Goal: Information Seeking & Learning: Learn about a topic

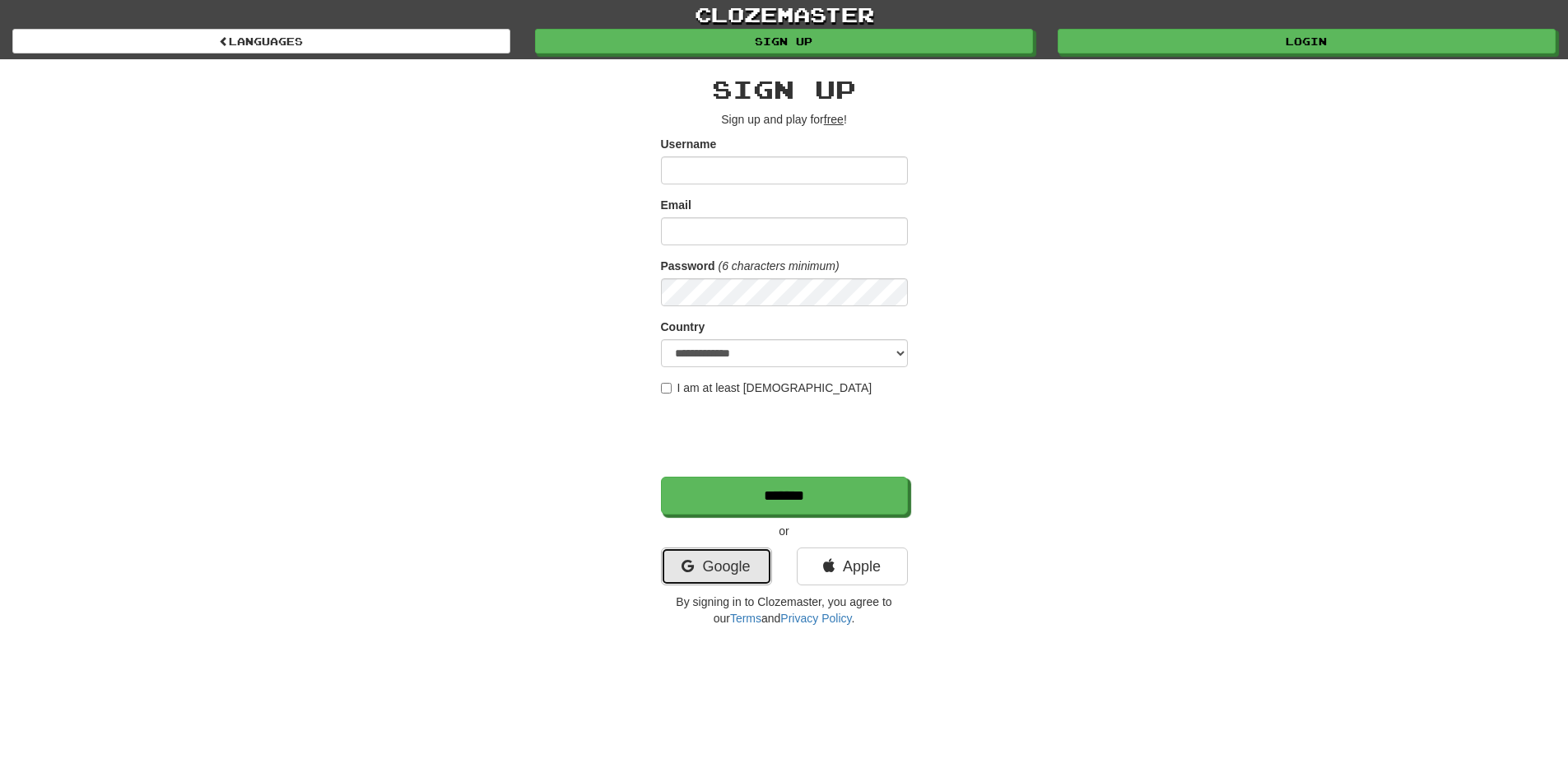
click at [736, 576] on link "Google" at bounding box center [717, 566] width 111 height 38
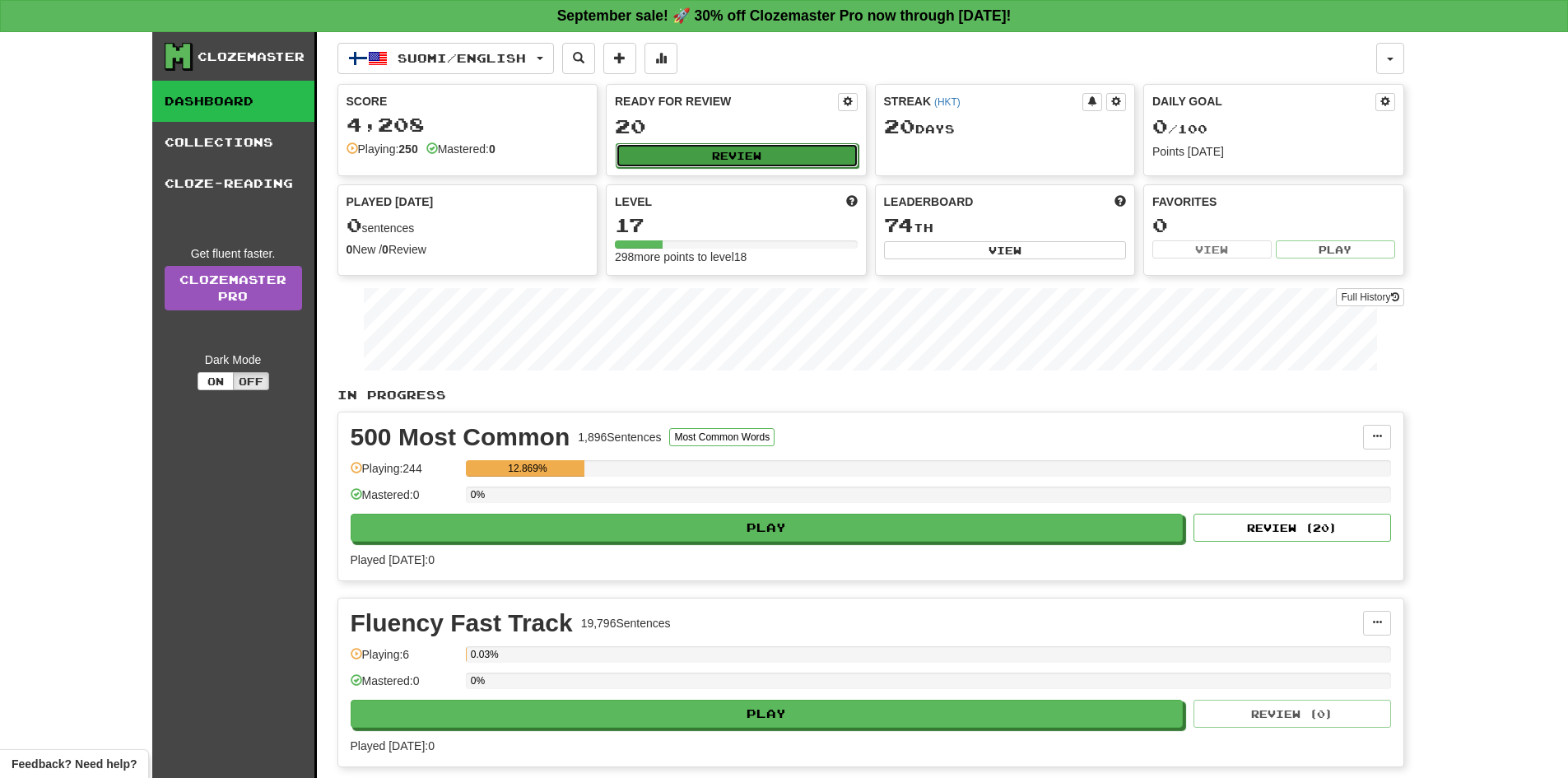
click at [722, 152] on button "Review" at bounding box center [737, 155] width 243 height 24
select select "**"
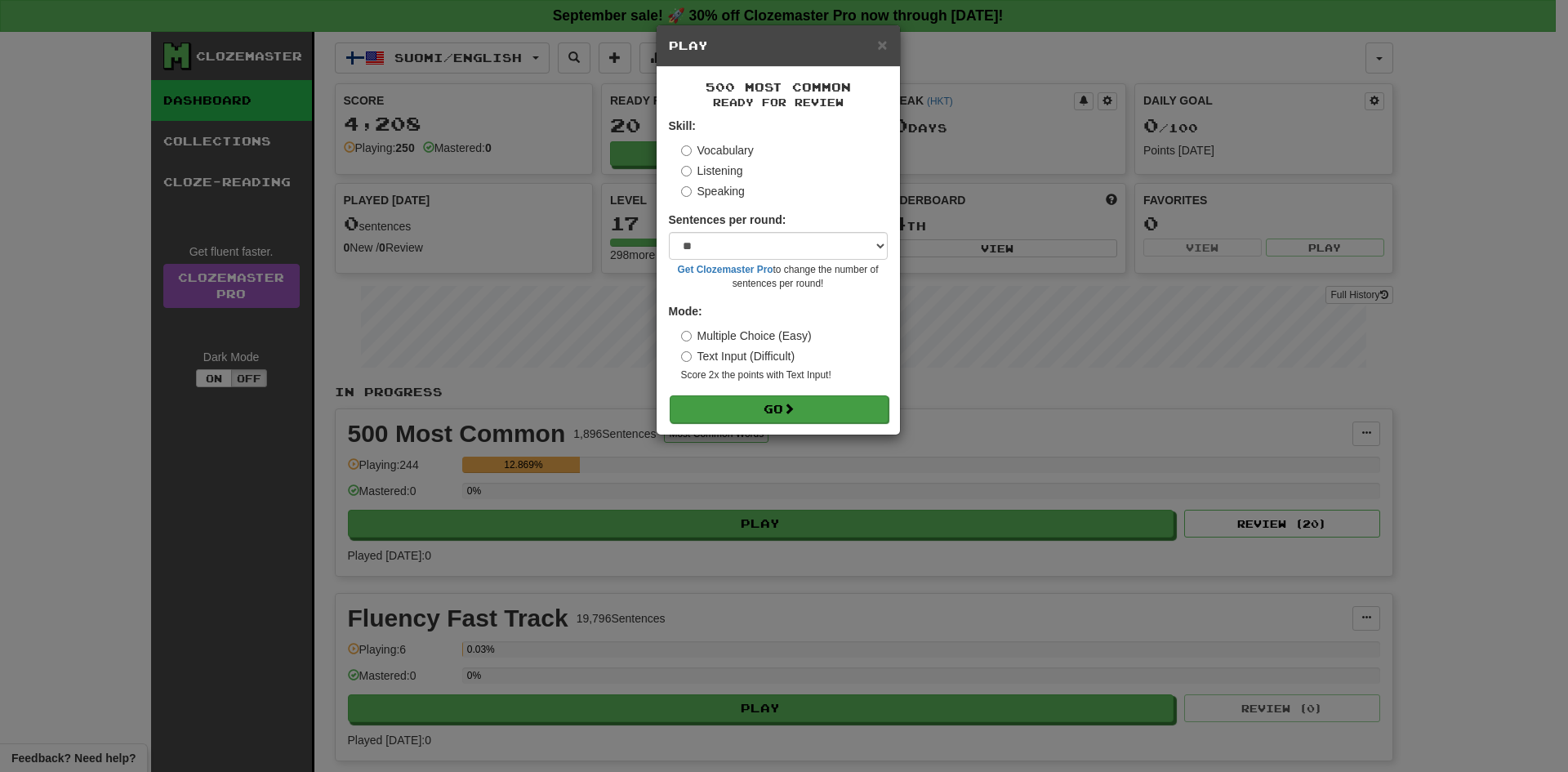
click at [754, 390] on form "Skill: Vocabulary Listening Speaking Sentences per round: * ** ** ** ** ** *** …" at bounding box center [778, 270] width 219 height 305
click at [750, 396] on button "Go" at bounding box center [779, 409] width 219 height 28
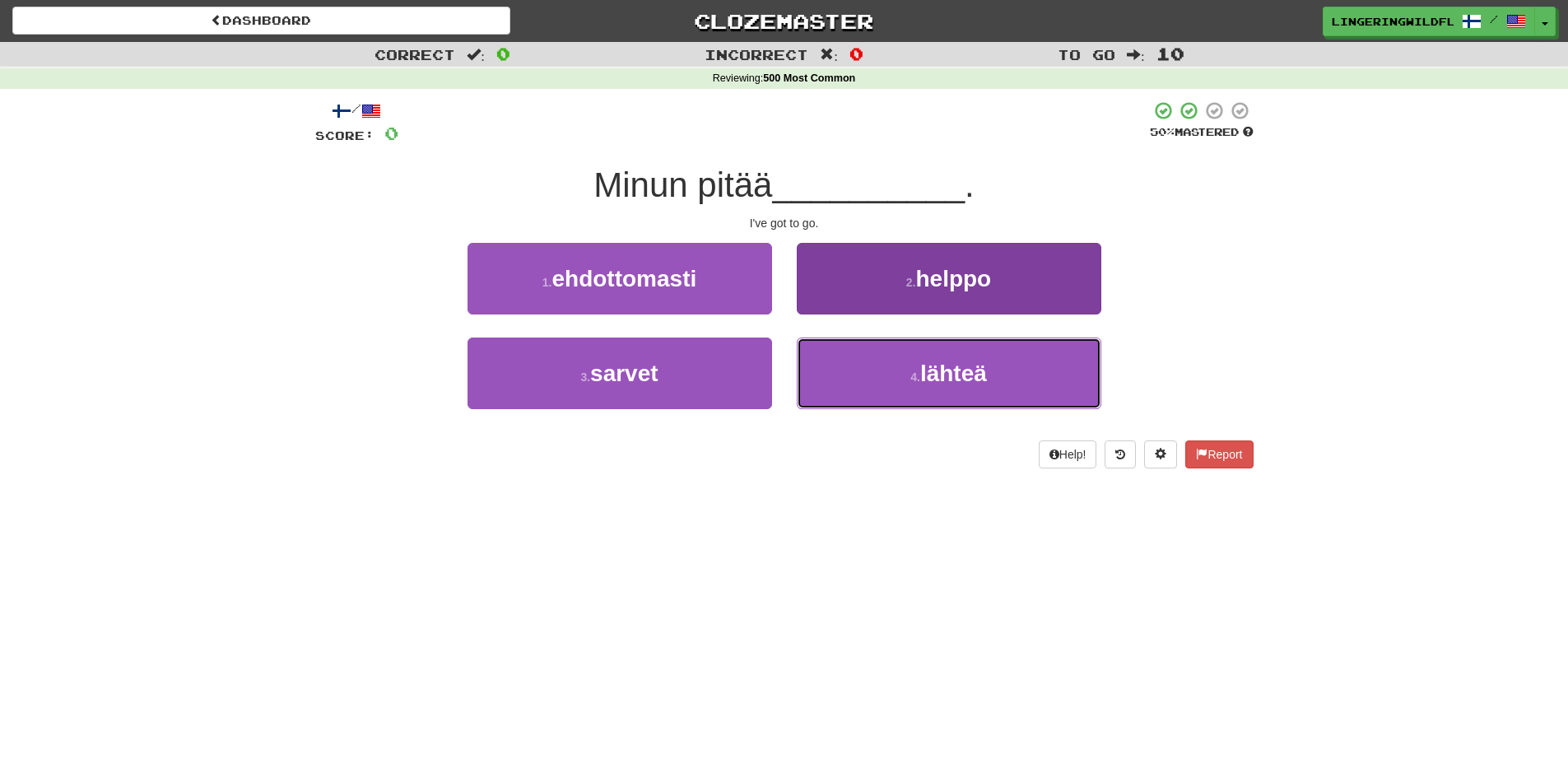
click at [1000, 391] on button "4 . lähteä" at bounding box center [949, 373] width 304 height 72
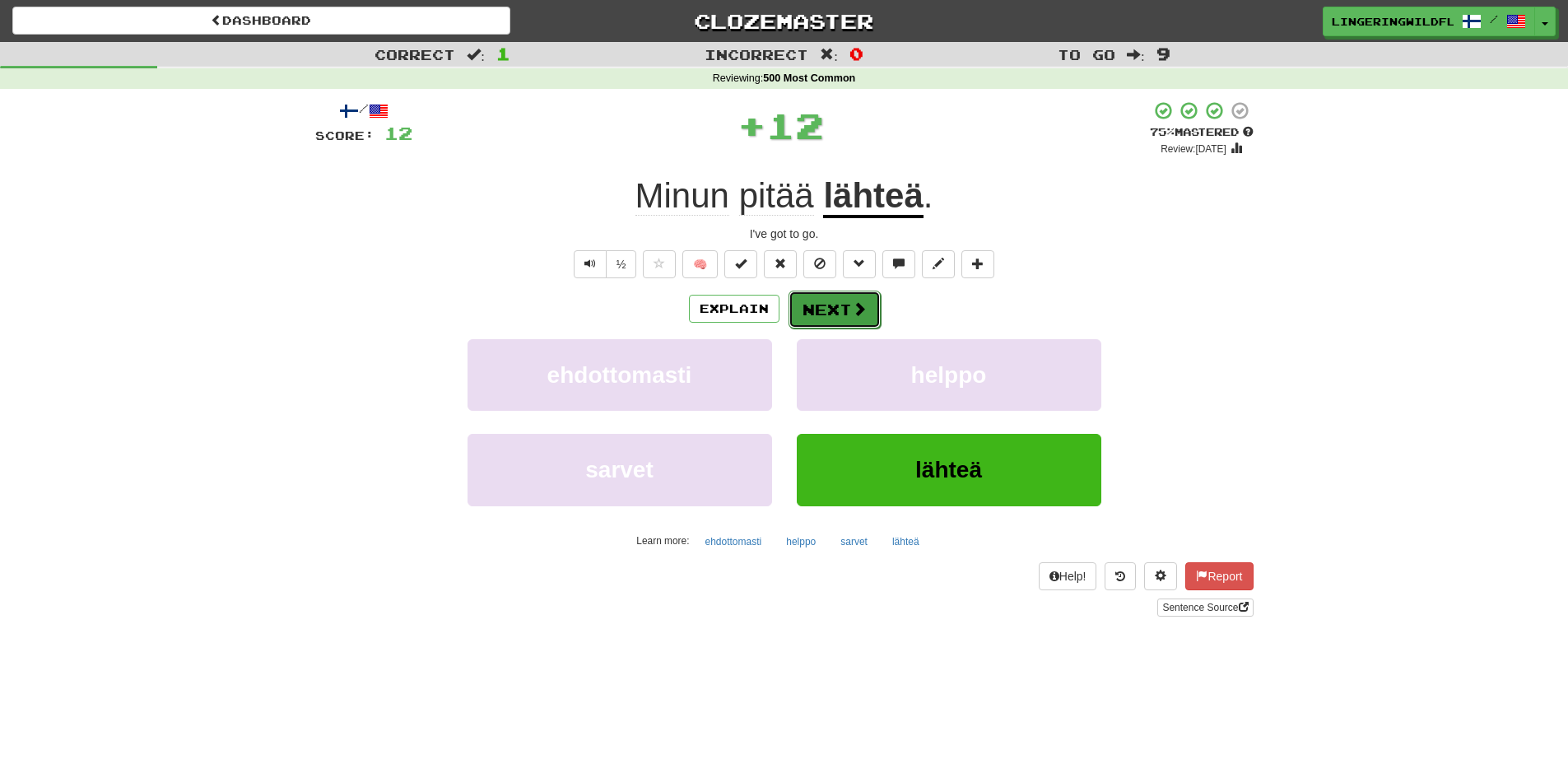
click at [852, 313] on span at bounding box center [859, 309] width 14 height 14
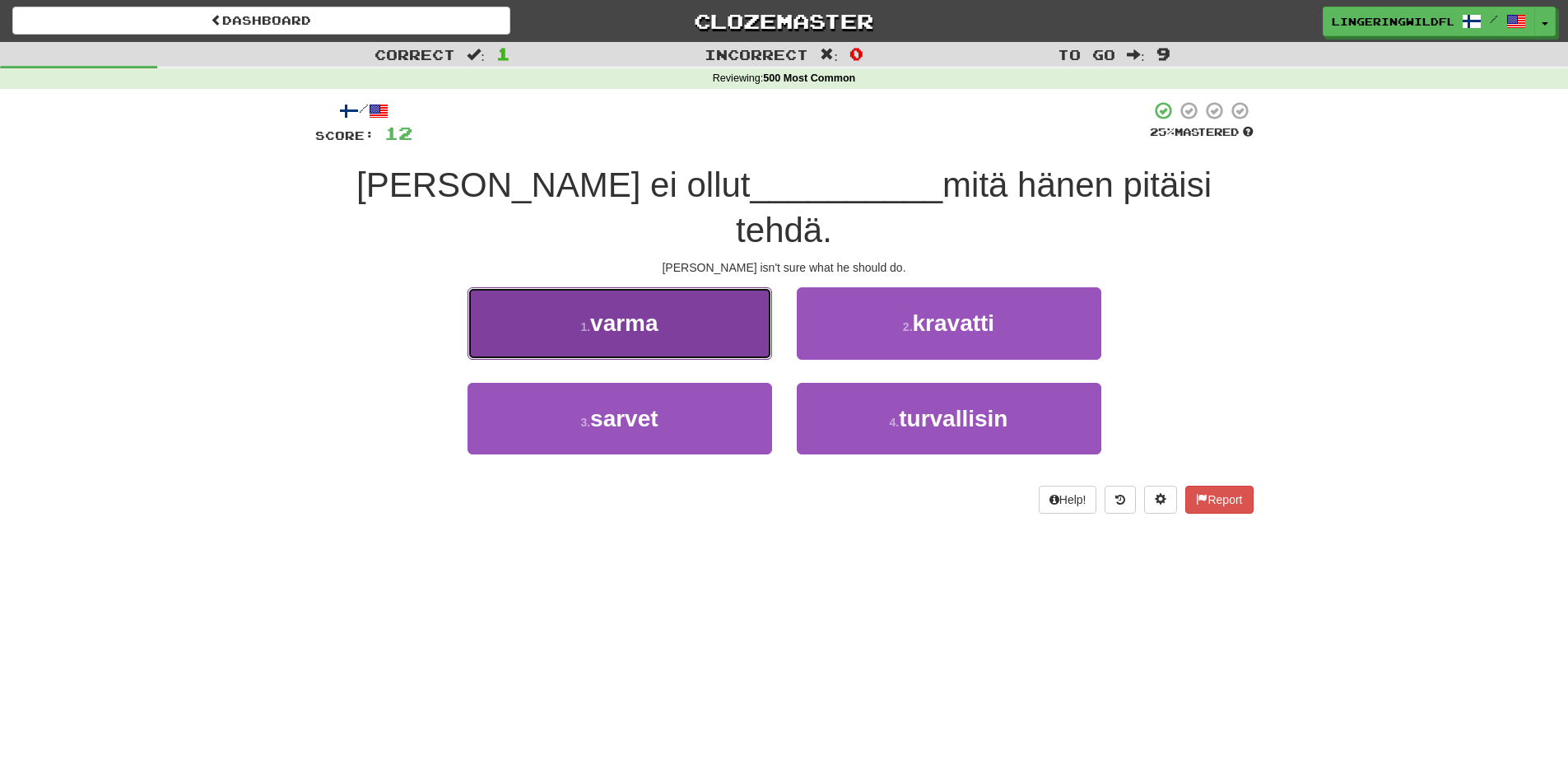
click at [695, 289] on button "1 . varma" at bounding box center [620, 322] width 304 height 72
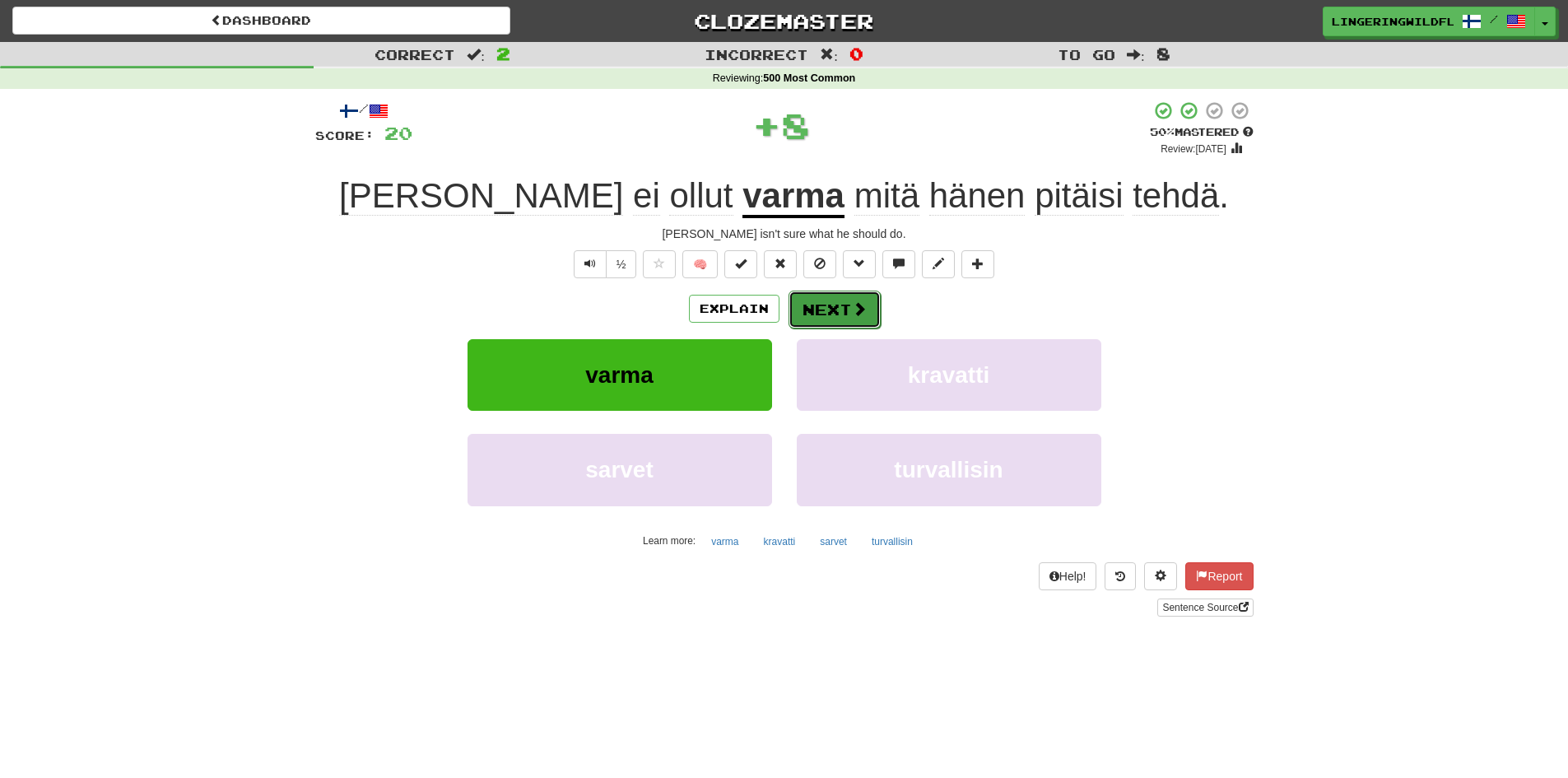
click at [857, 312] on span at bounding box center [859, 309] width 14 height 14
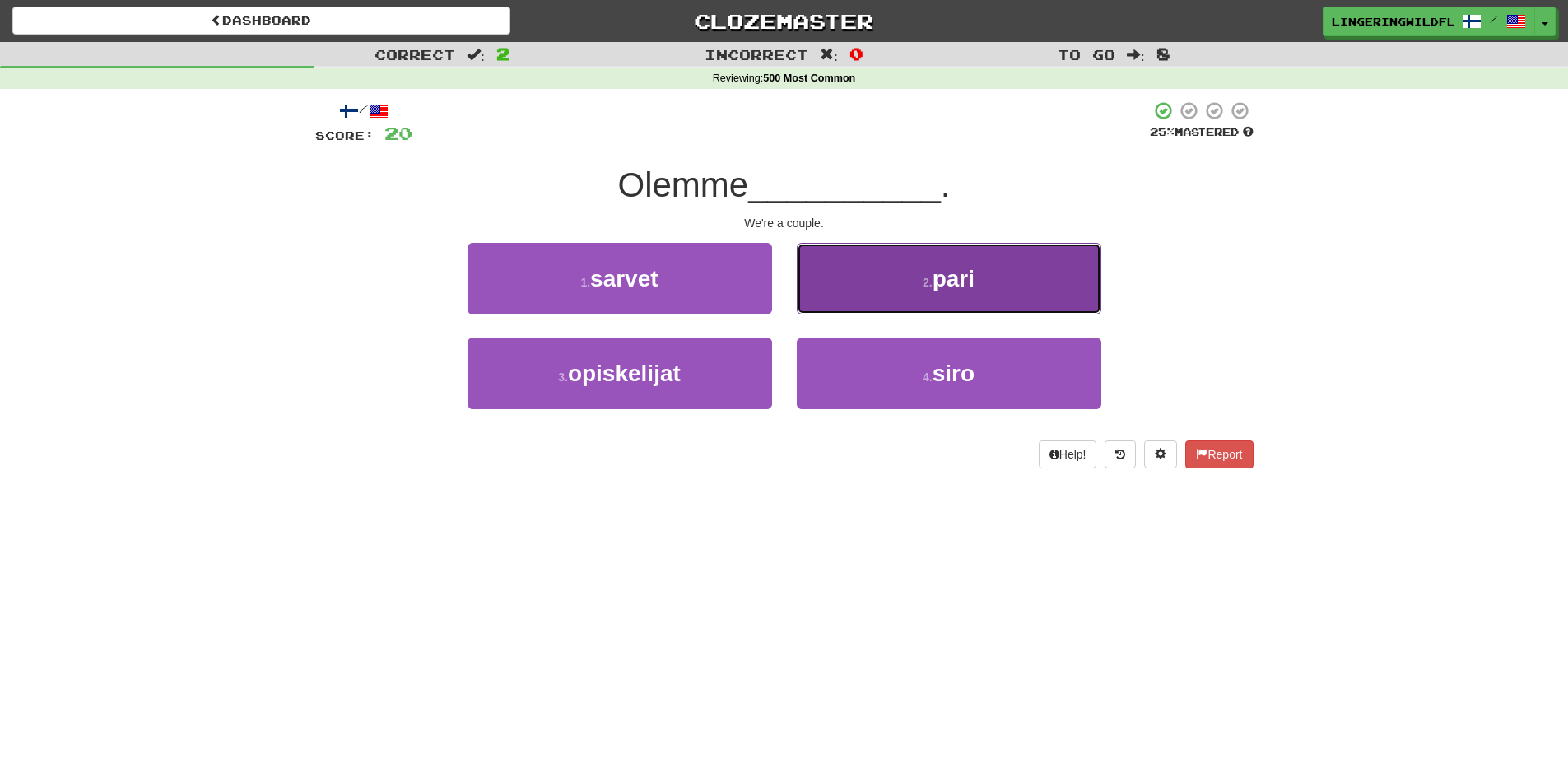
click at [962, 297] on button "2 . pari" at bounding box center [949, 278] width 304 height 72
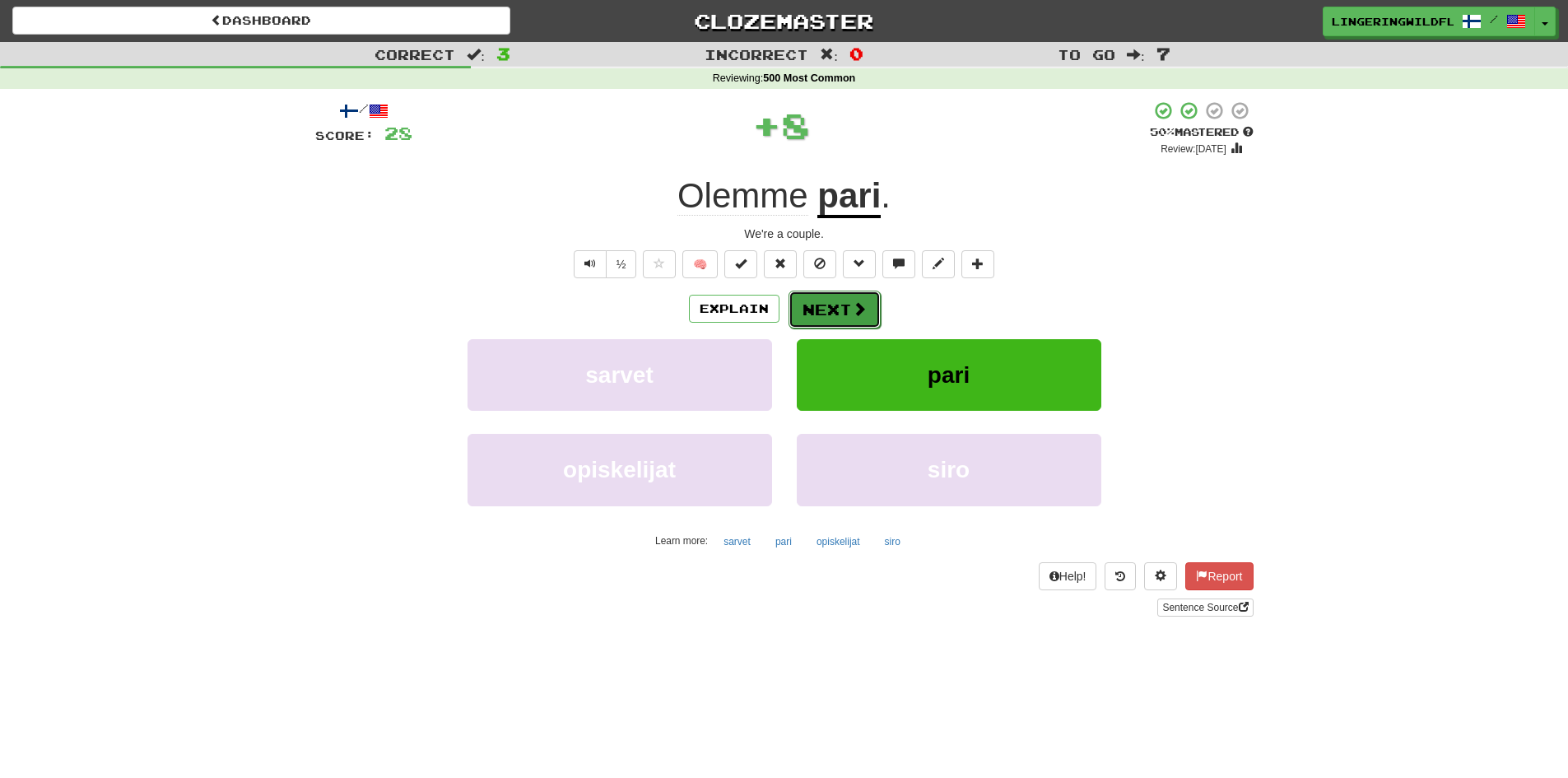
click at [832, 311] on button "Next" at bounding box center [834, 310] width 92 height 38
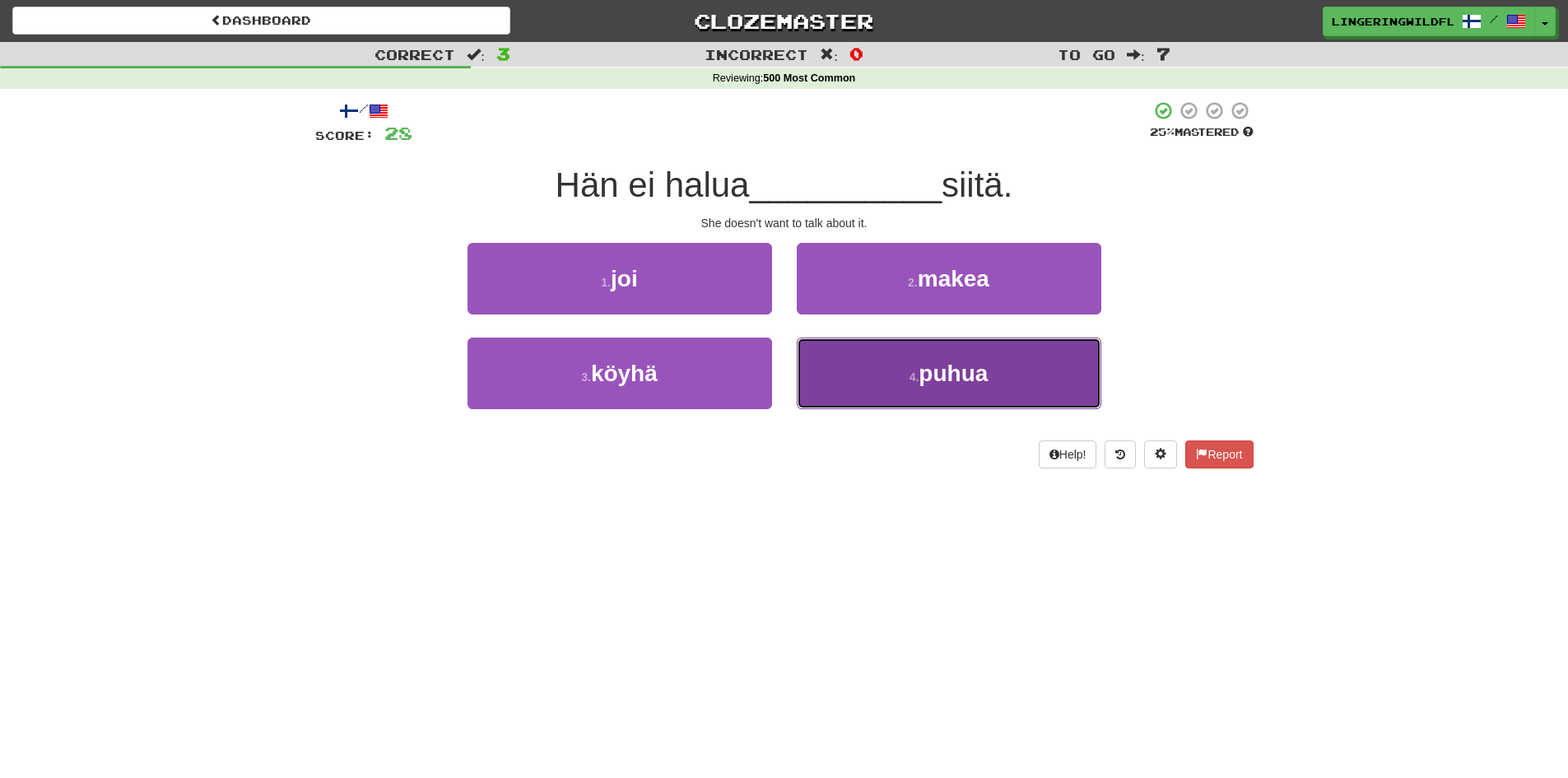
click at [928, 401] on button "4 . puhua" at bounding box center [949, 373] width 304 height 72
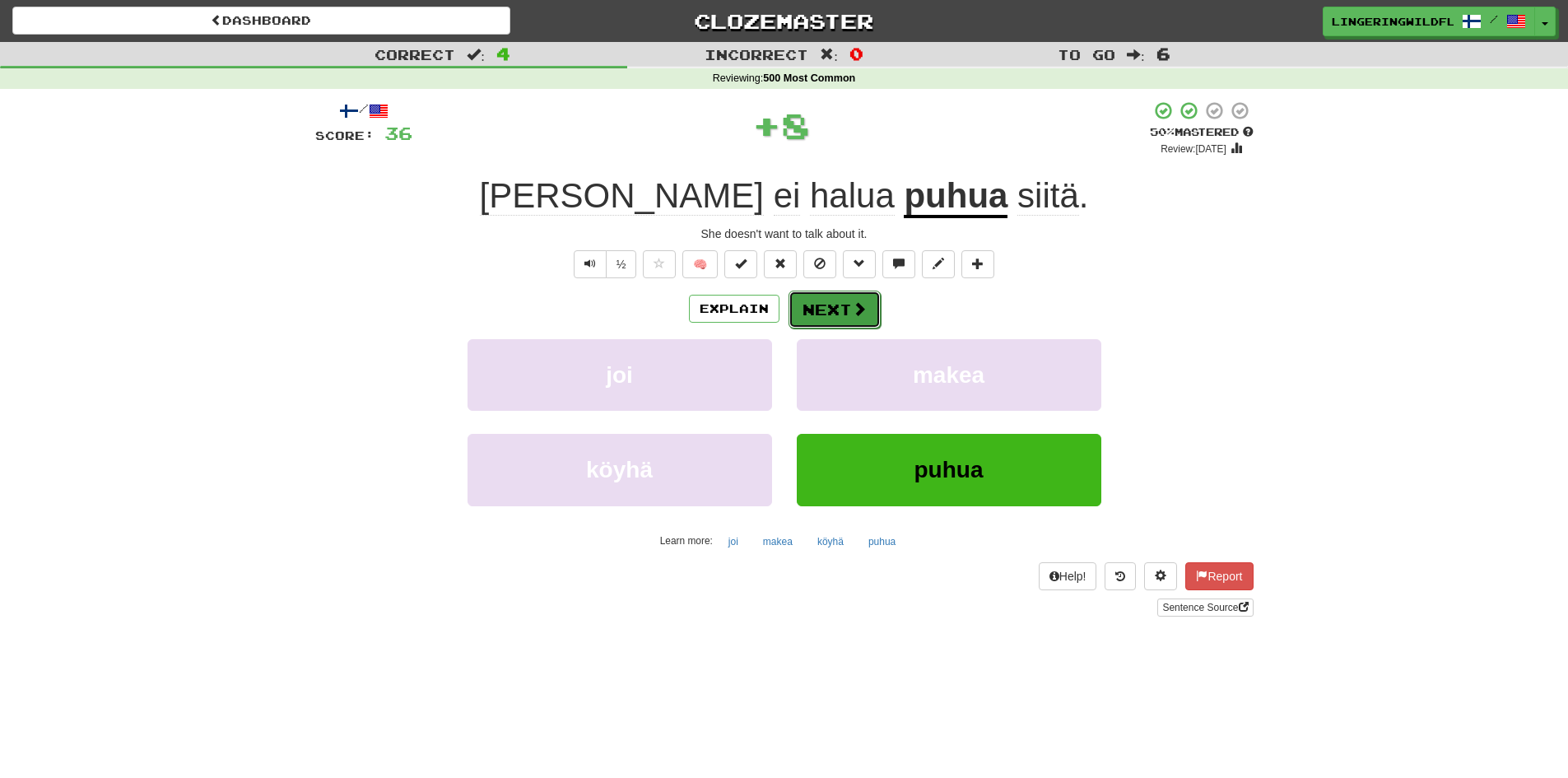
click at [861, 302] on span at bounding box center [859, 309] width 14 height 14
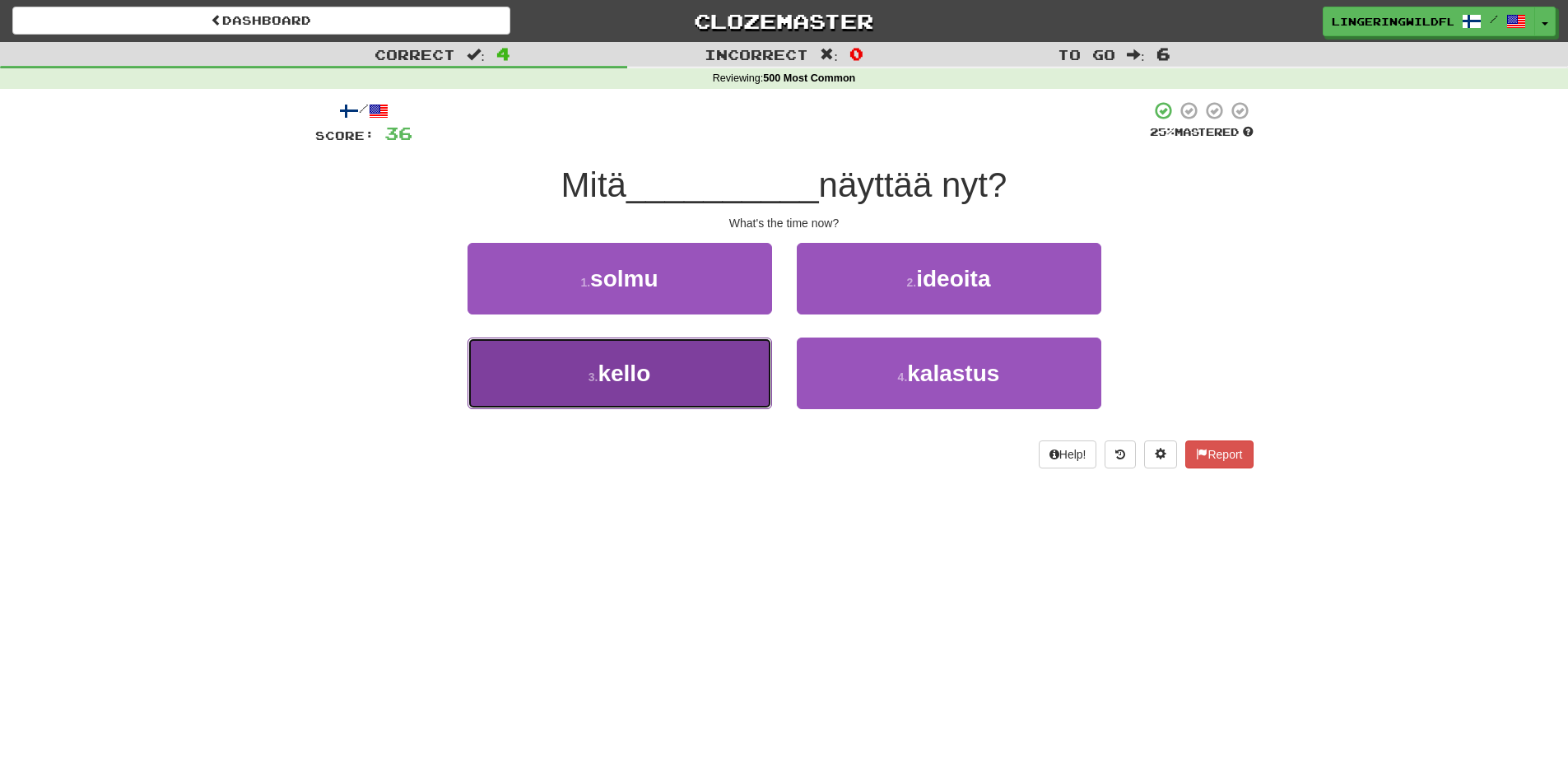
click at [715, 375] on button "3 . kello" at bounding box center [620, 373] width 304 height 72
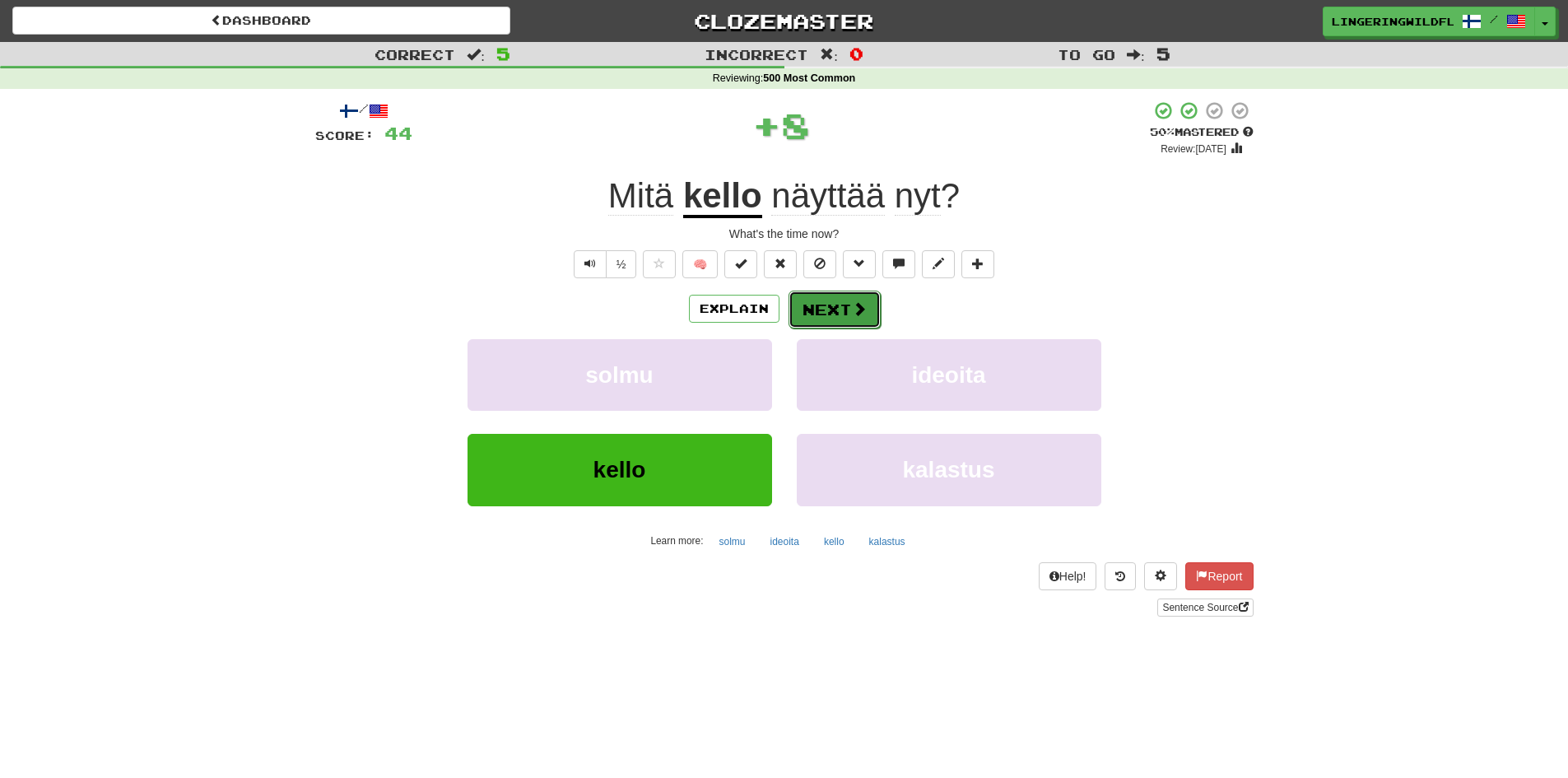
click at [867, 300] on button "Next" at bounding box center [834, 310] width 92 height 38
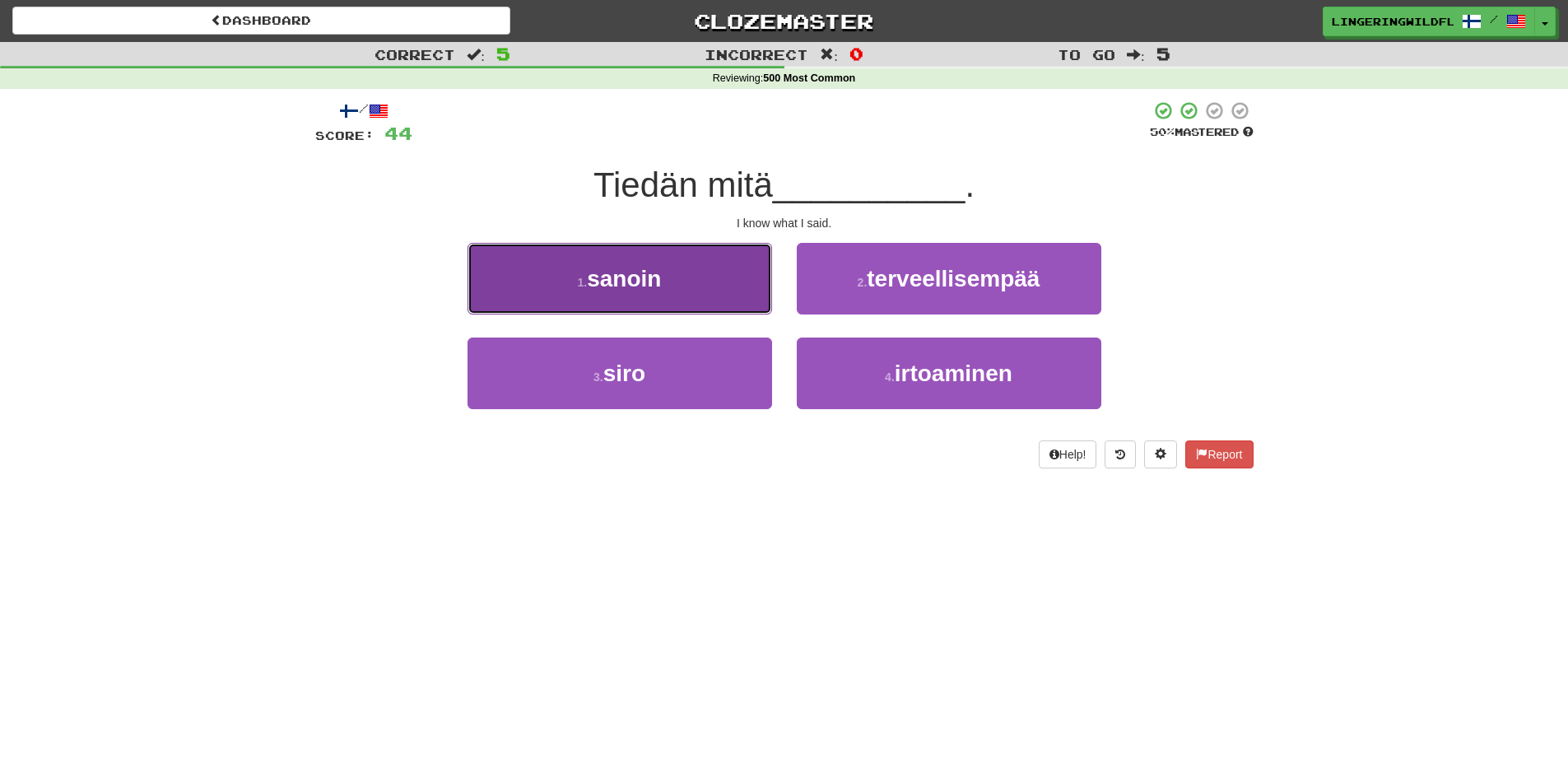
click at [666, 297] on button "1 . sanoin" at bounding box center [620, 278] width 304 height 72
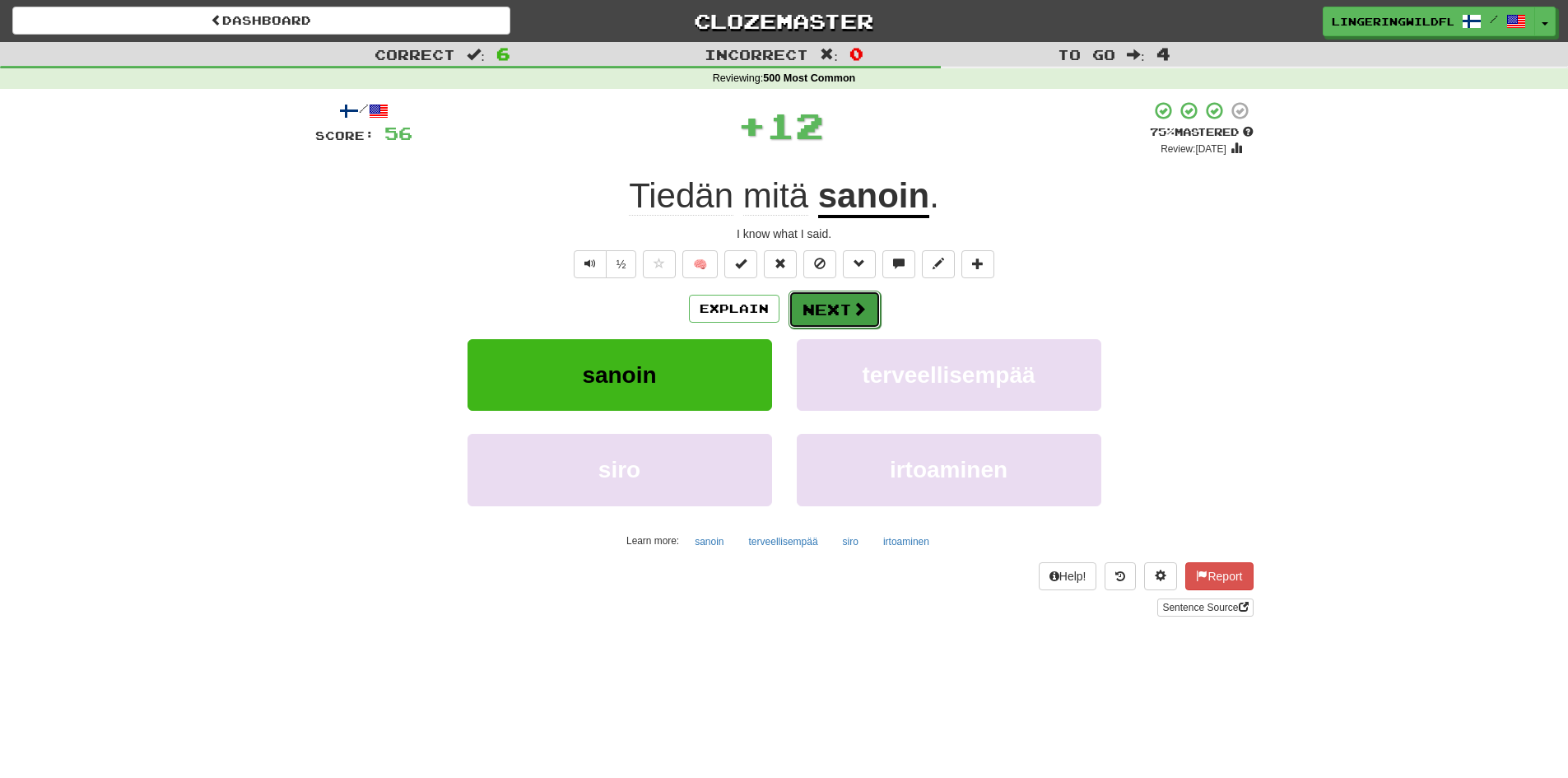
click at [852, 314] on span at bounding box center [859, 309] width 14 height 14
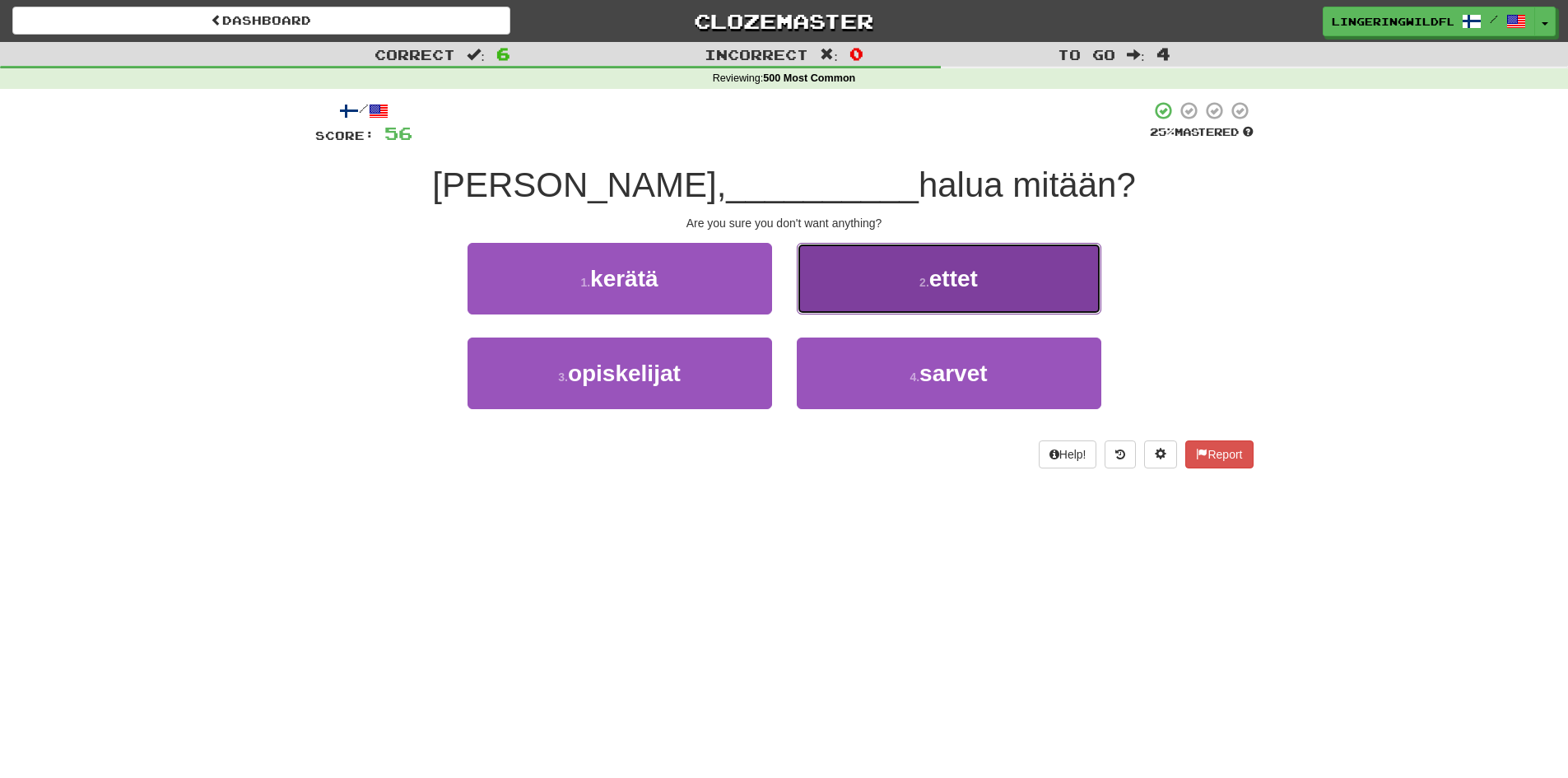
click at [956, 283] on span "ettet" at bounding box center [954, 278] width 49 height 25
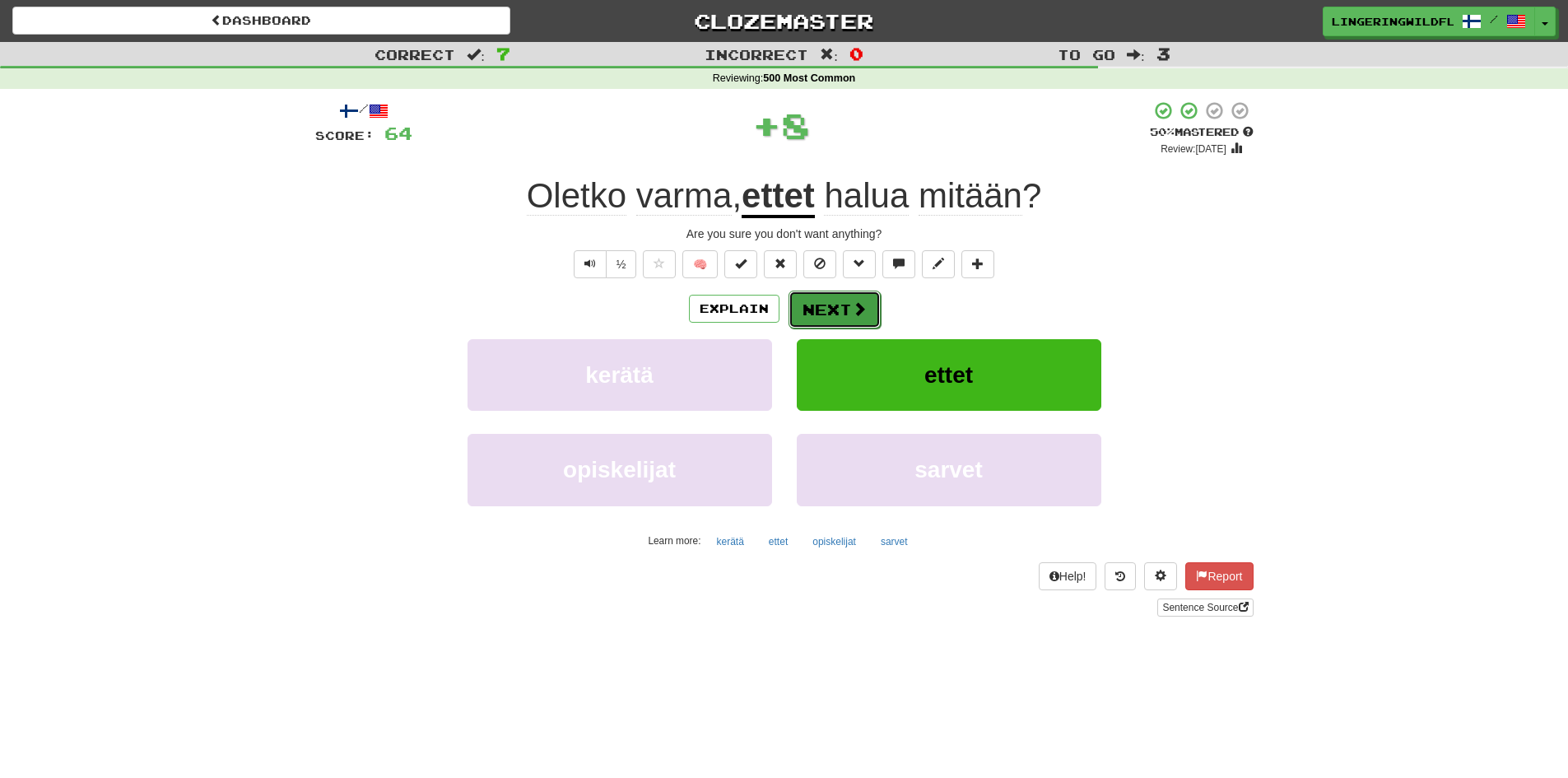
click at [849, 308] on button "Next" at bounding box center [834, 310] width 92 height 38
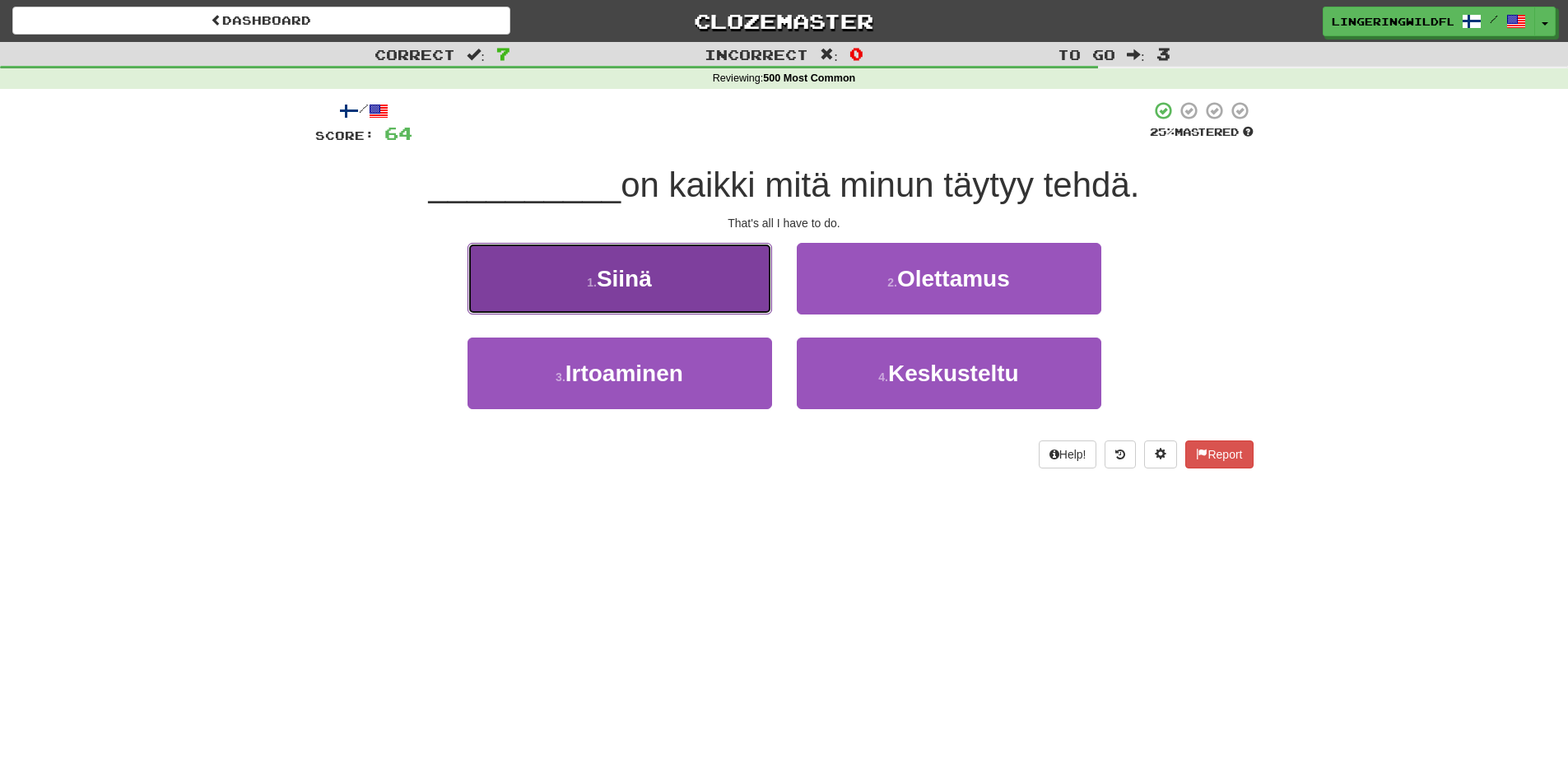
click at [678, 290] on button "1 . Siinä" at bounding box center [620, 278] width 304 height 72
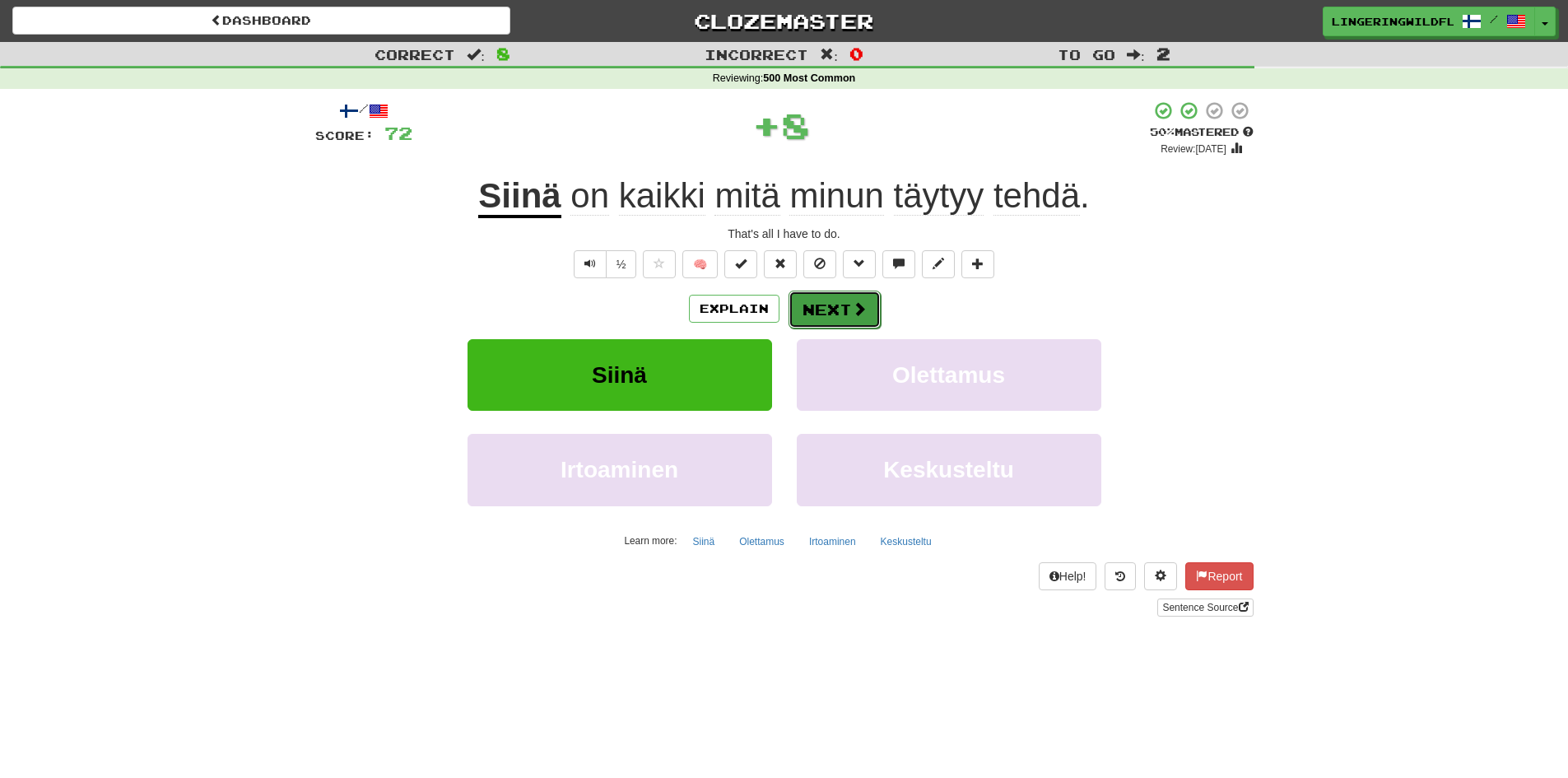
click at [839, 306] on button "Next" at bounding box center [834, 310] width 92 height 38
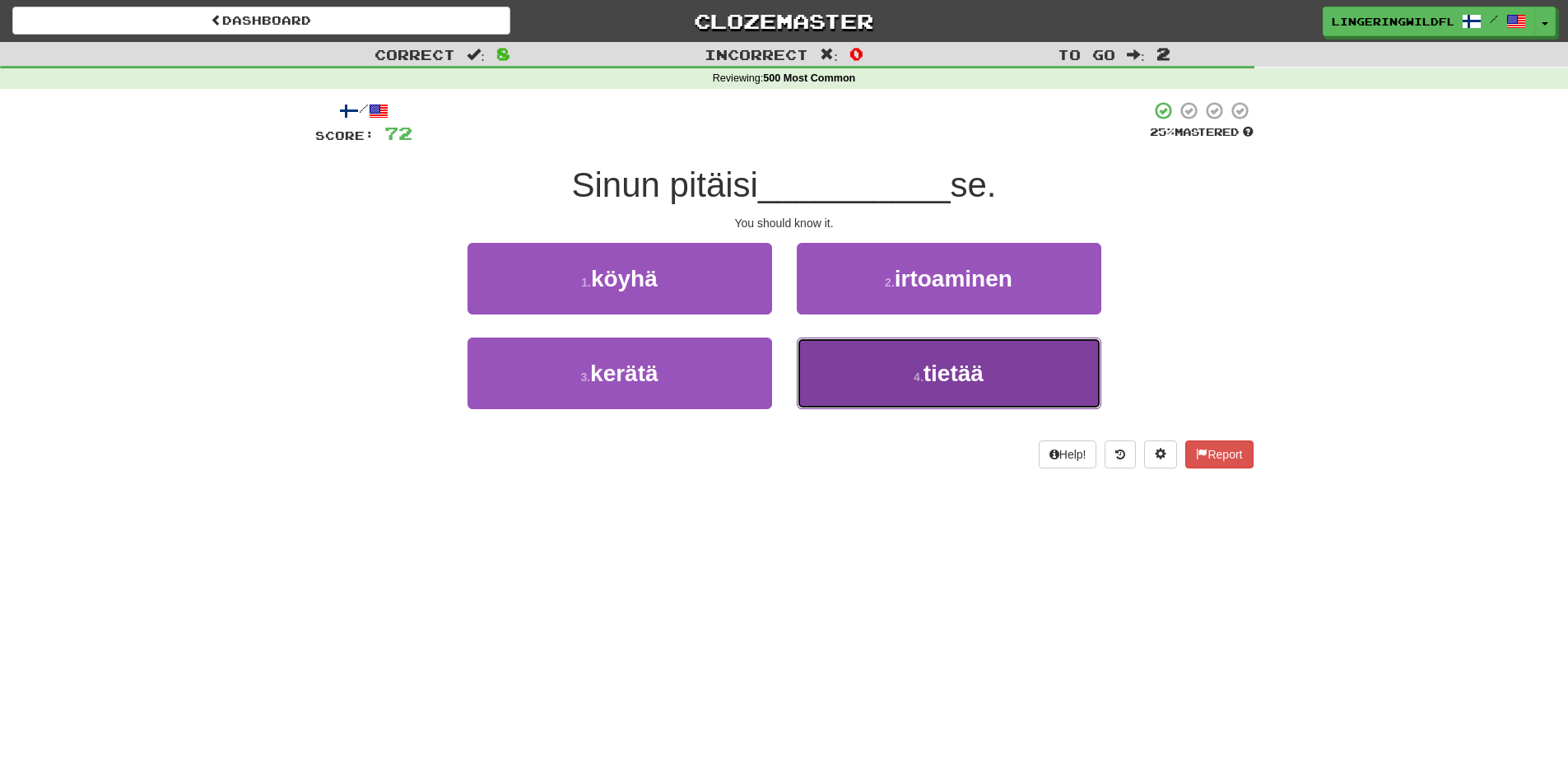
click at [922, 384] on button "4 . tietää" at bounding box center [949, 373] width 304 height 72
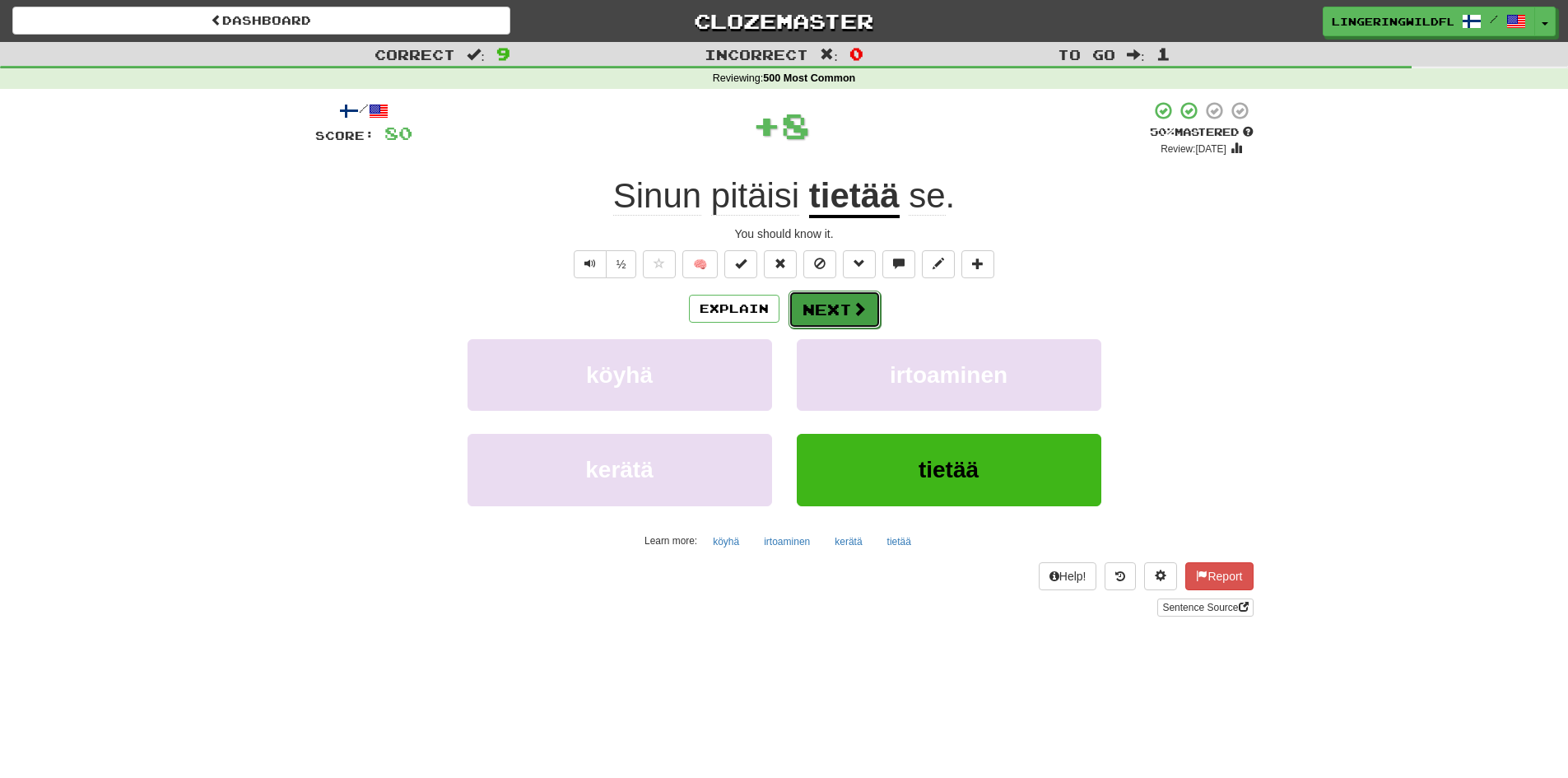
click at [845, 313] on button "Next" at bounding box center [834, 310] width 92 height 38
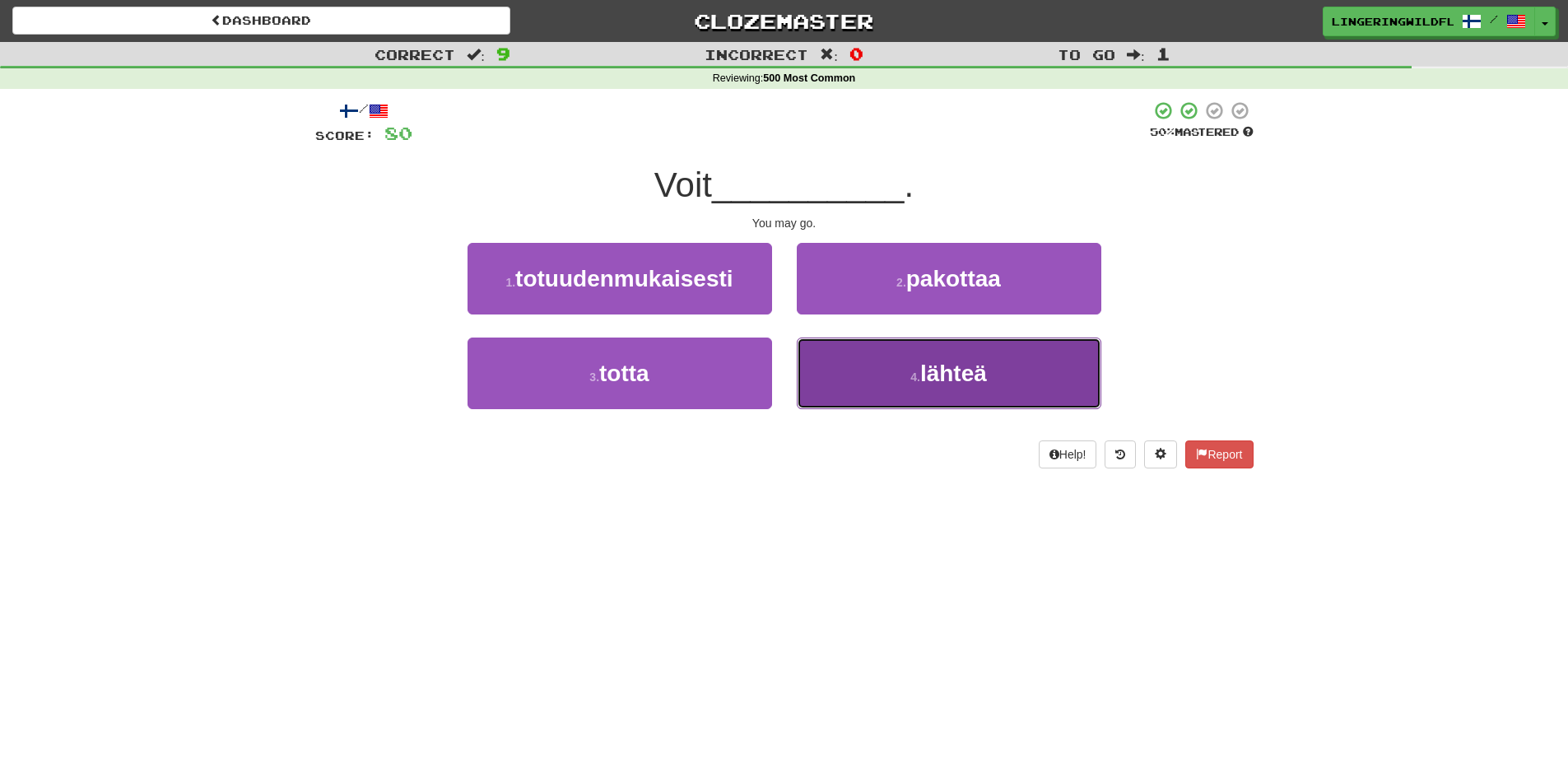
click at [888, 386] on button "4 . lähteä" at bounding box center [949, 373] width 304 height 72
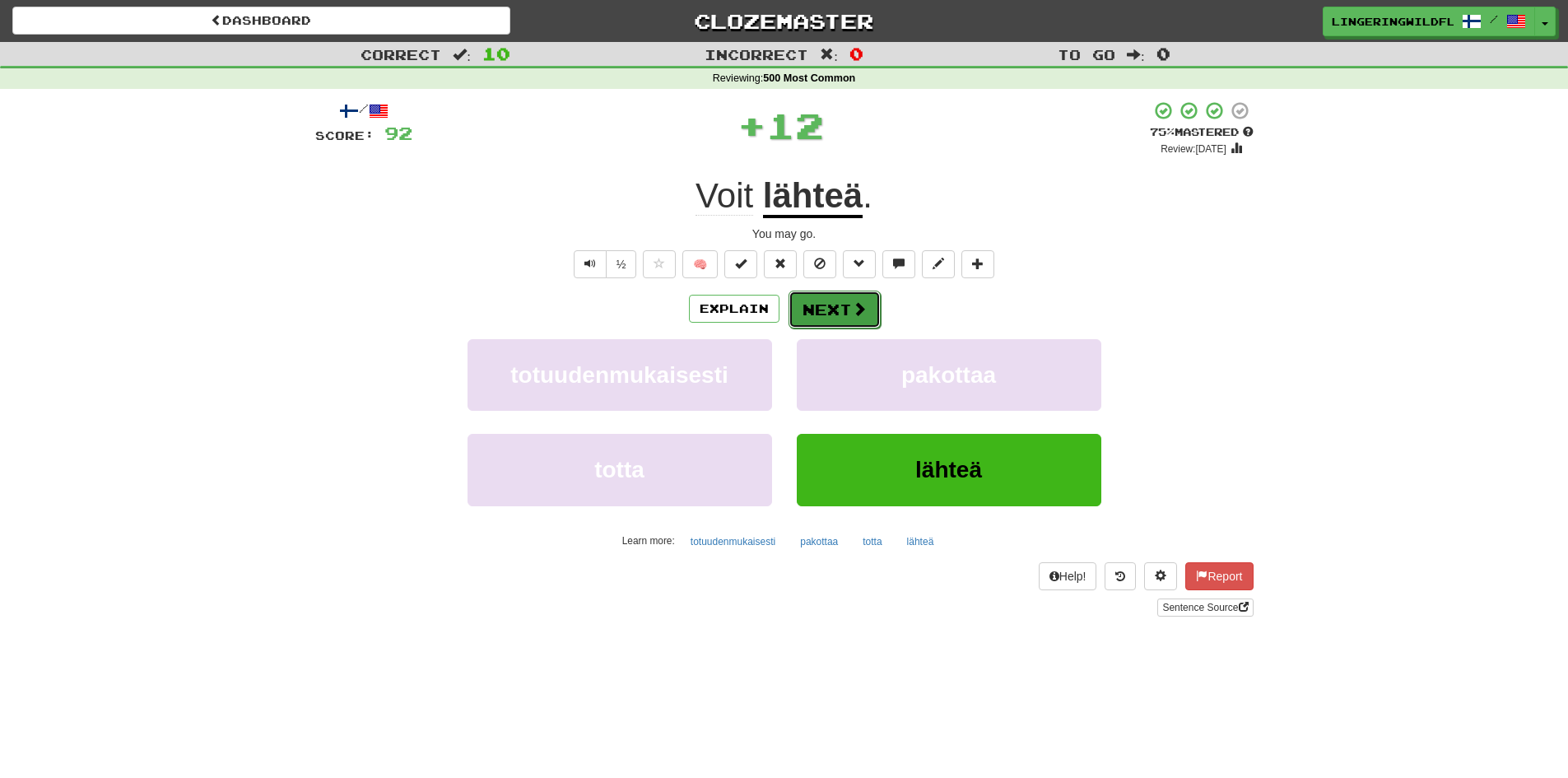
click at [825, 305] on button "Next" at bounding box center [834, 310] width 92 height 38
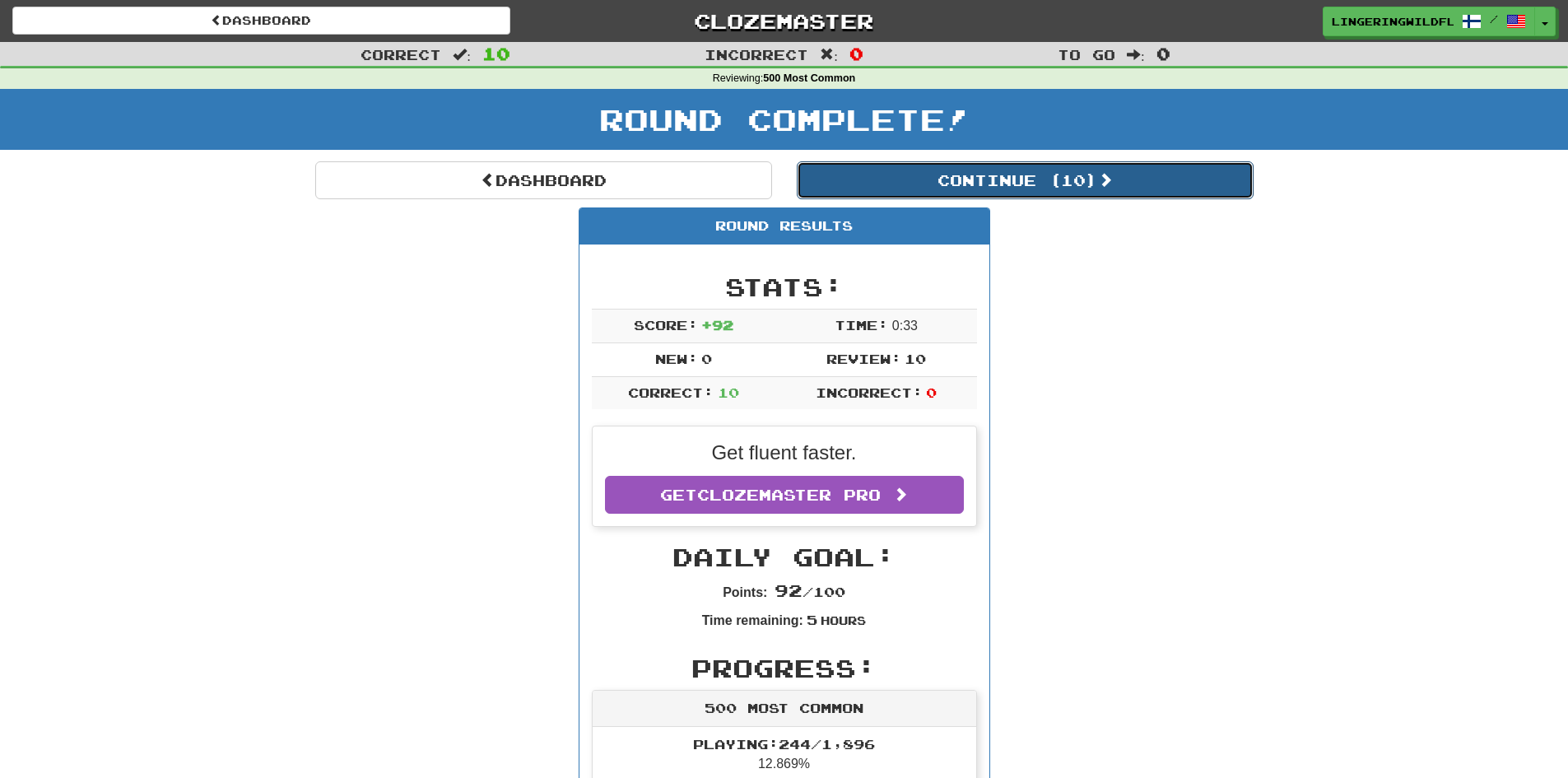
click at [950, 181] on button "Continue ( 10 )" at bounding box center [1025, 180] width 457 height 38
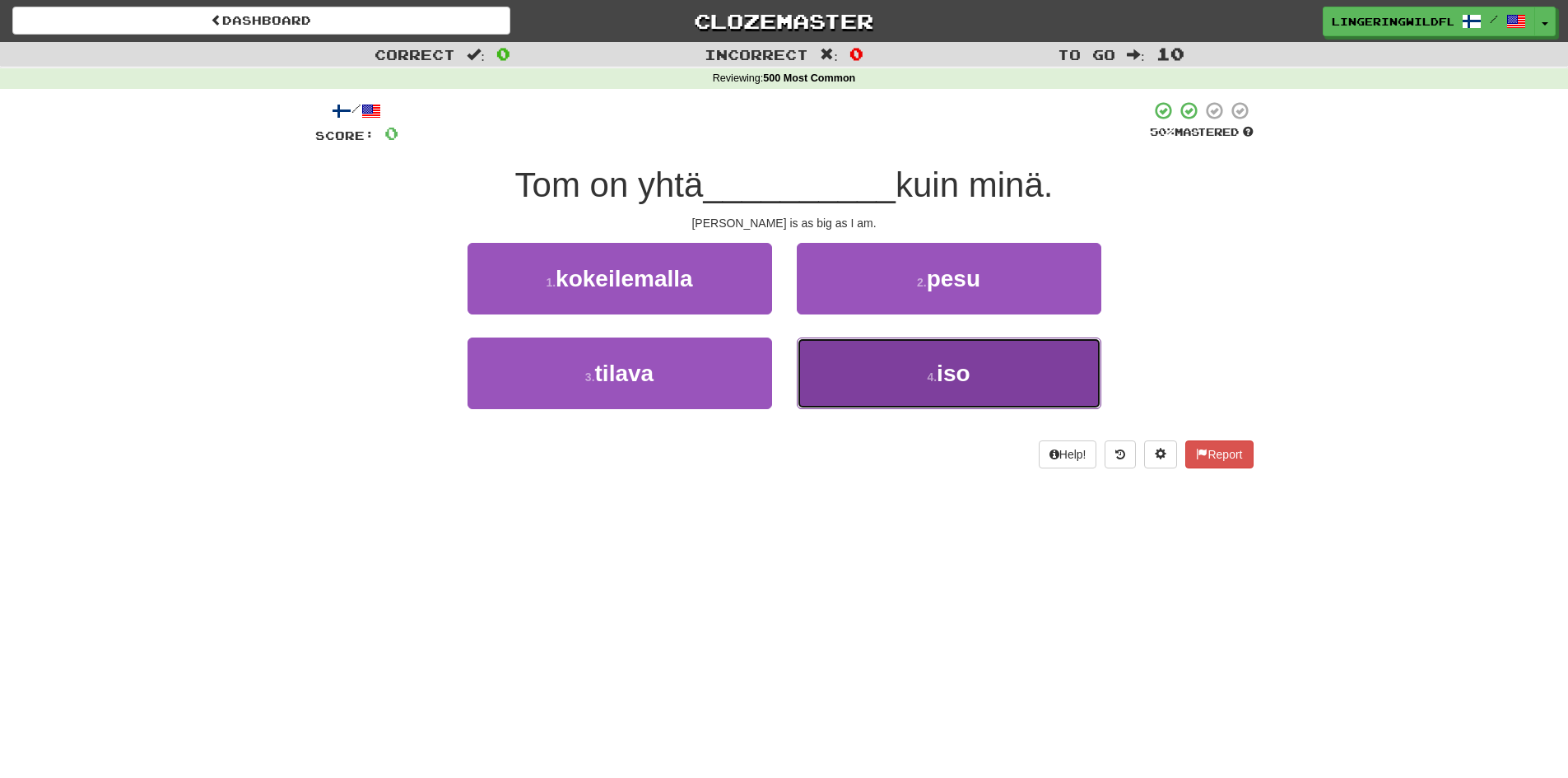
click at [887, 366] on button "4 . iso" at bounding box center [949, 373] width 304 height 72
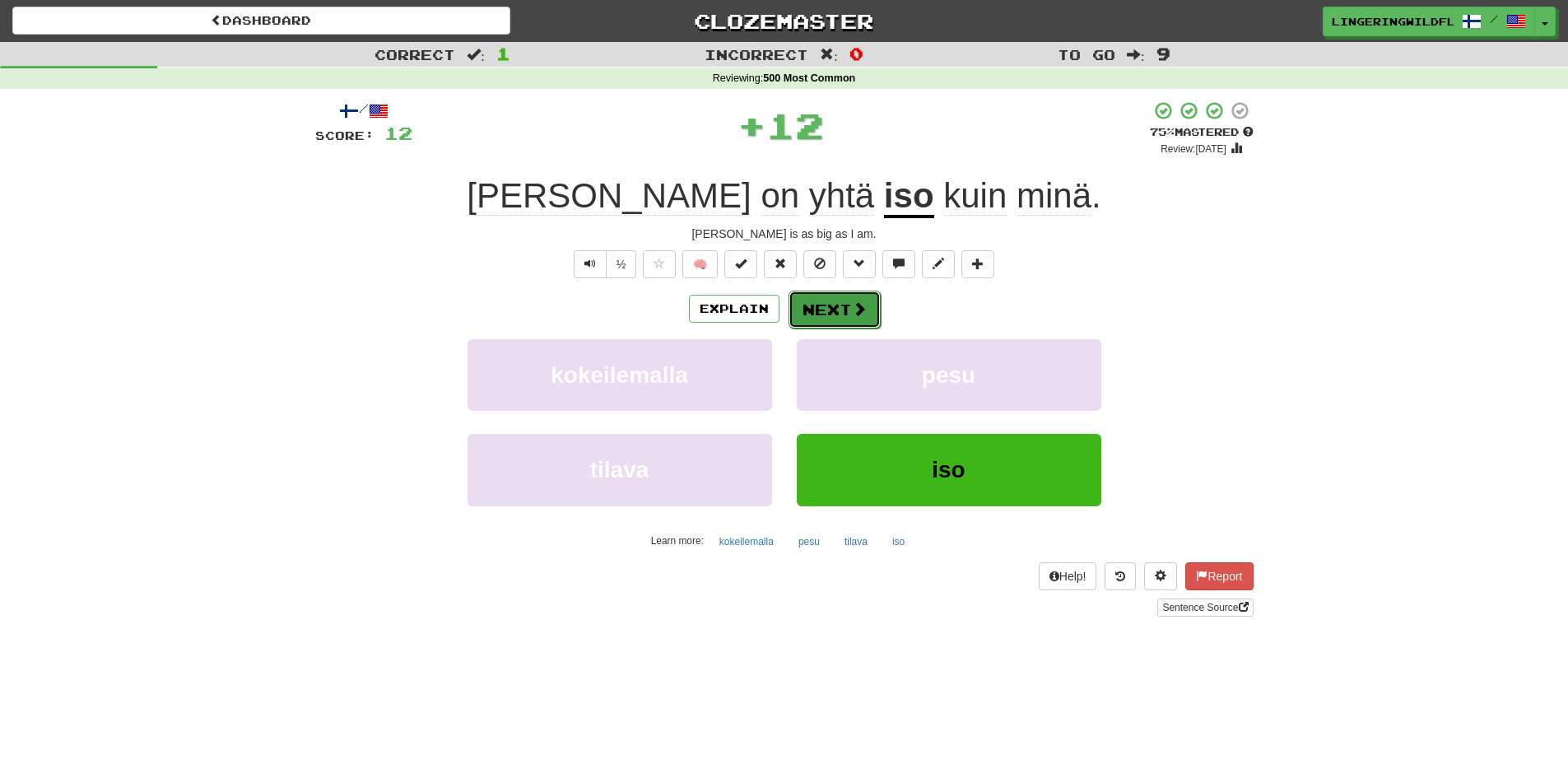
click at [834, 297] on button "Next" at bounding box center [834, 310] width 92 height 38
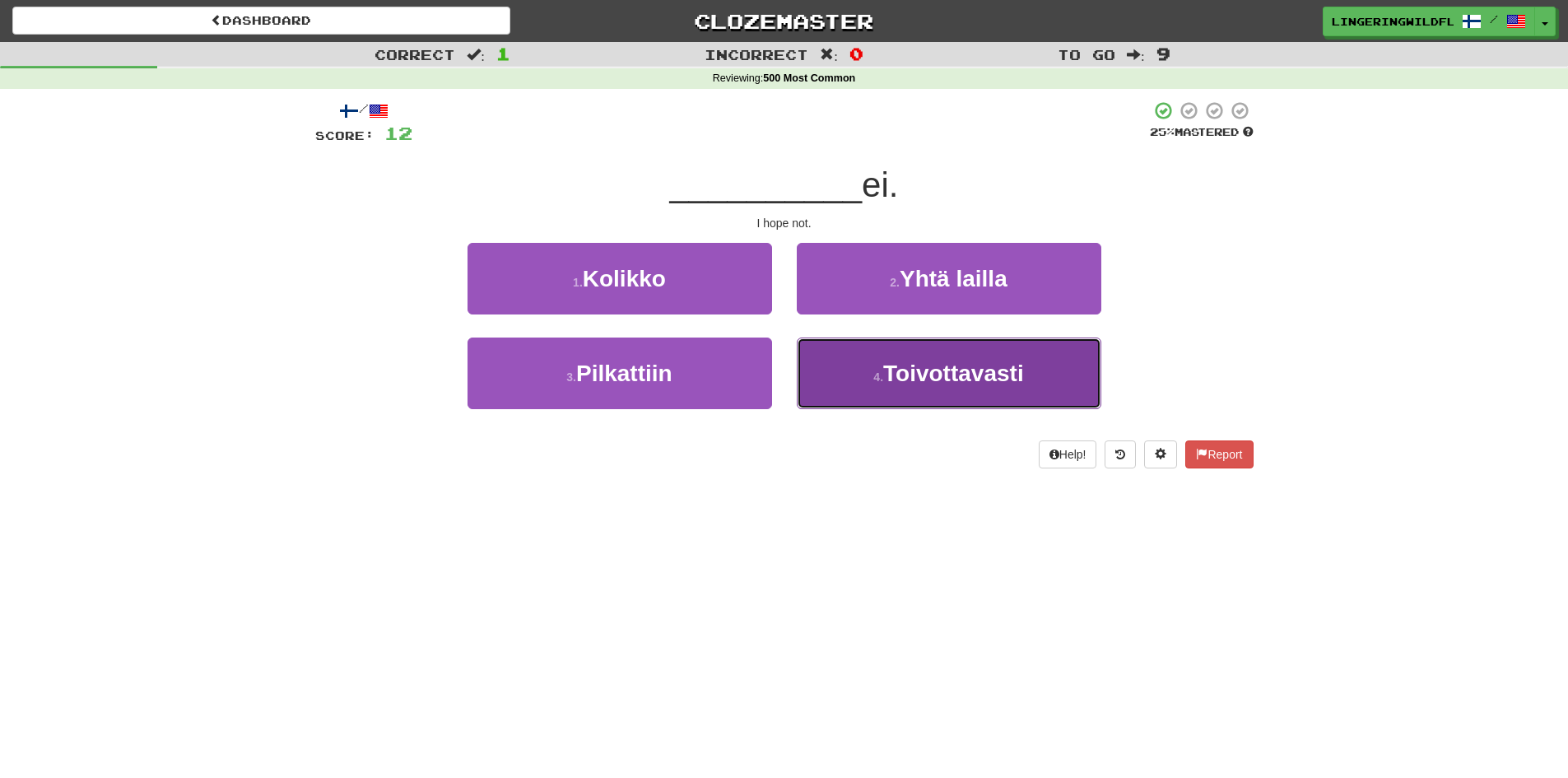
click at [942, 374] on span "Toivottavasti" at bounding box center [953, 373] width 140 height 25
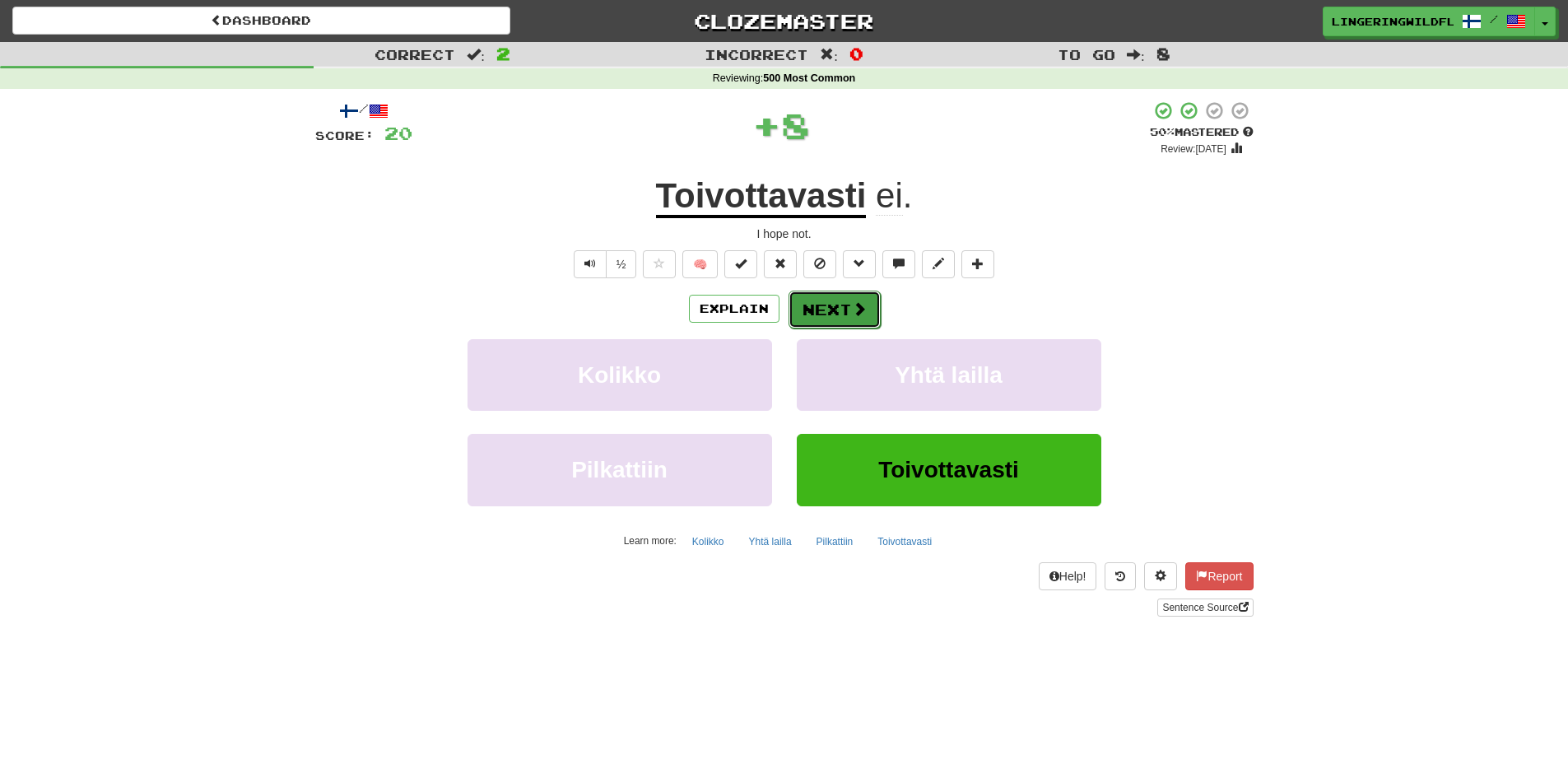
click at [860, 302] on span at bounding box center [859, 309] width 14 height 14
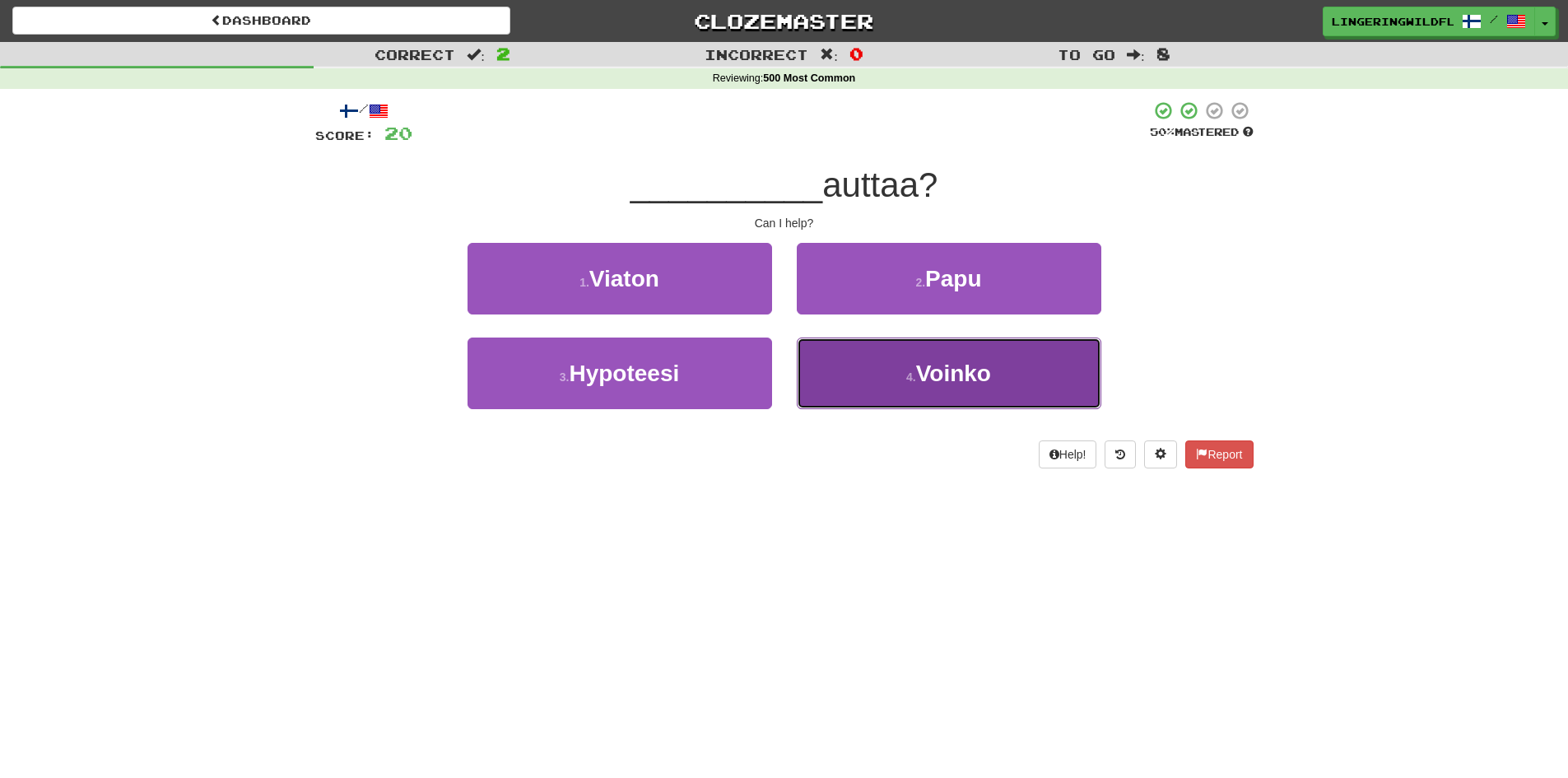
drag, startPoint x: 1004, startPoint y: 379, endPoint x: 904, endPoint y: 333, distance: 110.1
click at [1003, 379] on button "4 . Voinko" at bounding box center [949, 373] width 304 height 72
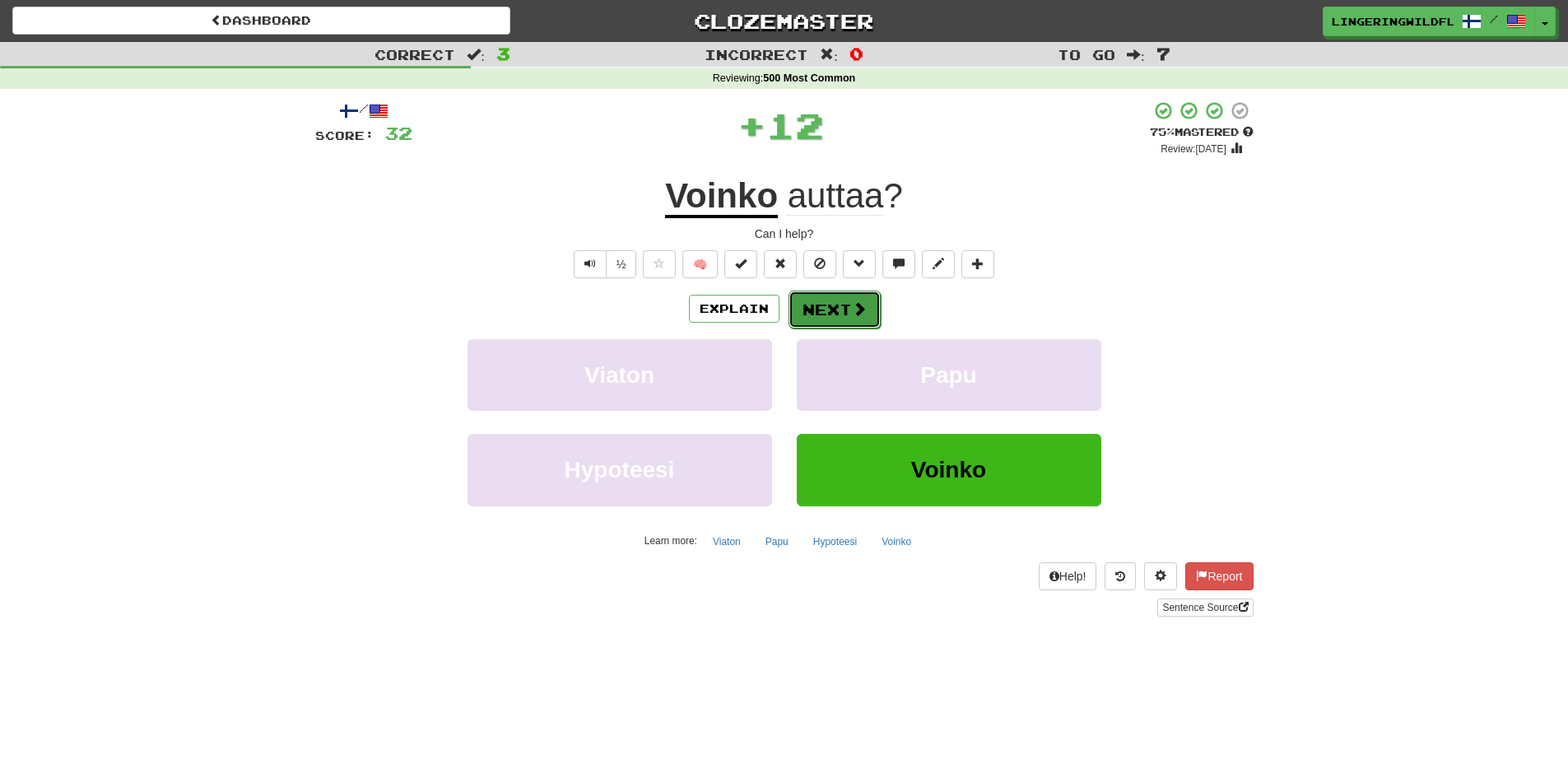
click at [849, 314] on button "Next" at bounding box center [834, 310] width 92 height 38
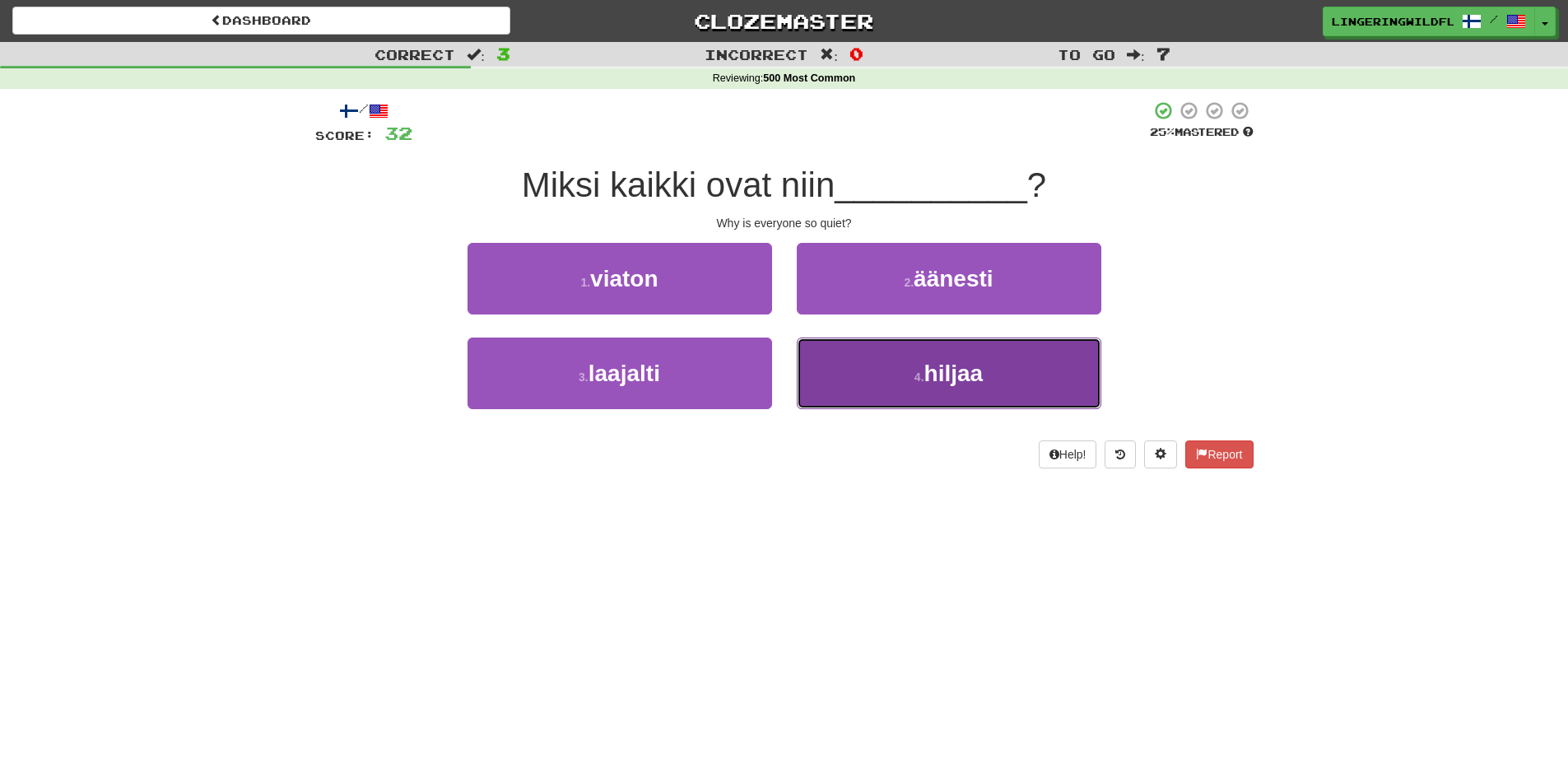
click at [919, 376] on small "4 ." at bounding box center [919, 377] width 10 height 14
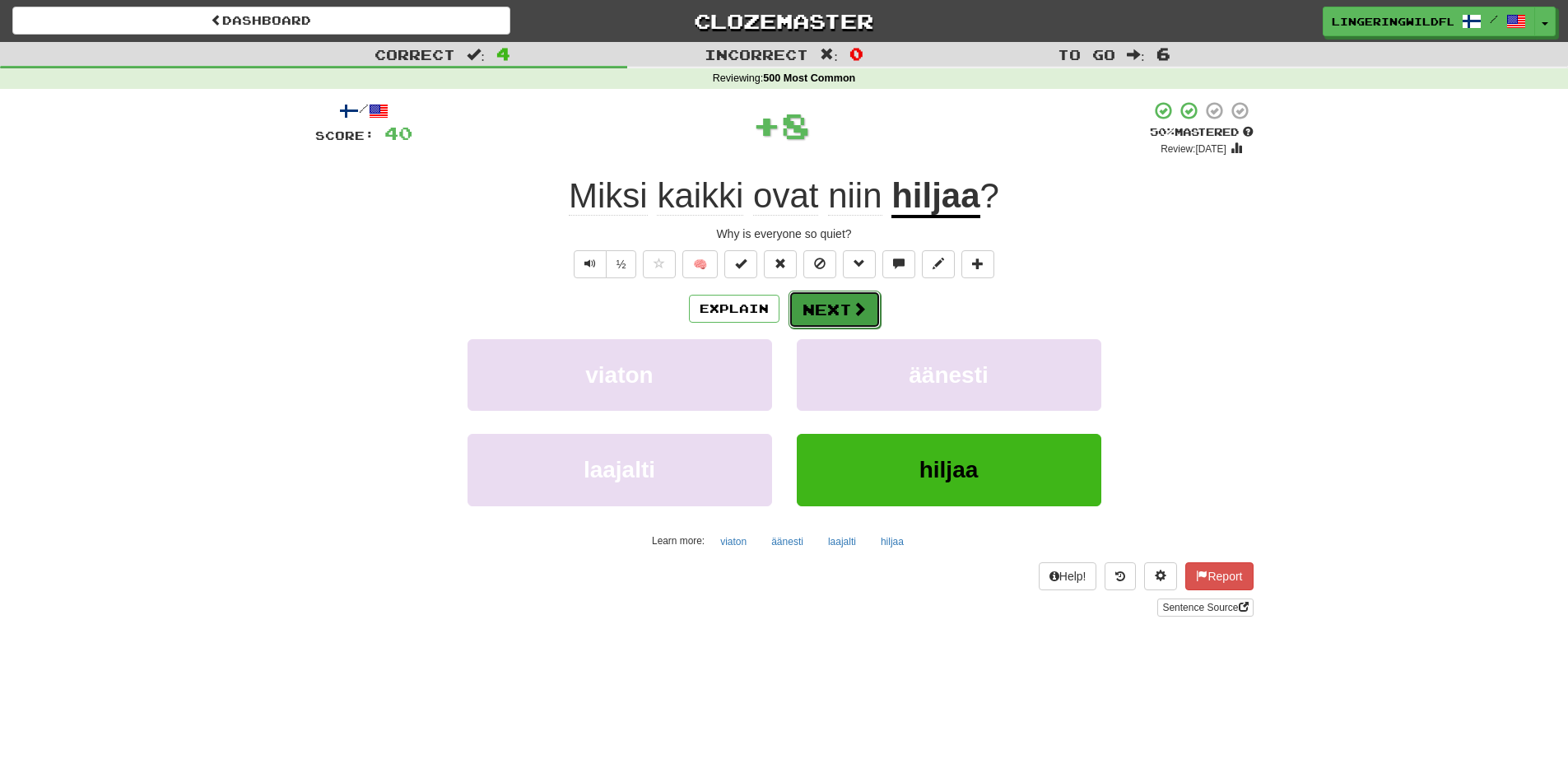
click at [839, 317] on button "Next" at bounding box center [834, 310] width 92 height 38
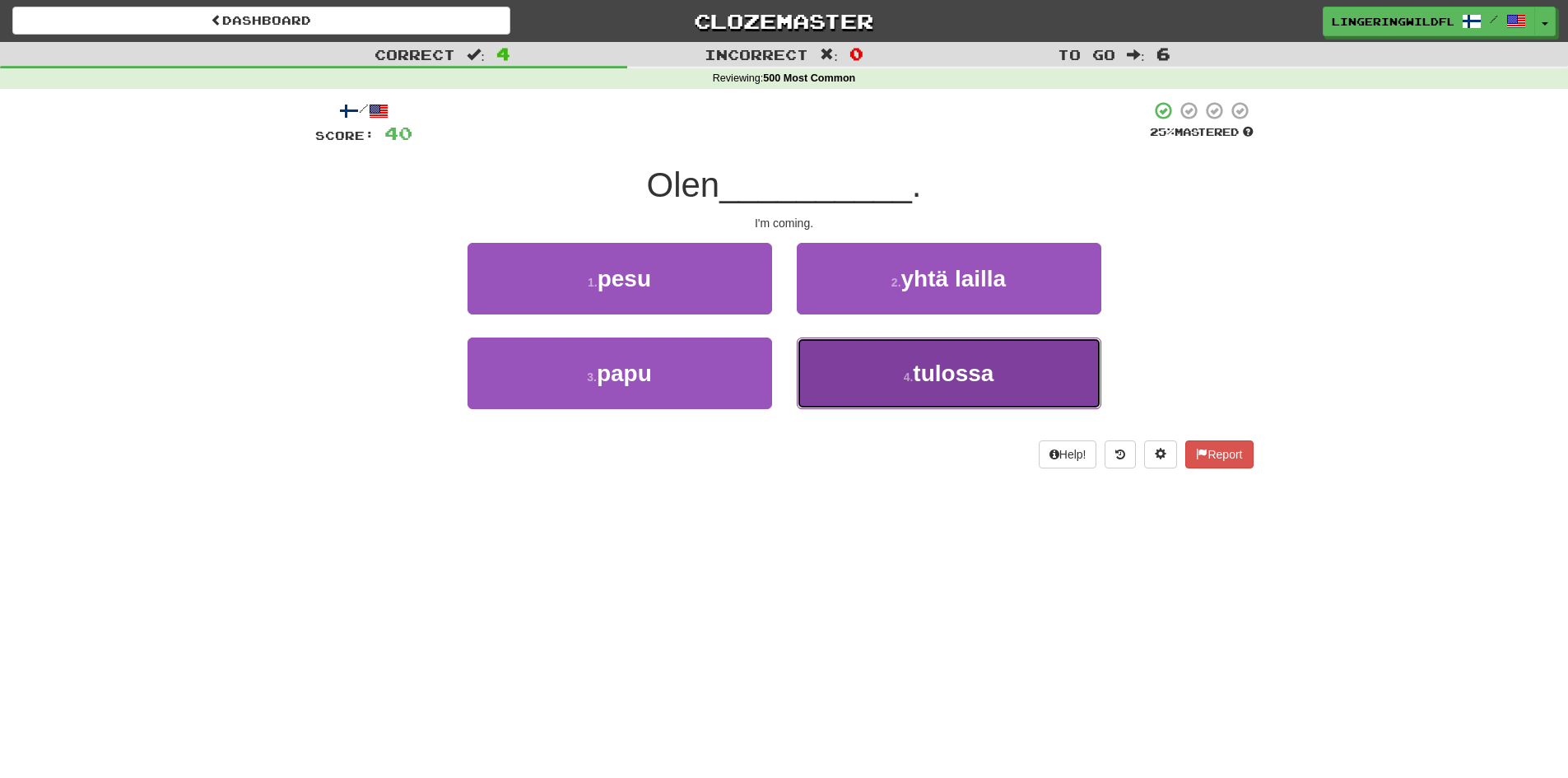
click at [975, 378] on span "tulossa" at bounding box center [953, 373] width 81 height 25
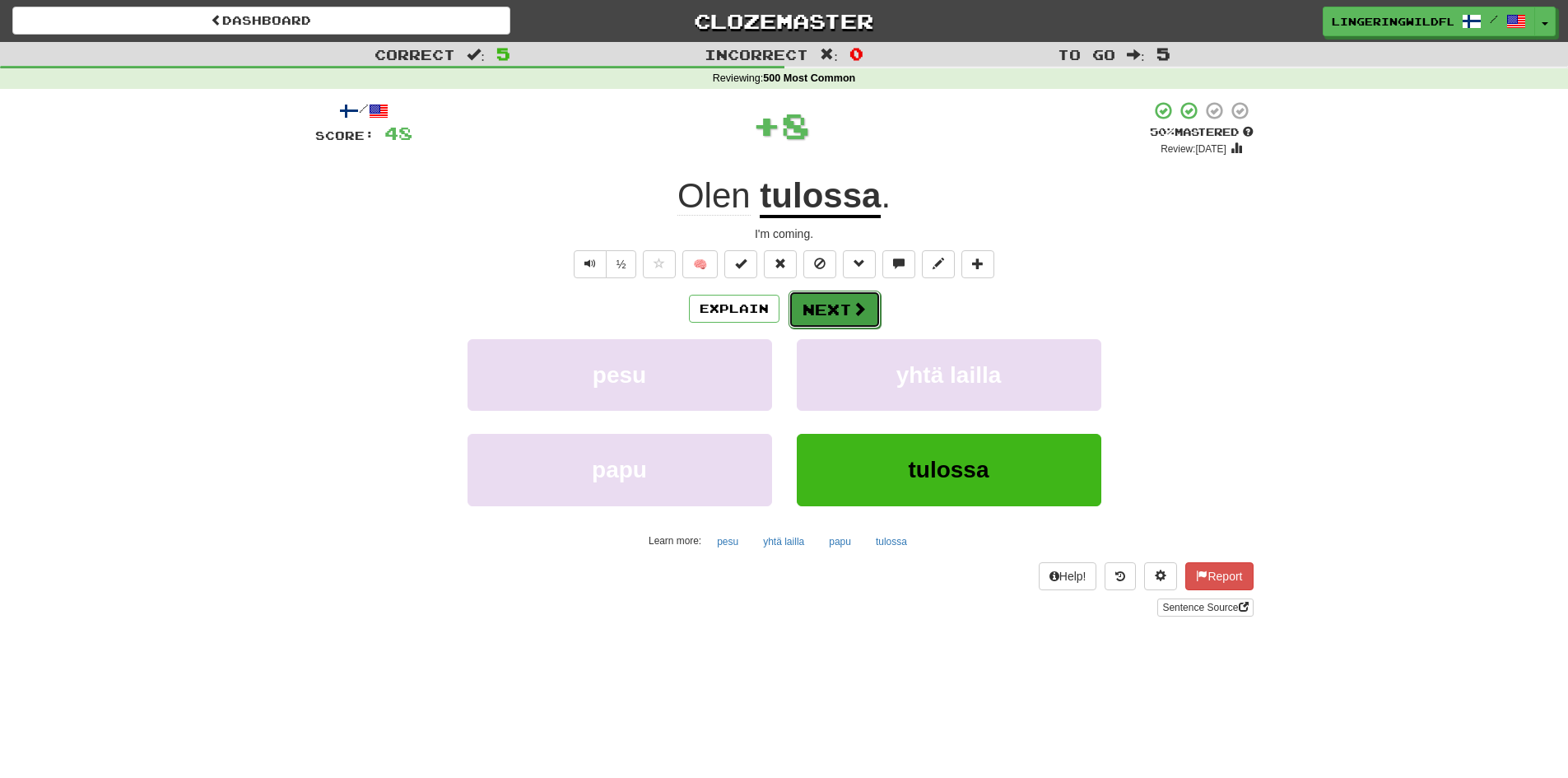
click at [844, 309] on button "Next" at bounding box center [834, 310] width 92 height 38
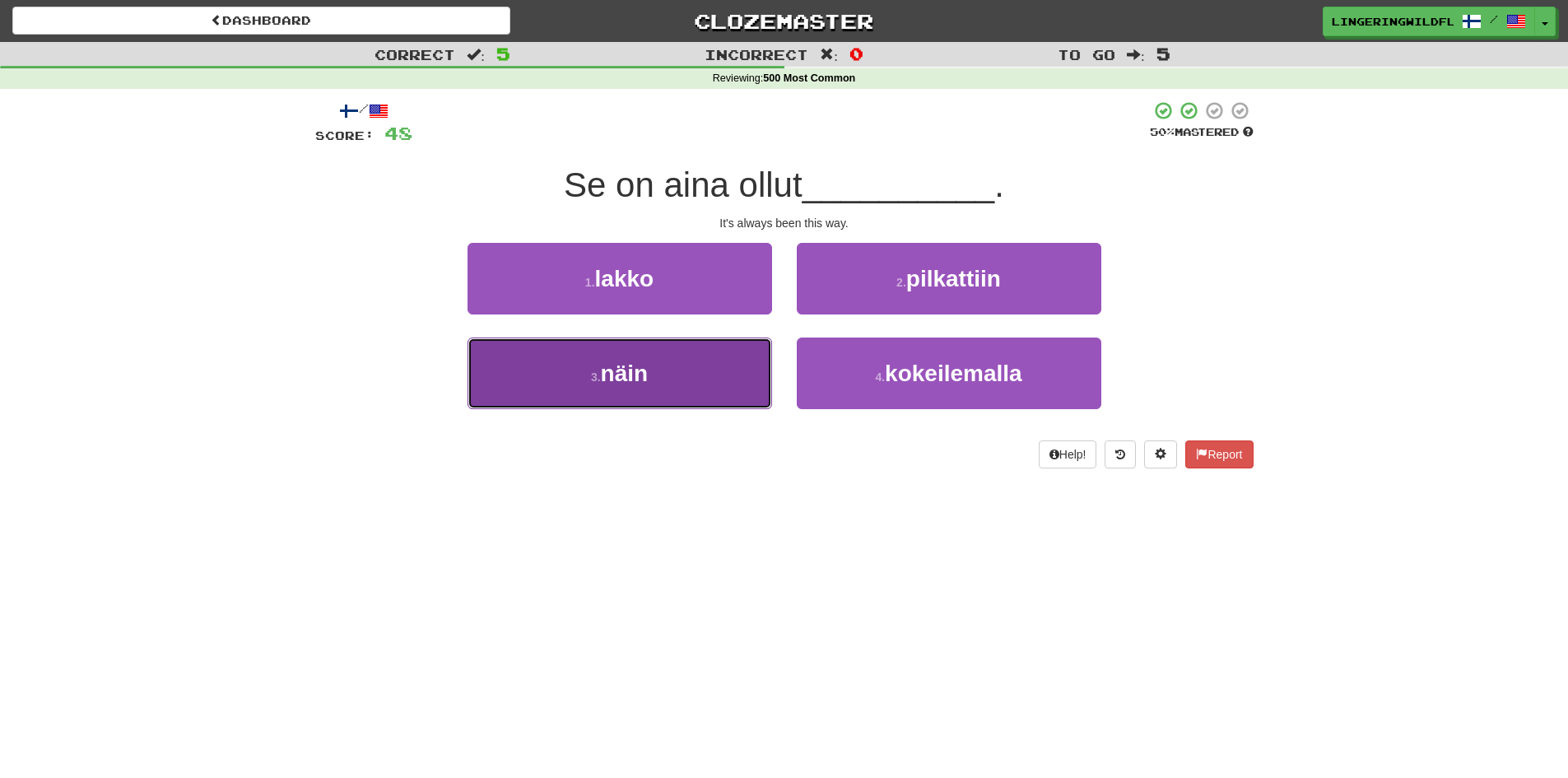
click at [680, 374] on button "3 . näin" at bounding box center [620, 373] width 304 height 72
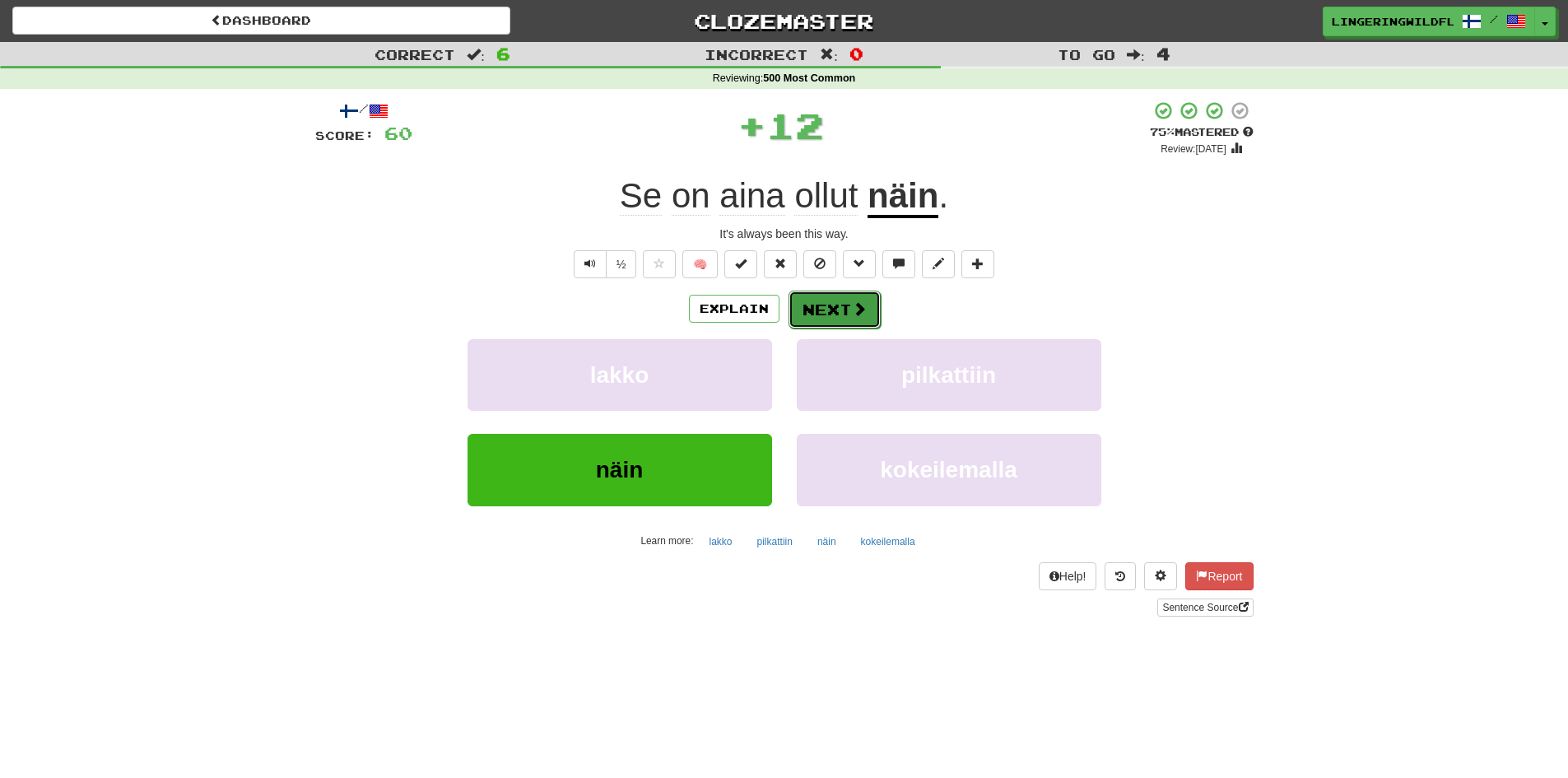
click at [863, 302] on span at bounding box center [859, 309] width 14 height 14
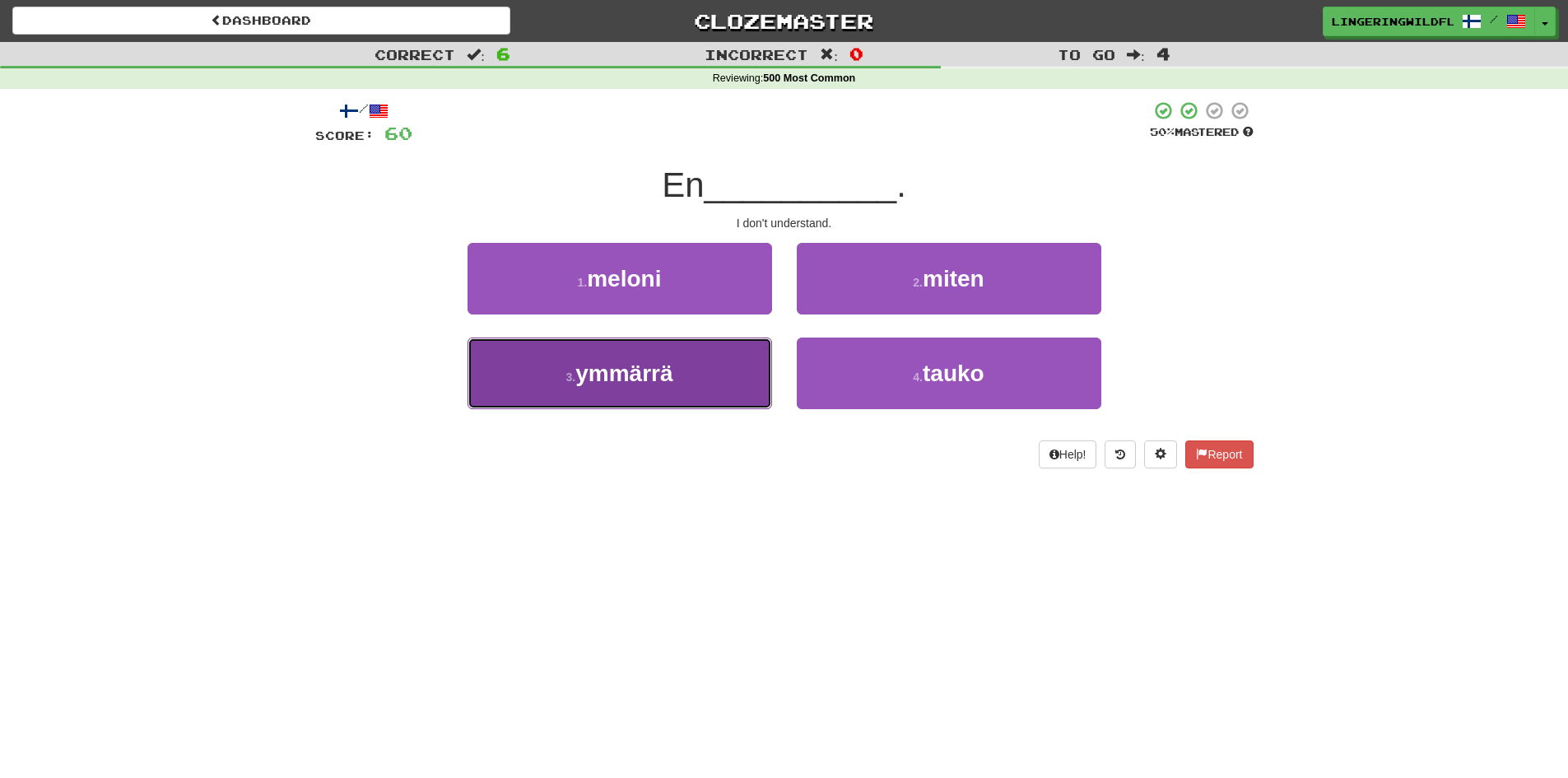
click at [643, 393] on button "3 . ymmärrä" at bounding box center [620, 373] width 304 height 72
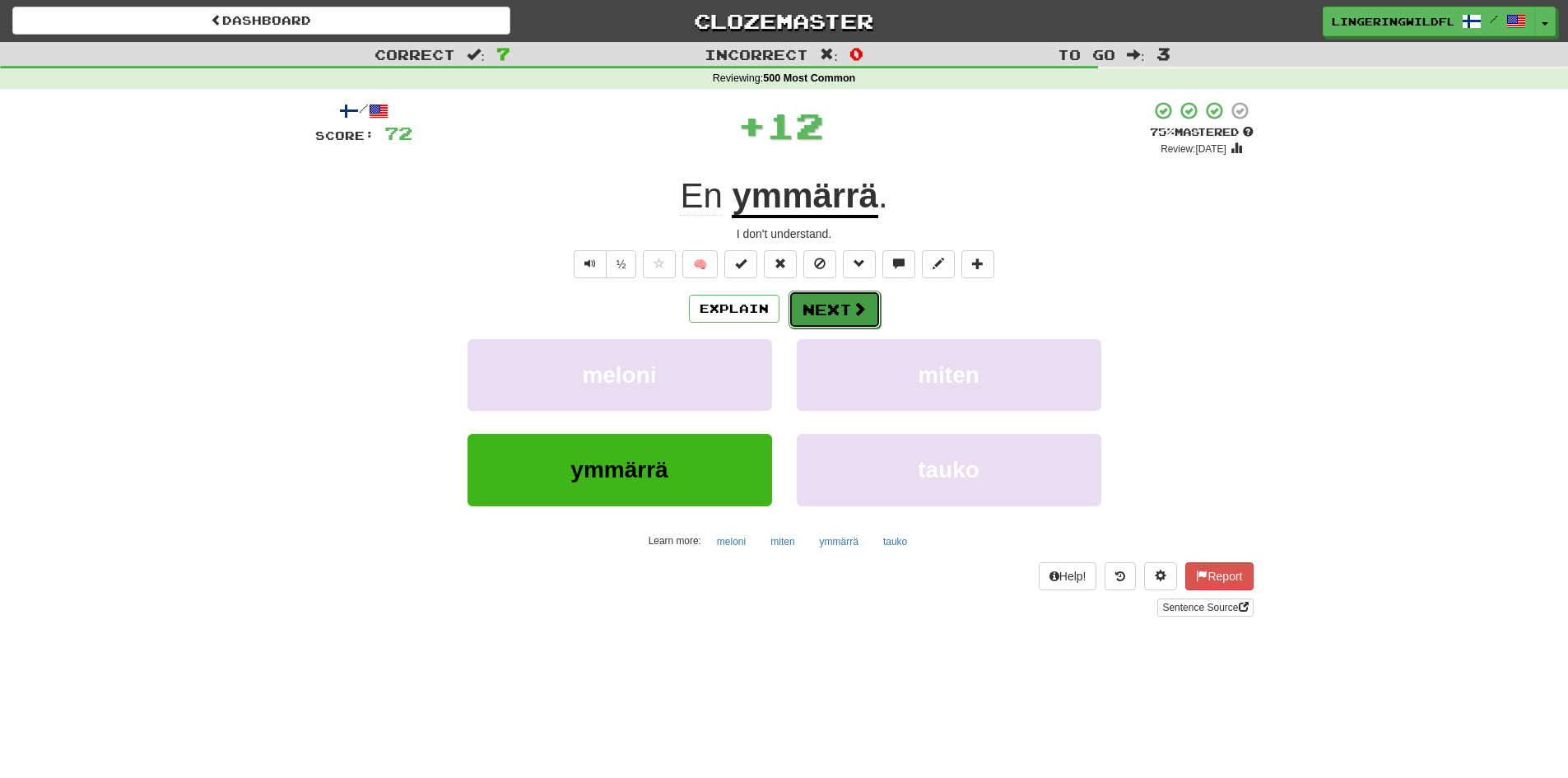
click at [839, 303] on button "Next" at bounding box center [834, 310] width 92 height 38
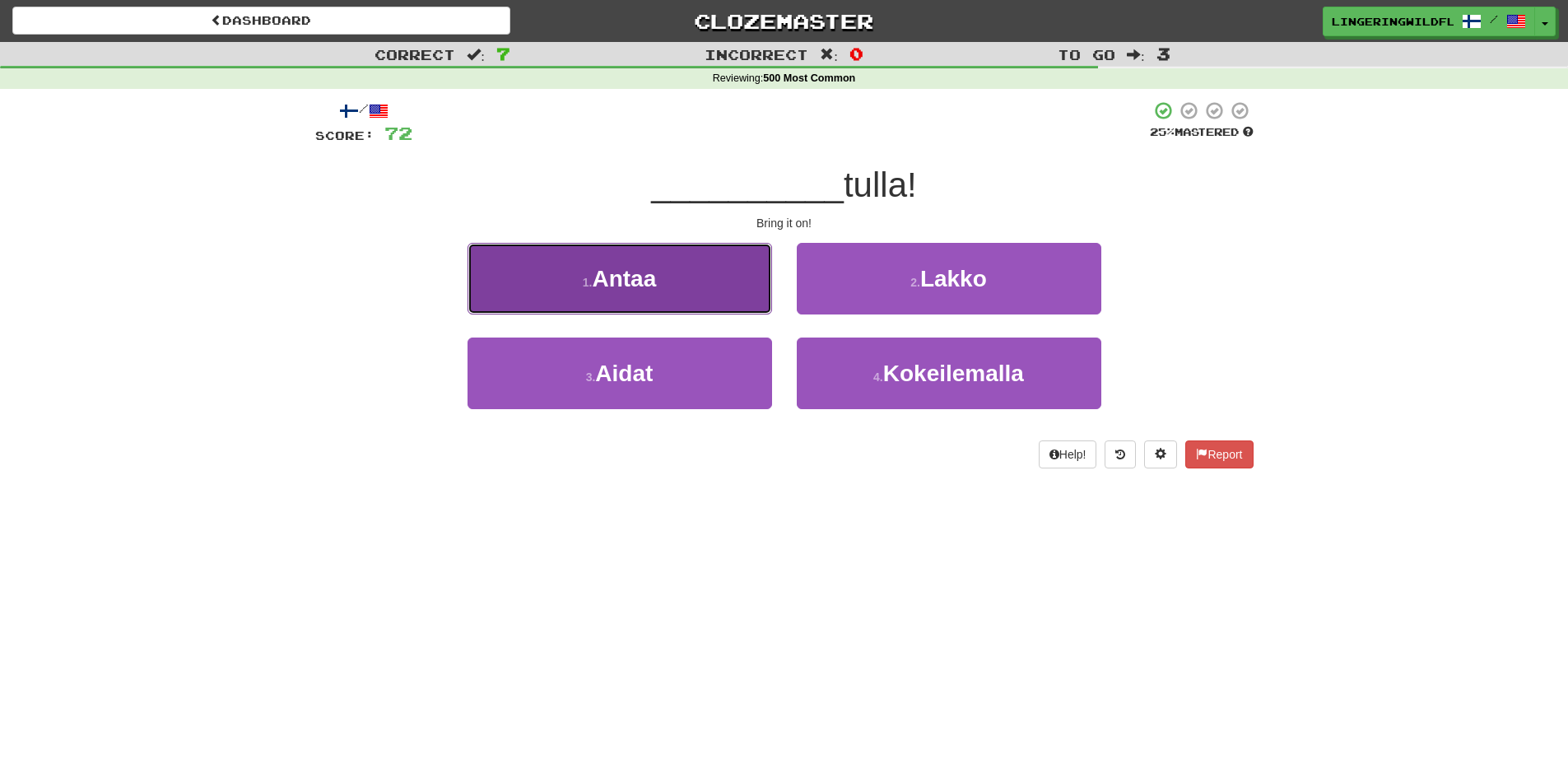
click at [668, 284] on button "1 . Antaa" at bounding box center [620, 278] width 304 height 72
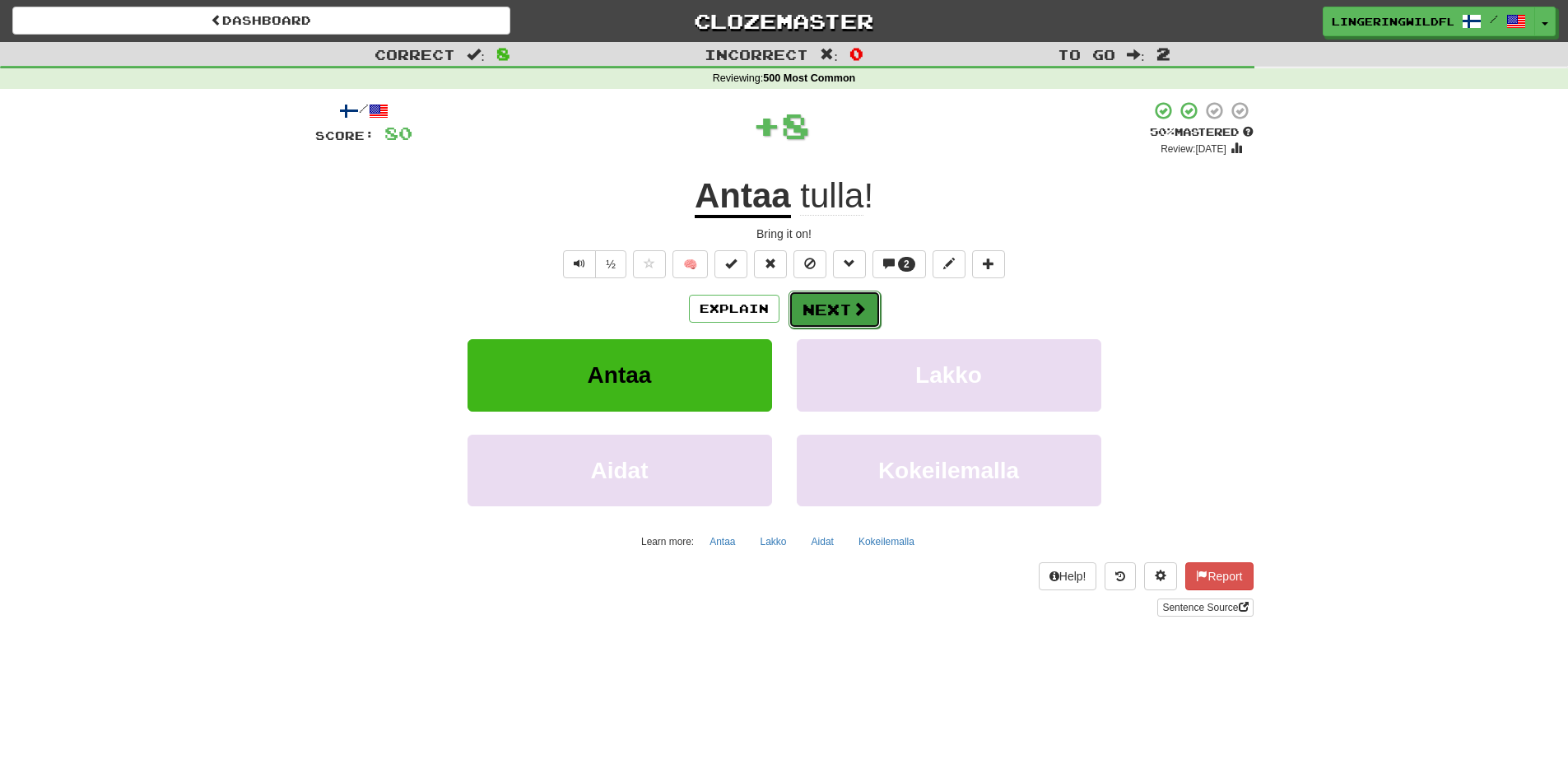
click at [815, 297] on button "Next" at bounding box center [834, 310] width 92 height 38
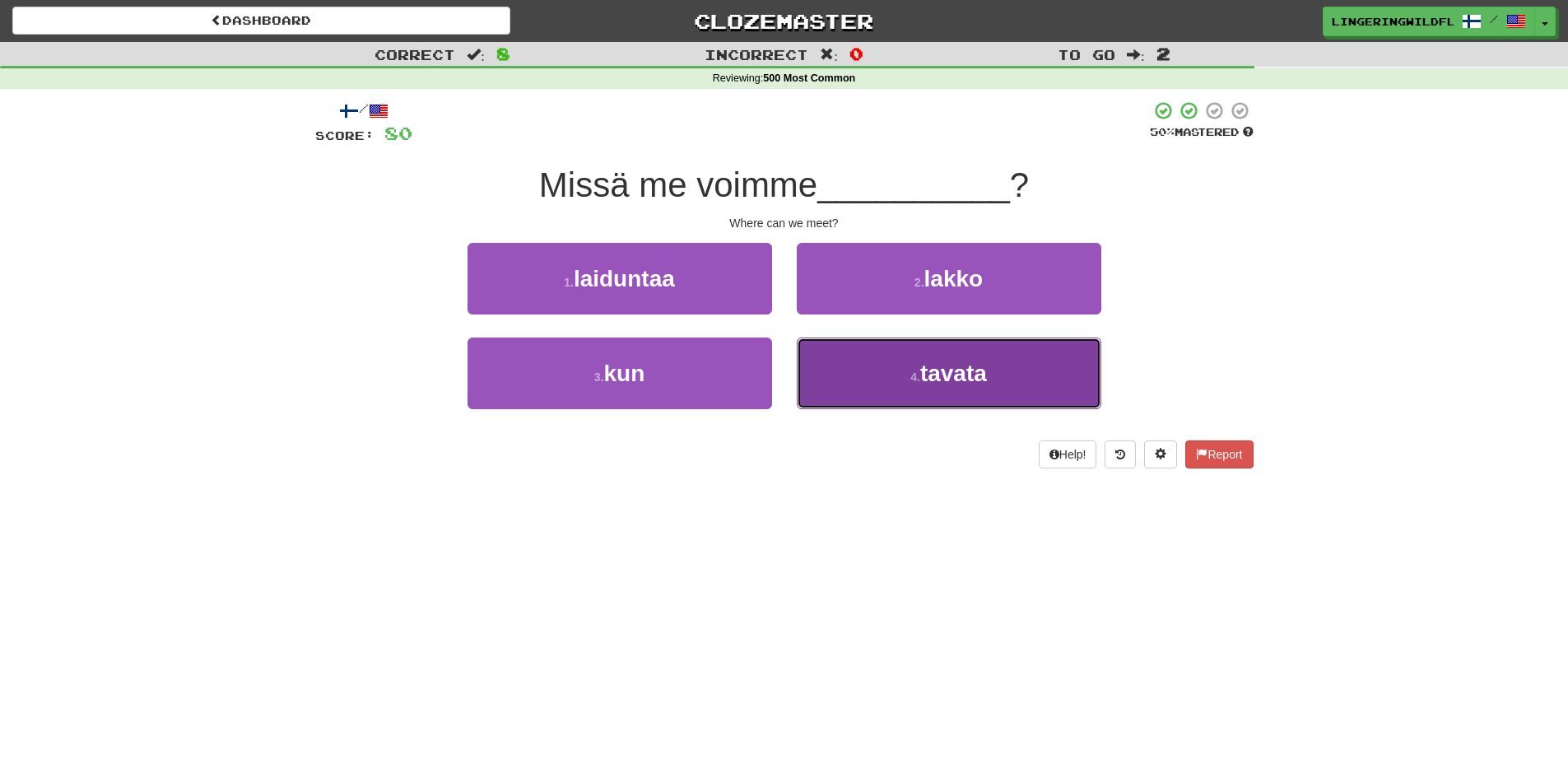
click at [1001, 372] on button "4 . tavata" at bounding box center [949, 373] width 304 height 72
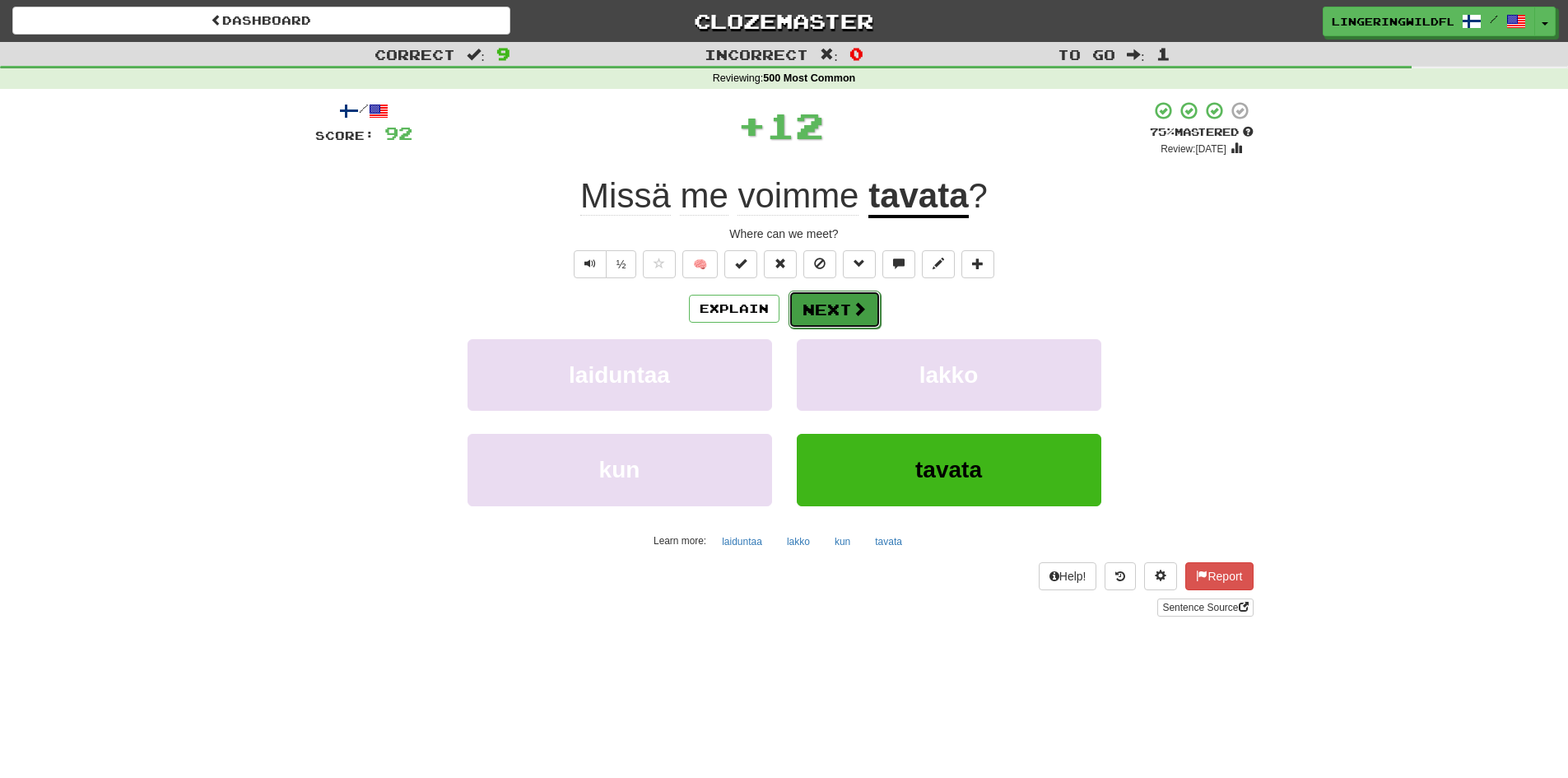
click at [850, 300] on button "Next" at bounding box center [834, 310] width 92 height 38
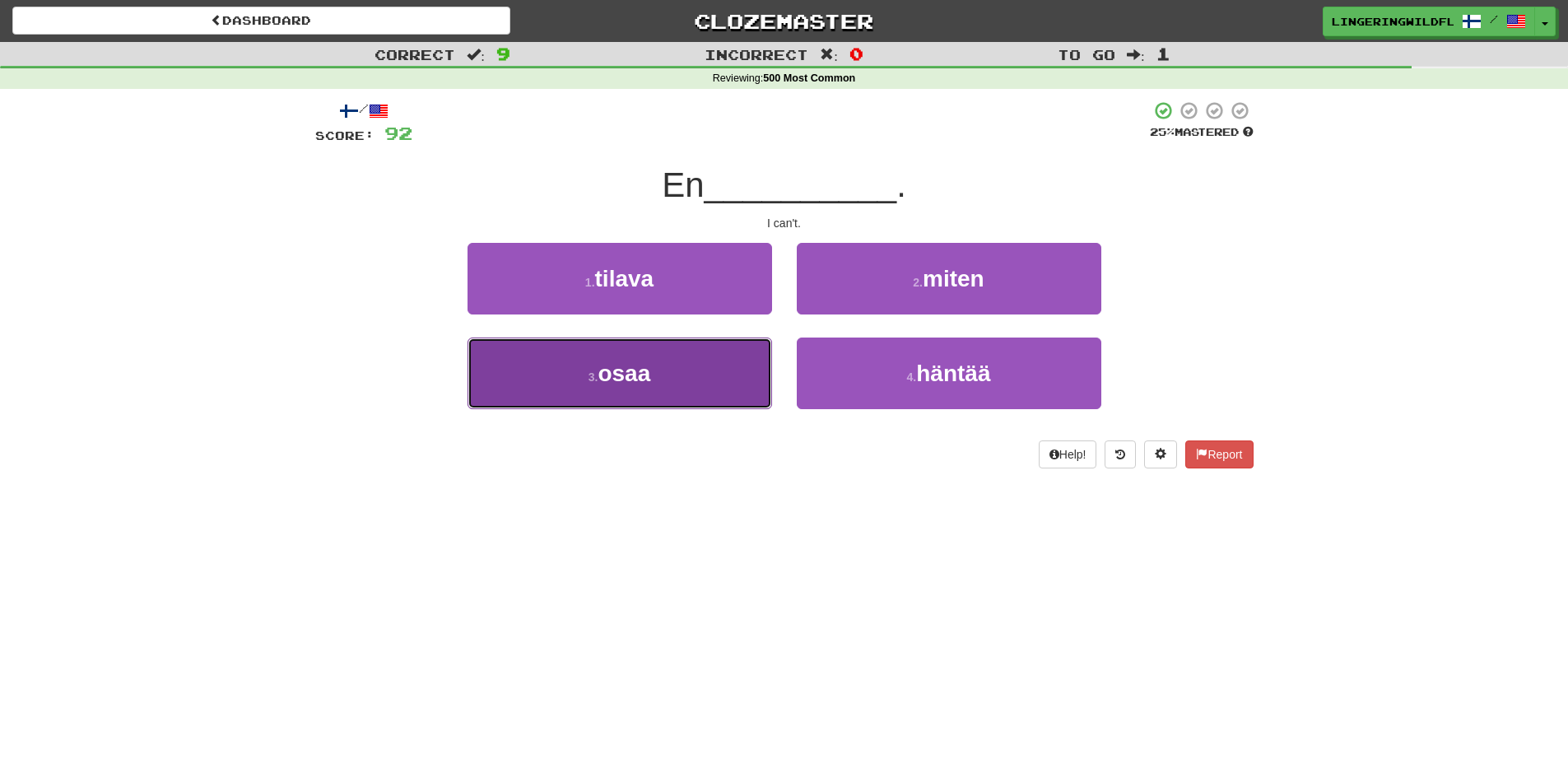
click at [698, 389] on button "3 . osaa" at bounding box center [620, 373] width 304 height 72
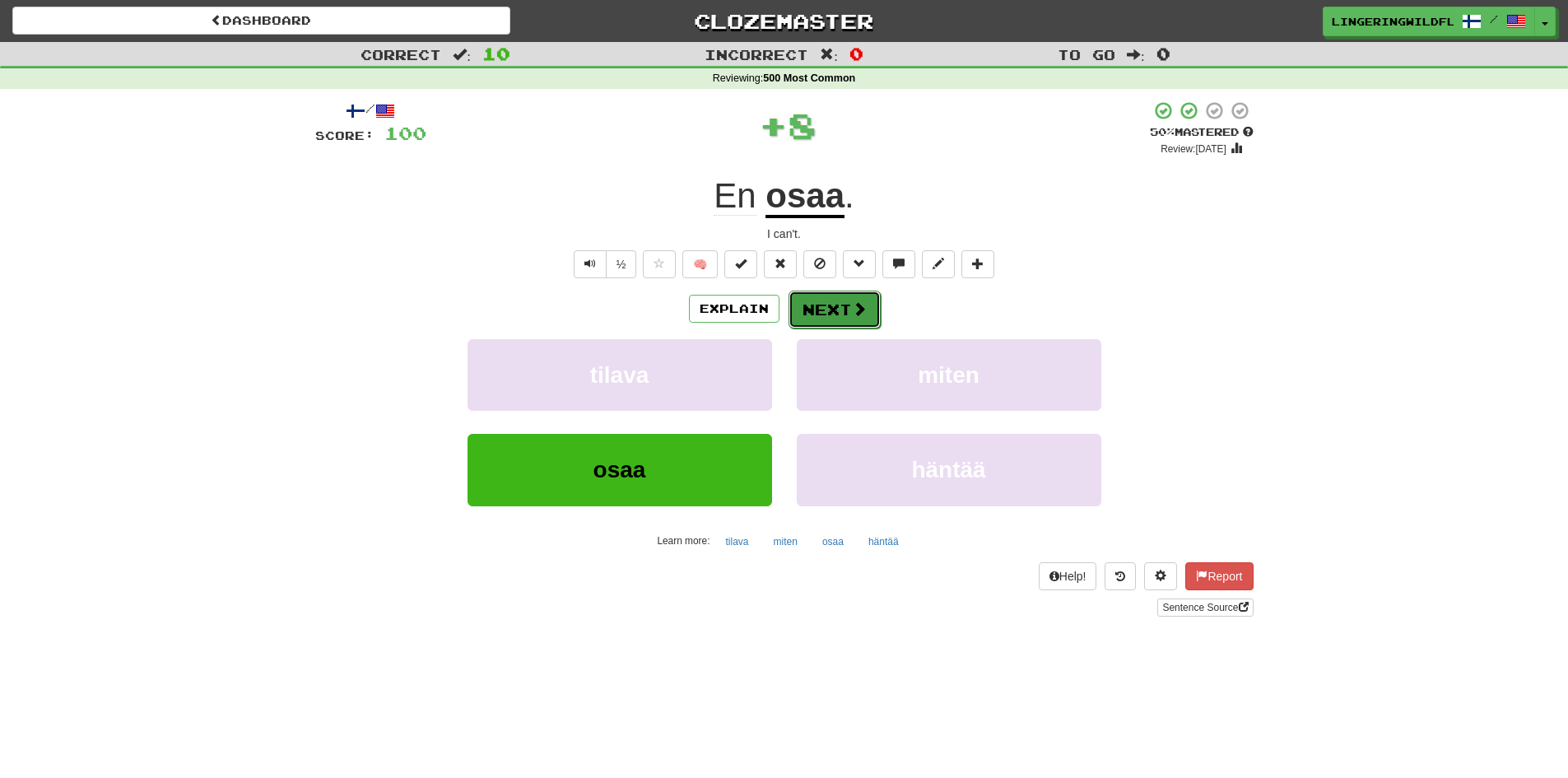
click at [846, 296] on button "Next" at bounding box center [834, 310] width 92 height 38
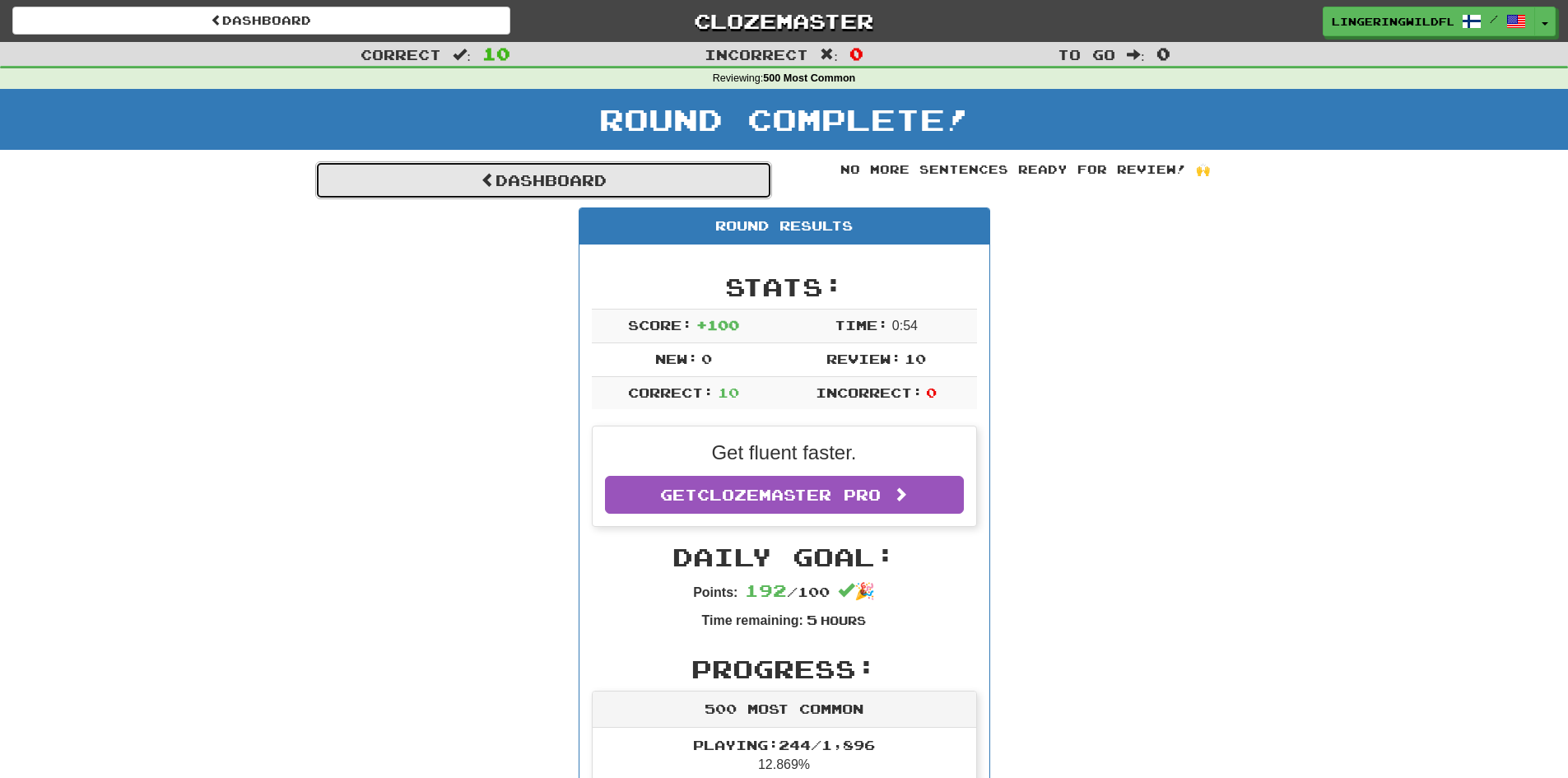
click at [526, 175] on link "Dashboard" at bounding box center [544, 180] width 457 height 38
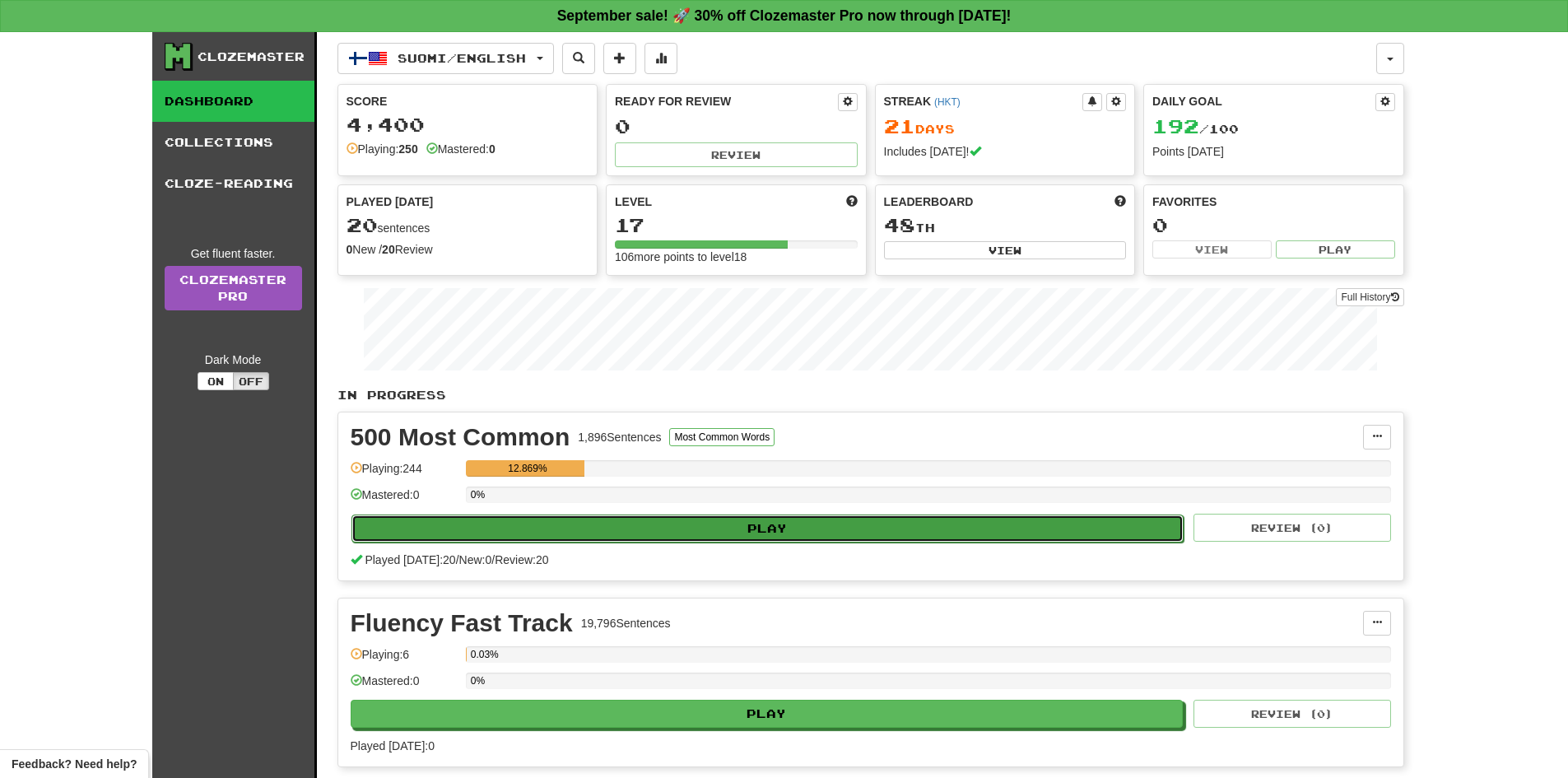
click at [774, 533] on button "Play" at bounding box center [768, 528] width 833 height 28
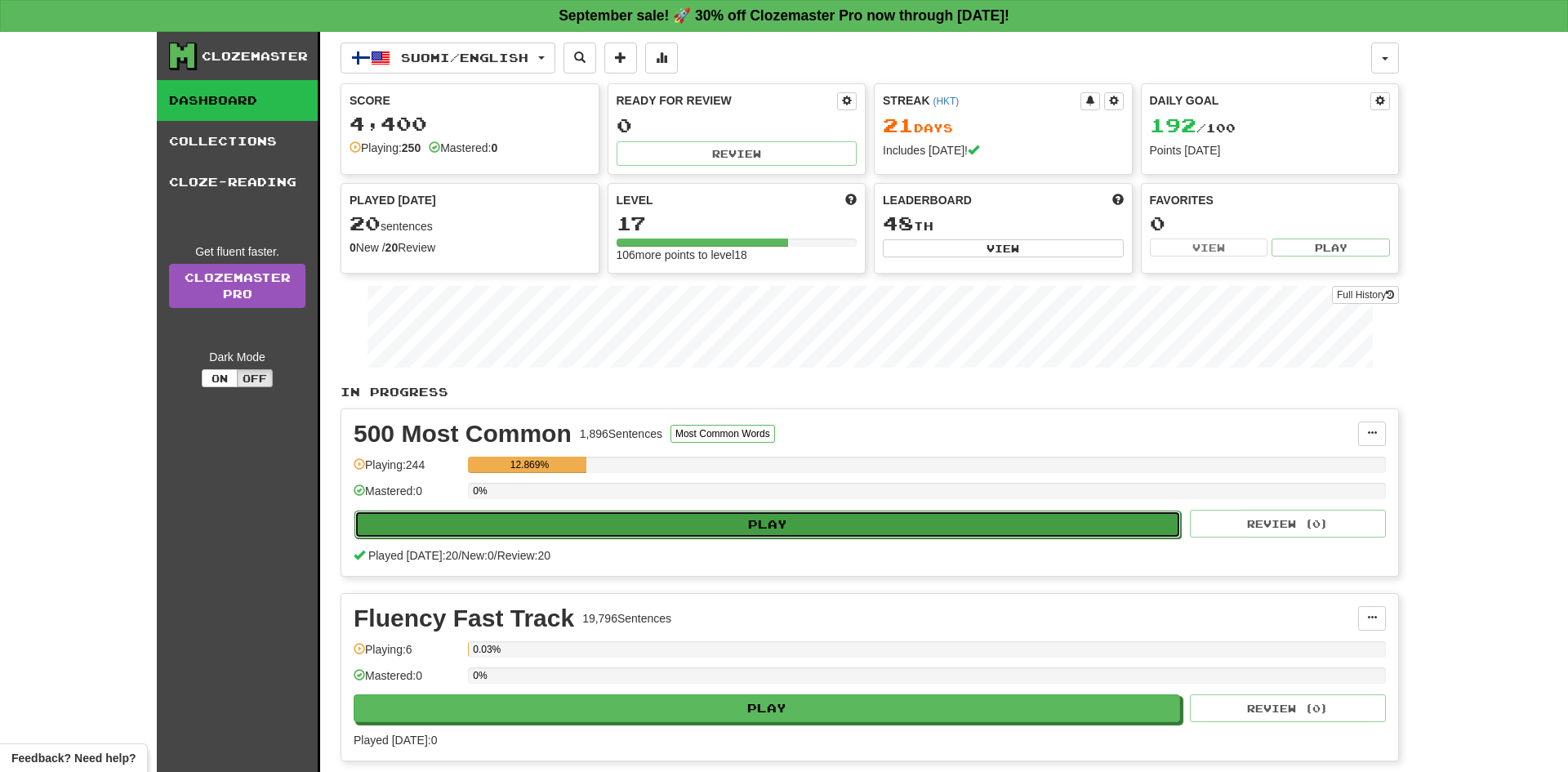
select select "**"
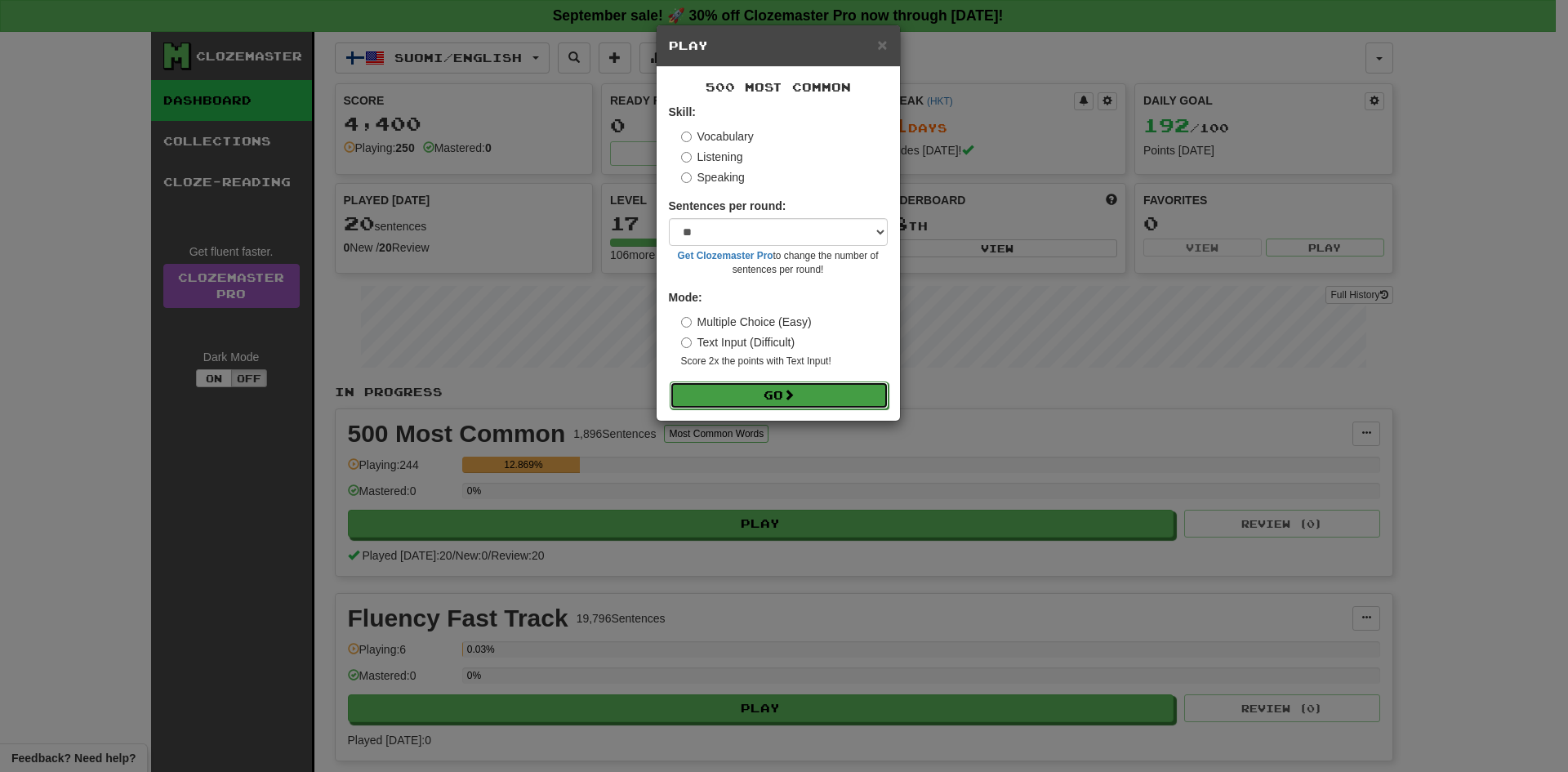
click at [767, 386] on button "Go" at bounding box center [779, 395] width 219 height 28
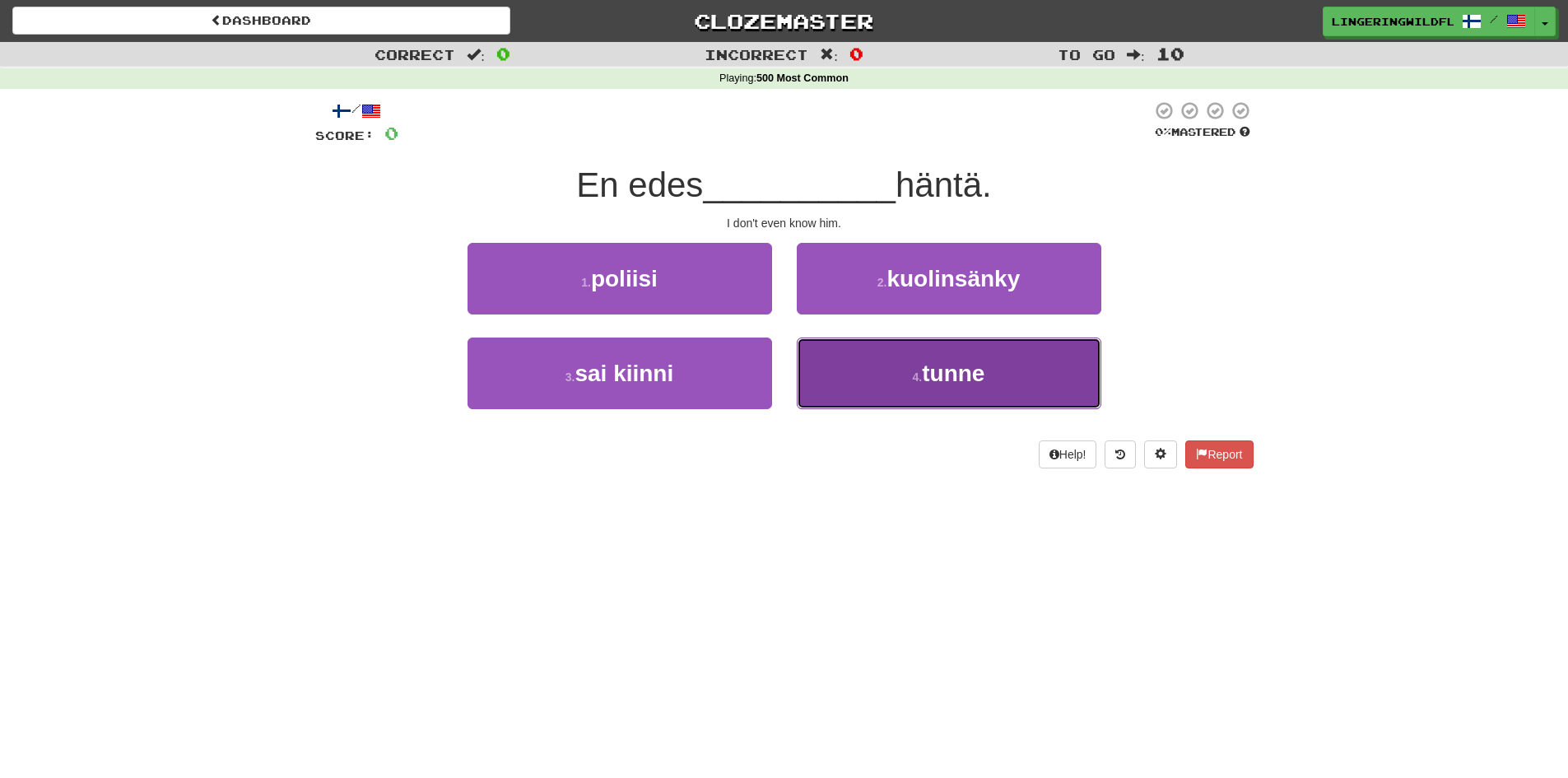
click at [887, 377] on button "4 . [GEOGRAPHIC_DATA]" at bounding box center [949, 373] width 304 height 72
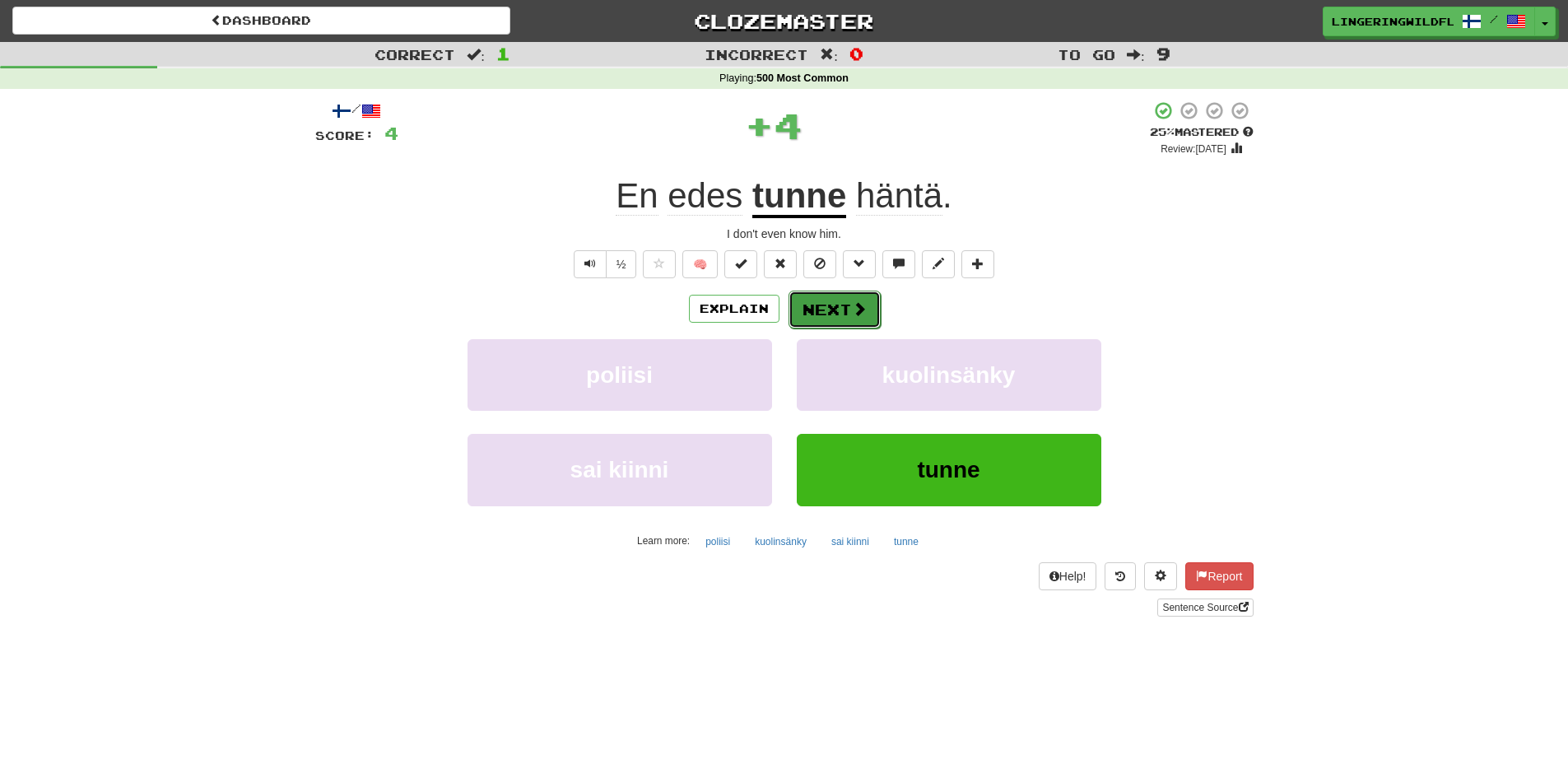
click at [809, 306] on button "Next" at bounding box center [834, 310] width 92 height 38
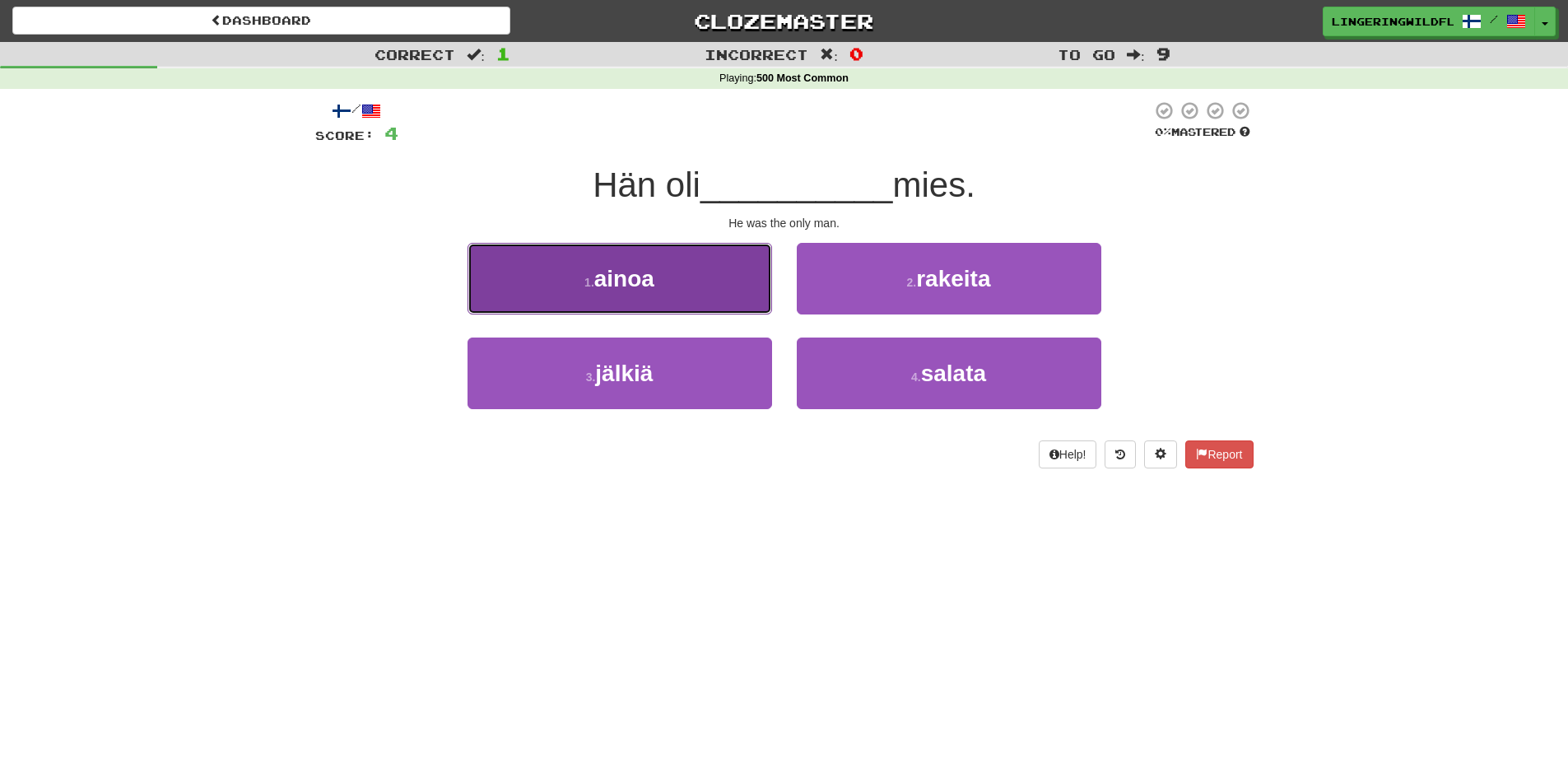
click at [673, 275] on button "1 . ainoa" at bounding box center [620, 278] width 304 height 72
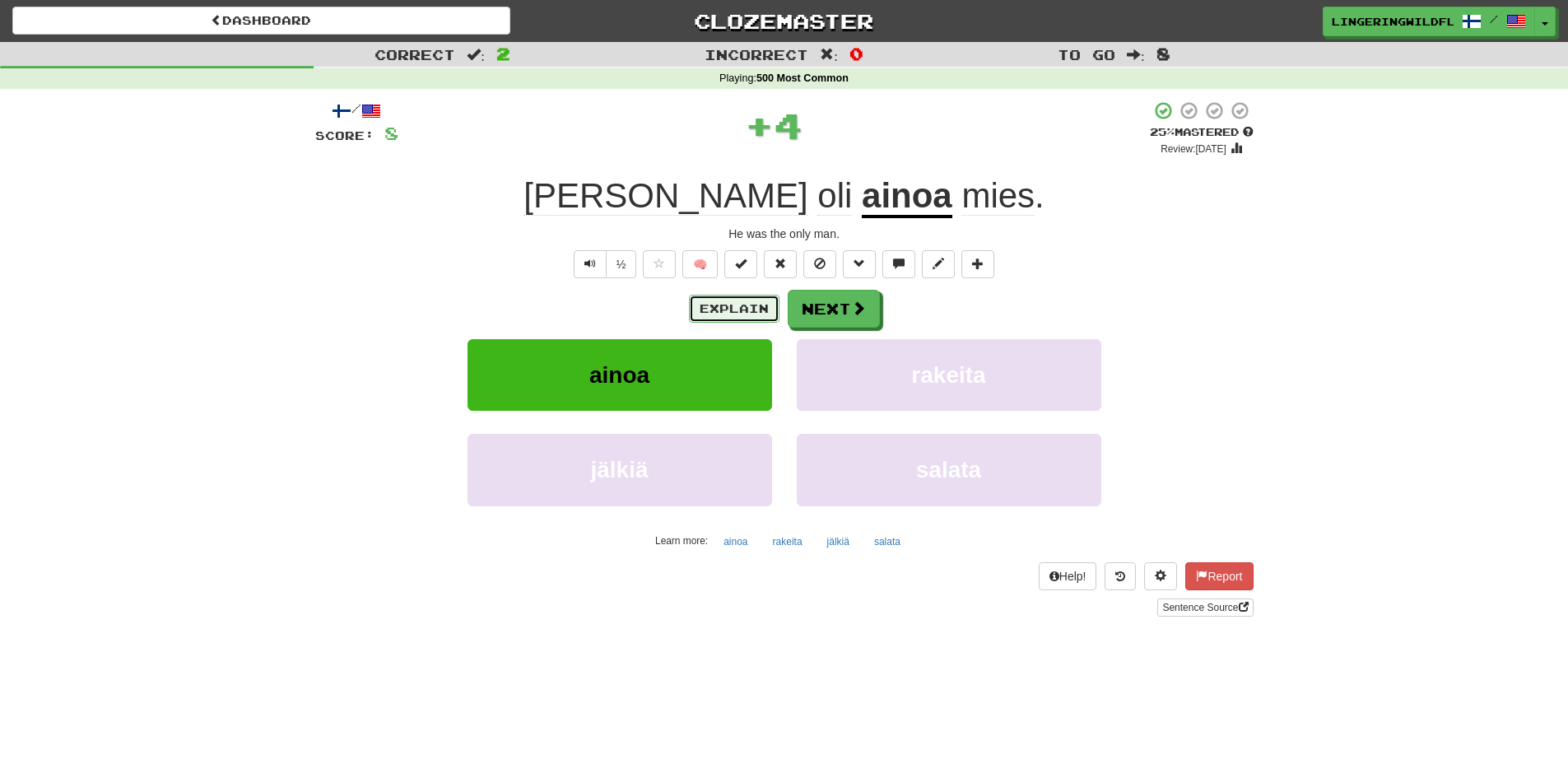
click at [732, 301] on button "Explain" at bounding box center [734, 308] width 91 height 28
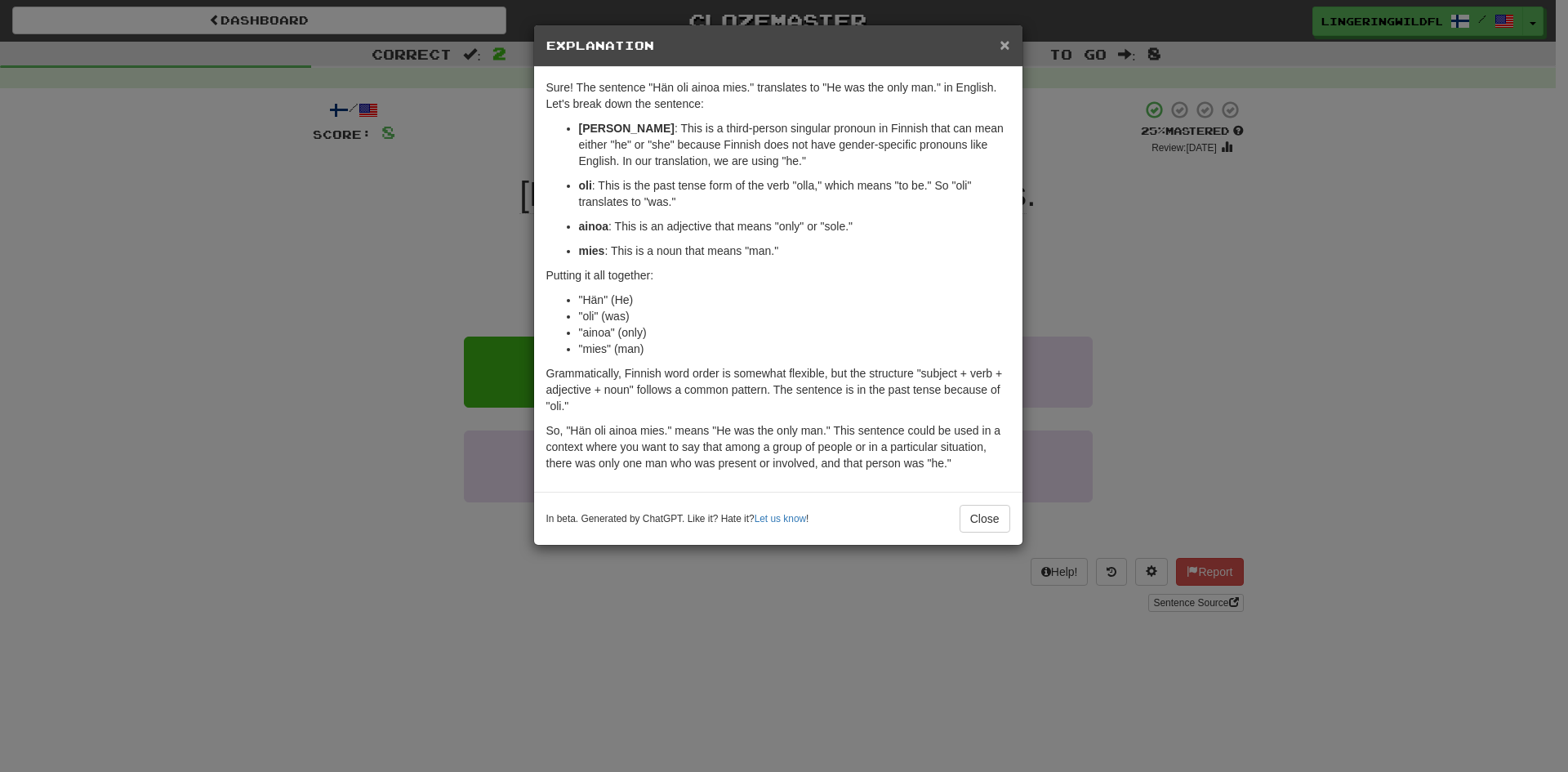
click at [1004, 46] on span "×" at bounding box center [1004, 44] width 10 height 19
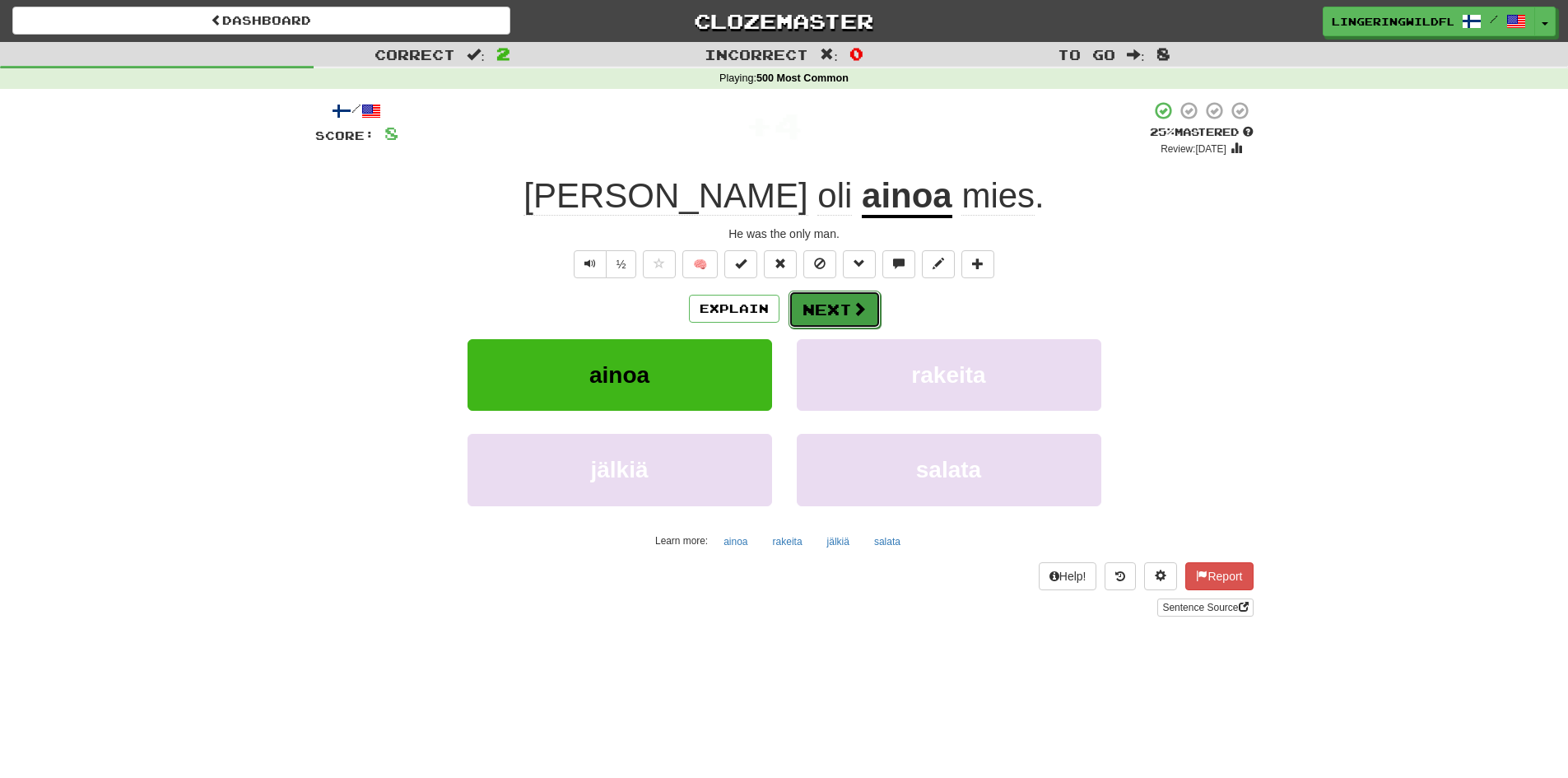
click at [831, 312] on button "Next" at bounding box center [834, 310] width 92 height 38
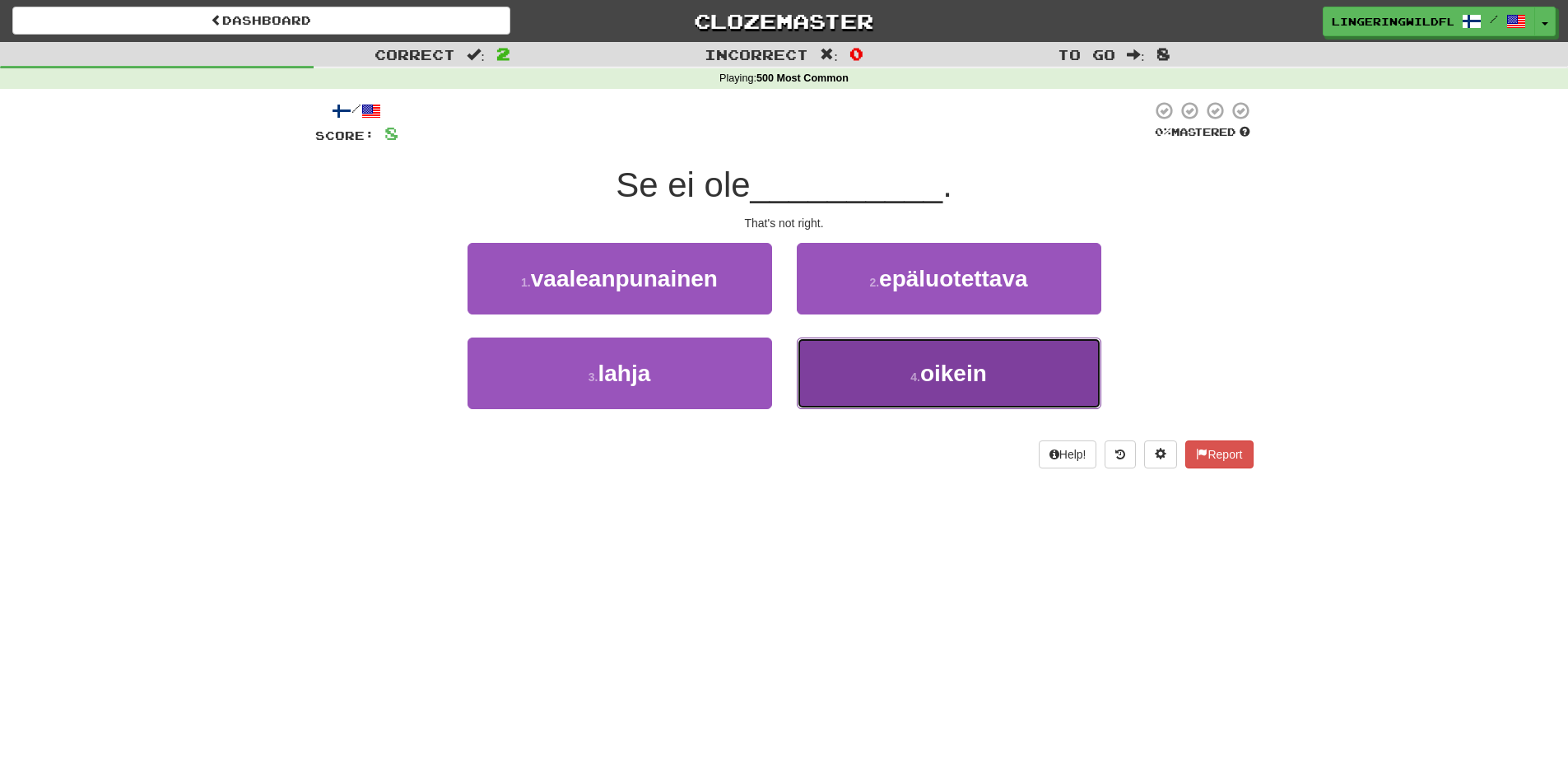
click at [878, 374] on button "4 . oikein" at bounding box center [949, 373] width 304 height 72
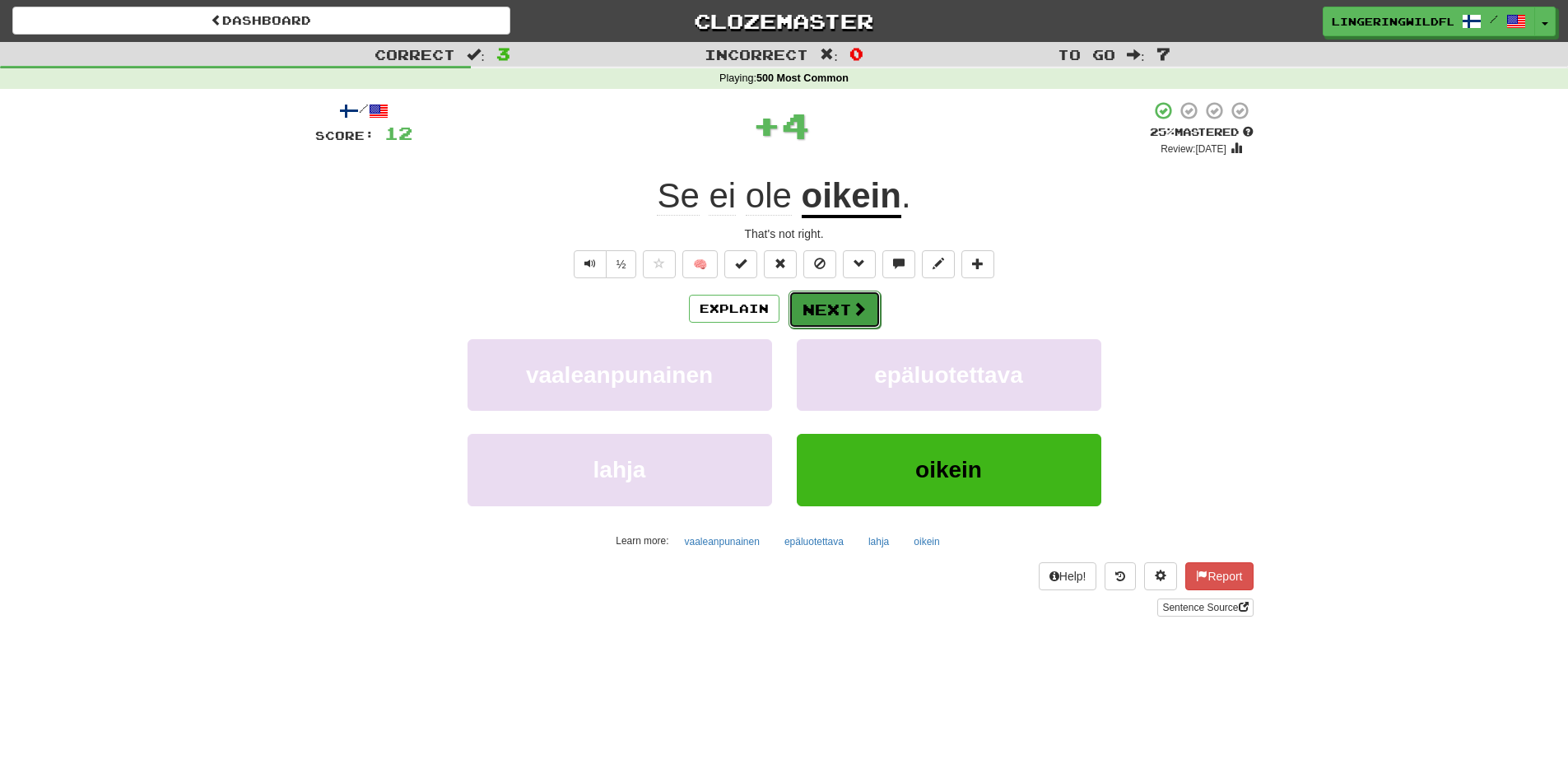
click at [828, 317] on button "Next" at bounding box center [834, 310] width 92 height 38
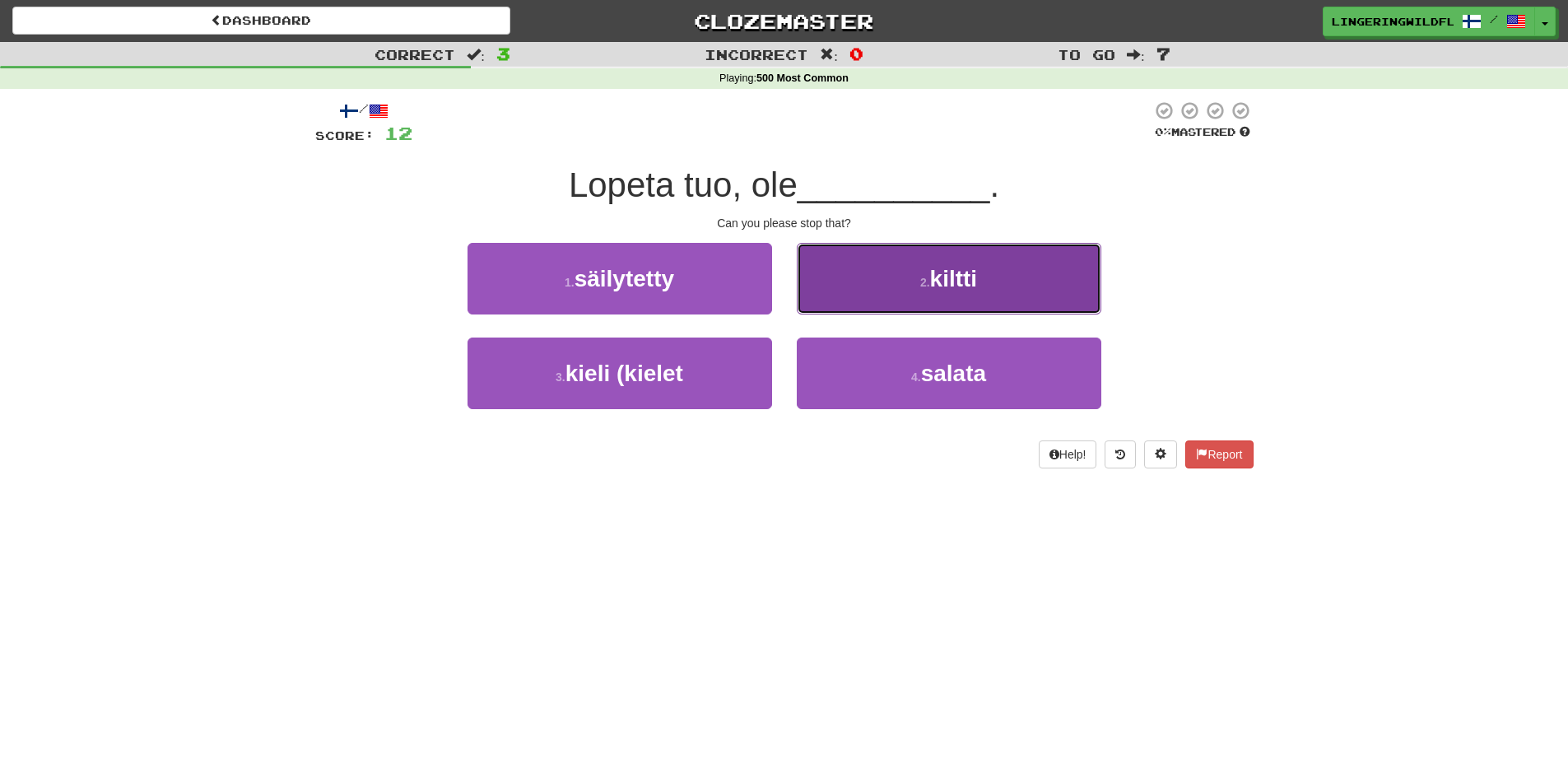
click at [989, 288] on button "2 . kiltti" at bounding box center [949, 278] width 304 height 72
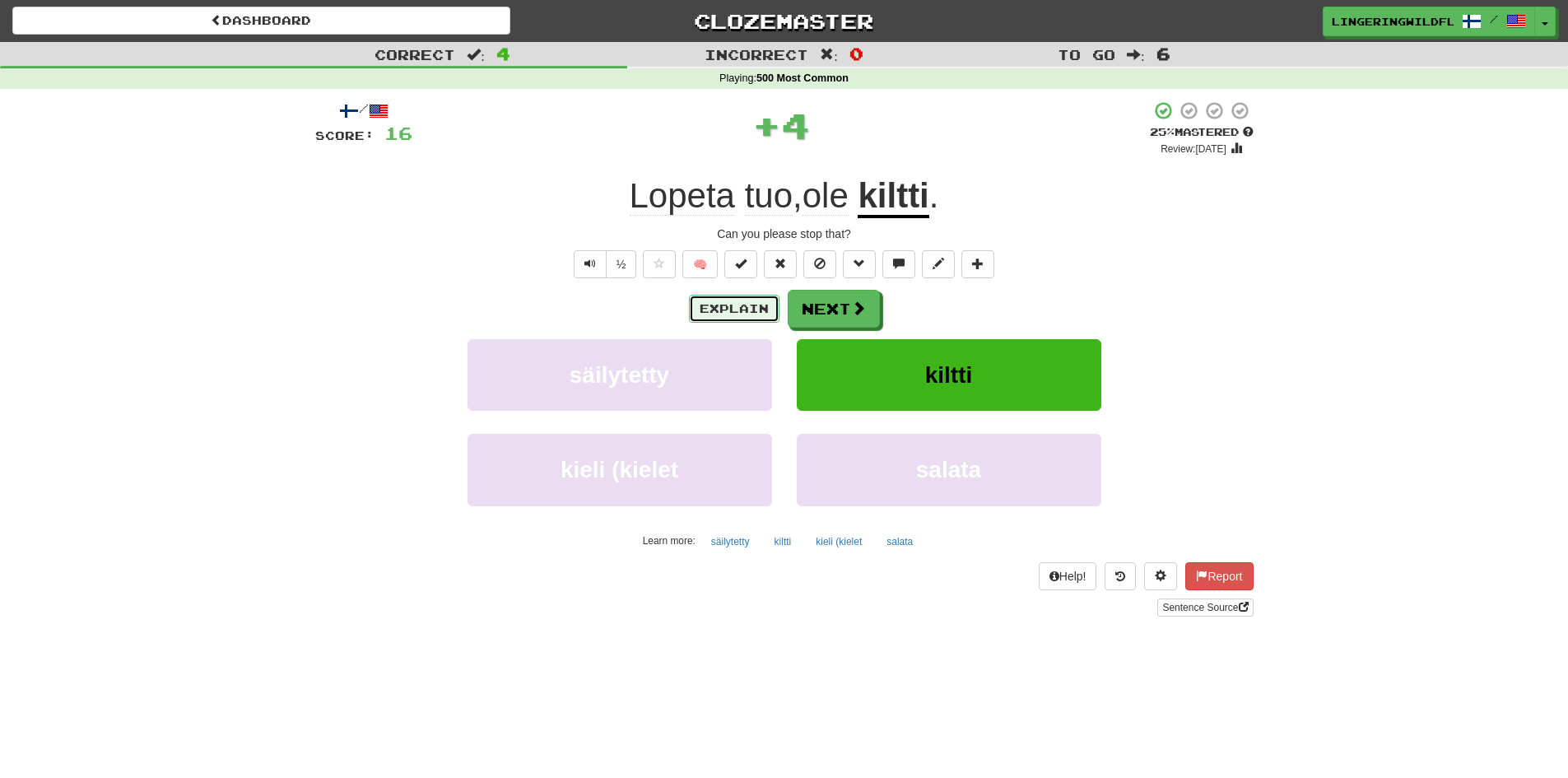
click at [734, 311] on button "Explain" at bounding box center [734, 308] width 91 height 28
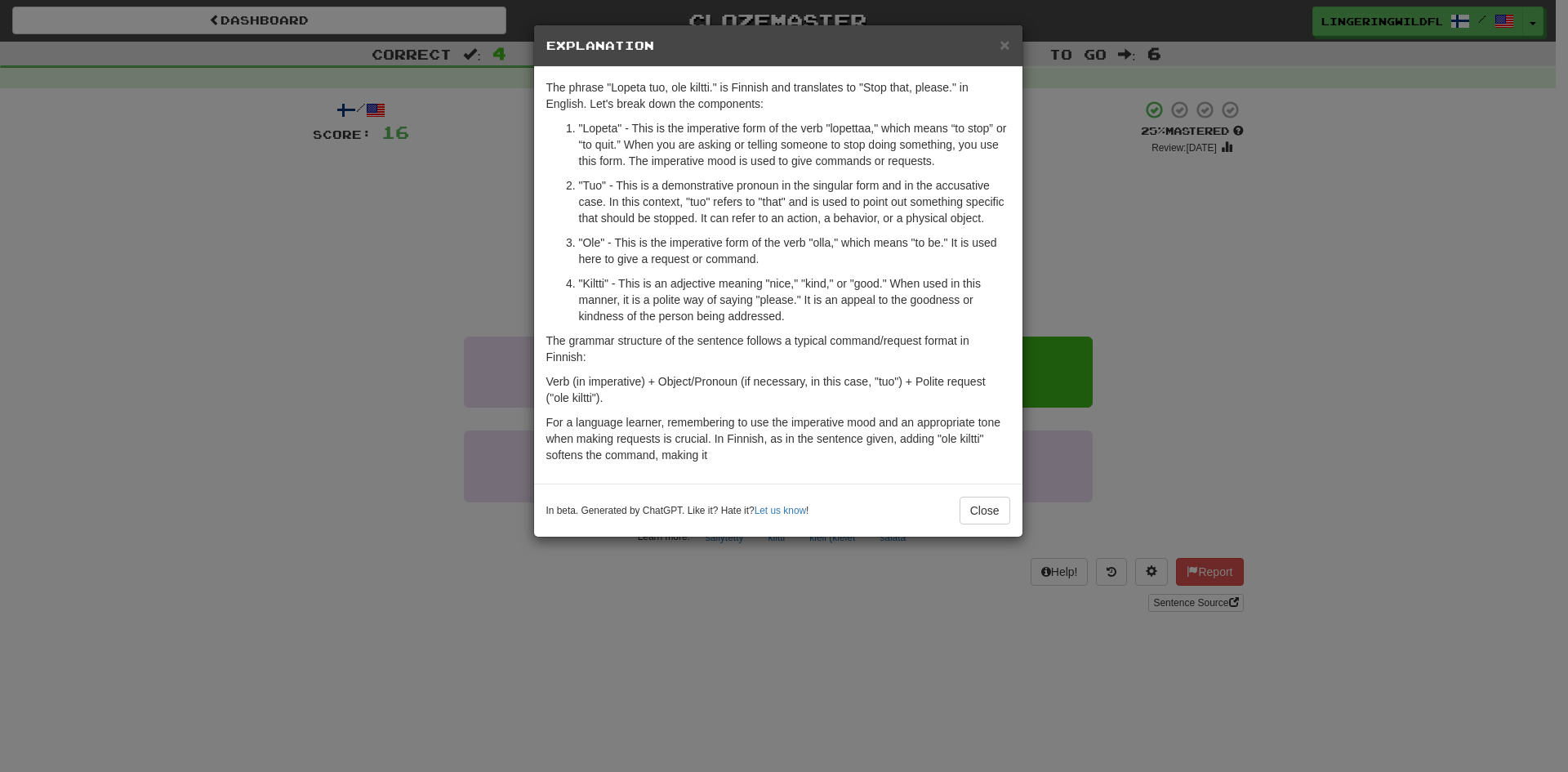
click at [992, 38] on h5 "Explanation" at bounding box center [778, 46] width 464 height 16
click at [1000, 49] on span "×" at bounding box center [1004, 44] width 10 height 19
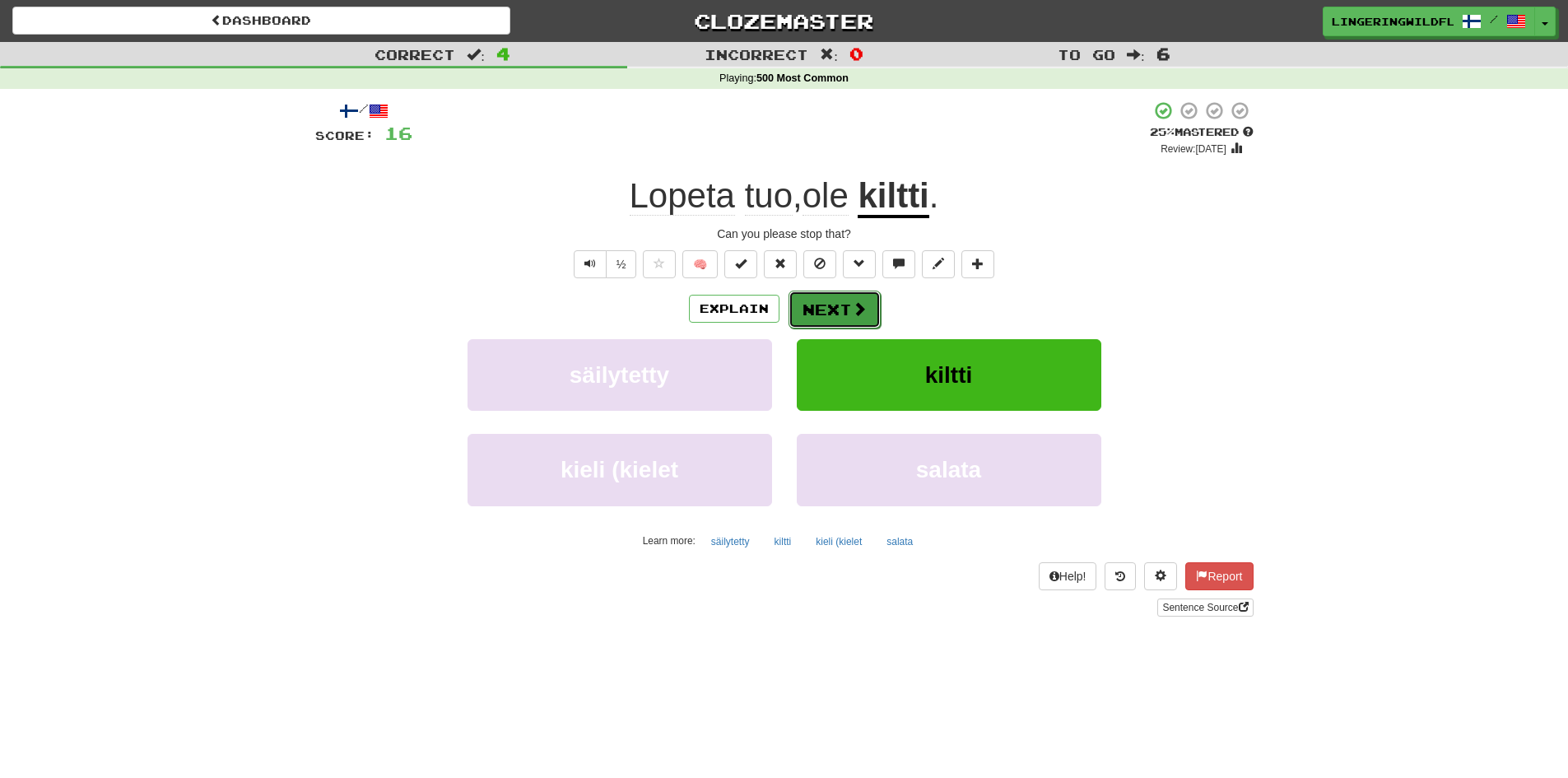
click at [840, 298] on button "Next" at bounding box center [834, 310] width 92 height 38
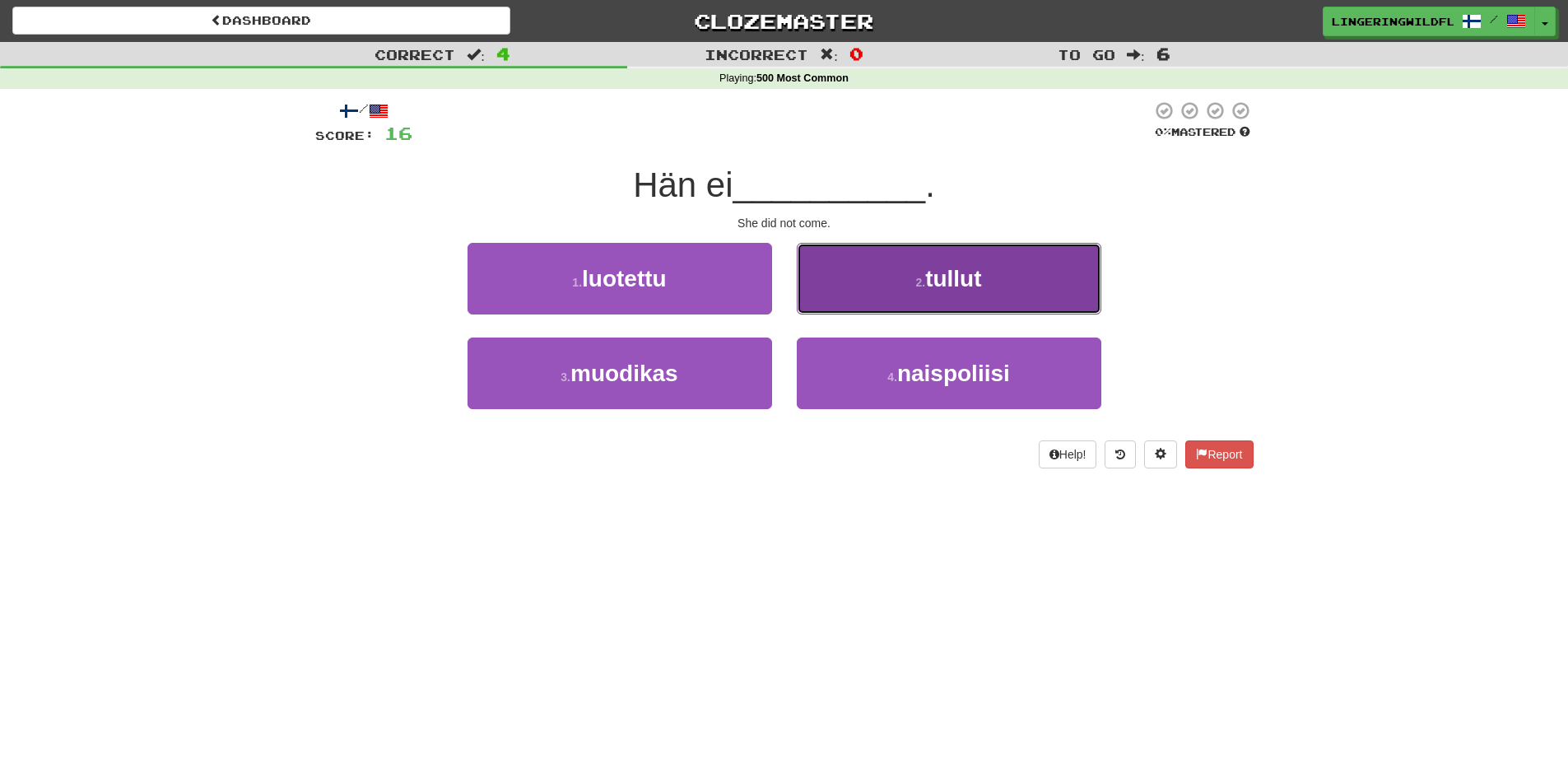
click at [928, 272] on span "tullut" at bounding box center [953, 278] width 56 height 25
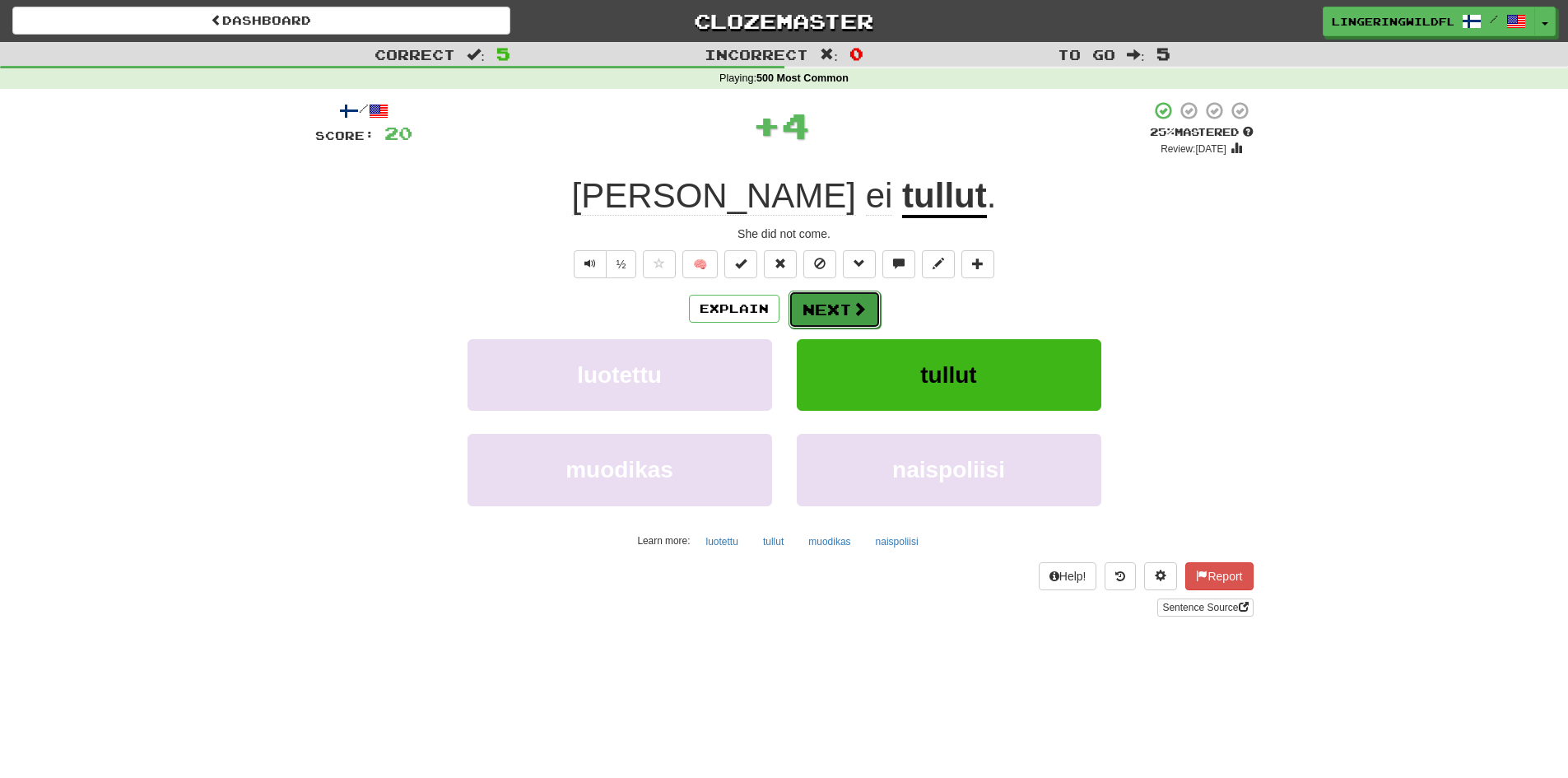
click at [861, 303] on span at bounding box center [859, 309] width 14 height 14
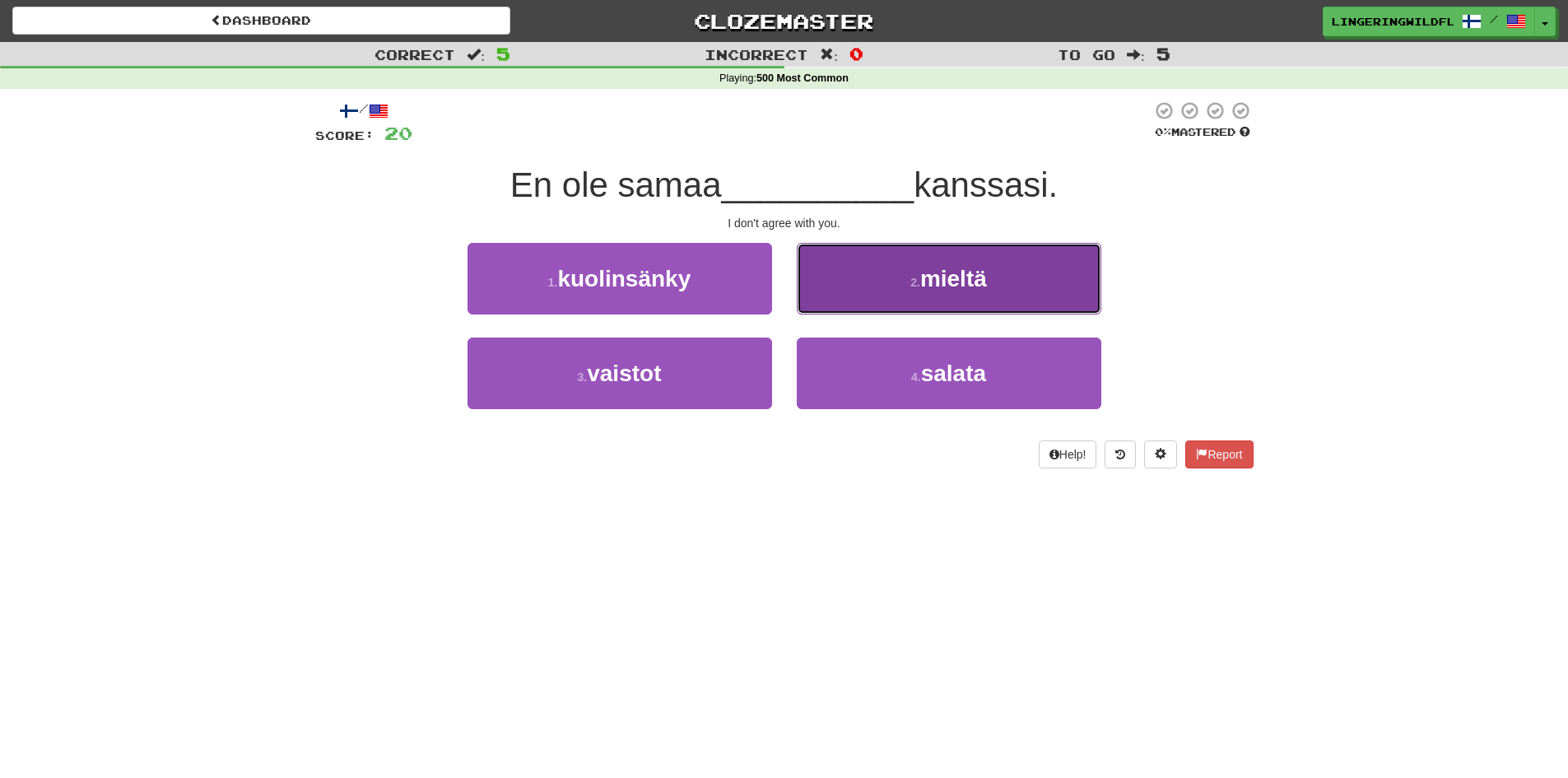
click at [959, 286] on span "mieltä" at bounding box center [954, 278] width 67 height 25
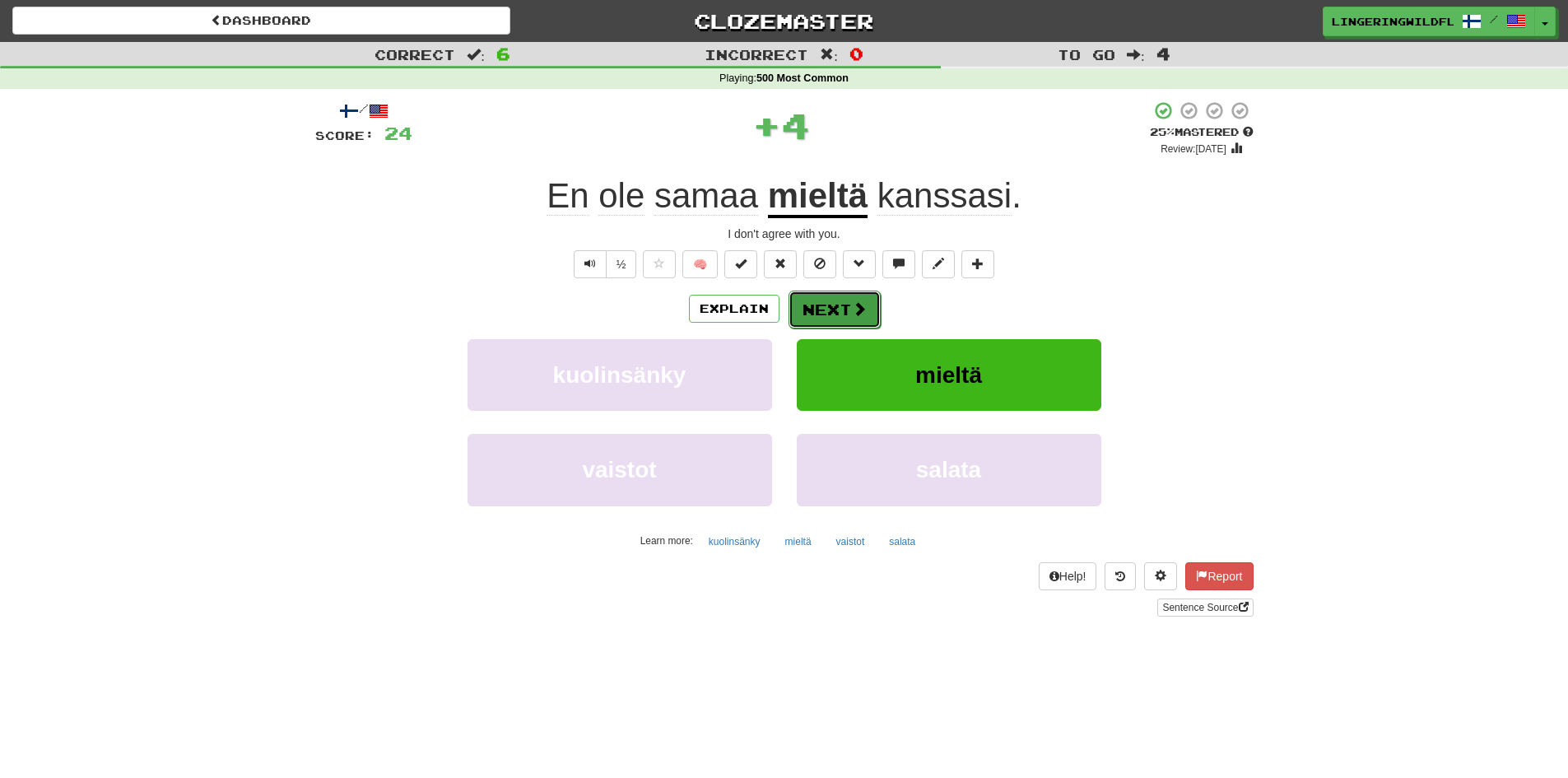
click at [851, 313] on span at bounding box center [859, 309] width 14 height 14
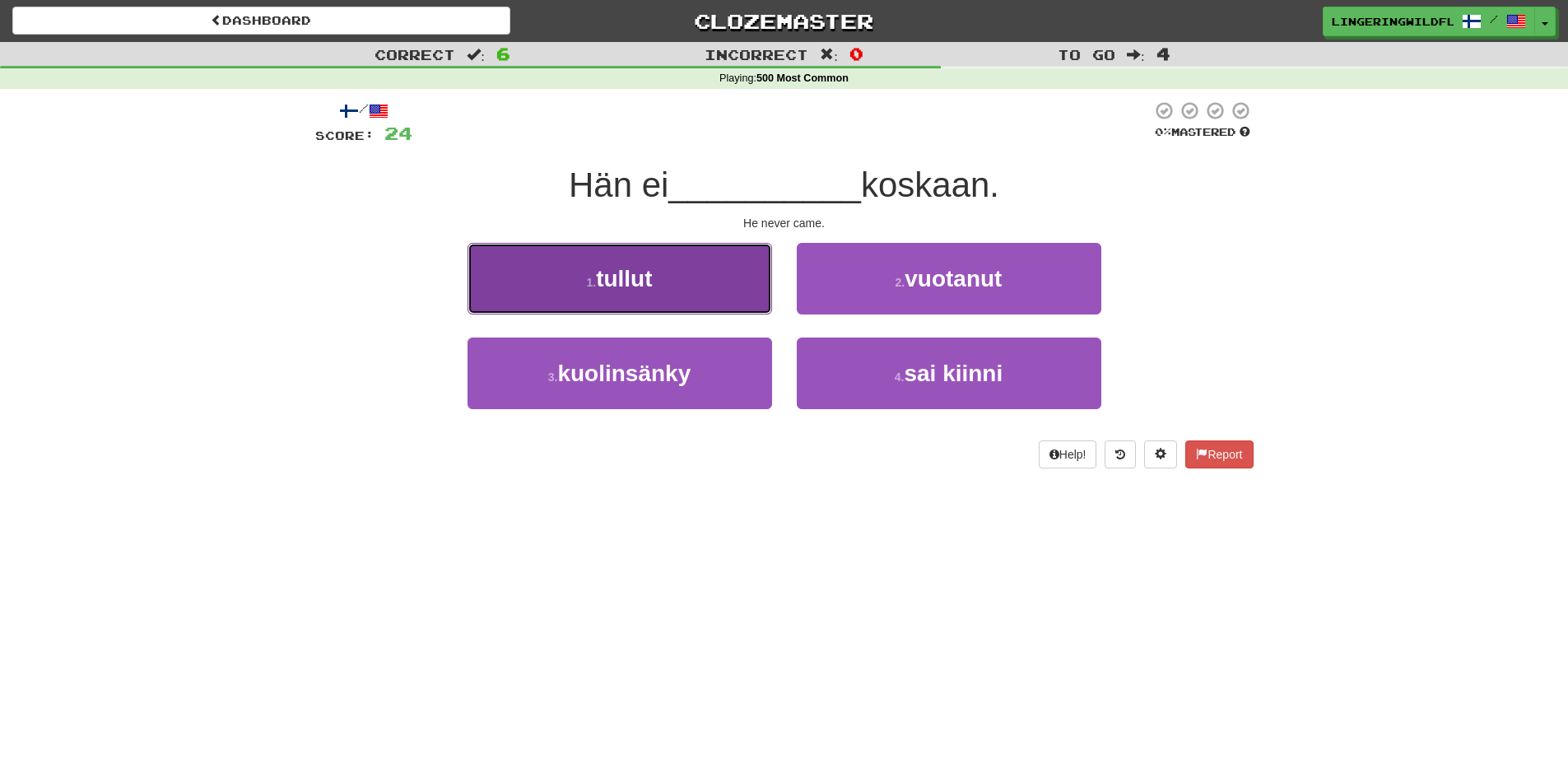
click at [666, 272] on button "1 . tullut" at bounding box center [620, 278] width 304 height 72
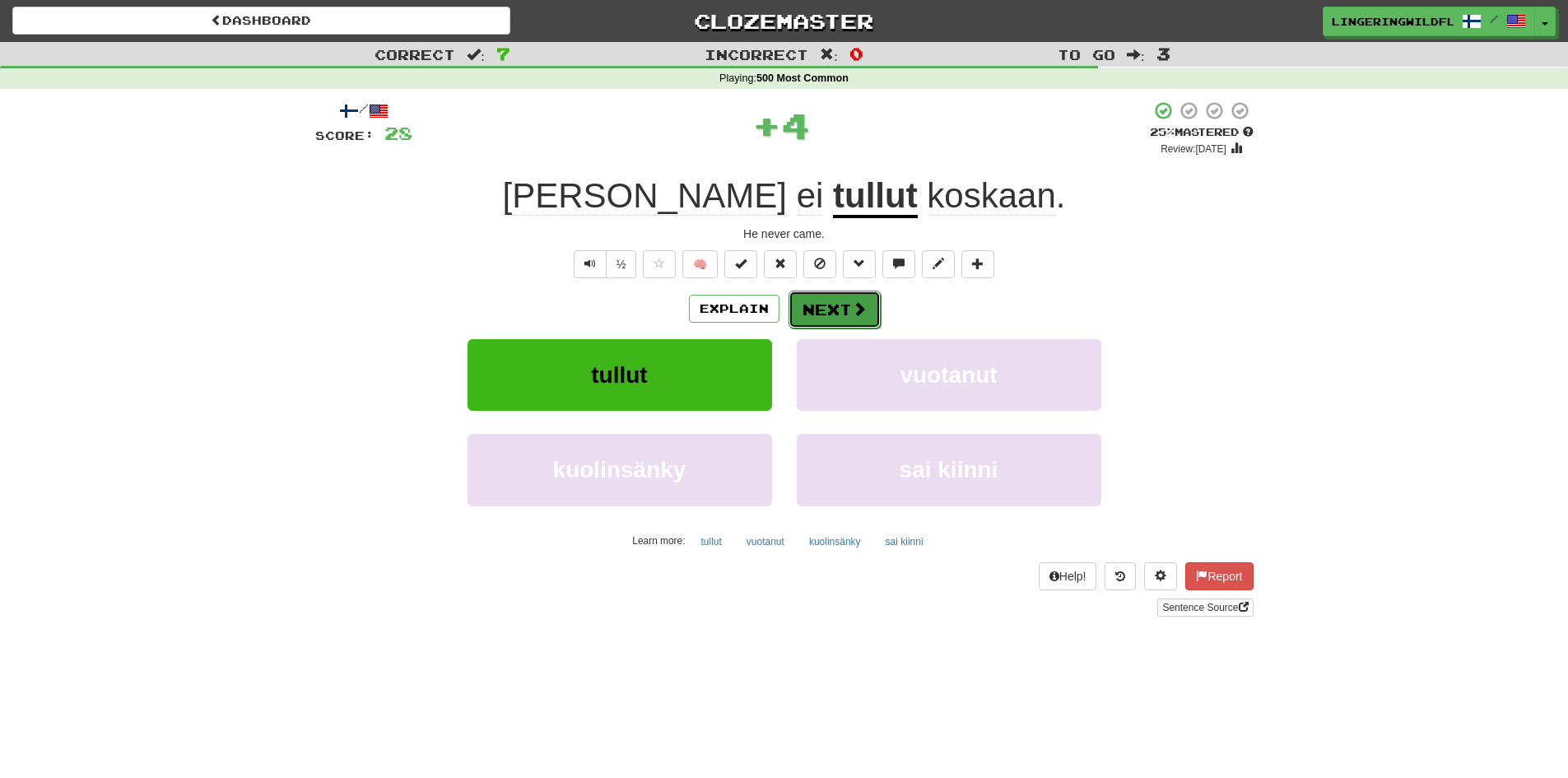
click at [829, 306] on button "Next" at bounding box center [834, 310] width 92 height 38
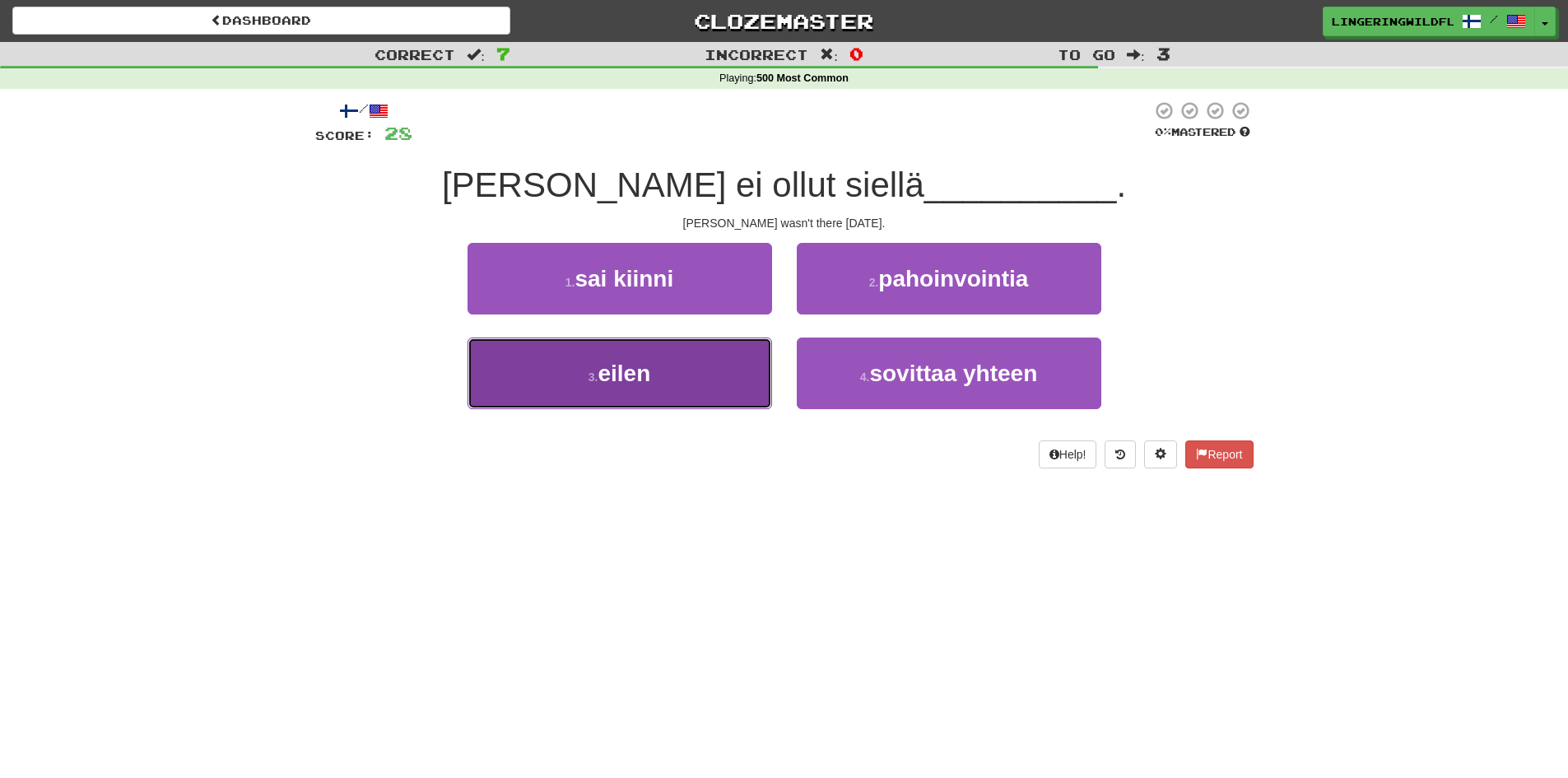
click at [695, 402] on button "3 . eilen" at bounding box center [620, 373] width 304 height 72
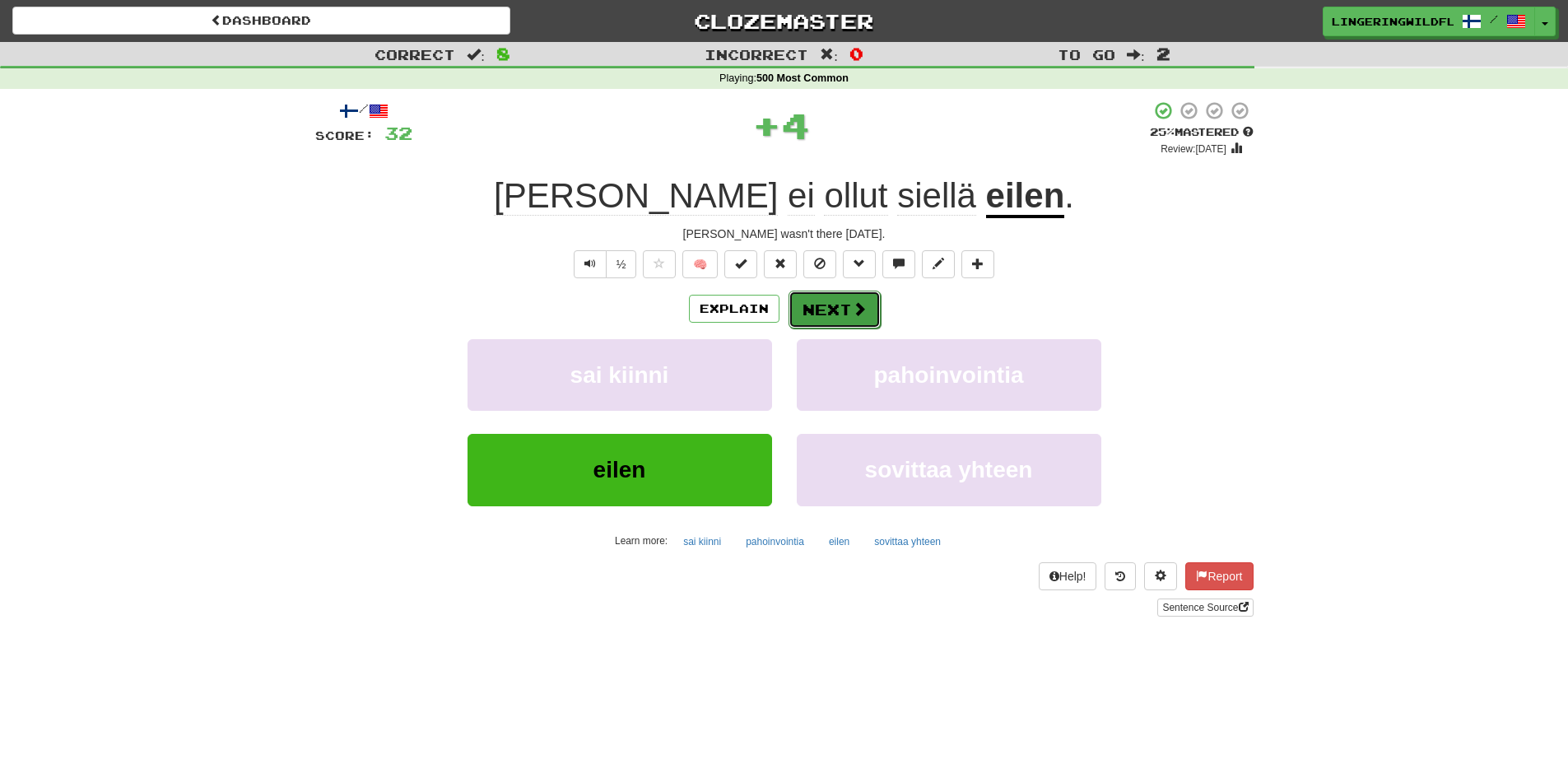
click at [811, 304] on button "Next" at bounding box center [834, 310] width 92 height 38
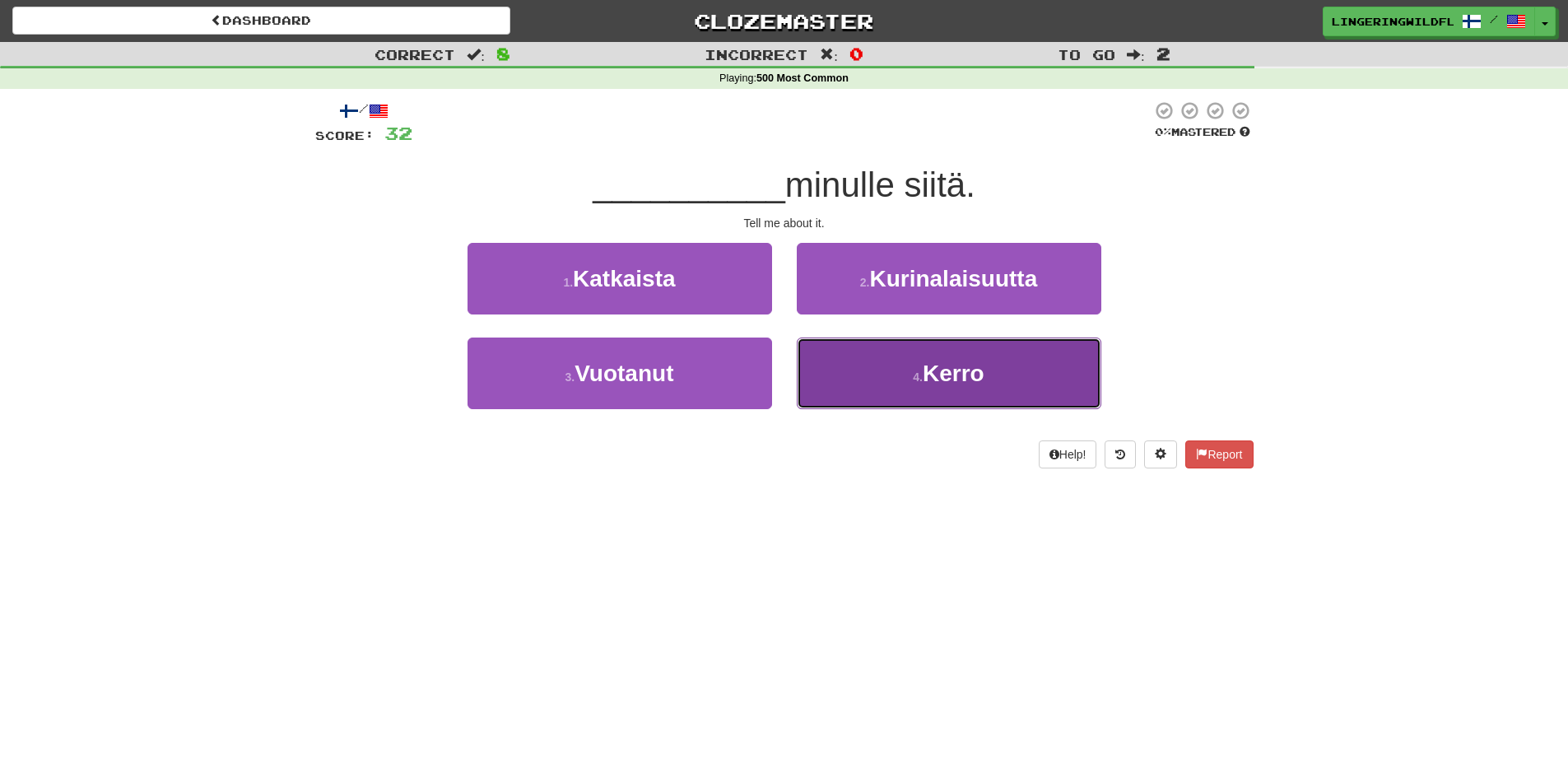
click at [914, 374] on small "4 ." at bounding box center [918, 377] width 10 height 14
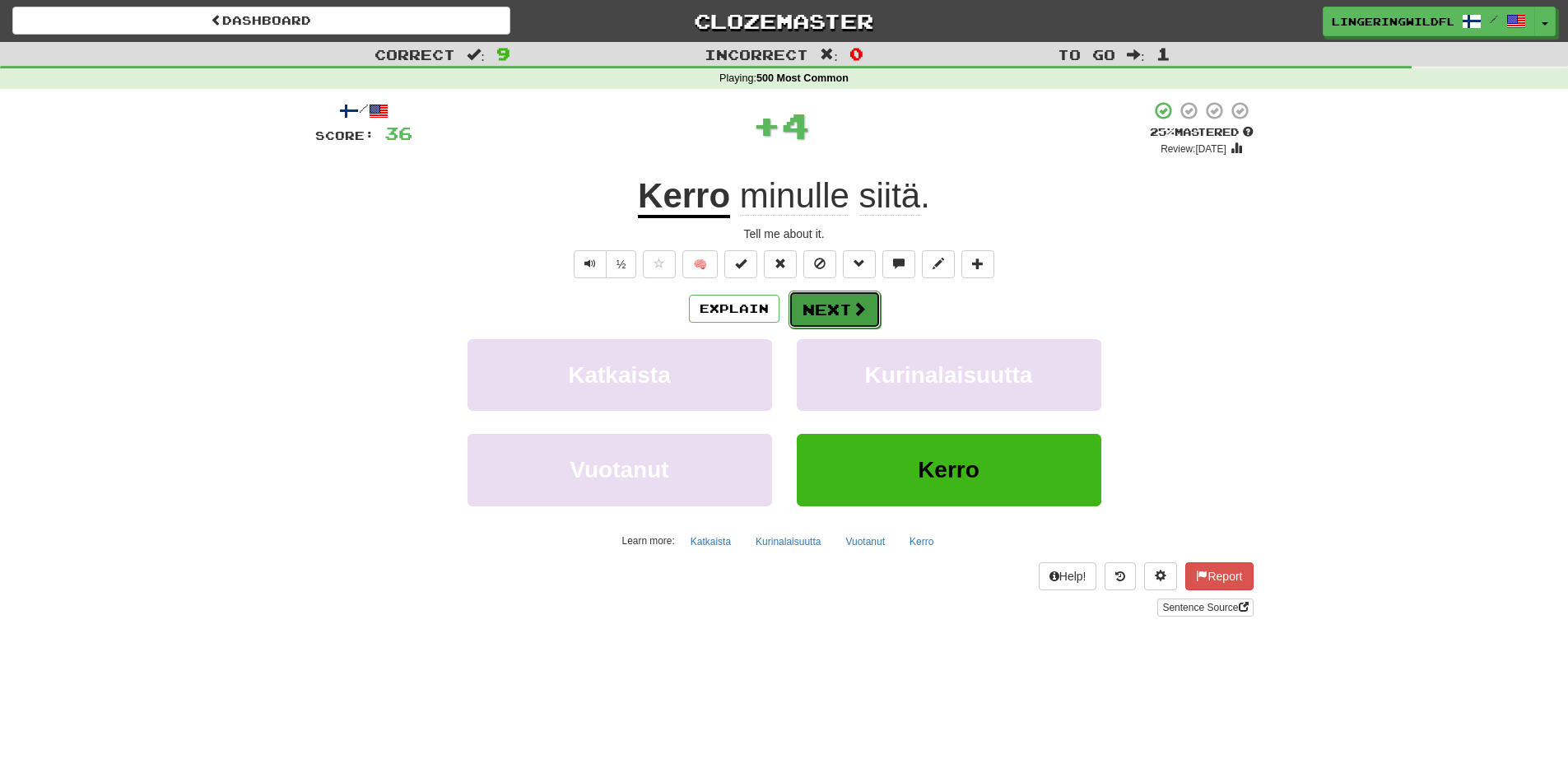
click at [814, 304] on button "Next" at bounding box center [834, 310] width 92 height 38
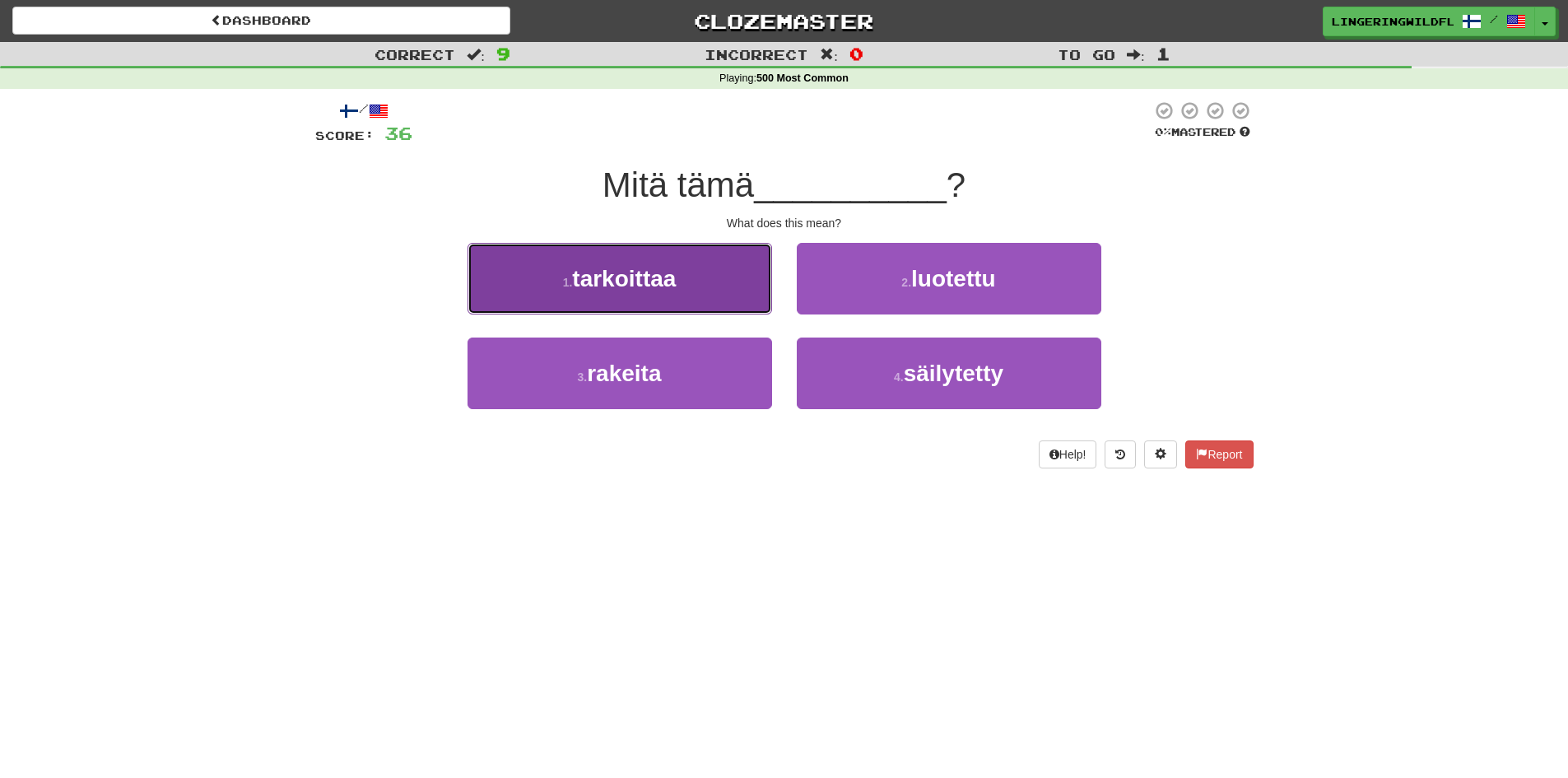
click at [670, 293] on button "1 . tarkoittaa" at bounding box center [620, 278] width 304 height 72
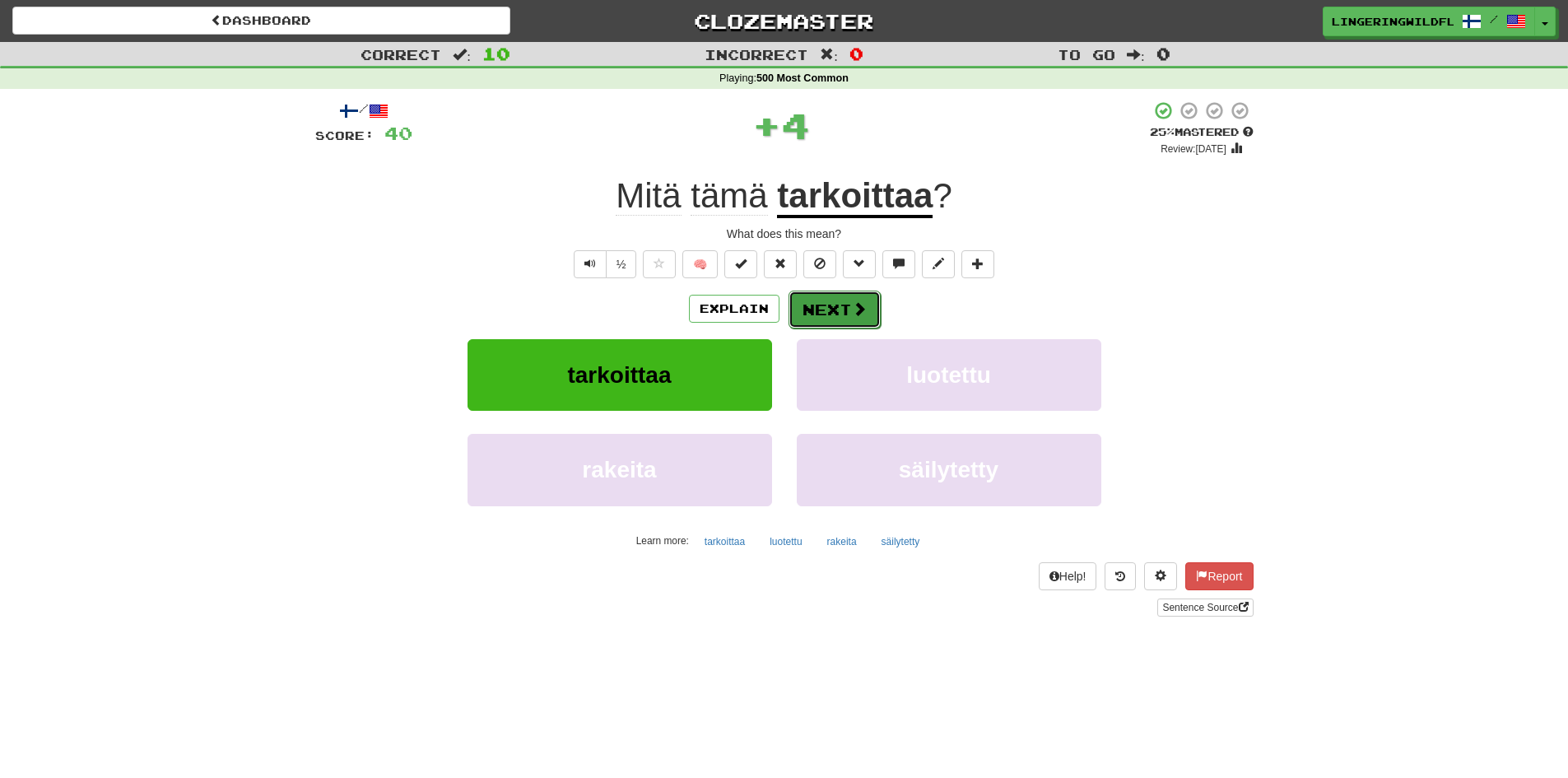
click at [818, 300] on button "Next" at bounding box center [834, 310] width 92 height 38
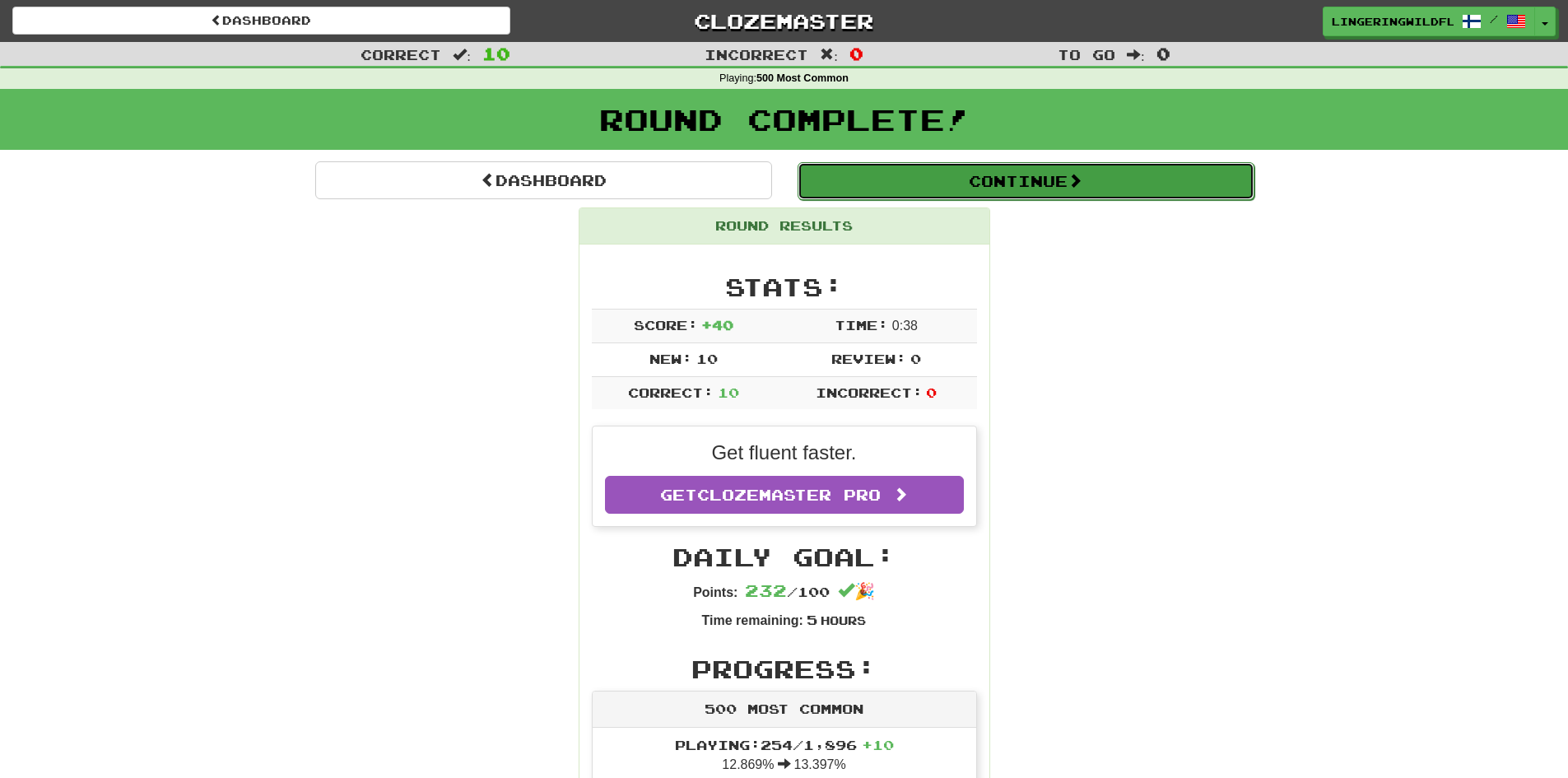
click at [923, 169] on button "Continue" at bounding box center [1025, 181] width 457 height 38
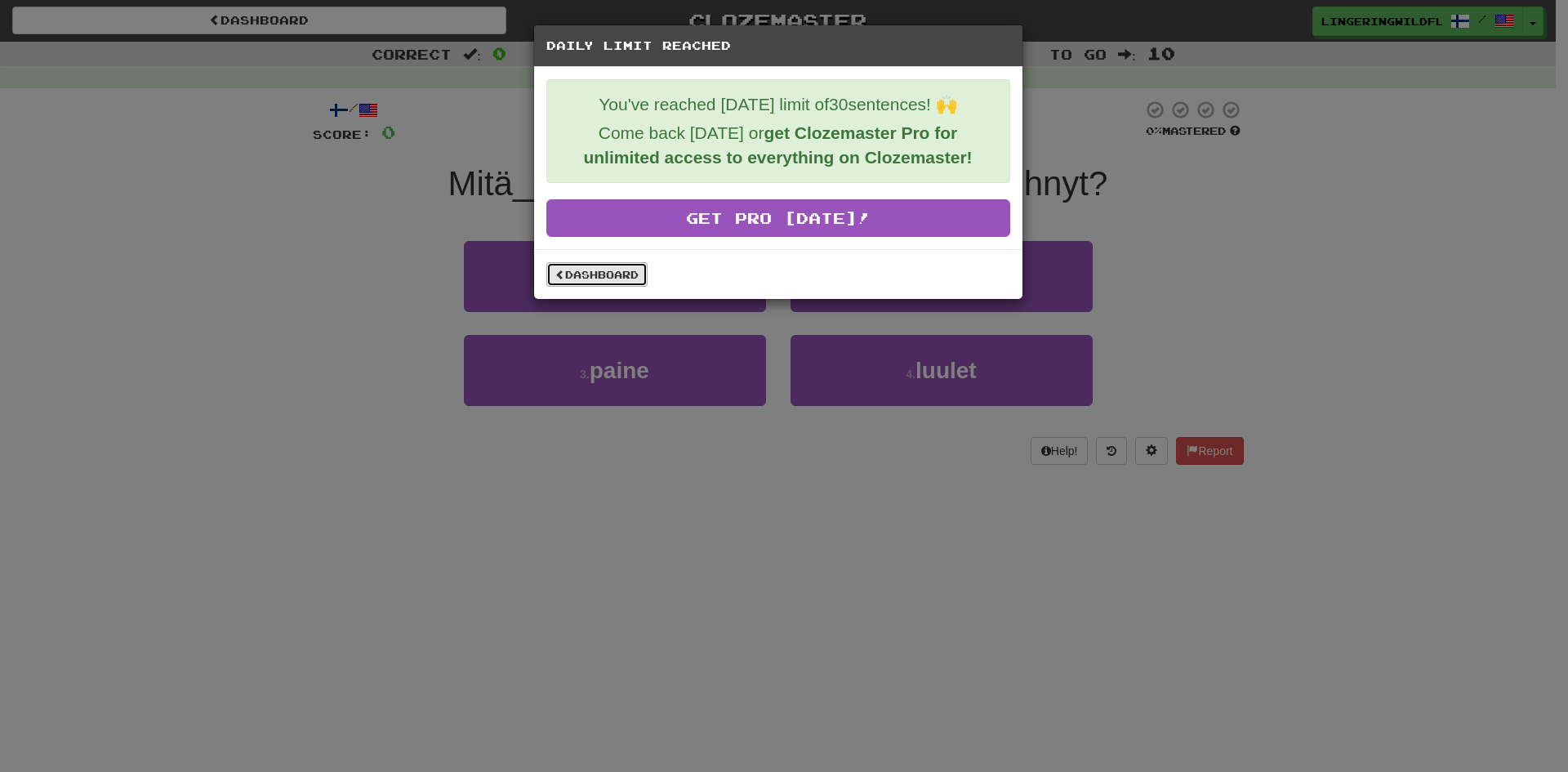
click at [590, 269] on link "Dashboard" at bounding box center [597, 274] width 102 height 24
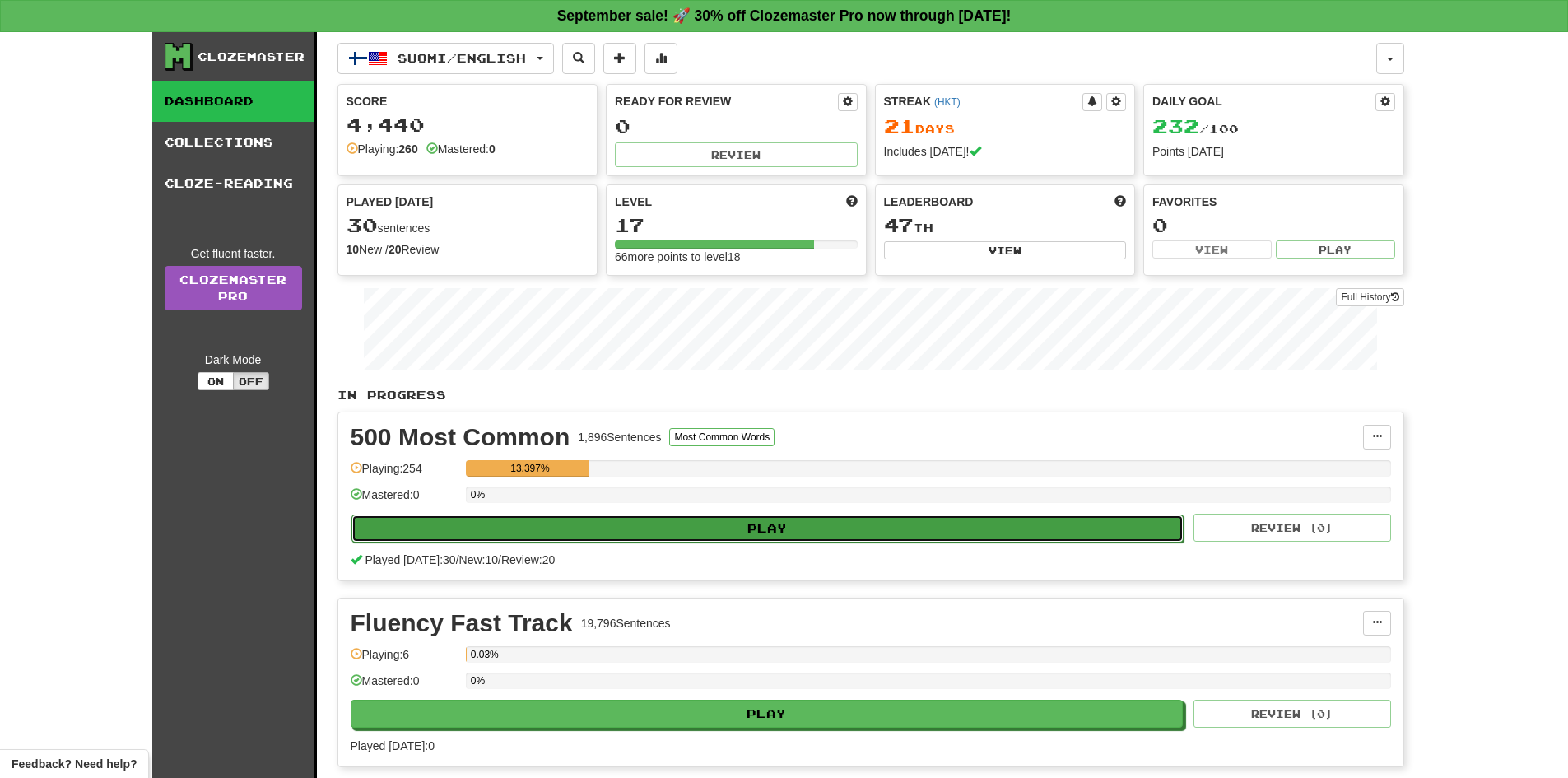
click at [694, 522] on button "Play" at bounding box center [768, 528] width 833 height 28
select select "**"
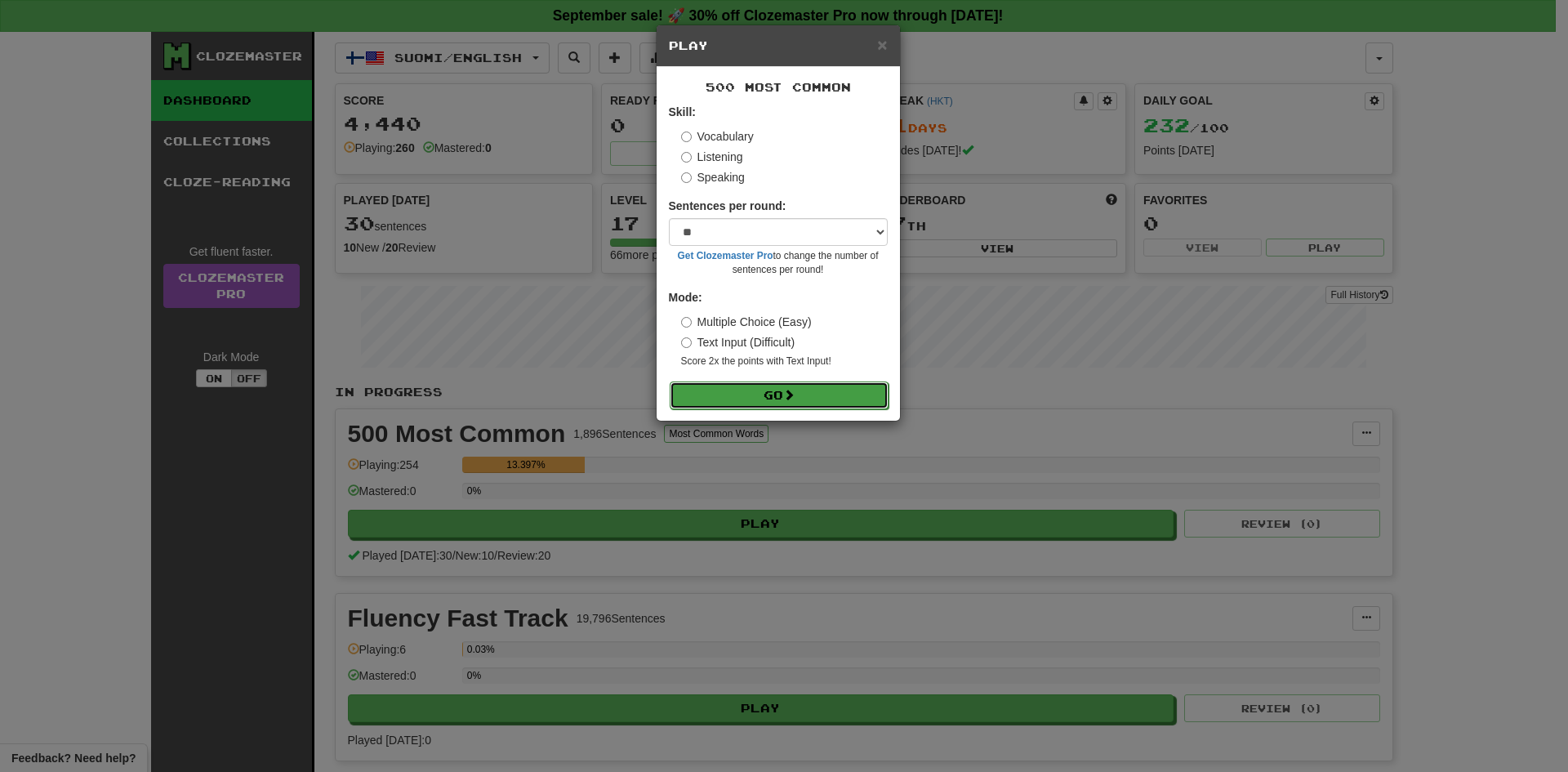
click at [767, 387] on button "Go" at bounding box center [779, 395] width 219 height 28
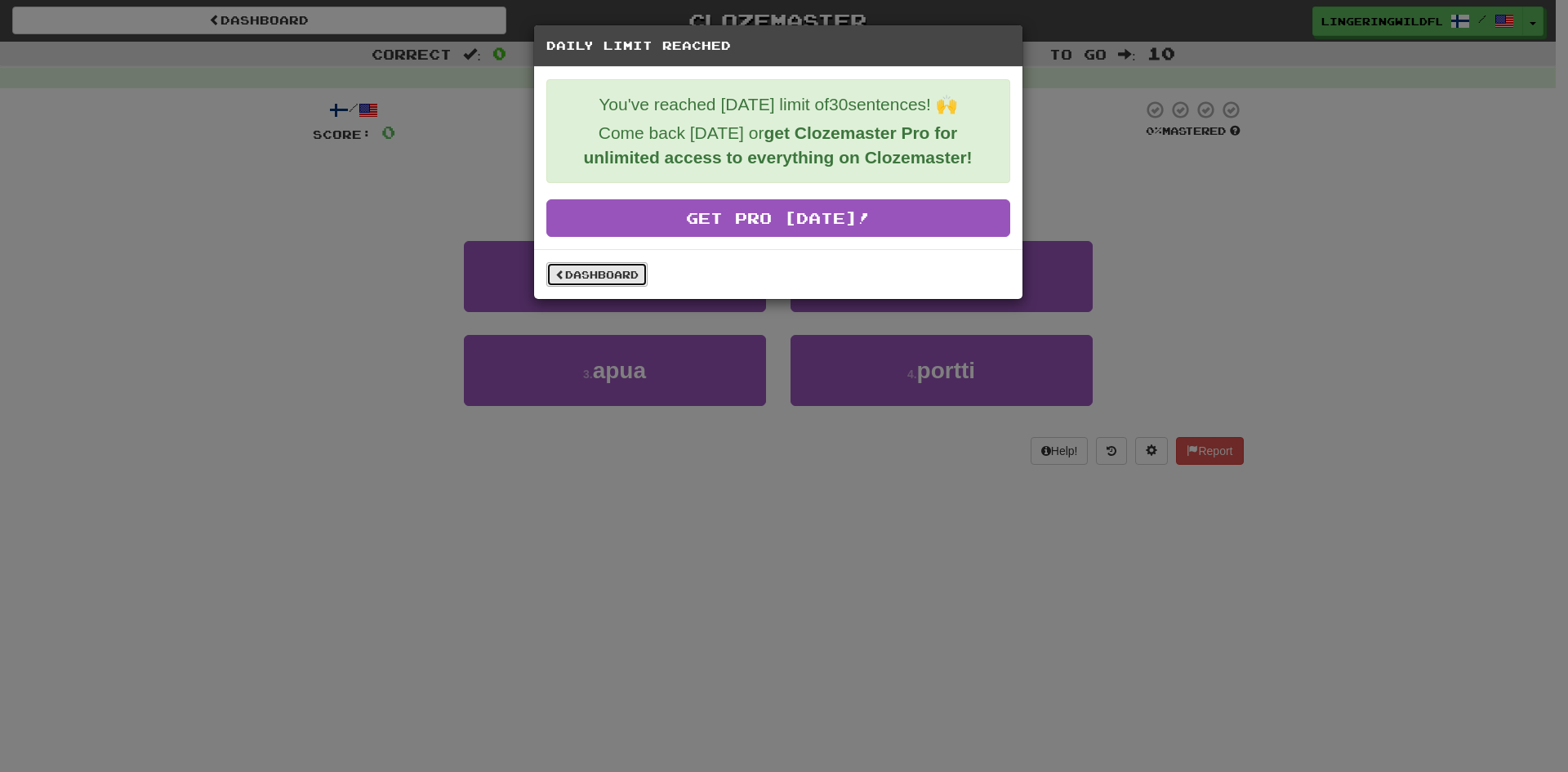
click at [594, 281] on link "Dashboard" at bounding box center [597, 274] width 102 height 24
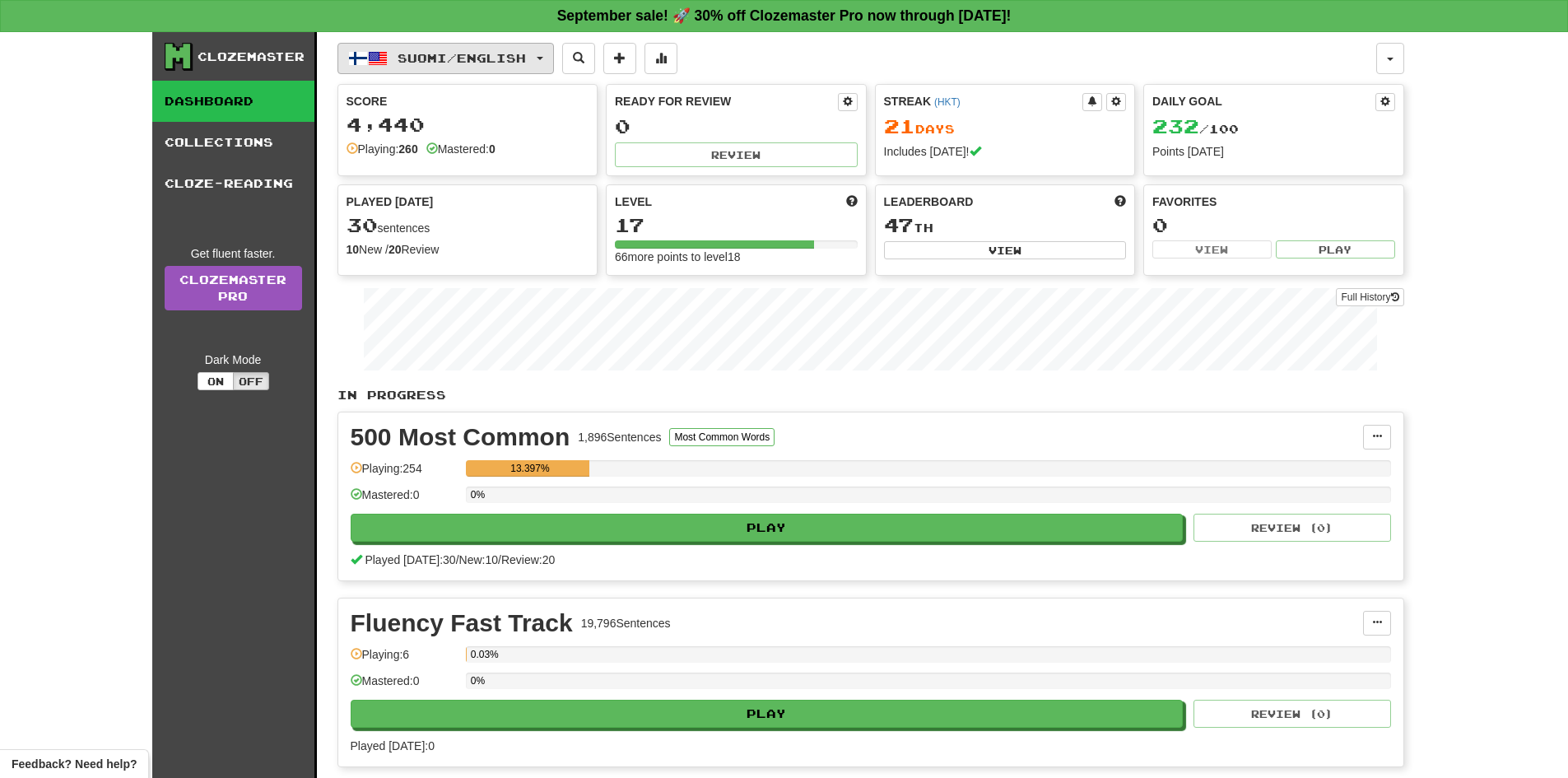
click at [380, 57] on span "button" at bounding box center [378, 59] width 20 height 20
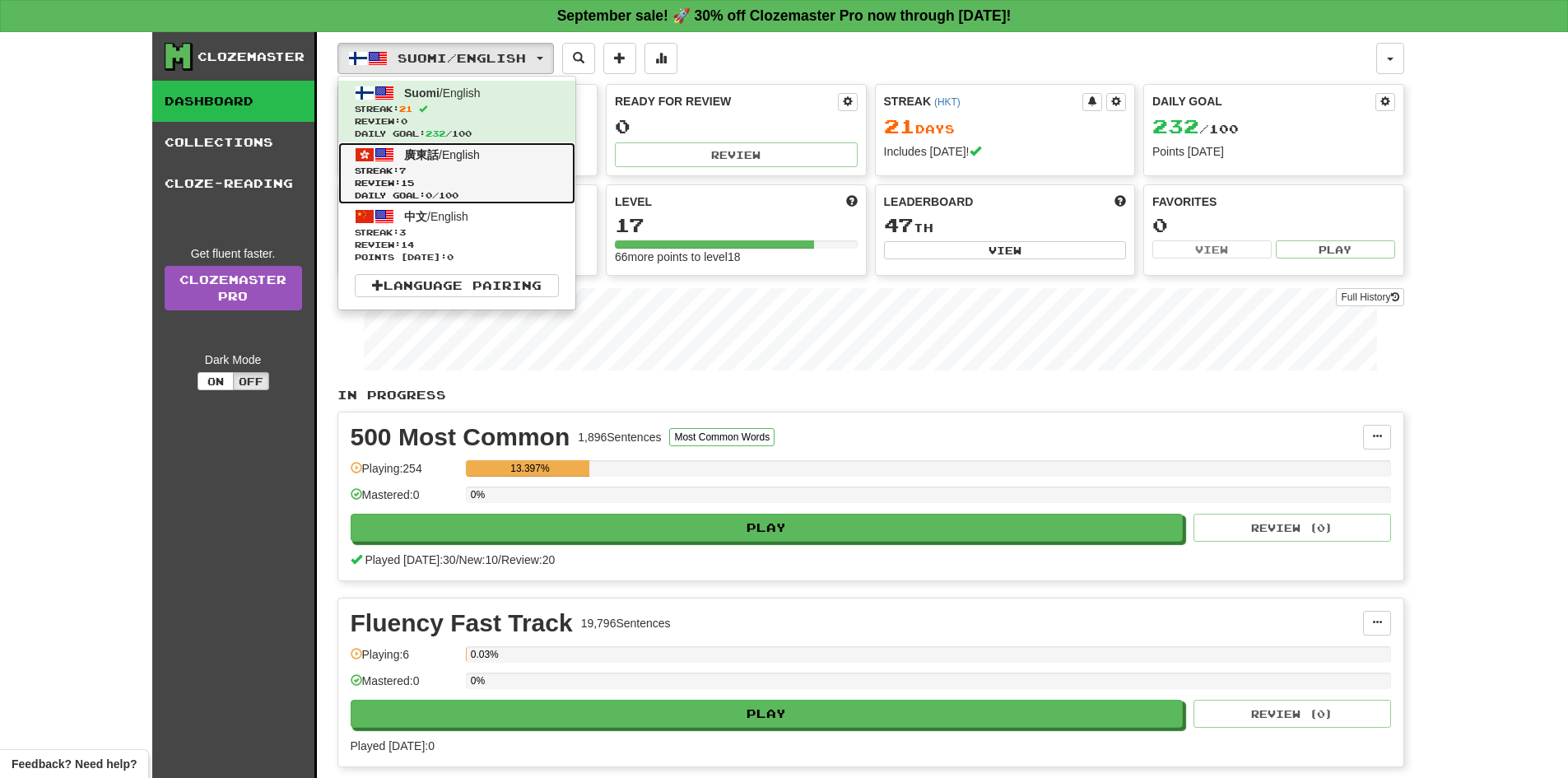
click at [406, 169] on span "7" at bounding box center [402, 170] width 6 height 10
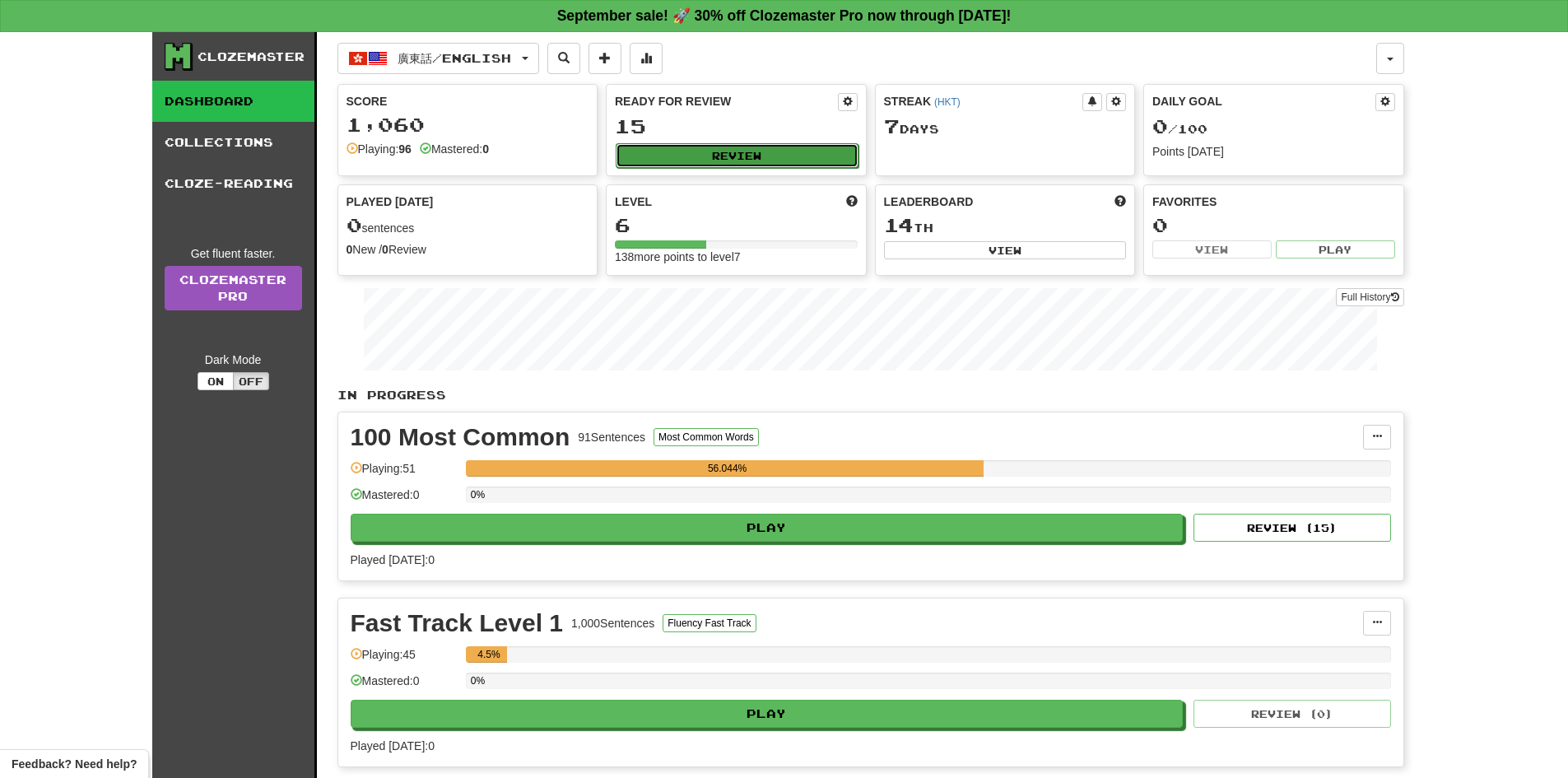
click at [721, 158] on button "Review" at bounding box center [737, 155] width 243 height 24
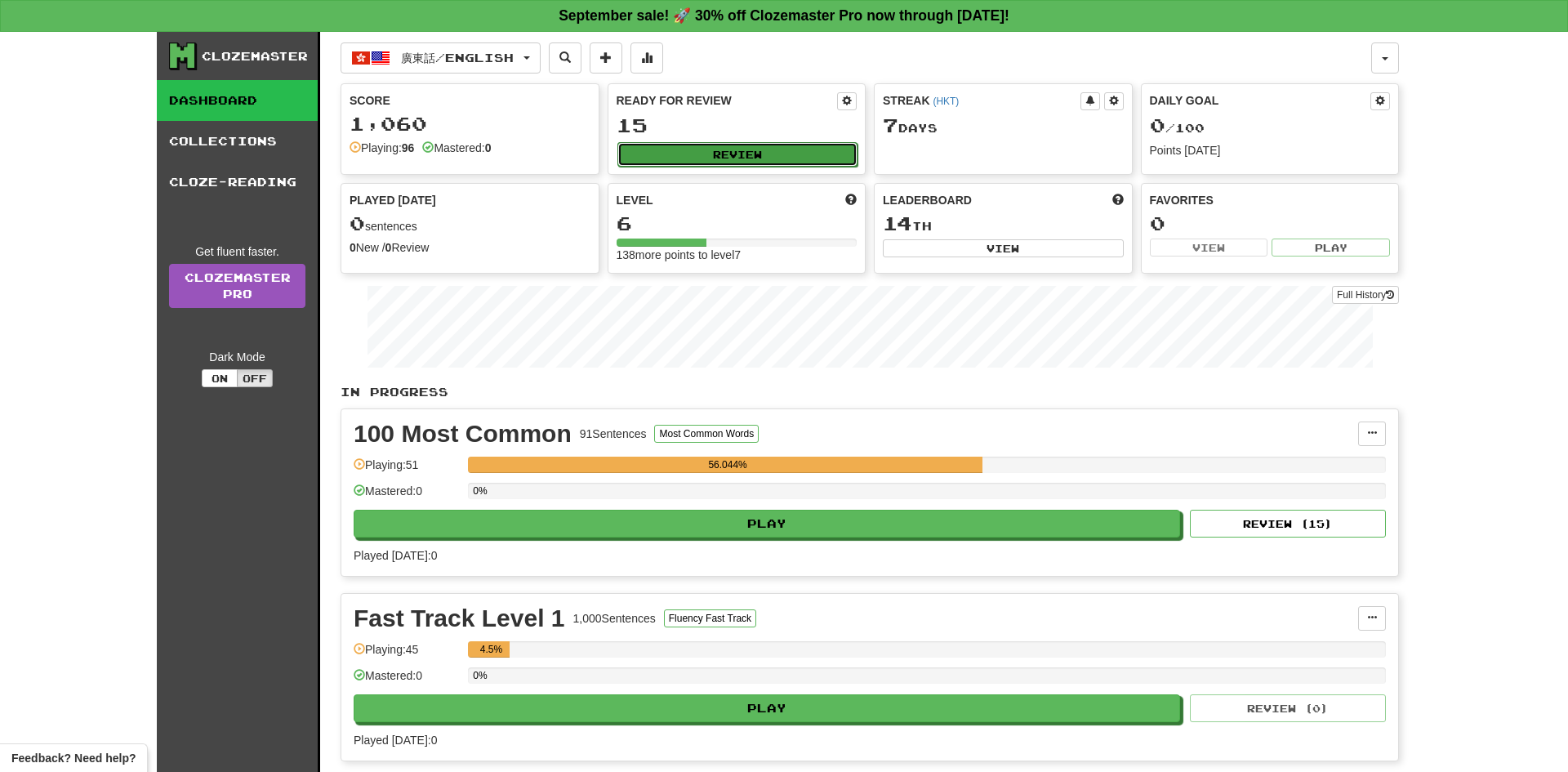
select select "**"
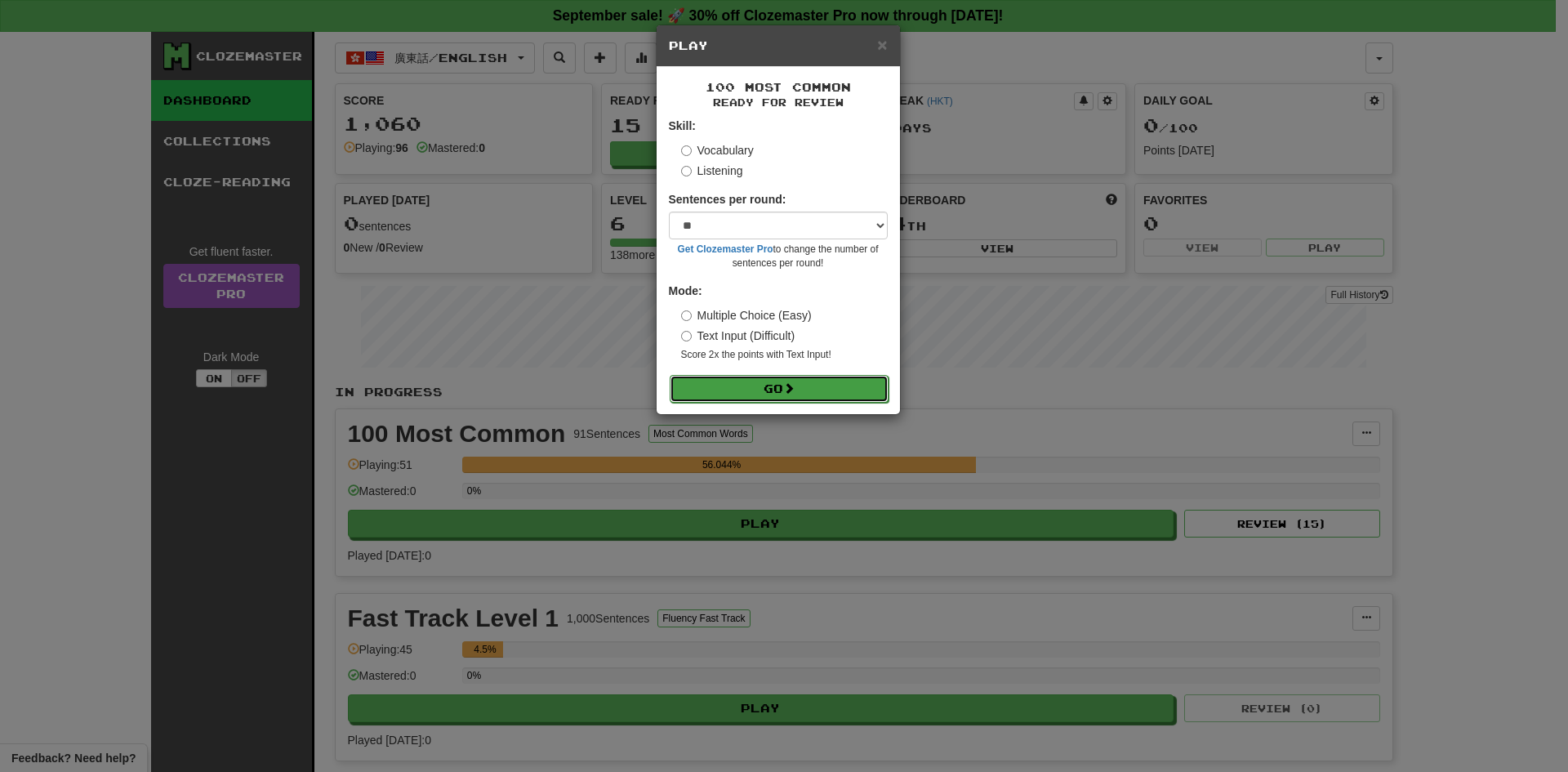
click at [805, 390] on button "Go" at bounding box center [779, 388] width 219 height 28
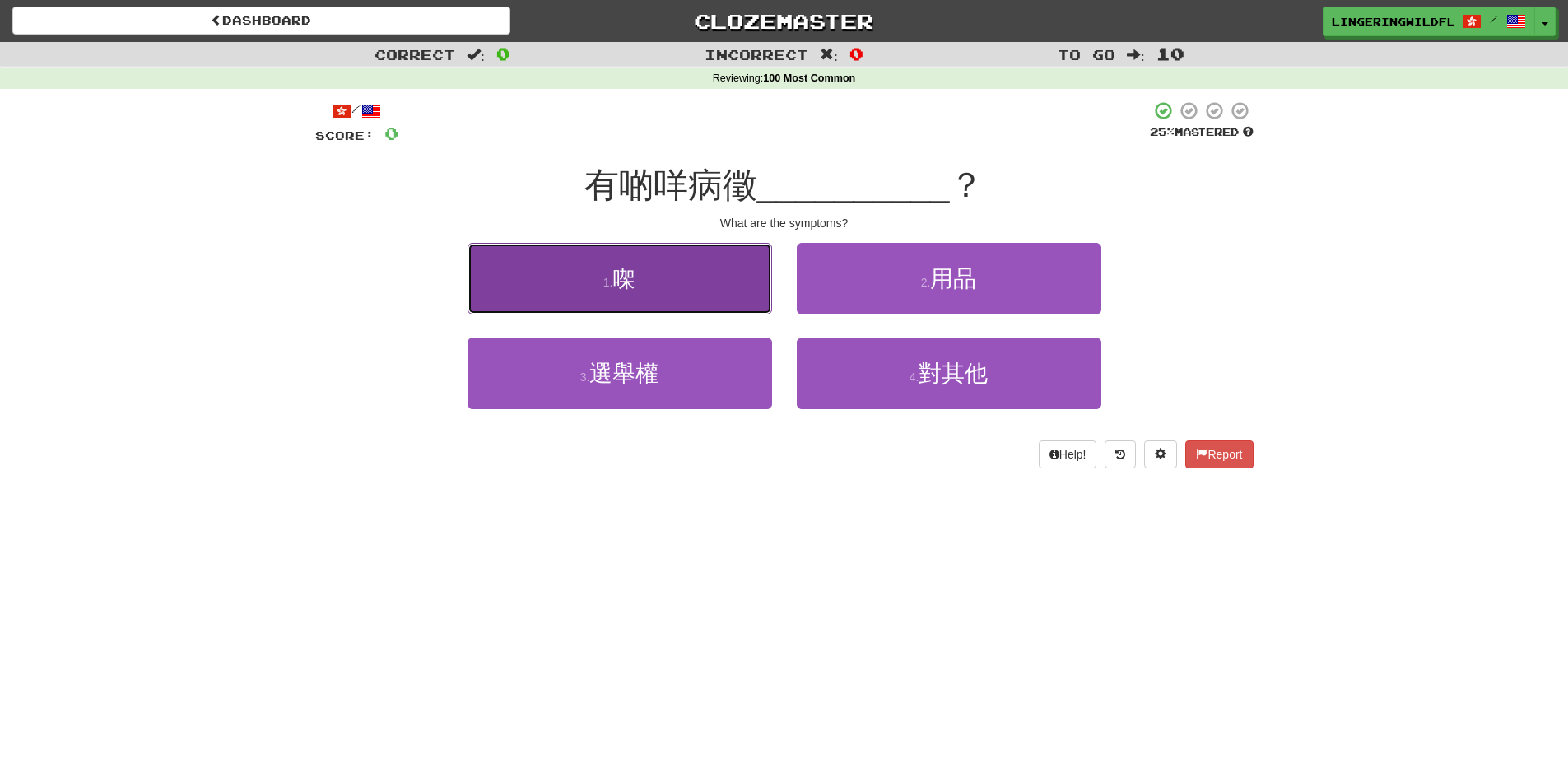
click at [692, 264] on button "1 . 㗎" at bounding box center [620, 278] width 304 height 72
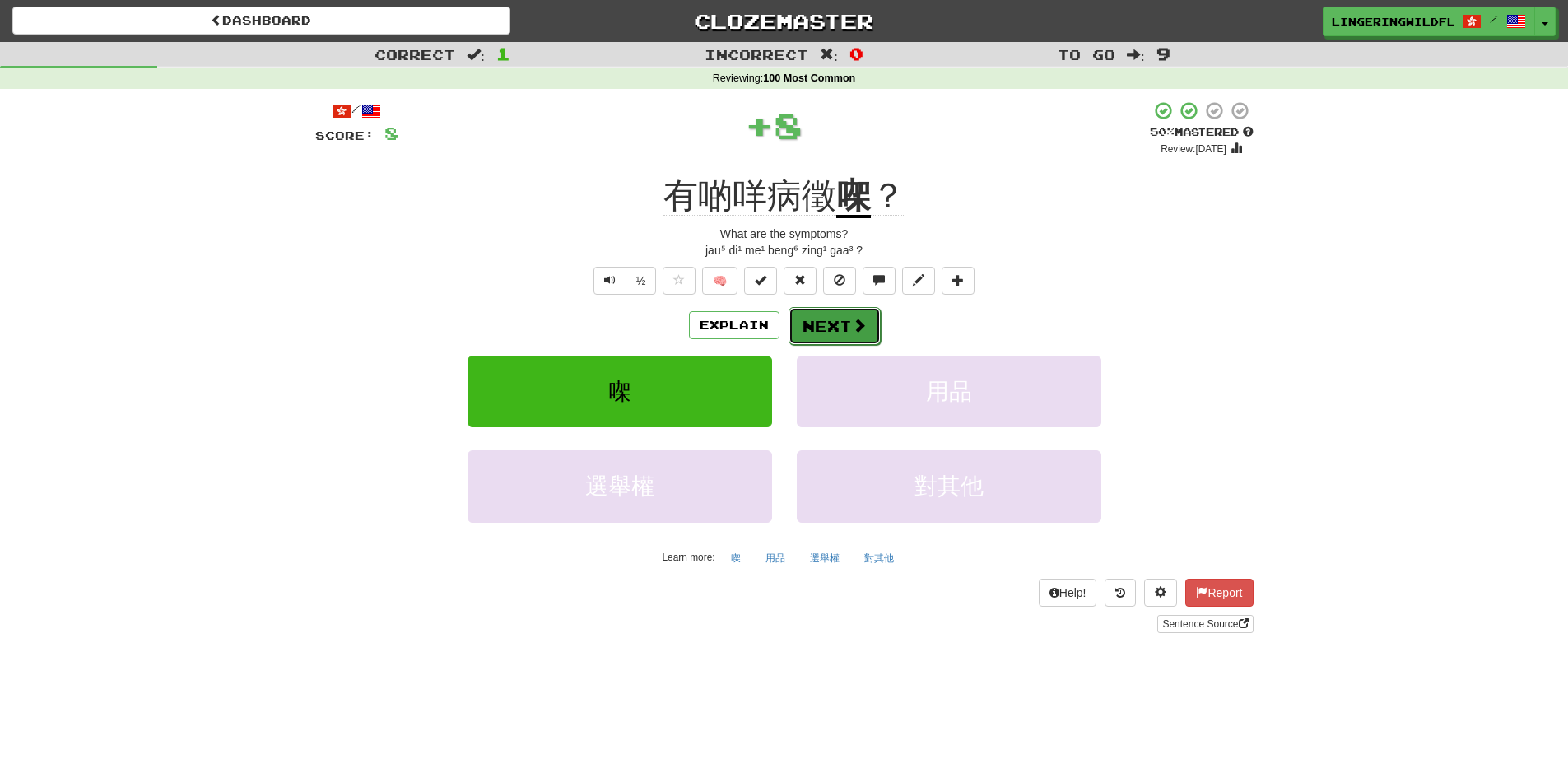
click at [836, 324] on button "Next" at bounding box center [834, 326] width 92 height 38
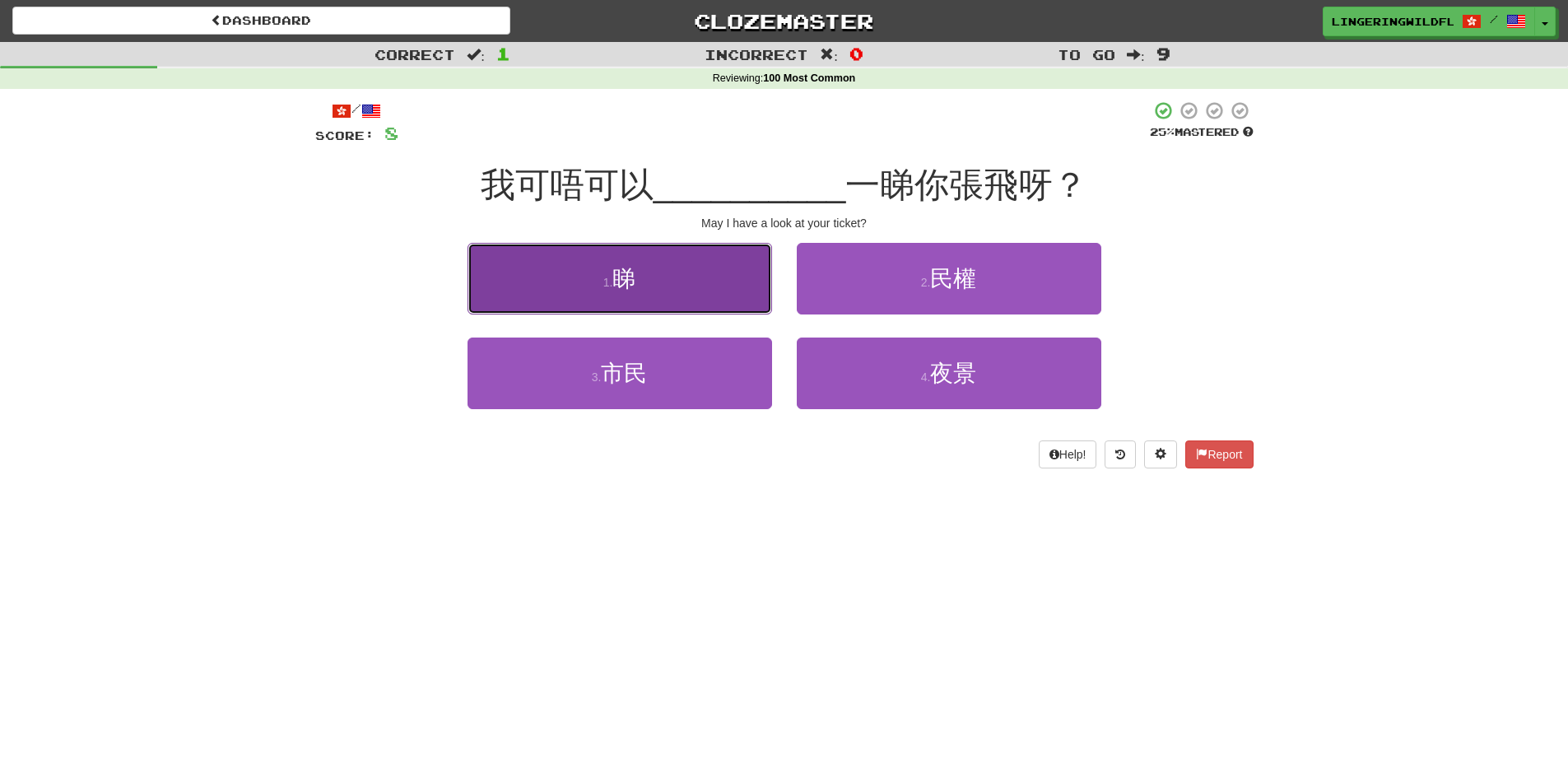
click at [709, 290] on button "1 . 睇" at bounding box center [620, 278] width 304 height 72
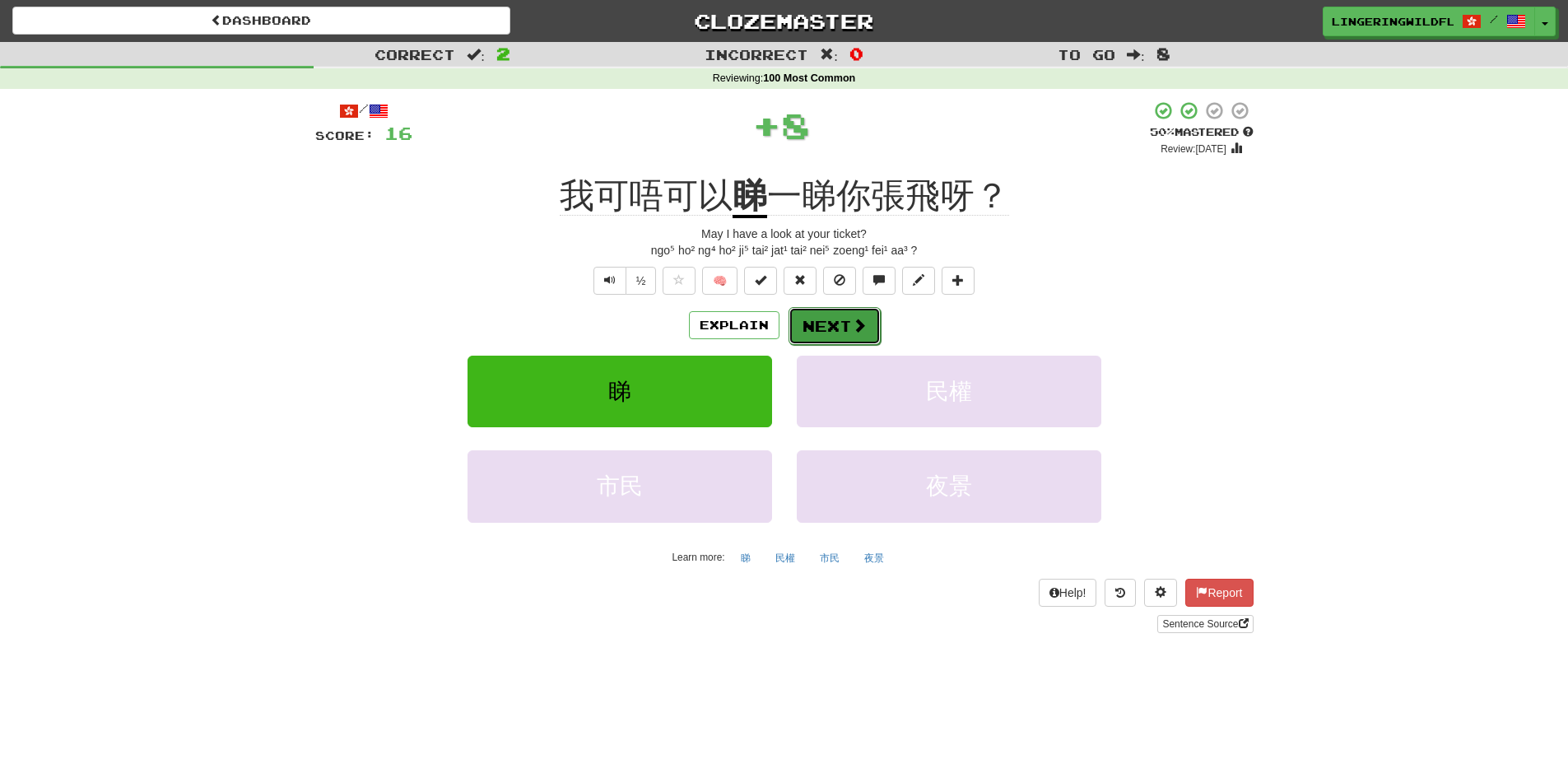
click at [852, 318] on span at bounding box center [859, 325] width 14 height 14
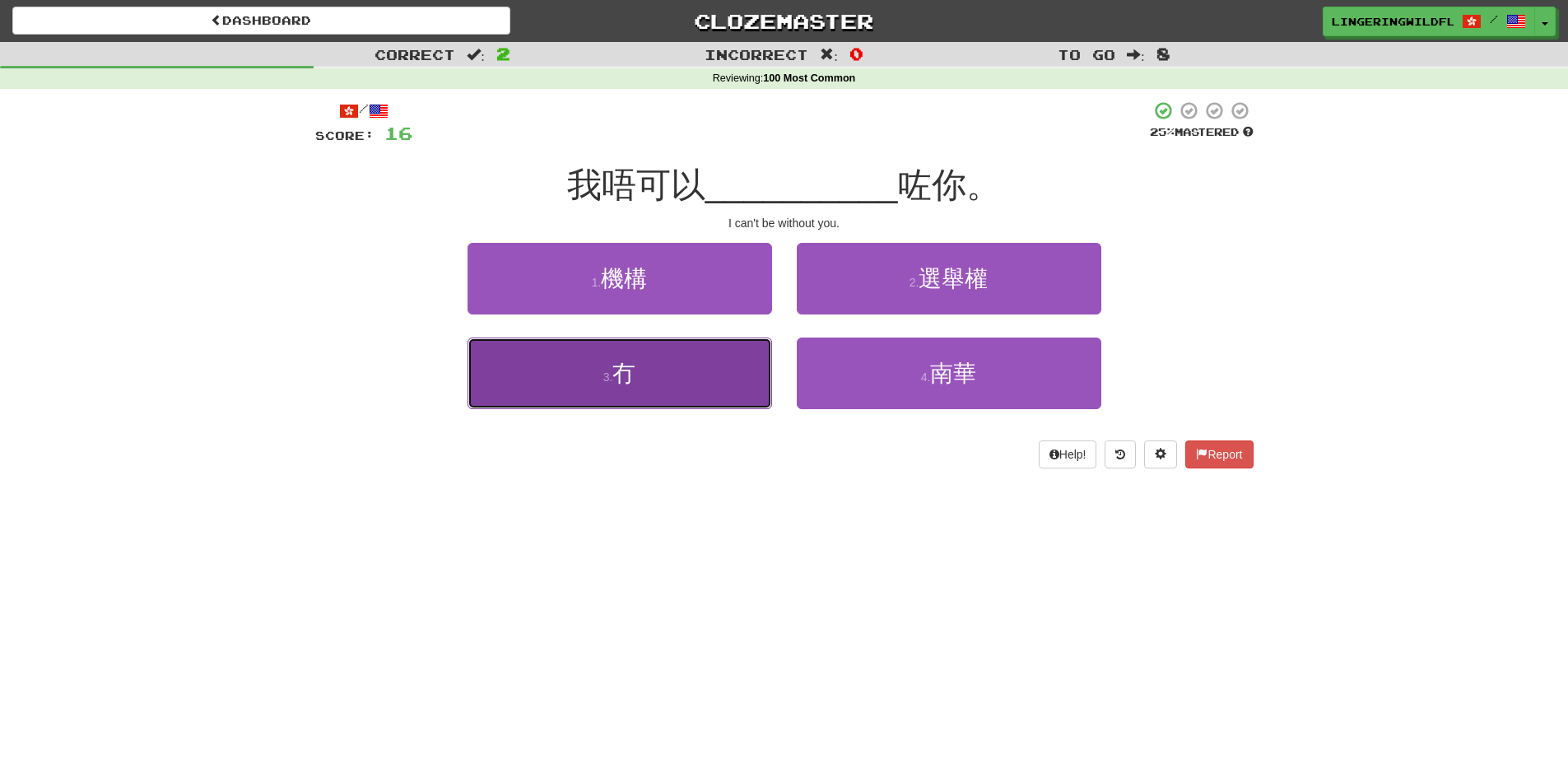
click at [625, 376] on span "冇" at bounding box center [623, 373] width 23 height 25
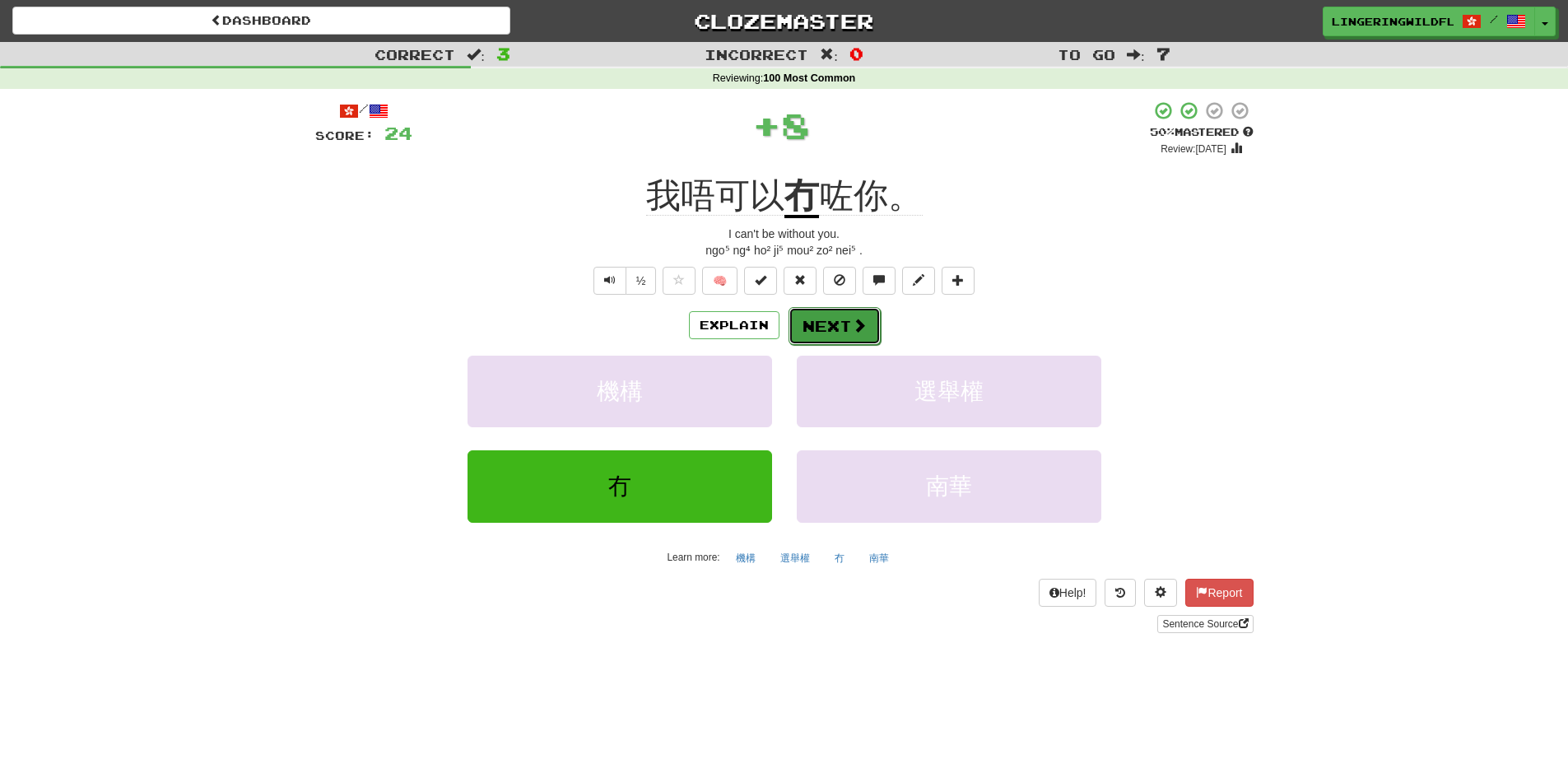
click at [839, 332] on button "Next" at bounding box center [834, 326] width 92 height 38
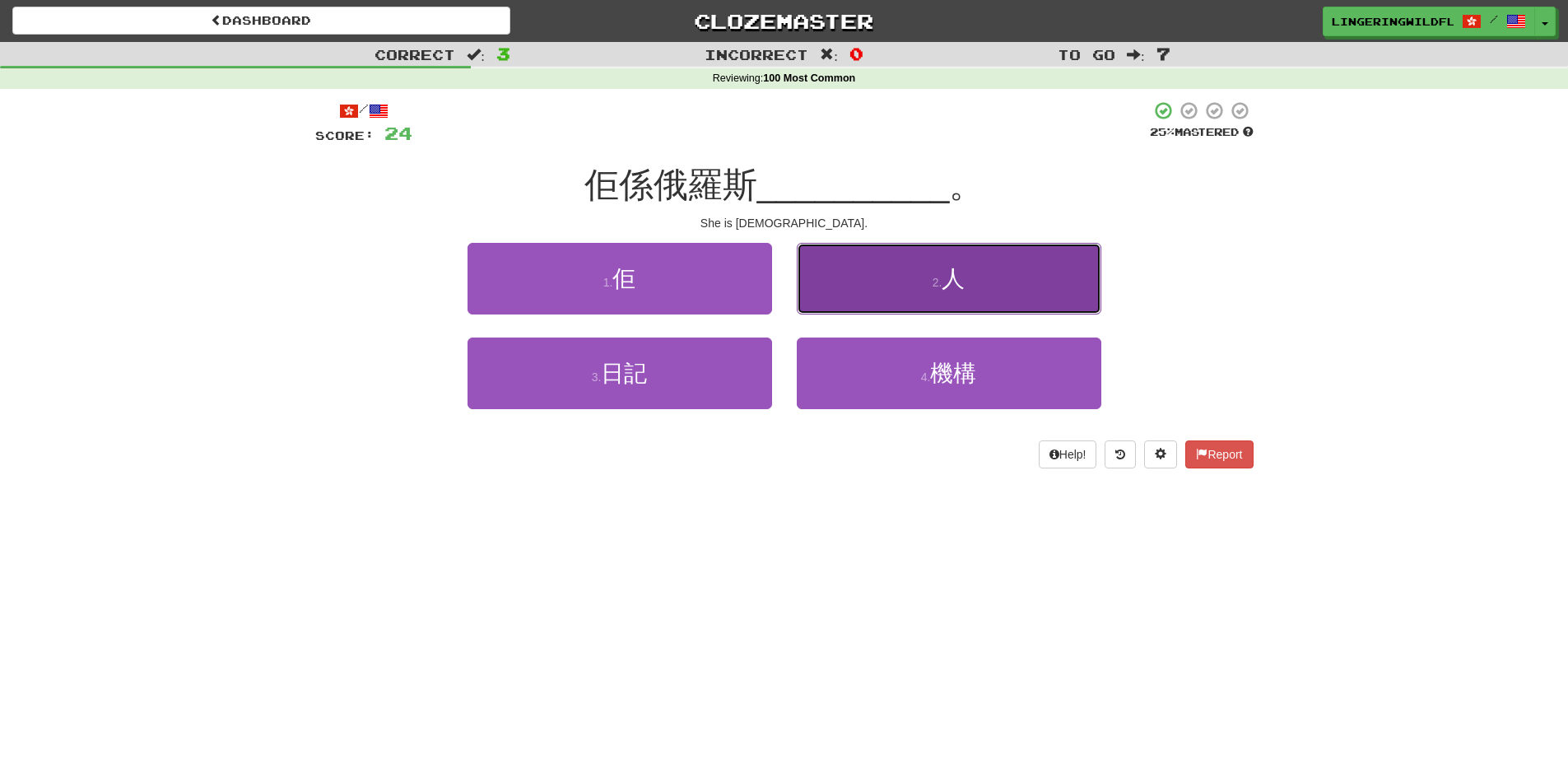
click at [959, 289] on span "人" at bounding box center [952, 278] width 23 height 25
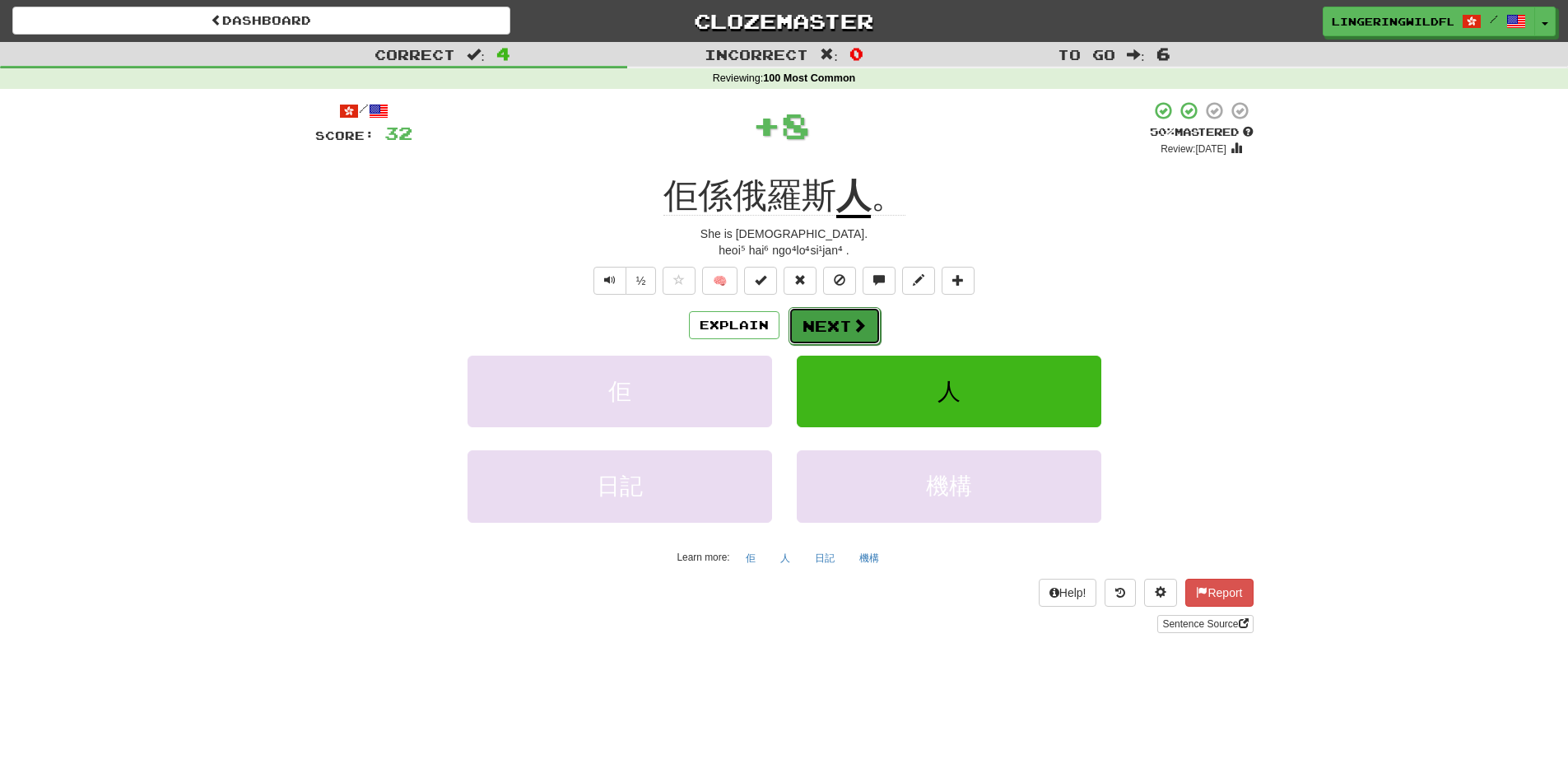
click at [829, 329] on button "Next" at bounding box center [834, 326] width 92 height 38
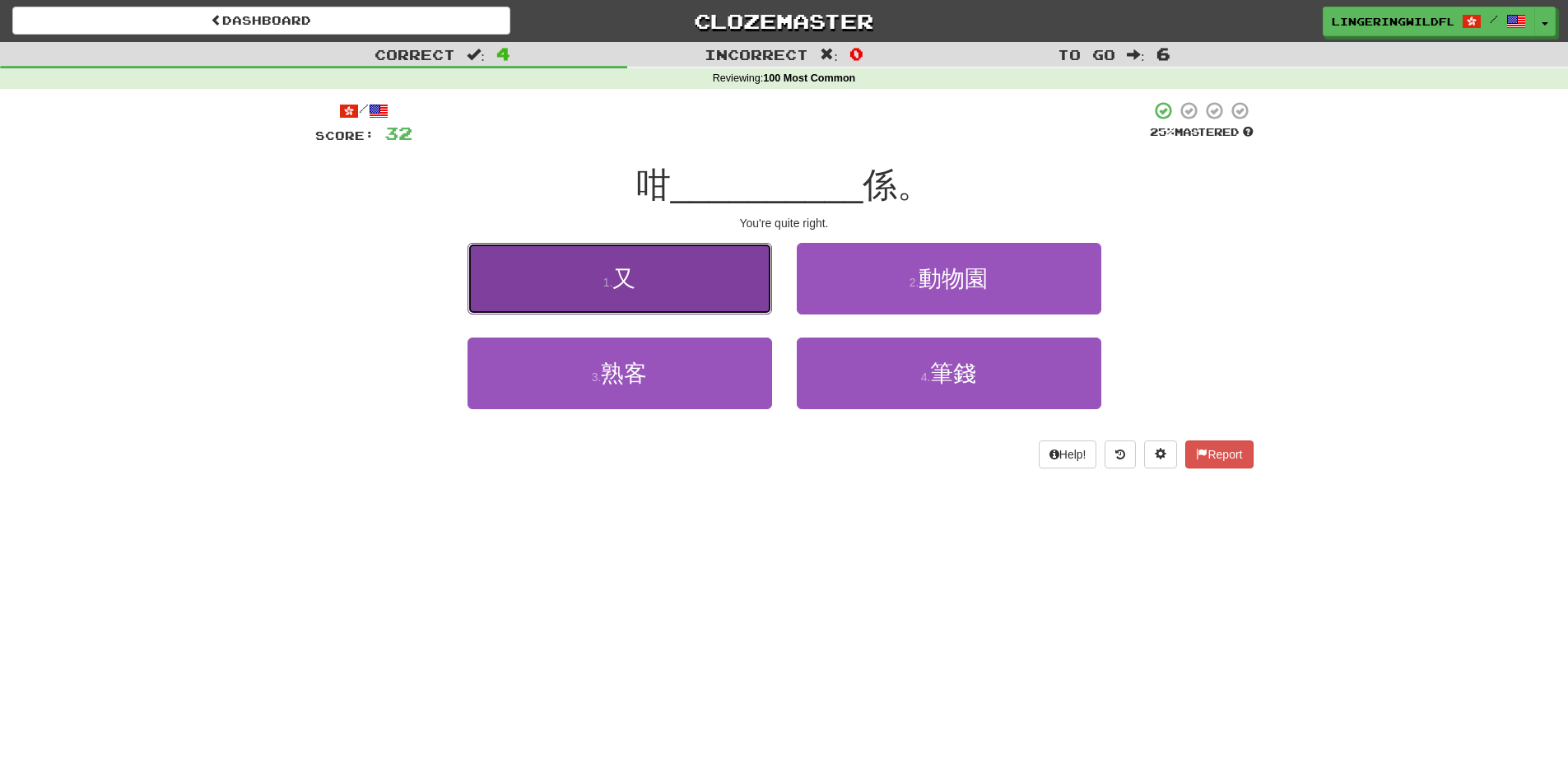
click at [673, 293] on button "1 . 又" at bounding box center [620, 278] width 304 height 72
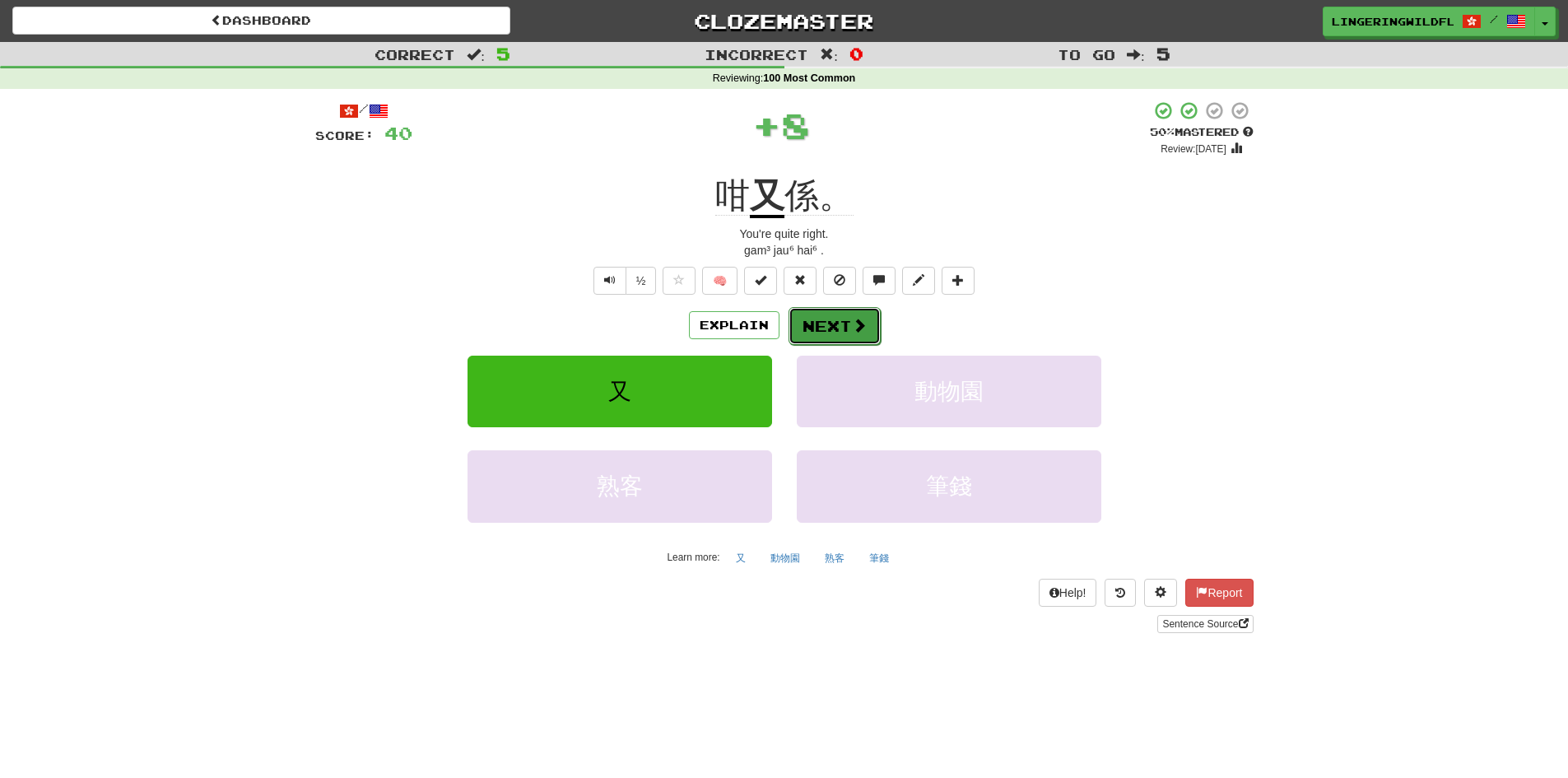
click at [831, 322] on button "Next" at bounding box center [834, 326] width 92 height 38
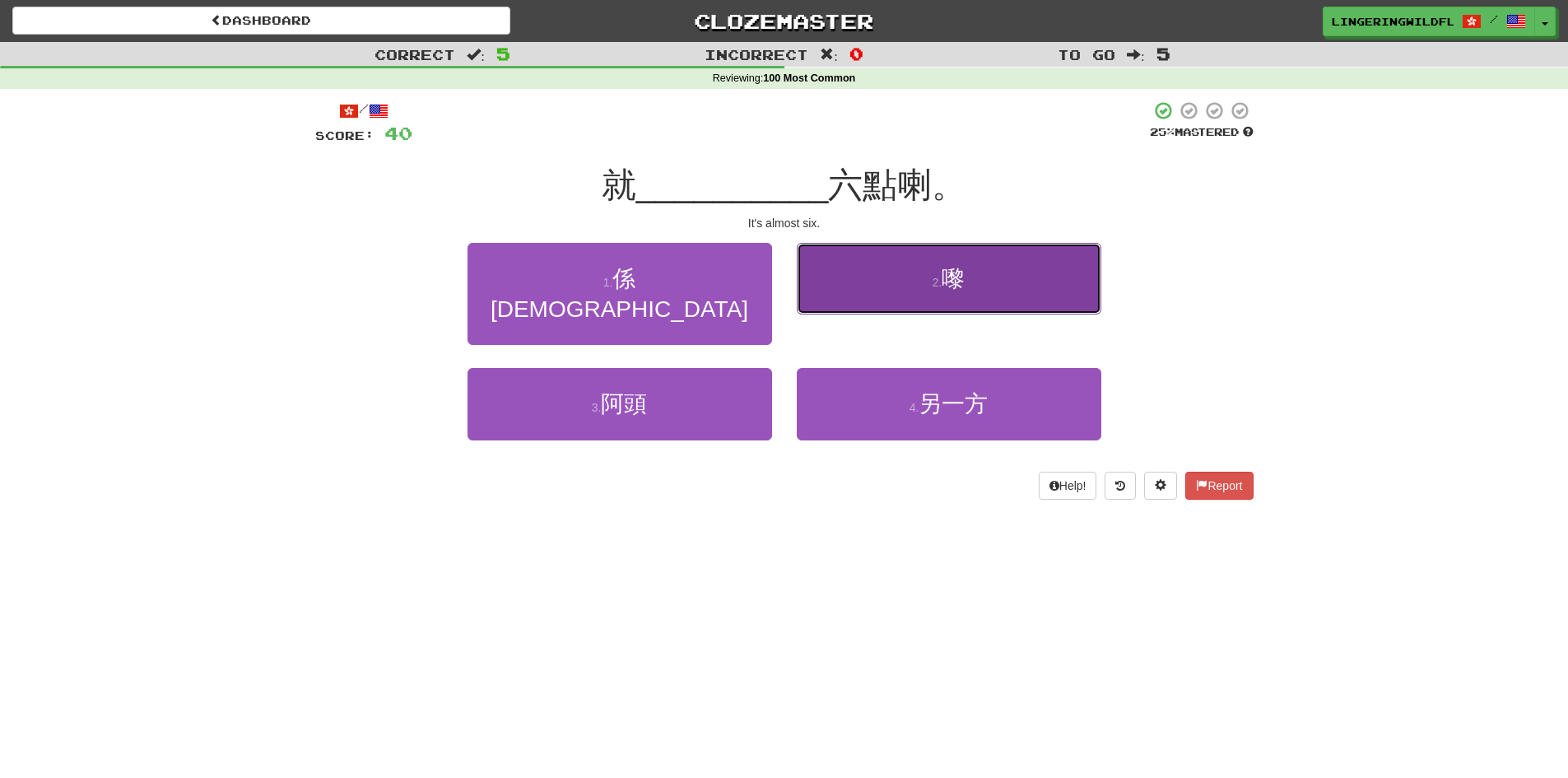
click at [929, 283] on button "2 . 嚟" at bounding box center [949, 278] width 304 height 72
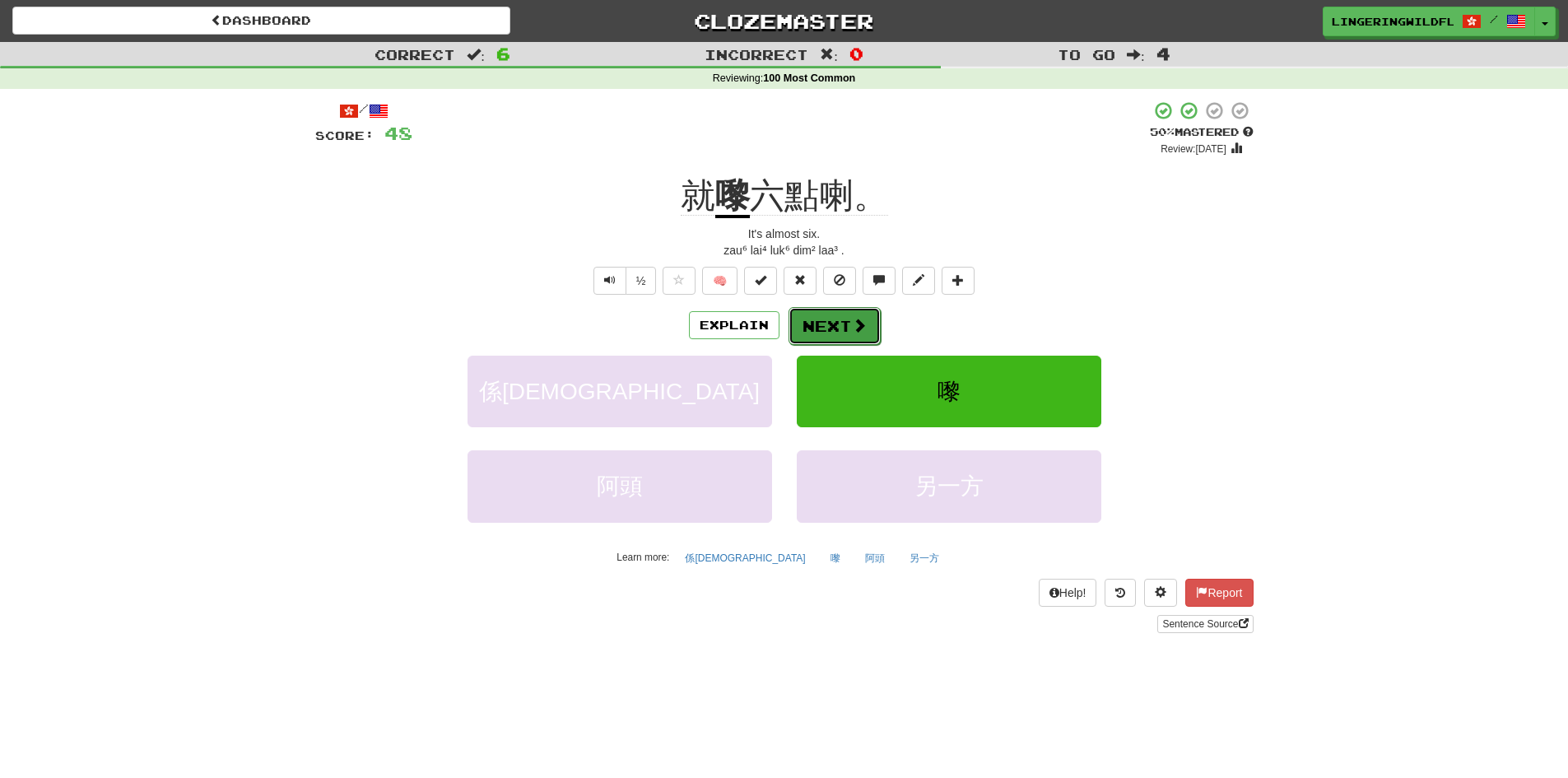
click at [825, 323] on button "Next" at bounding box center [834, 326] width 92 height 38
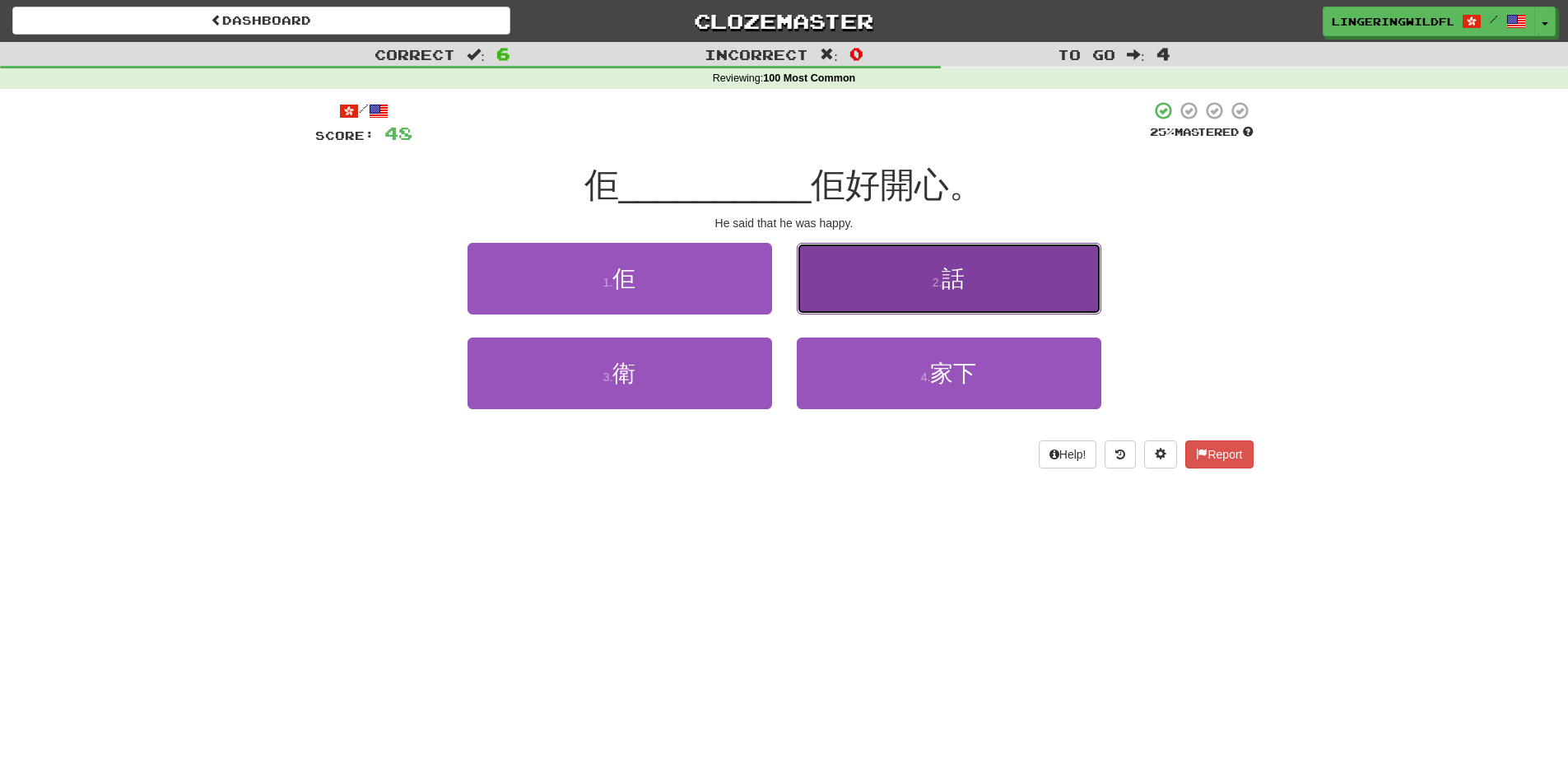
click at [957, 265] on span "話" at bounding box center [952, 278] width 23 height 25
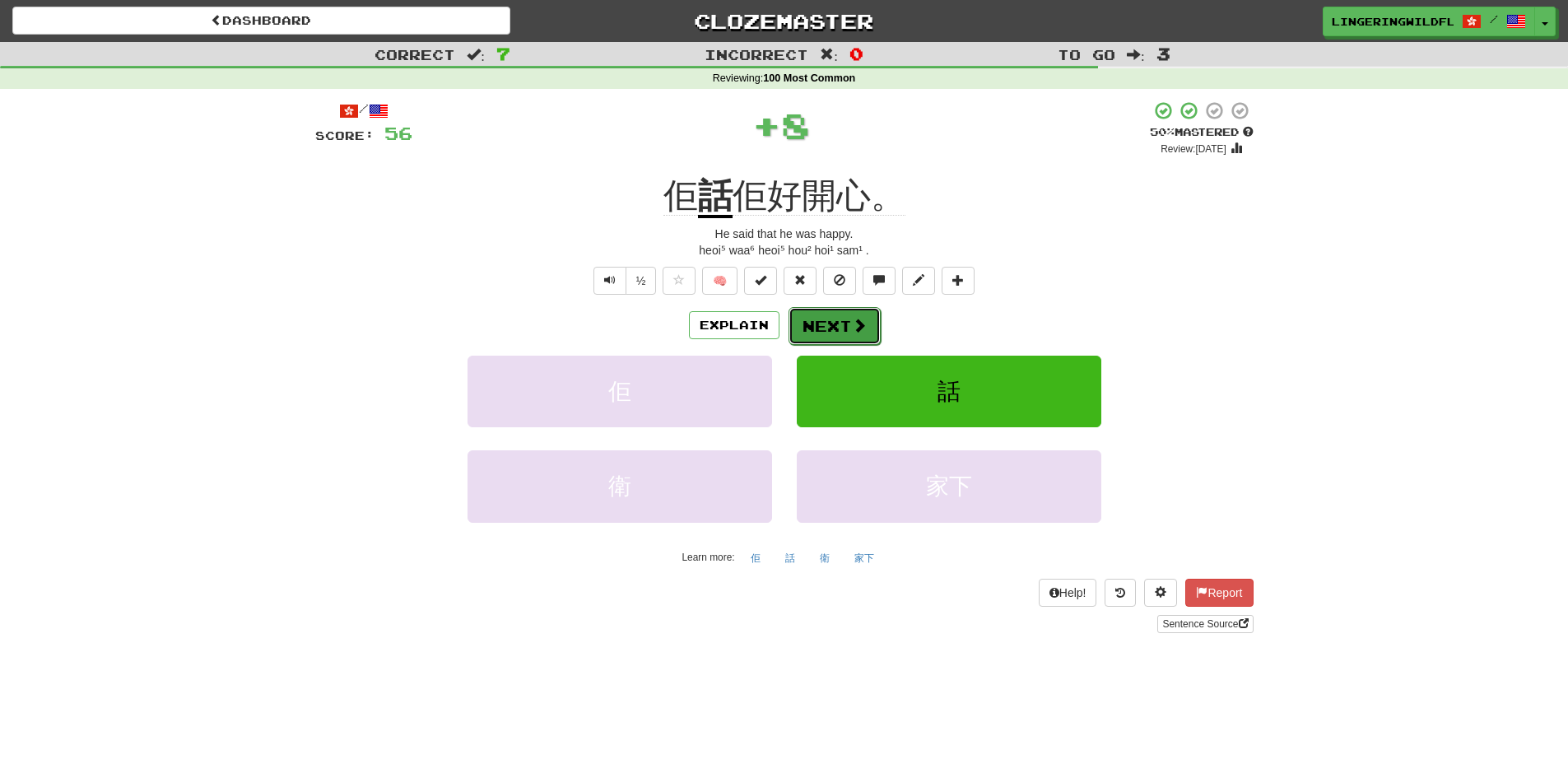
click at [860, 320] on span at bounding box center [859, 325] width 14 height 14
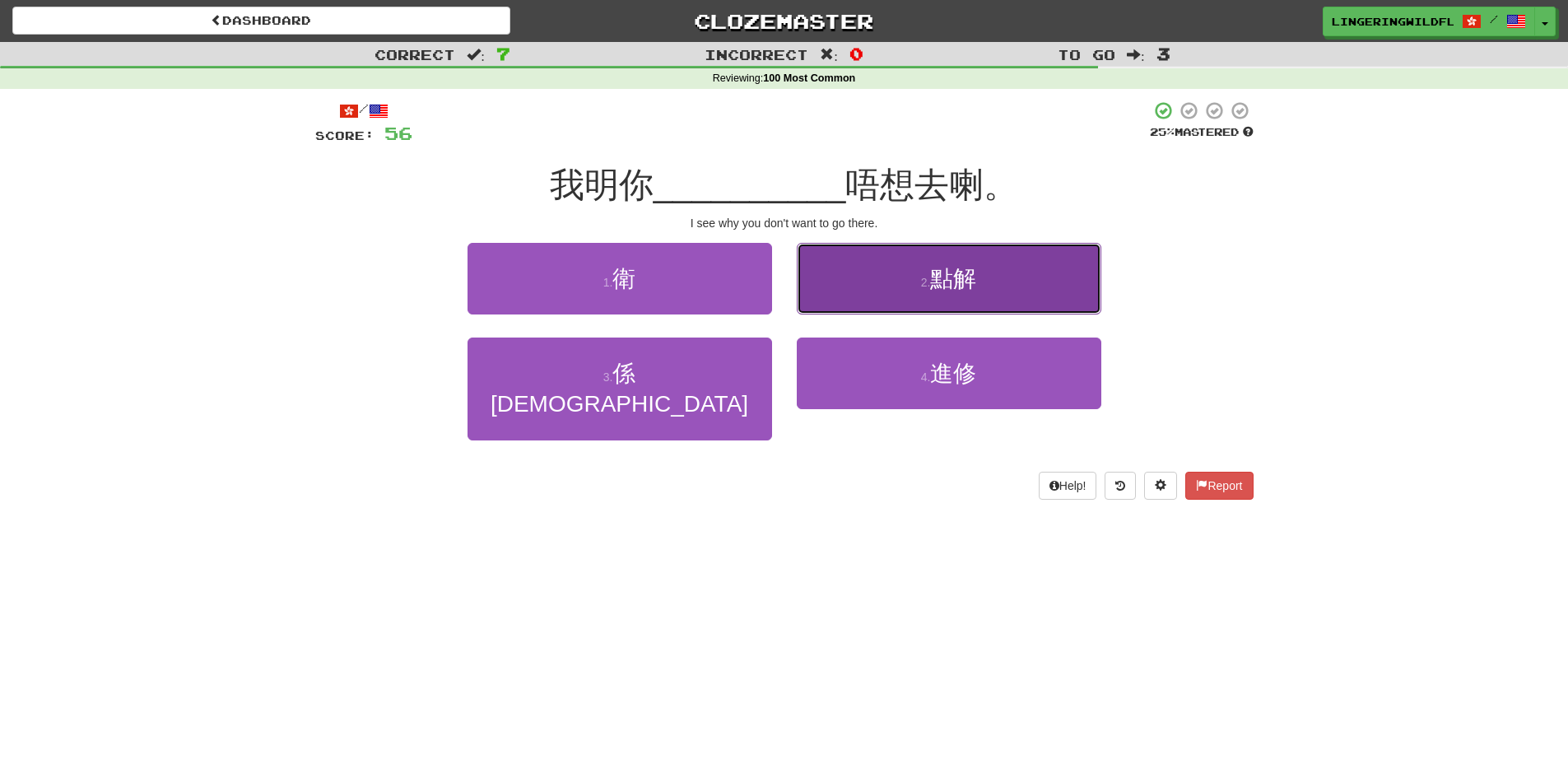
click at [899, 278] on button "2 . 點解" at bounding box center [949, 278] width 304 height 72
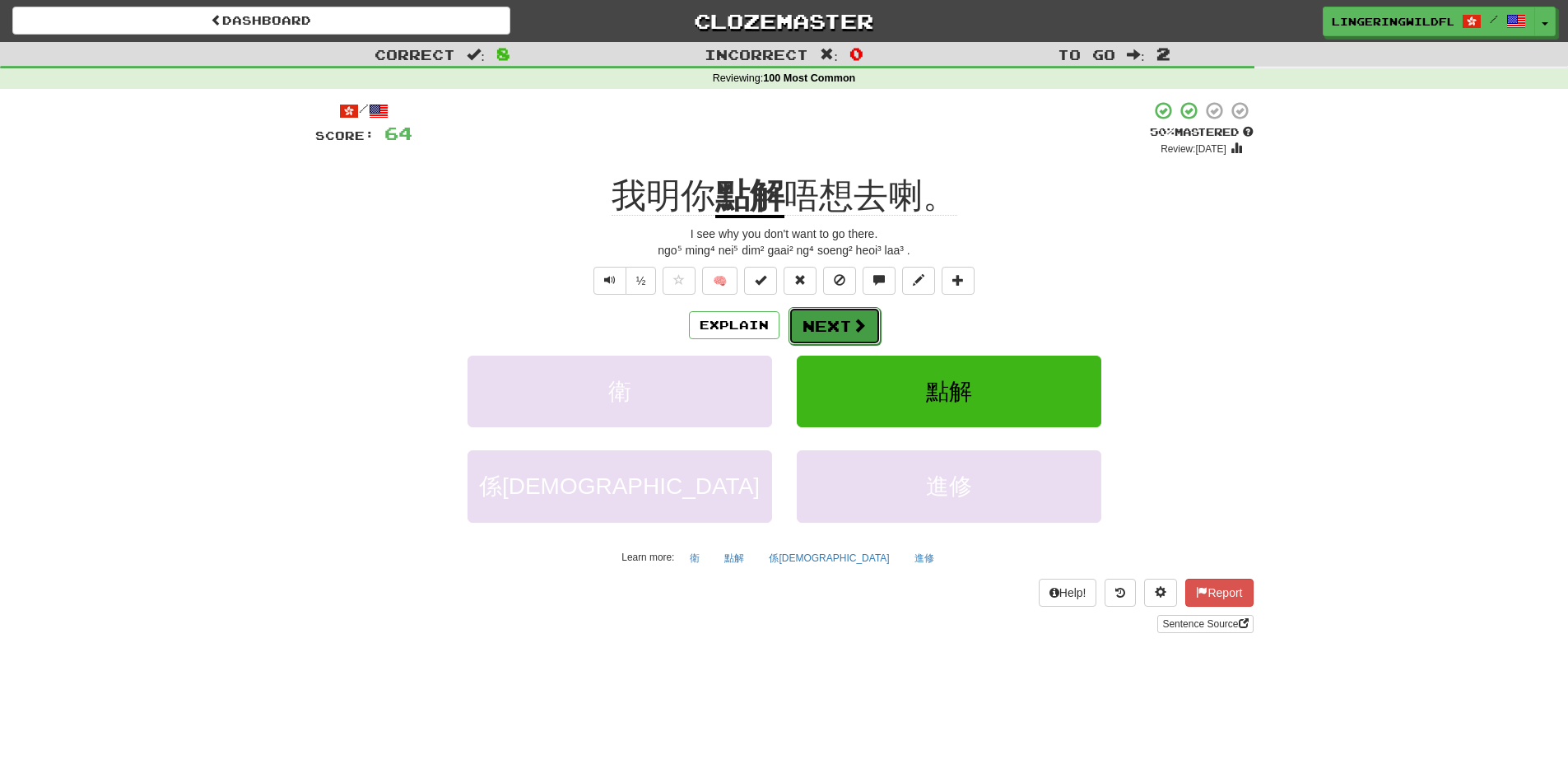
click at [833, 320] on button "Next" at bounding box center [834, 326] width 92 height 38
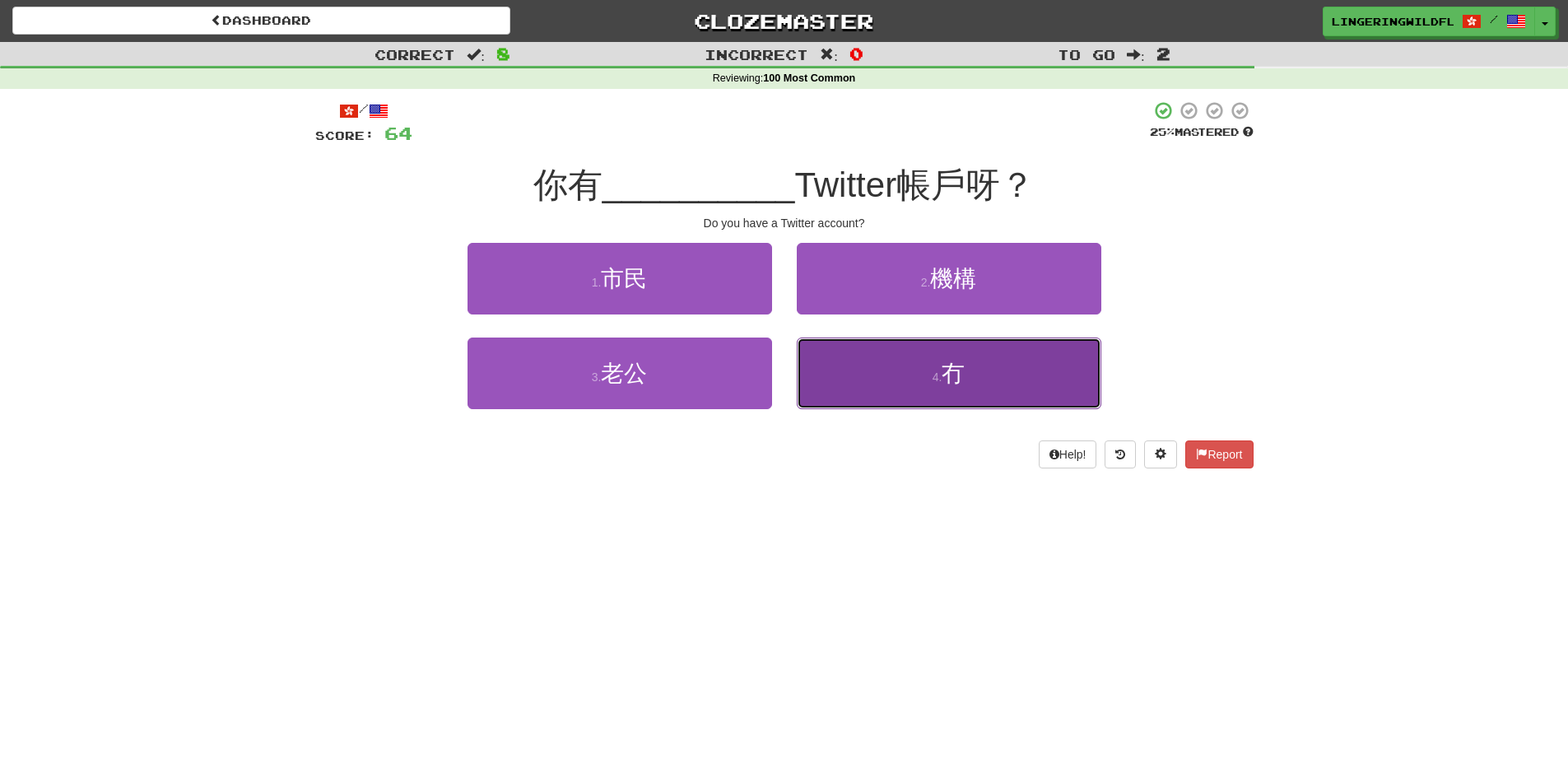
click at [938, 375] on small "4 ." at bounding box center [937, 377] width 10 height 14
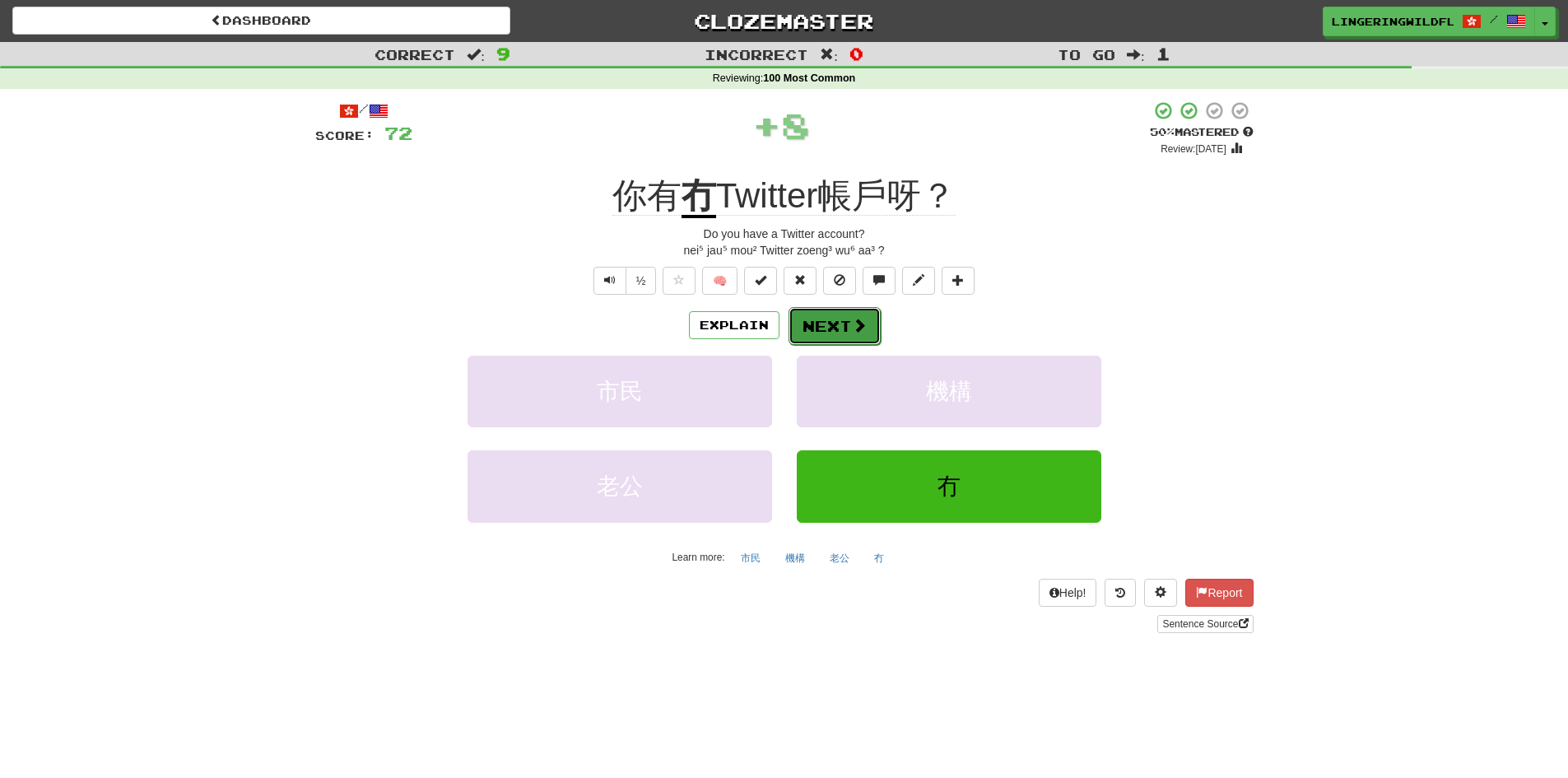
click at [851, 324] on span at bounding box center [859, 325] width 14 height 14
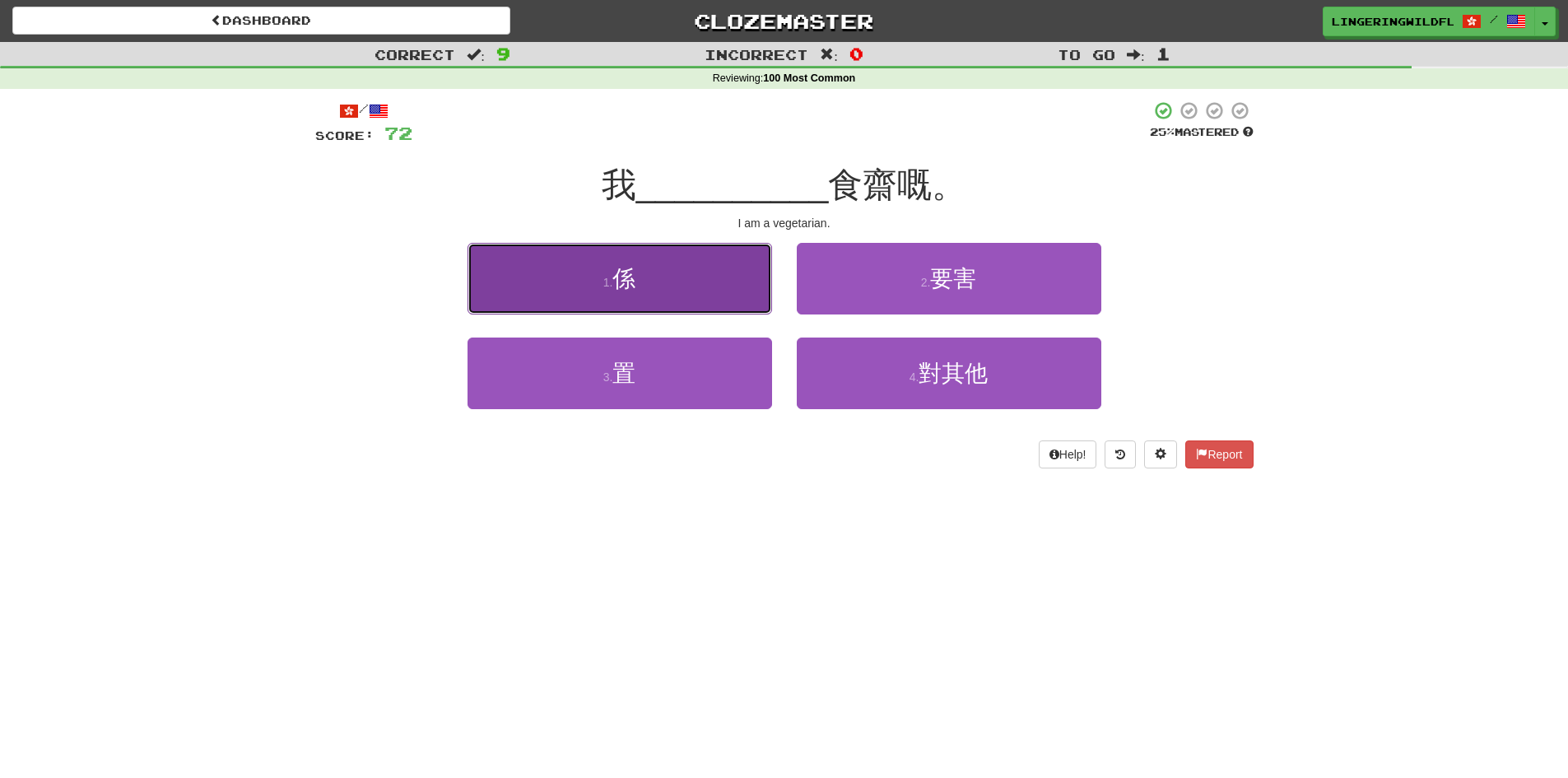
click at [697, 295] on button "1 . 係" at bounding box center [620, 278] width 304 height 72
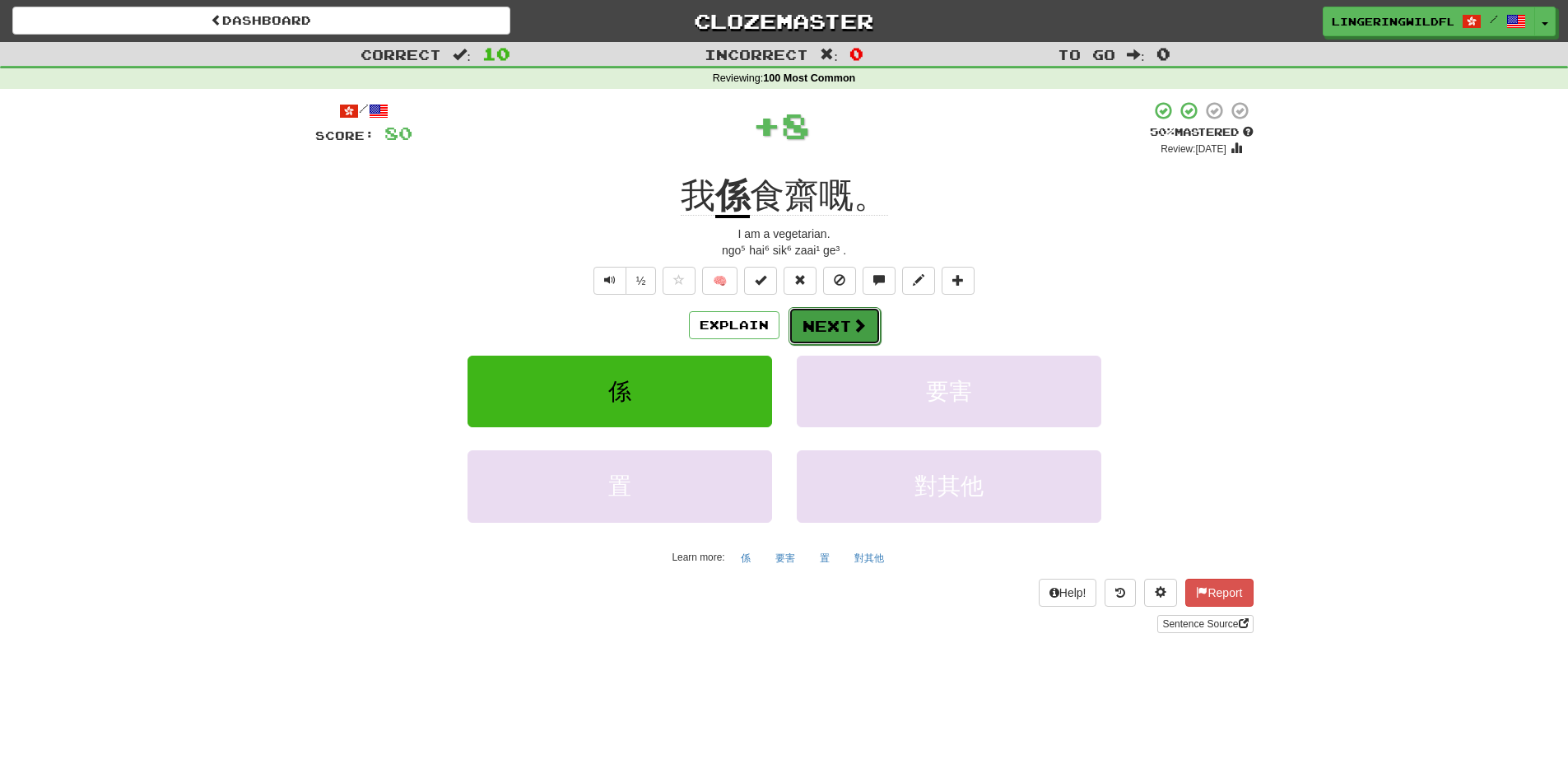
click at [818, 330] on button "Next" at bounding box center [834, 326] width 92 height 38
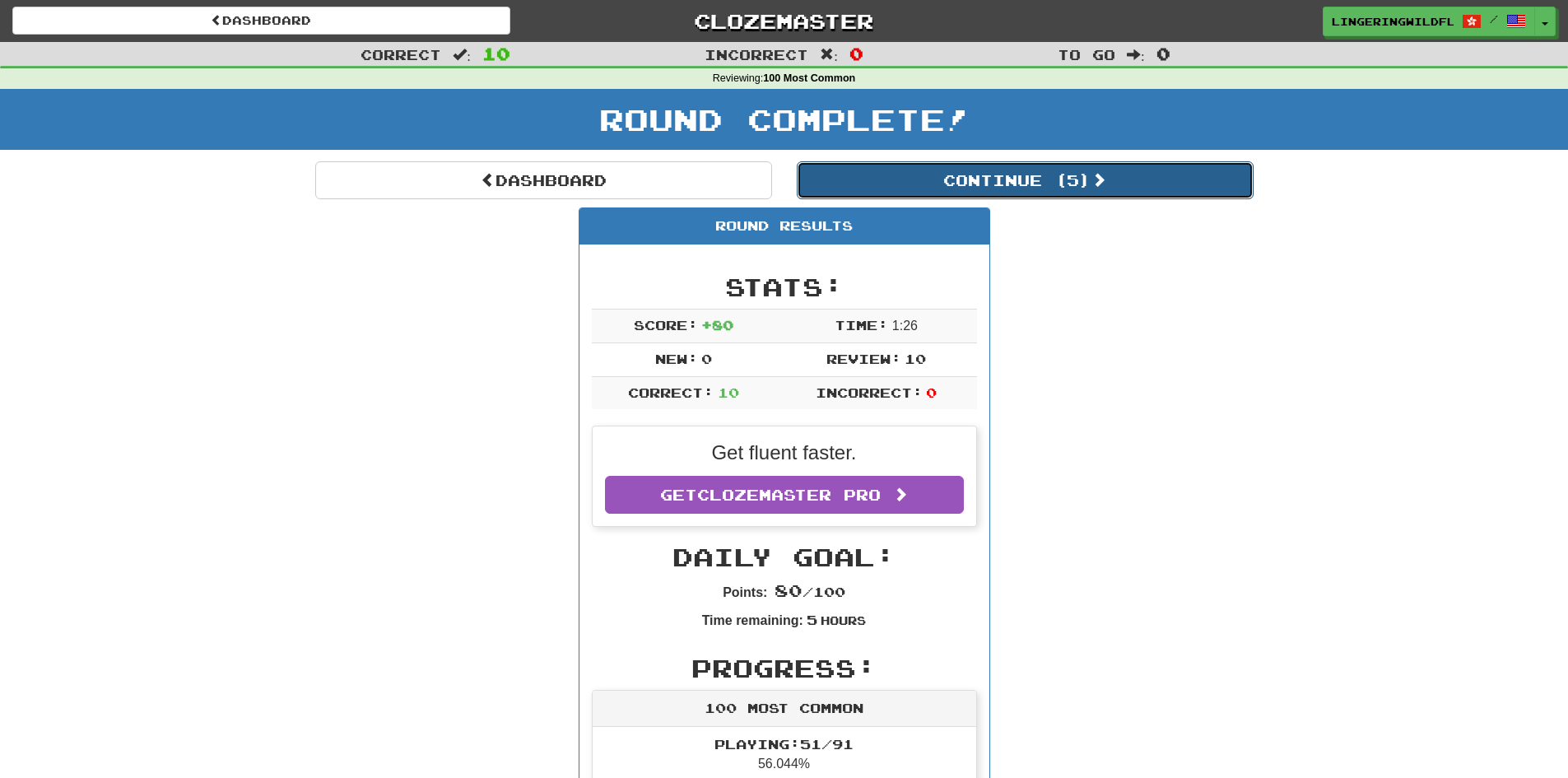
click at [971, 186] on button "Continue ( 5 )" at bounding box center [1025, 180] width 457 height 38
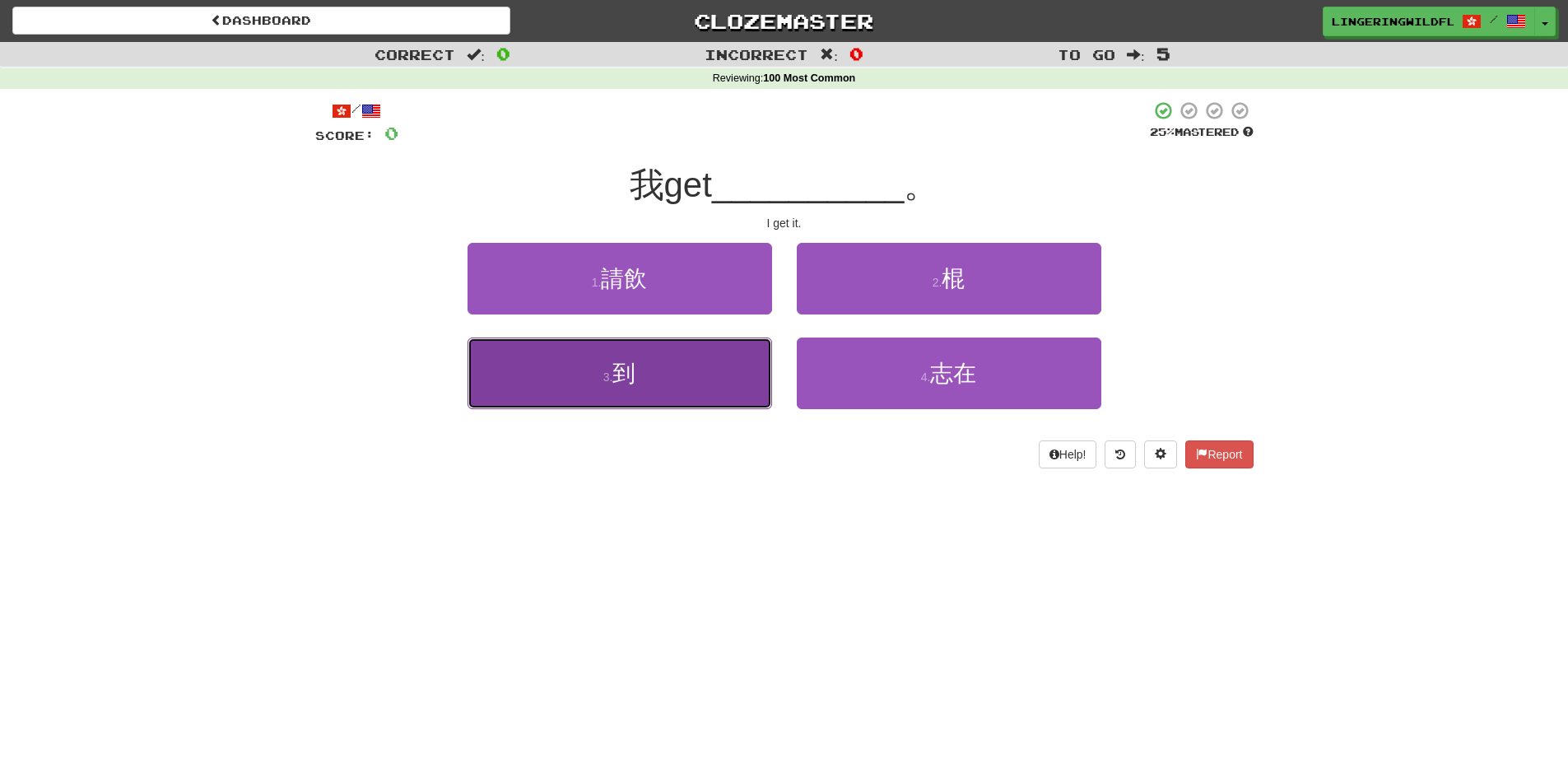
click at [697, 383] on button "3 . 到" at bounding box center [620, 373] width 304 height 72
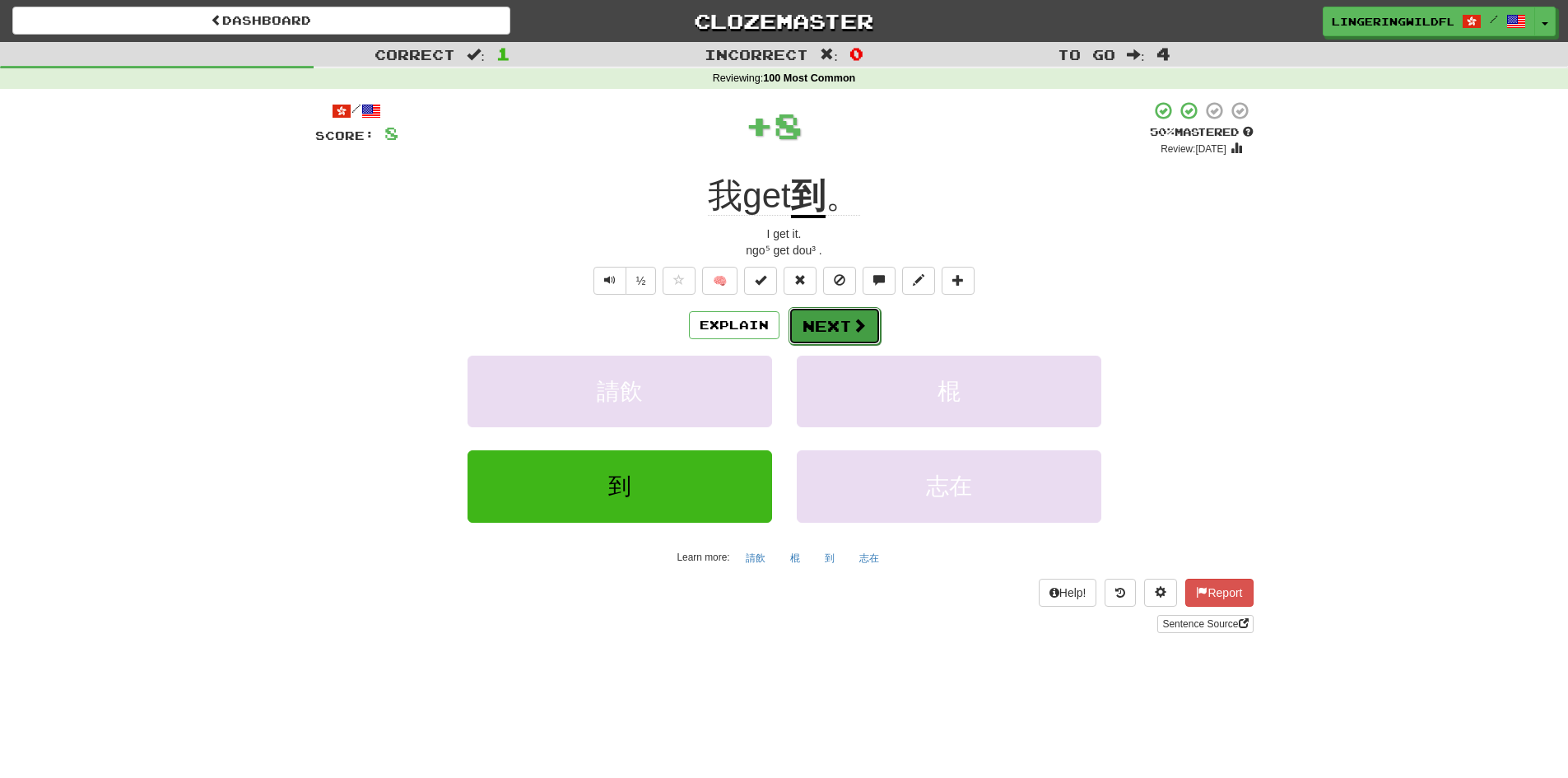
click at [830, 323] on button "Next" at bounding box center [834, 326] width 92 height 38
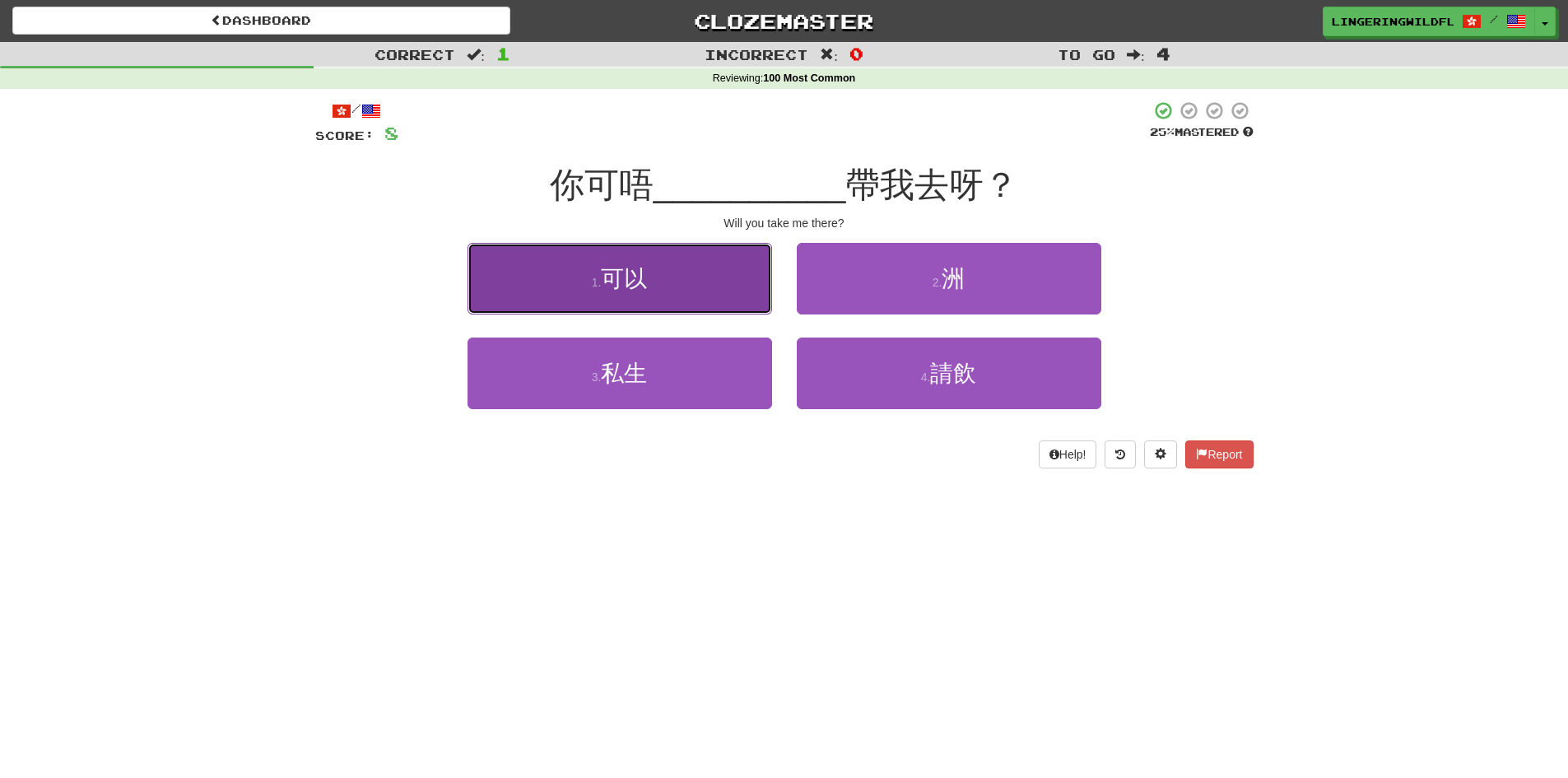
click at [657, 283] on button "1 . 可以" at bounding box center [620, 278] width 304 height 72
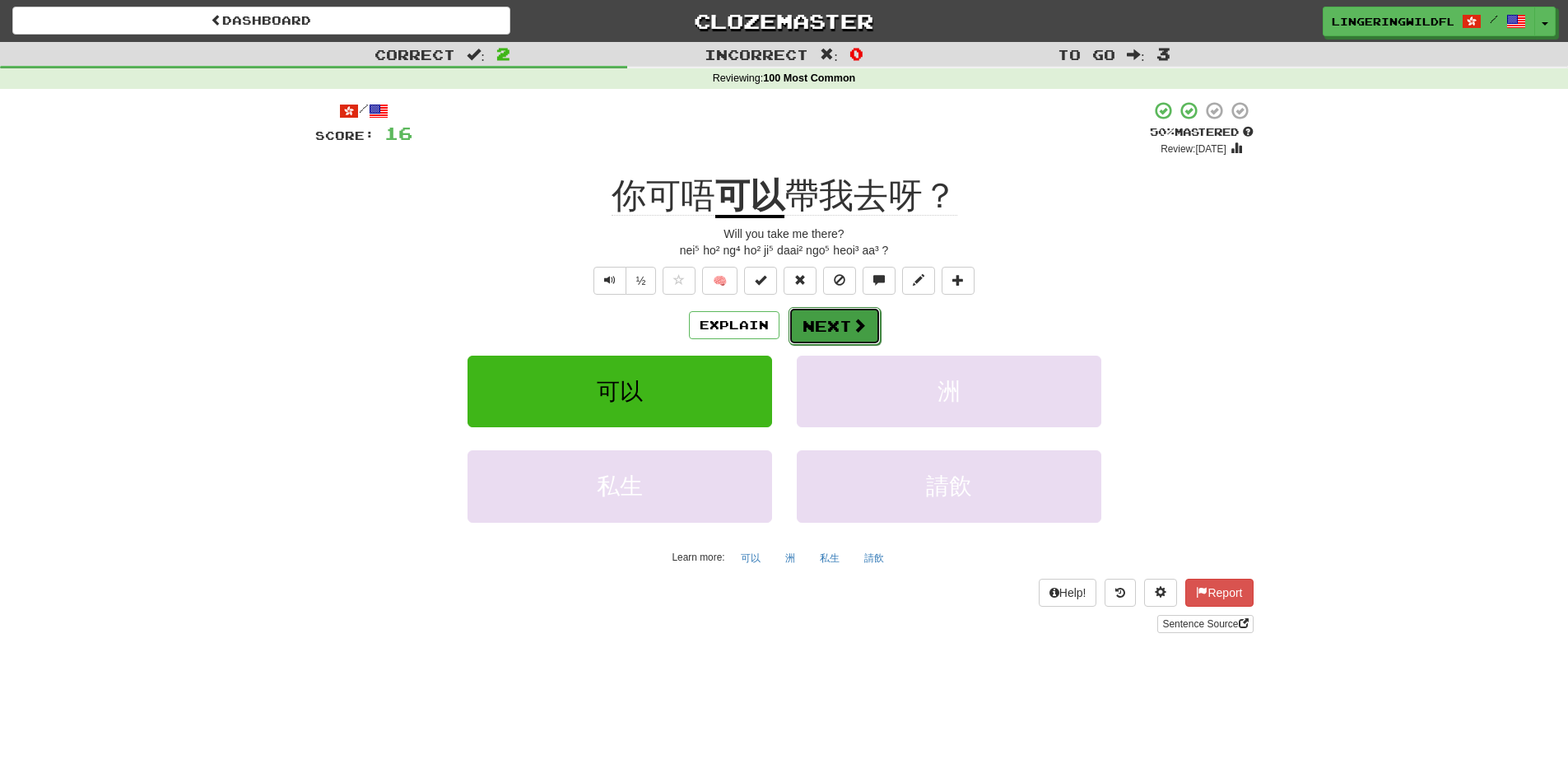
click at [847, 324] on button "Next" at bounding box center [834, 326] width 92 height 38
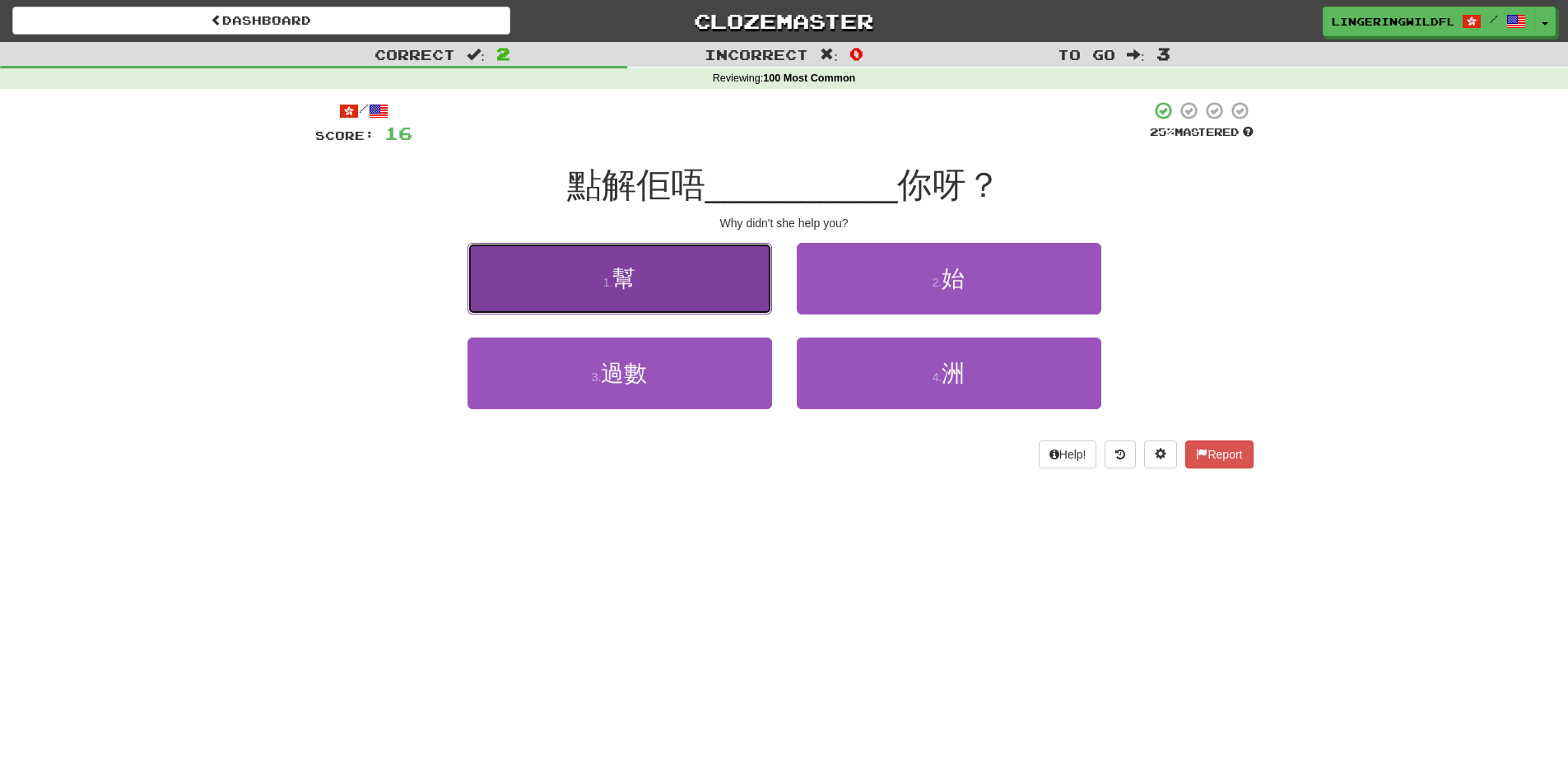
click at [708, 284] on button "1 . 幫" at bounding box center [620, 278] width 304 height 72
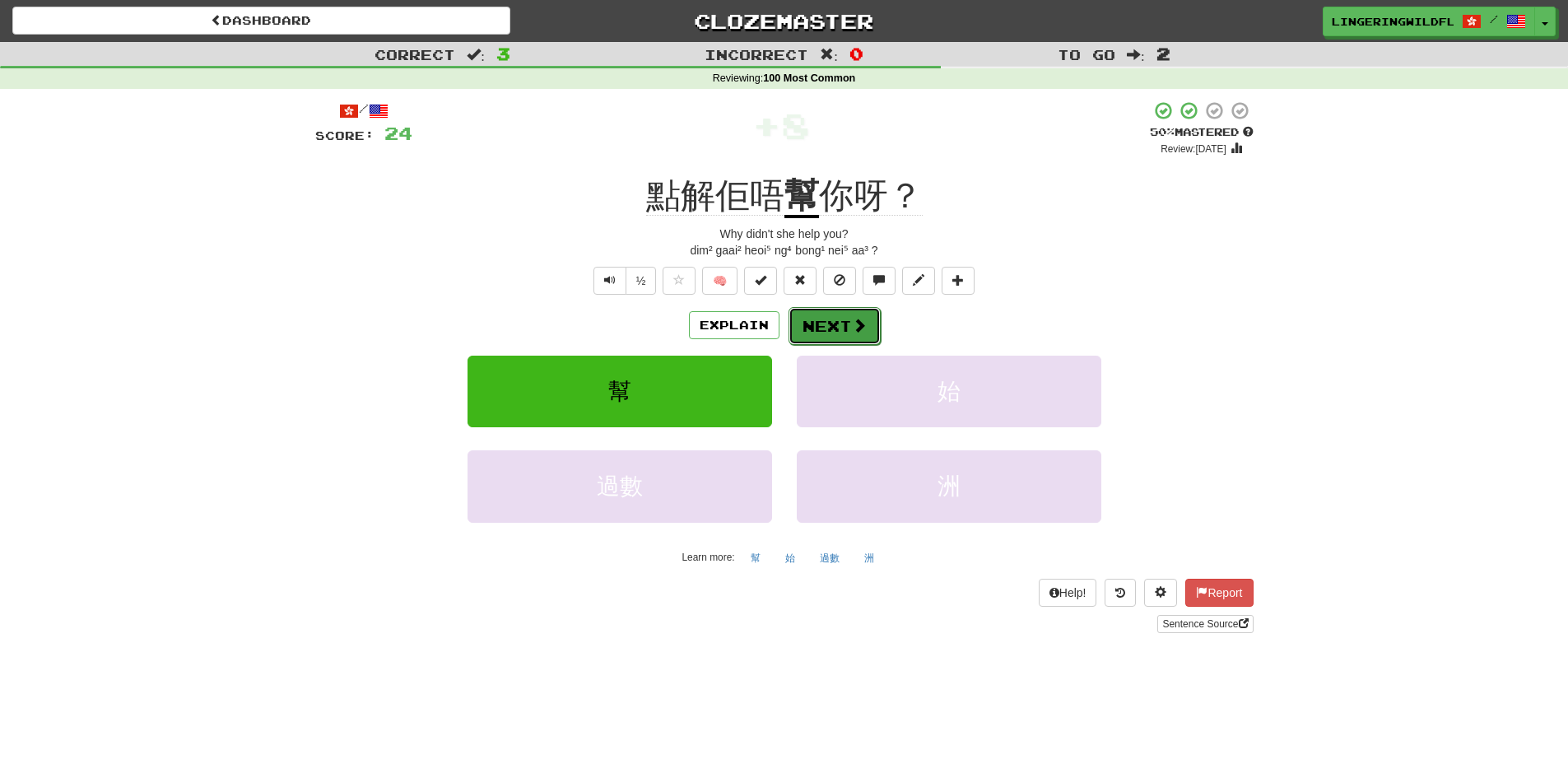
click at [838, 322] on button "Next" at bounding box center [834, 326] width 92 height 38
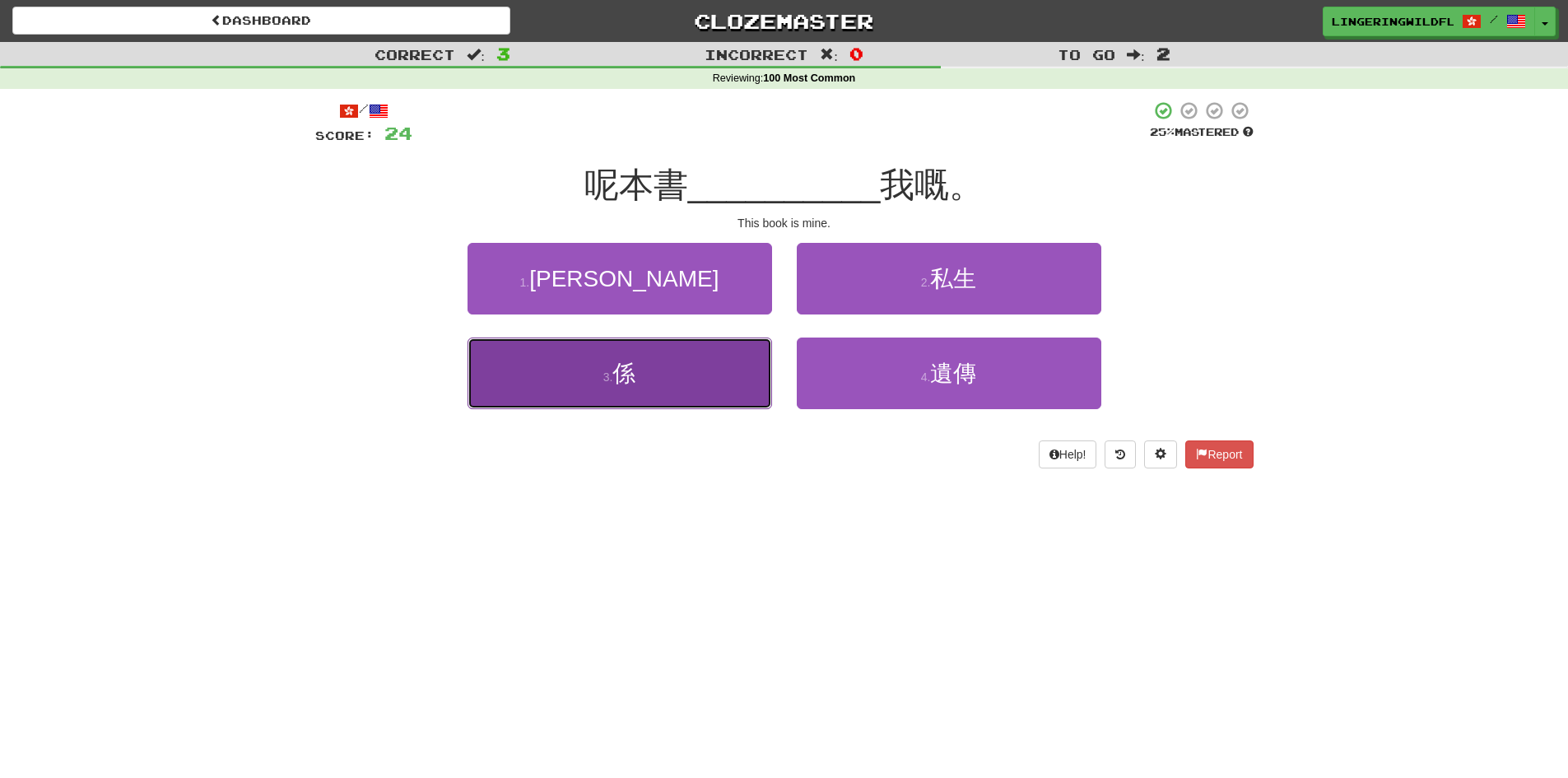
click at [723, 367] on button "3 . 係" at bounding box center [620, 373] width 304 height 72
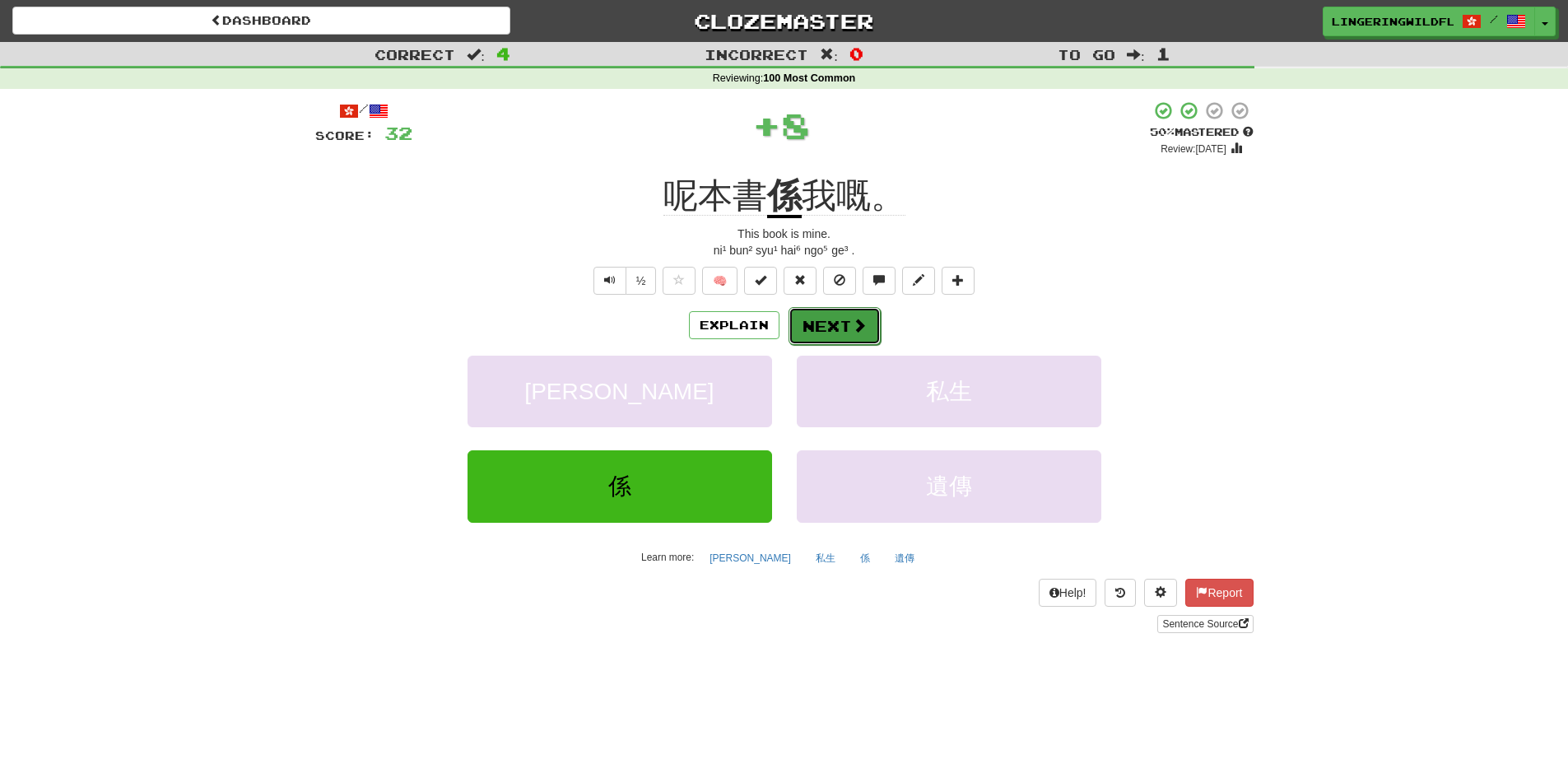
click at [851, 319] on span at bounding box center [859, 325] width 14 height 14
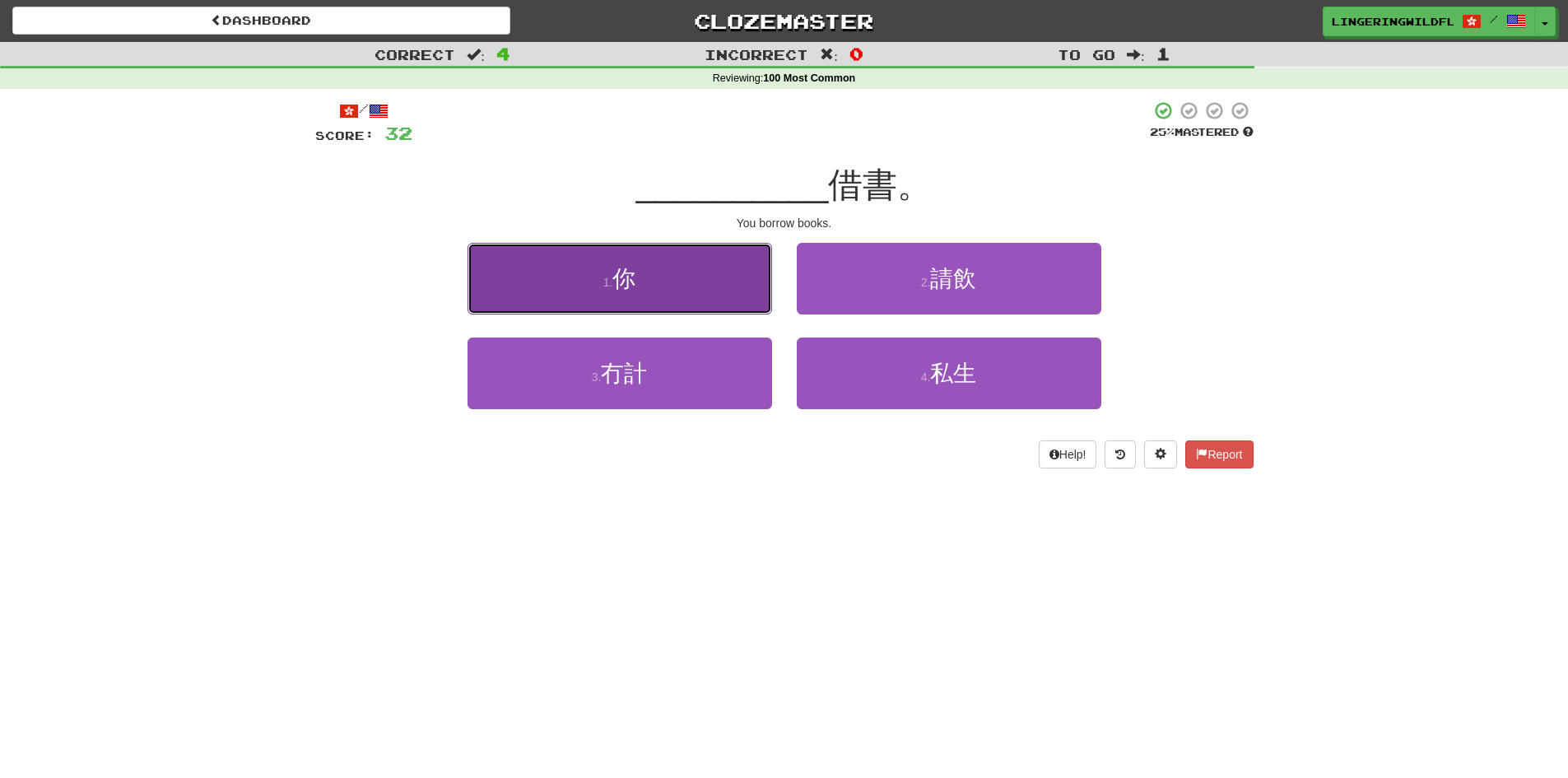
click at [687, 287] on button "1 . 你" at bounding box center [620, 278] width 304 height 72
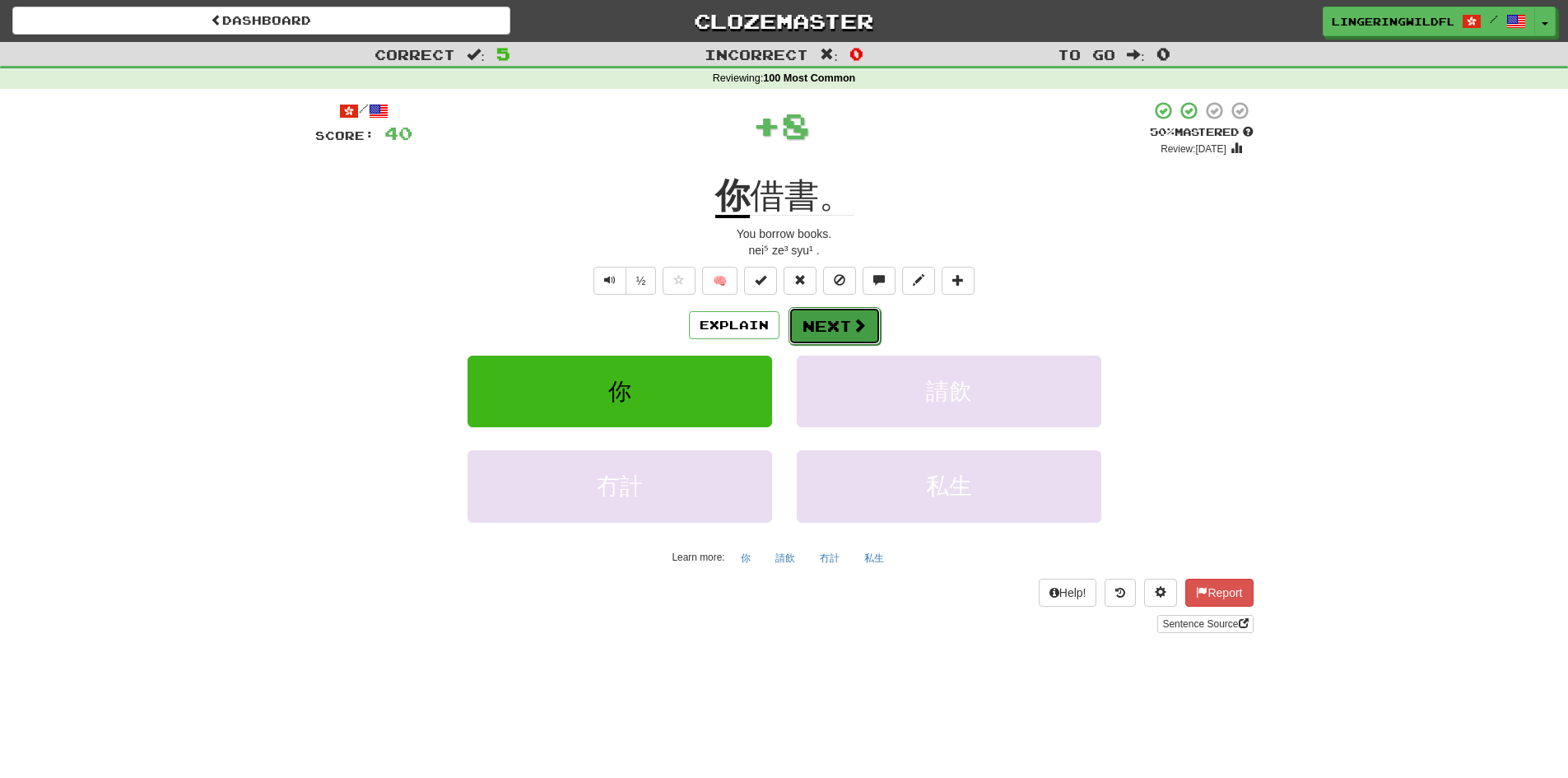
click at [832, 323] on button "Next" at bounding box center [834, 326] width 92 height 38
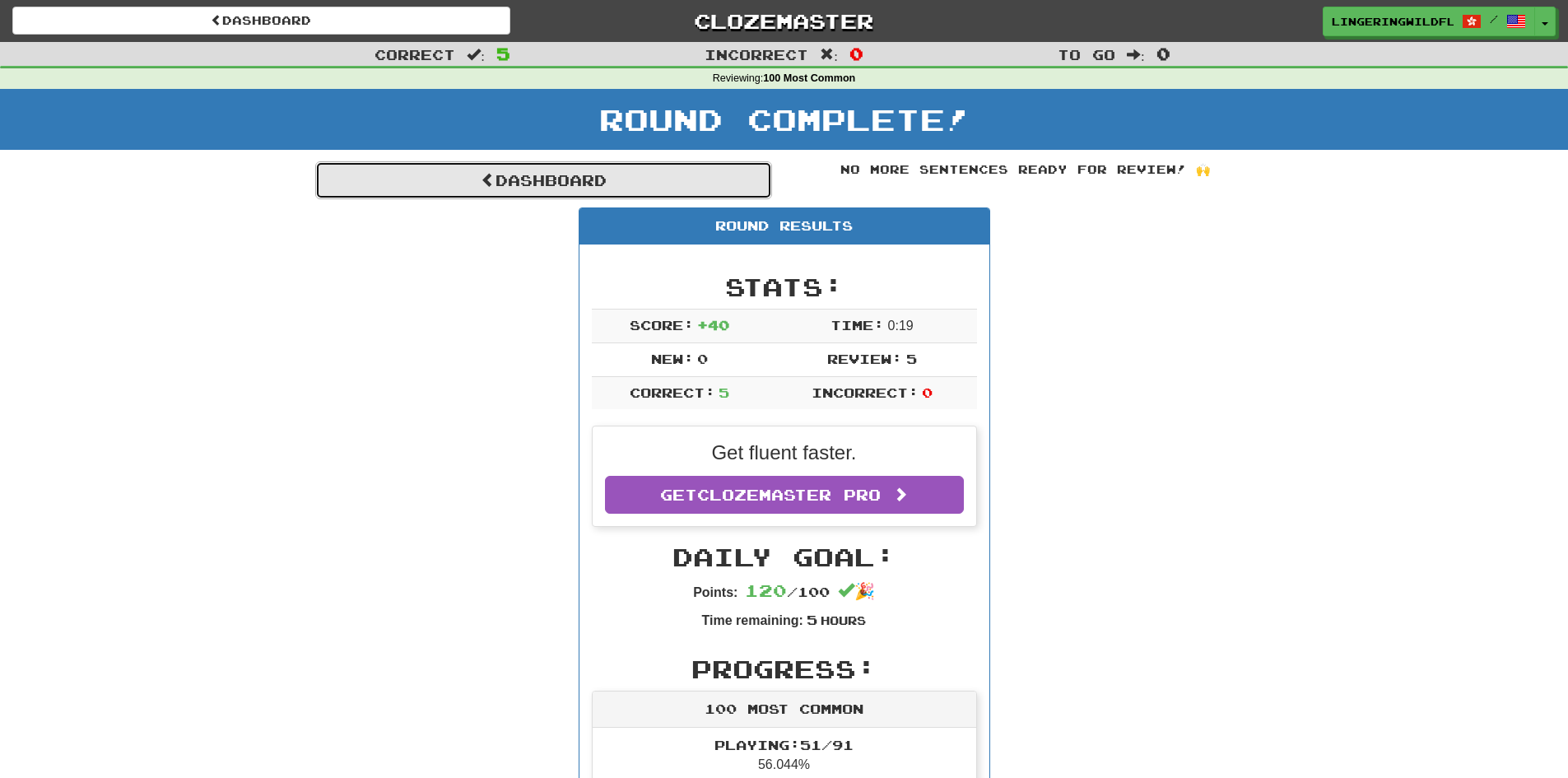
click at [665, 187] on link "Dashboard" at bounding box center [544, 180] width 457 height 38
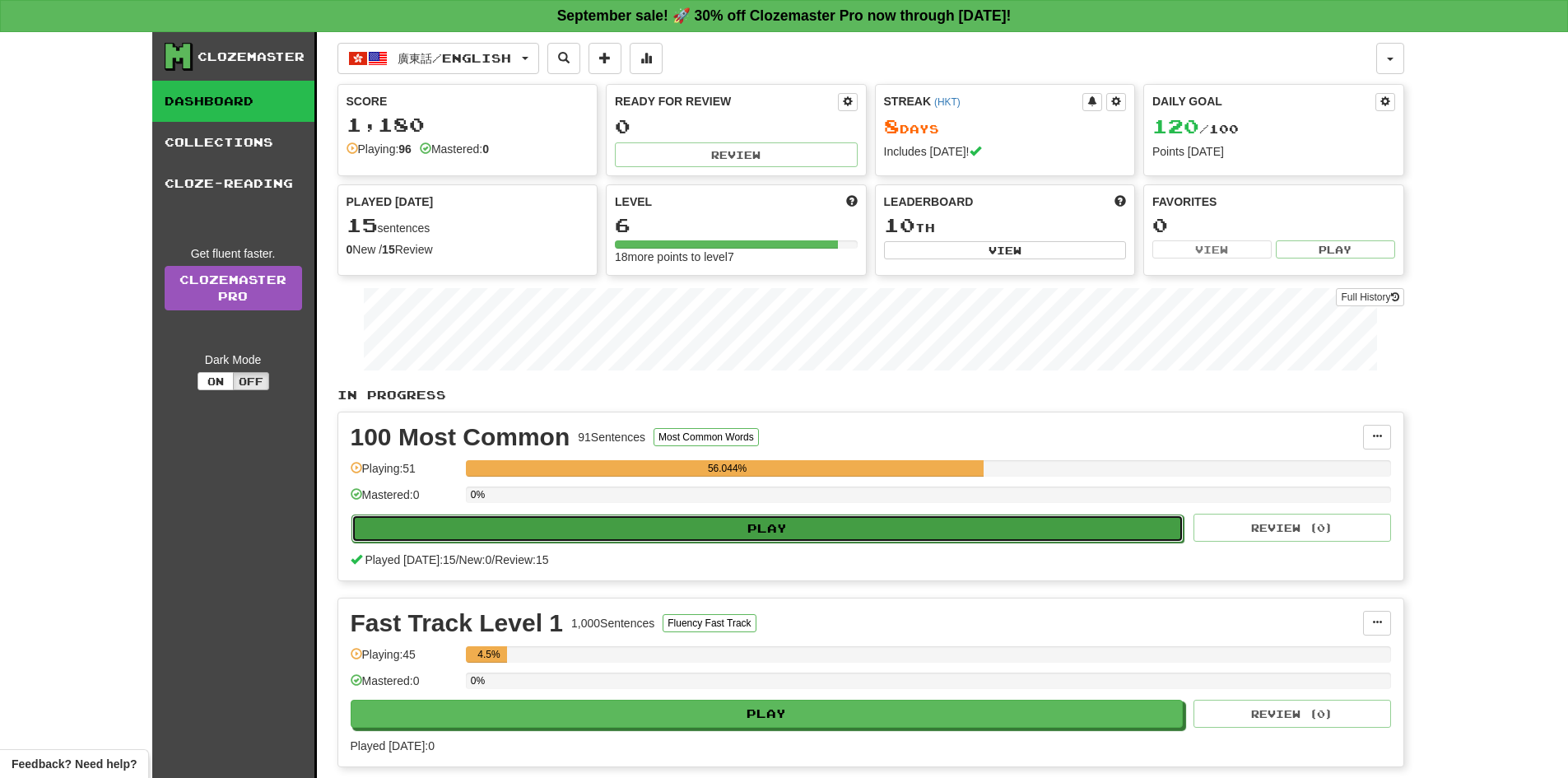
click at [662, 529] on button "Play" at bounding box center [768, 528] width 833 height 28
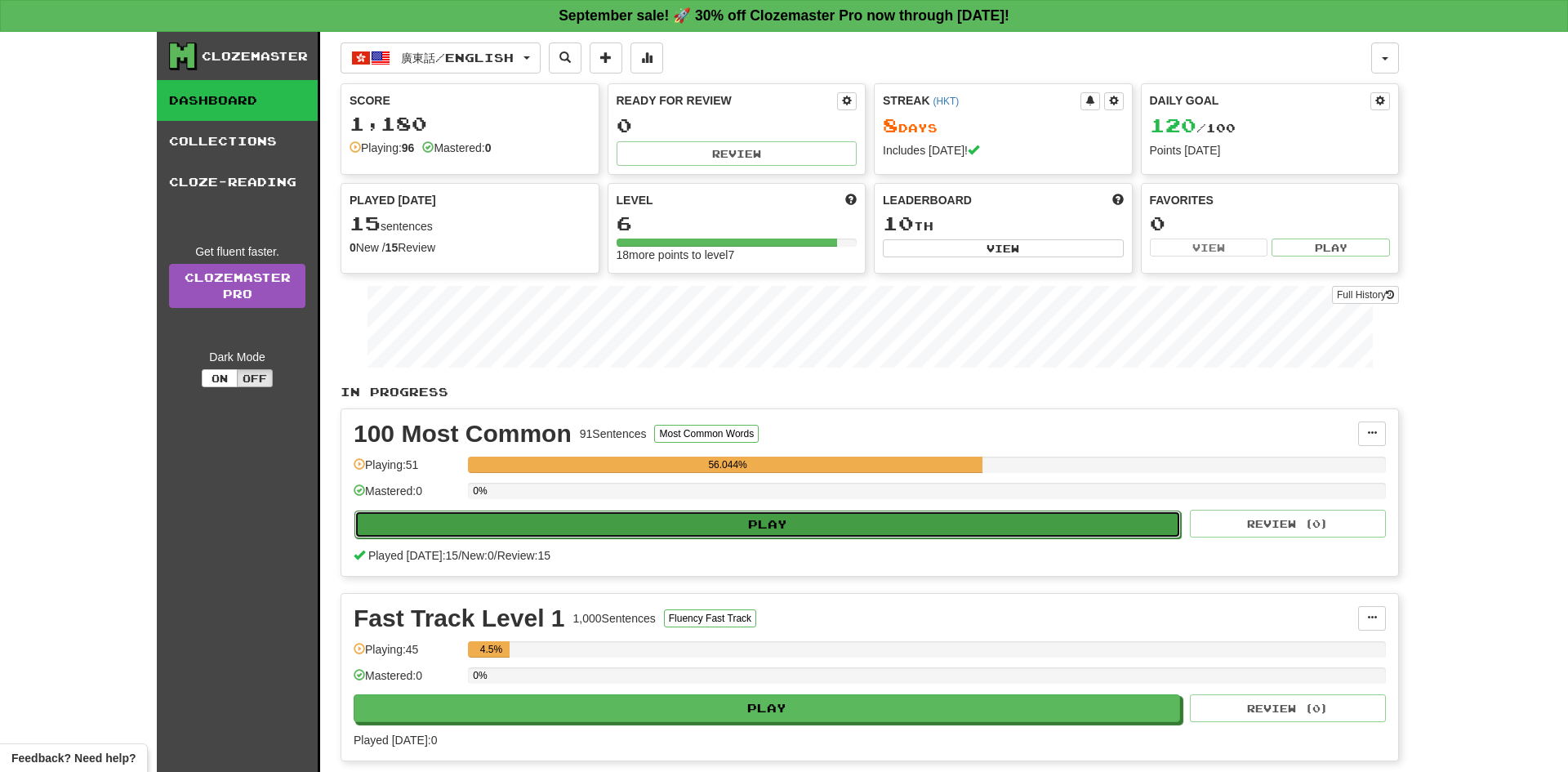
select select "**"
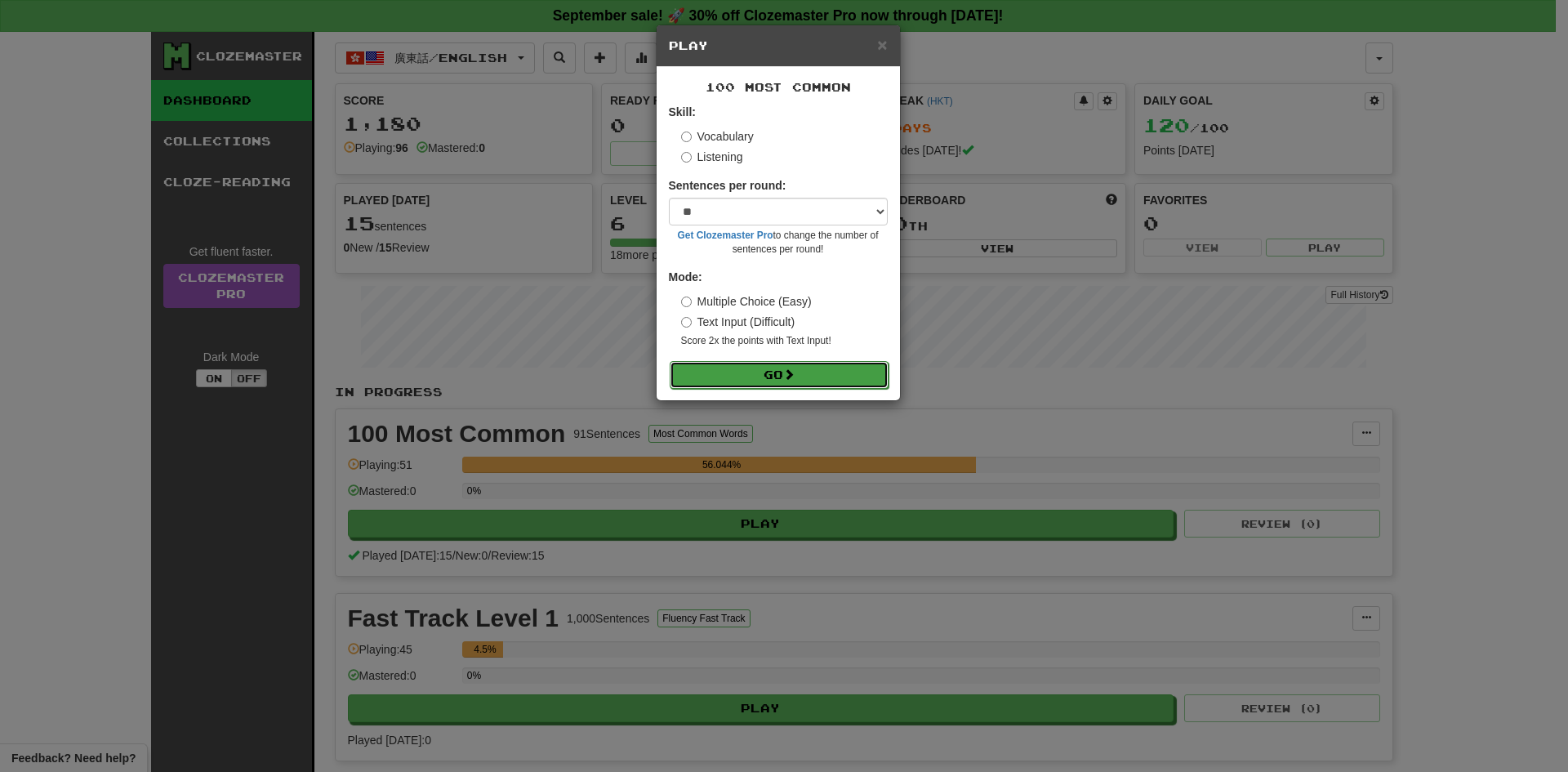
click at [732, 377] on button "Go" at bounding box center [779, 375] width 219 height 28
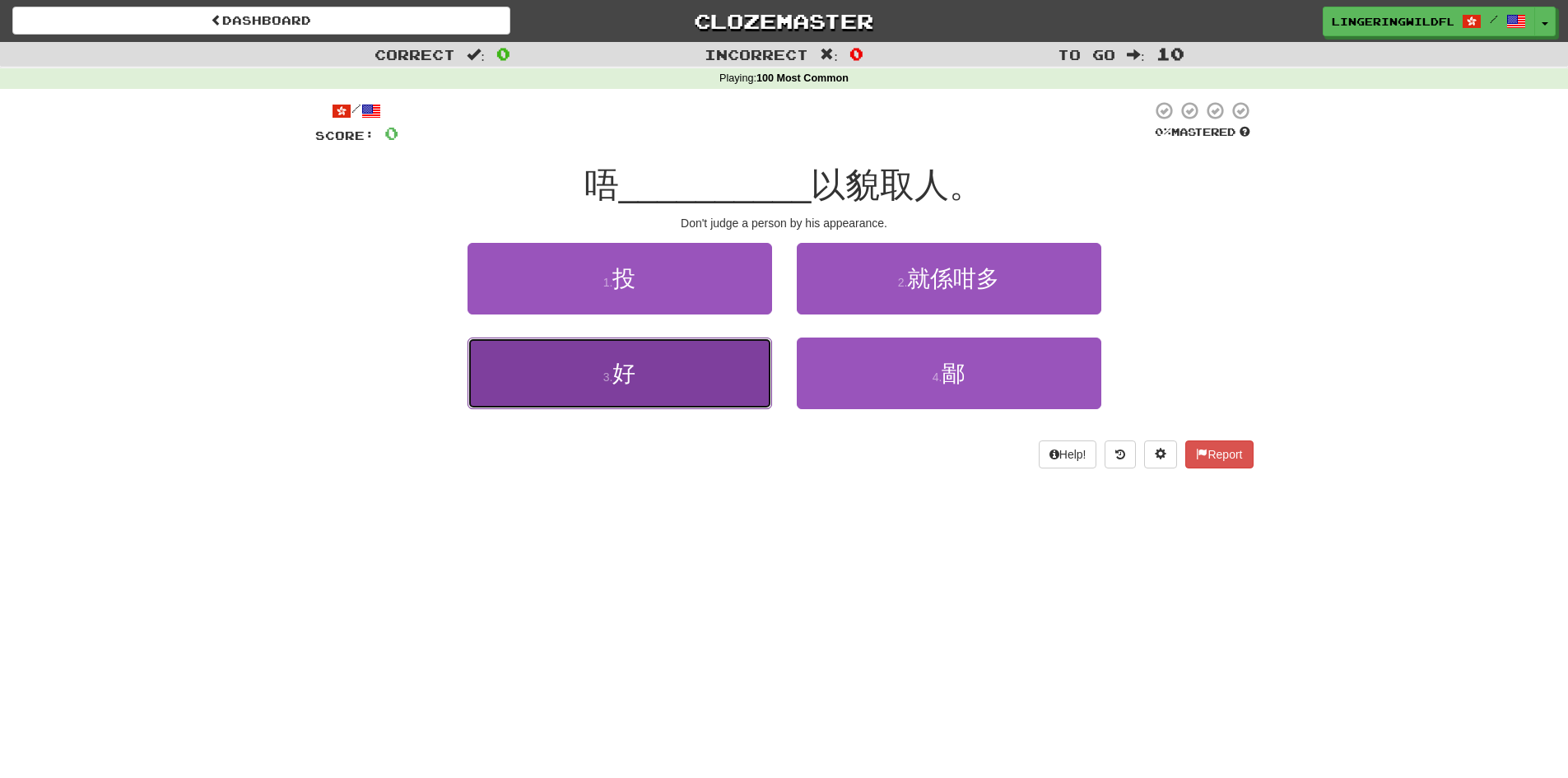
click at [707, 383] on button "3 . 好" at bounding box center [620, 373] width 304 height 72
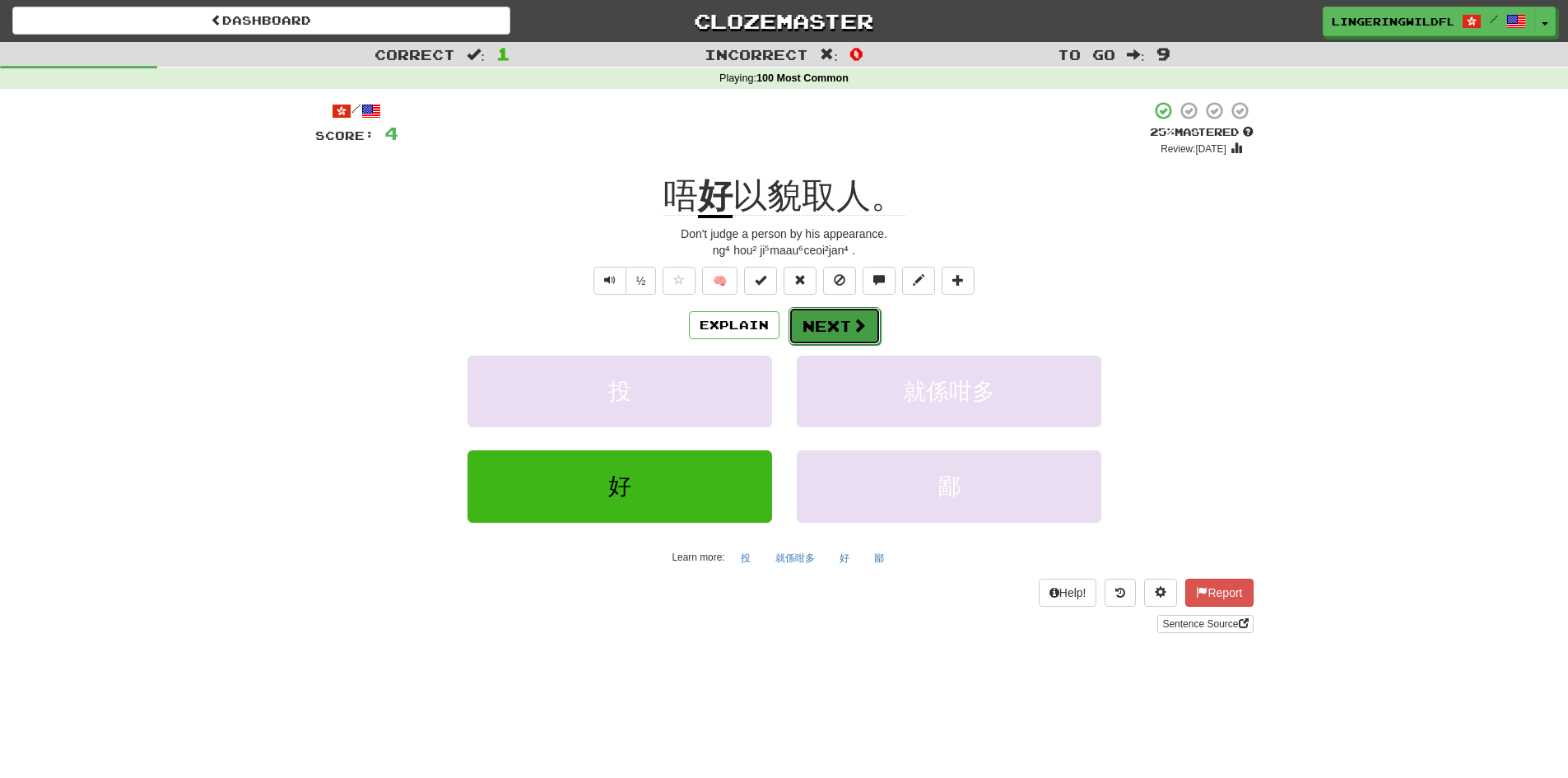
click at [846, 327] on button "Next" at bounding box center [834, 326] width 92 height 38
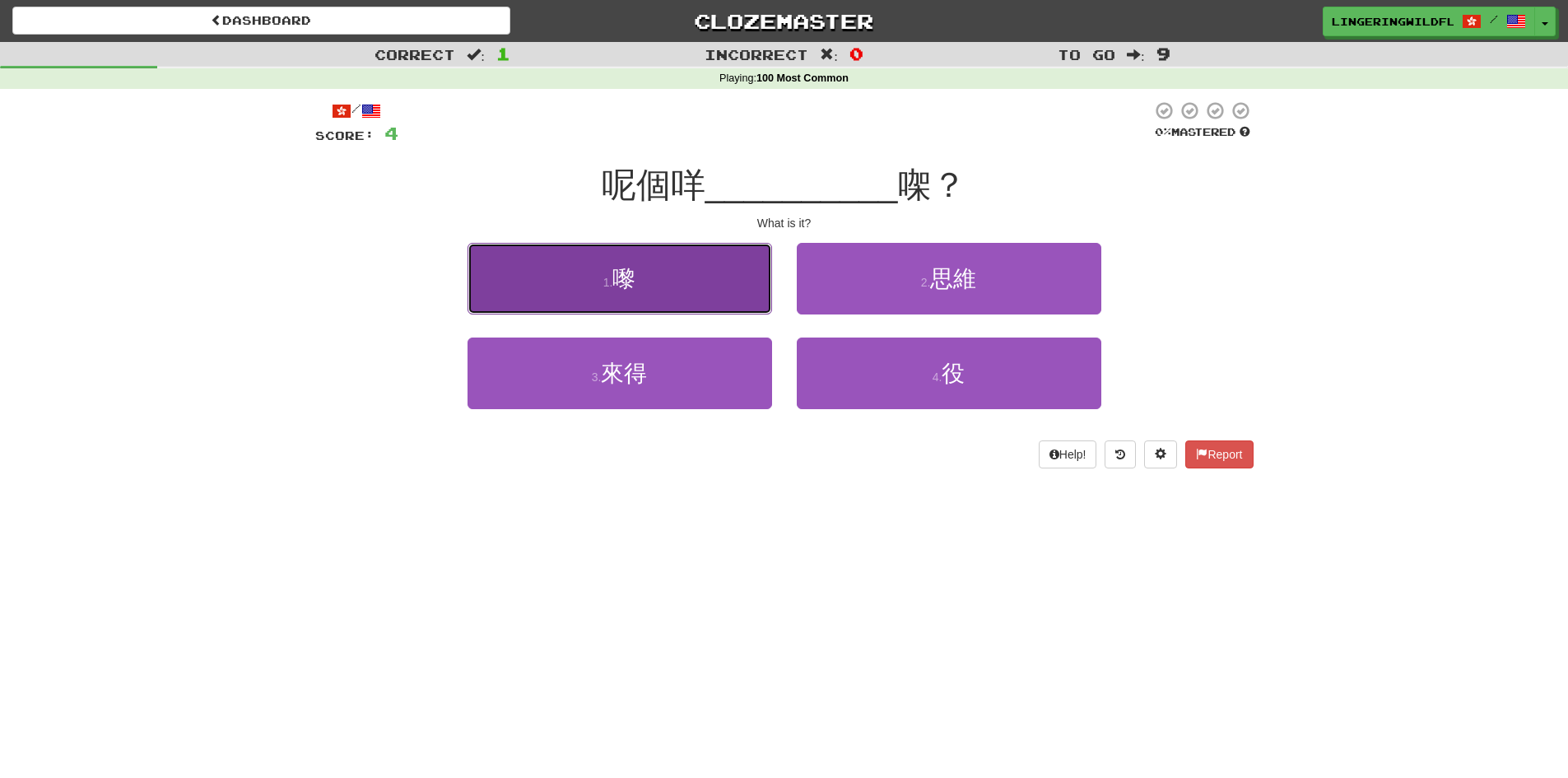
click at [717, 286] on button "1 . 嚟" at bounding box center [620, 278] width 304 height 72
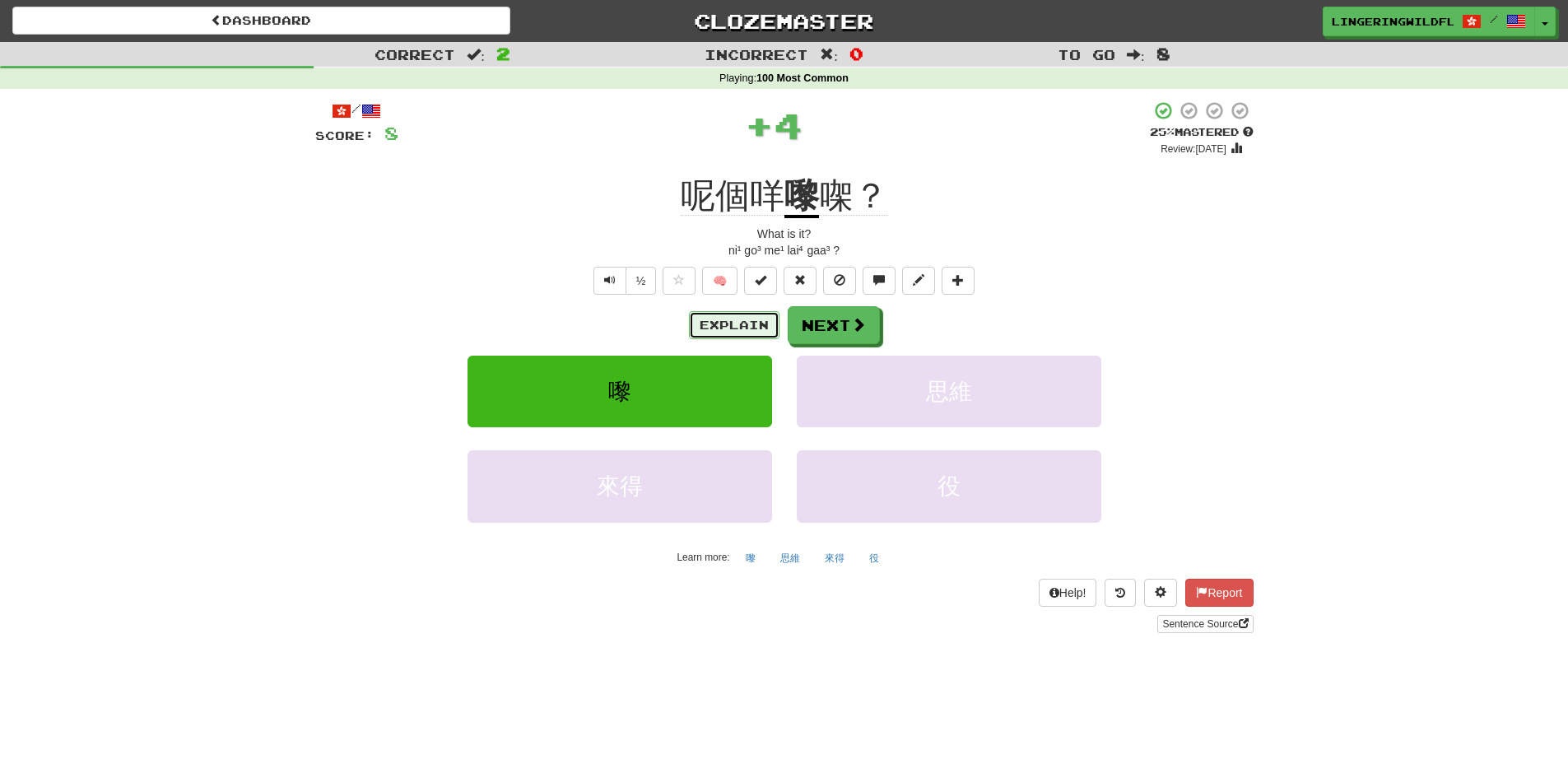
click at [734, 317] on button "Explain" at bounding box center [734, 324] width 91 height 28
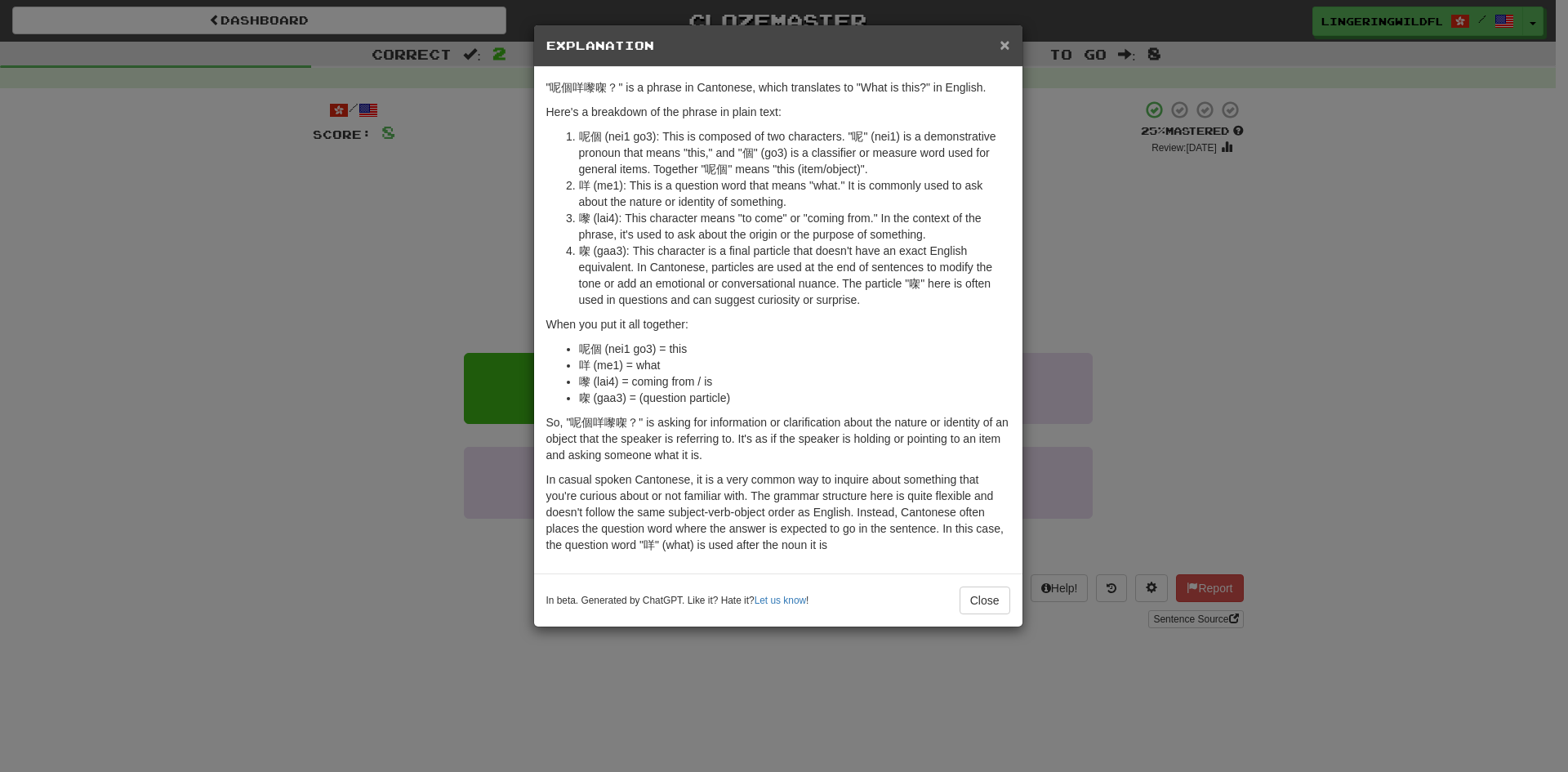
click at [1005, 46] on span "×" at bounding box center [1004, 44] width 10 height 19
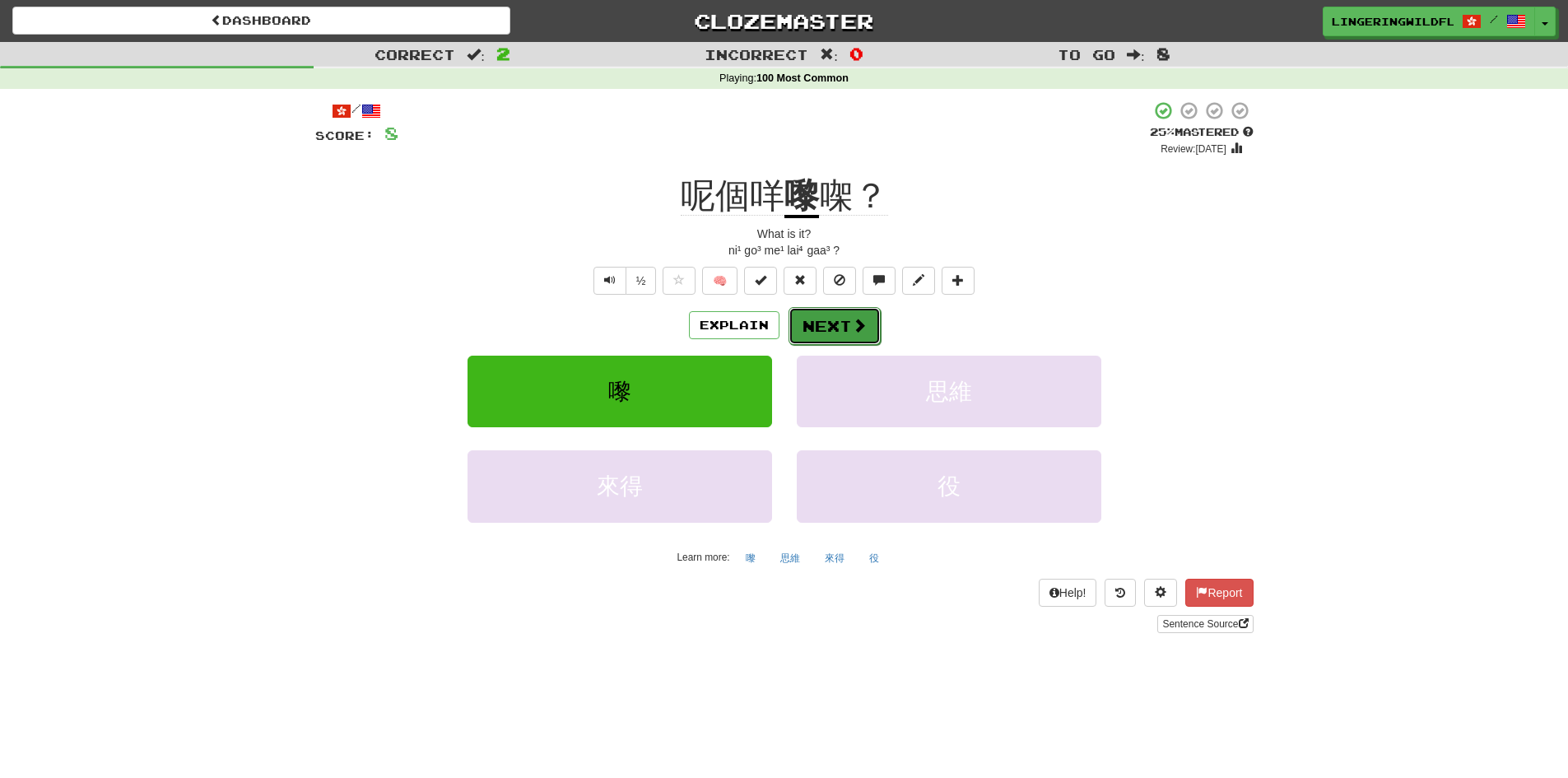
click at [810, 318] on button "Next" at bounding box center [834, 326] width 92 height 38
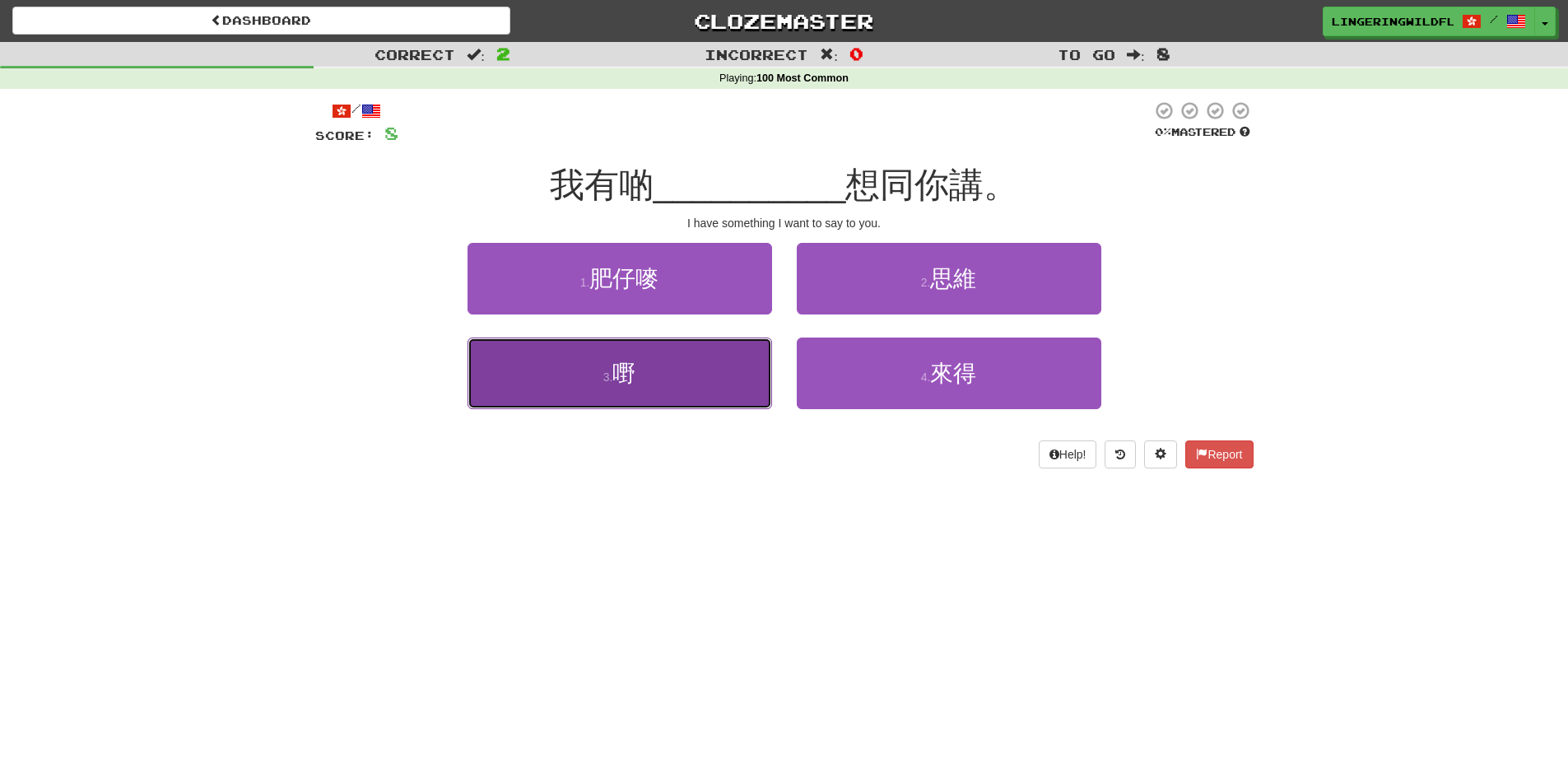
click at [697, 389] on button "3 . 嘢" at bounding box center [620, 373] width 304 height 72
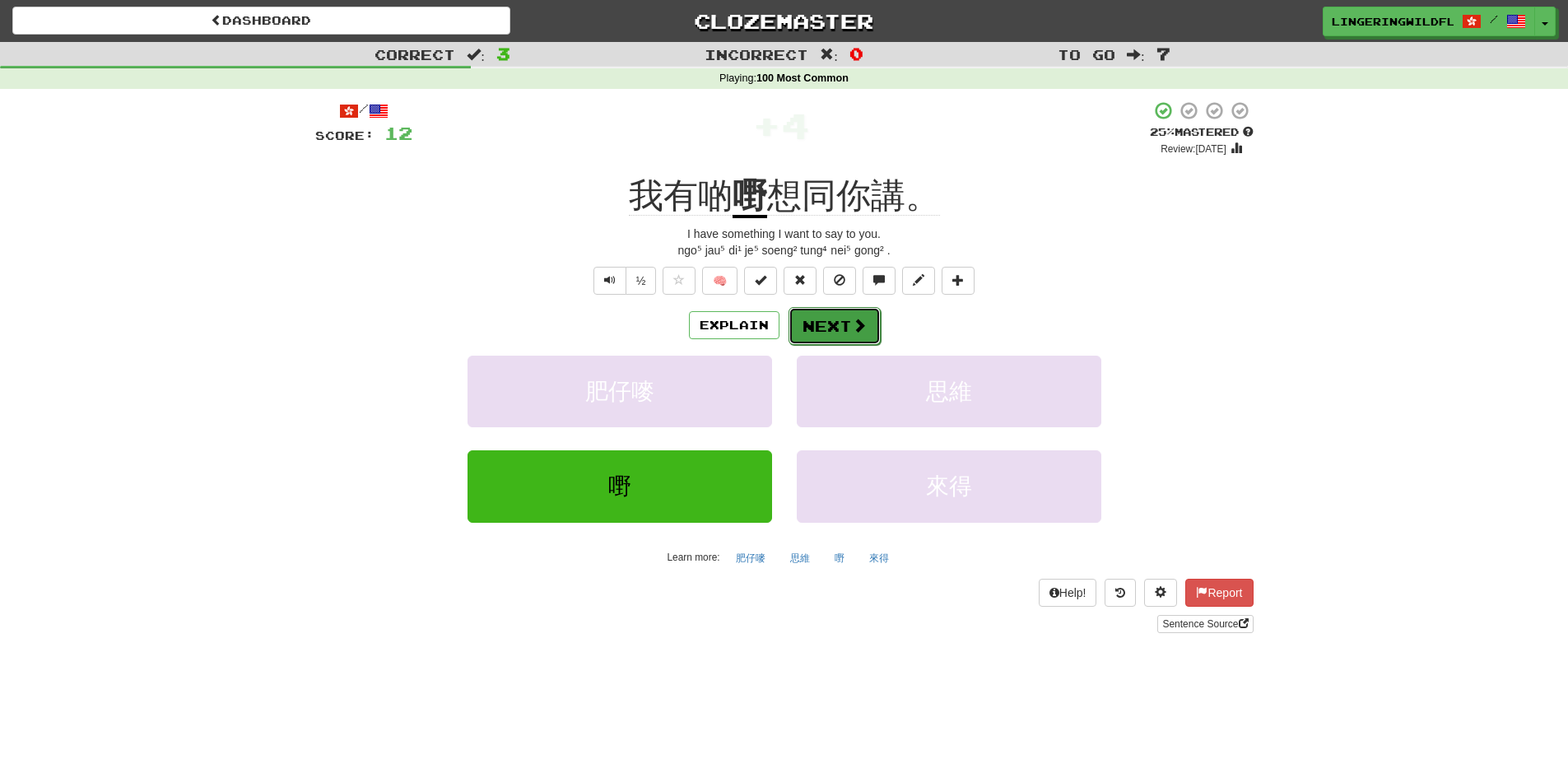
click at [824, 319] on button "Next" at bounding box center [834, 326] width 92 height 38
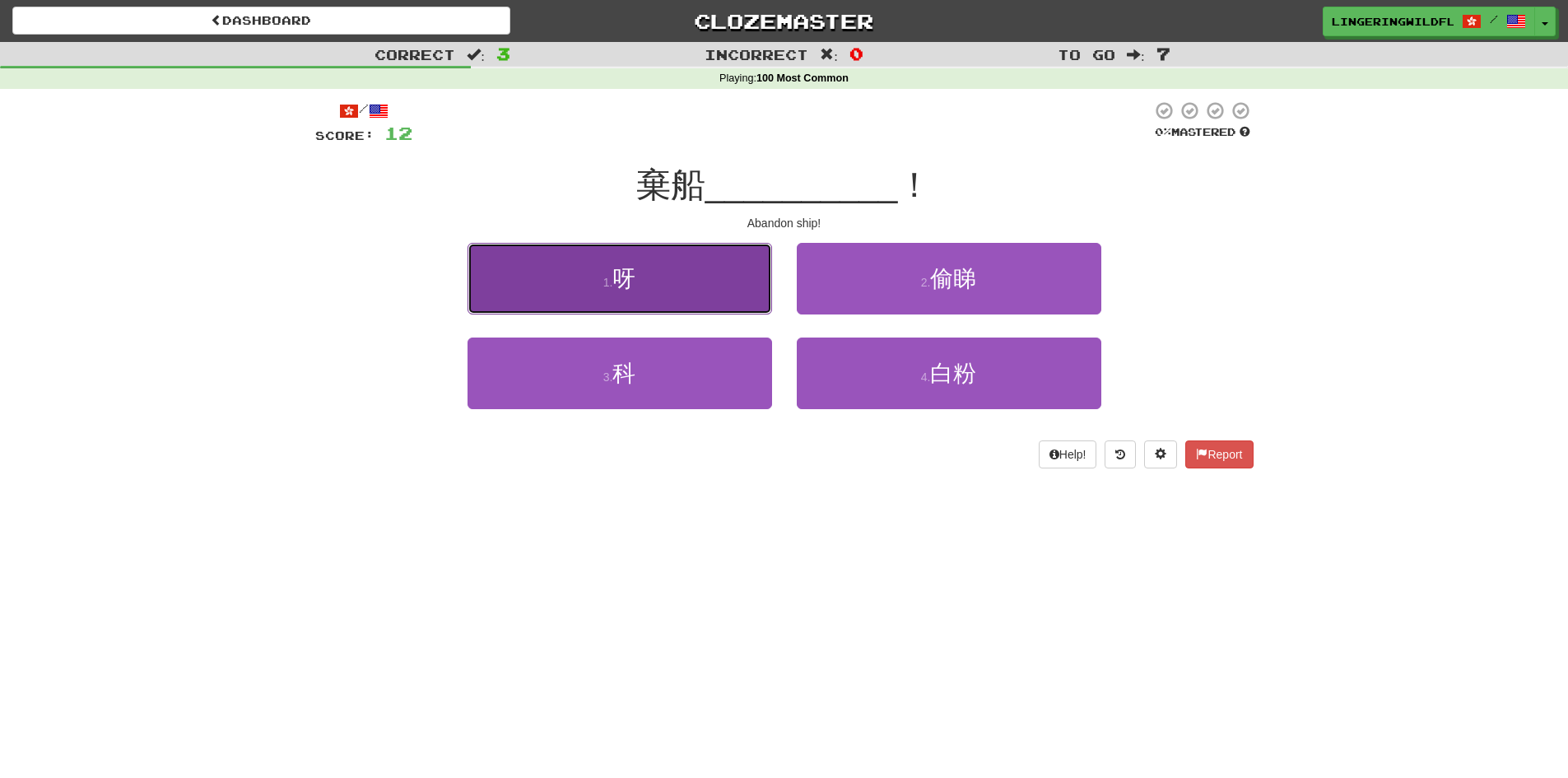
click at [712, 272] on button "1 . 呀" at bounding box center [620, 278] width 304 height 72
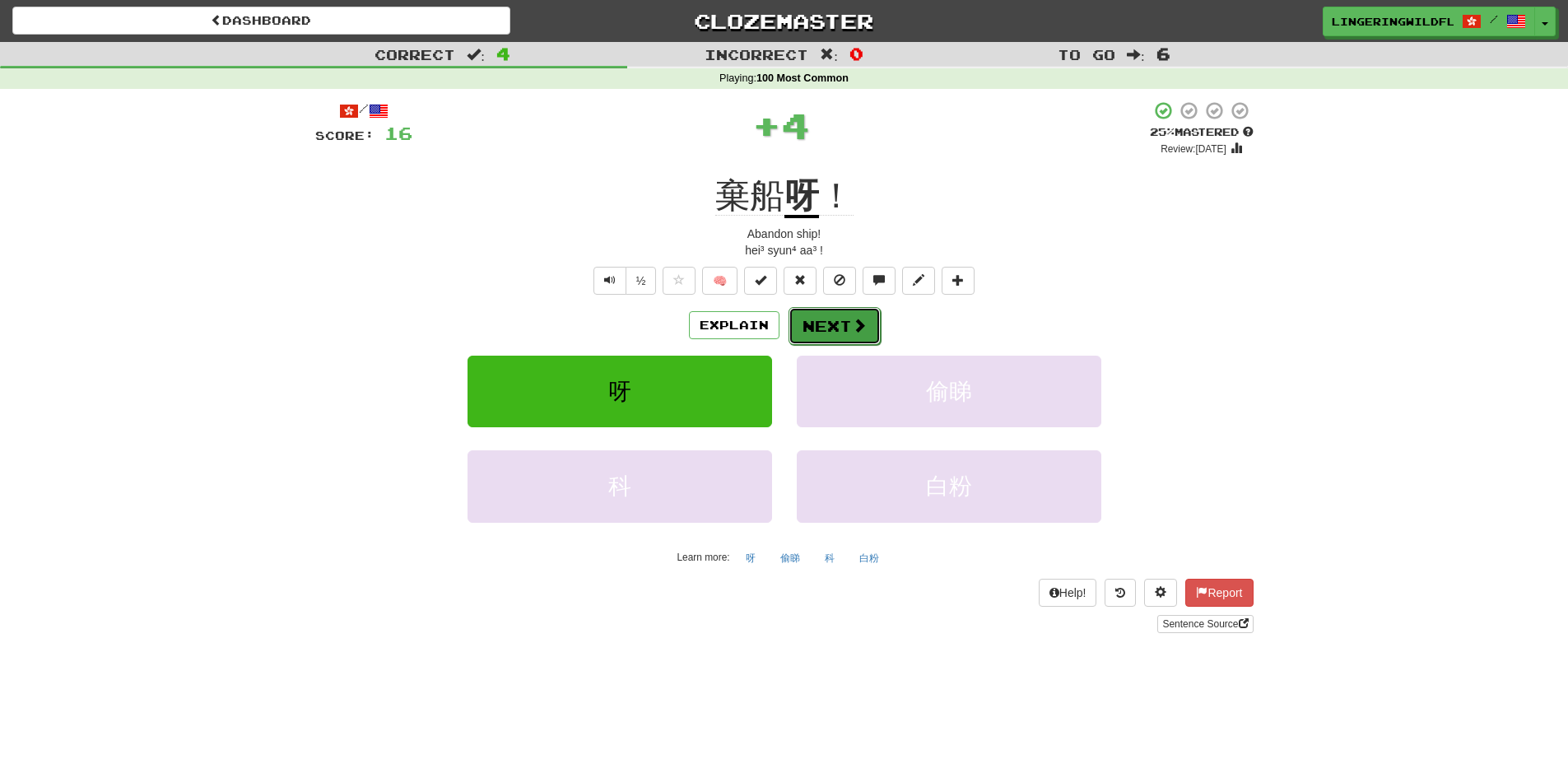
click at [824, 320] on button "Next" at bounding box center [834, 326] width 92 height 38
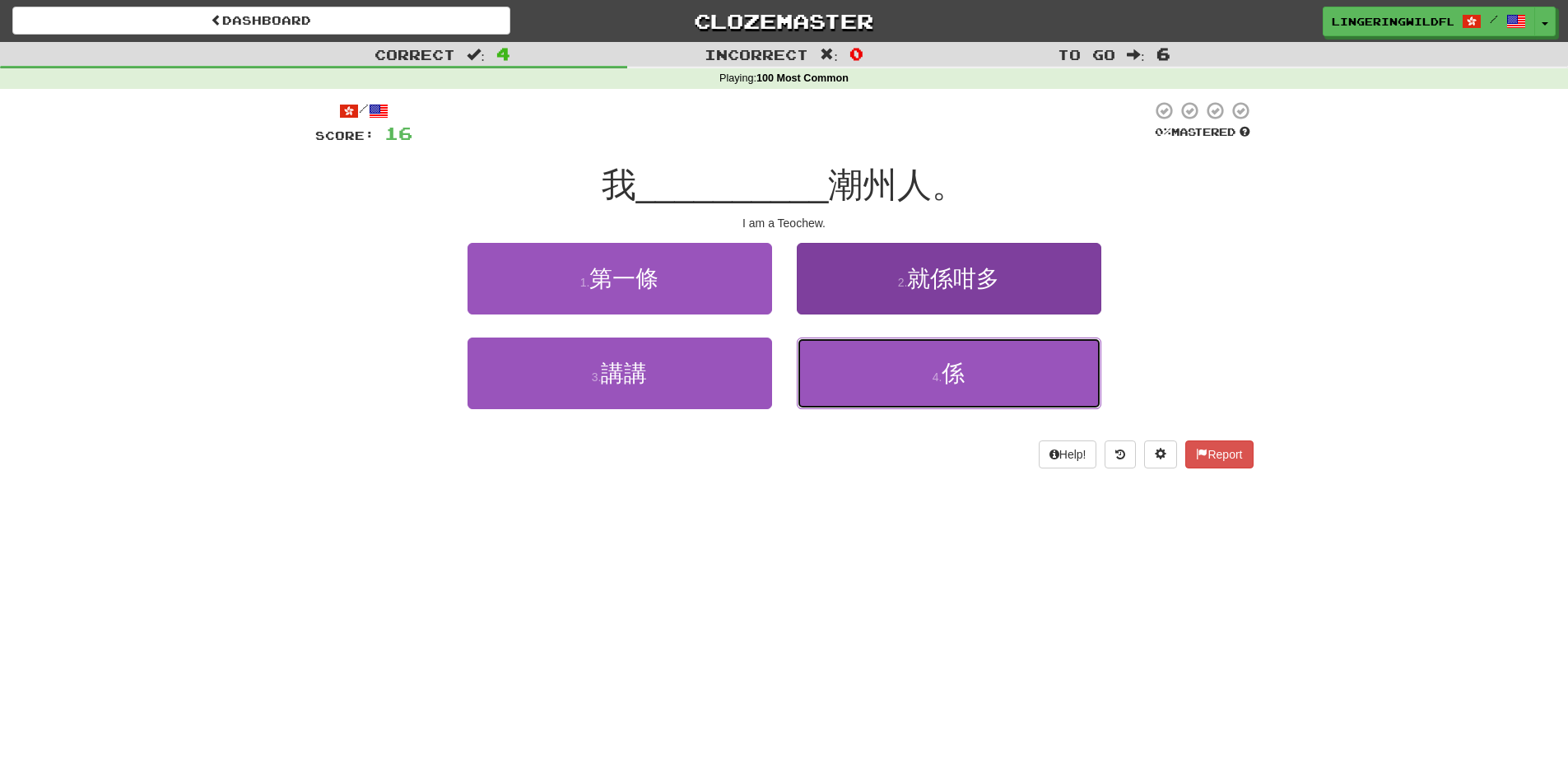
click at [968, 399] on button "4 . 係" at bounding box center [949, 373] width 304 height 72
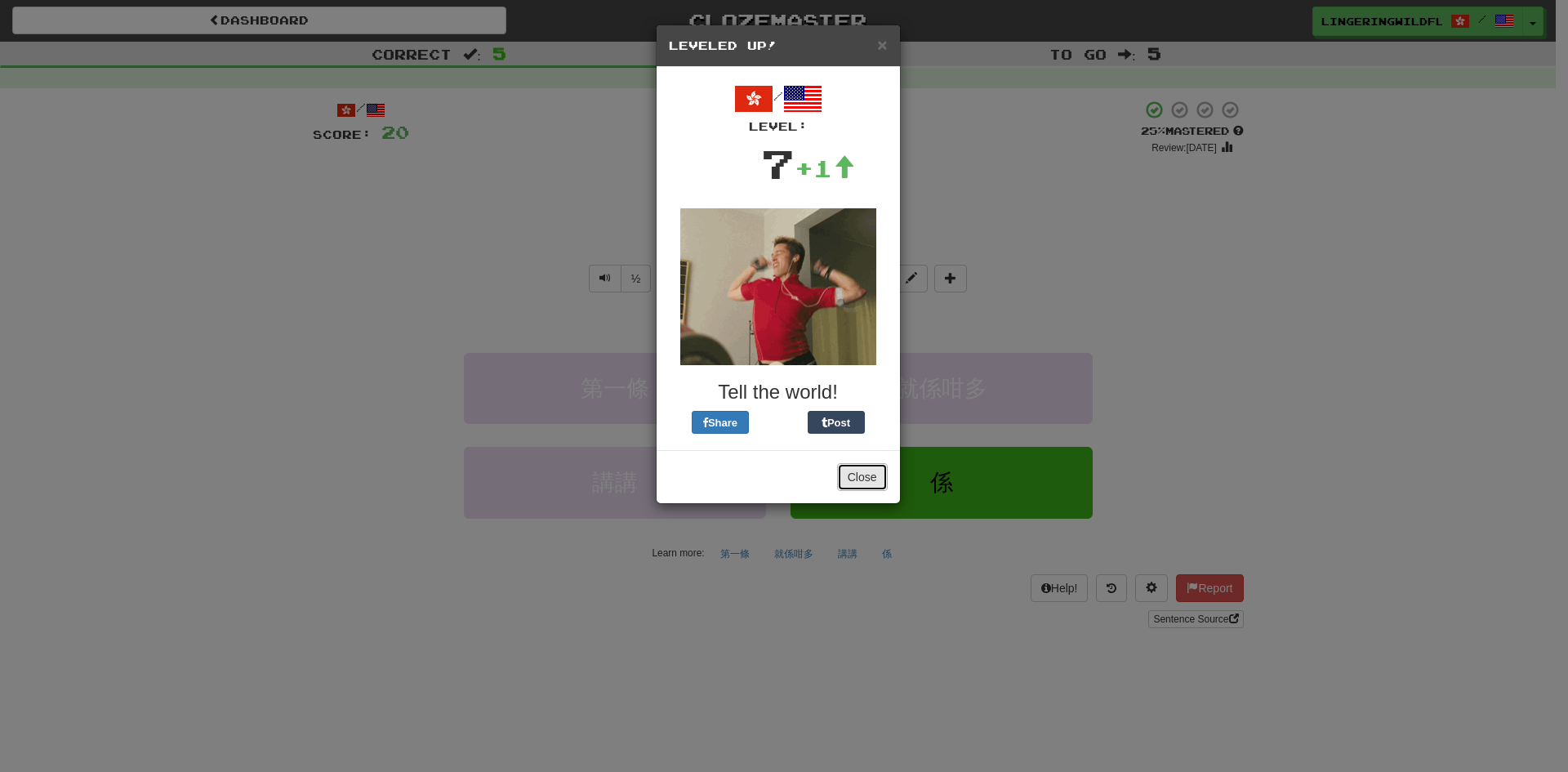
click at [871, 474] on button "Close" at bounding box center [862, 476] width 50 height 28
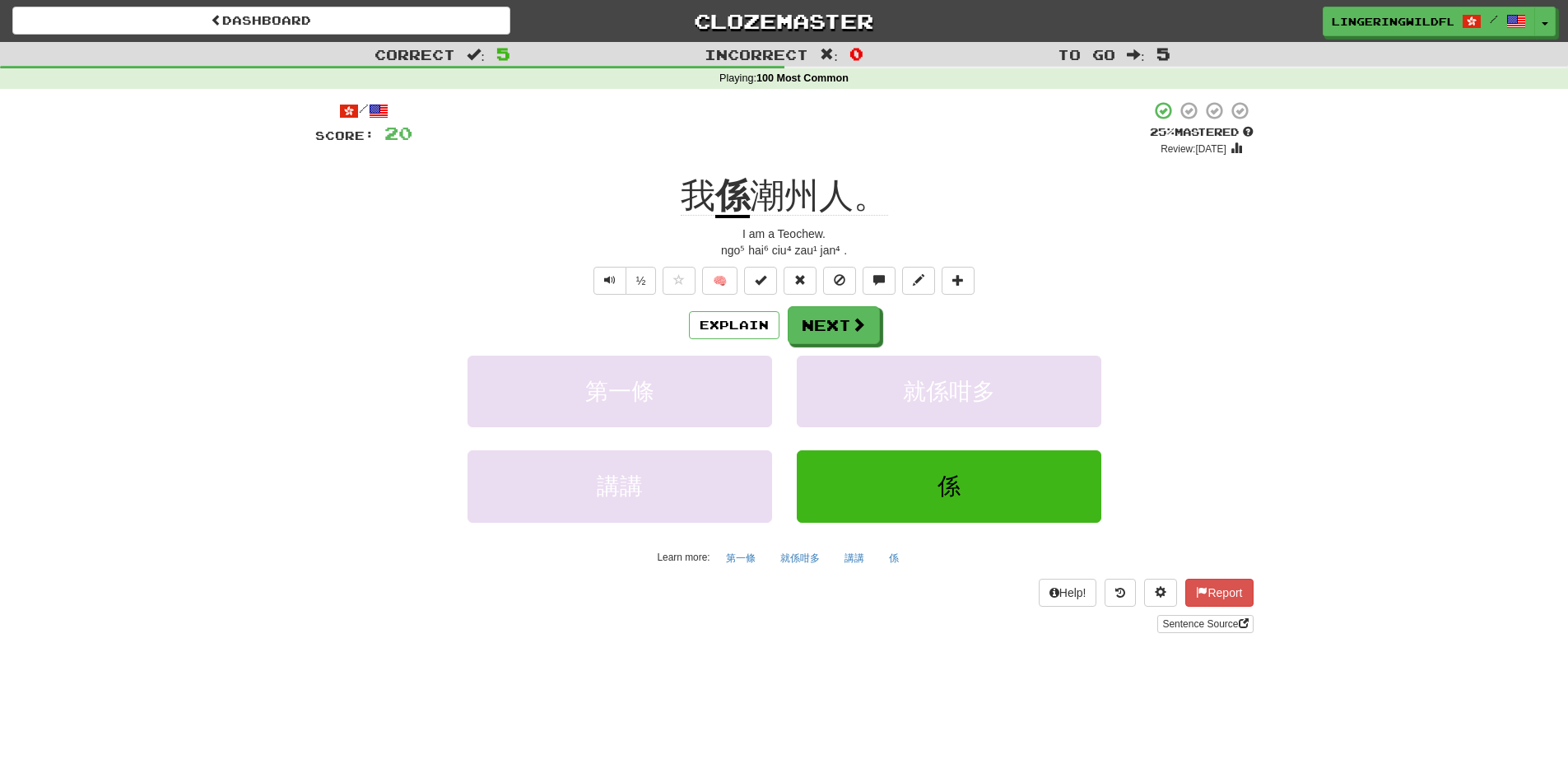
click at [798, 194] on span "潮州人。" at bounding box center [819, 196] width 139 height 40
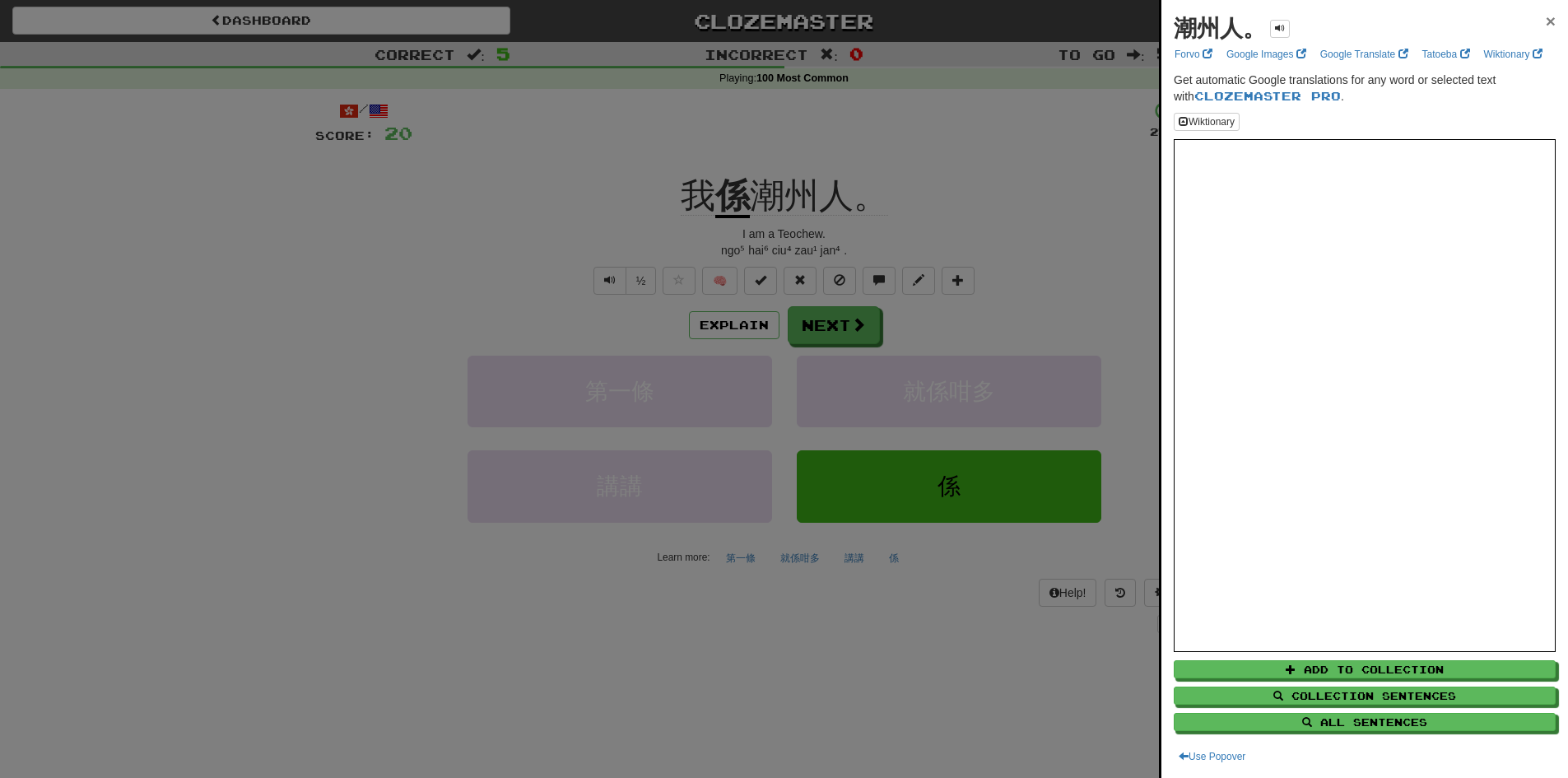
click at [1545, 21] on span "×" at bounding box center [1550, 21] width 10 height 19
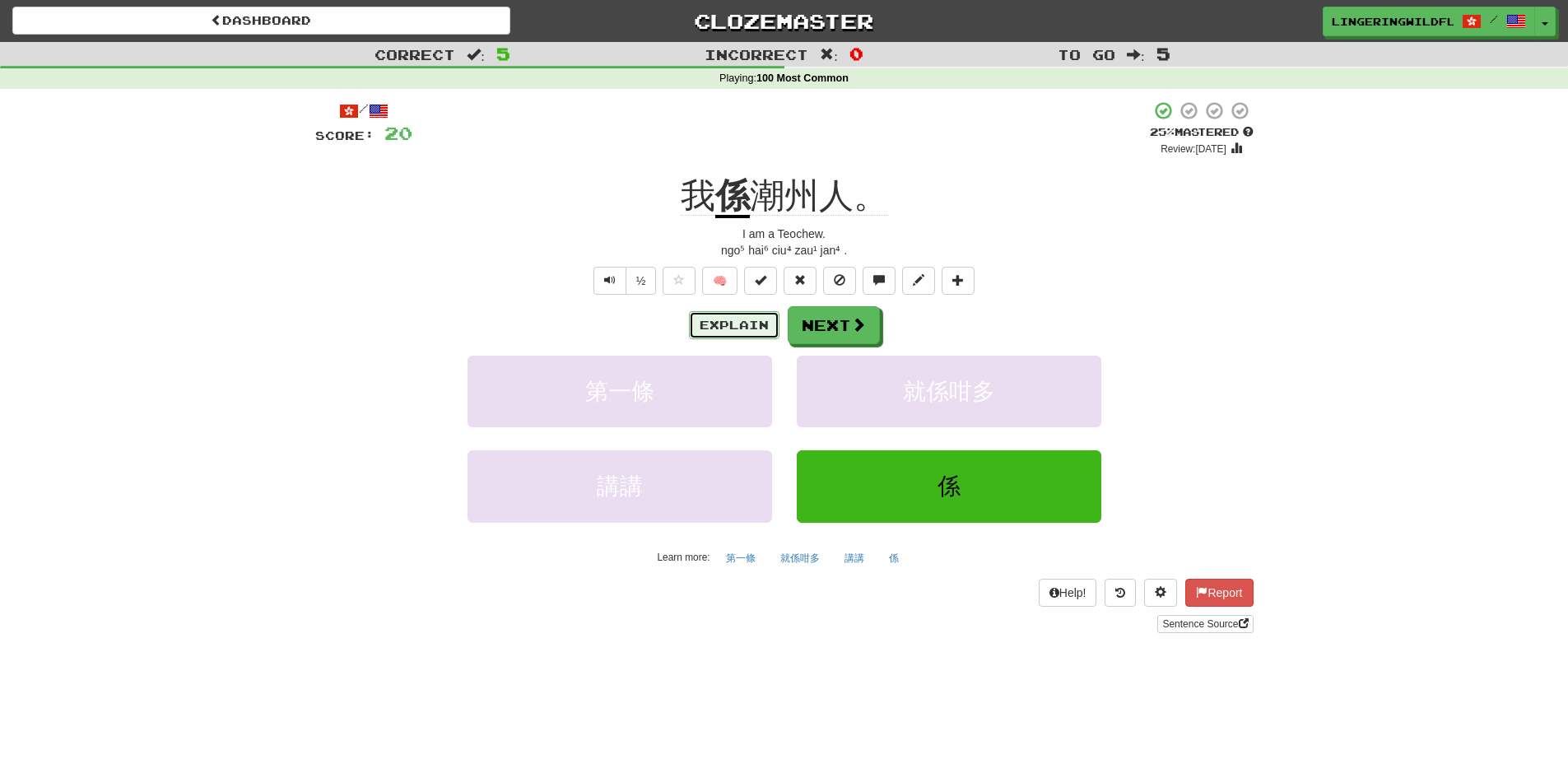
click at [754, 328] on button "Explain" at bounding box center [734, 324] width 91 height 28
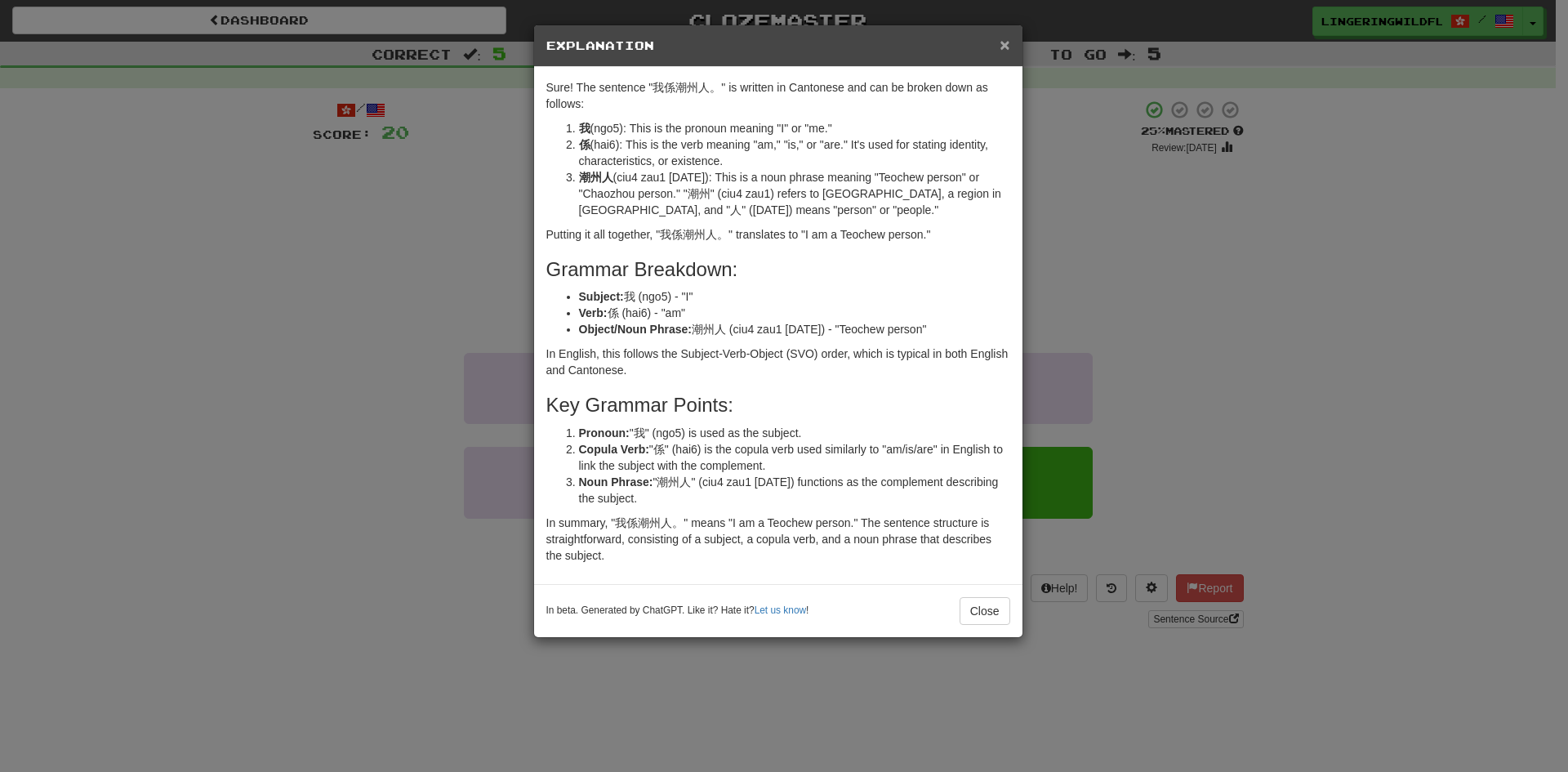
click at [1005, 44] on span "×" at bounding box center [1004, 44] width 10 height 19
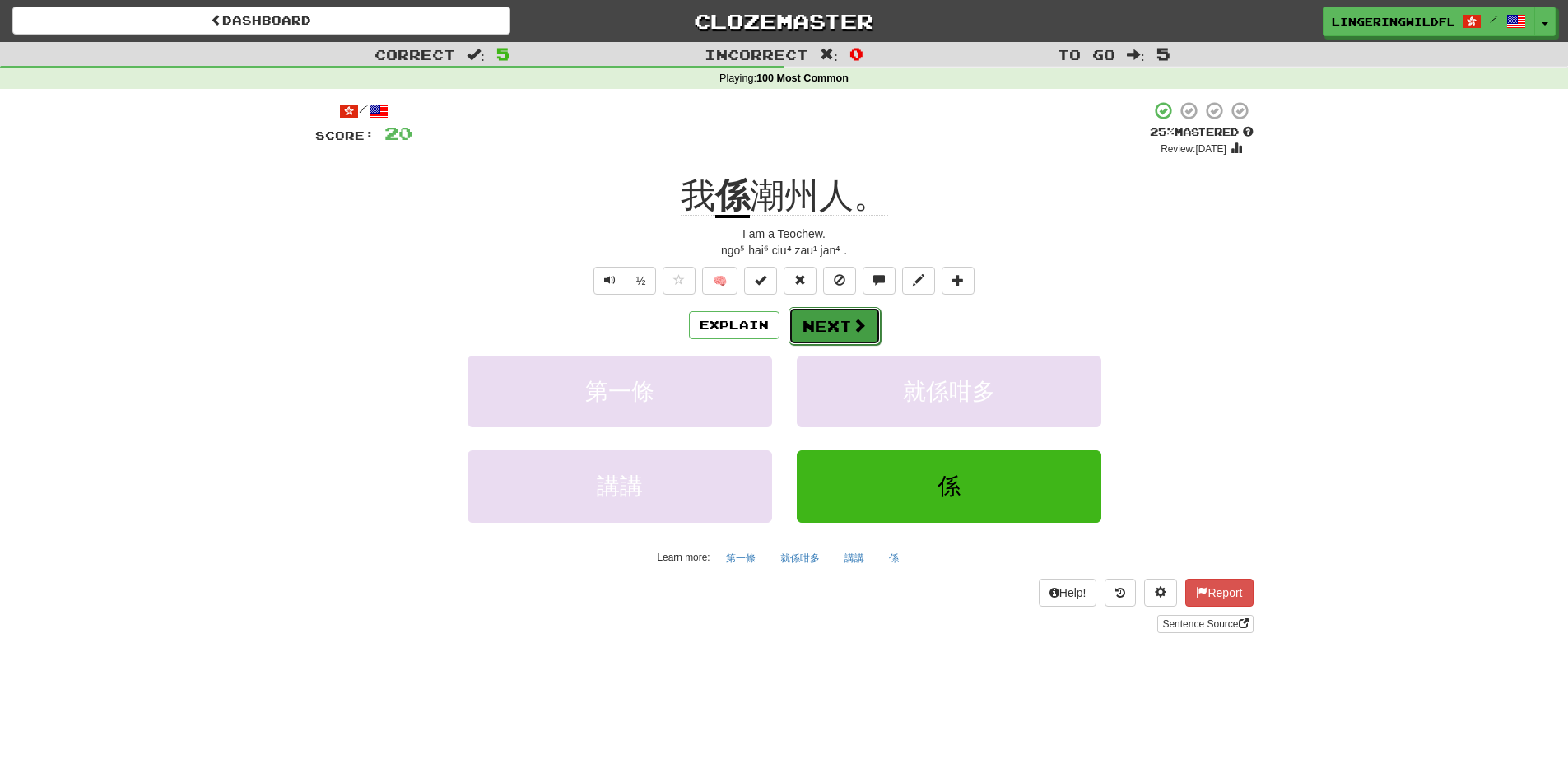
click at [835, 329] on button "Next" at bounding box center [834, 326] width 92 height 38
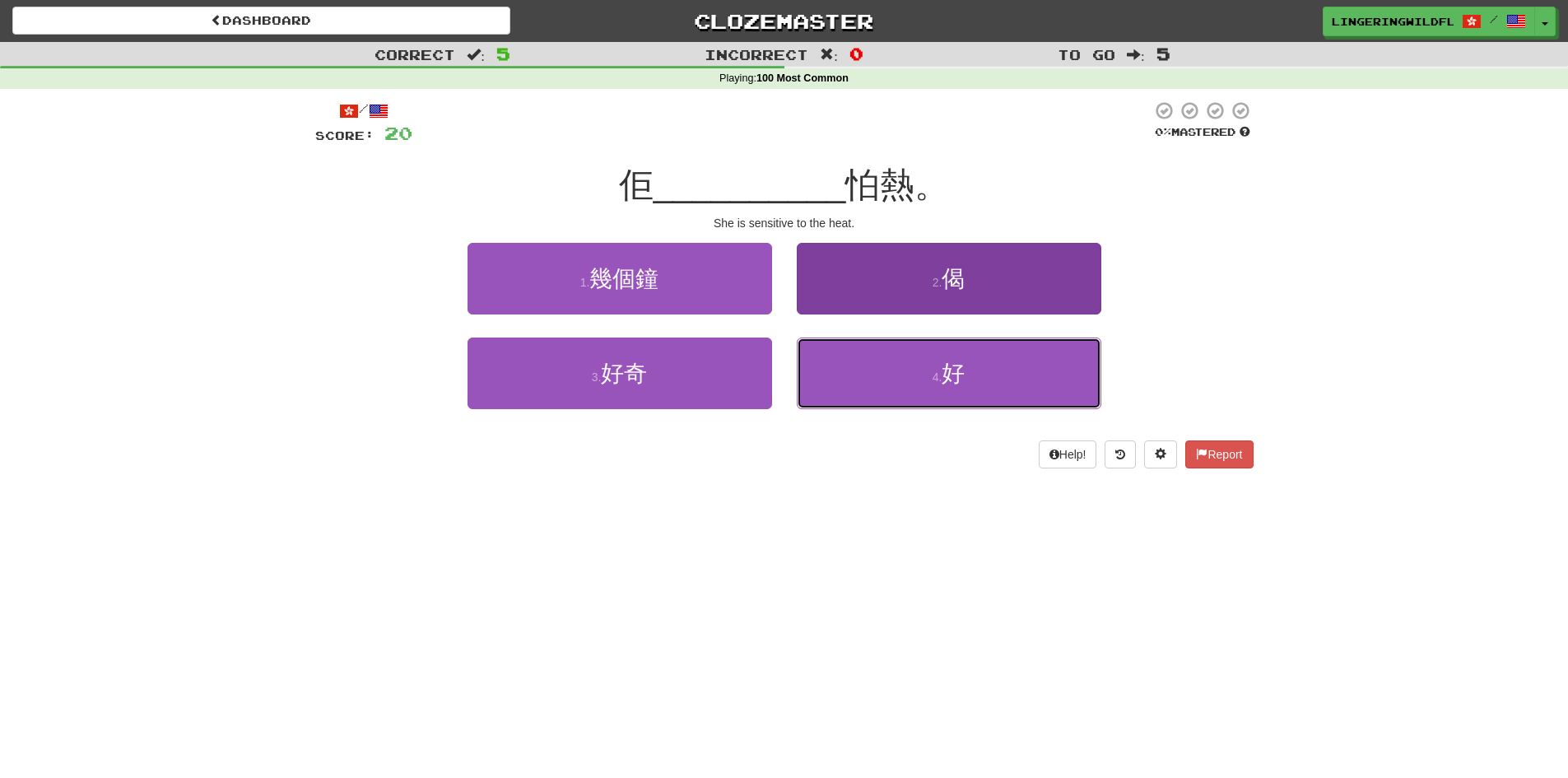
click at [927, 379] on button "4 . 好" at bounding box center [949, 373] width 304 height 72
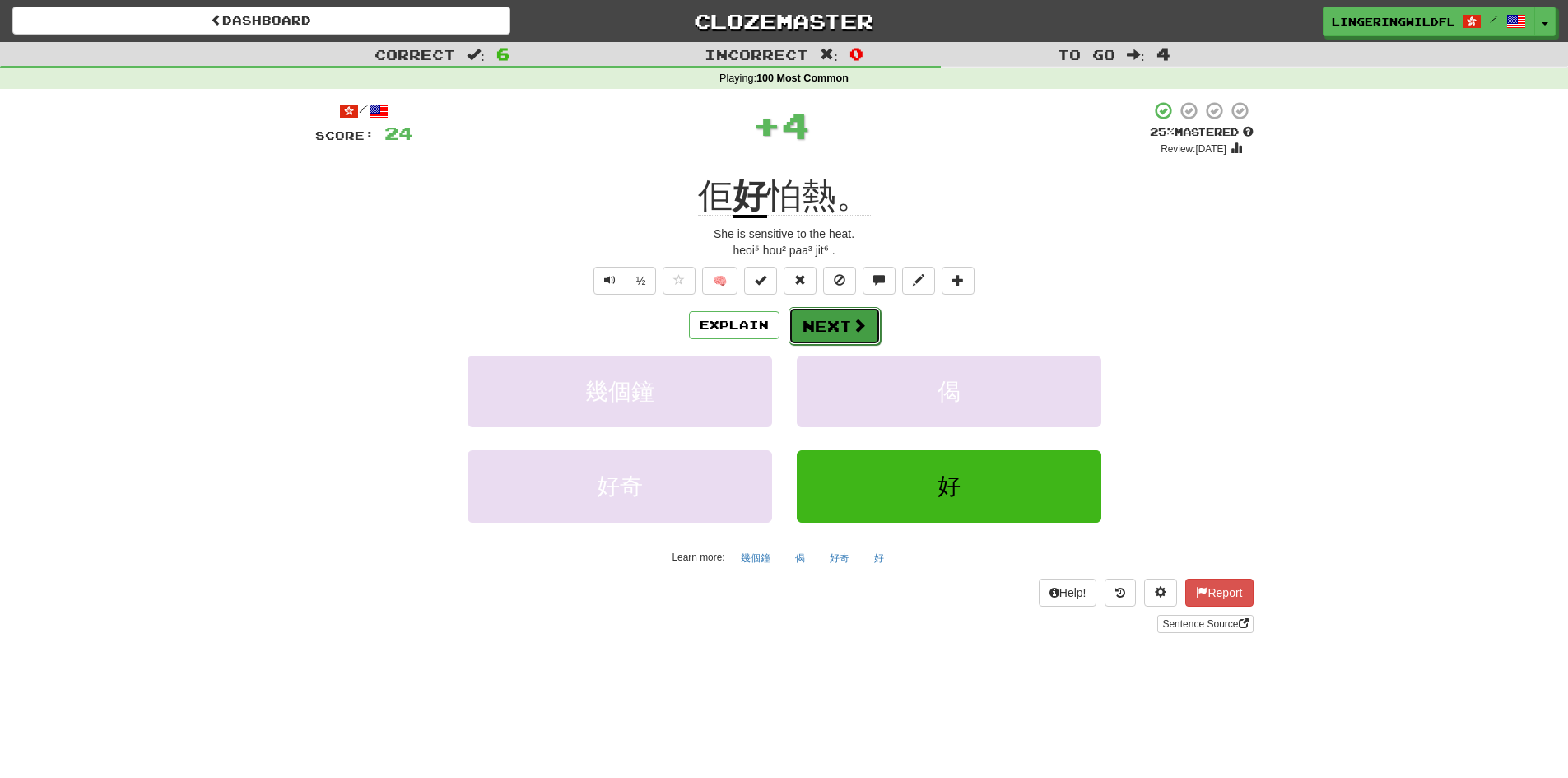
click at [832, 313] on button "Next" at bounding box center [834, 326] width 92 height 38
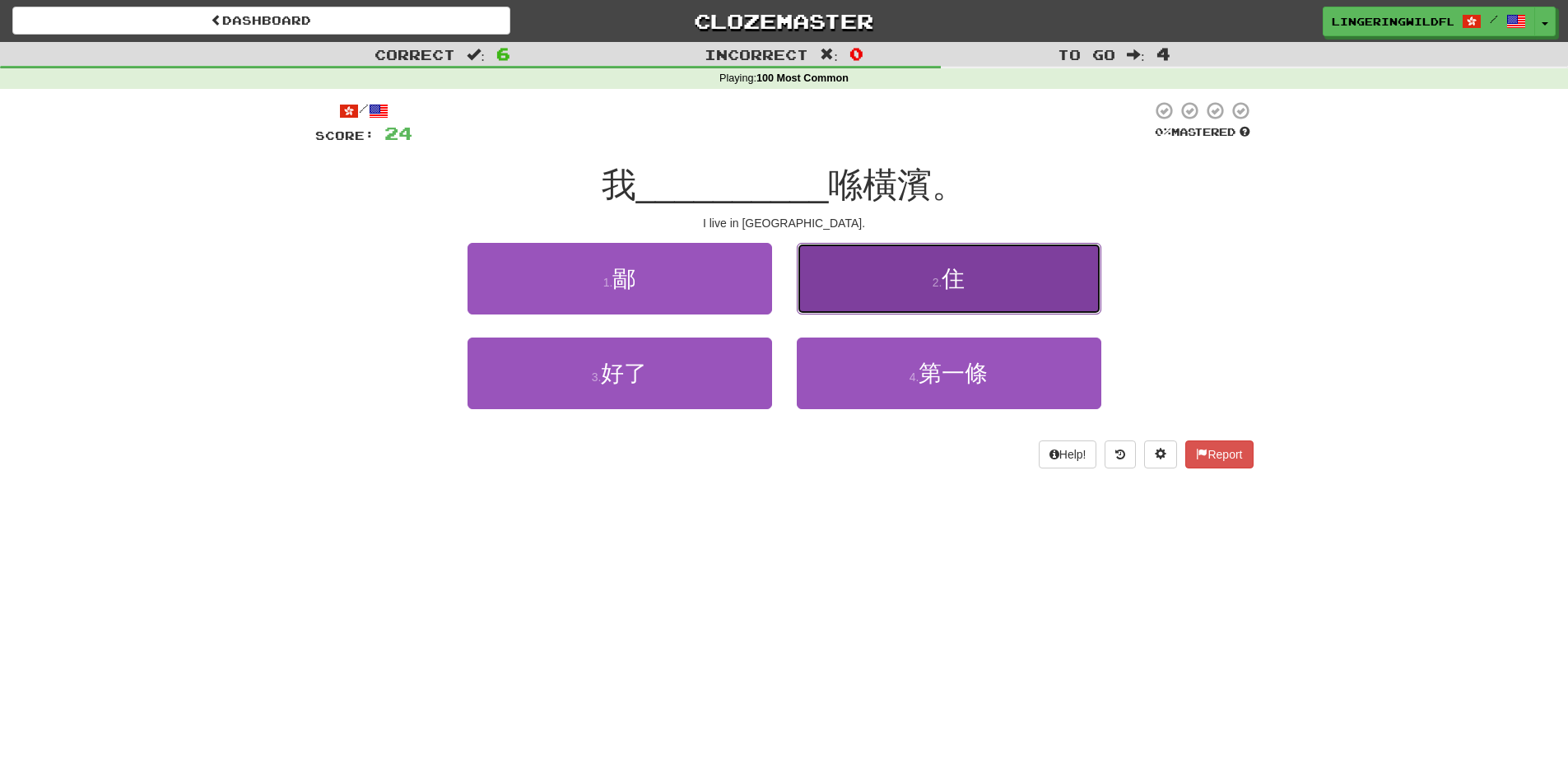
click at [986, 268] on button "2 . 住" at bounding box center [949, 278] width 304 height 72
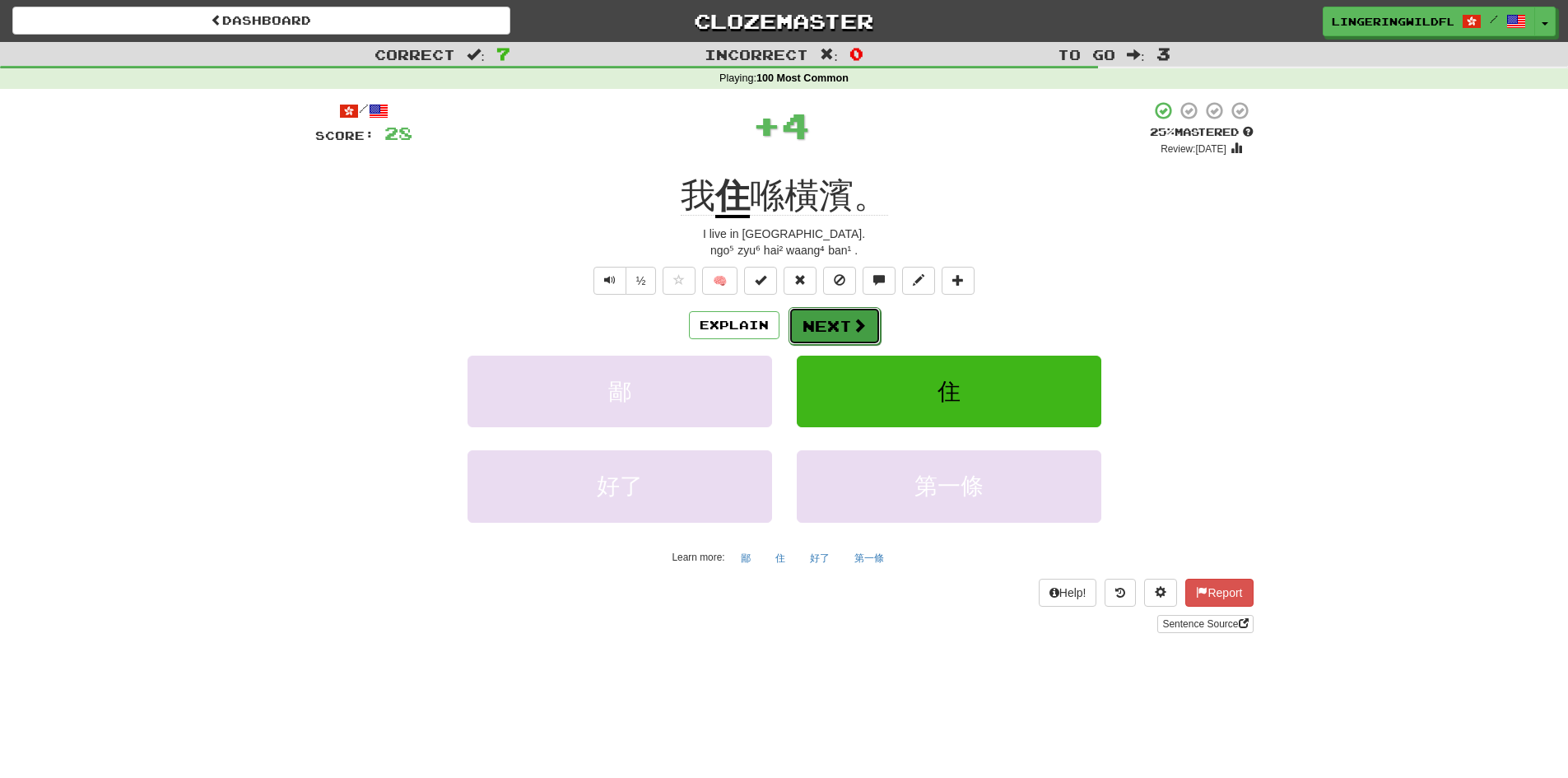
click at [832, 320] on button "Next" at bounding box center [834, 326] width 92 height 38
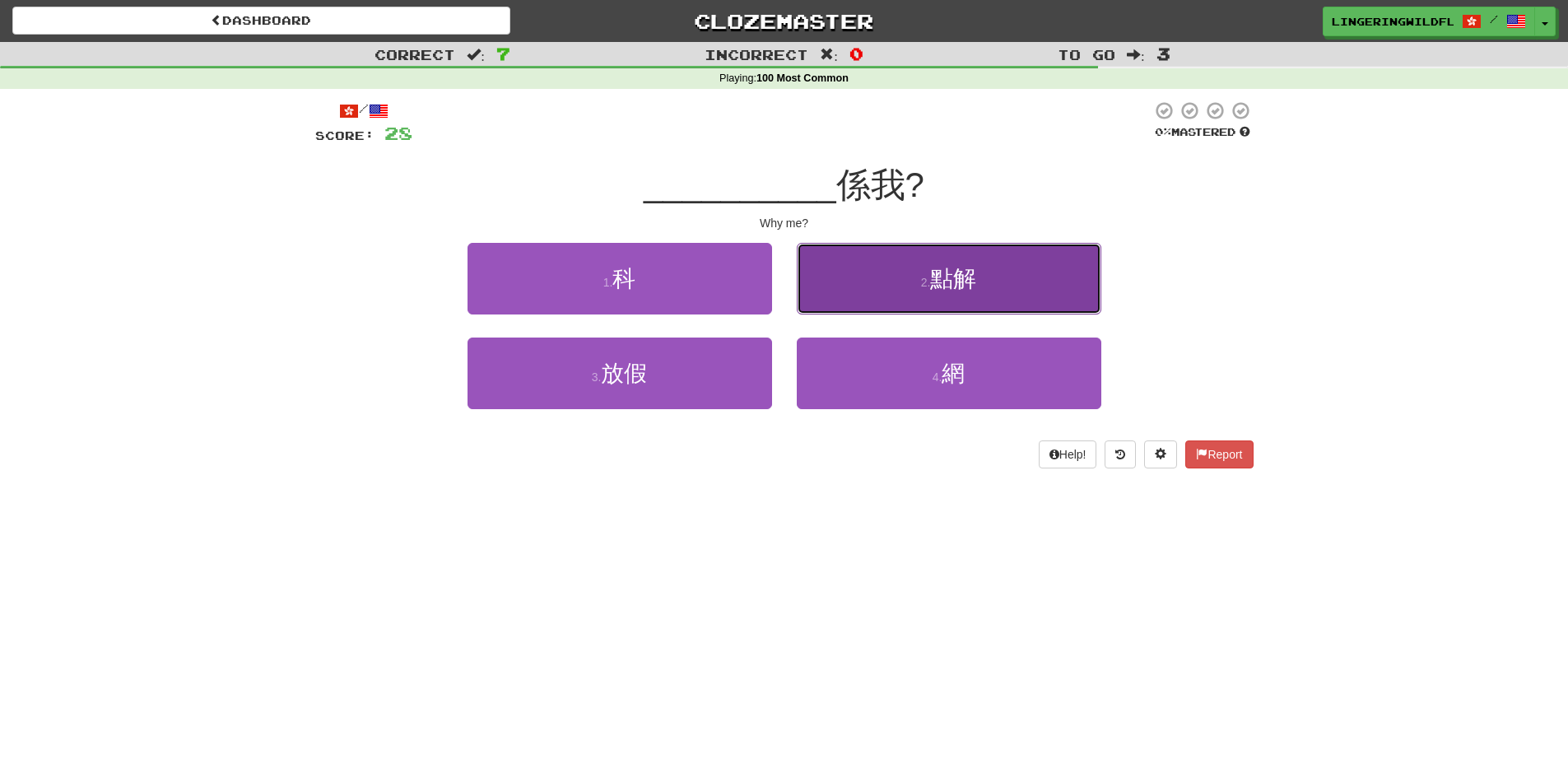
click at [910, 271] on button "2 . 點解" at bounding box center [949, 278] width 304 height 72
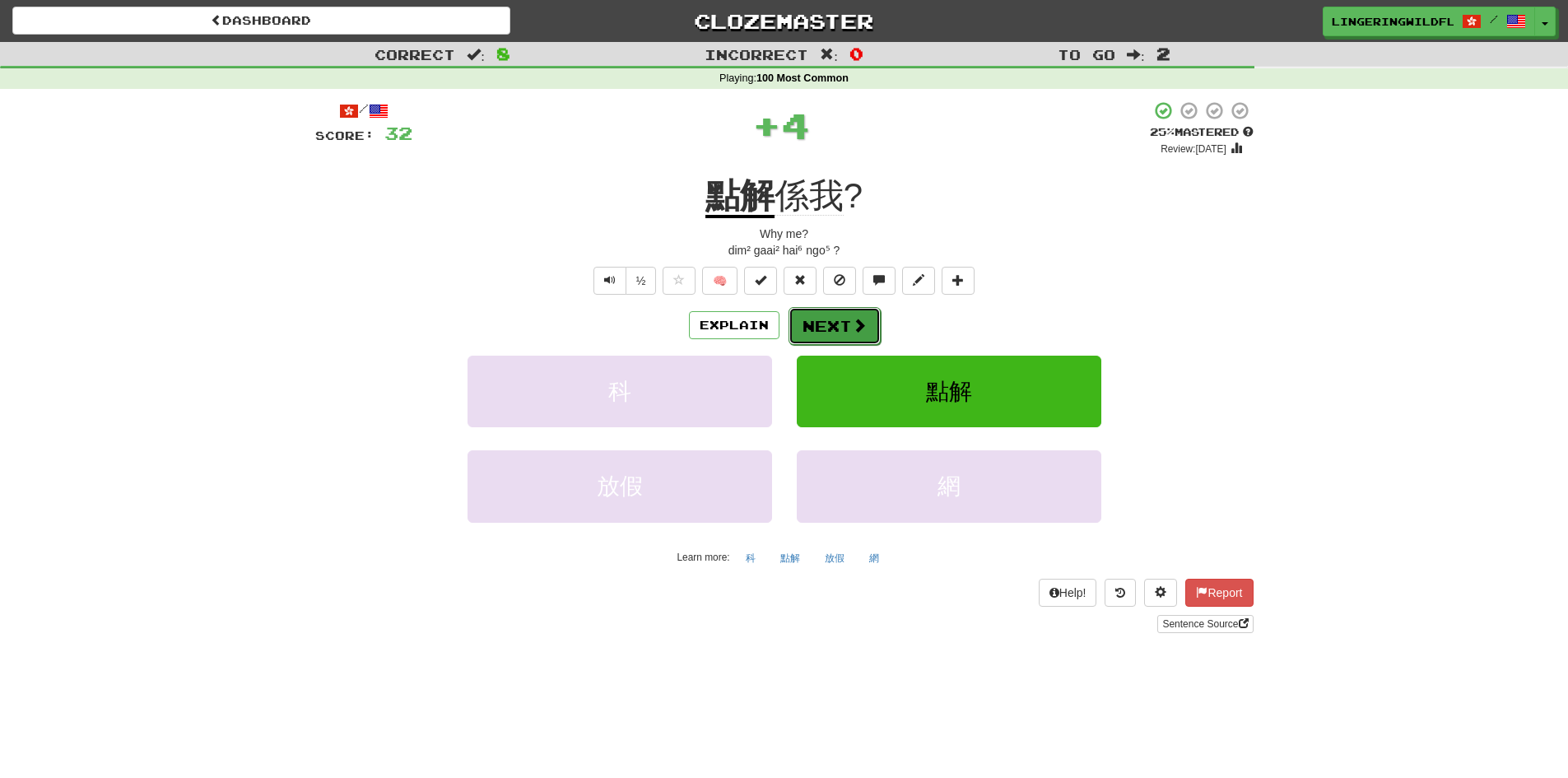
click at [827, 334] on button "Next" at bounding box center [834, 326] width 92 height 38
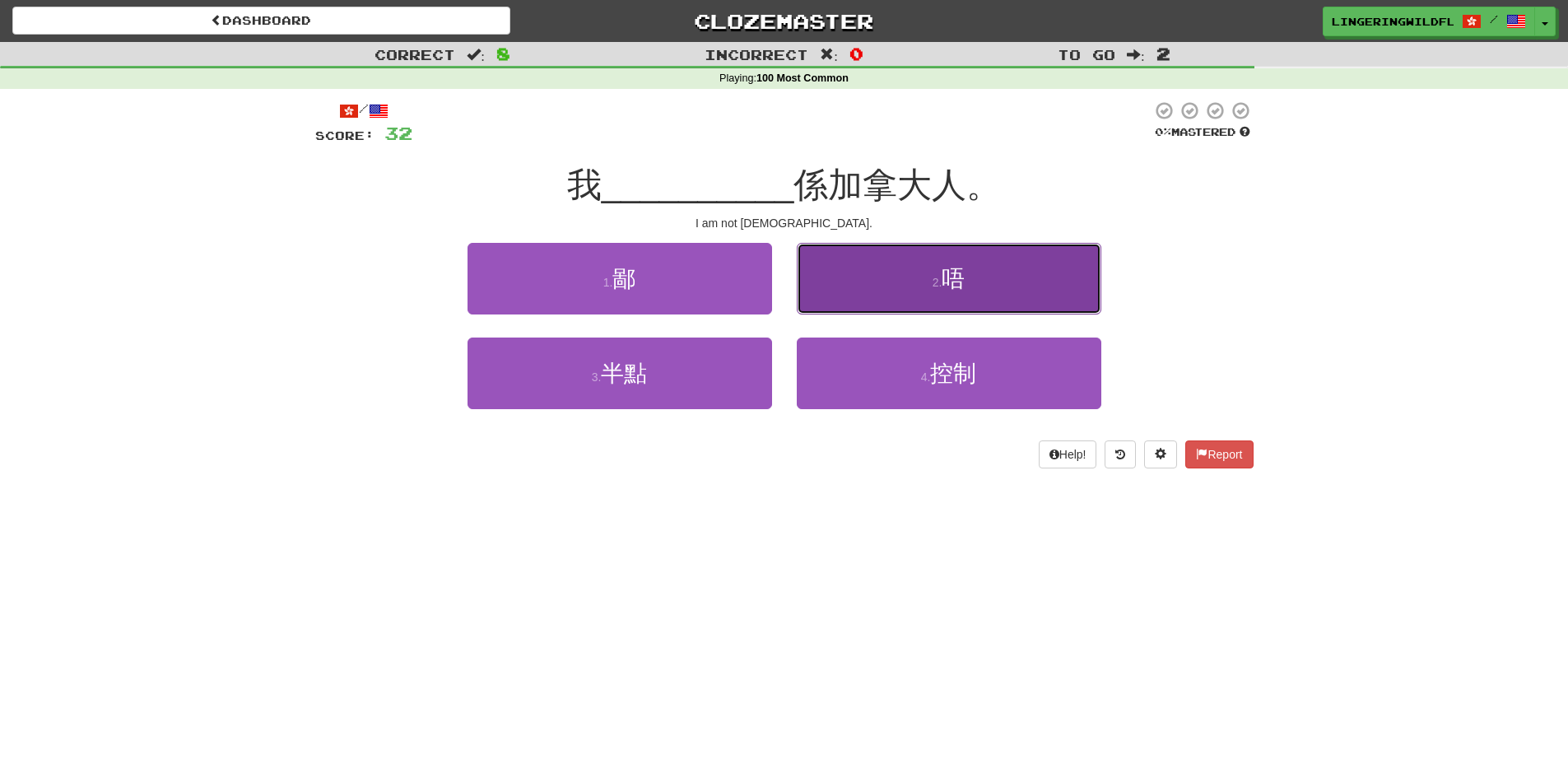
click at [854, 288] on button "2 . 唔" at bounding box center [949, 278] width 304 height 72
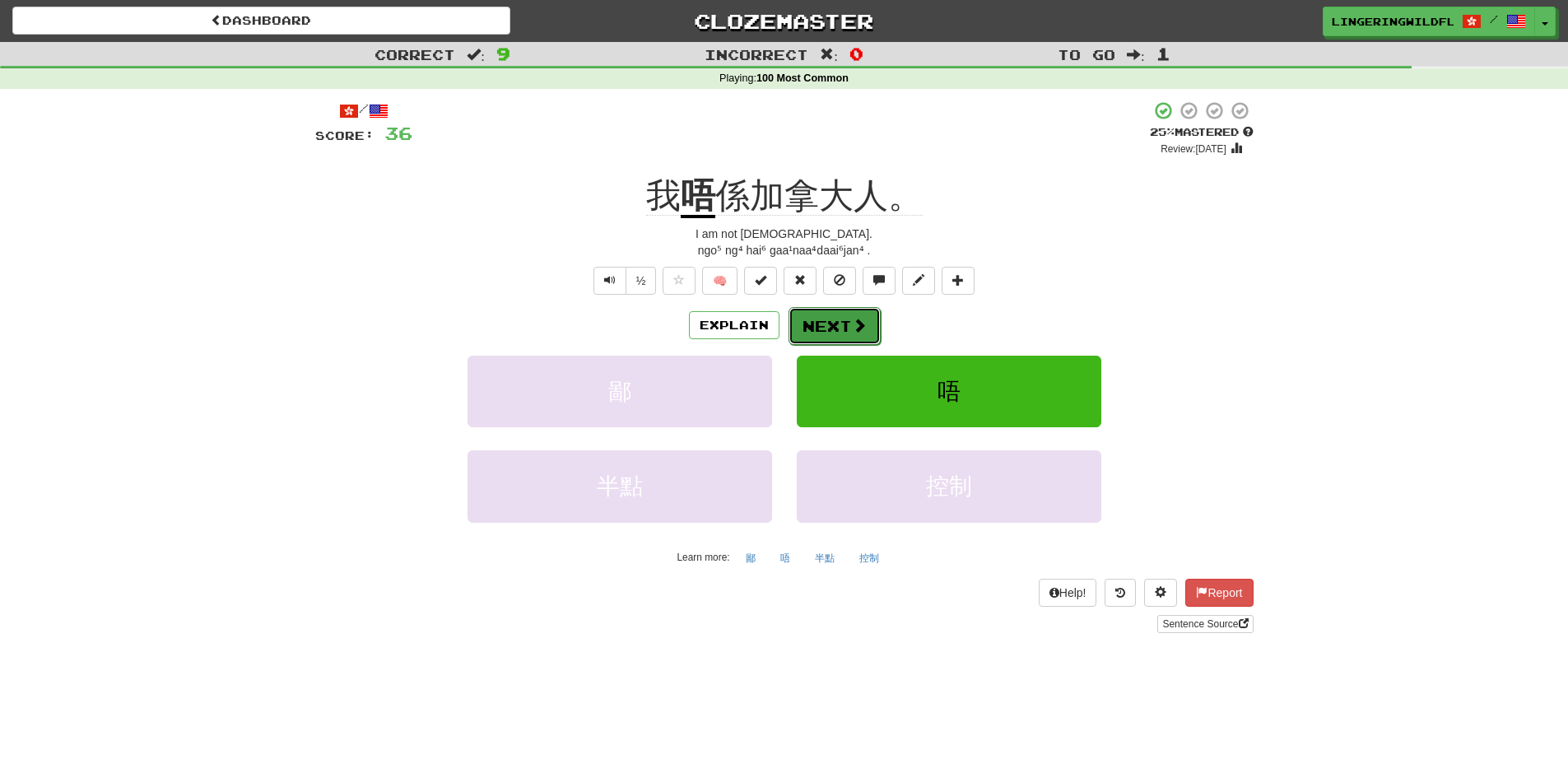
click at [846, 322] on button "Next" at bounding box center [834, 326] width 92 height 38
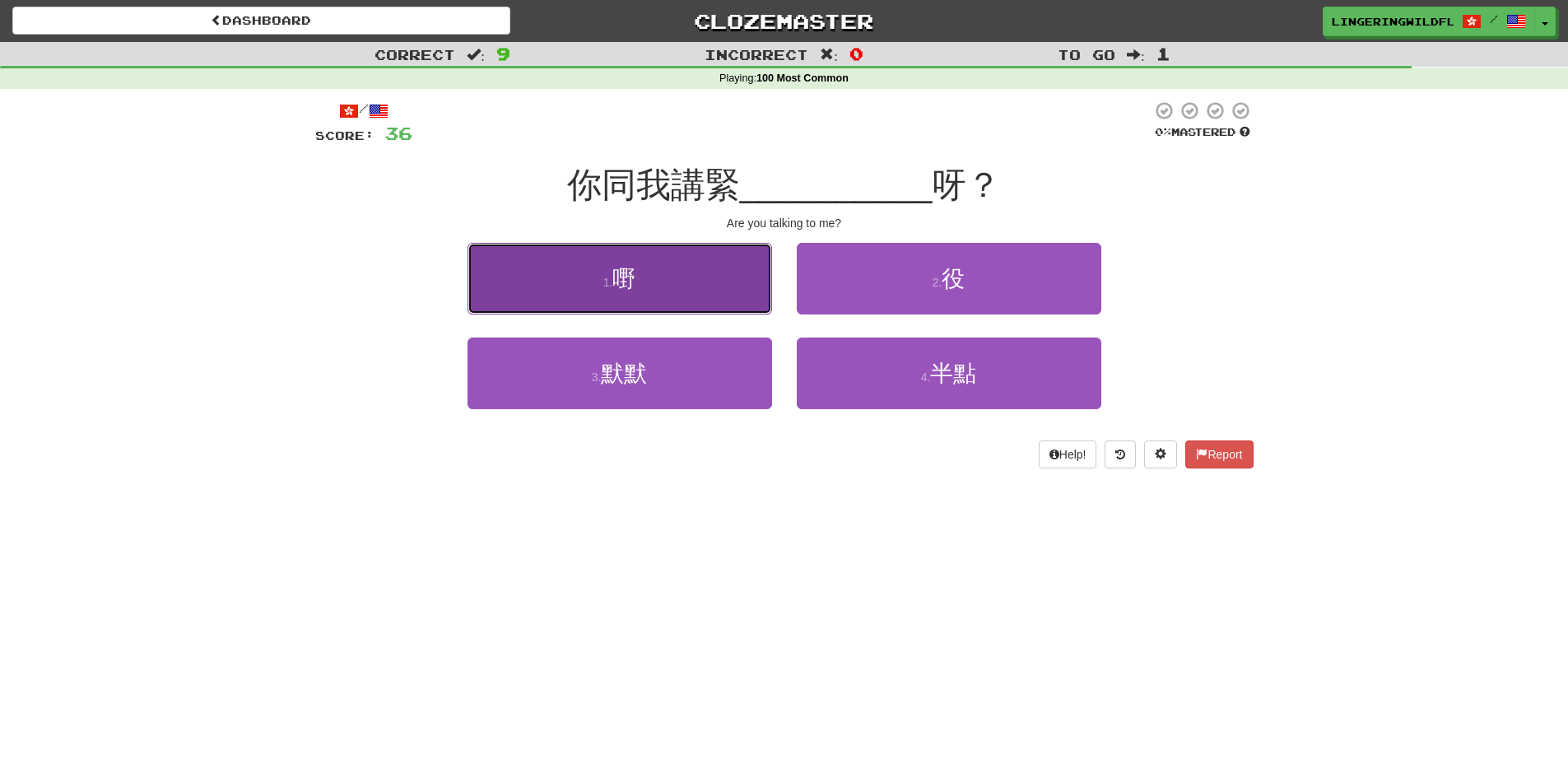
click at [688, 295] on button "1 . 嘢" at bounding box center [620, 278] width 304 height 72
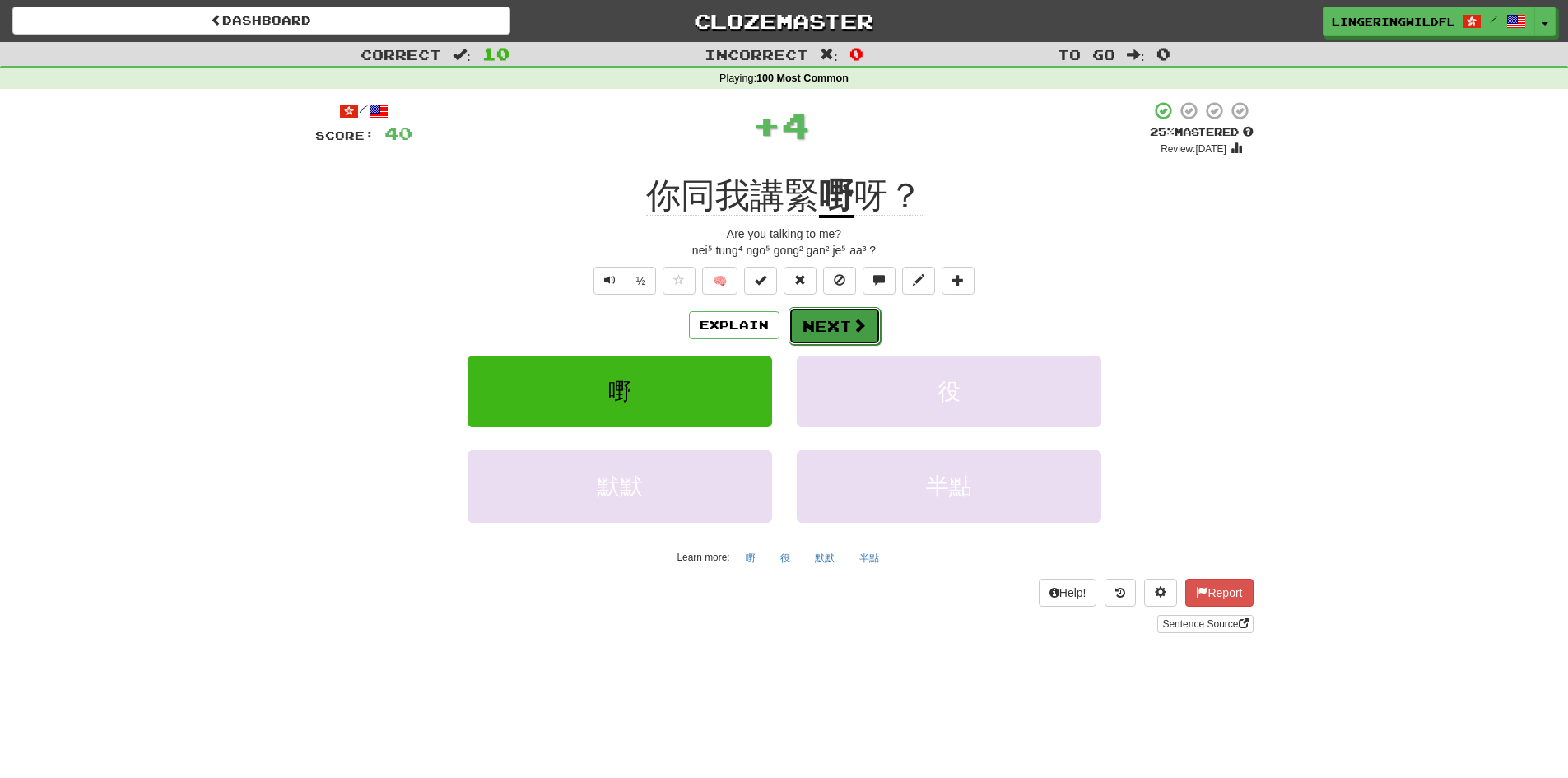
click at [851, 329] on span at bounding box center [859, 325] width 14 height 14
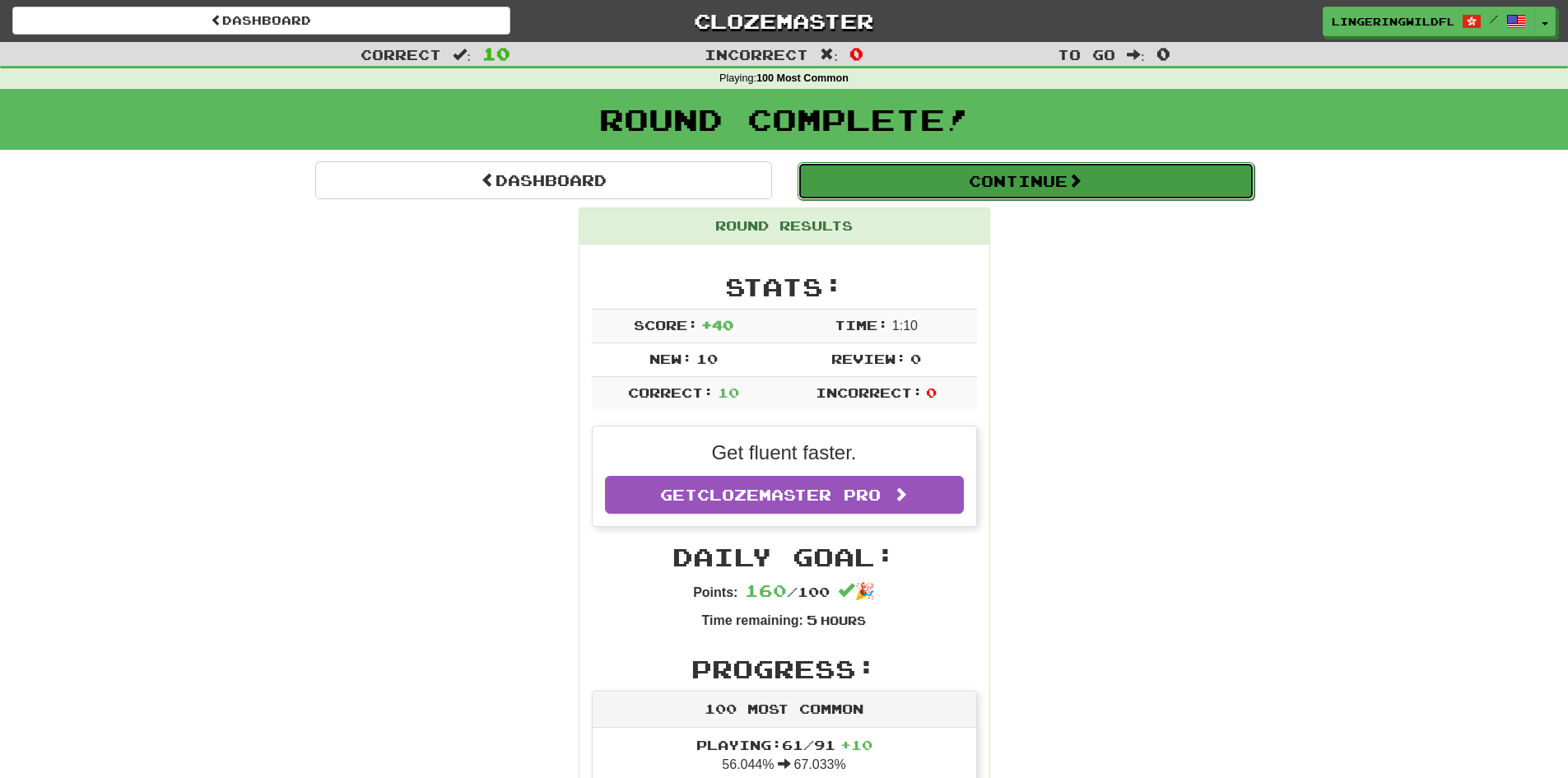
click at [926, 166] on button "Continue" at bounding box center [1025, 181] width 457 height 38
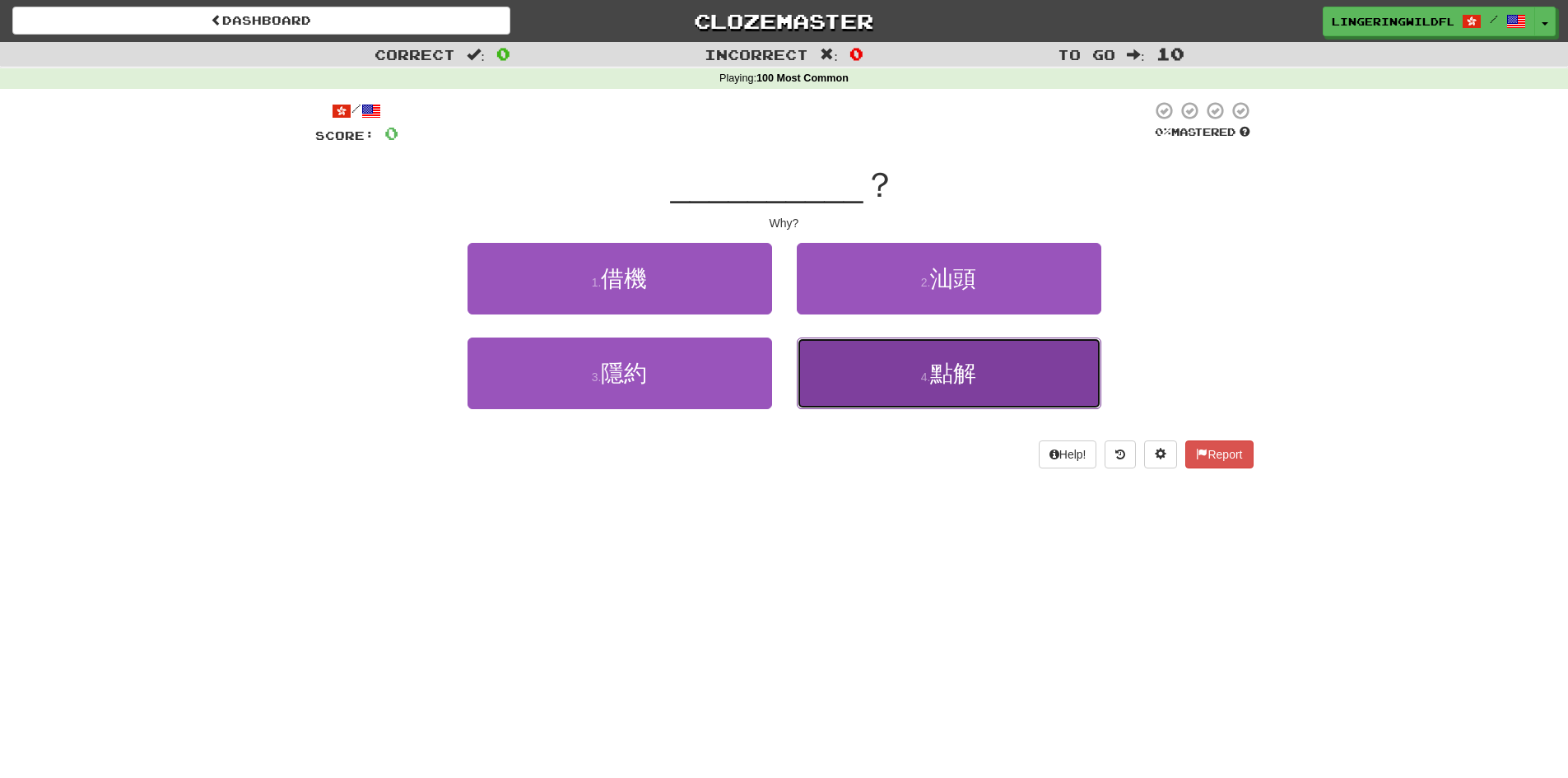
click at [959, 371] on span "點解" at bounding box center [953, 373] width 46 height 25
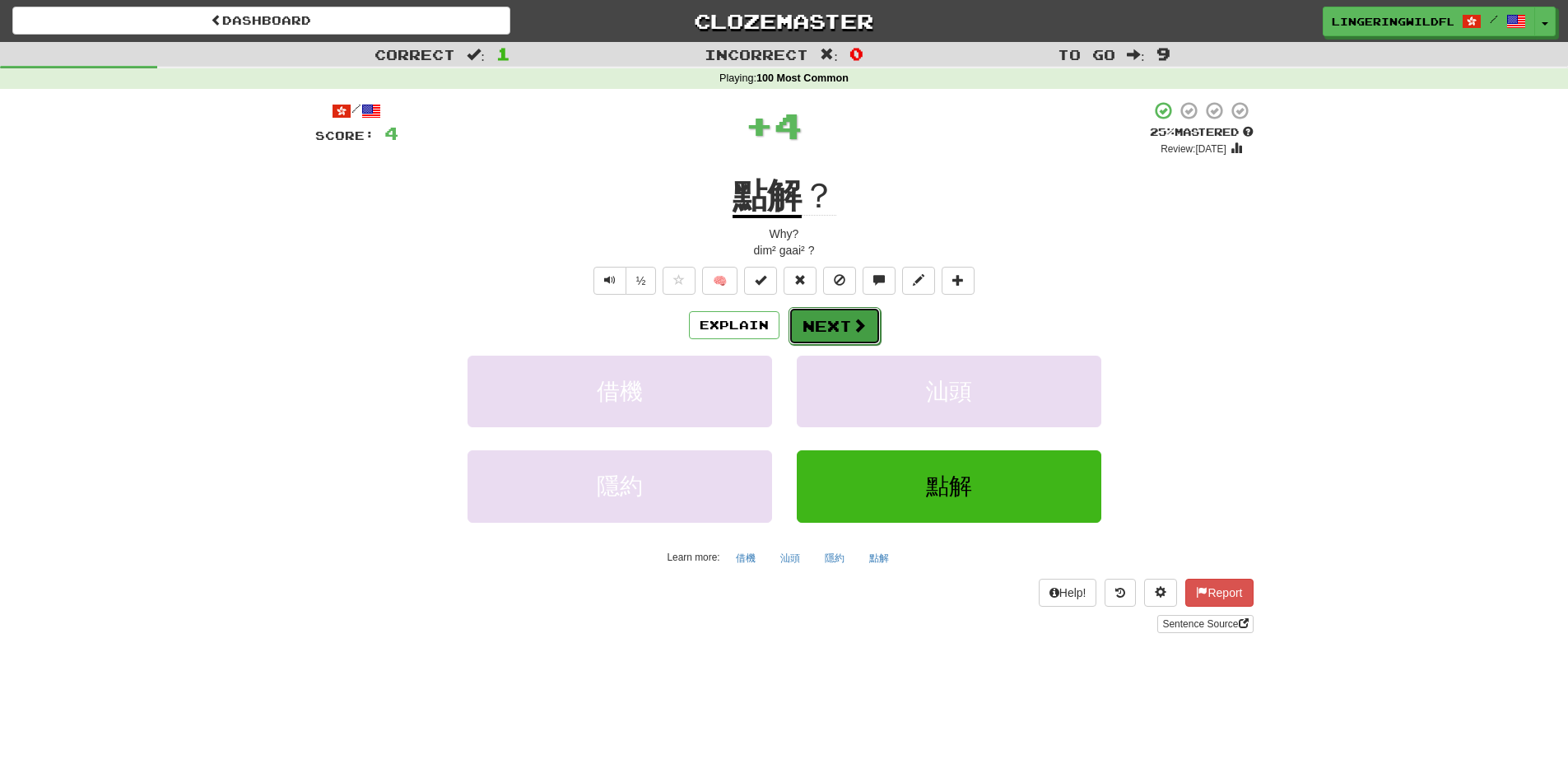
click at [846, 320] on button "Next" at bounding box center [834, 326] width 92 height 38
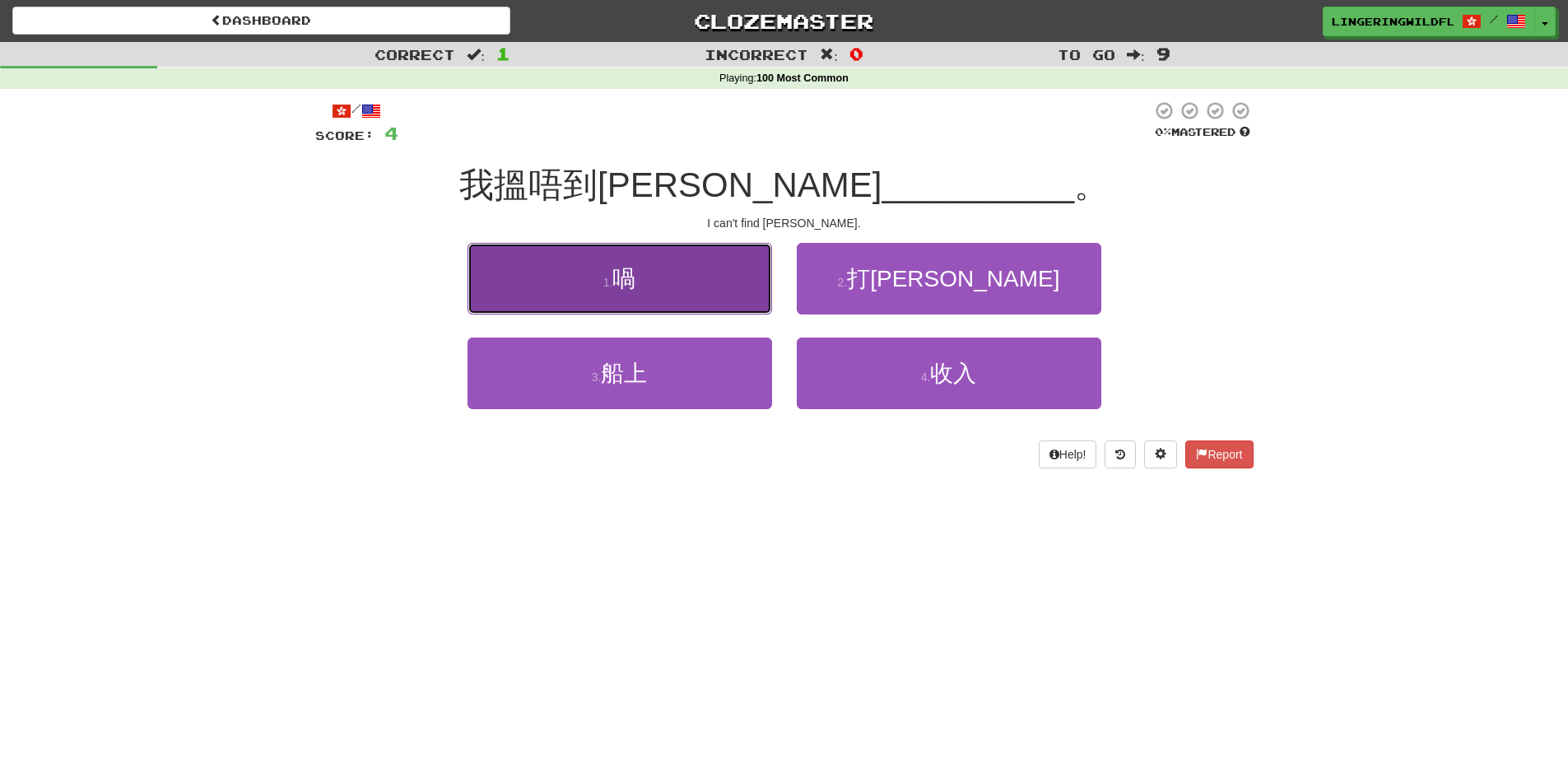
click at [677, 302] on button "1 . 喎" at bounding box center [620, 278] width 304 height 72
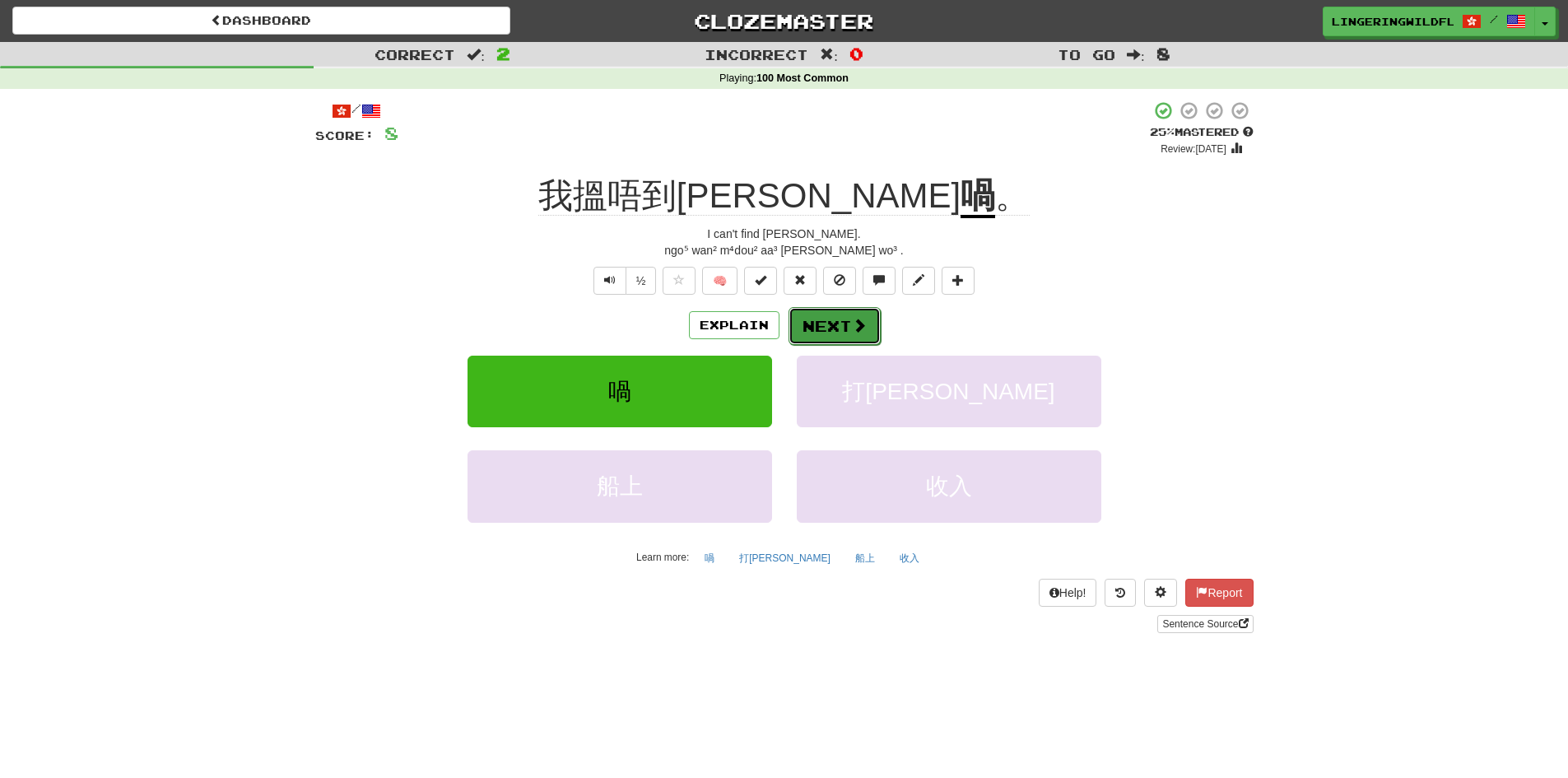
click at [831, 322] on button "Next" at bounding box center [834, 326] width 92 height 38
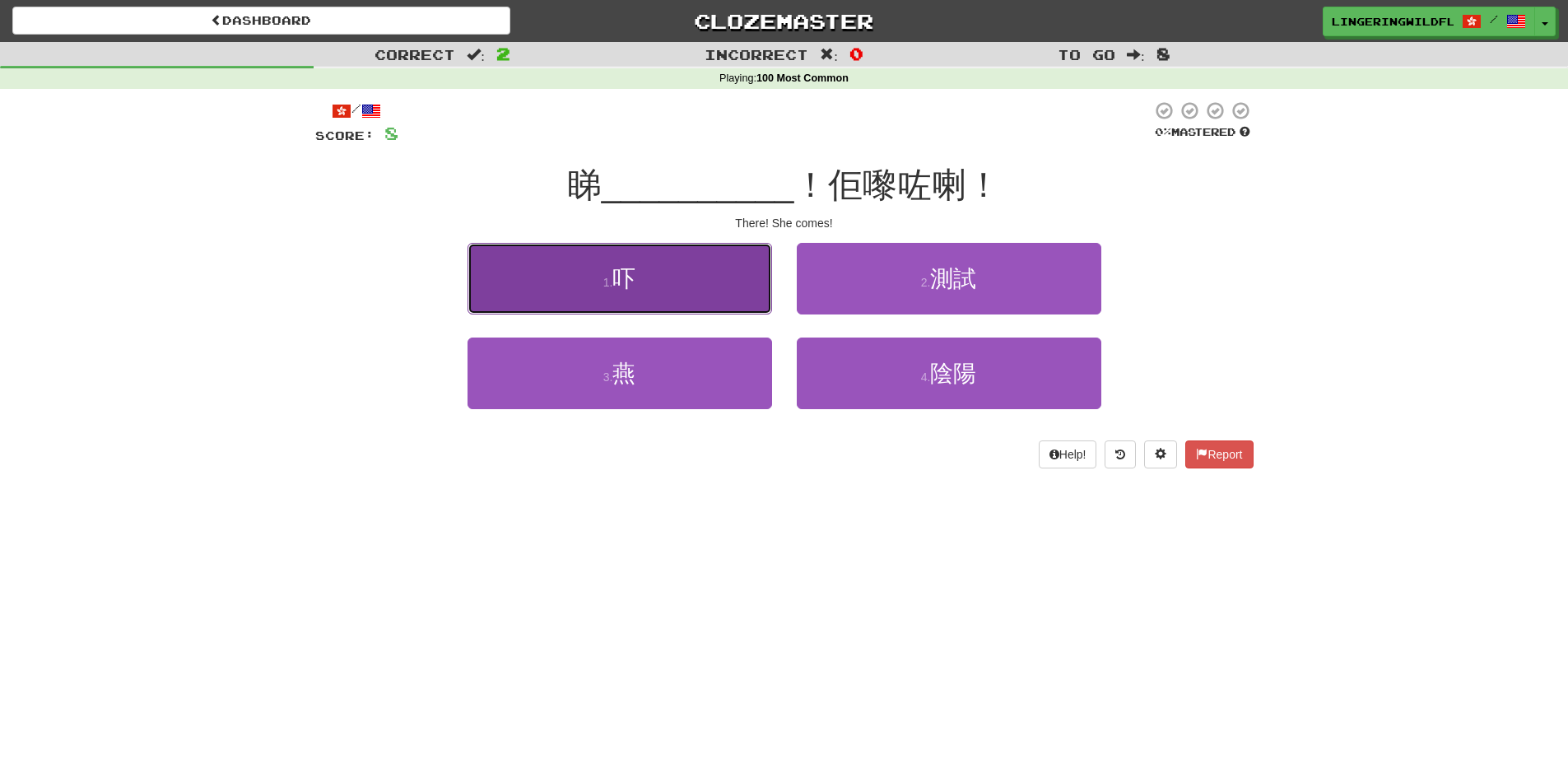
click at [682, 284] on button "1 . 吓" at bounding box center [620, 278] width 304 height 72
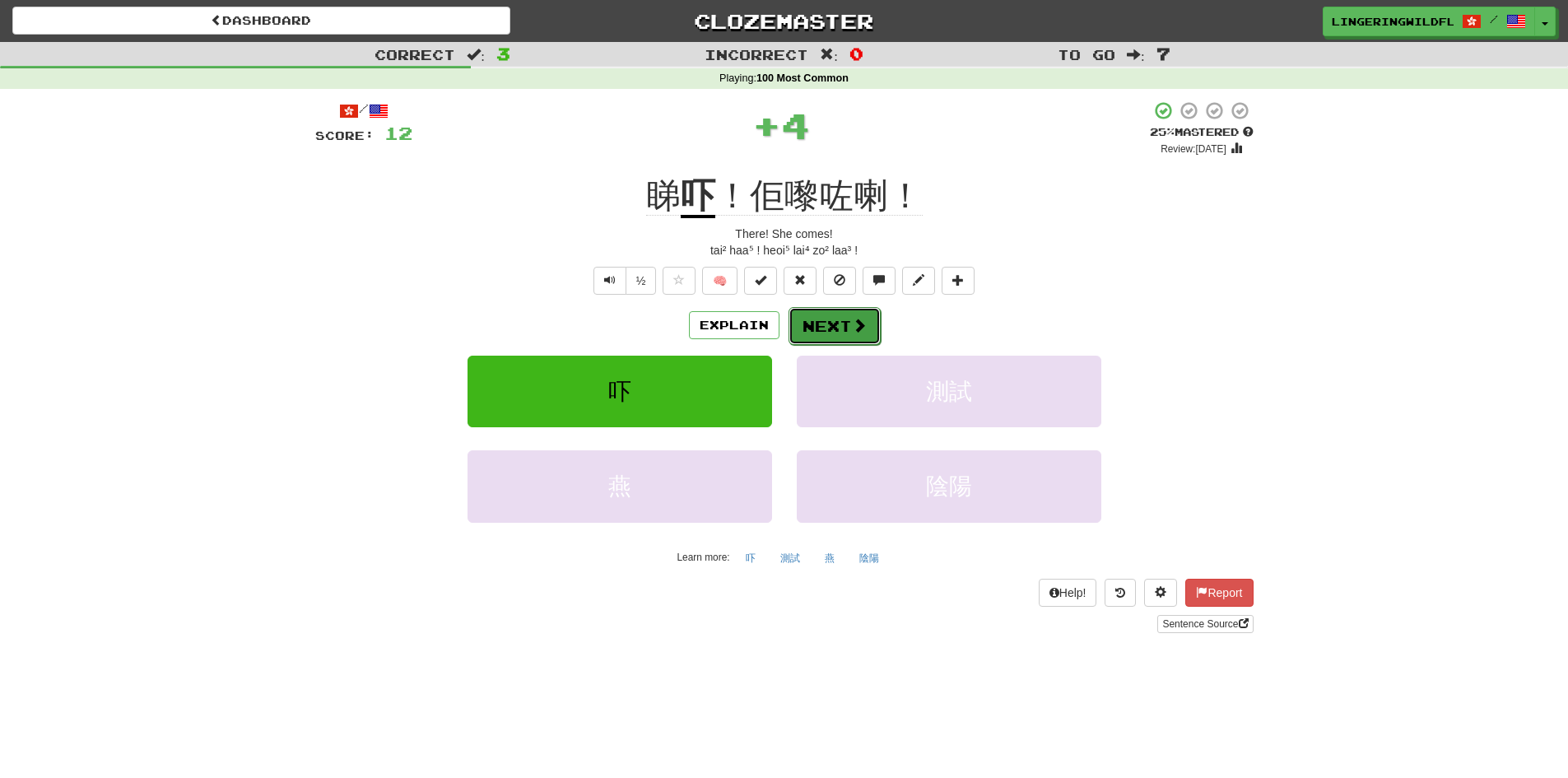
click at [832, 320] on button "Next" at bounding box center [834, 326] width 92 height 38
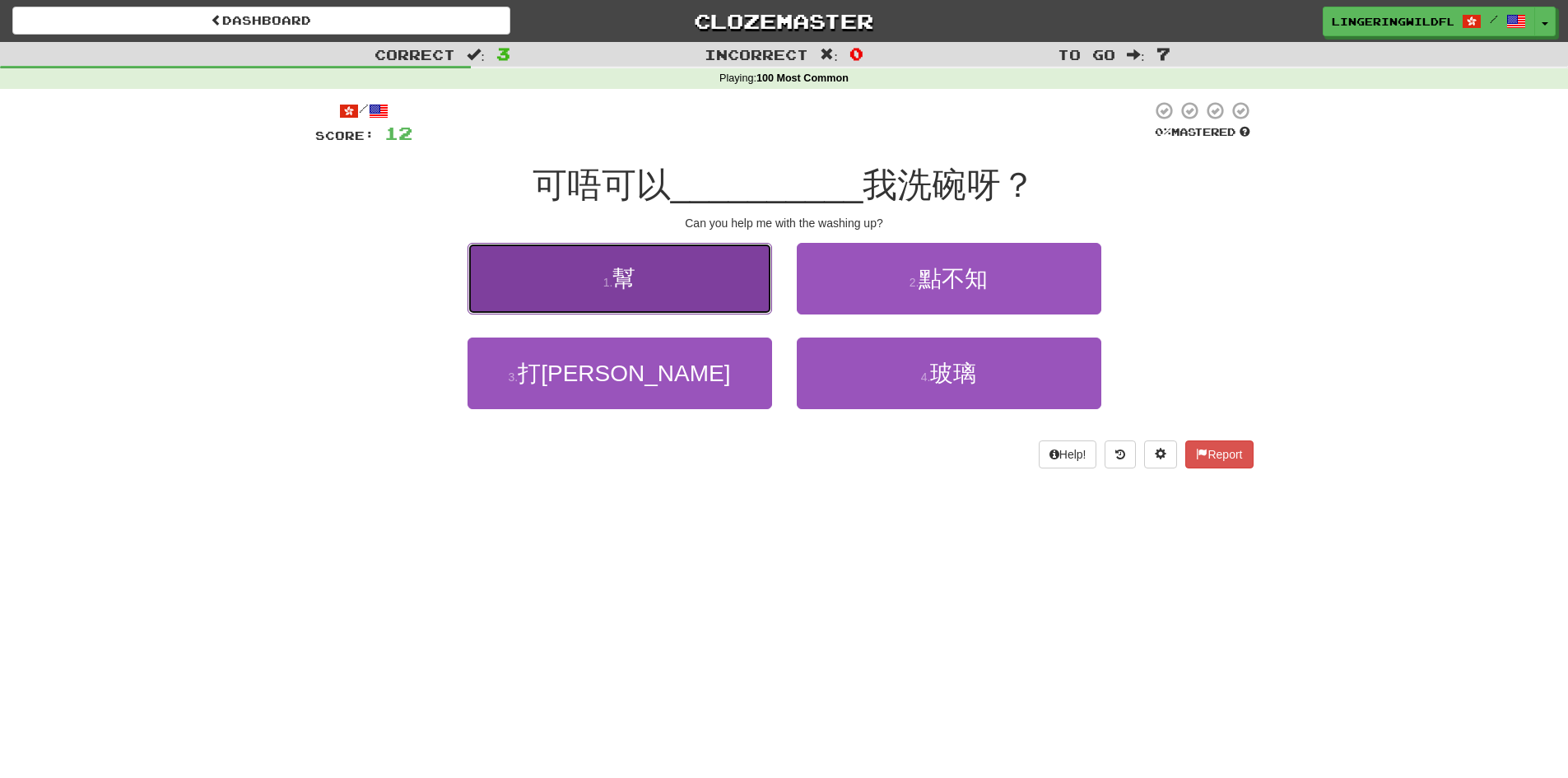
click at [633, 274] on span "幫" at bounding box center [623, 278] width 23 height 25
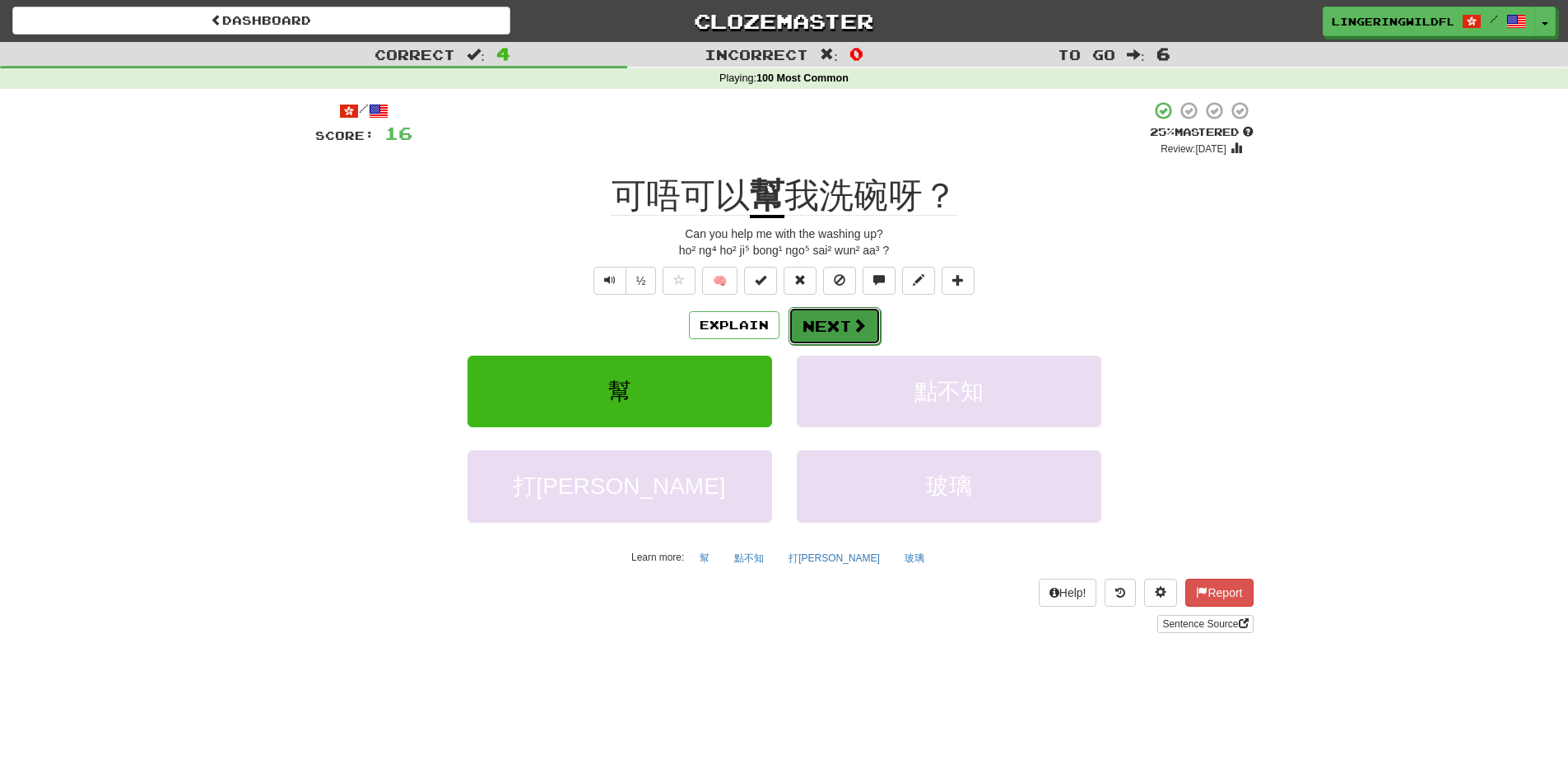
click at [826, 329] on button "Next" at bounding box center [834, 326] width 92 height 38
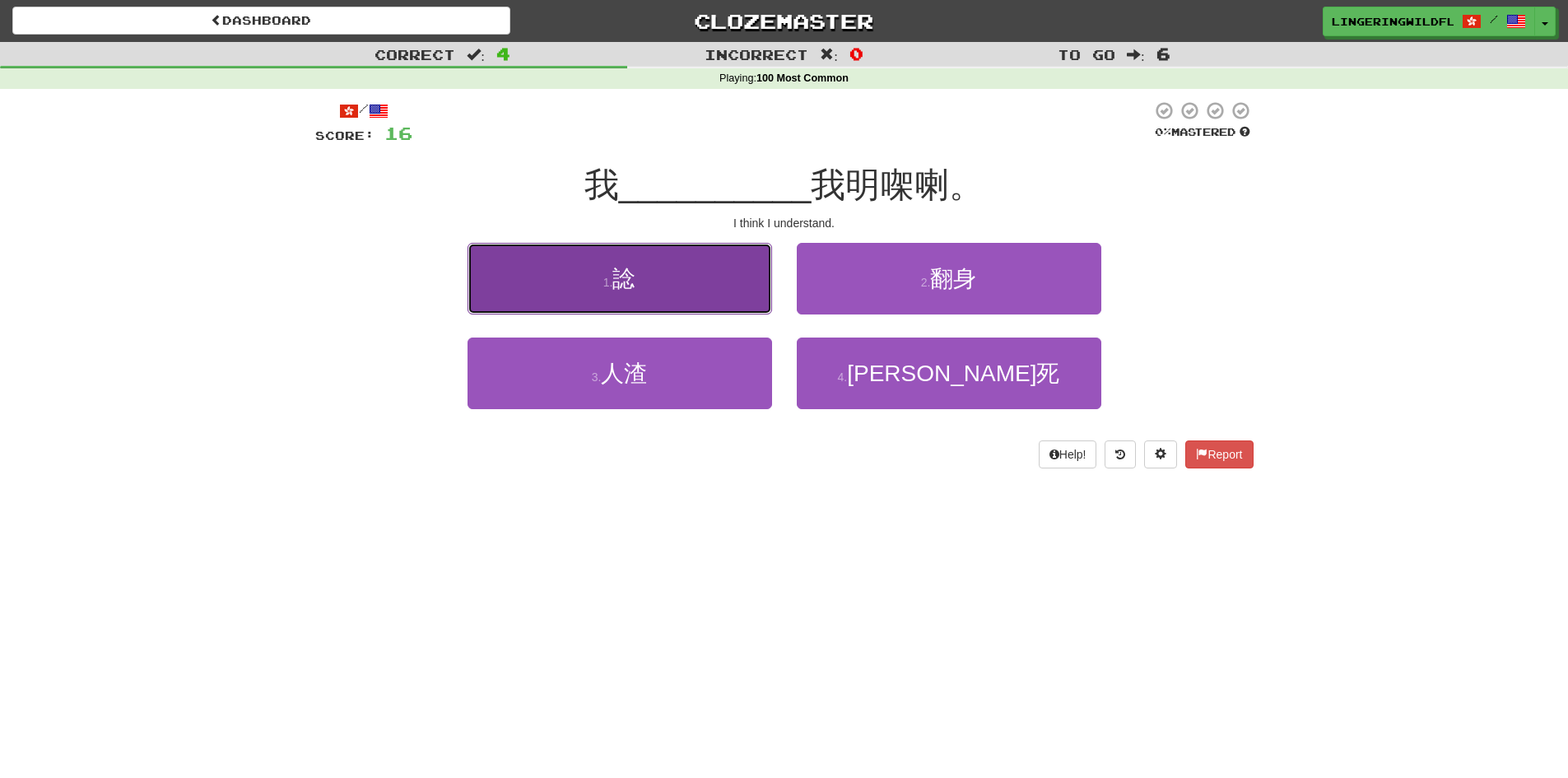
click at [686, 293] on button "1 . 諗" at bounding box center [620, 278] width 304 height 72
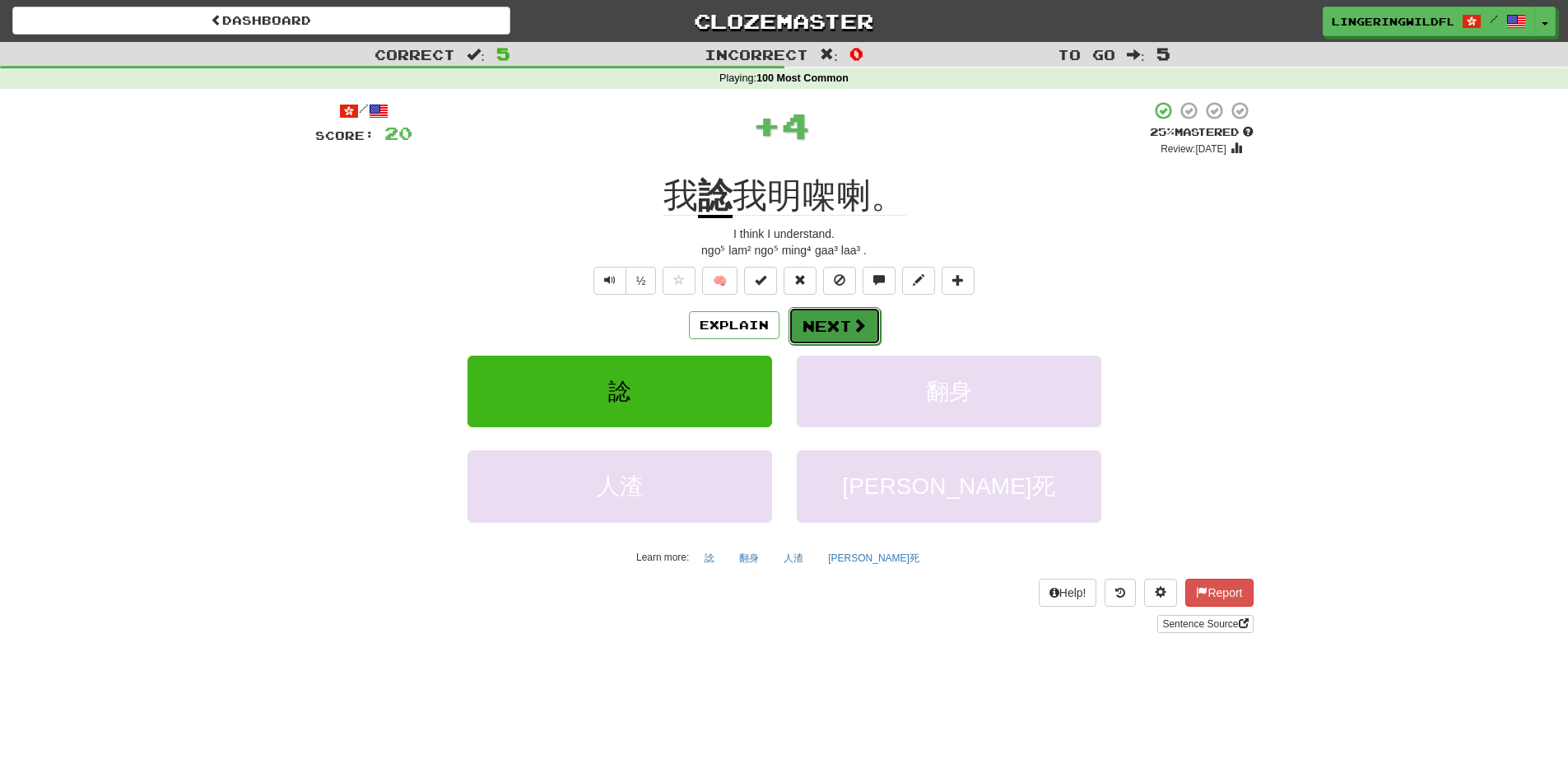
click at [851, 332] on span at bounding box center [859, 325] width 14 height 14
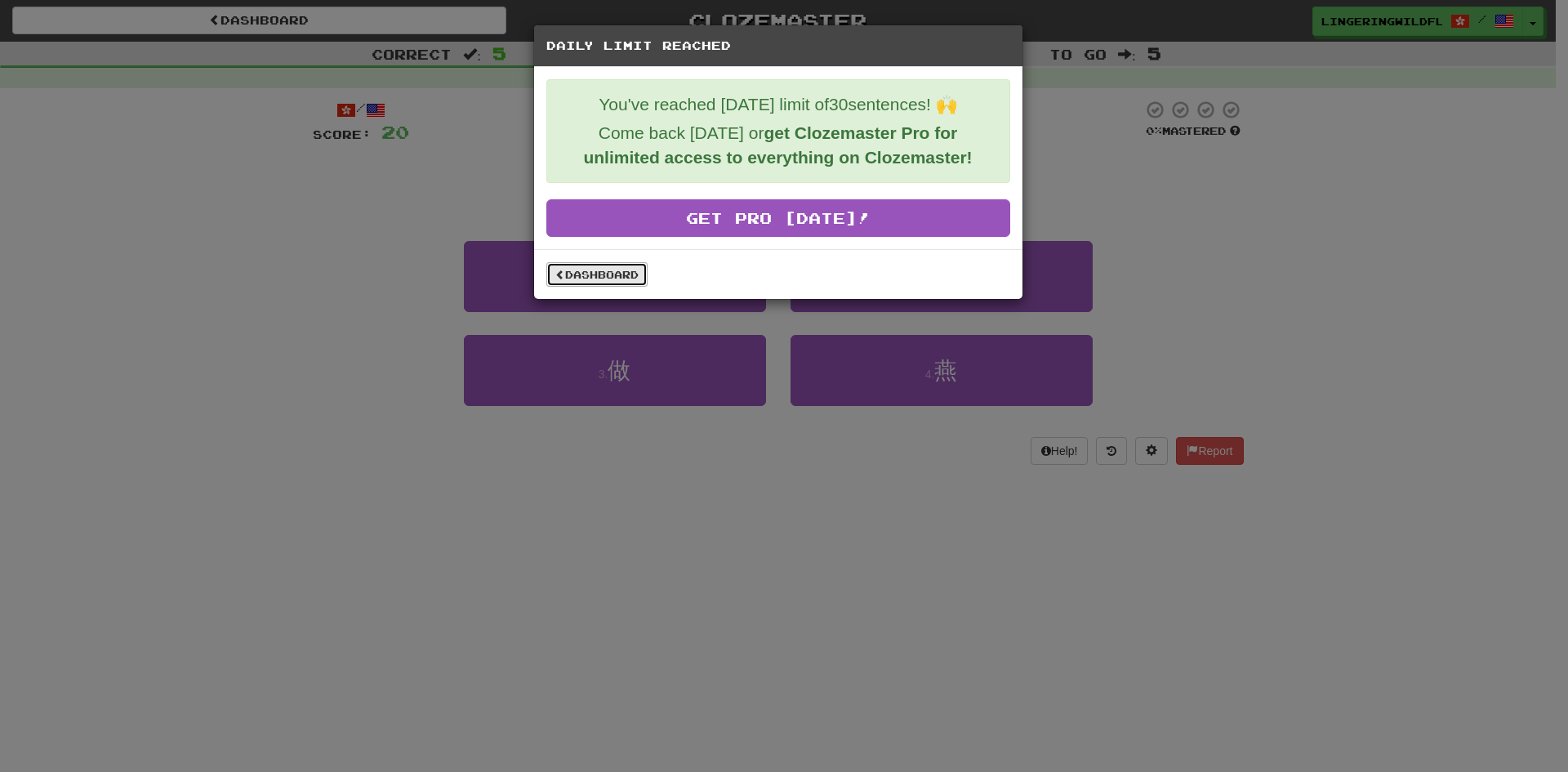
click at [634, 272] on link "Dashboard" at bounding box center [597, 274] width 102 height 24
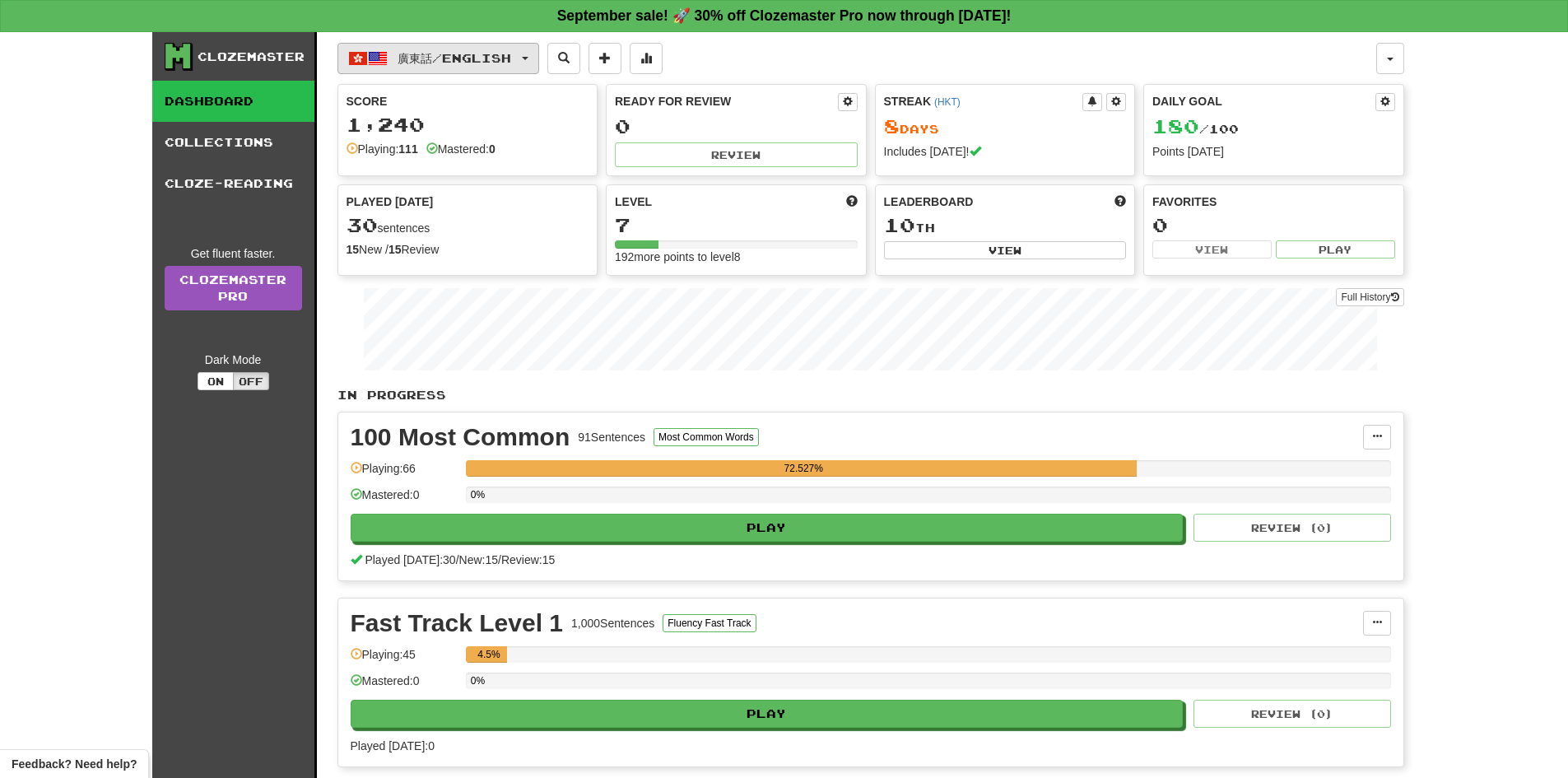
click at [457, 59] on span "廣東話 / English" at bounding box center [454, 57] width 113 height 14
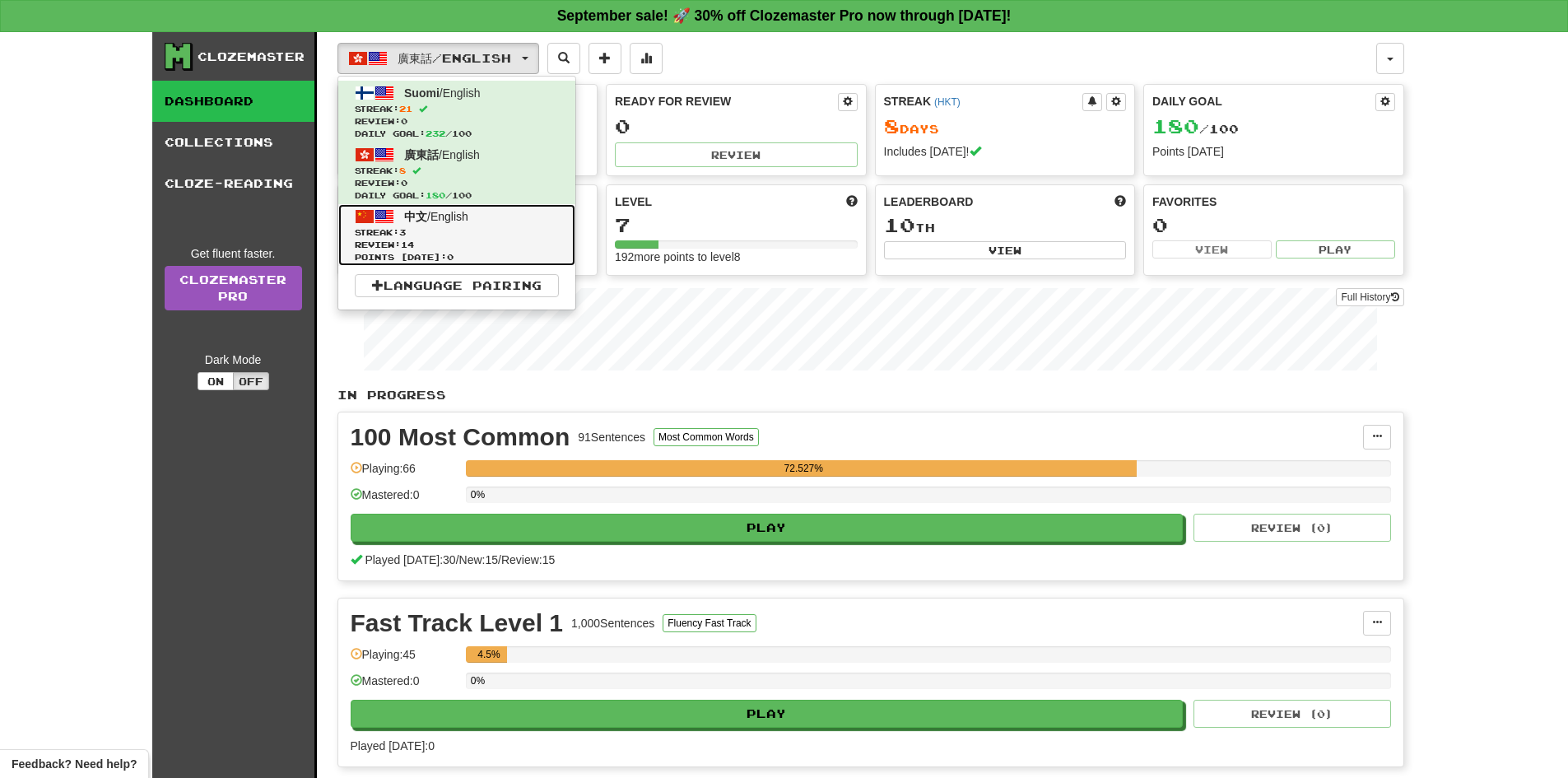
click at [452, 242] on span "Review: 14" at bounding box center [457, 245] width 204 height 13
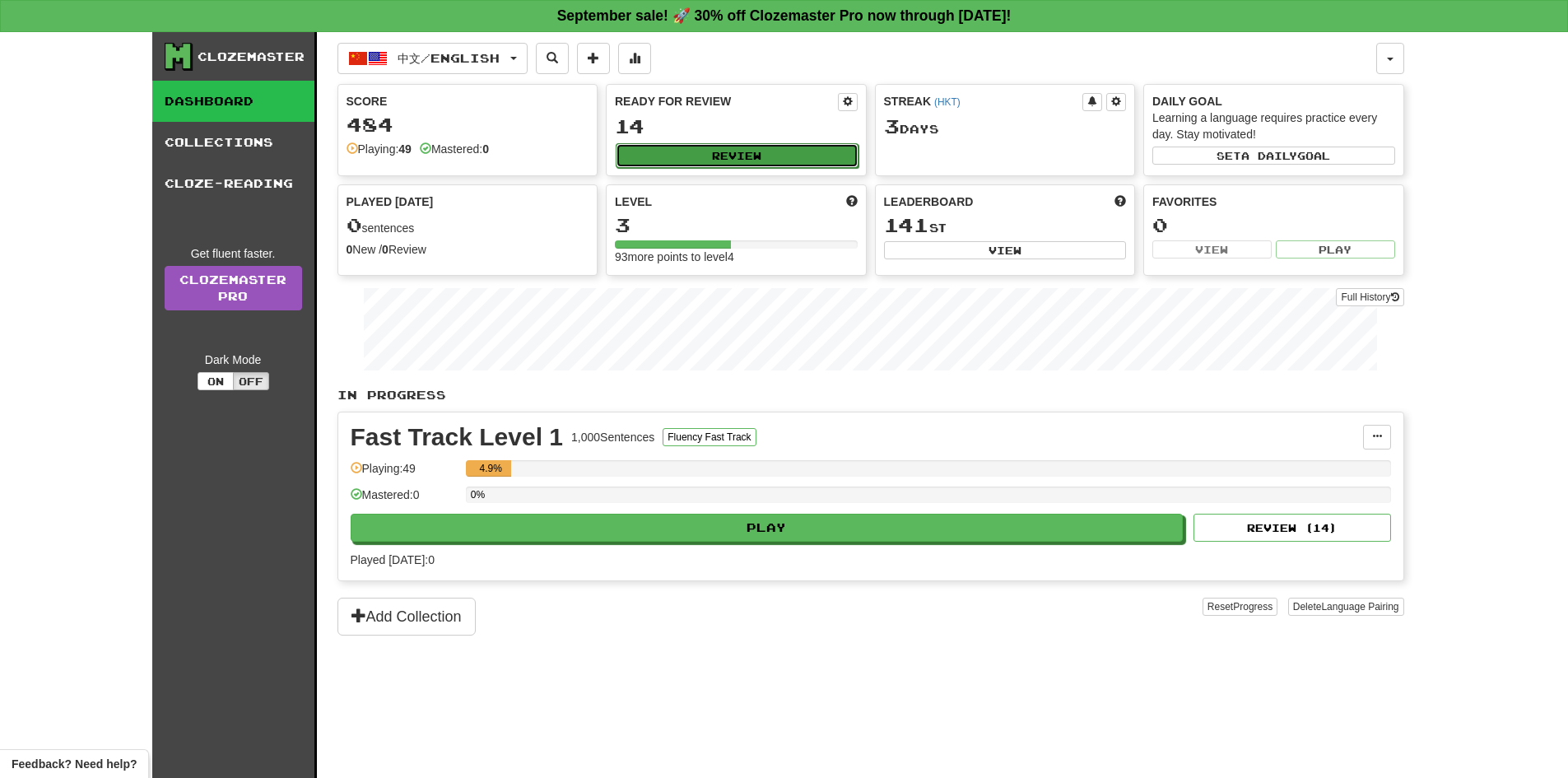
click at [734, 149] on button "Review" at bounding box center [737, 155] width 243 height 24
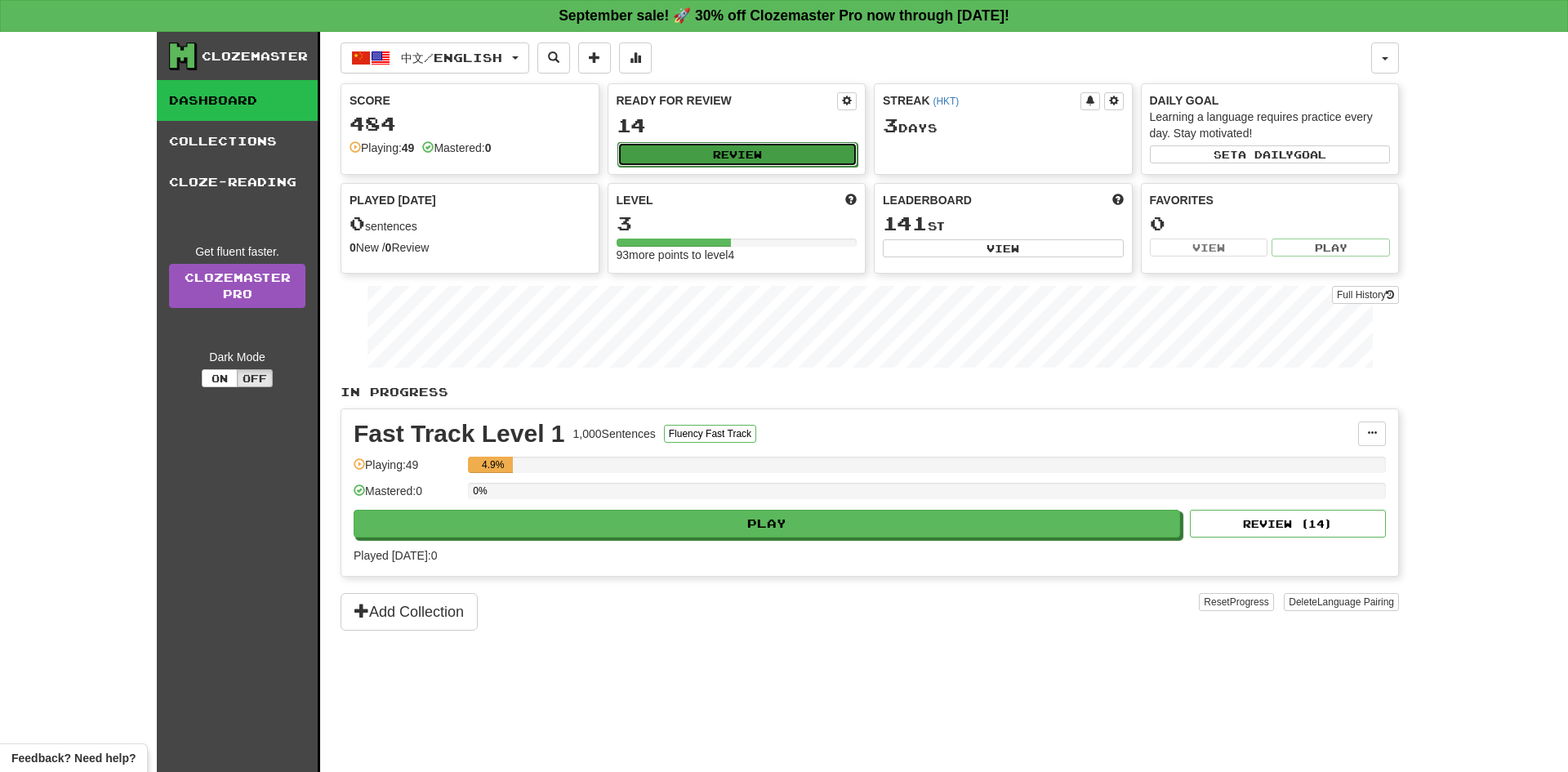
select select "**"
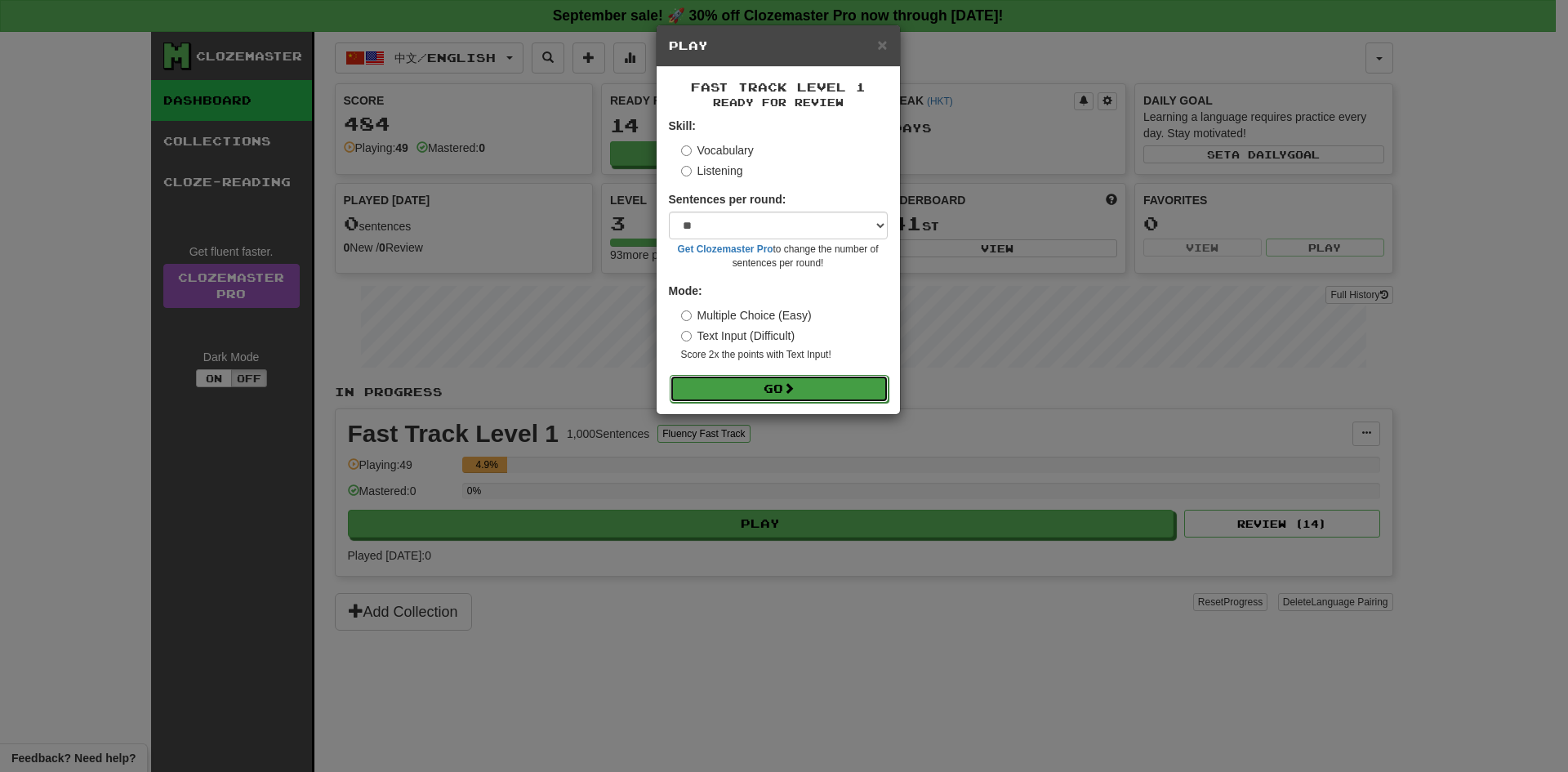
click at [766, 381] on button "Go" at bounding box center [779, 388] width 219 height 28
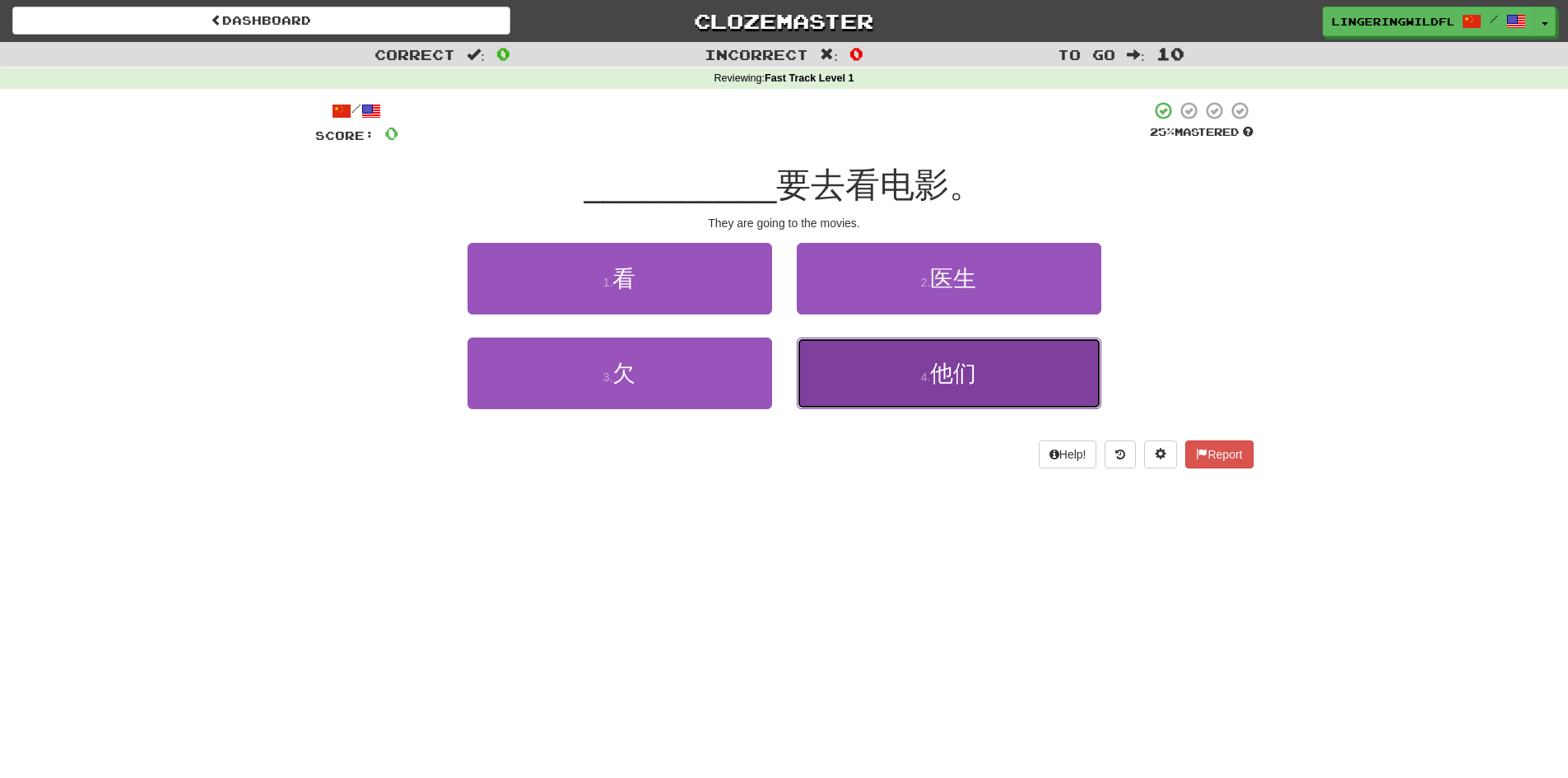
click at [995, 383] on button "4 . 他们" at bounding box center [949, 373] width 304 height 72
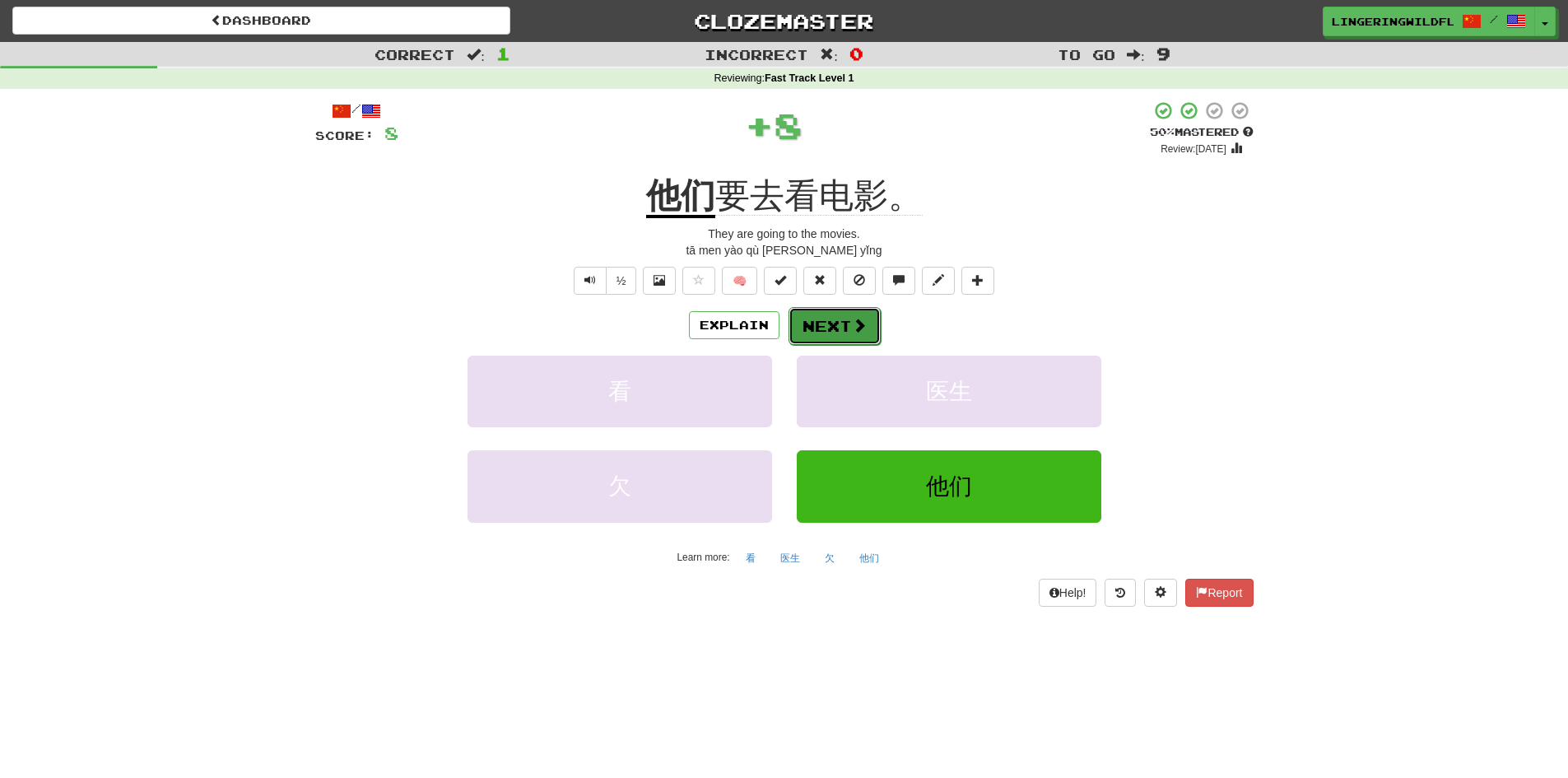
click at [811, 316] on button "Next" at bounding box center [834, 326] width 92 height 38
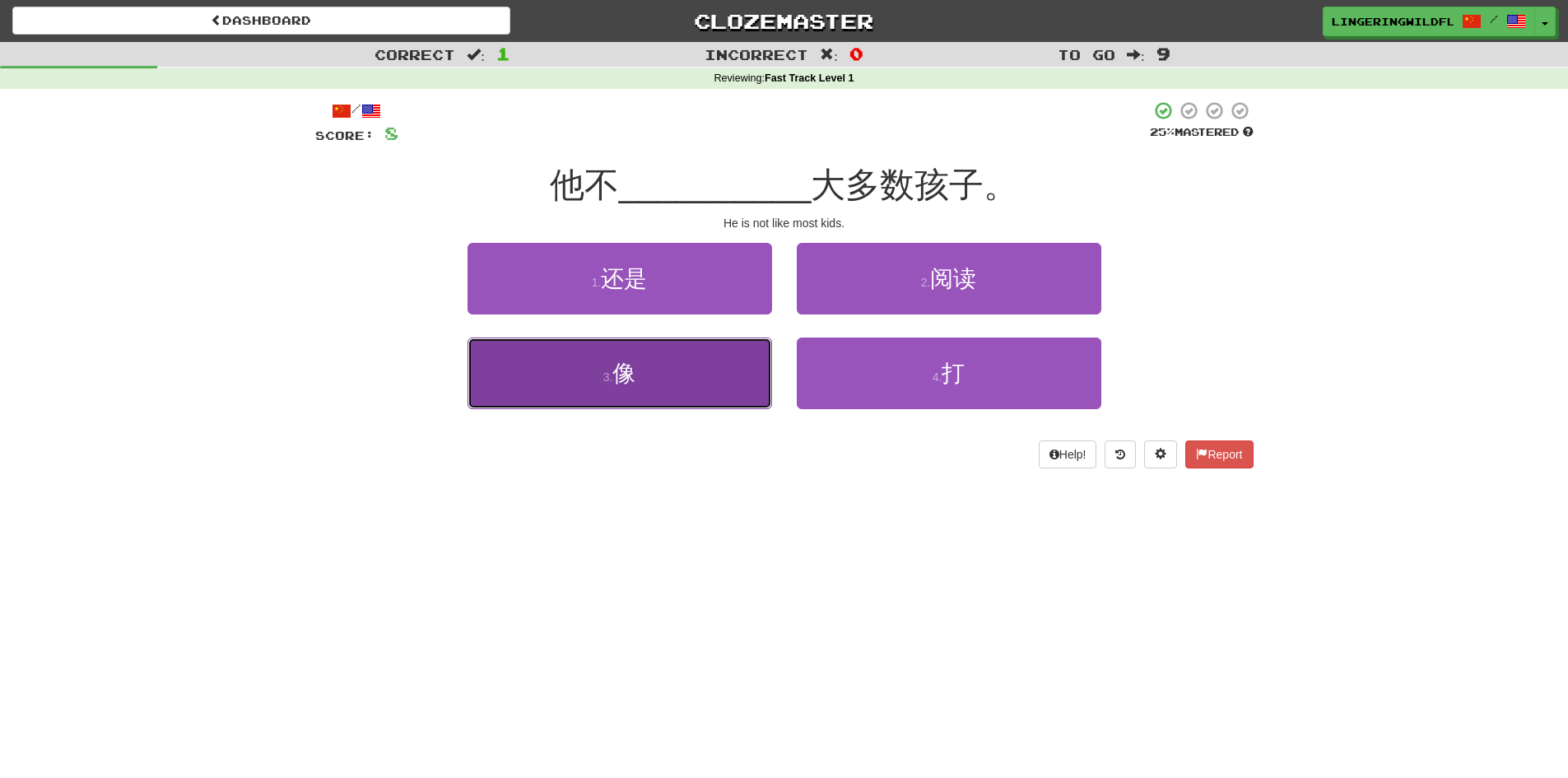
click at [707, 387] on button "3 . 像" at bounding box center [620, 373] width 304 height 72
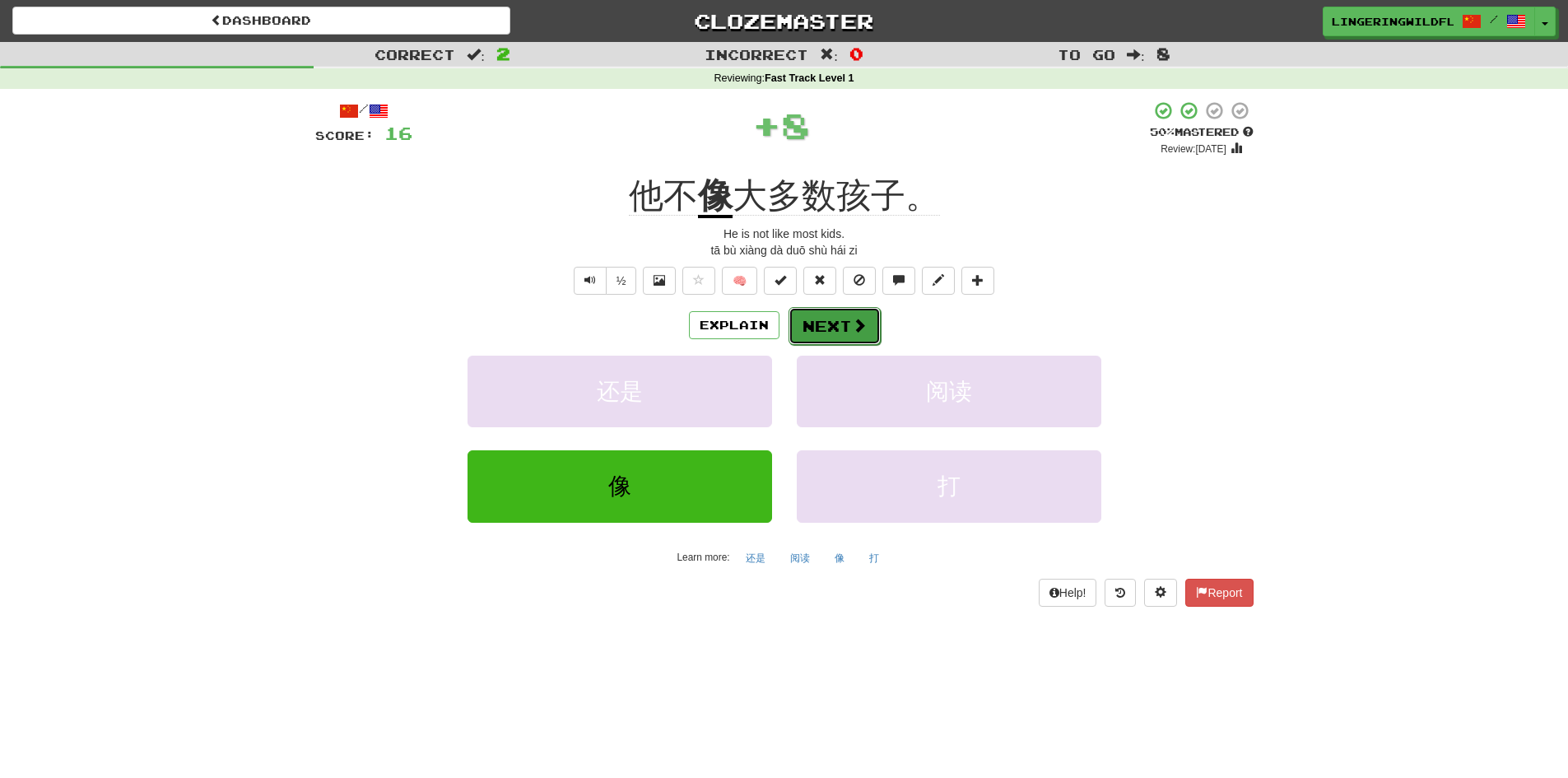
click at [854, 313] on button "Next" at bounding box center [834, 326] width 92 height 38
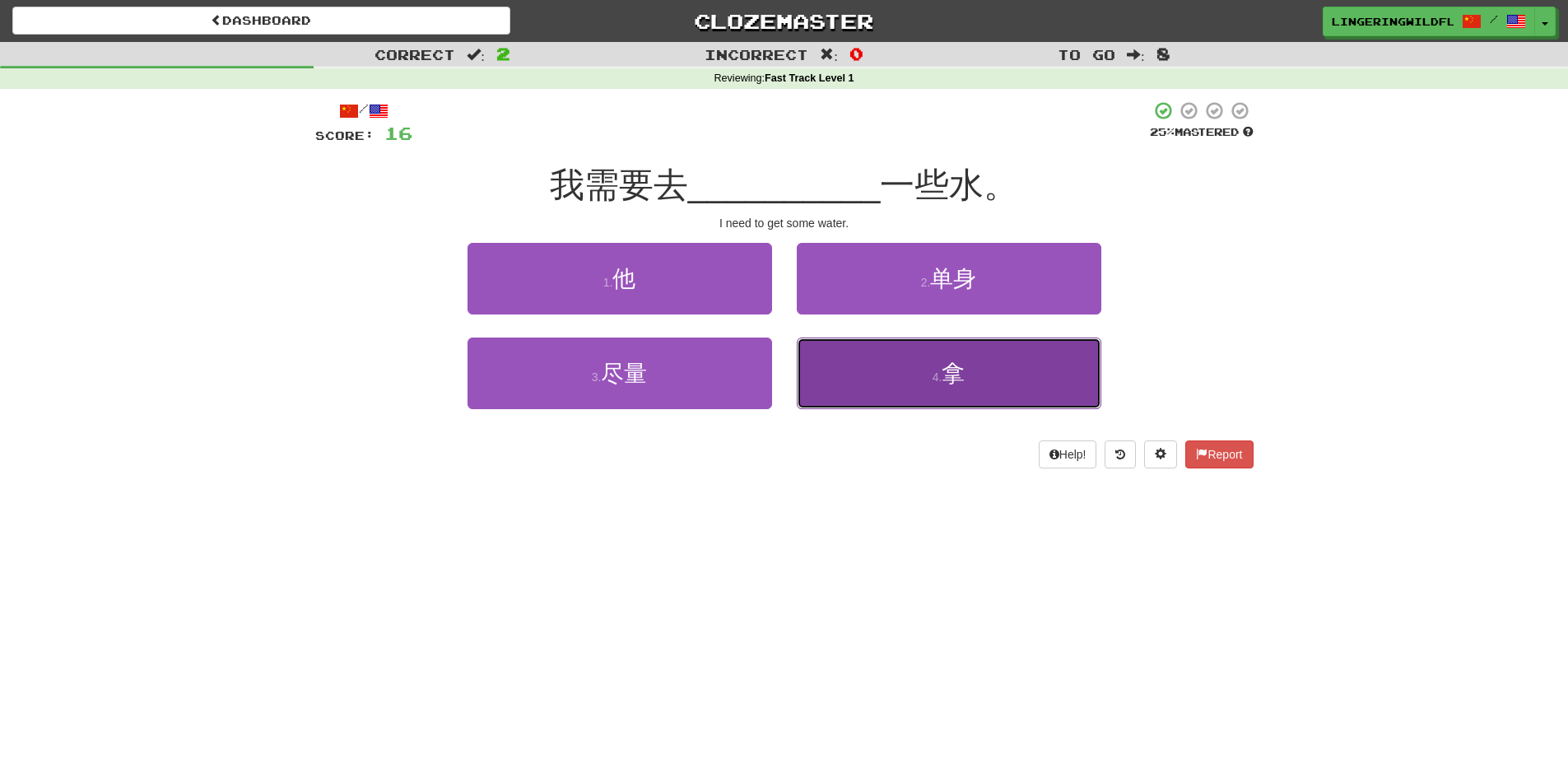
click at [963, 346] on button "4 . 拿" at bounding box center [949, 373] width 304 height 72
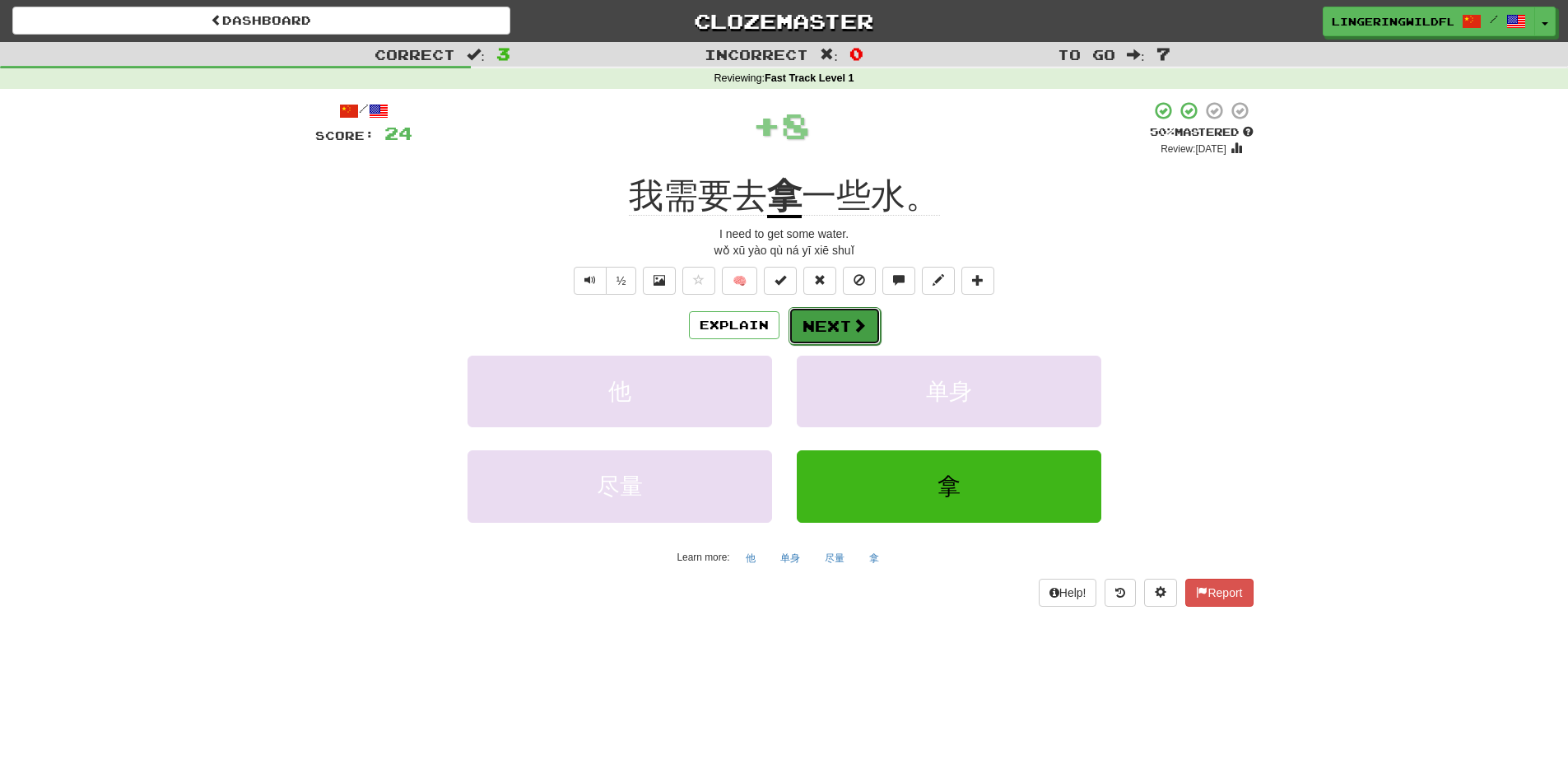
click at [833, 310] on button "Next" at bounding box center [834, 326] width 92 height 38
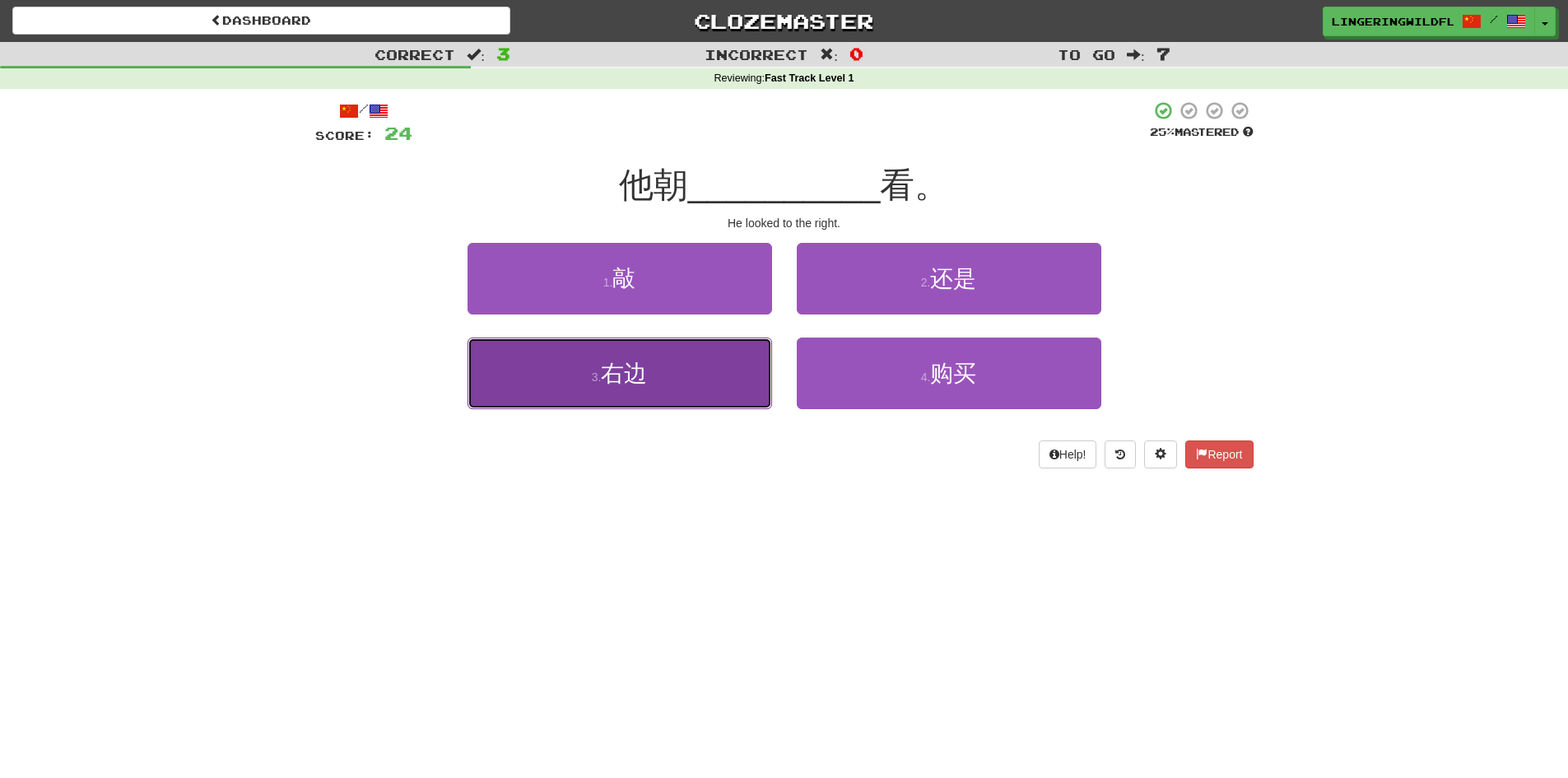
click at [695, 380] on button "3 . 右边" at bounding box center [620, 373] width 304 height 72
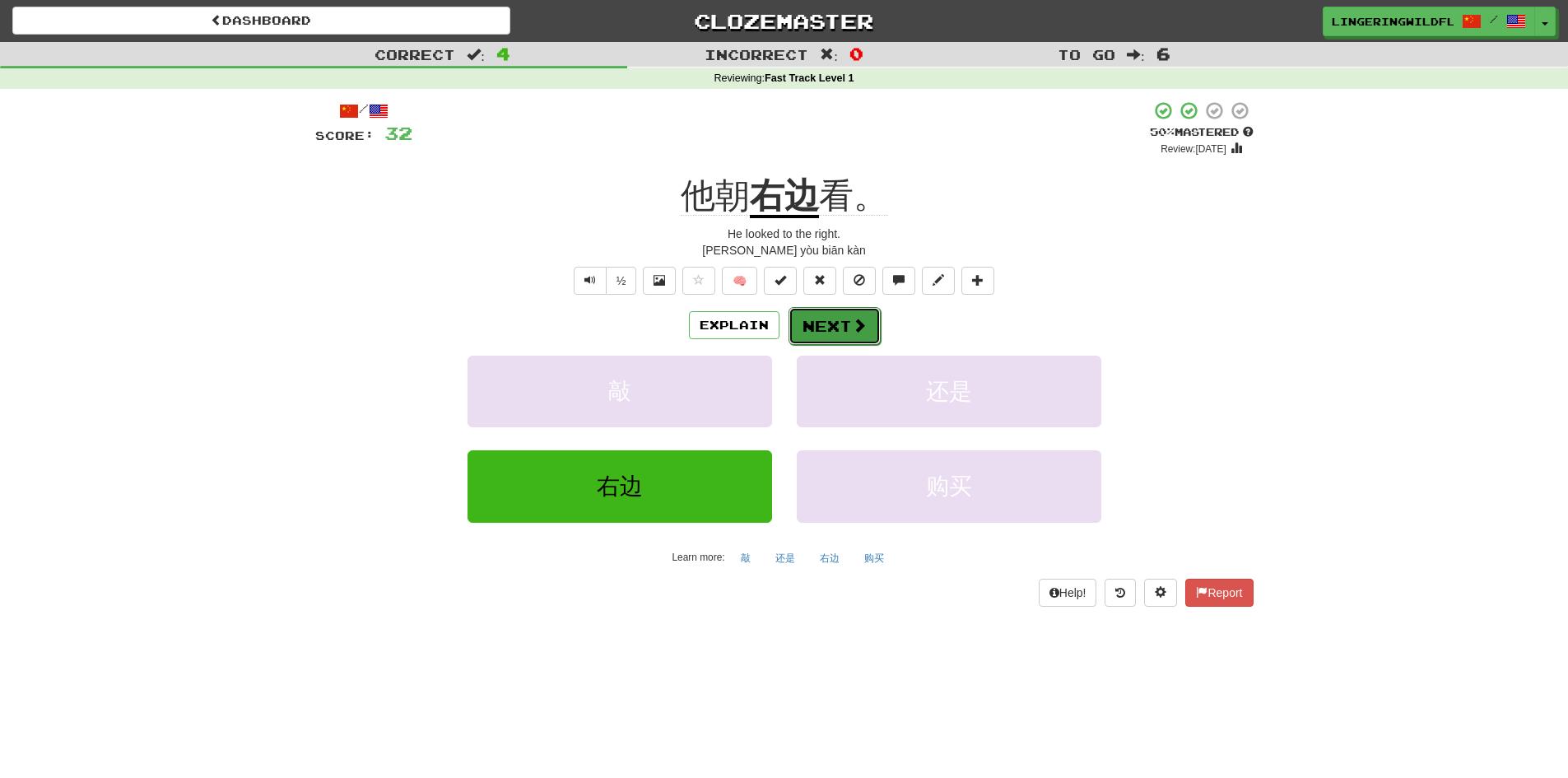
click at [821, 319] on button "Next" at bounding box center [834, 326] width 92 height 38
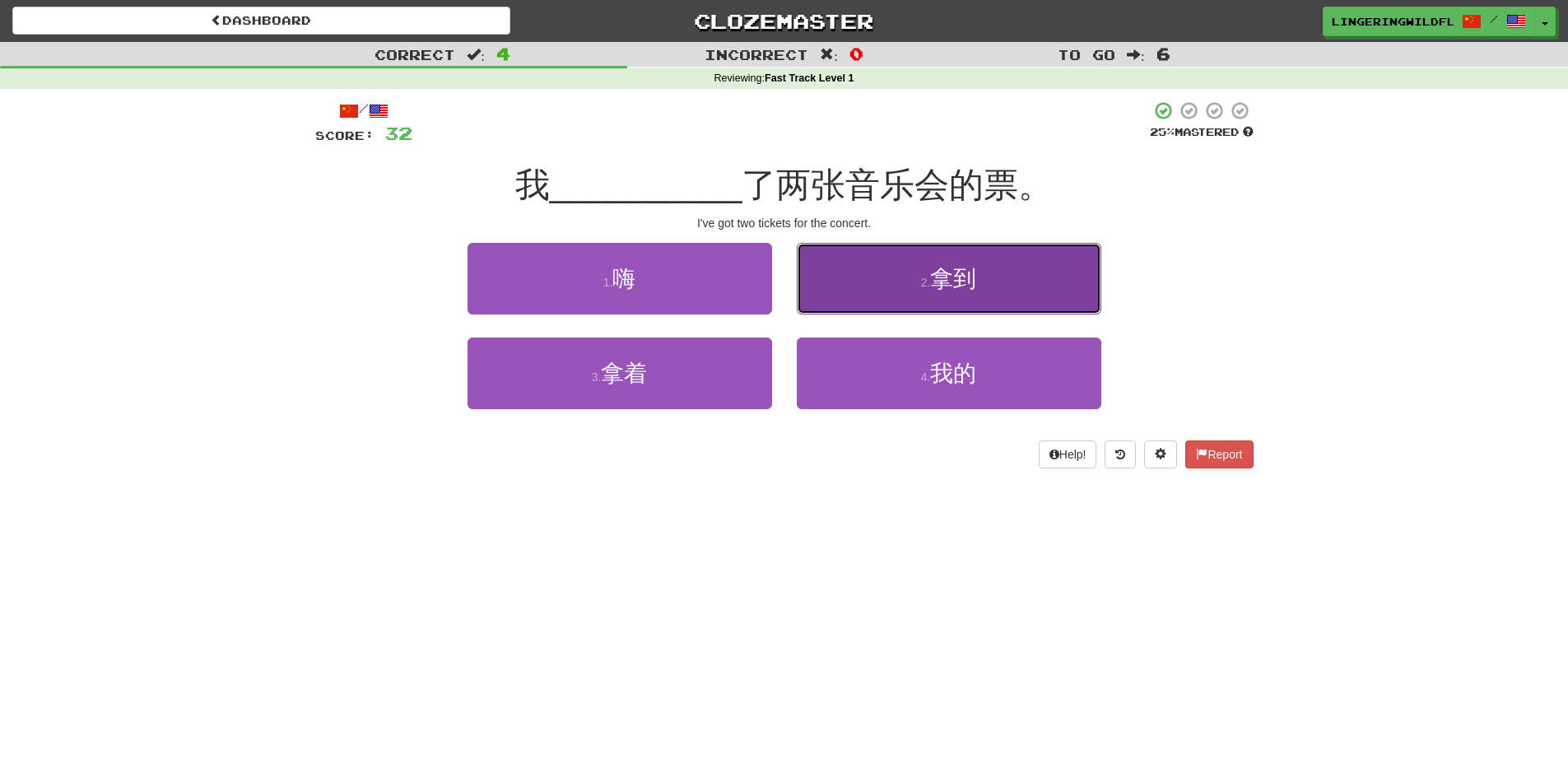
click at [925, 275] on small "2 ." at bounding box center [926, 282] width 10 height 14
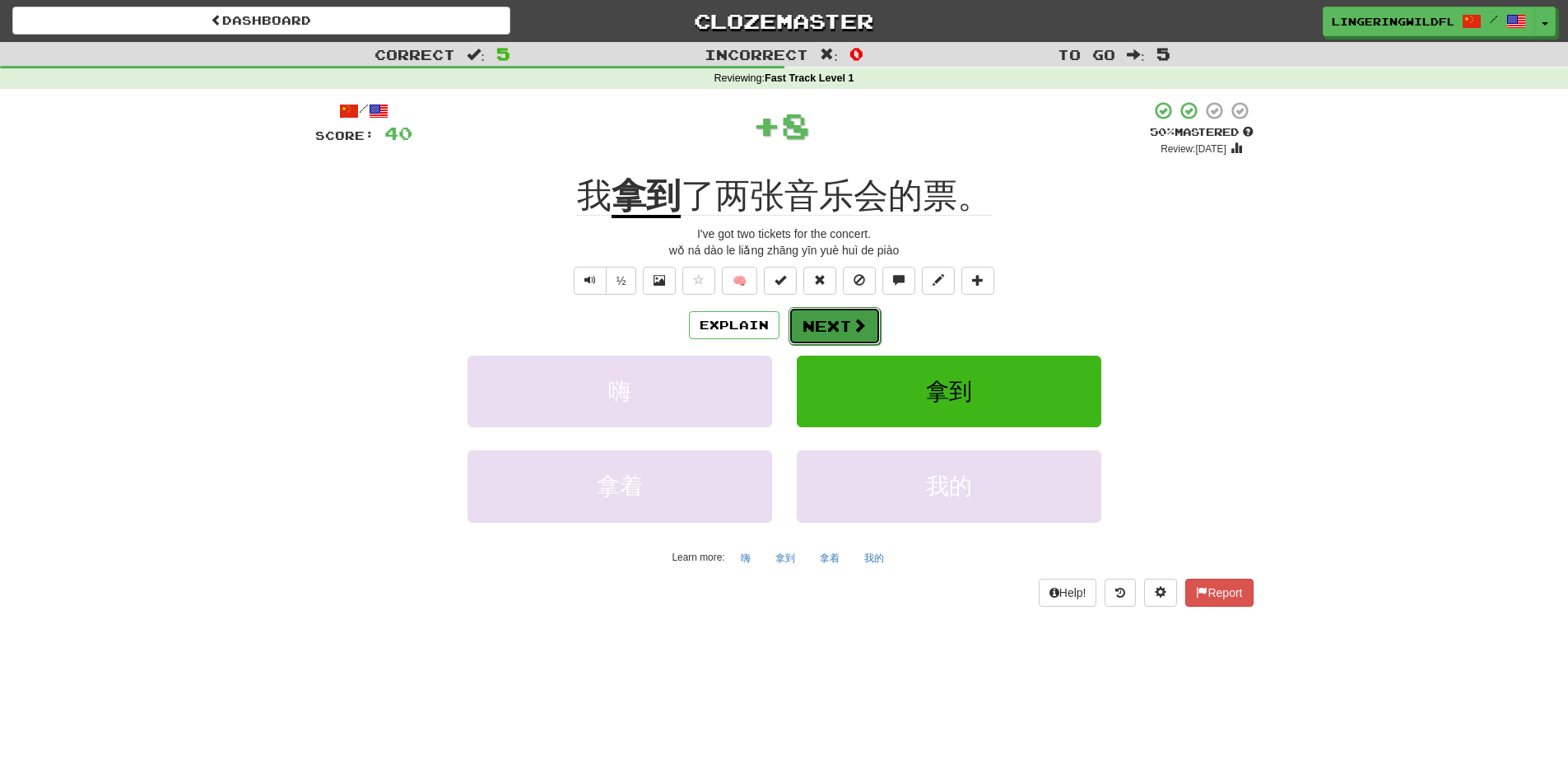
click at [841, 330] on button "Next" at bounding box center [834, 326] width 92 height 38
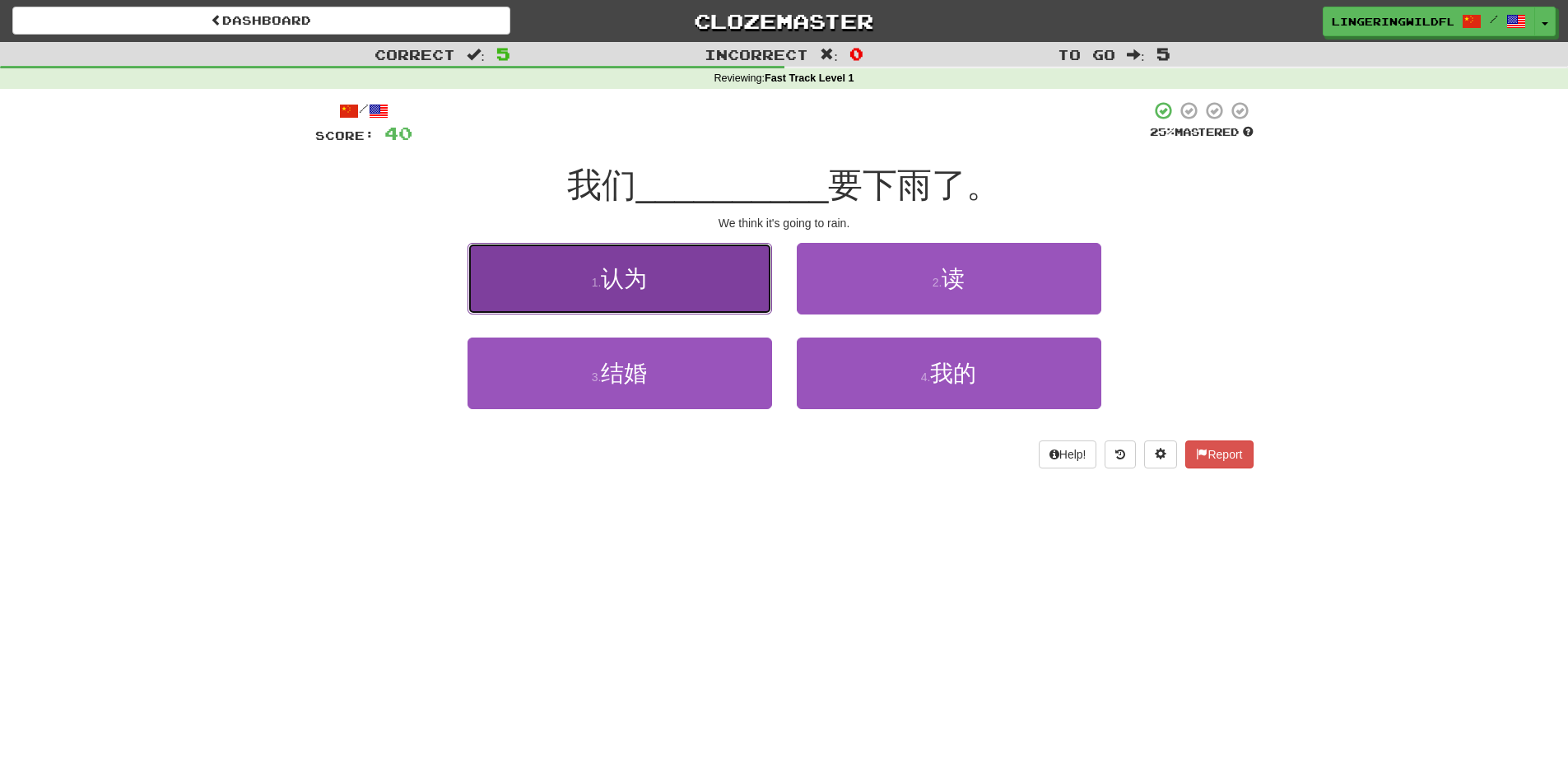
click at [729, 287] on button "1 . 认为" at bounding box center [620, 278] width 304 height 72
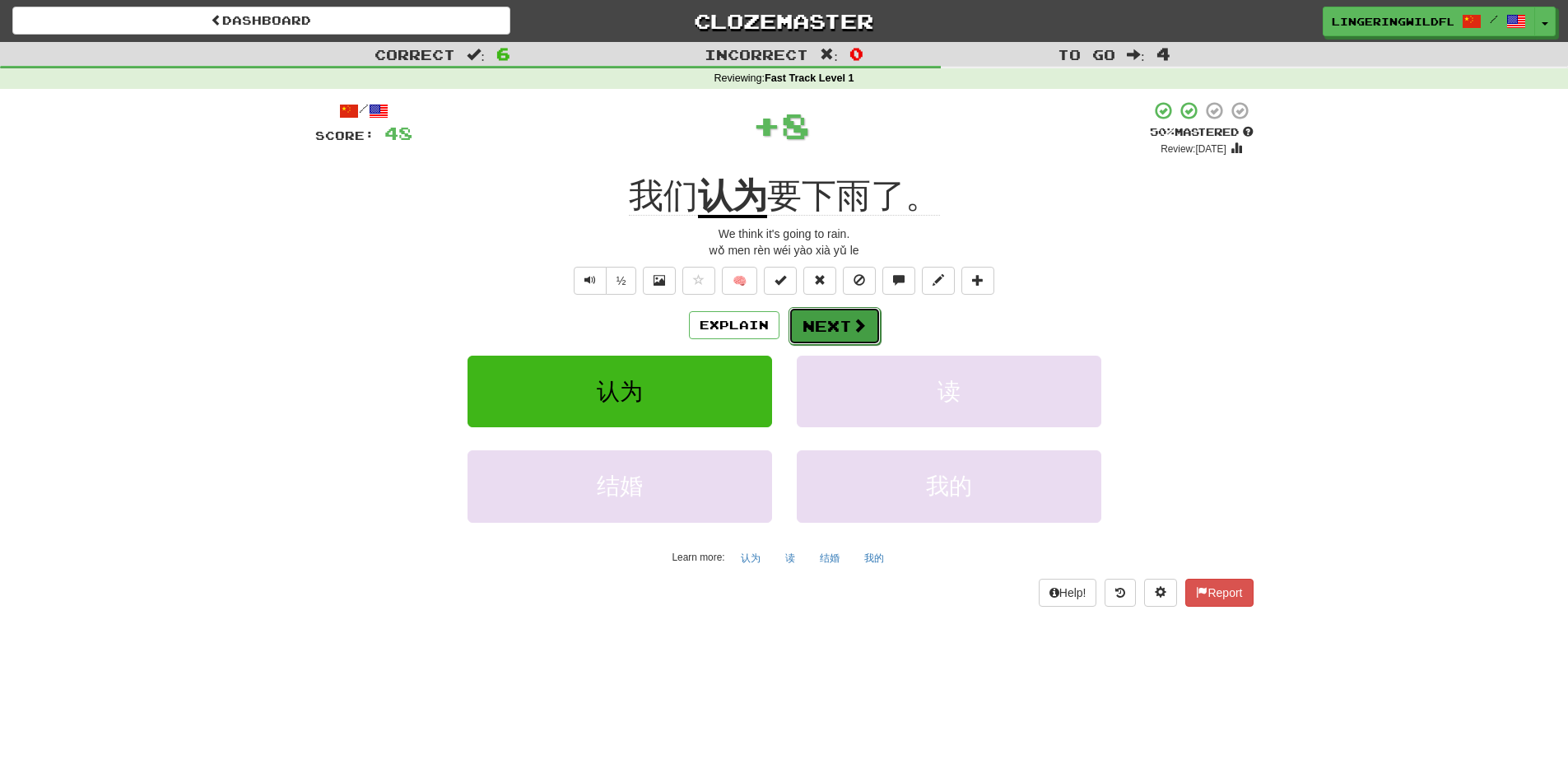
click at [849, 322] on button "Next" at bounding box center [834, 326] width 92 height 38
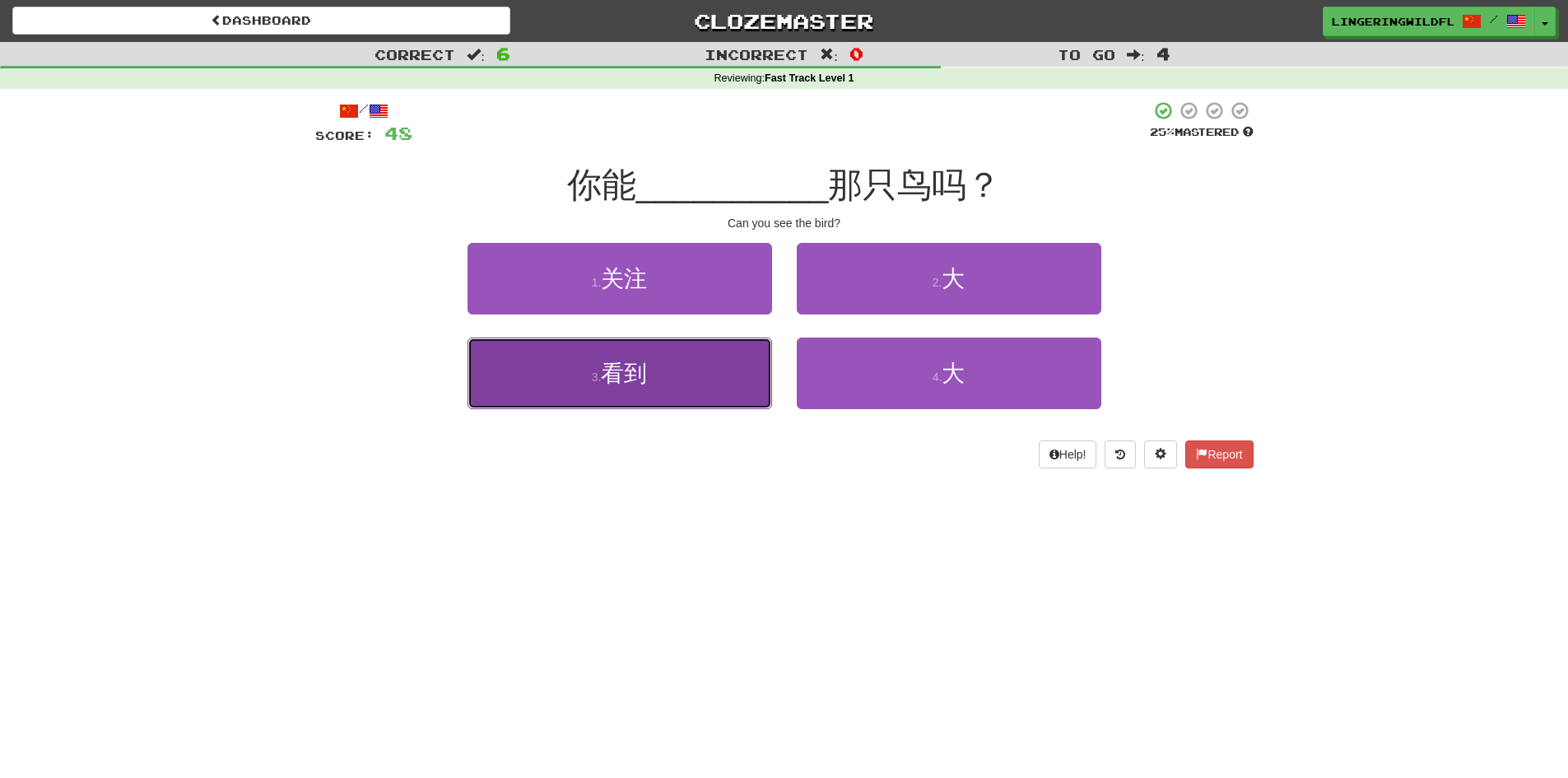
click at [720, 382] on button "3 . 看到" at bounding box center [620, 373] width 304 height 72
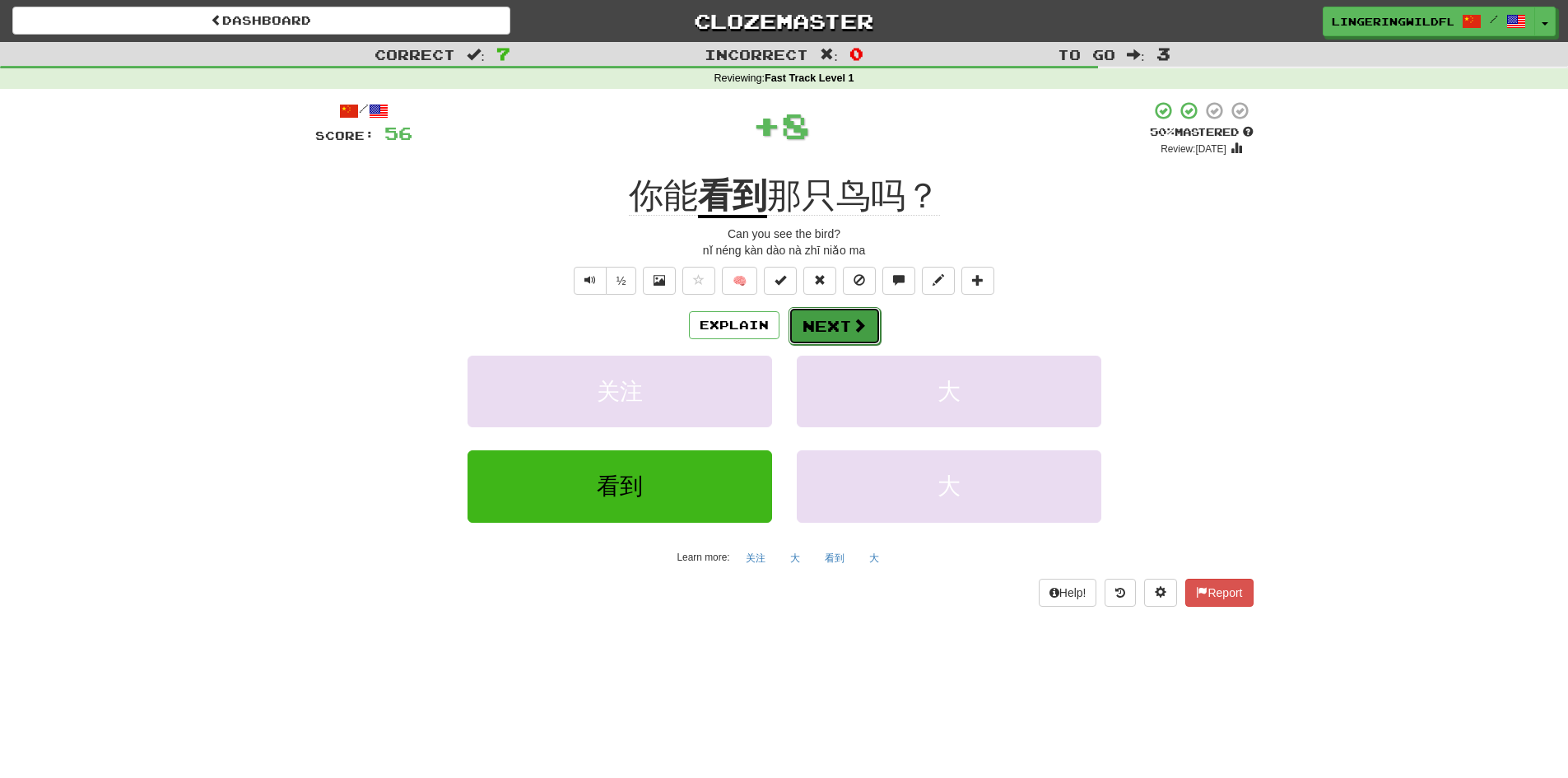
click at [842, 326] on button "Next" at bounding box center [834, 326] width 92 height 38
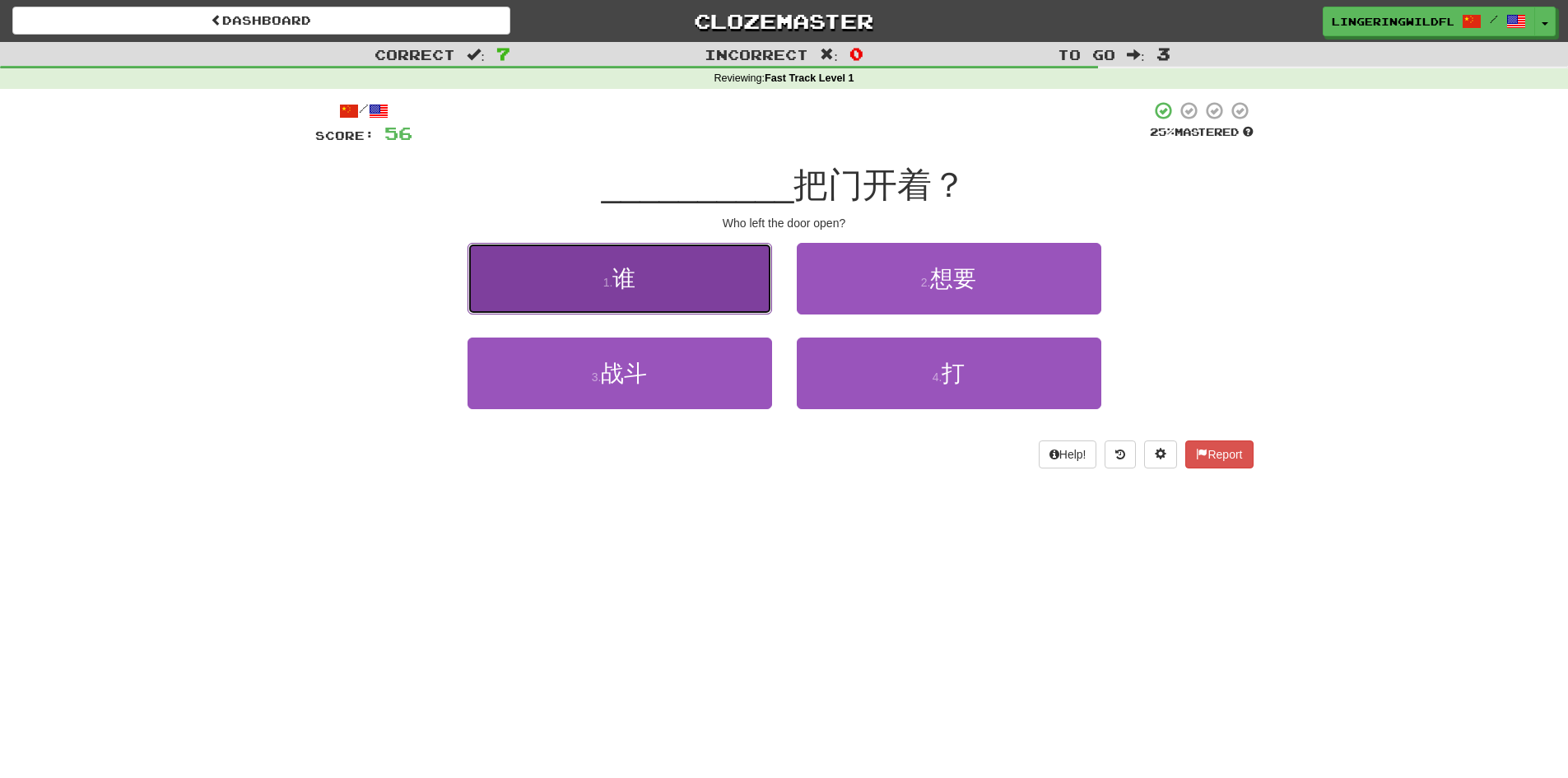
click at [726, 277] on button "1 . 谁" at bounding box center [620, 278] width 304 height 72
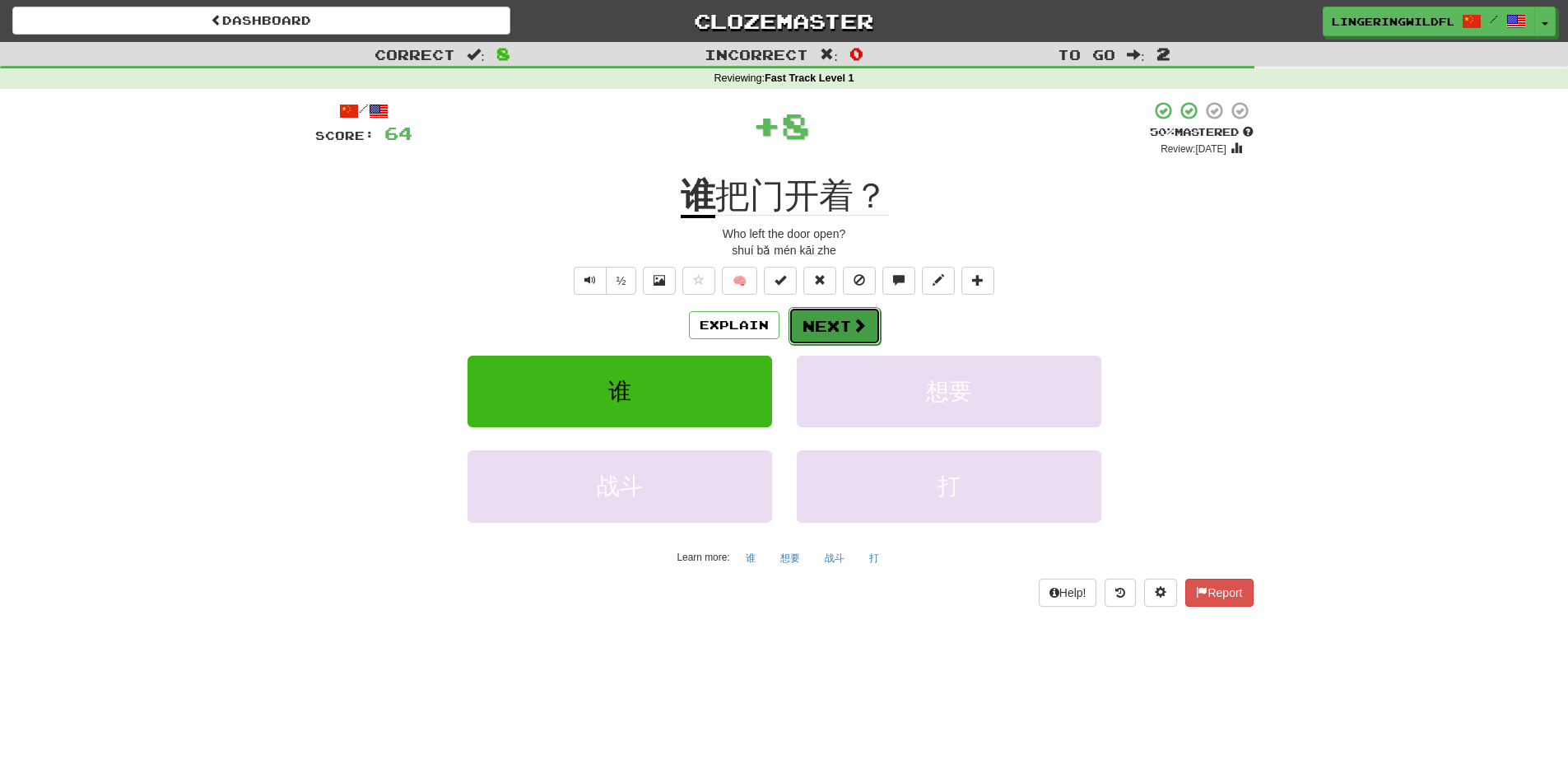
click at [837, 318] on button "Next" at bounding box center [834, 326] width 92 height 38
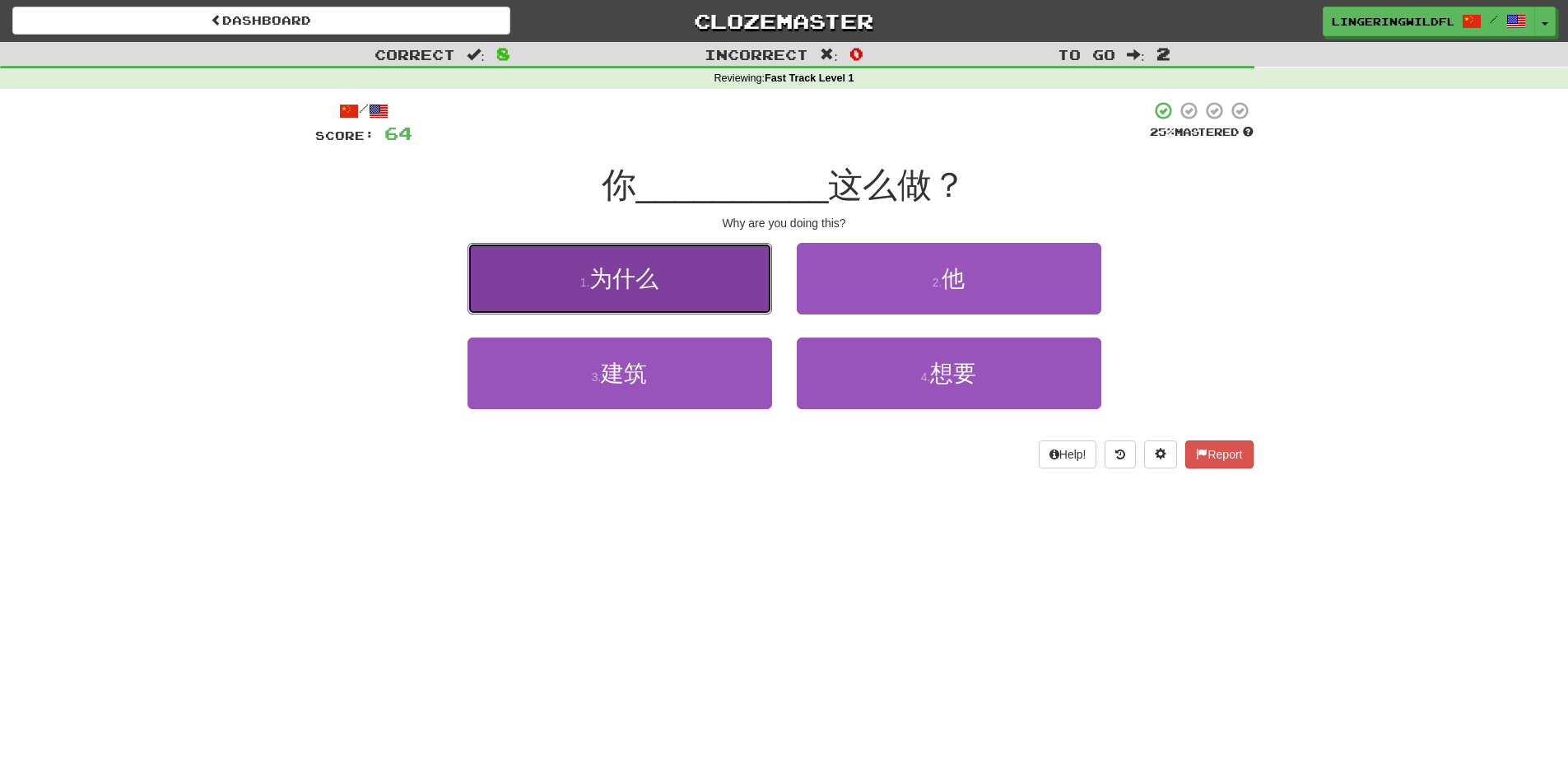
click at [725, 271] on button "1 . 为什么" at bounding box center [620, 278] width 304 height 72
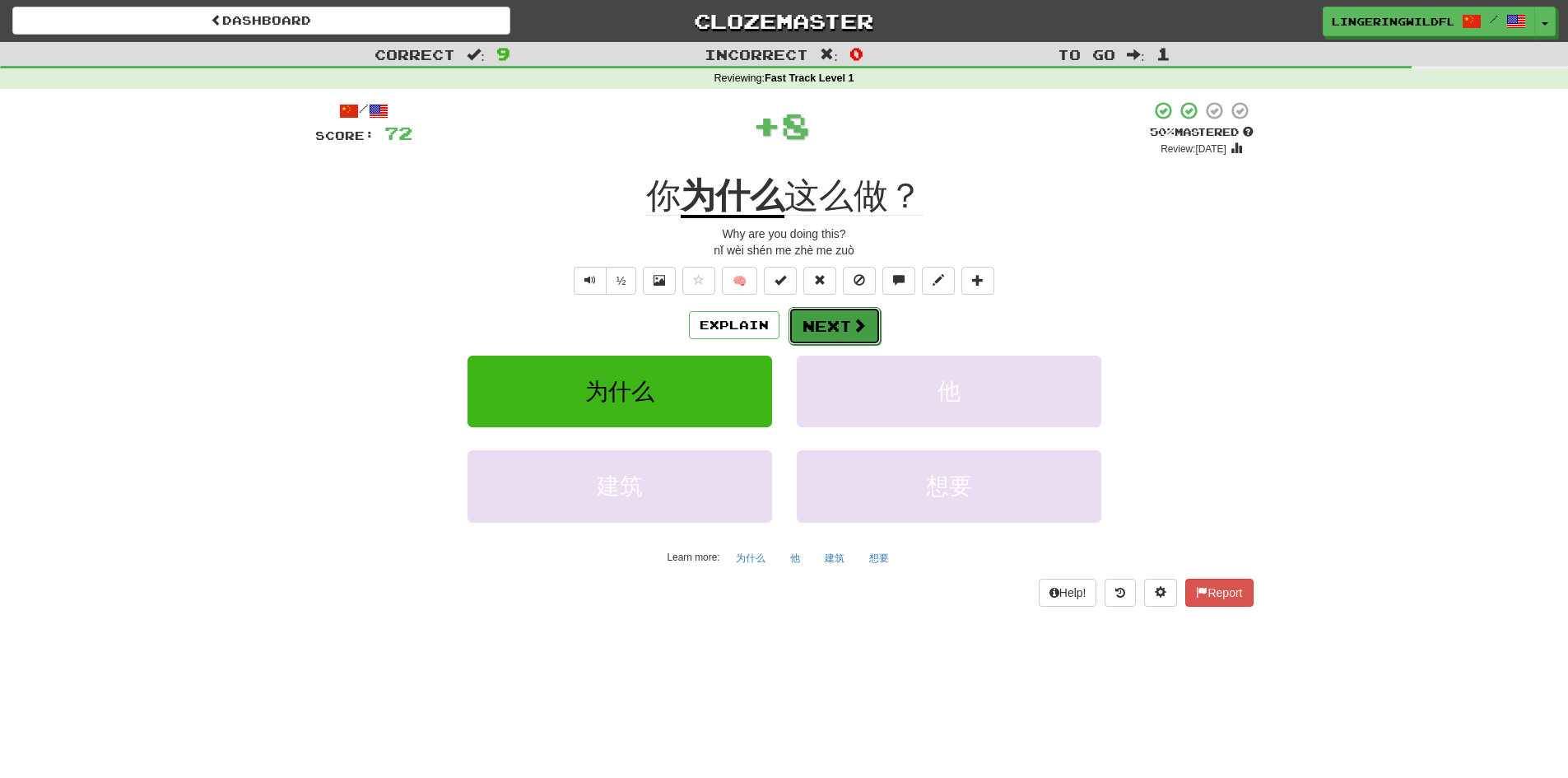
click at [822, 318] on button "Next" at bounding box center [834, 326] width 92 height 38
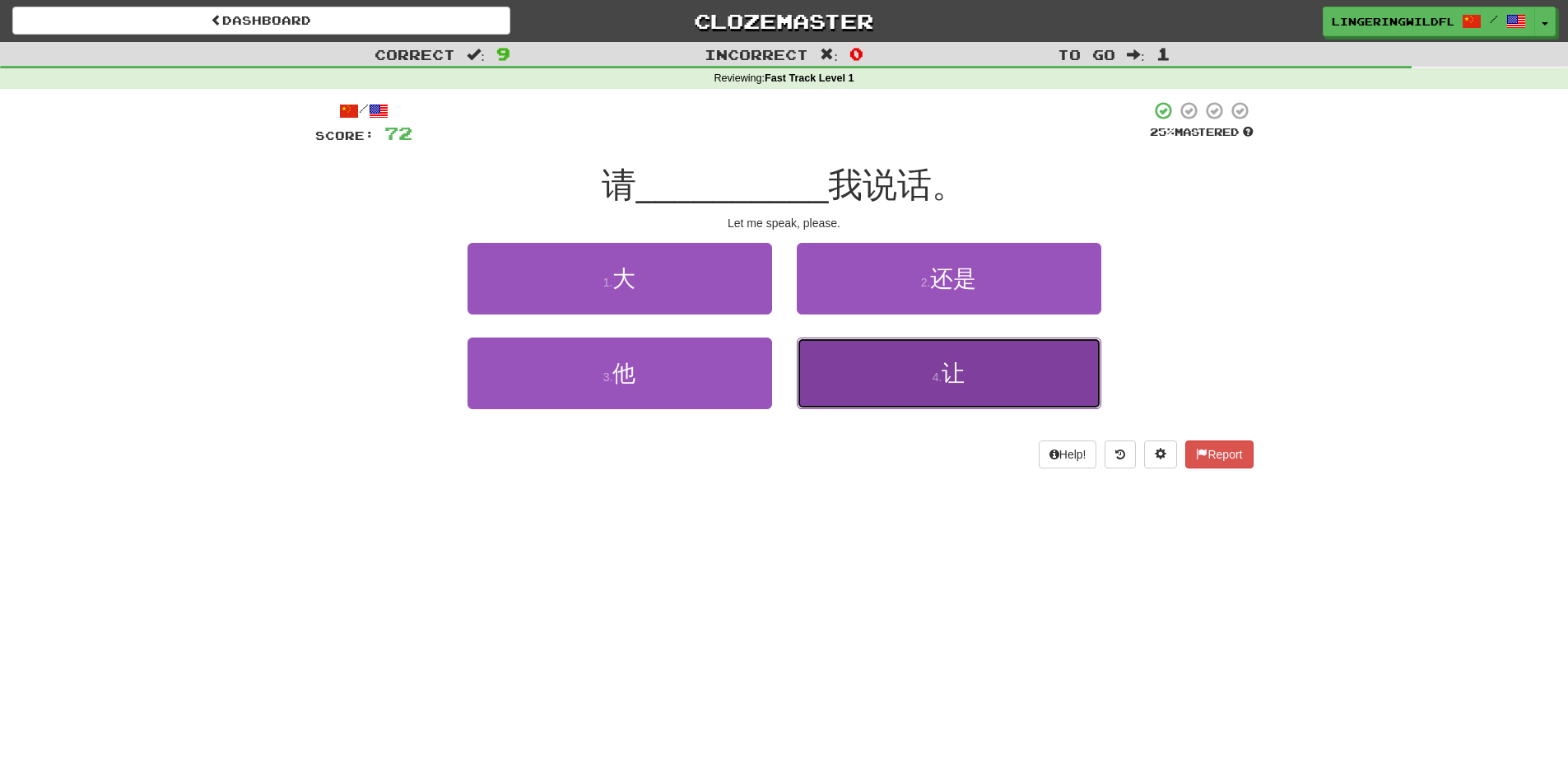
click at [941, 382] on small "4 ." at bounding box center [937, 377] width 10 height 14
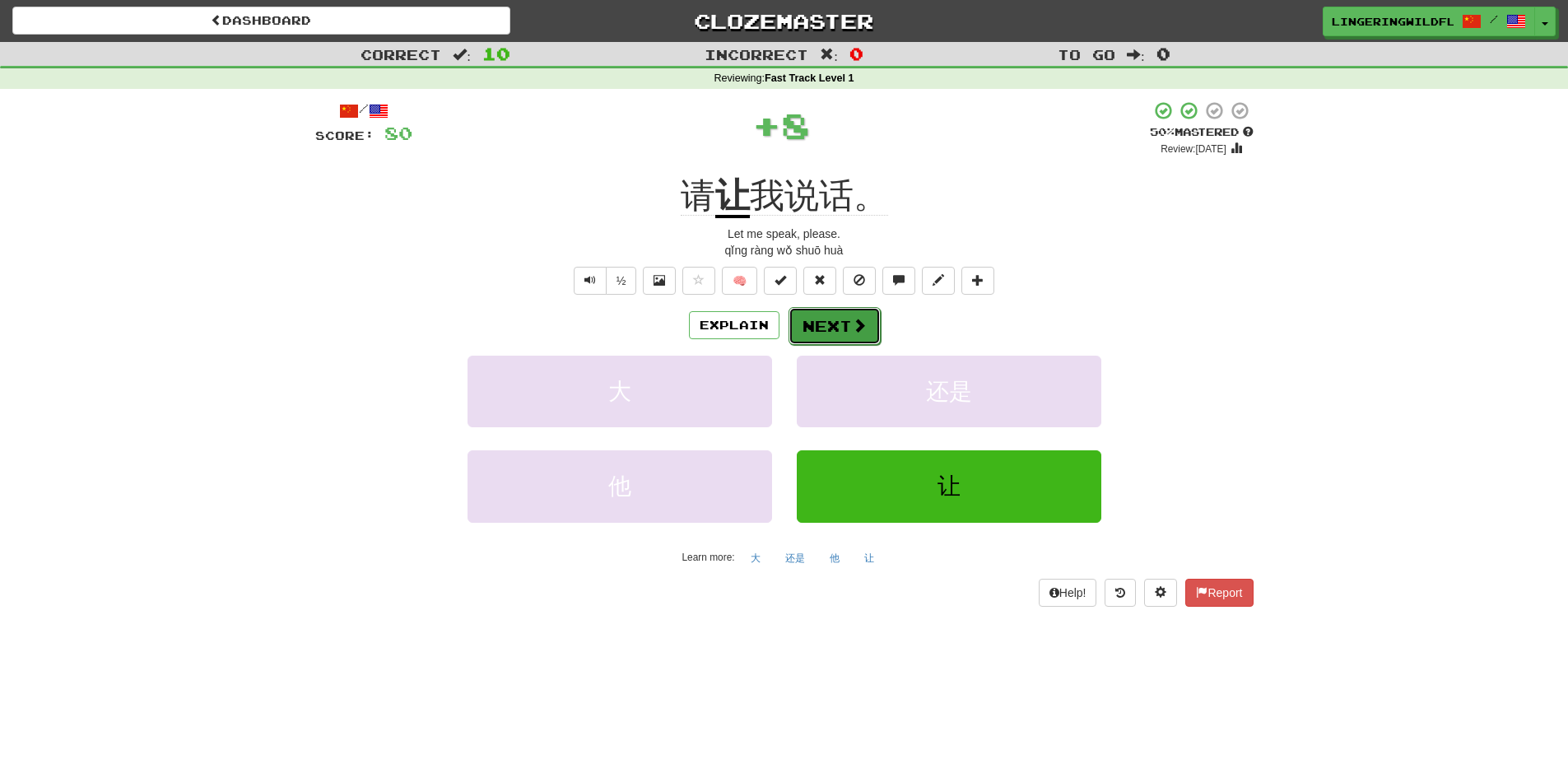
click at [845, 312] on button "Next" at bounding box center [834, 326] width 92 height 38
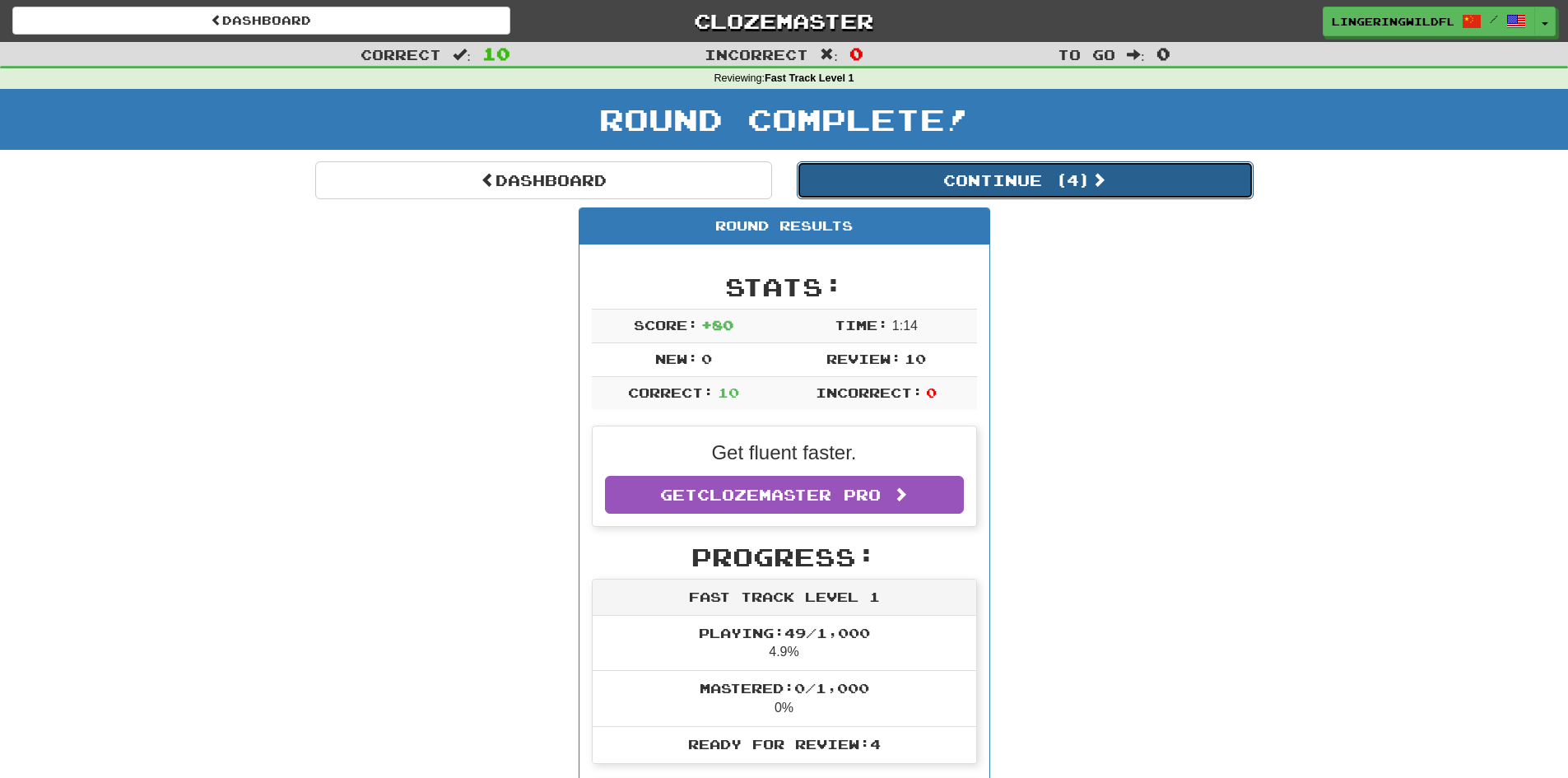
click at [937, 178] on button "Continue ( 4 )" at bounding box center [1025, 180] width 457 height 38
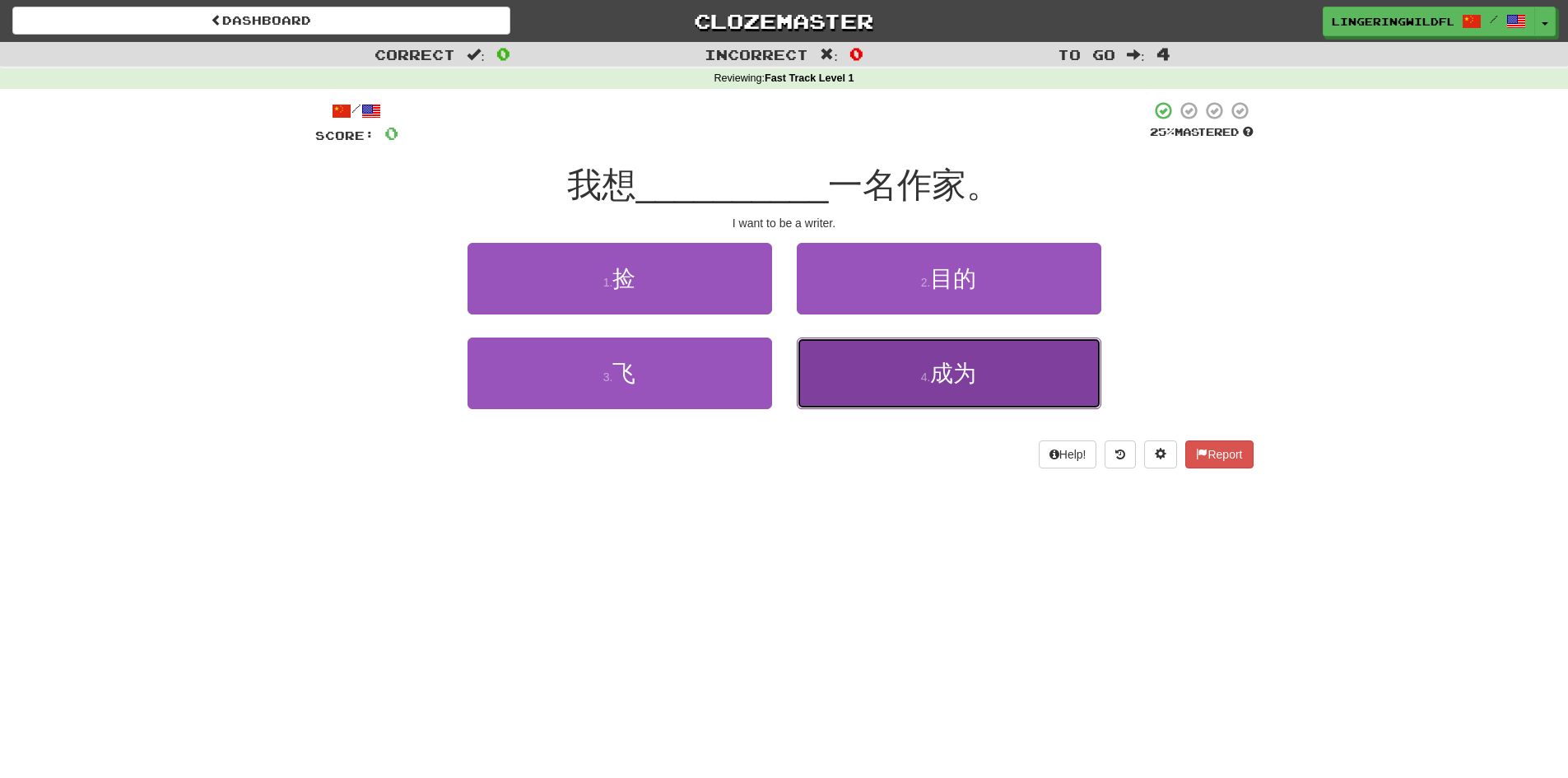
click at [980, 374] on button "4 . 成为" at bounding box center [949, 373] width 304 height 72
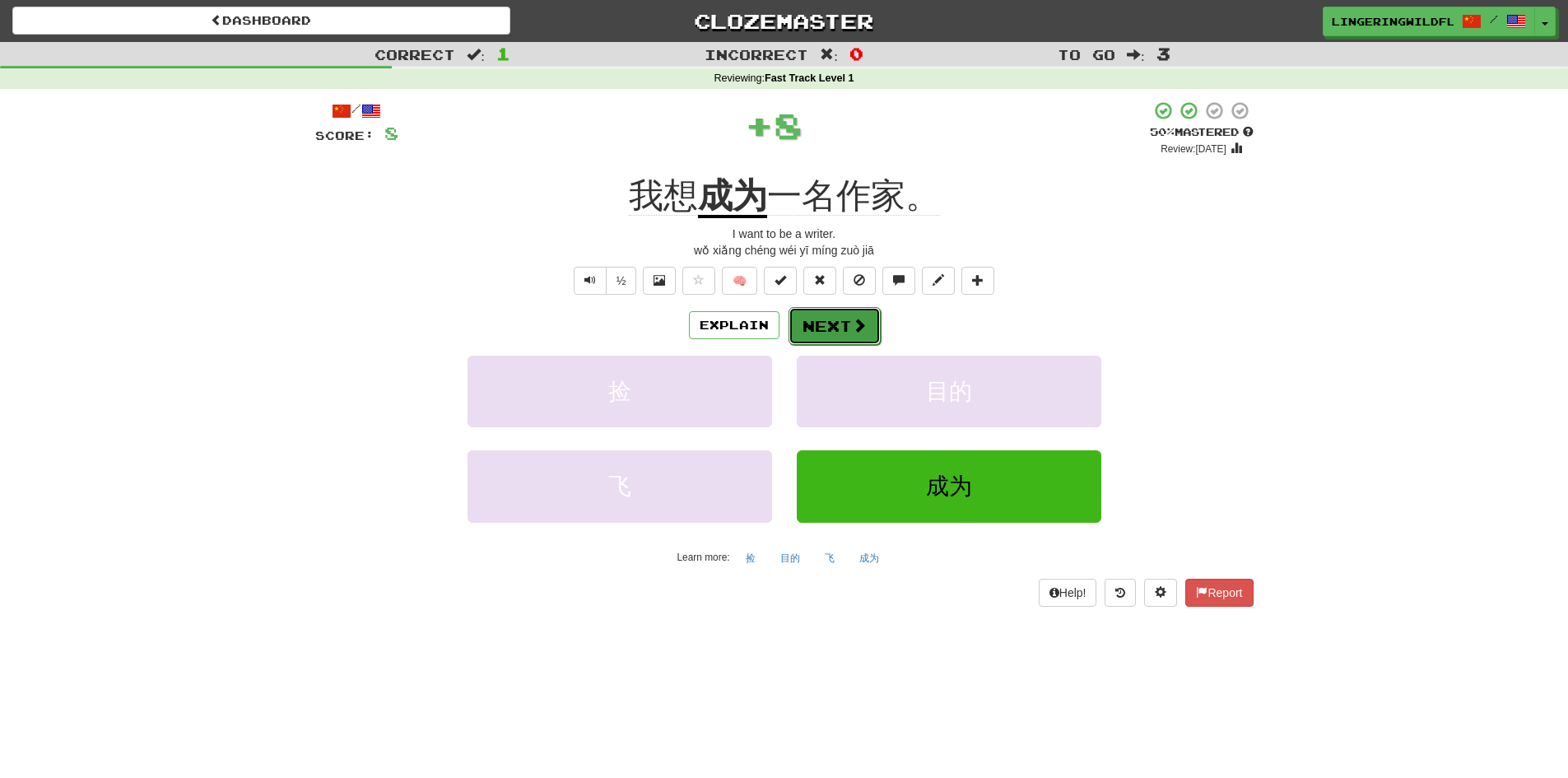
click at [842, 324] on button "Next" at bounding box center [834, 326] width 92 height 38
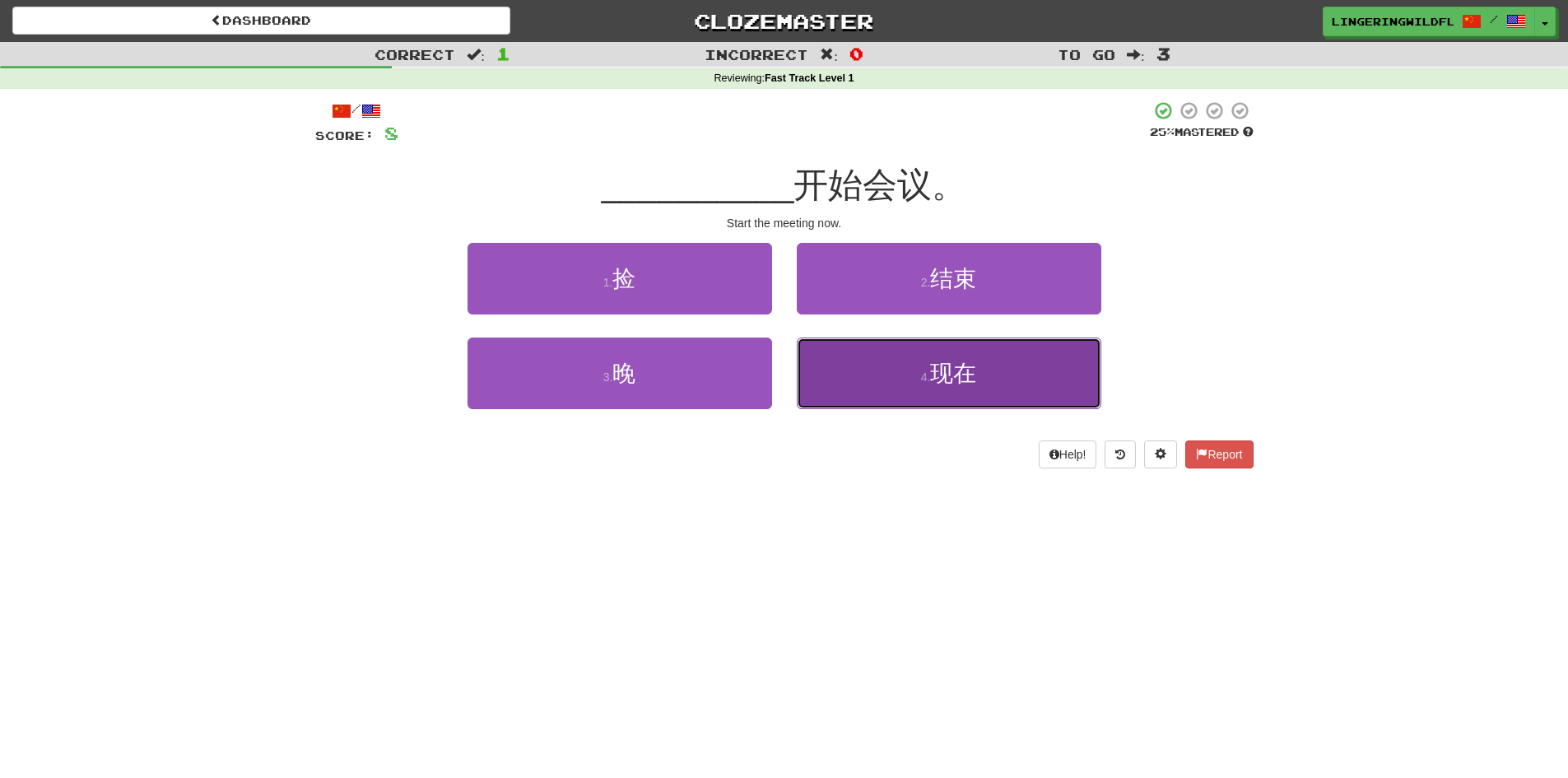
click at [976, 380] on span "现在" at bounding box center [953, 373] width 46 height 25
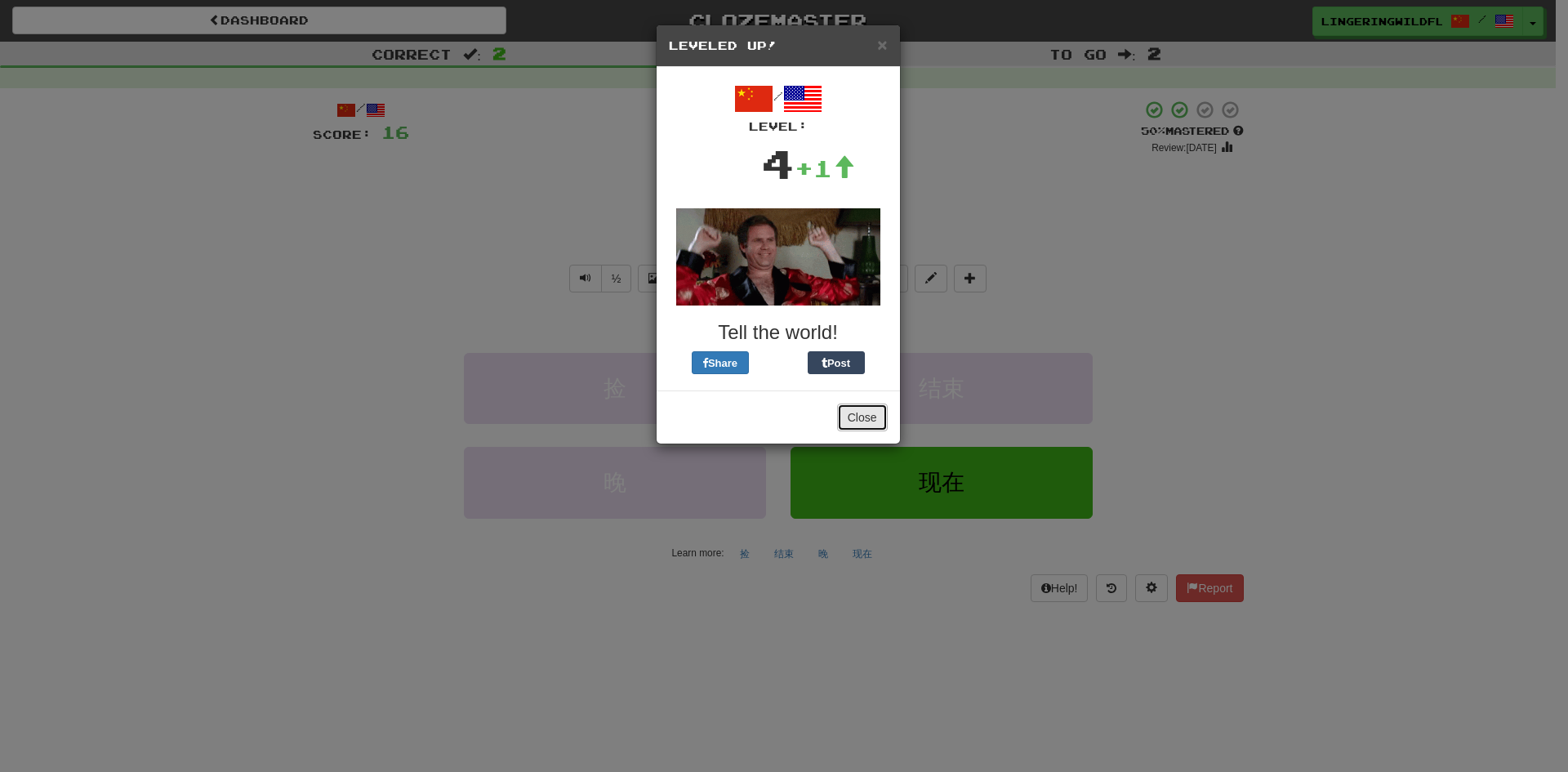
click at [864, 413] on button "Close" at bounding box center [862, 417] width 50 height 28
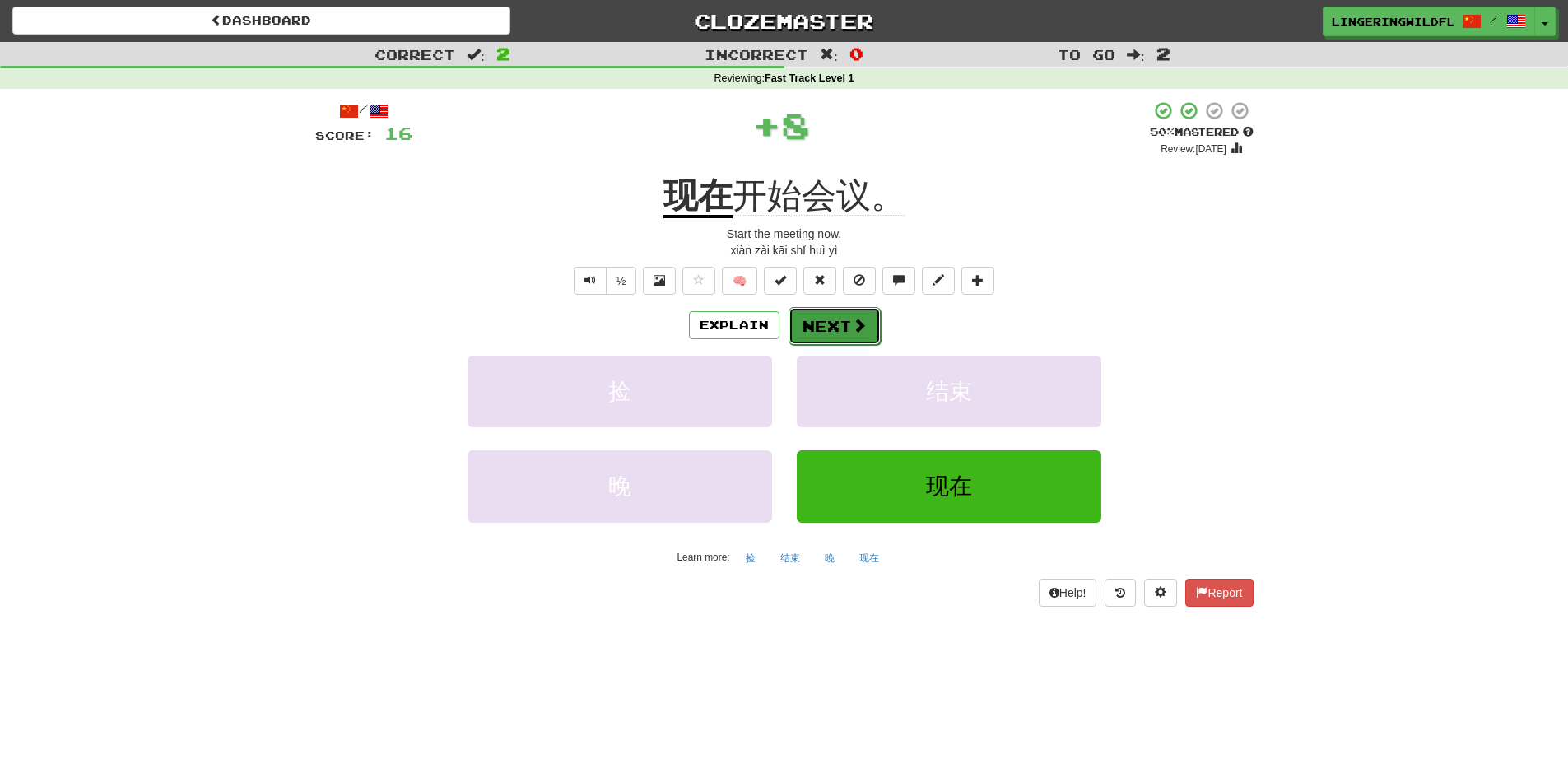
click at [830, 322] on button "Next" at bounding box center [834, 326] width 92 height 38
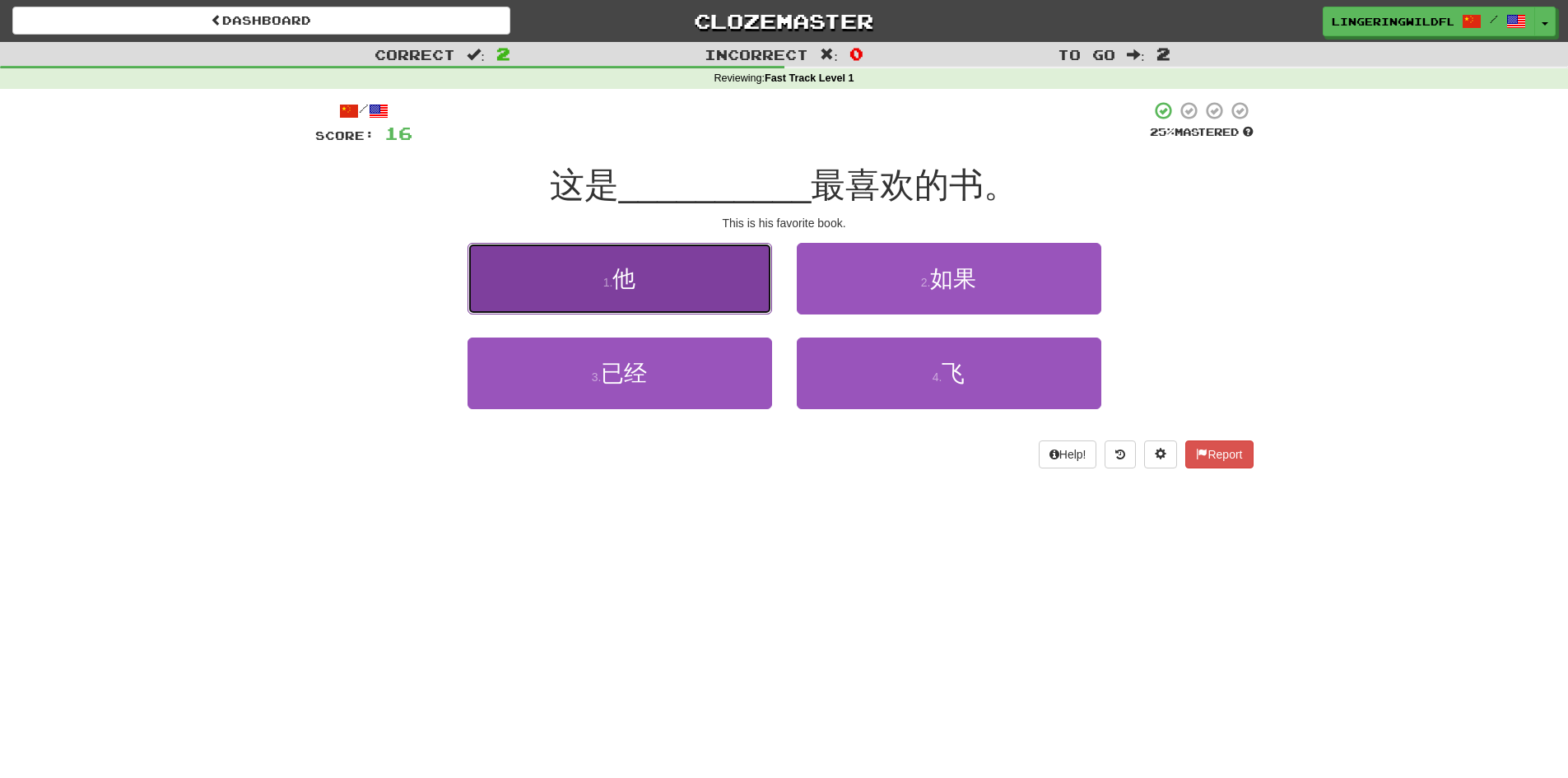
click at [752, 282] on button "1 . 他" at bounding box center [620, 278] width 304 height 72
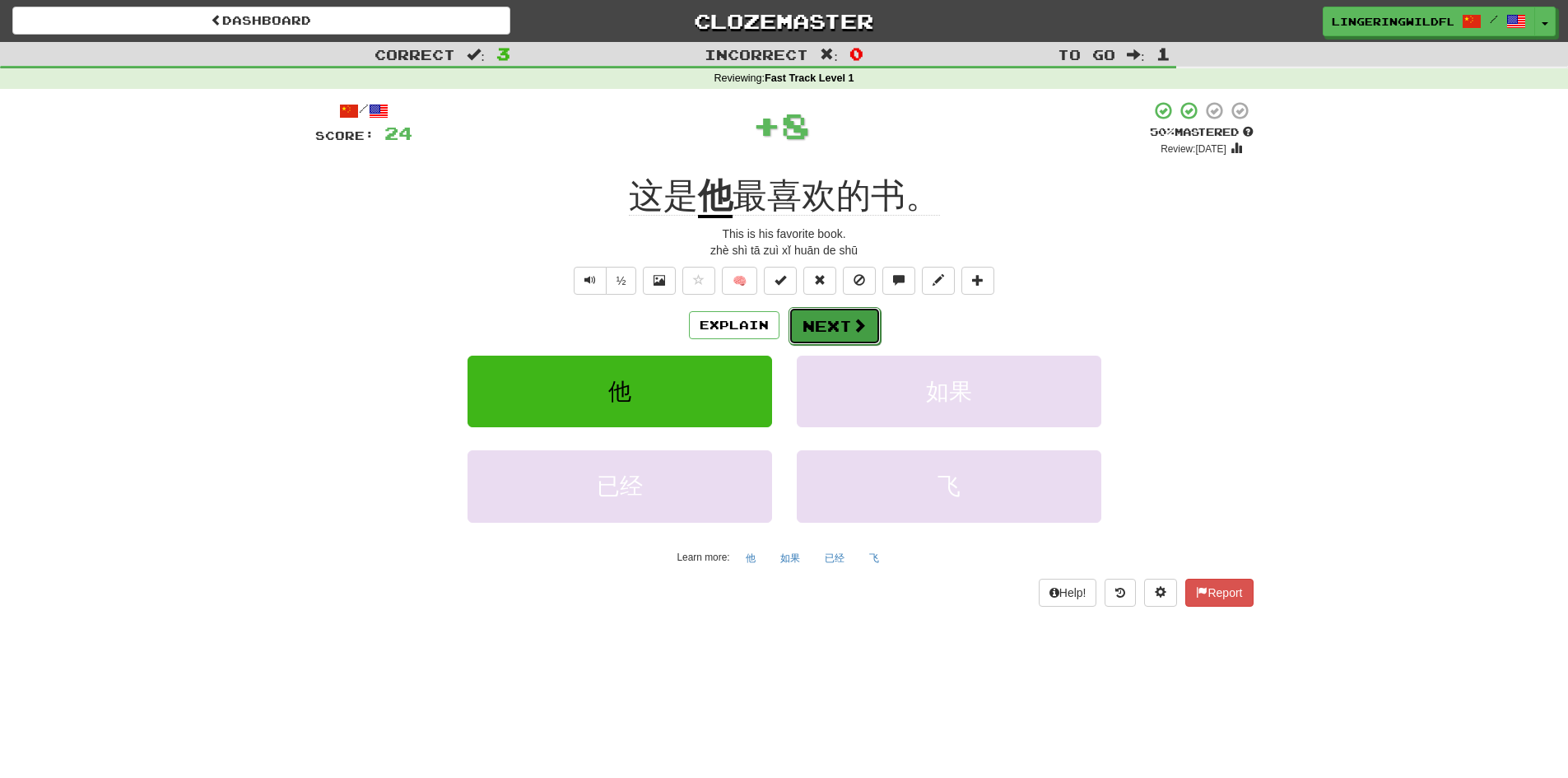
click at [837, 329] on button "Next" at bounding box center [834, 326] width 92 height 38
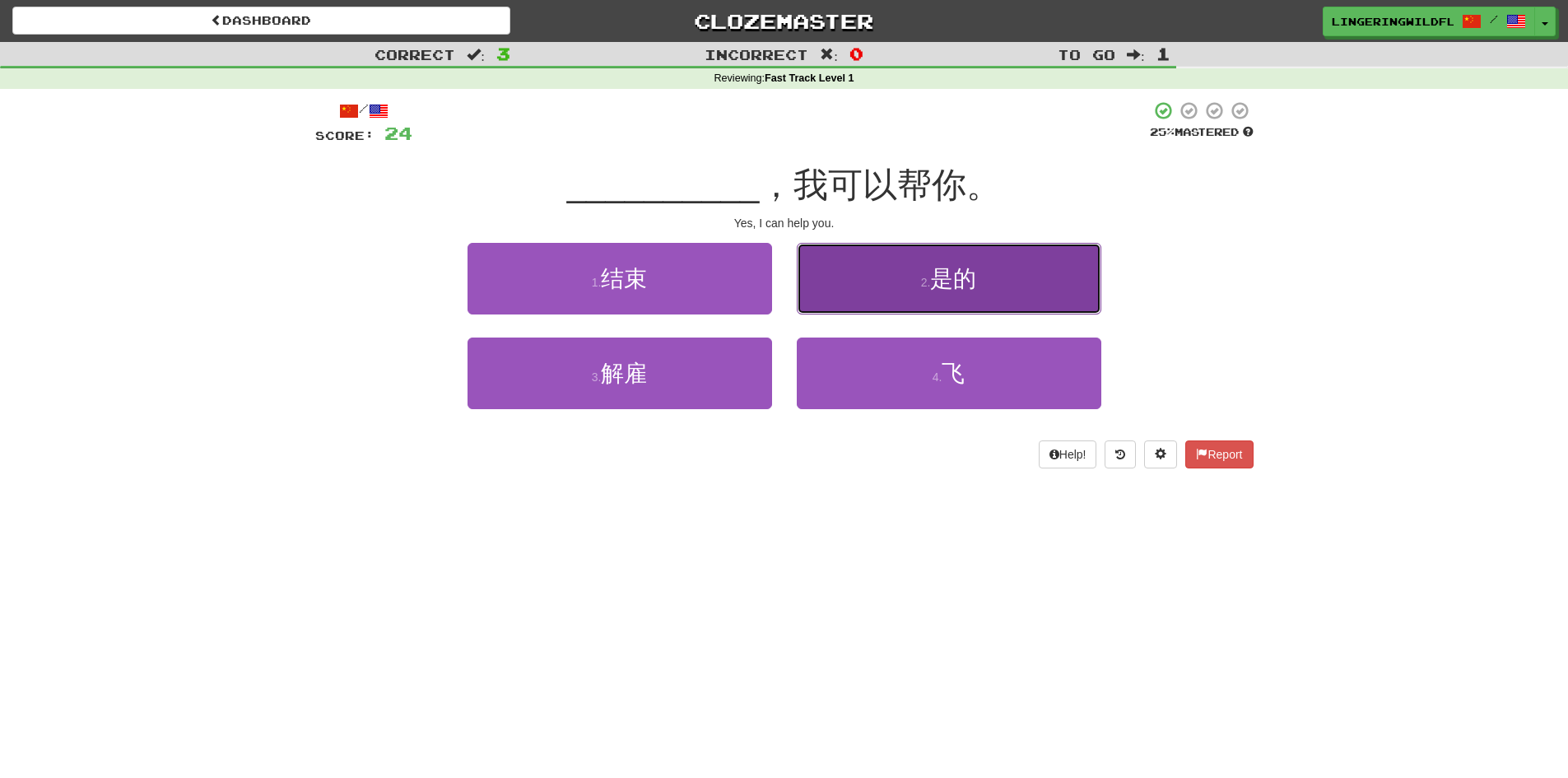
click at [970, 272] on span "是的" at bounding box center [953, 278] width 46 height 25
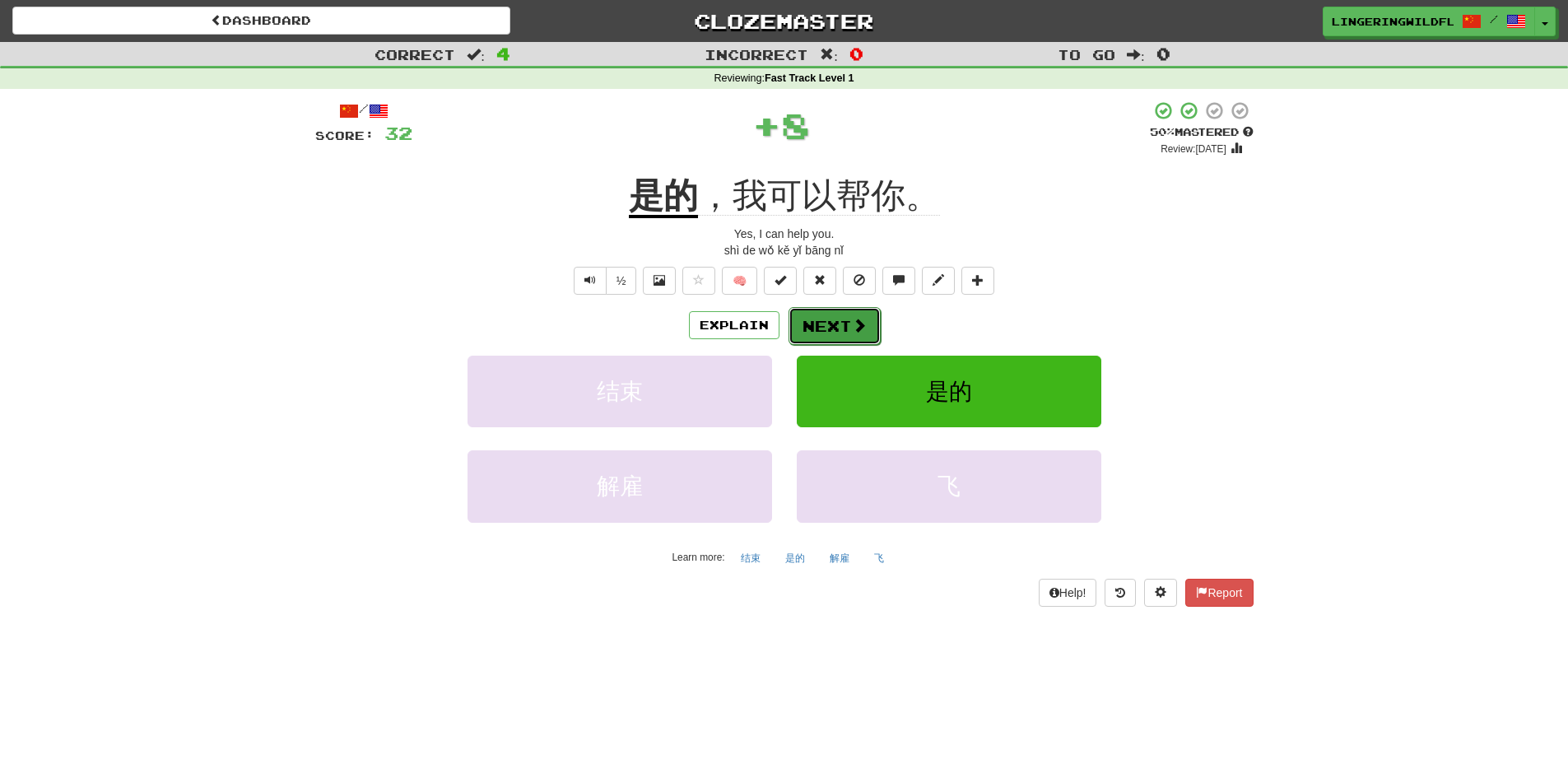
click at [832, 321] on button "Next" at bounding box center [834, 326] width 92 height 38
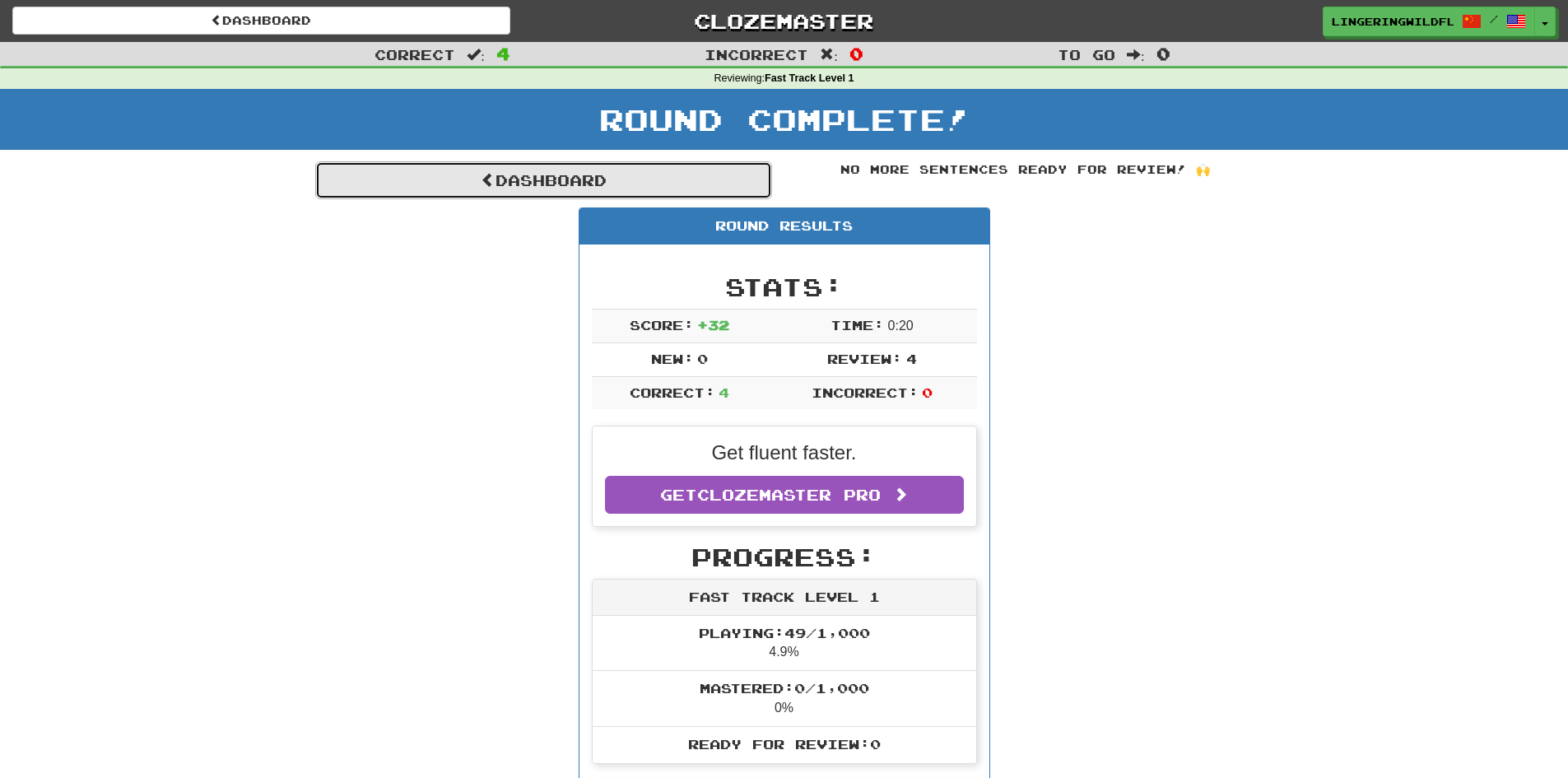
click at [713, 178] on link "Dashboard" at bounding box center [544, 180] width 457 height 38
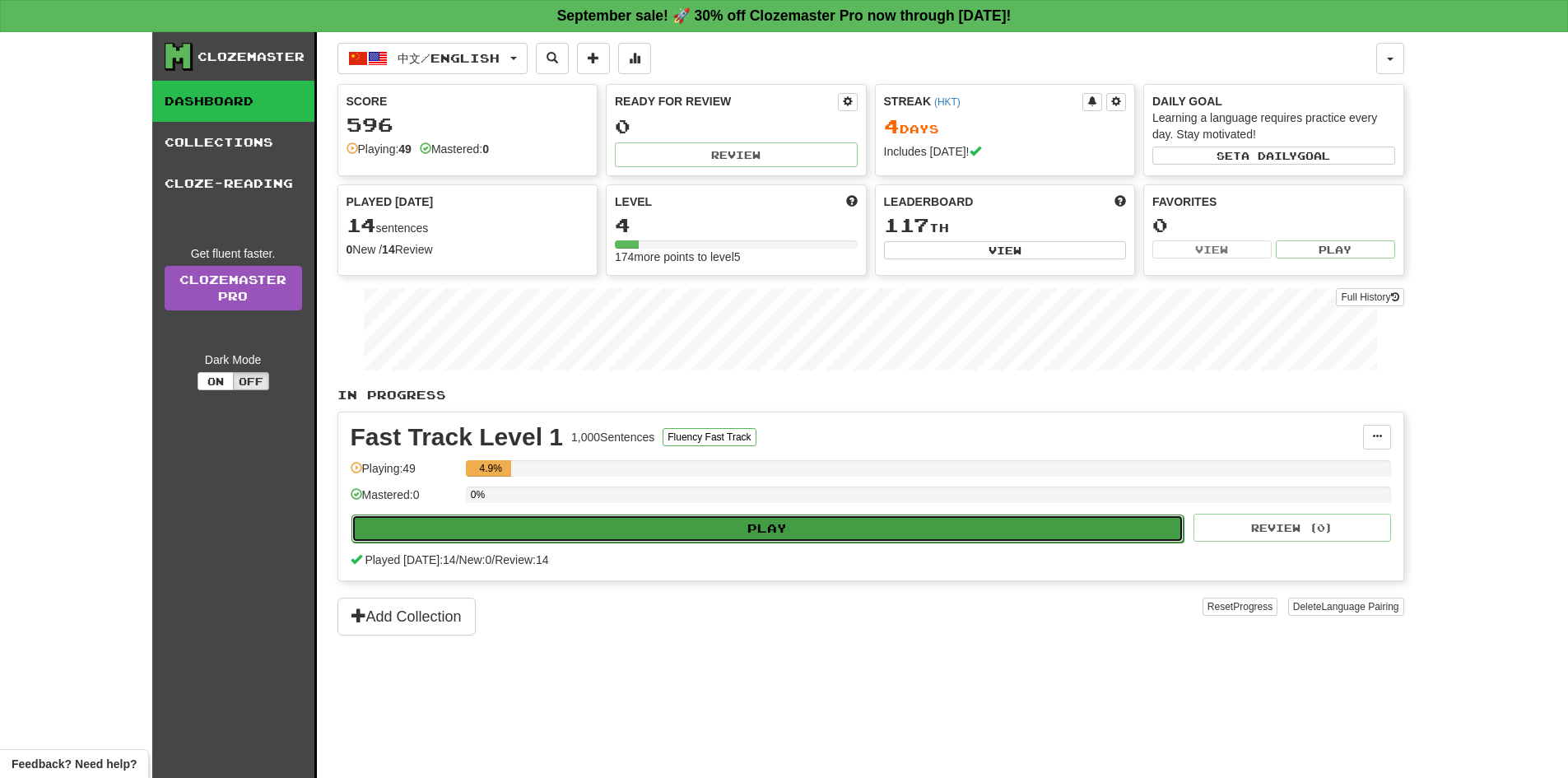
click at [755, 516] on button "Play" at bounding box center [768, 528] width 833 height 28
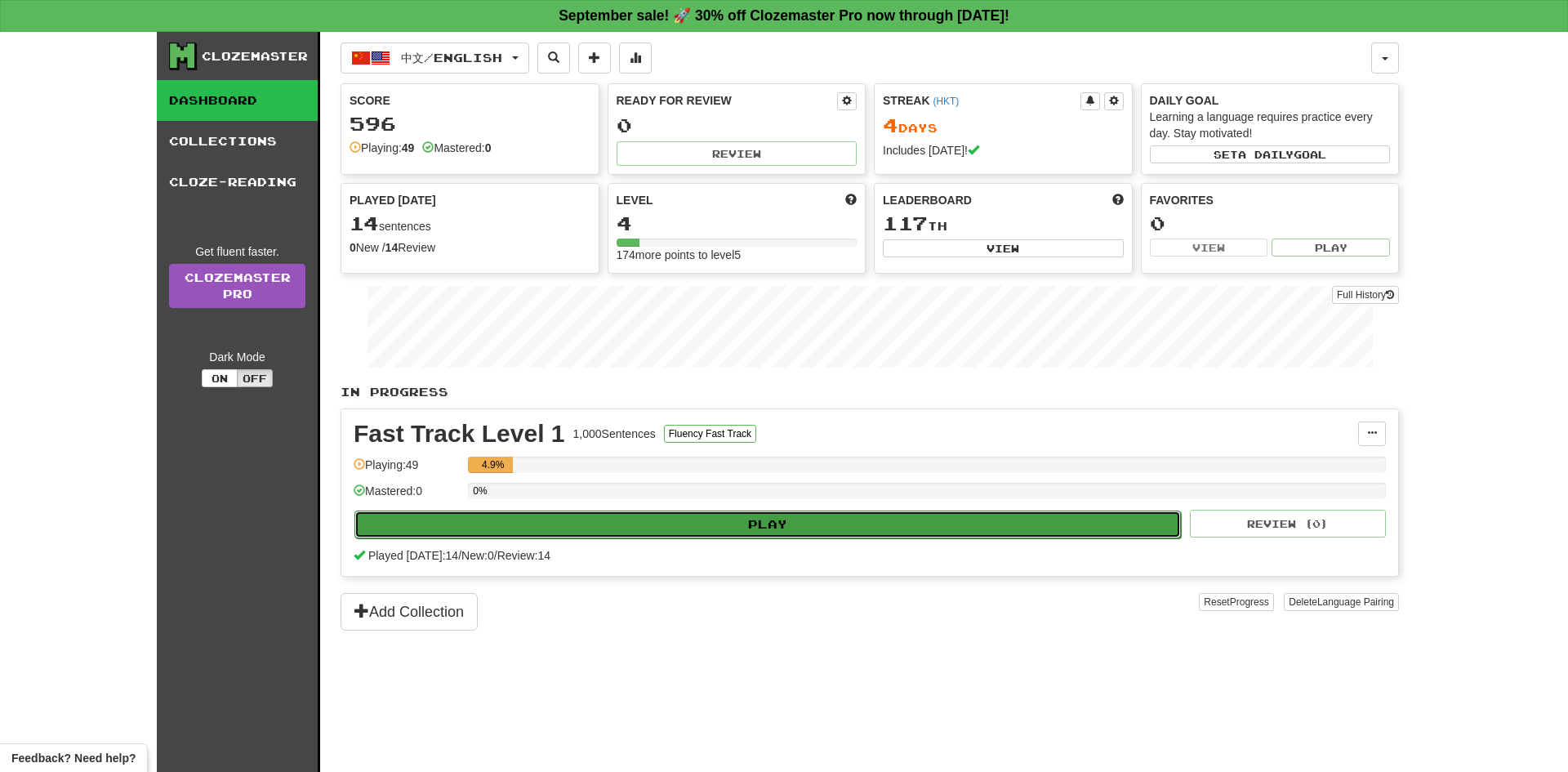
select select "**"
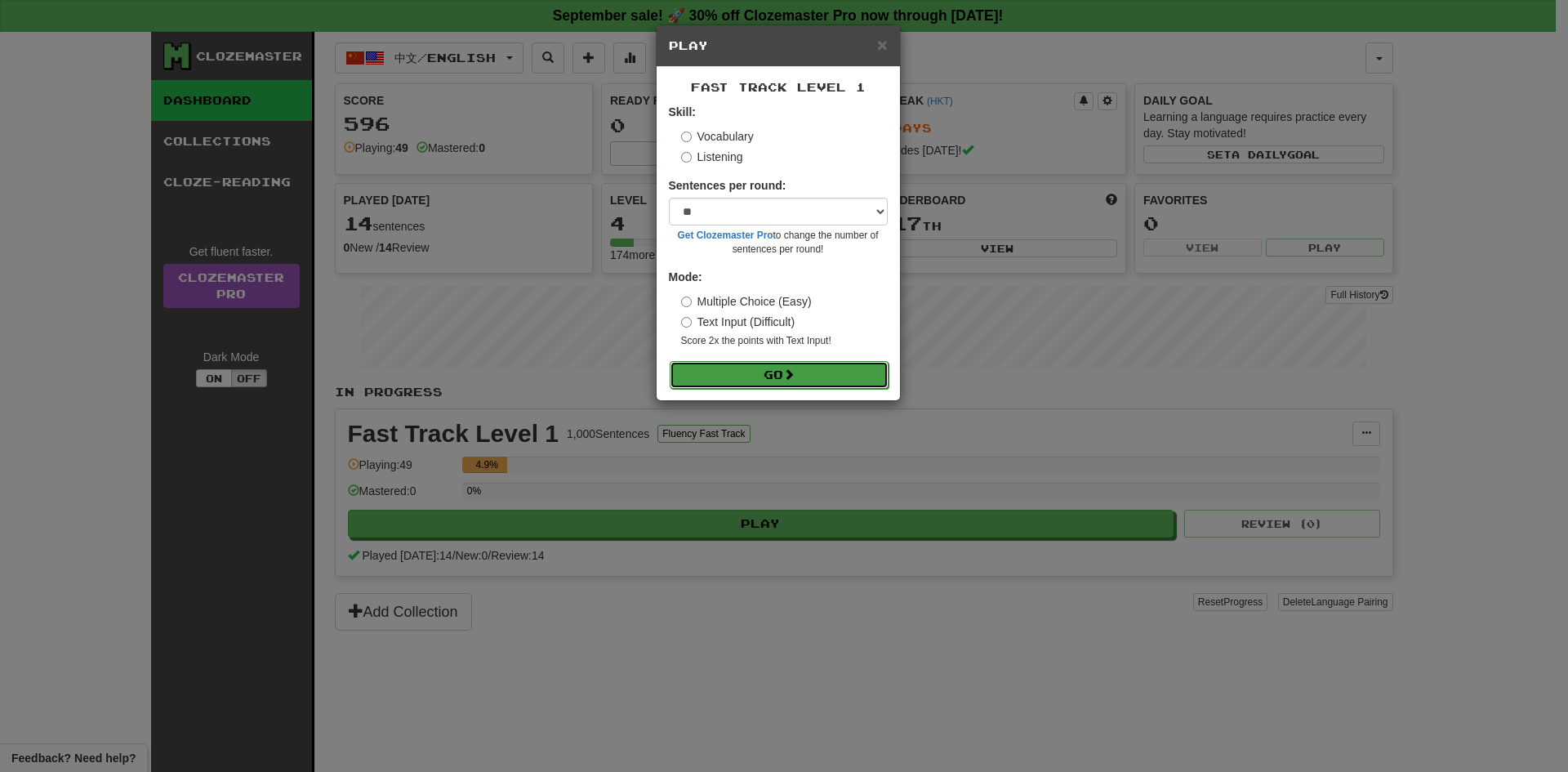
click at [810, 376] on button "Go" at bounding box center [779, 375] width 219 height 28
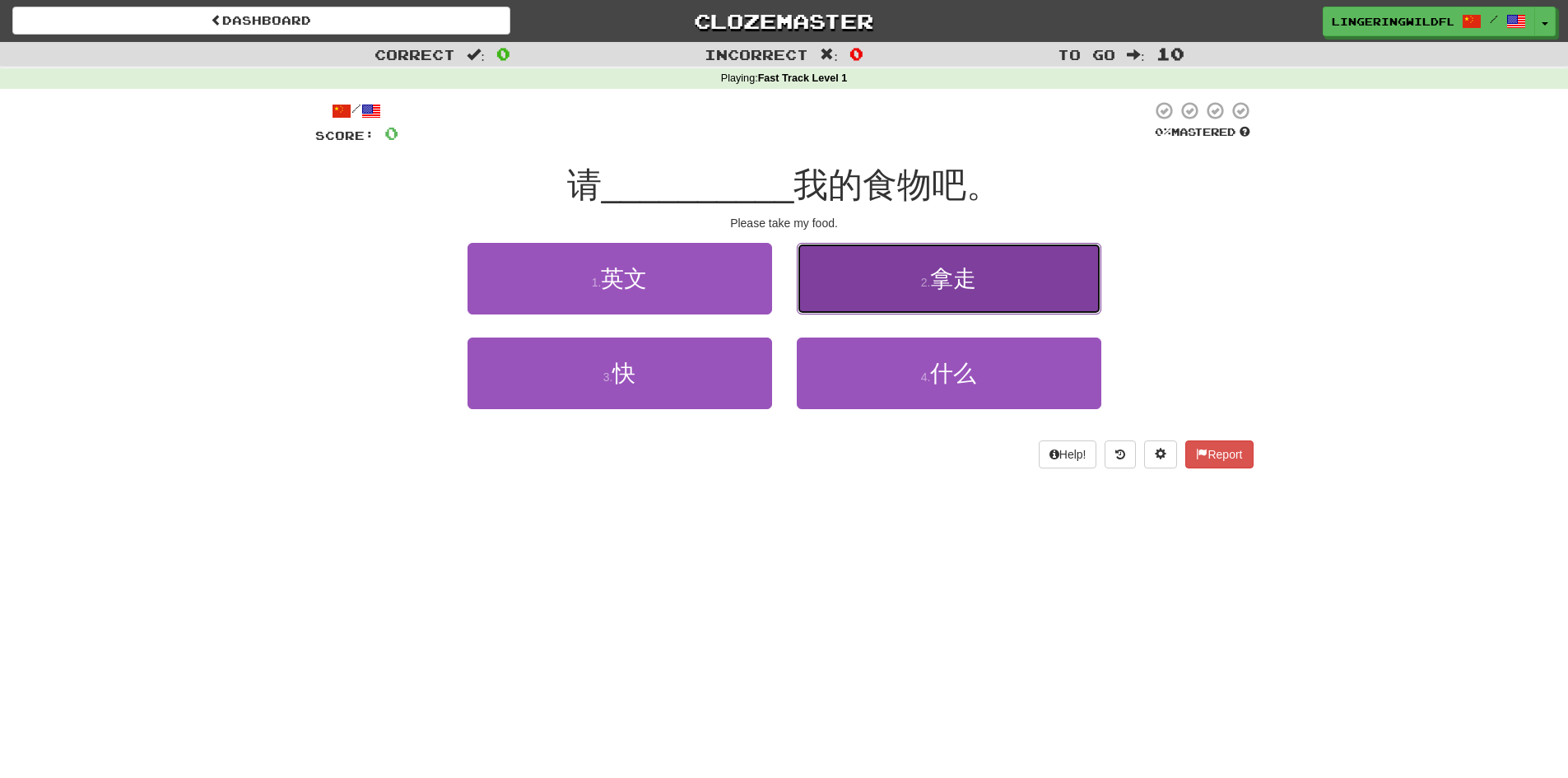
click at [921, 297] on button "2 . 拿走" at bounding box center [949, 278] width 304 height 72
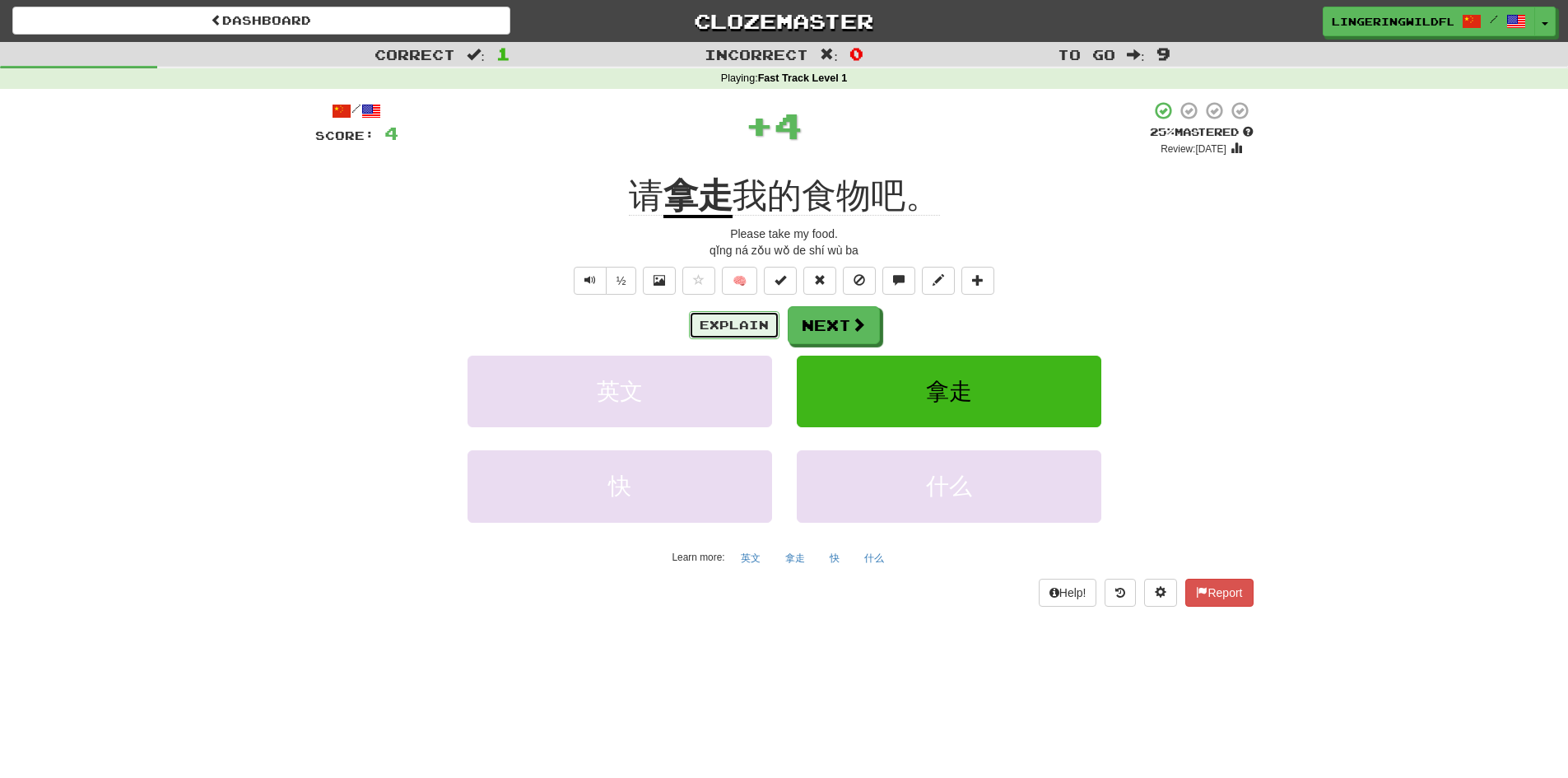
click at [743, 331] on button "Explain" at bounding box center [734, 324] width 91 height 28
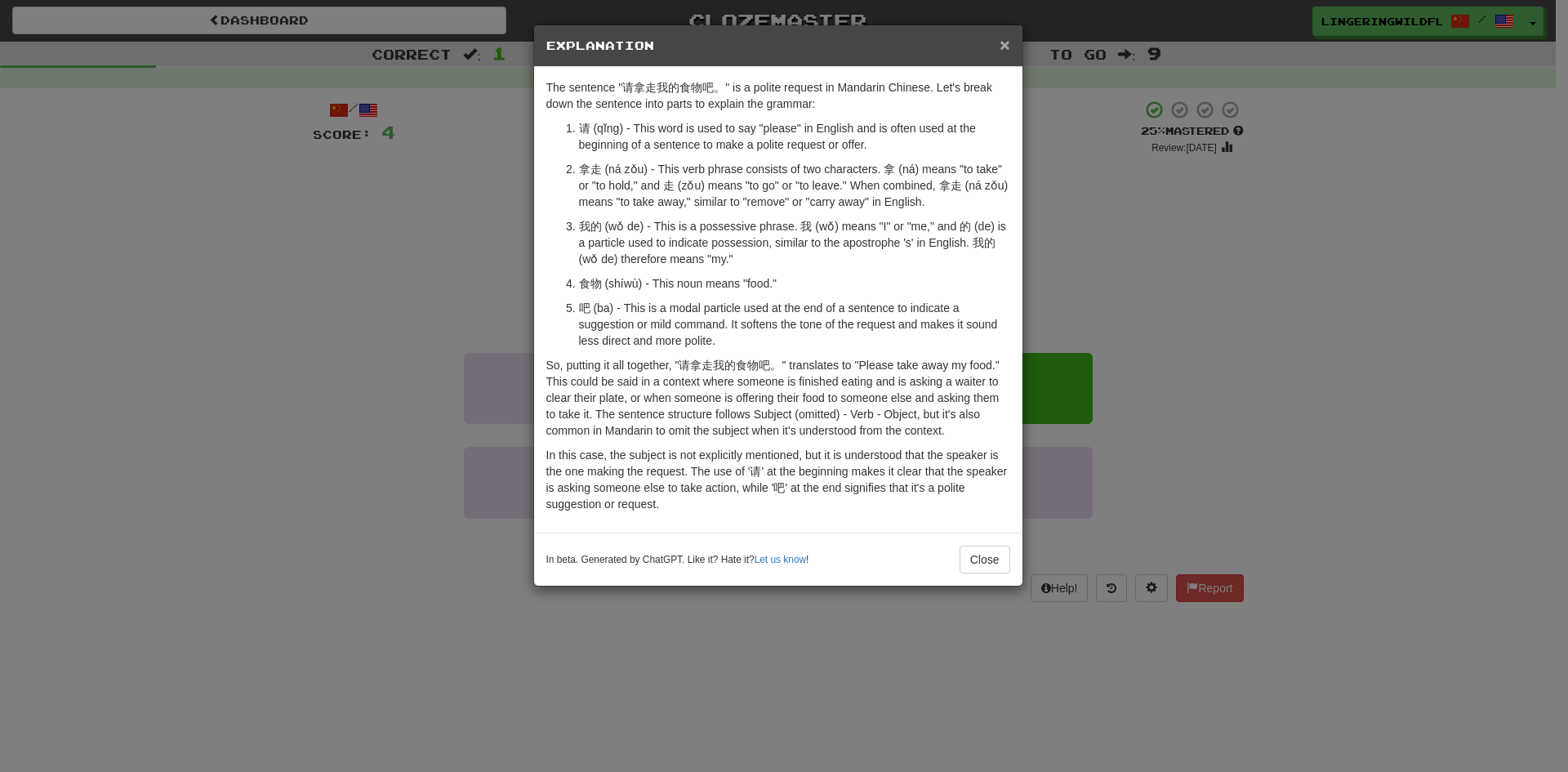
click at [999, 42] on span "×" at bounding box center [1004, 44] width 10 height 19
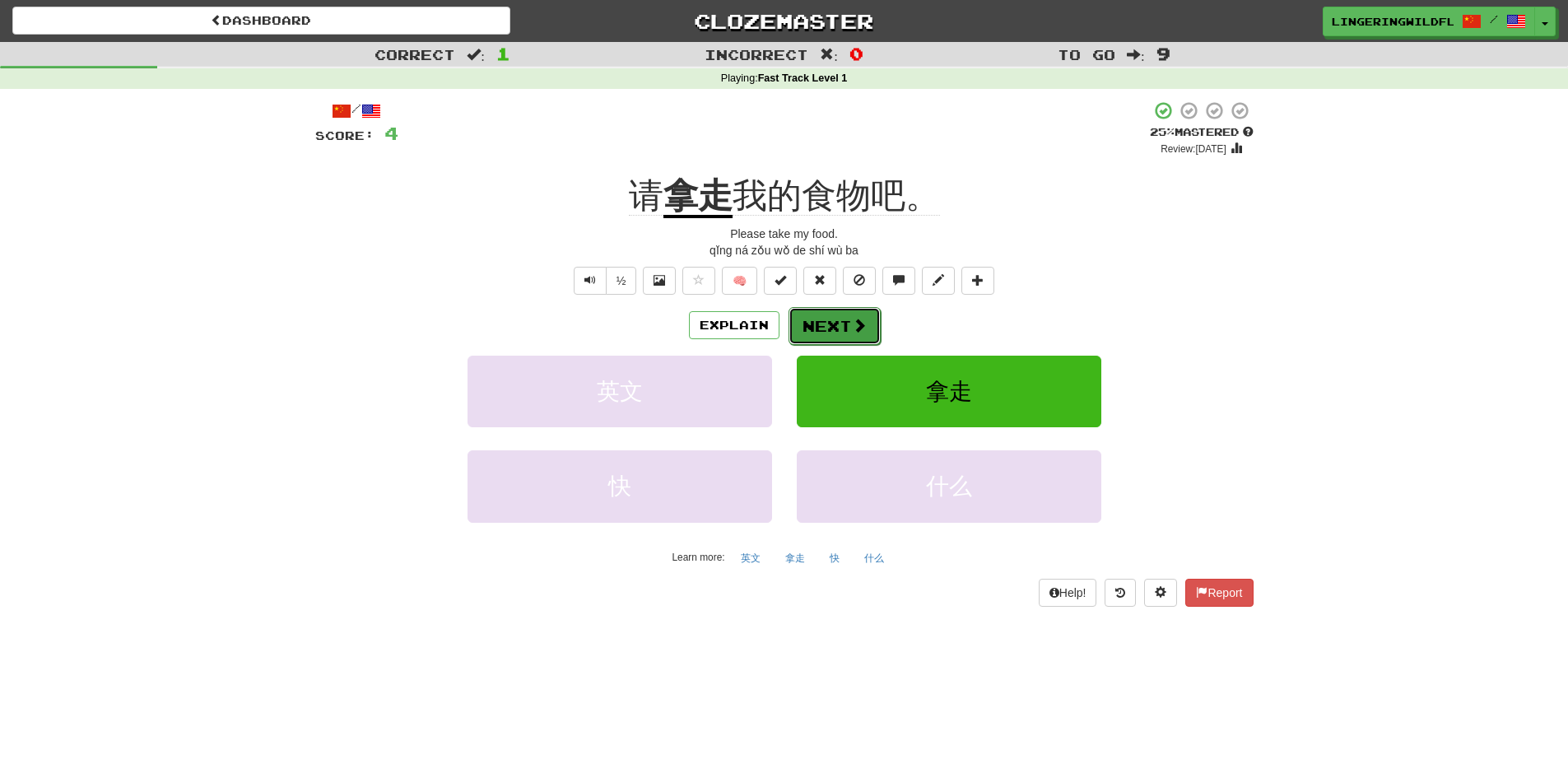
click at [842, 331] on button "Next" at bounding box center [834, 326] width 92 height 38
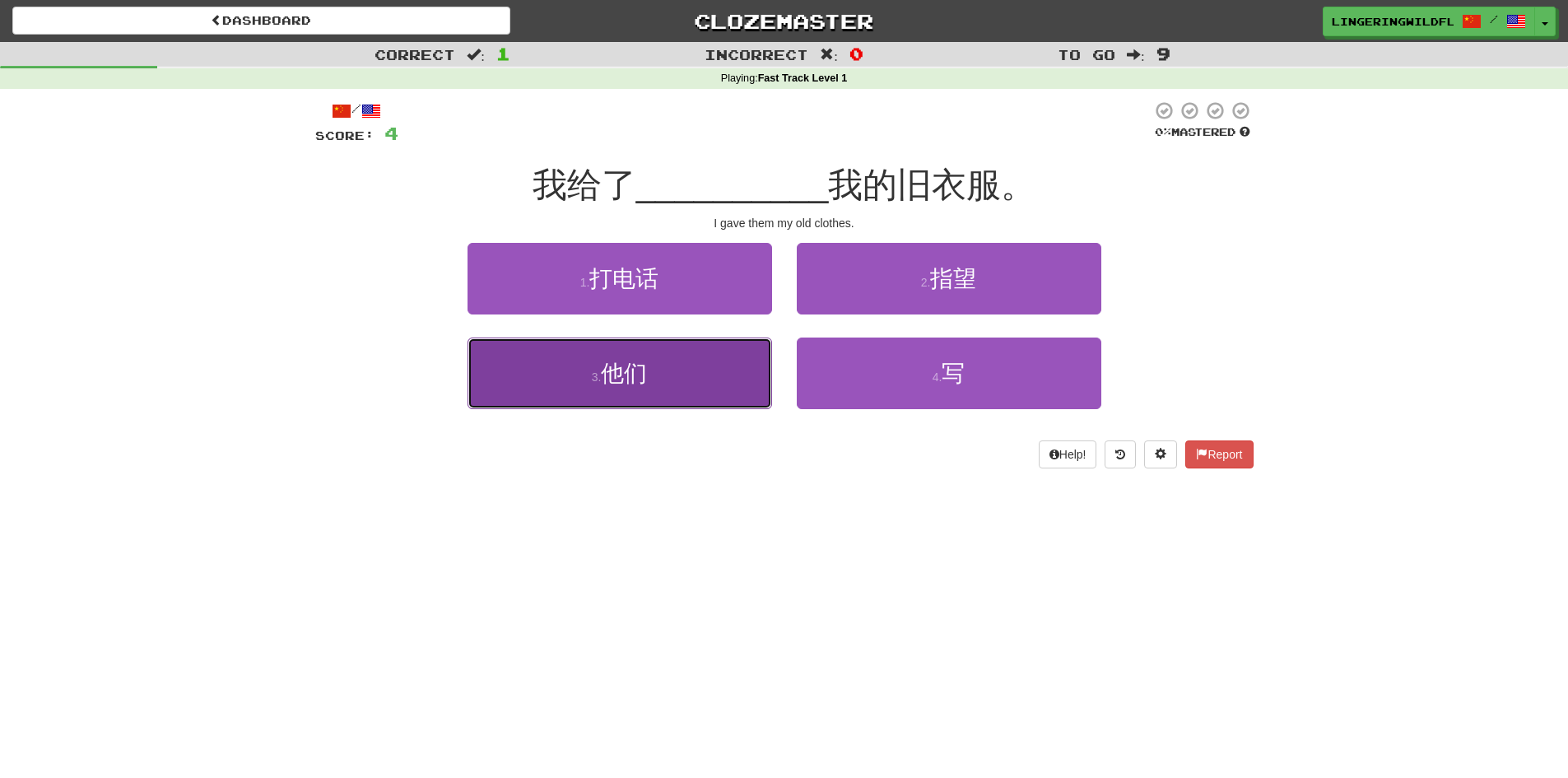
click at [708, 388] on button "3 . 他们" at bounding box center [620, 373] width 304 height 72
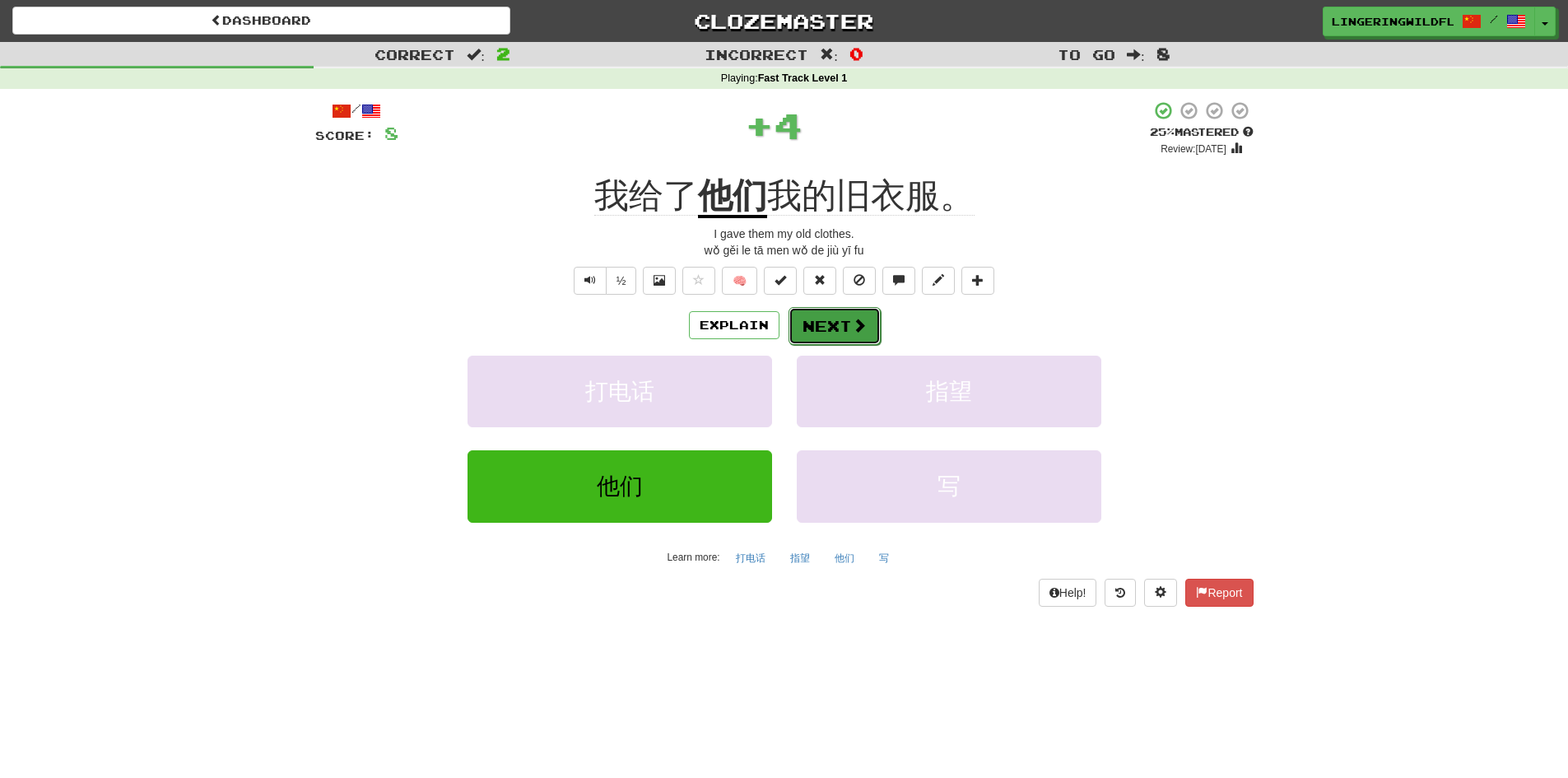
click at [819, 340] on button "Next" at bounding box center [834, 326] width 92 height 38
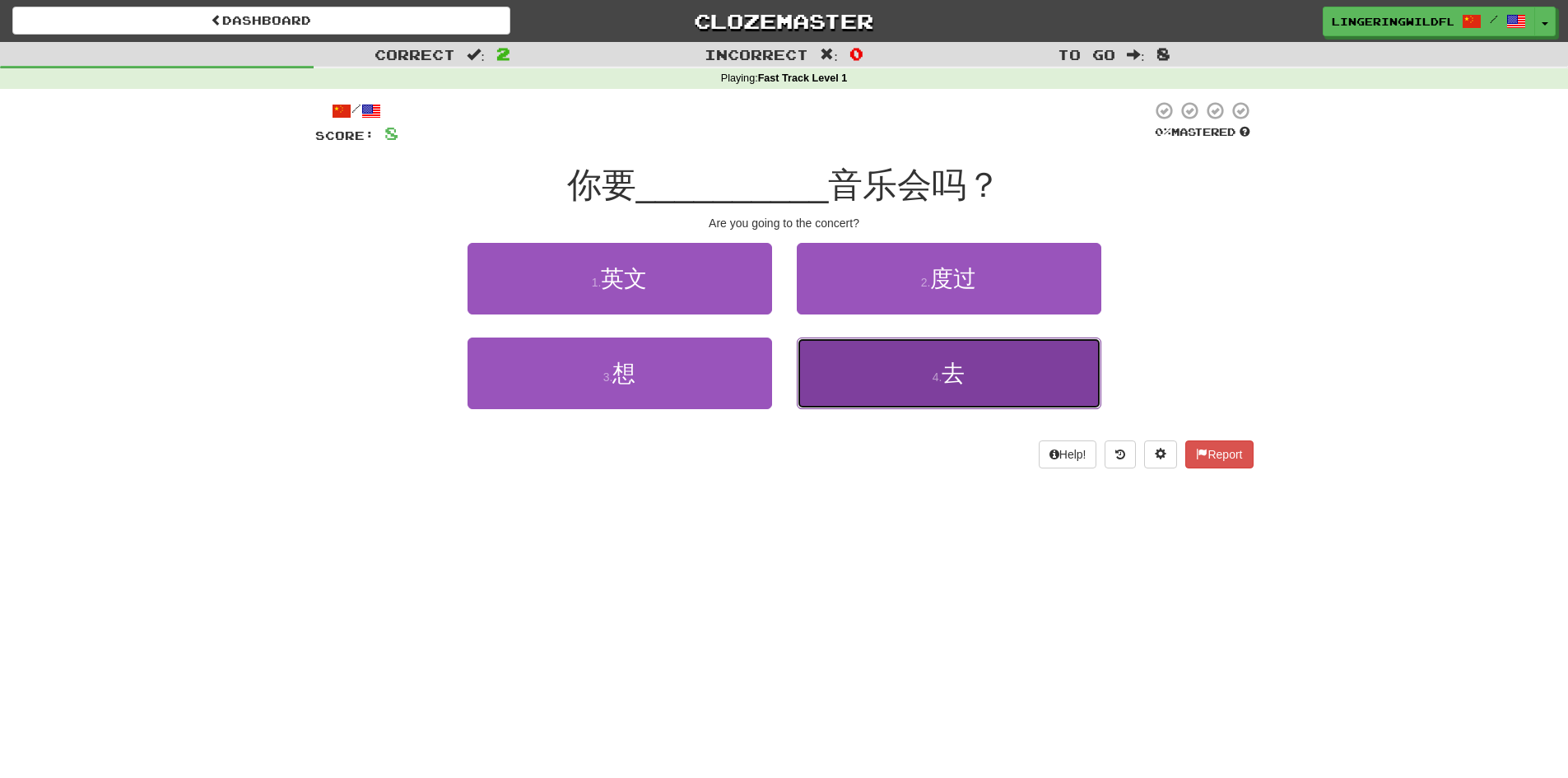
click at [891, 374] on button "4 . 去" at bounding box center [949, 373] width 304 height 72
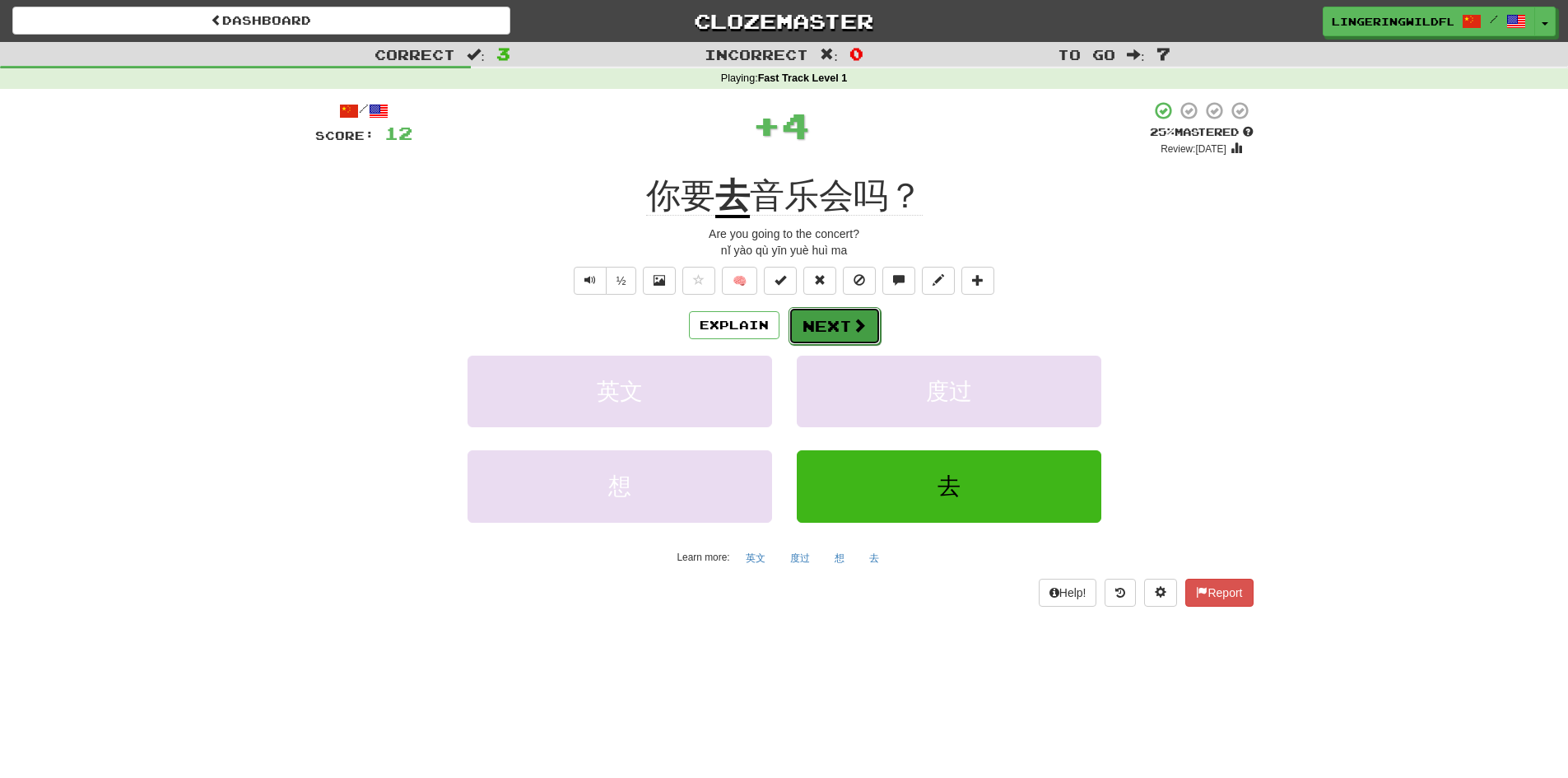
click at [819, 325] on button "Next" at bounding box center [834, 326] width 92 height 38
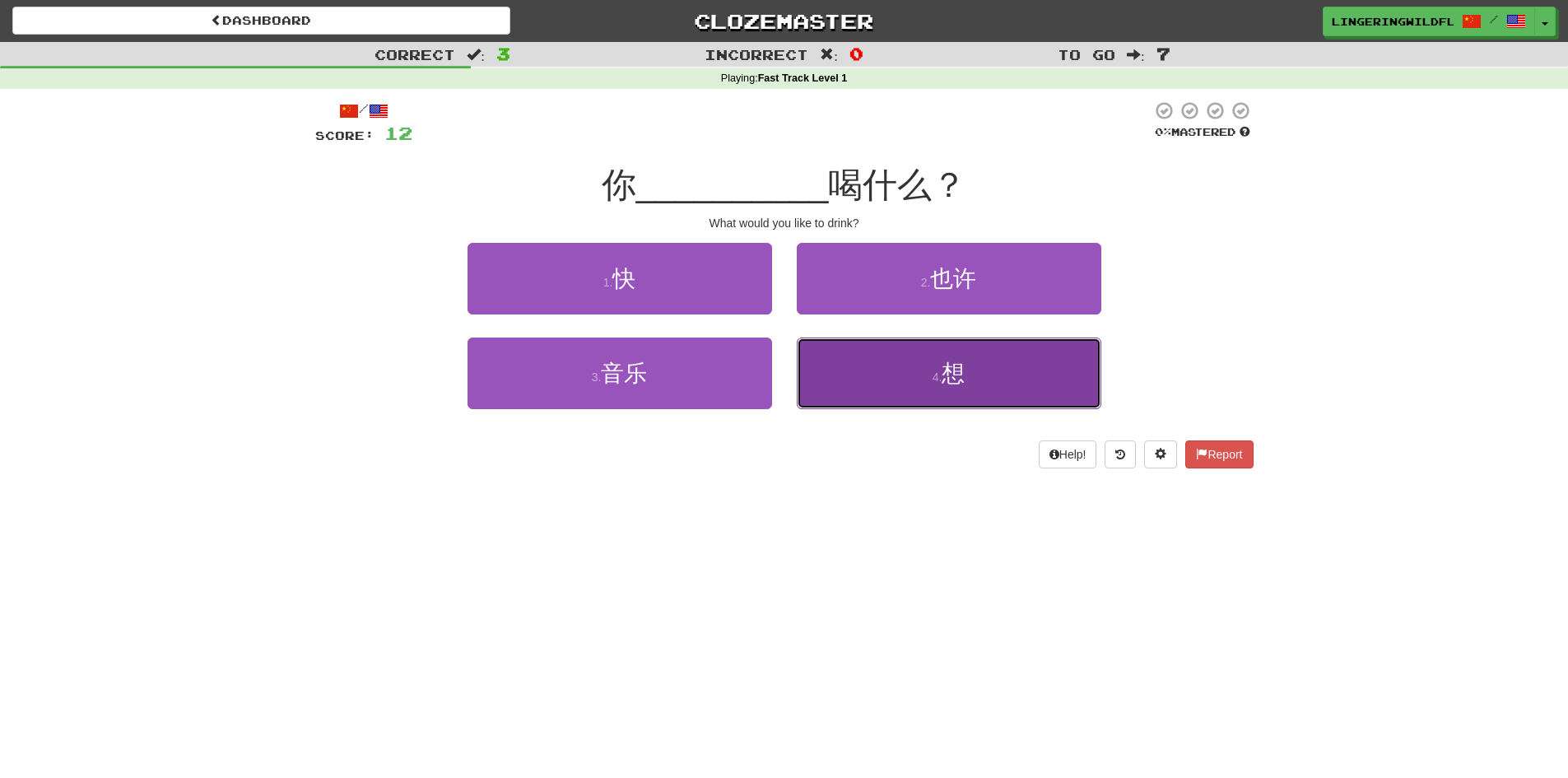
click at [909, 383] on button "4 . 想" at bounding box center [949, 373] width 304 height 72
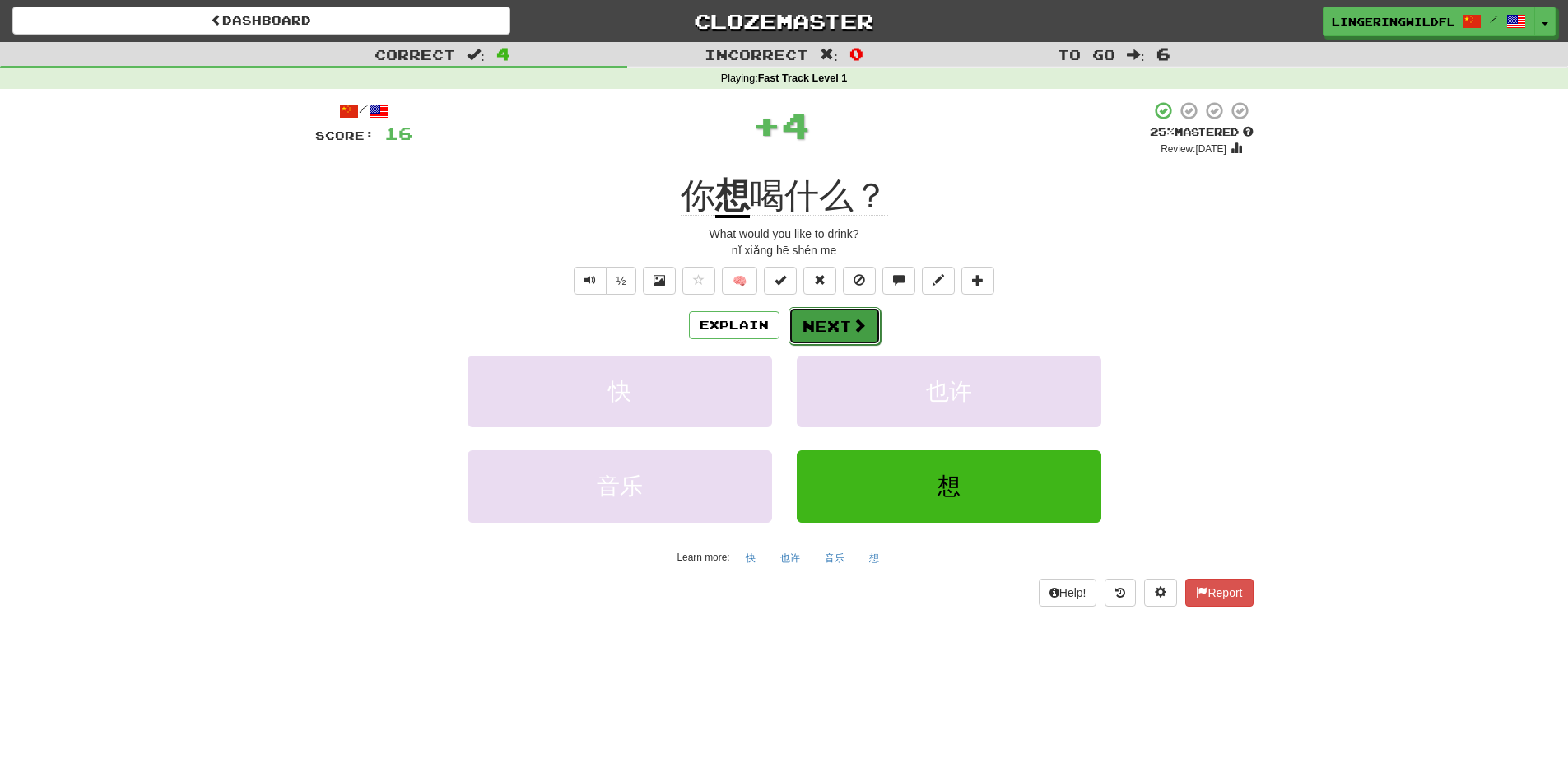
click at [819, 324] on button "Next" at bounding box center [834, 326] width 92 height 38
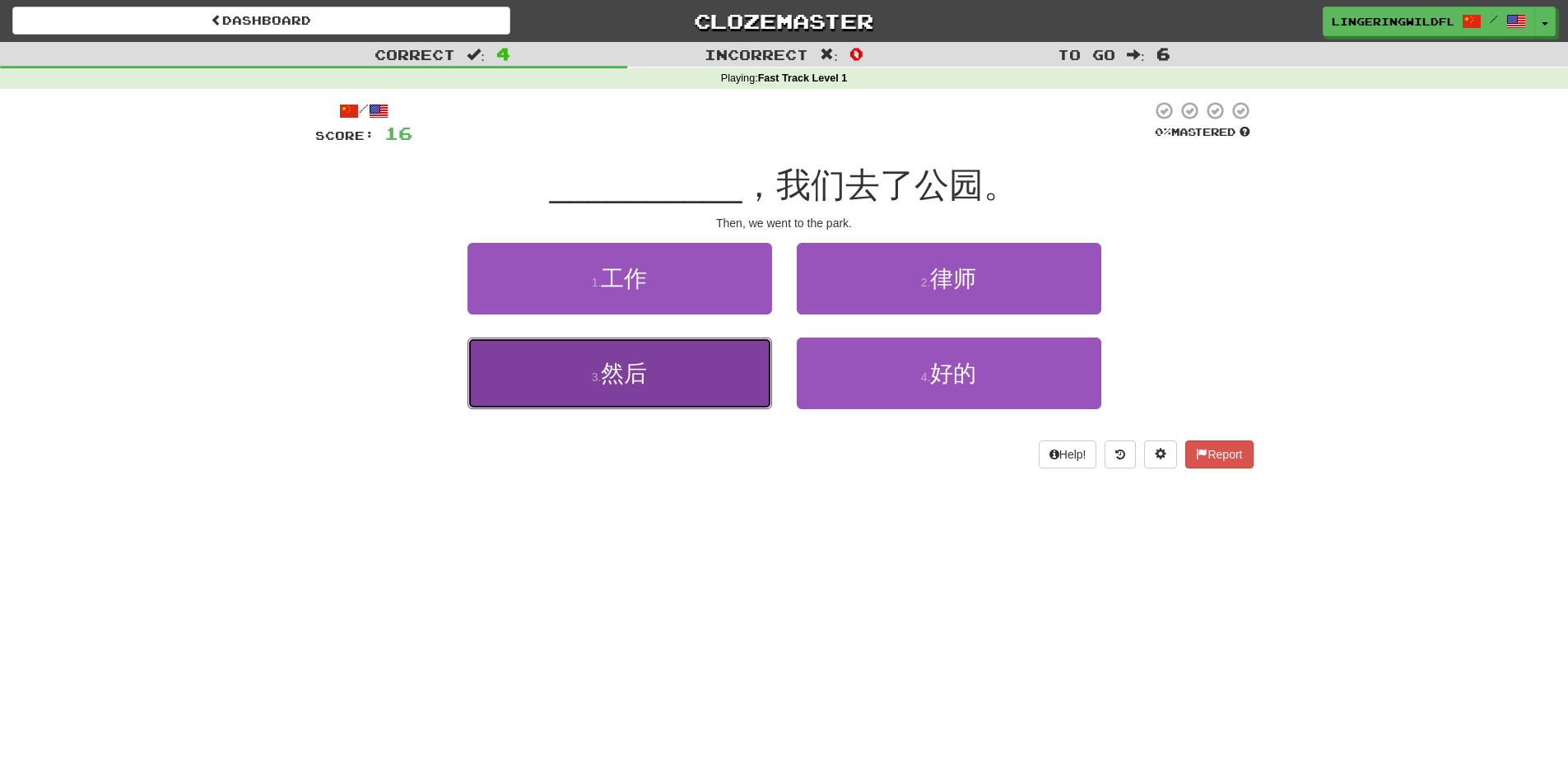
click at [717, 382] on button "3 . 然后" at bounding box center [620, 373] width 304 height 72
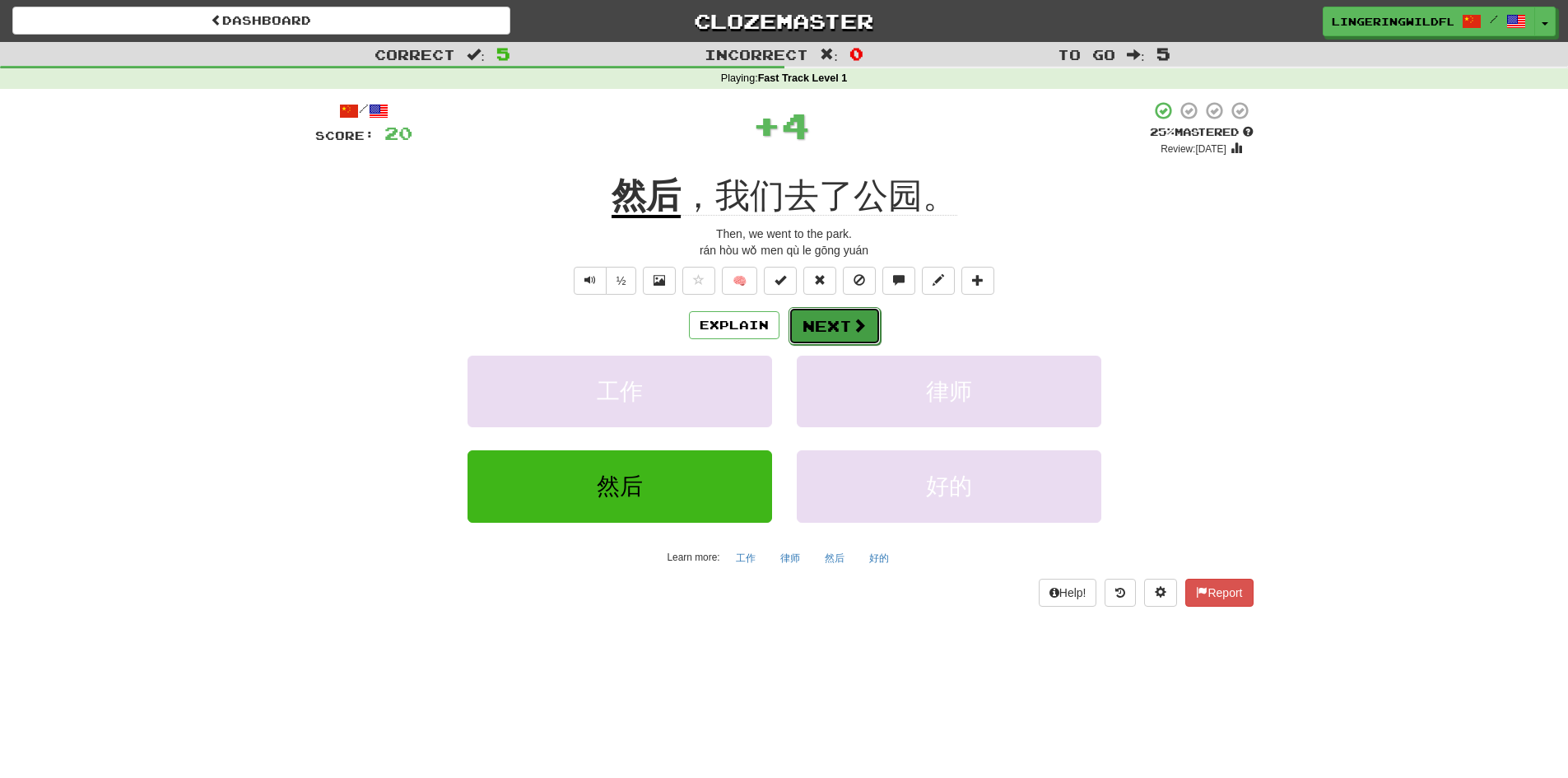
click at [849, 320] on button "Next" at bounding box center [834, 326] width 92 height 38
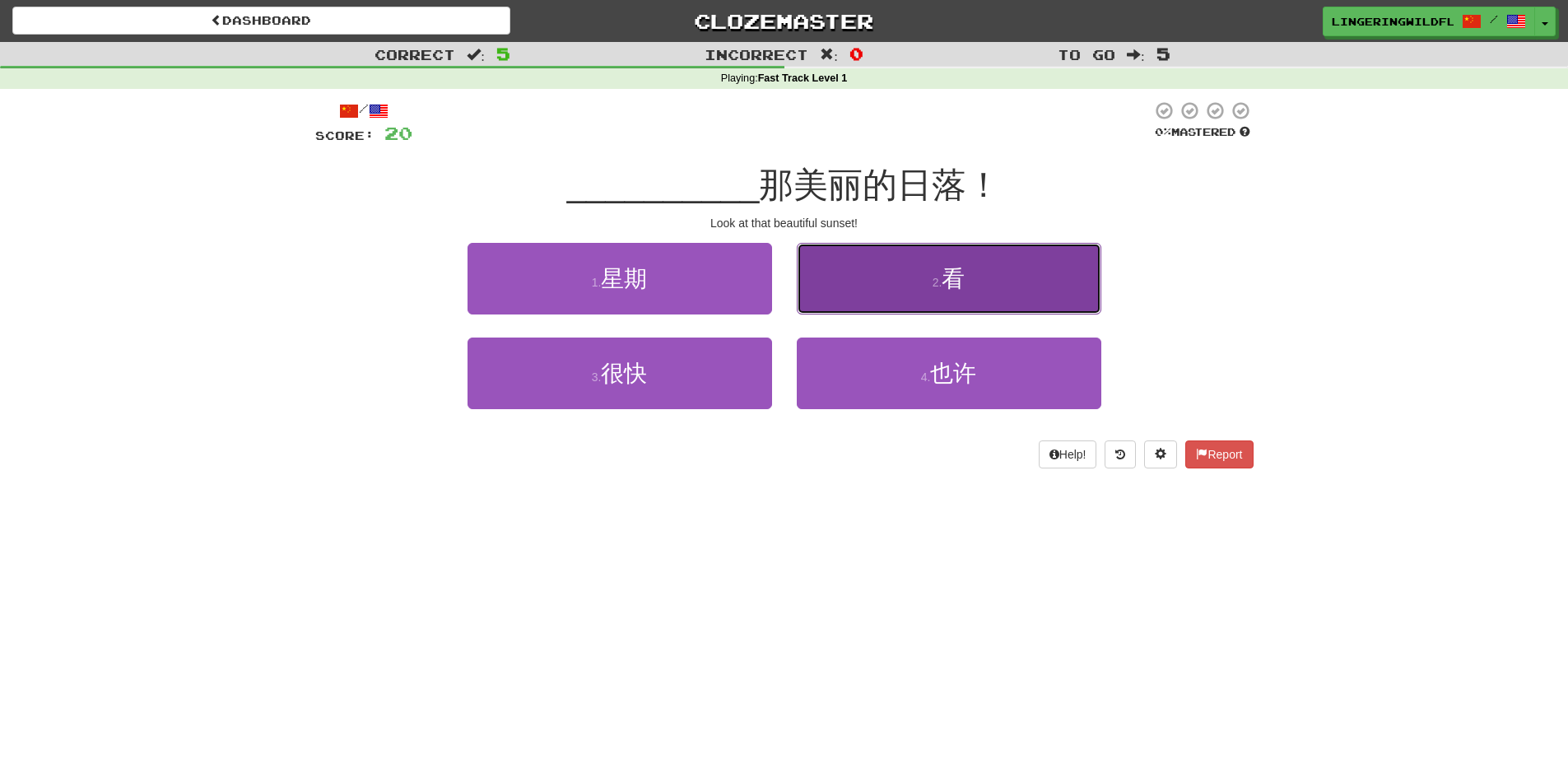
click at [920, 276] on button "2 . 看" at bounding box center [949, 278] width 304 height 72
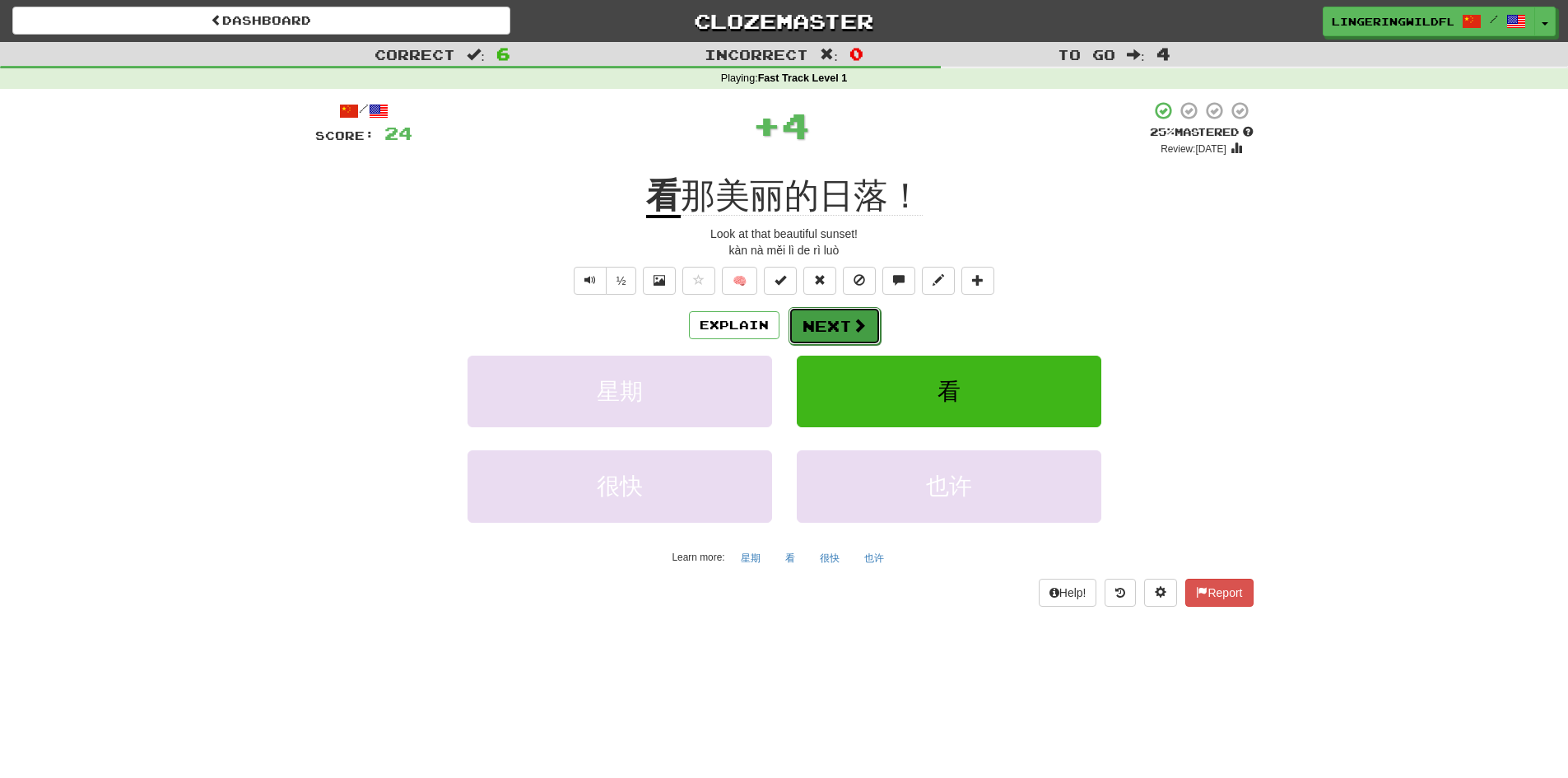
click at [843, 323] on button "Next" at bounding box center [834, 326] width 92 height 38
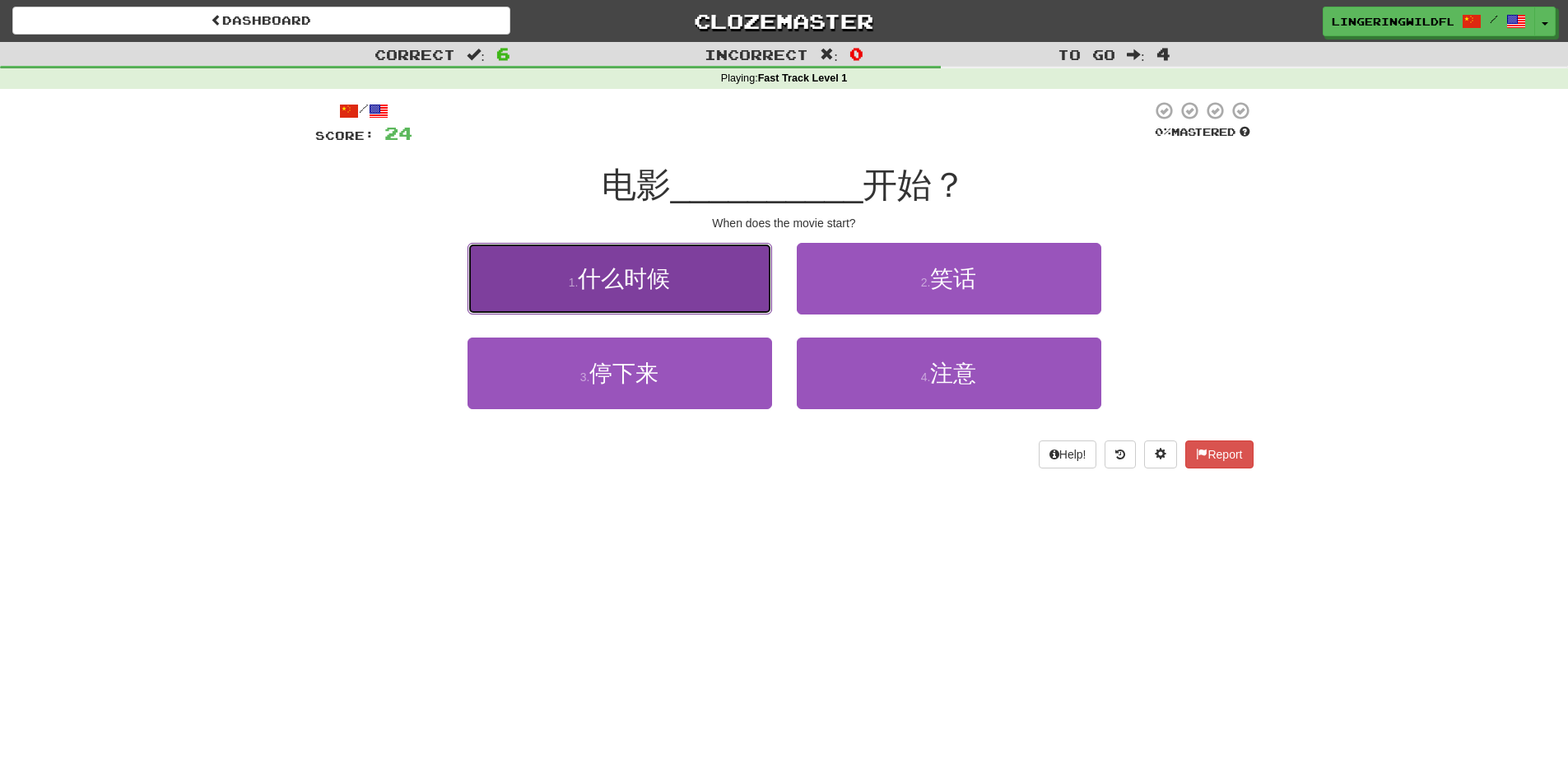
click at [704, 283] on button "1 . 什么时候" at bounding box center [620, 278] width 304 height 72
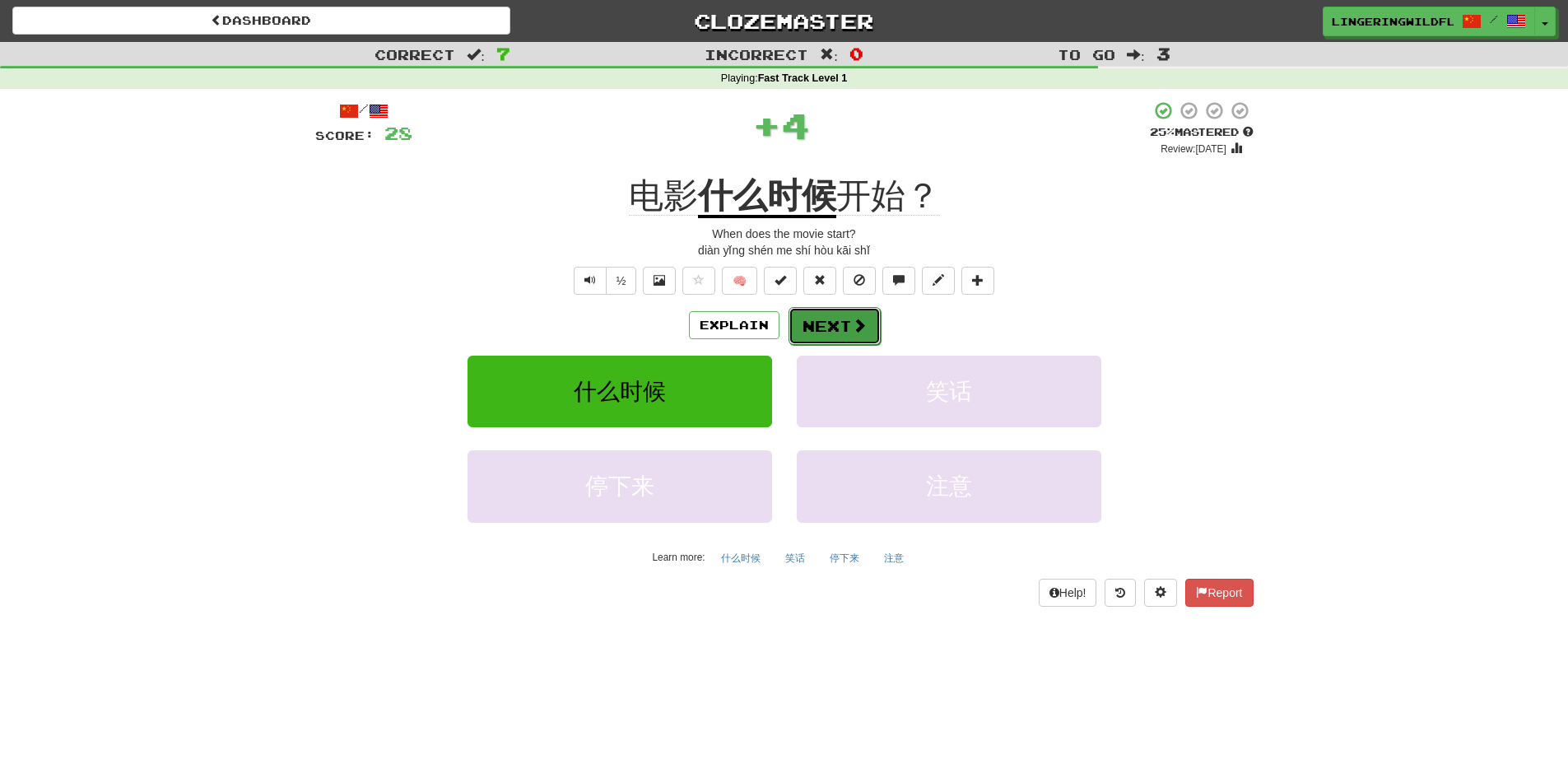
click at [824, 327] on button "Next" at bounding box center [834, 326] width 92 height 38
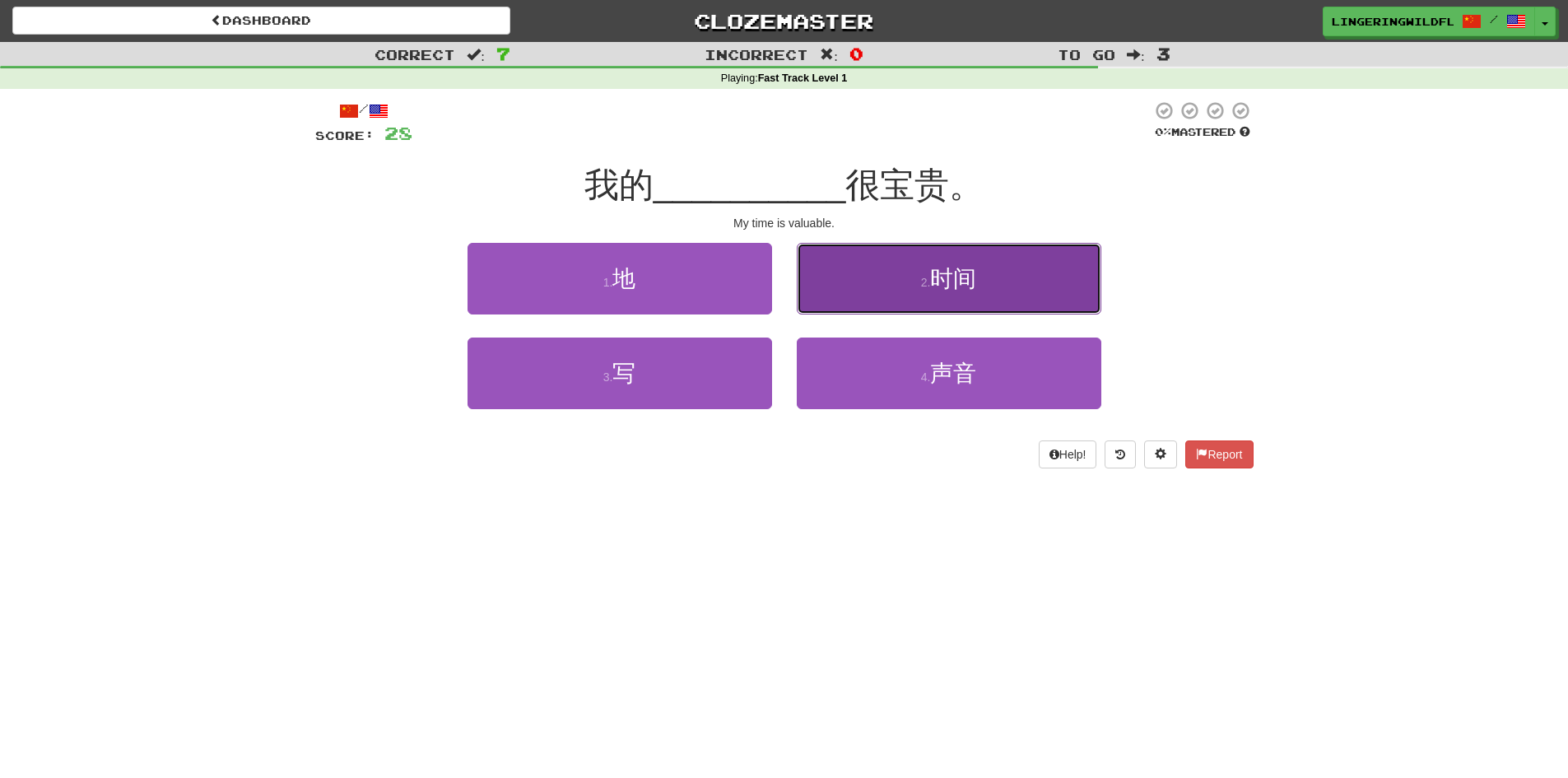
click at [937, 278] on span "时间" at bounding box center [953, 278] width 46 height 25
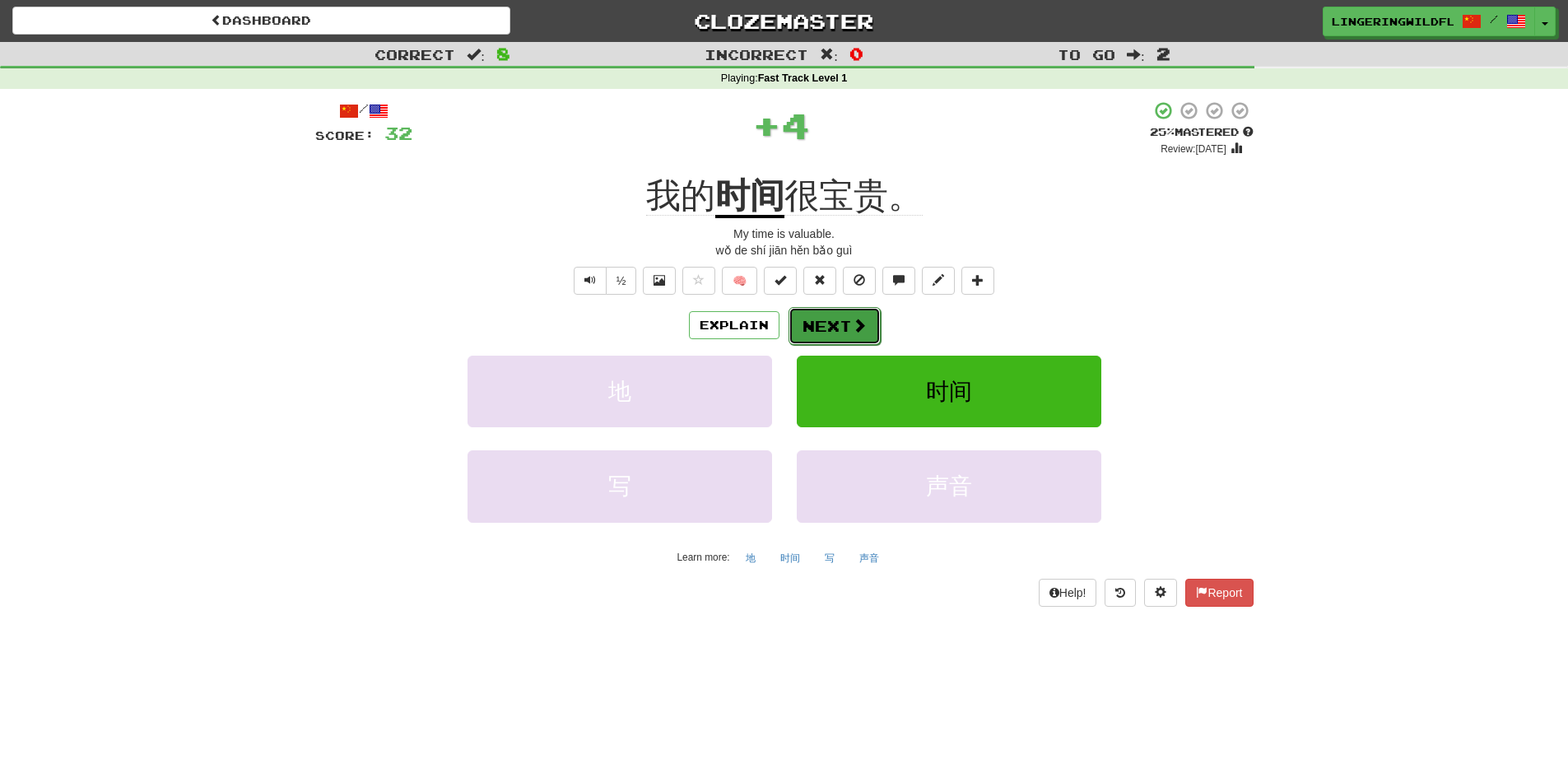
click at [833, 329] on button "Next" at bounding box center [834, 326] width 92 height 38
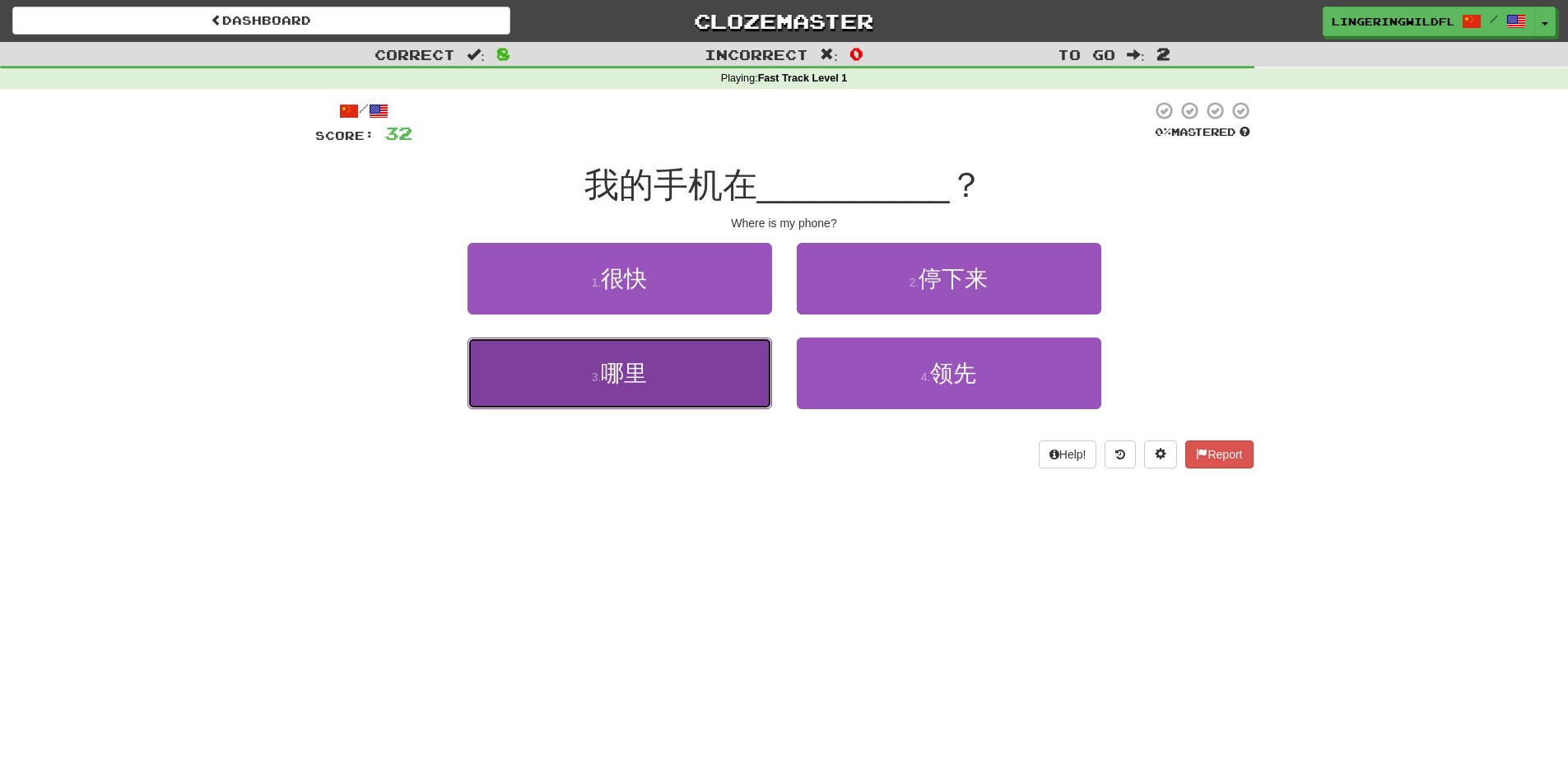
click at [724, 384] on button "3 . 哪里" at bounding box center [620, 373] width 304 height 72
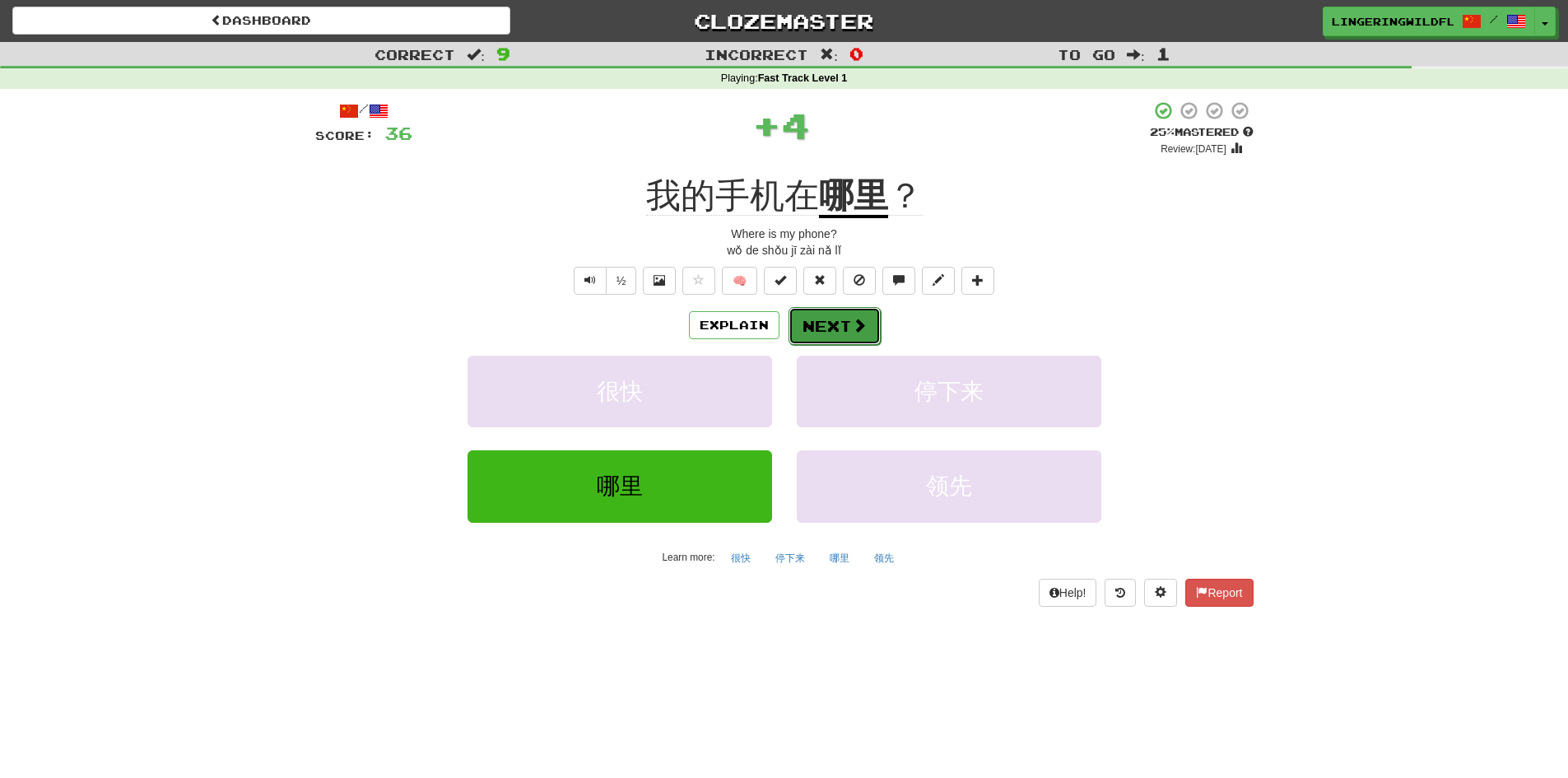
click at [826, 317] on button "Next" at bounding box center [834, 326] width 92 height 38
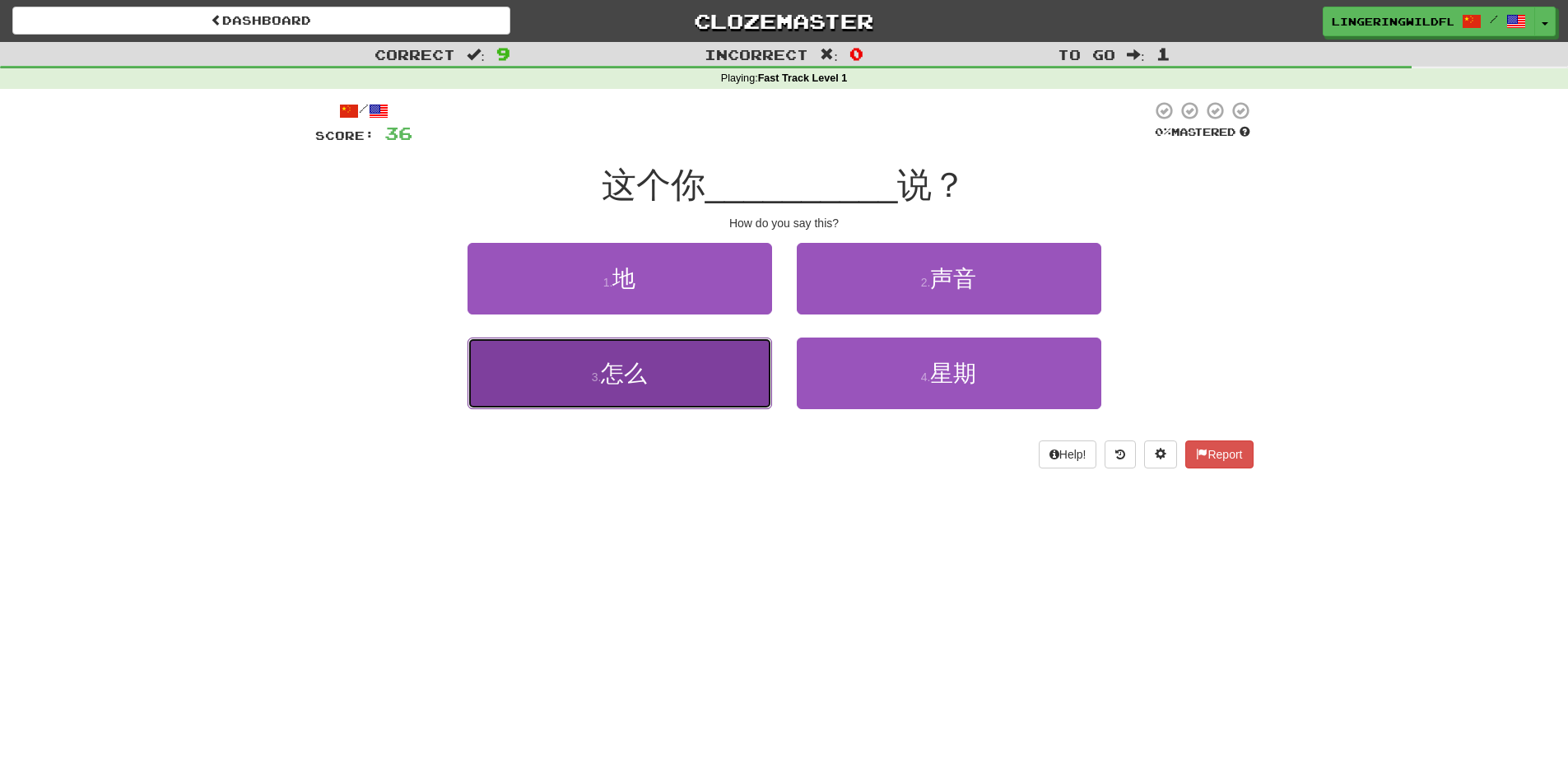
click at [730, 368] on button "3 . 怎么" at bounding box center [620, 373] width 304 height 72
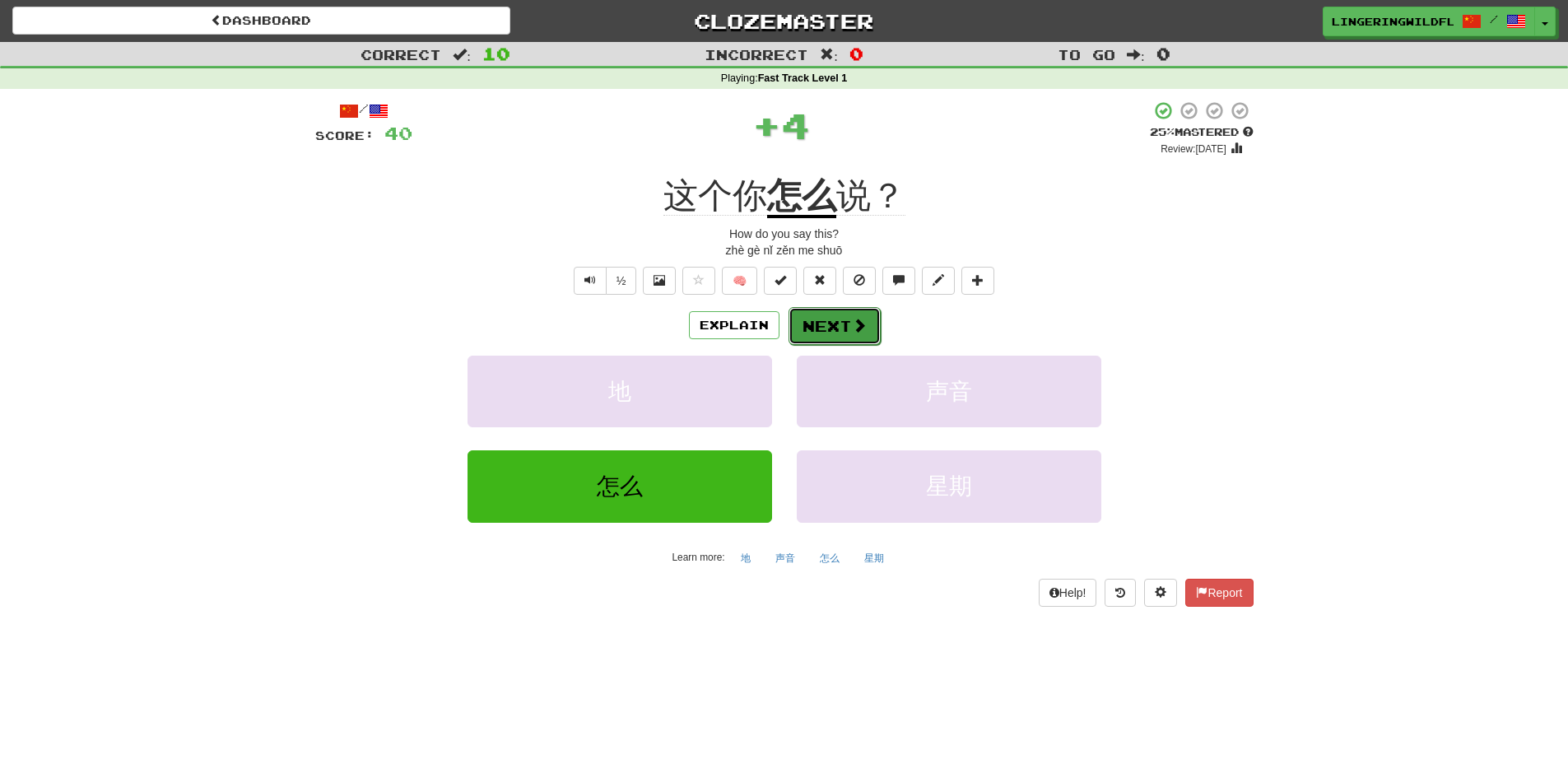
click at [823, 320] on button "Next" at bounding box center [834, 326] width 92 height 38
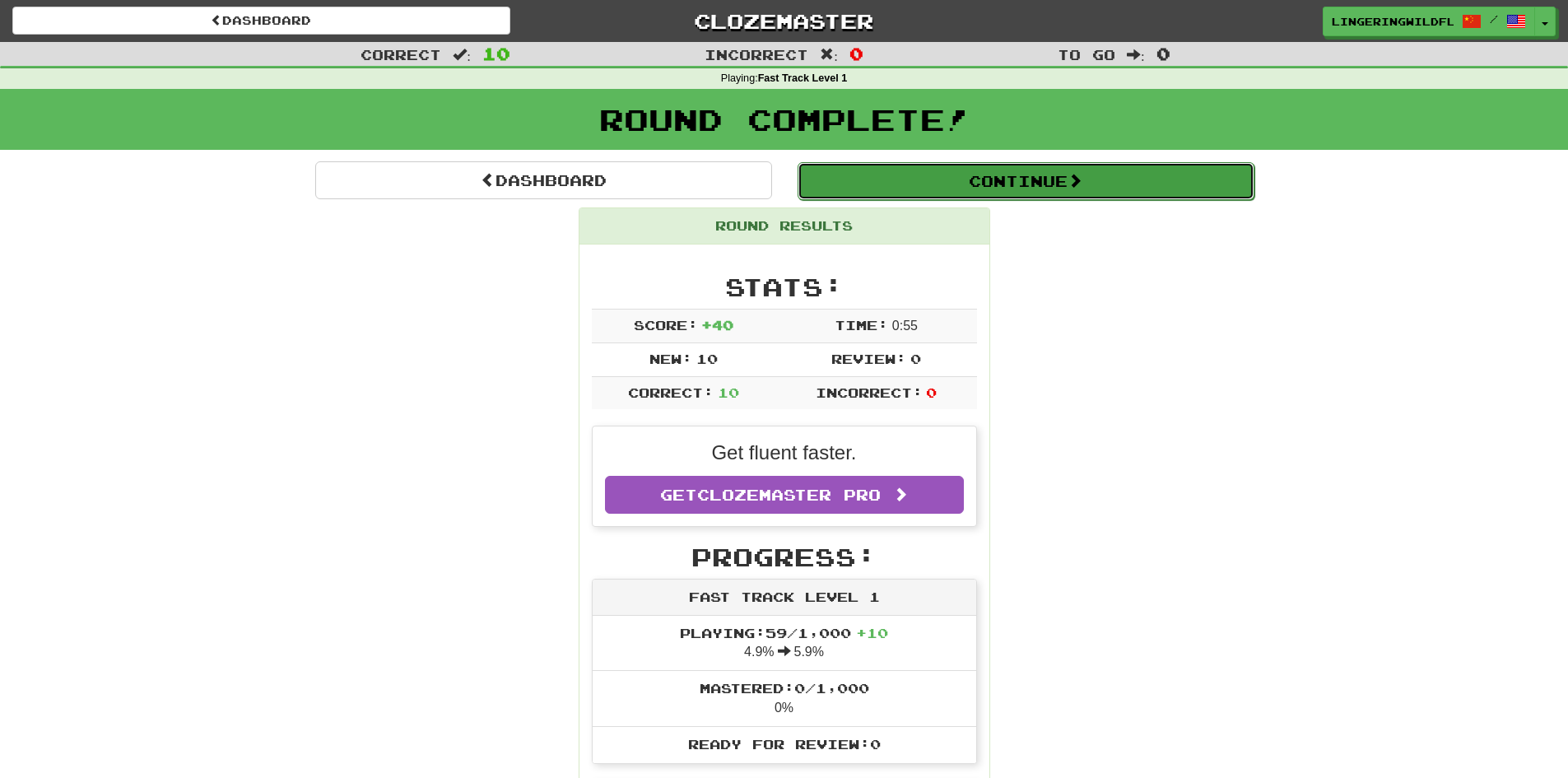
click at [928, 176] on button "Continue" at bounding box center [1025, 181] width 457 height 38
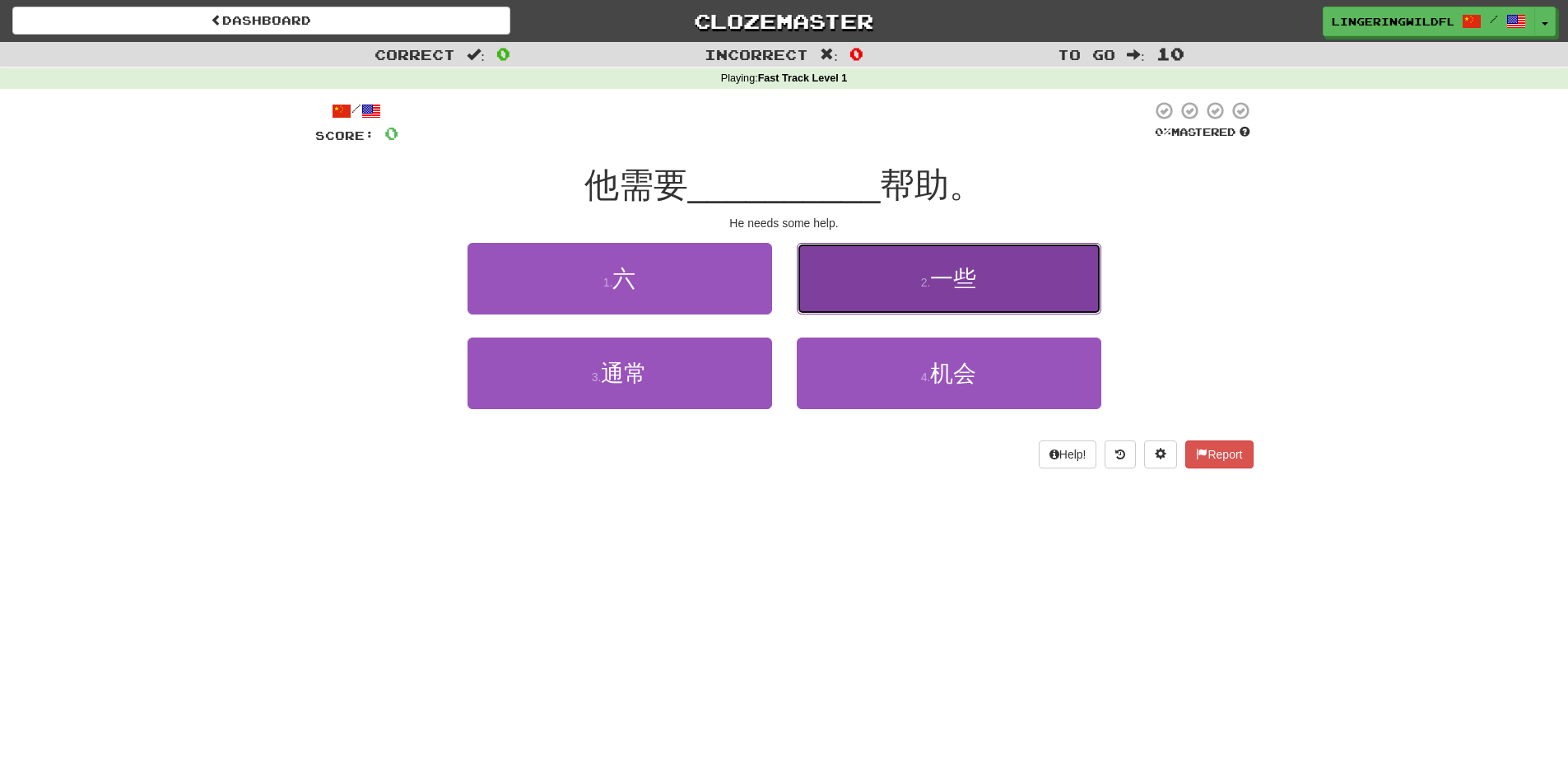
click at [921, 278] on small "2 ." at bounding box center [926, 282] width 10 height 14
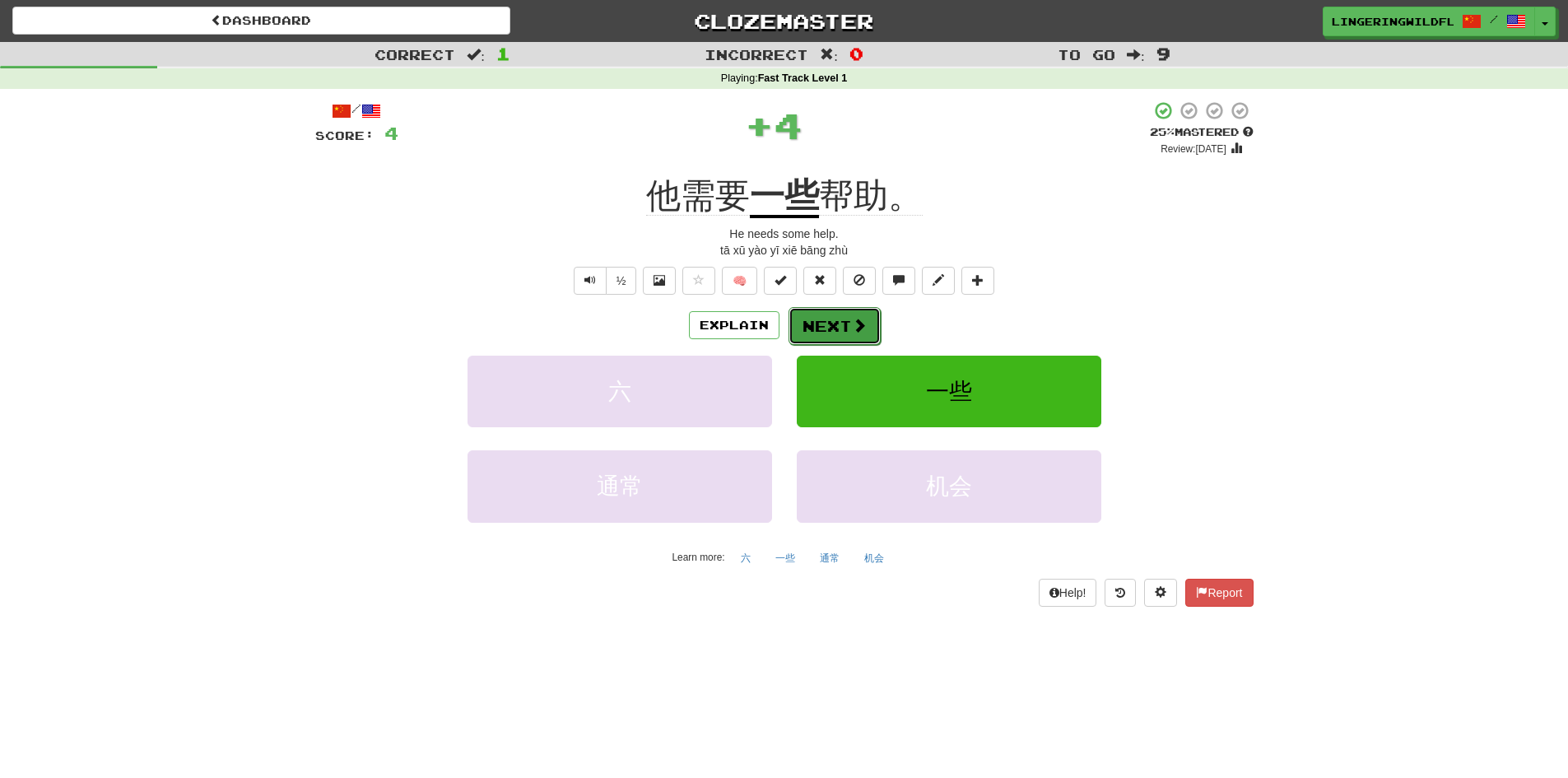
click at [824, 327] on button "Next" at bounding box center [834, 326] width 92 height 38
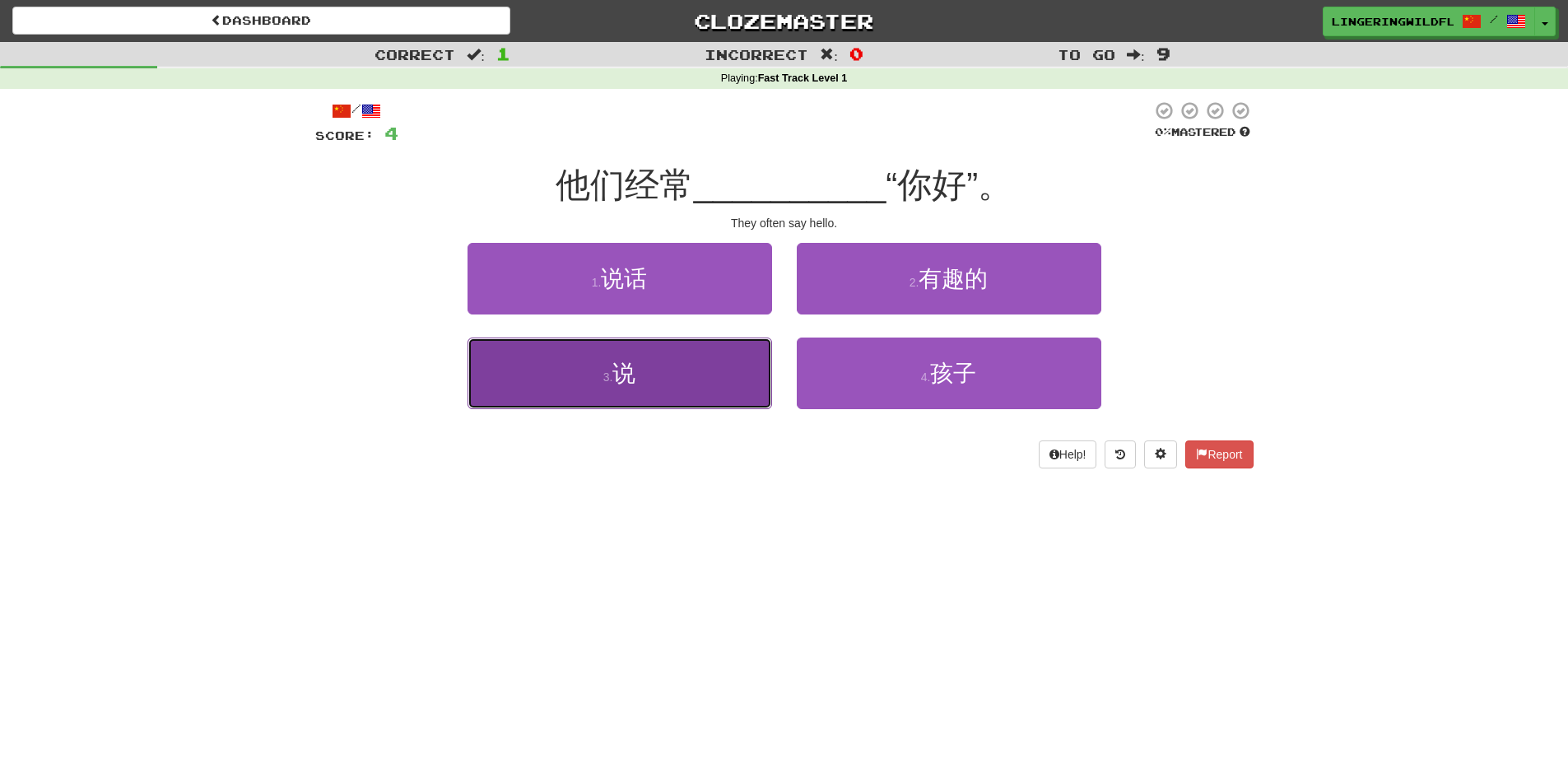
click at [681, 382] on button "3 . 说" at bounding box center [620, 373] width 304 height 72
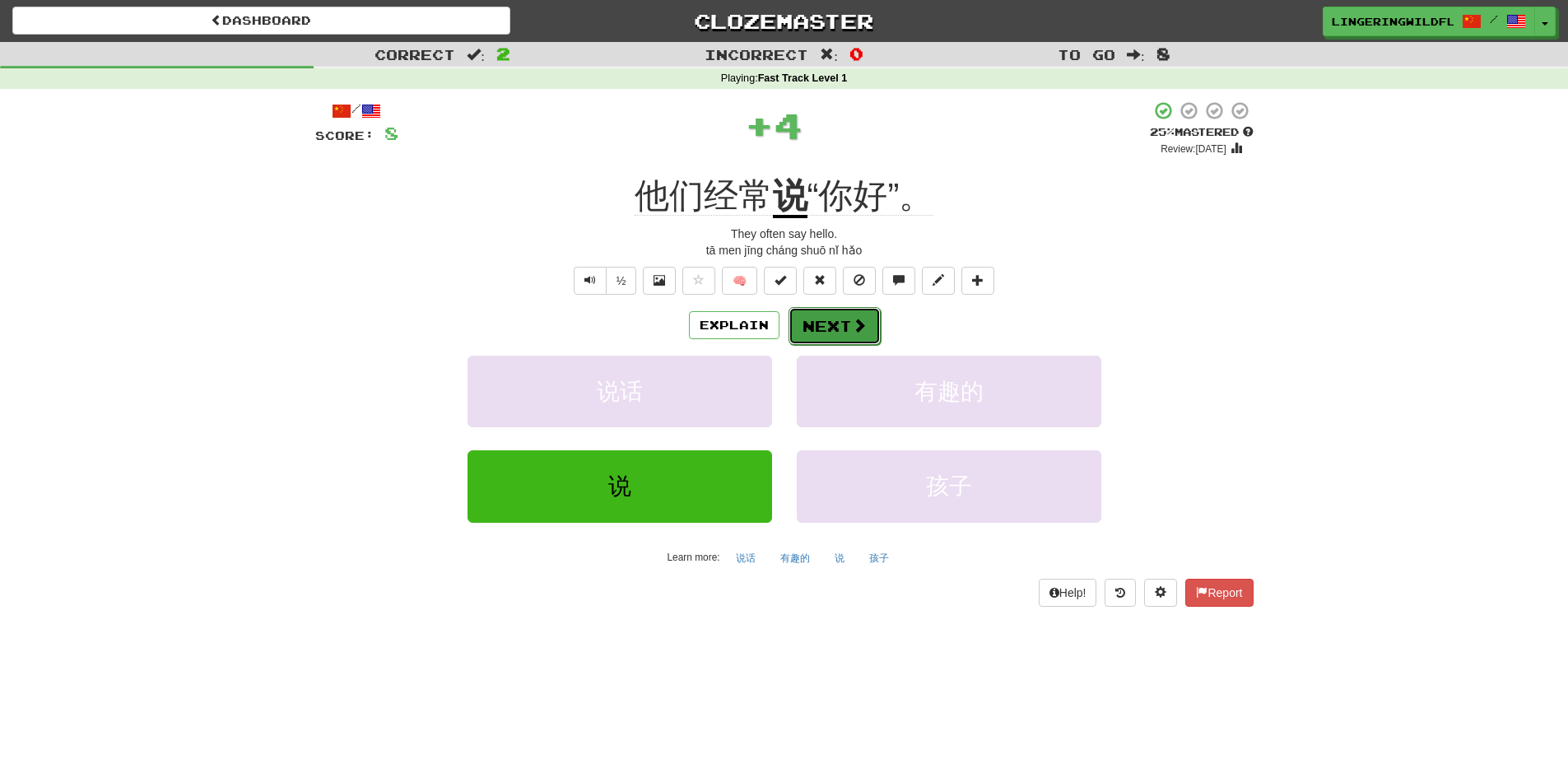
click at [830, 324] on button "Next" at bounding box center [834, 326] width 92 height 38
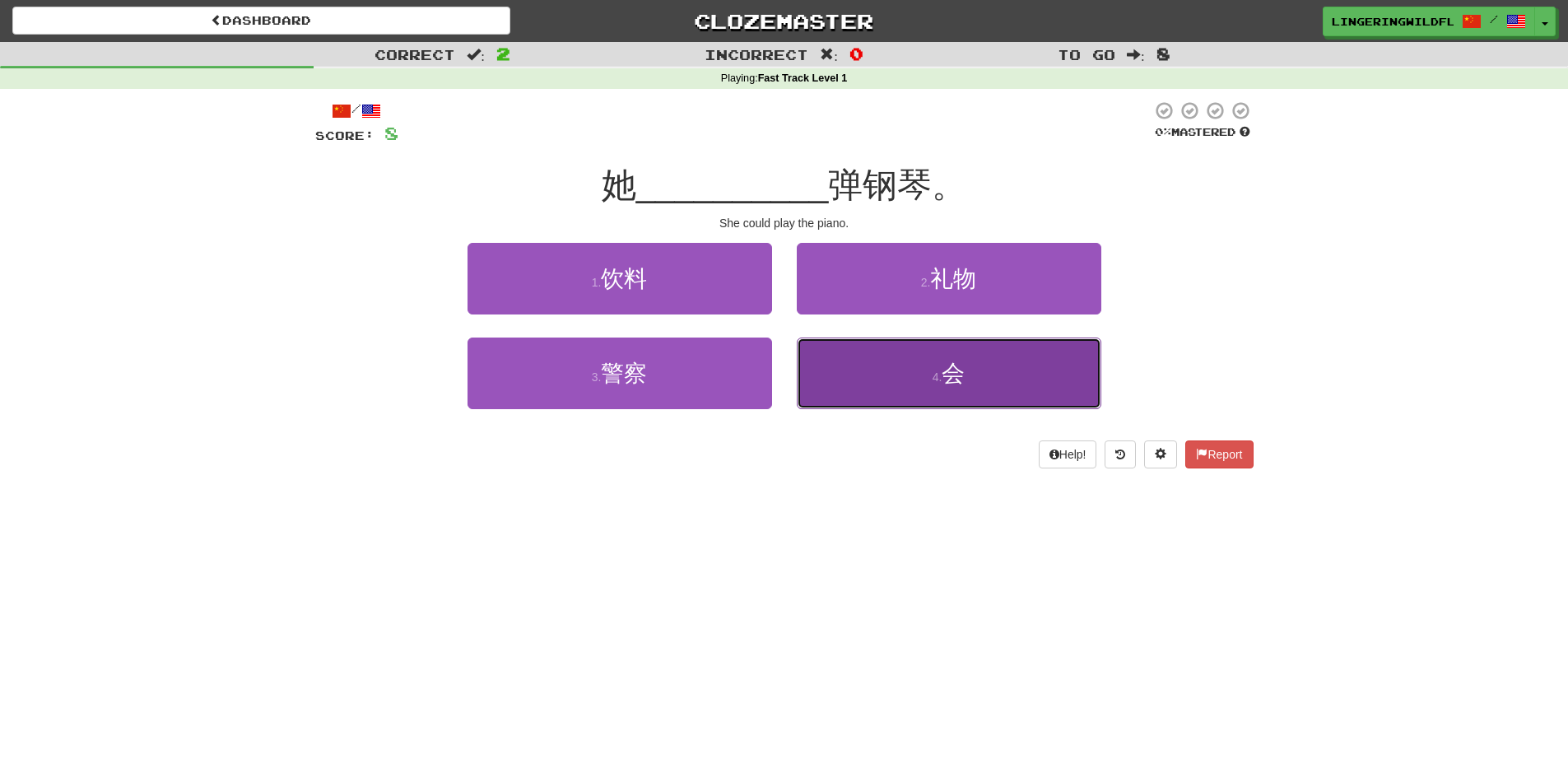
click at [885, 389] on button "4 . 会" at bounding box center [949, 373] width 304 height 72
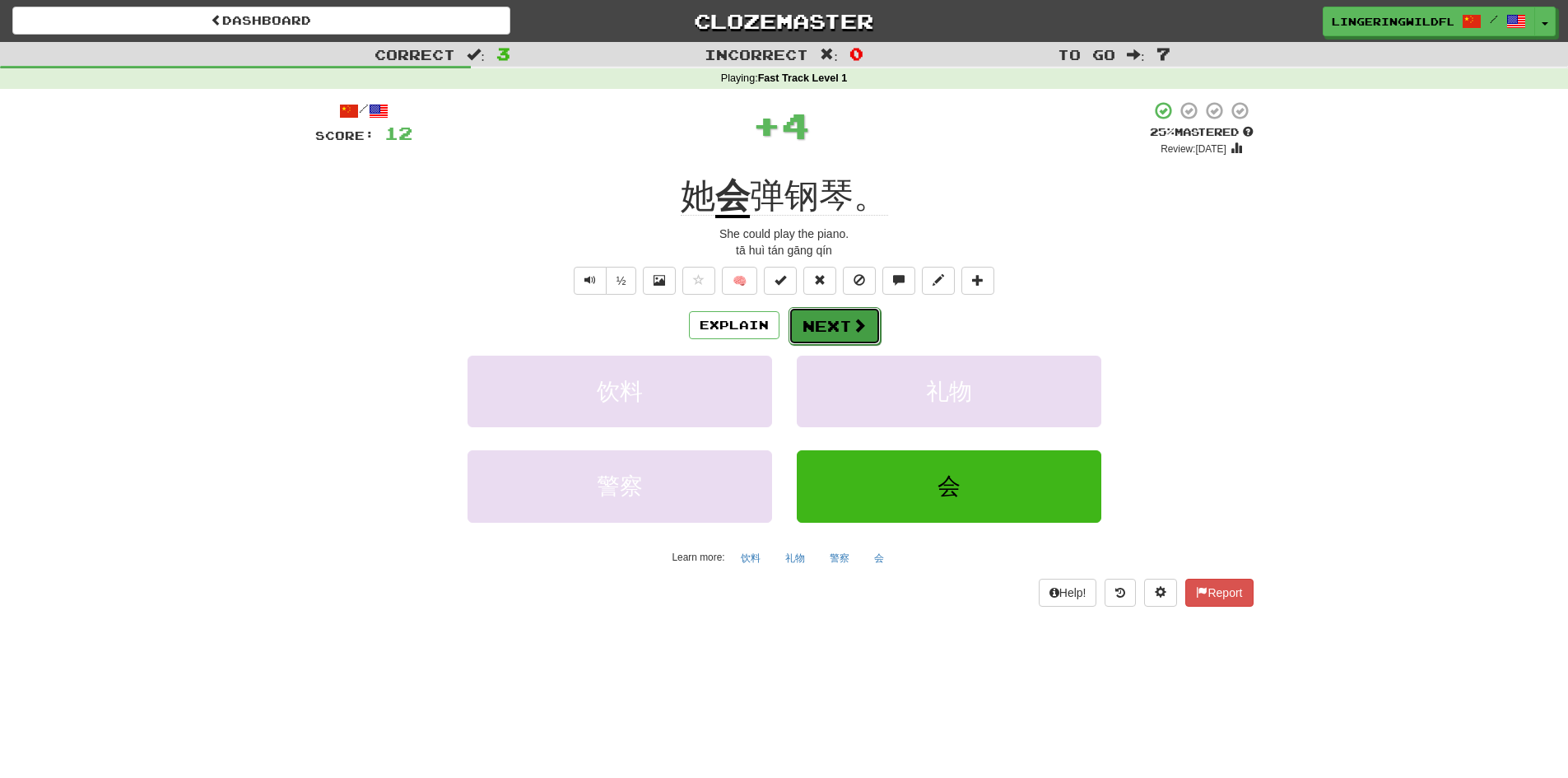
click at [832, 331] on button "Next" at bounding box center [834, 326] width 92 height 38
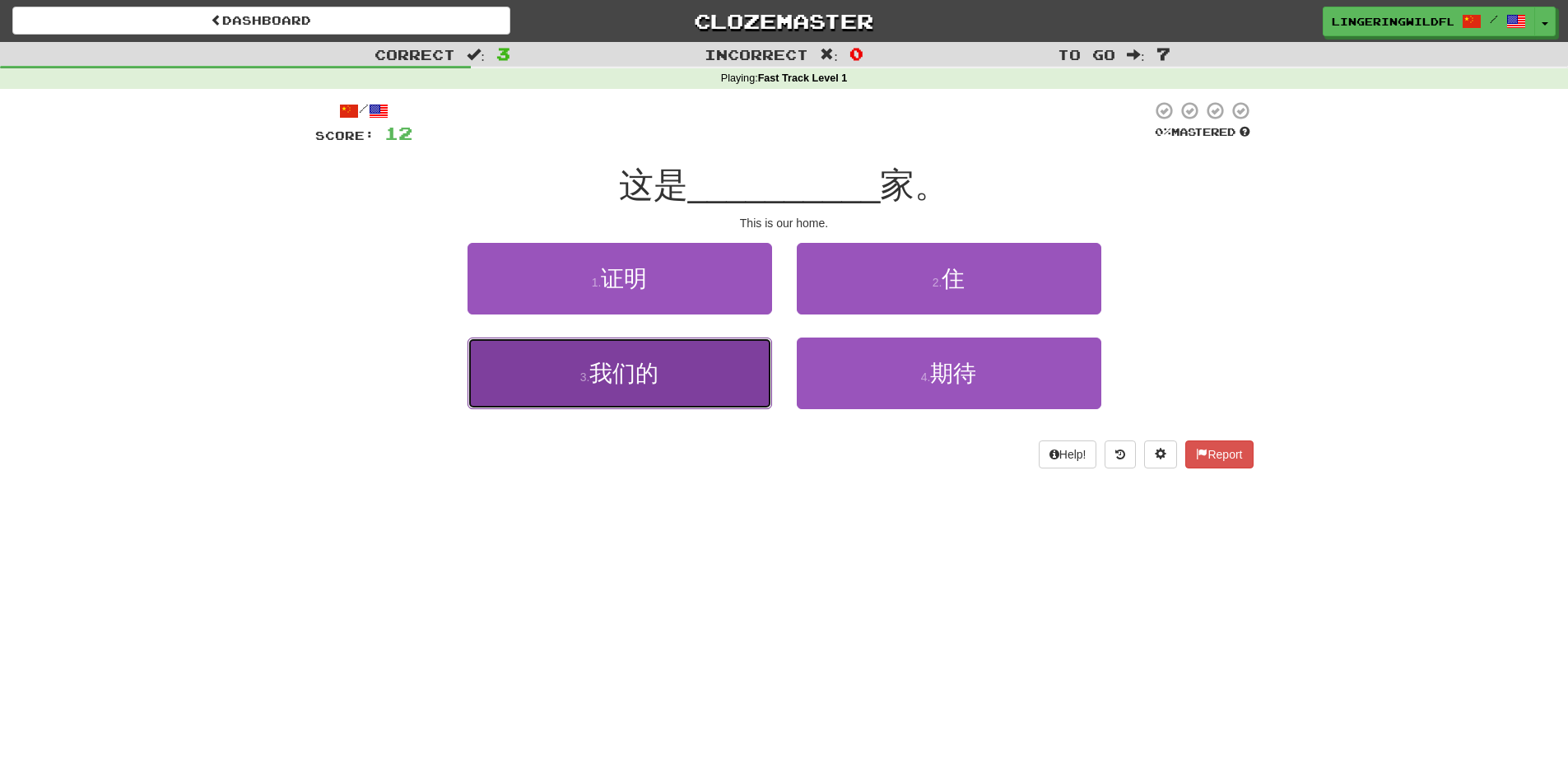
click at [701, 385] on button "3 . 我们的" at bounding box center [620, 373] width 304 height 72
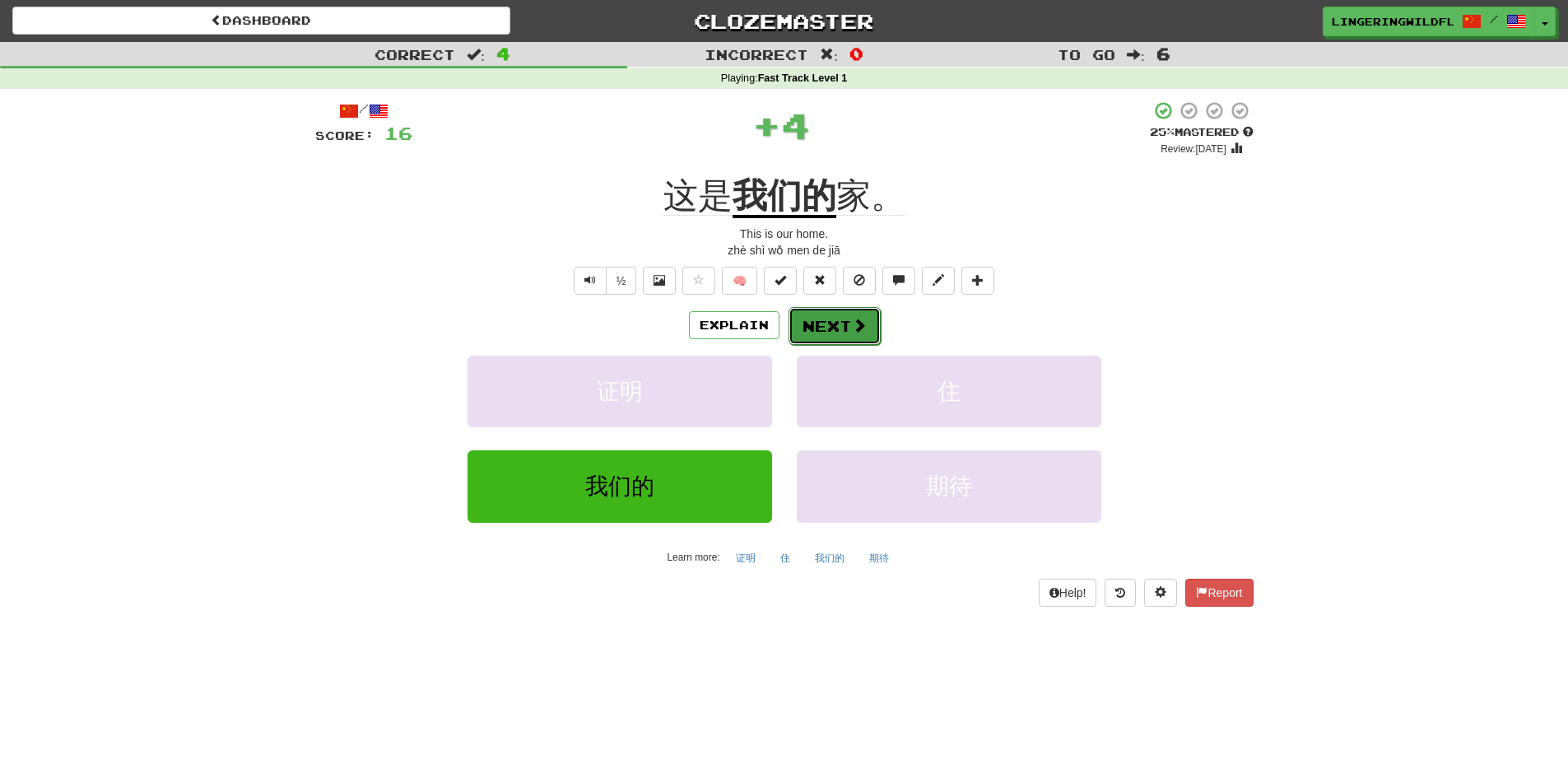
click at [875, 326] on button "Next" at bounding box center [834, 326] width 92 height 38
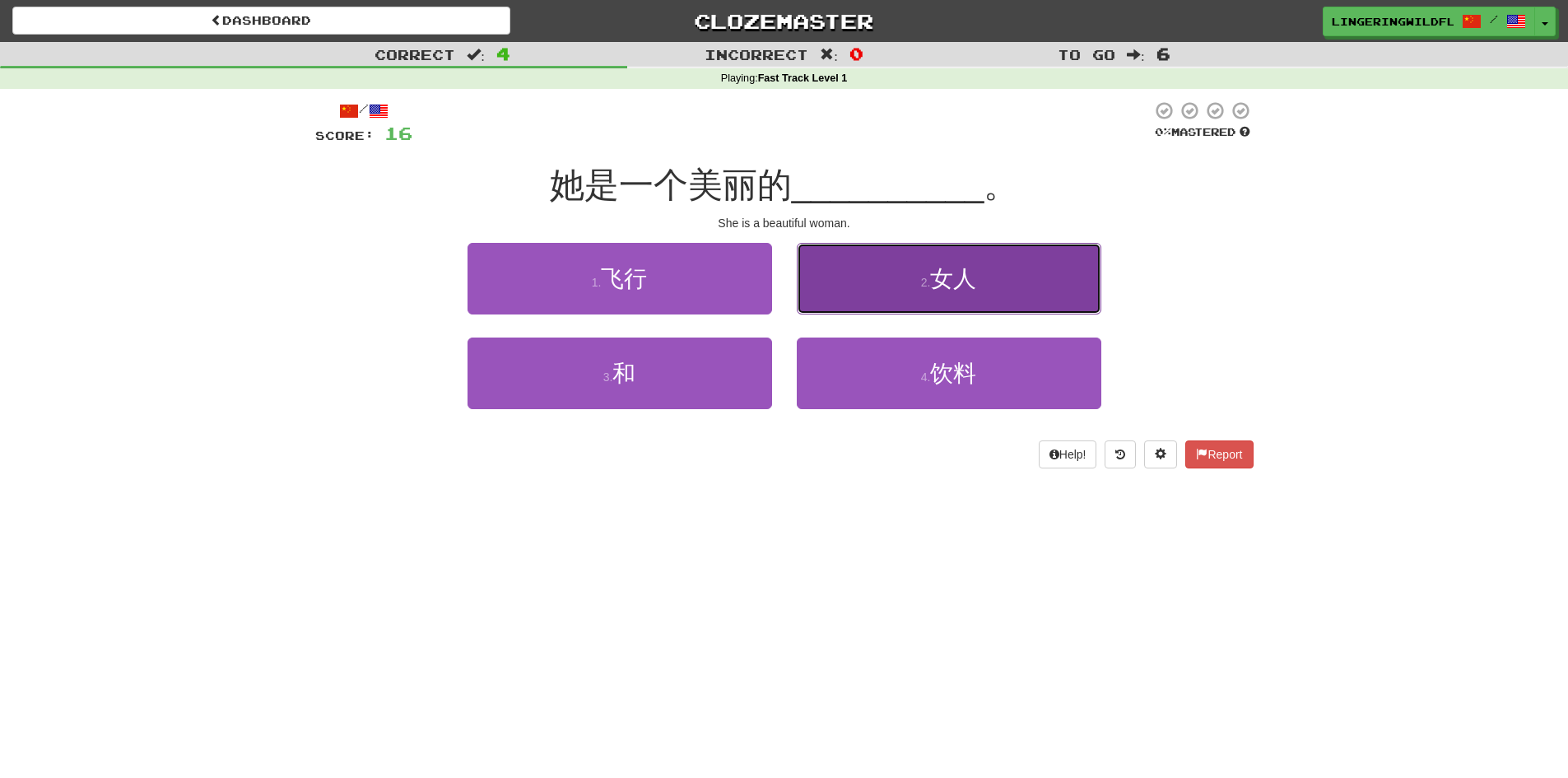
click at [908, 275] on button "2 . 女人" at bounding box center [949, 278] width 304 height 72
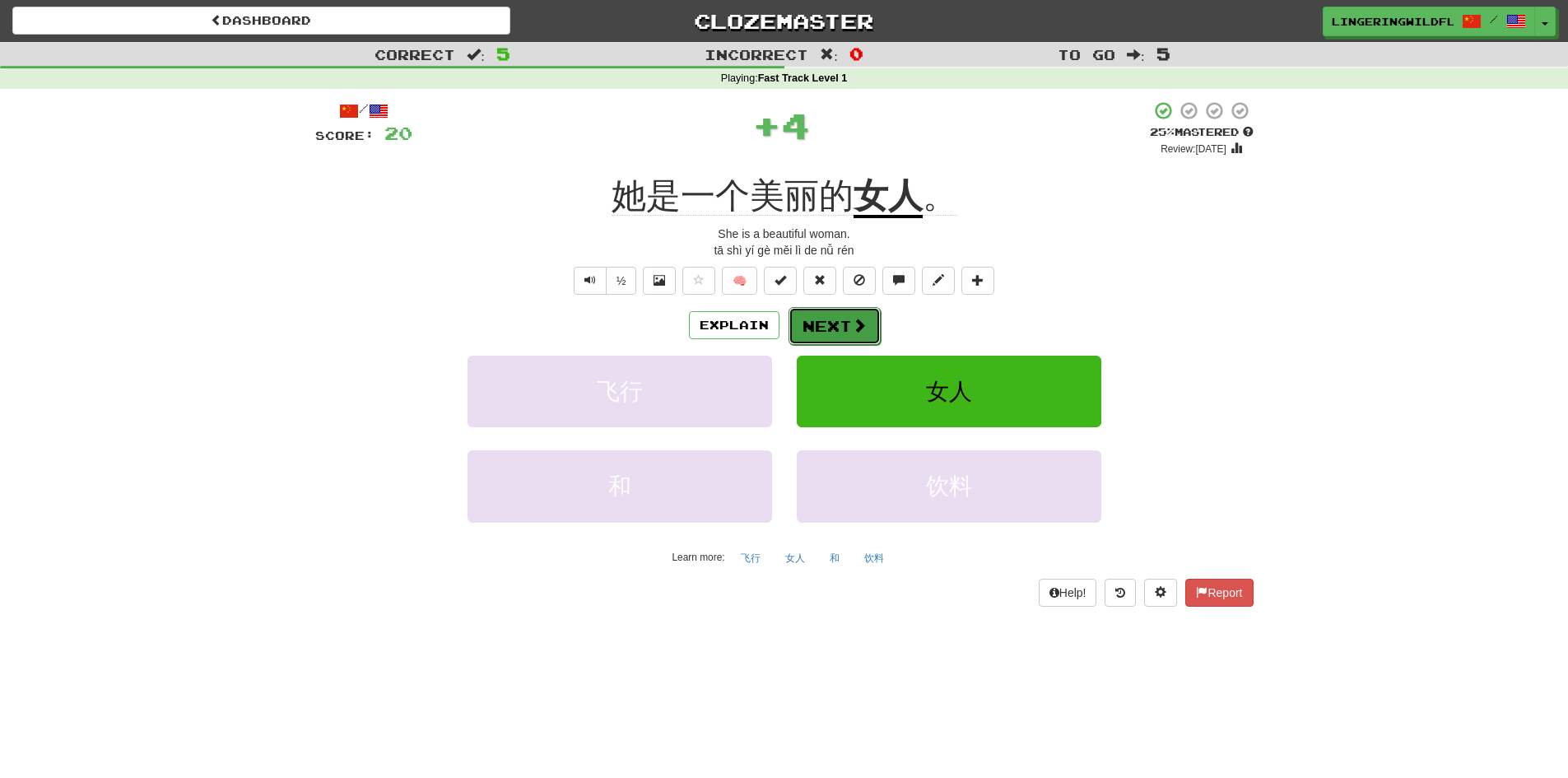
click at [824, 329] on button "Next" at bounding box center [834, 326] width 92 height 38
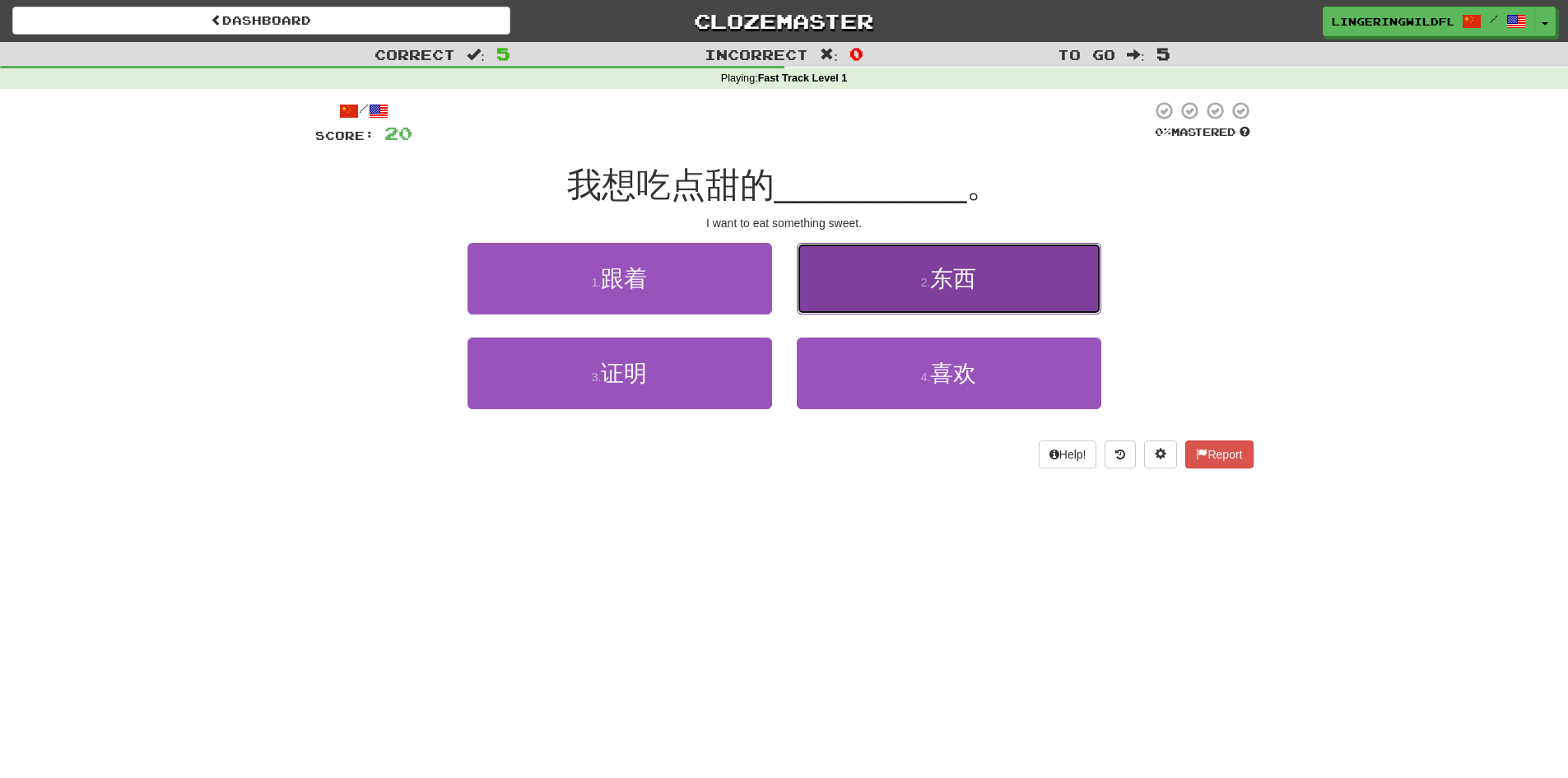
click at [1013, 290] on button "2 . 东西" at bounding box center [949, 278] width 304 height 72
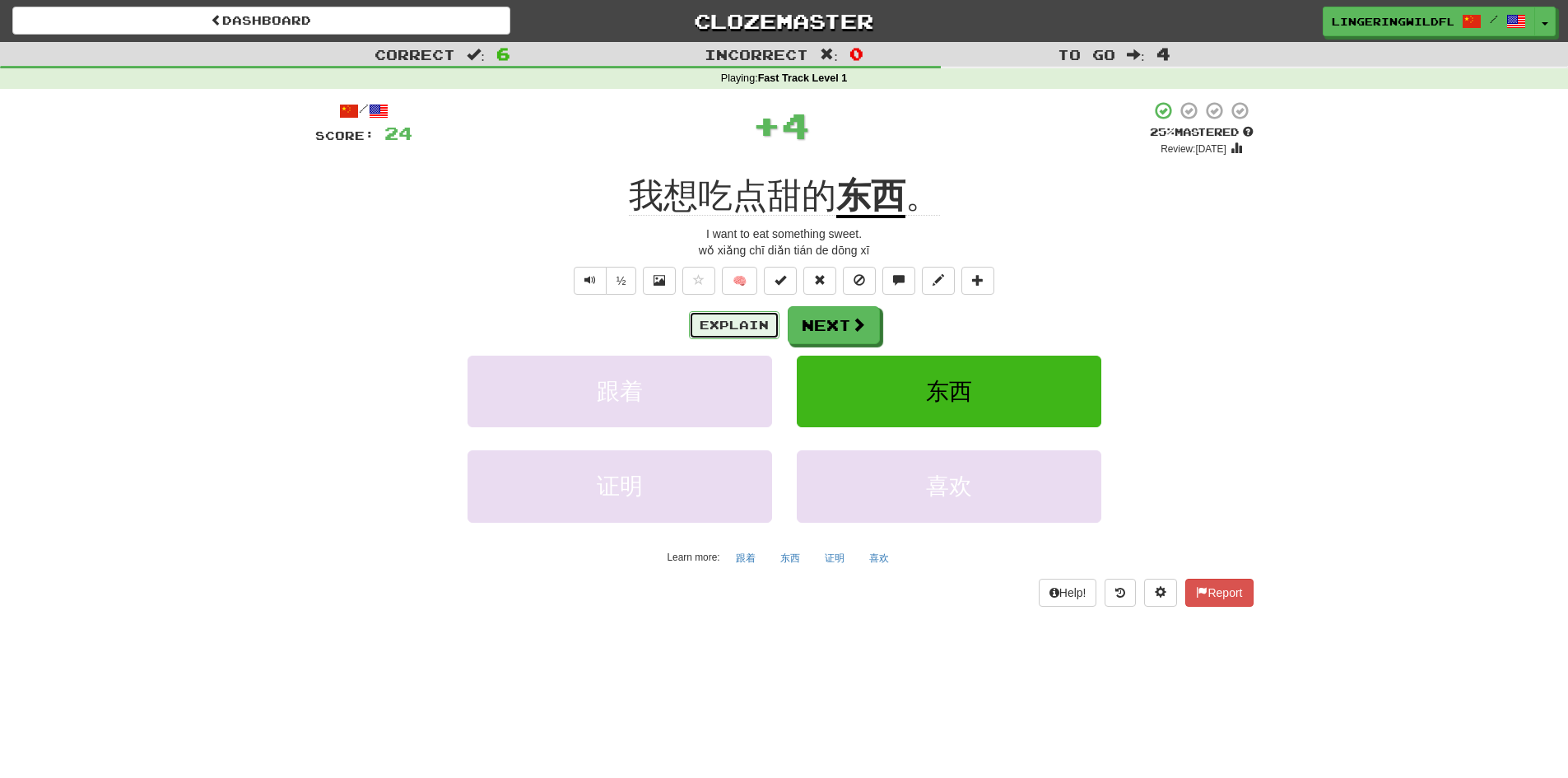
click at [736, 317] on button "Explain" at bounding box center [734, 324] width 91 height 28
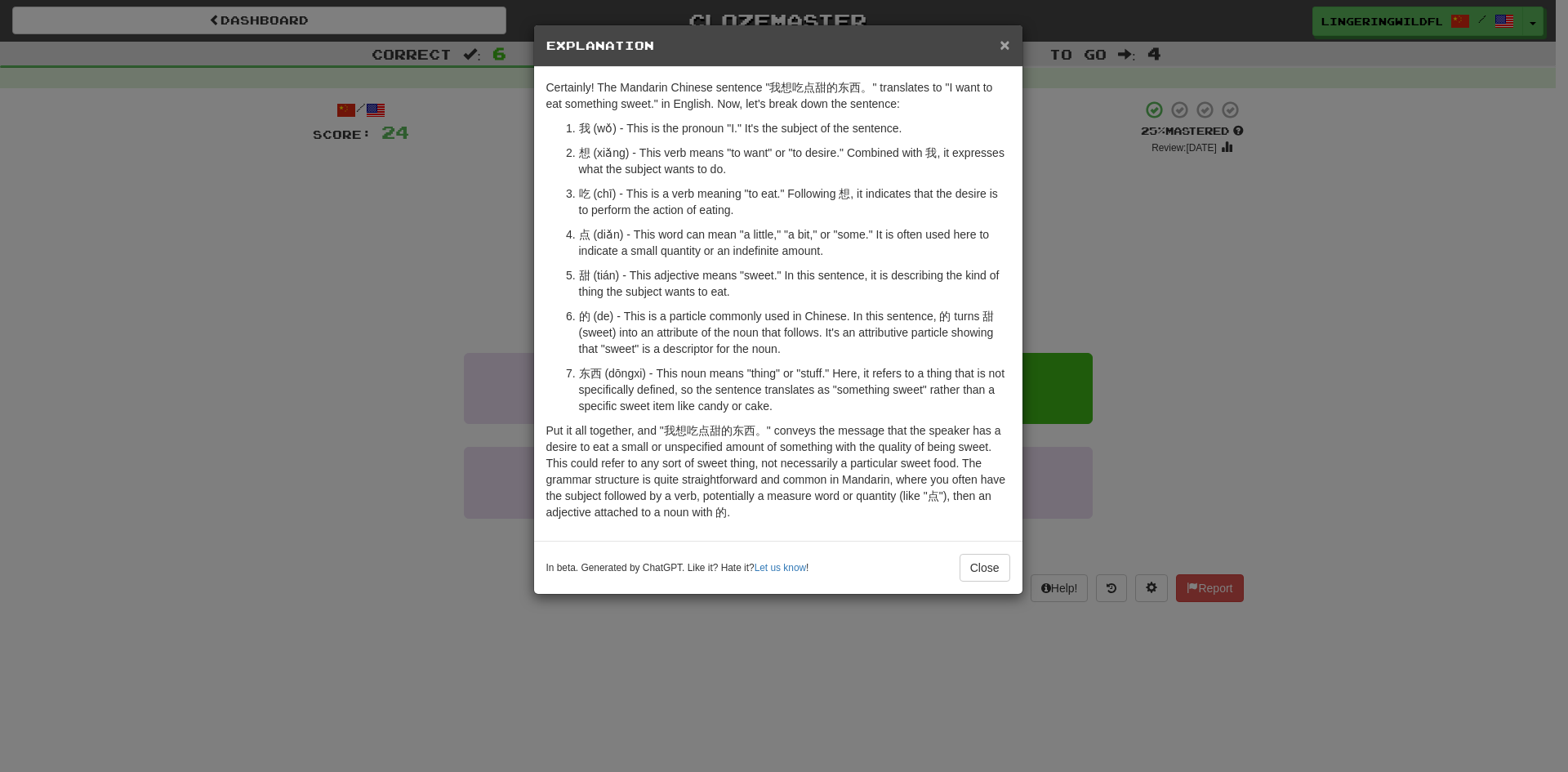
click at [1005, 47] on span "×" at bounding box center [1004, 44] width 10 height 19
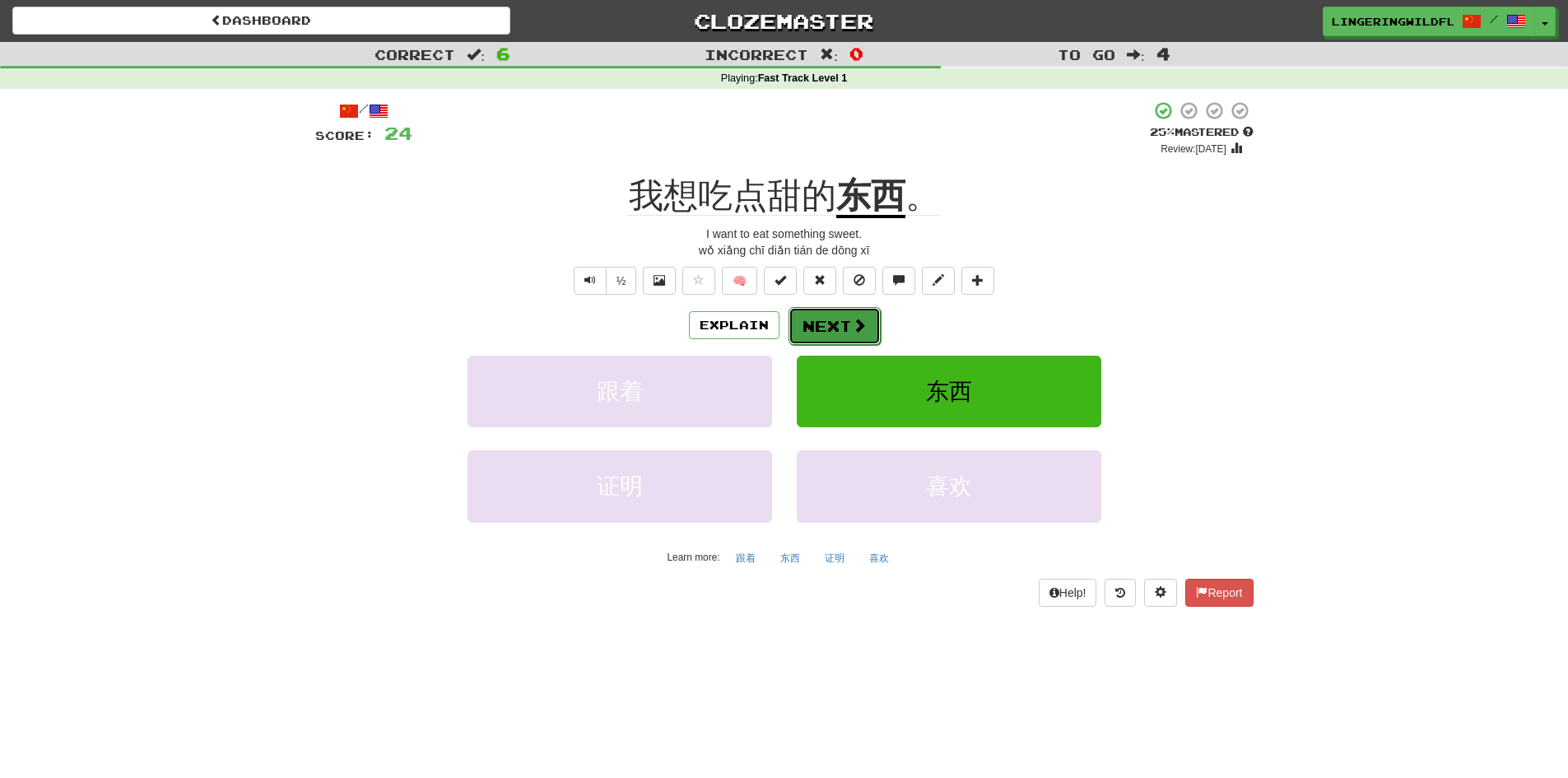
click at [837, 321] on button "Next" at bounding box center [834, 326] width 92 height 38
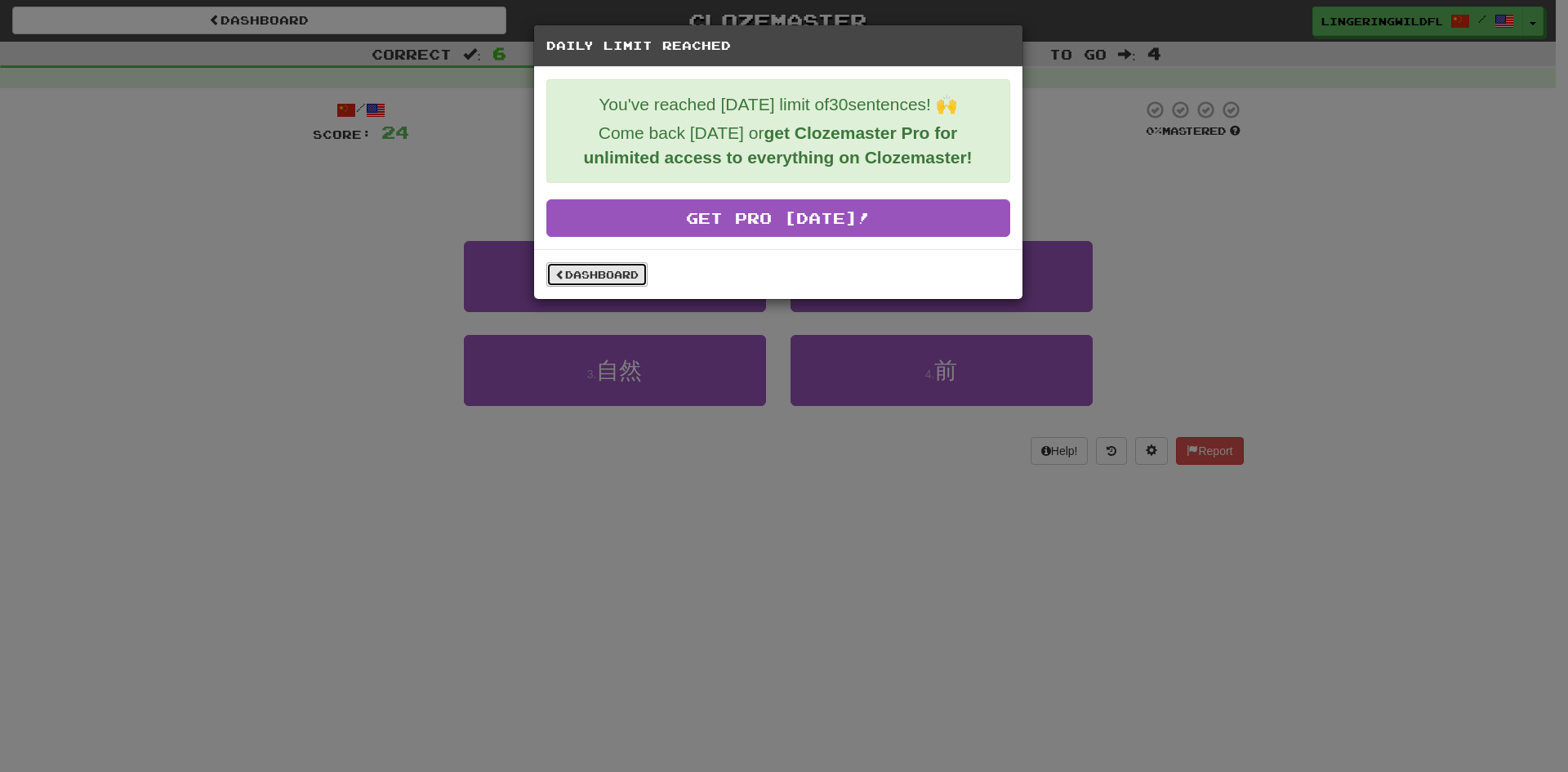
click at [611, 281] on link "Dashboard" at bounding box center [597, 274] width 102 height 24
